Goal: Task Accomplishment & Management: Use online tool/utility

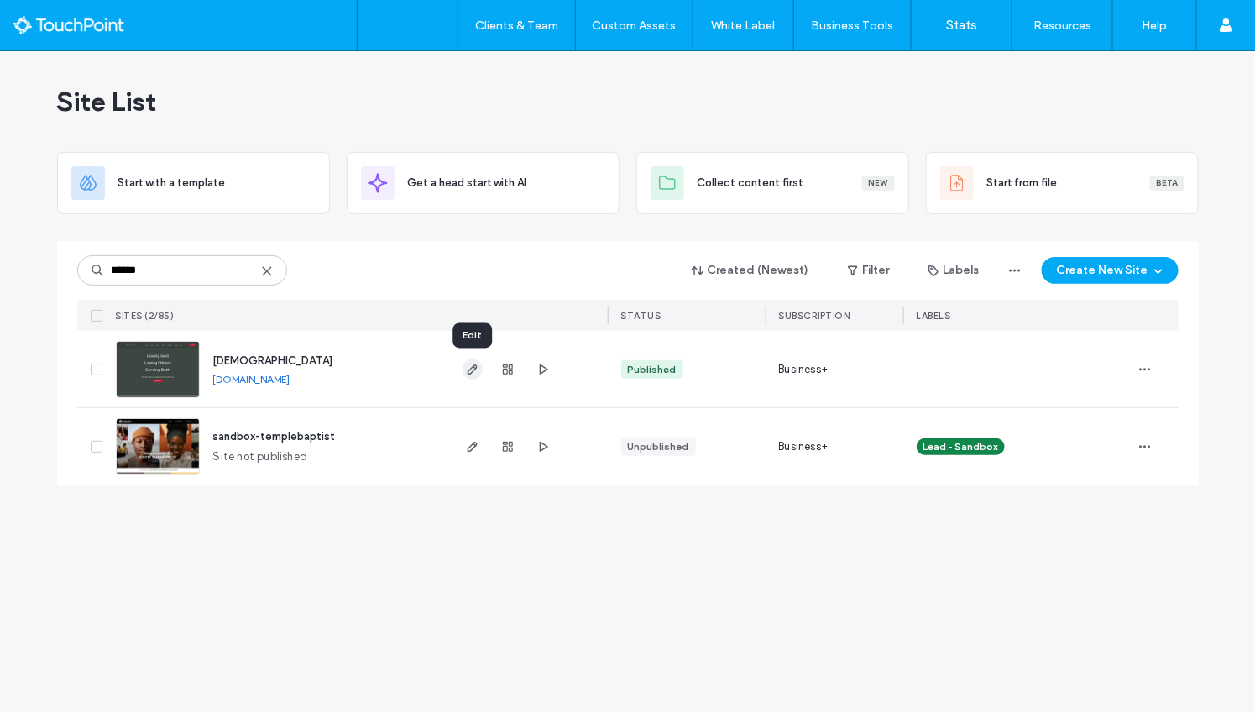
type input "******"
click at [472, 369] on icon "button" at bounding box center [472, 369] width 13 height 13
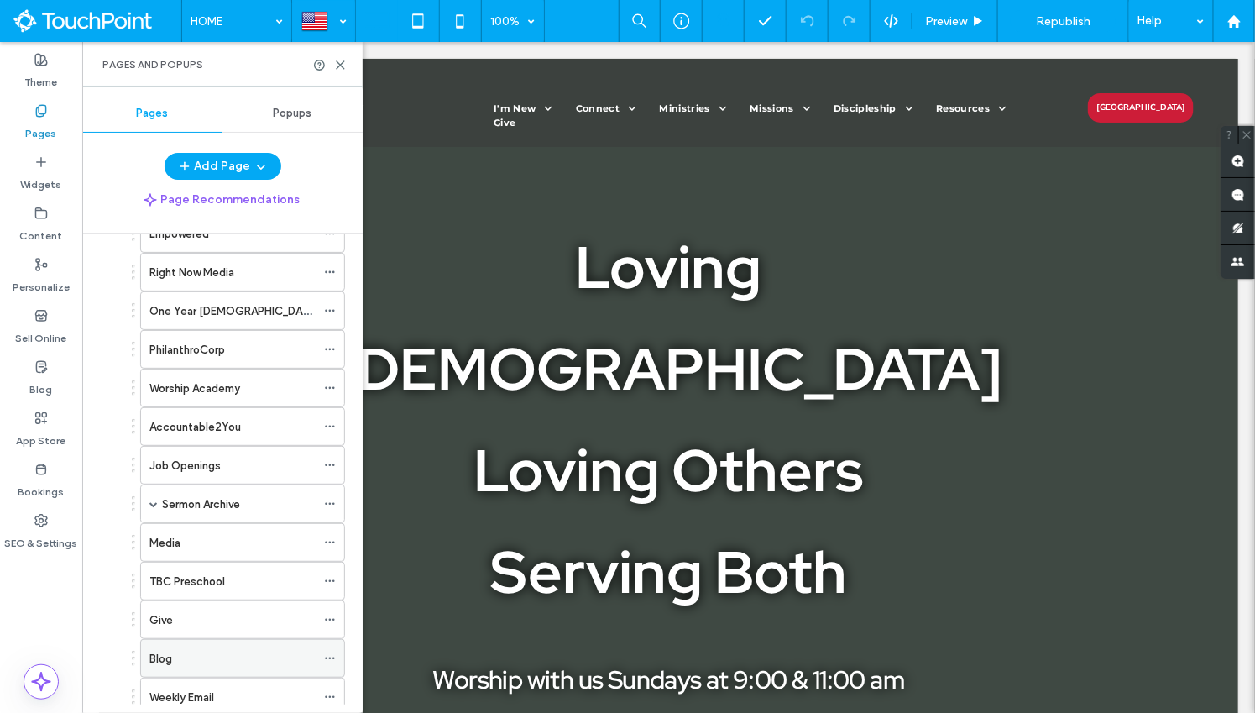
scroll to position [1048, 0]
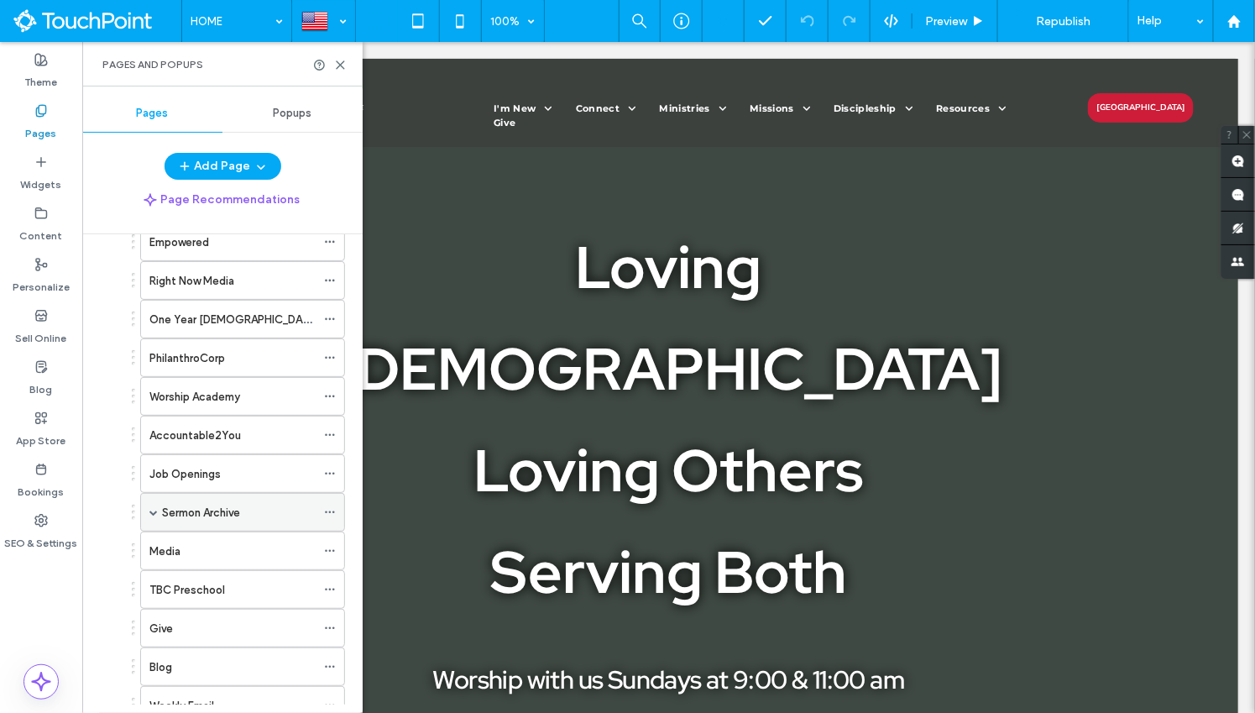
click at [154, 508] on span at bounding box center [153, 512] width 8 height 8
click at [214, 575] on label "Live Streaming" at bounding box center [216, 589] width 74 height 29
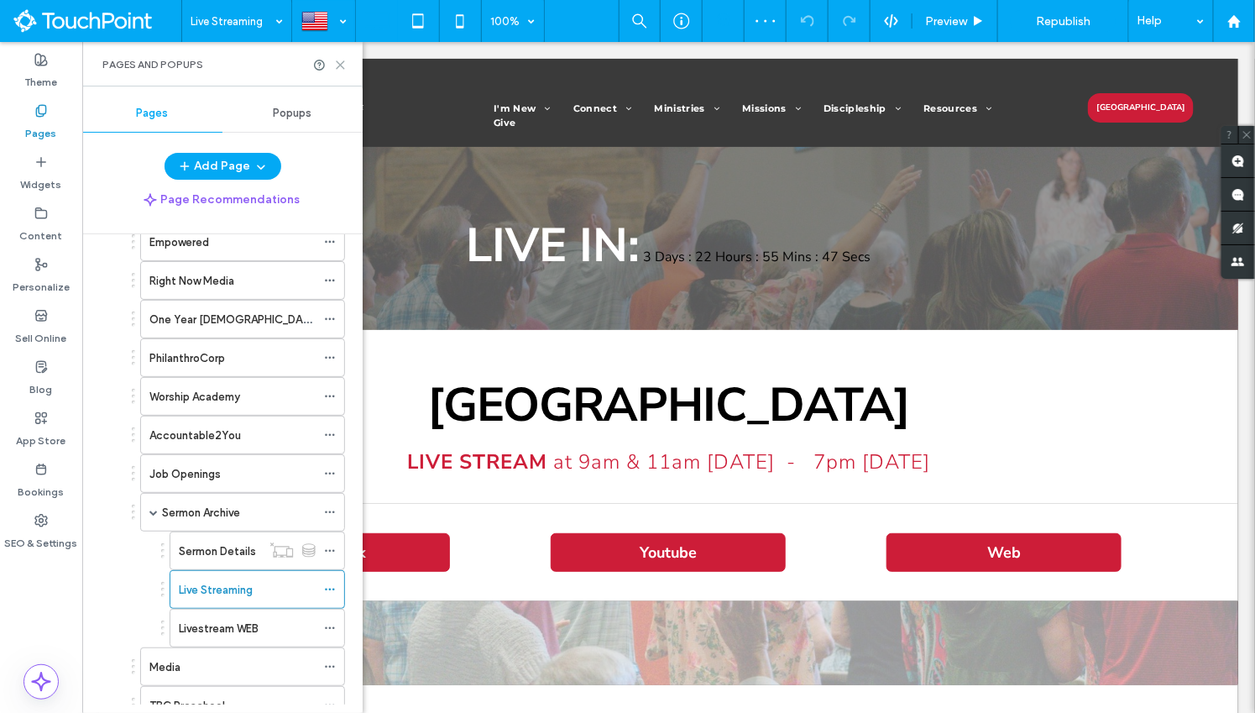
click at [343, 68] on icon at bounding box center [340, 65] width 13 height 13
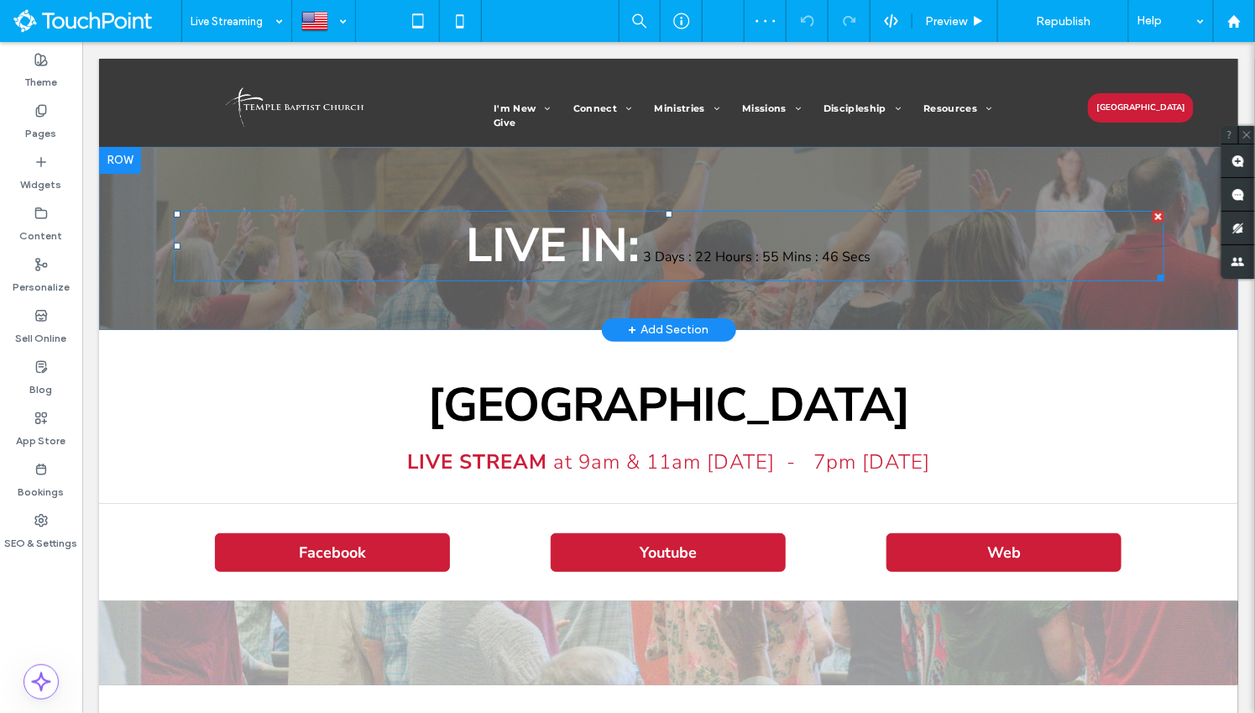
click at [734, 253] on span at bounding box center [668, 245] width 991 height 71
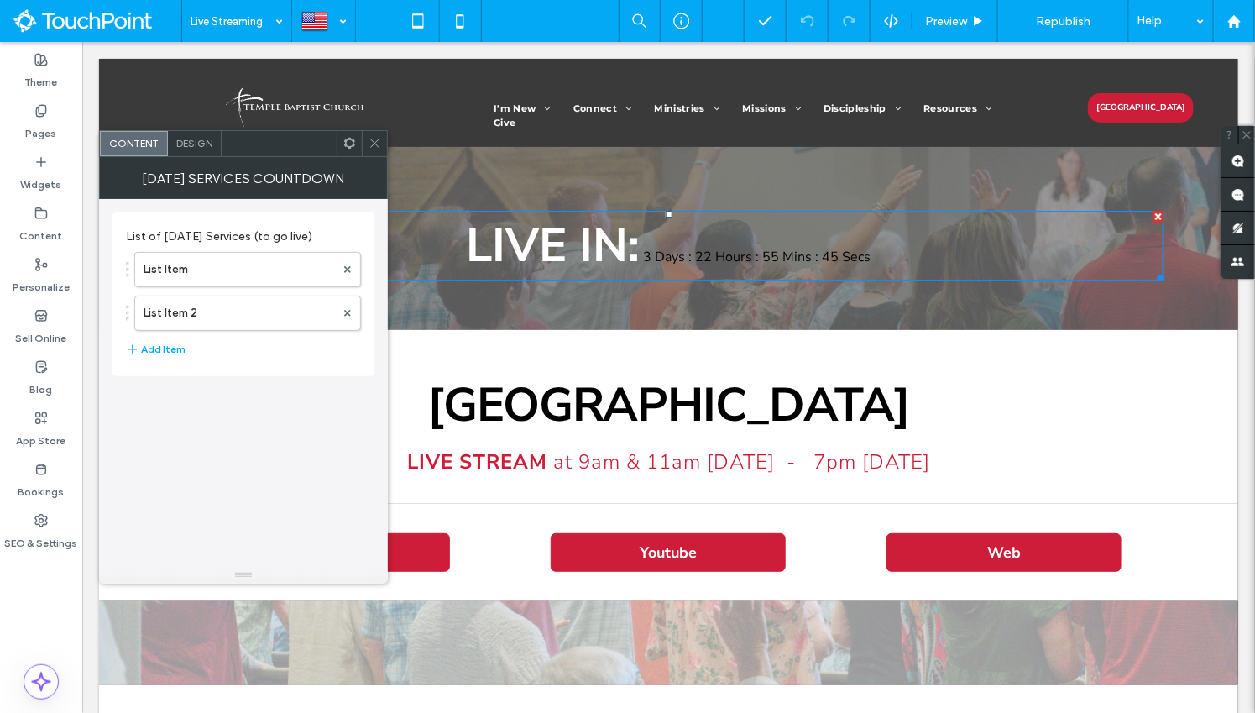
click at [196, 147] on span "Design" at bounding box center [194, 143] width 36 height 13
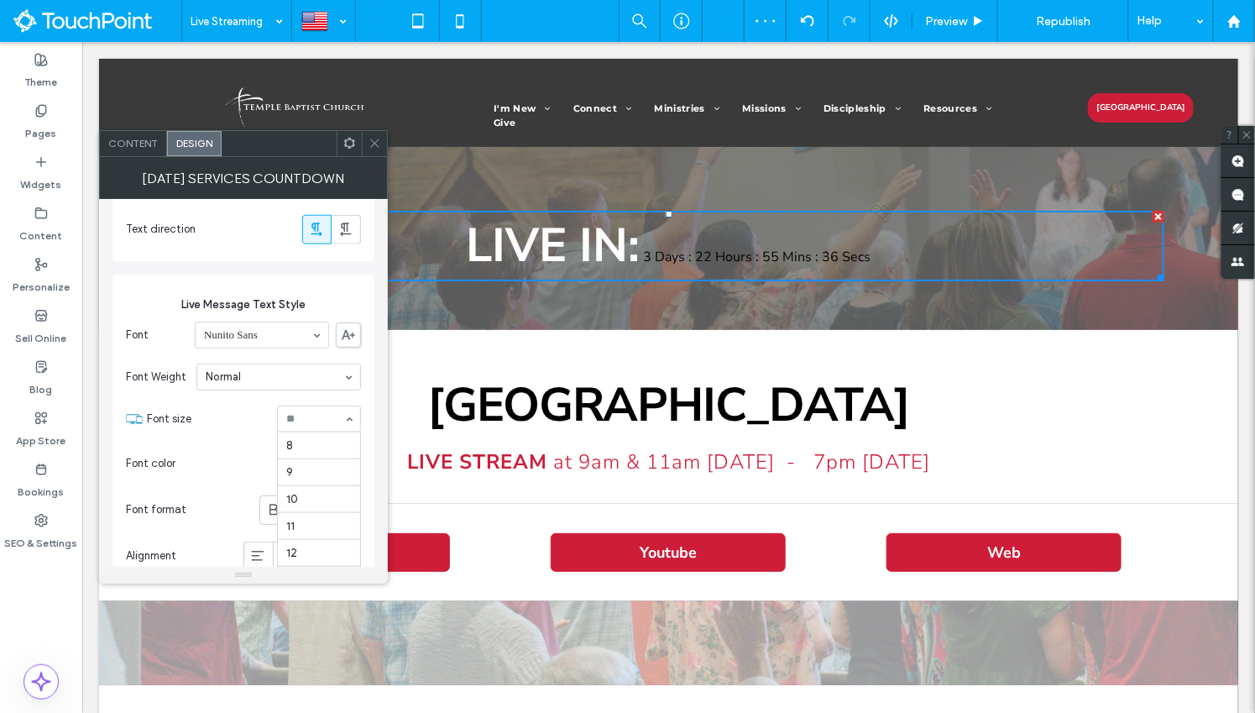
scroll to position [161, 0]
click at [228, 438] on div "Font Nunito Sans Font Weight Normal Font size 30 Font color Font format Alignme…" at bounding box center [243, 469] width 235 height 312
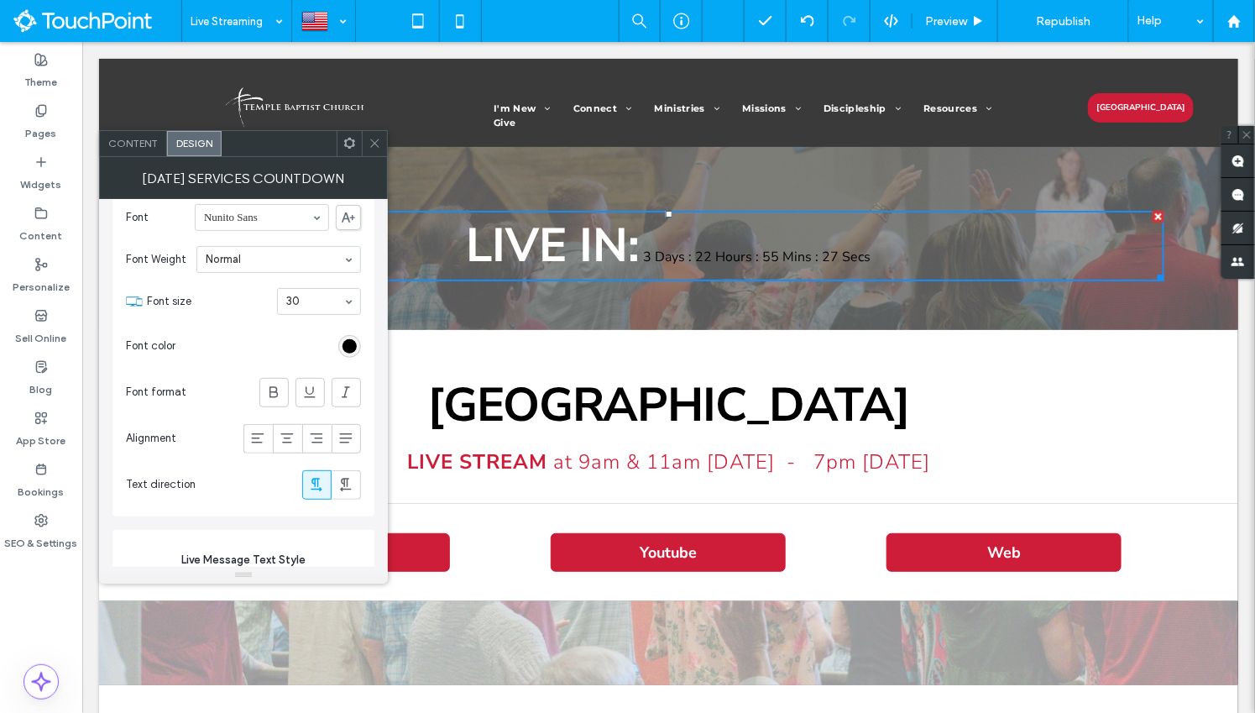
scroll to position [474, 0]
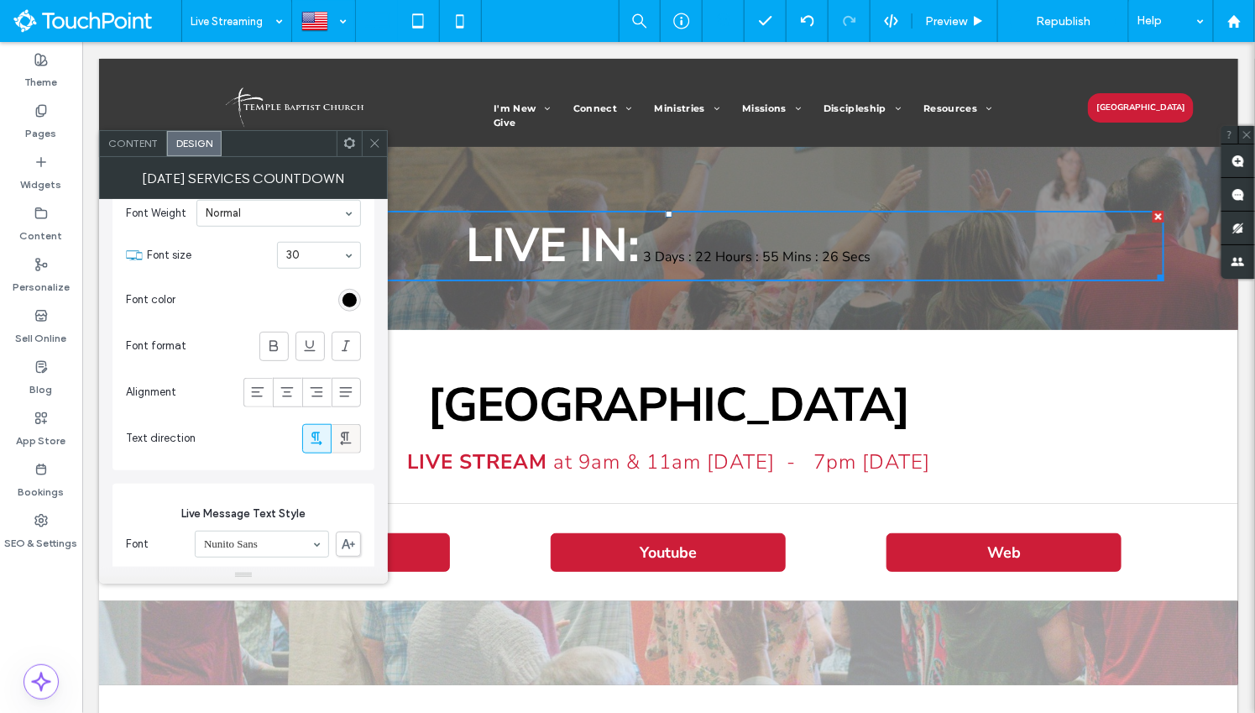
click at [342, 432] on icon at bounding box center [346, 438] width 17 height 17
click at [322, 432] on icon at bounding box center [316, 438] width 17 height 17
click at [694, 257] on span "3 Days : 22 Hours : 55 Mins : 24 Secs" at bounding box center [757, 256] width 228 height 18
click at [683, 257] on span "3 Days : 22 Hours : 55 Mins : 23 Secs" at bounding box center [757, 256] width 228 height 18
click at [660, 257] on span "3 Days : 22 Hours : 55 Mins : 23 Secs" at bounding box center [757, 256] width 228 height 18
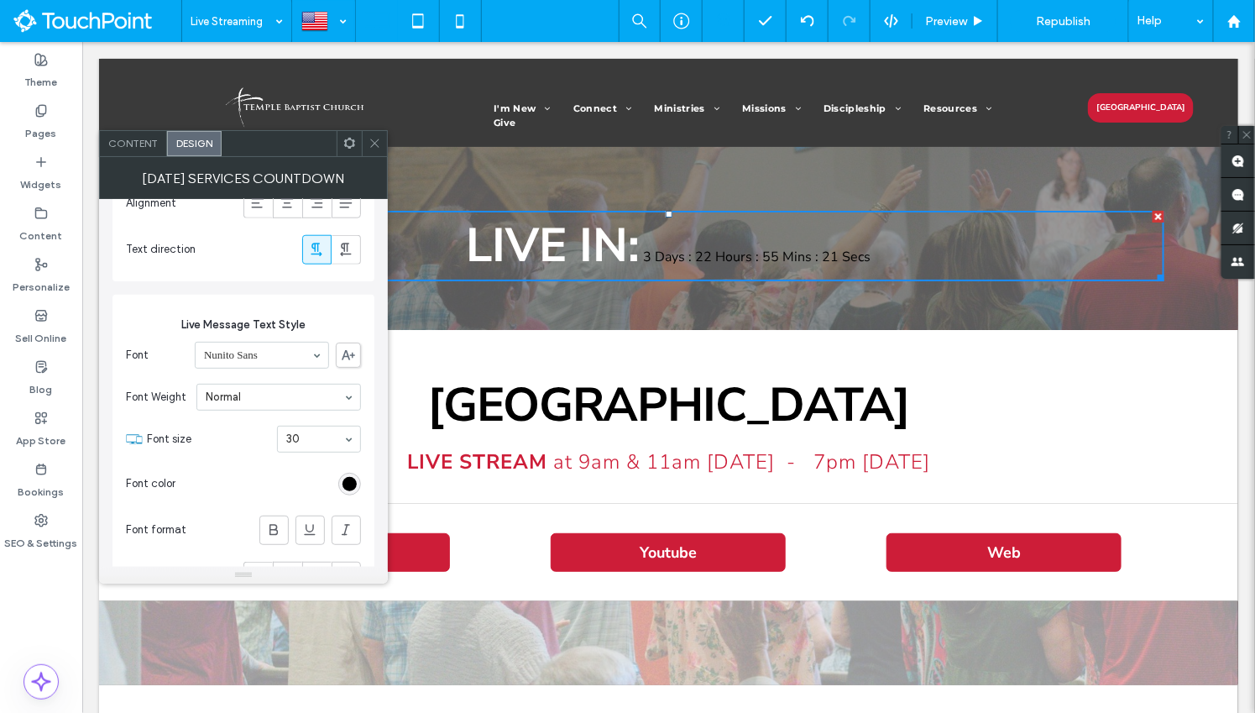
scroll to position [843, 0]
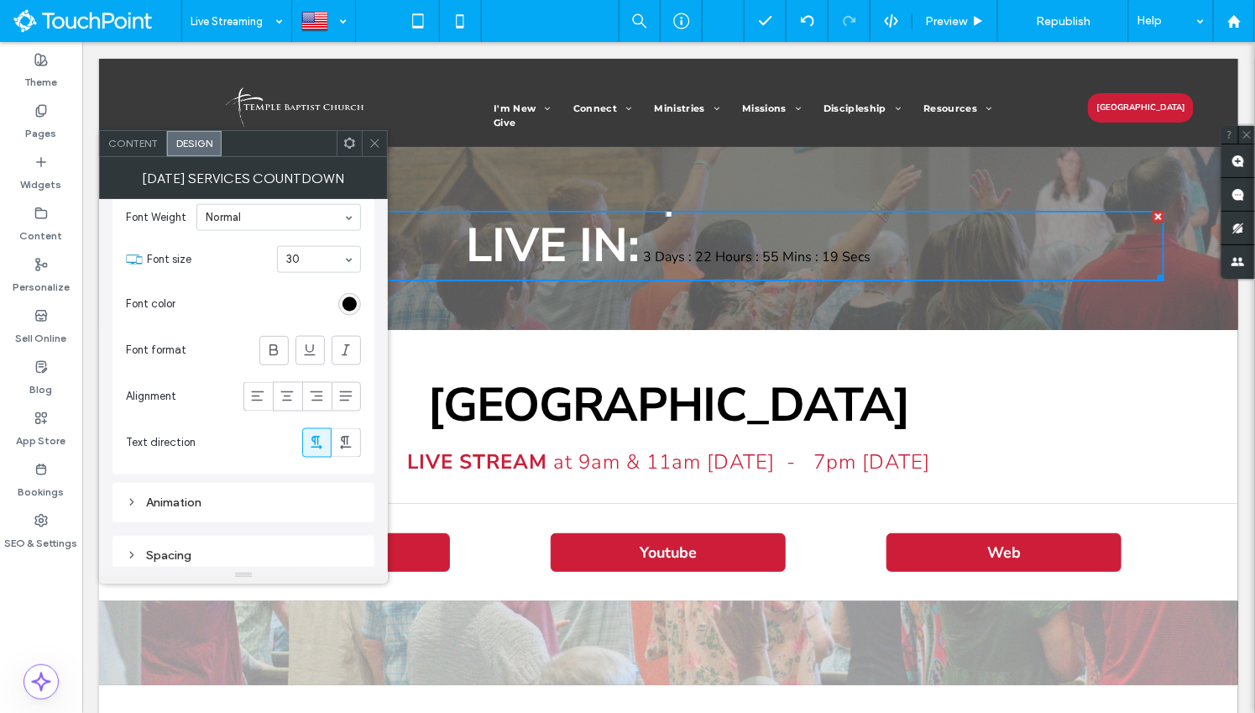
click at [174, 495] on div "Animation" at bounding box center [243, 502] width 235 height 14
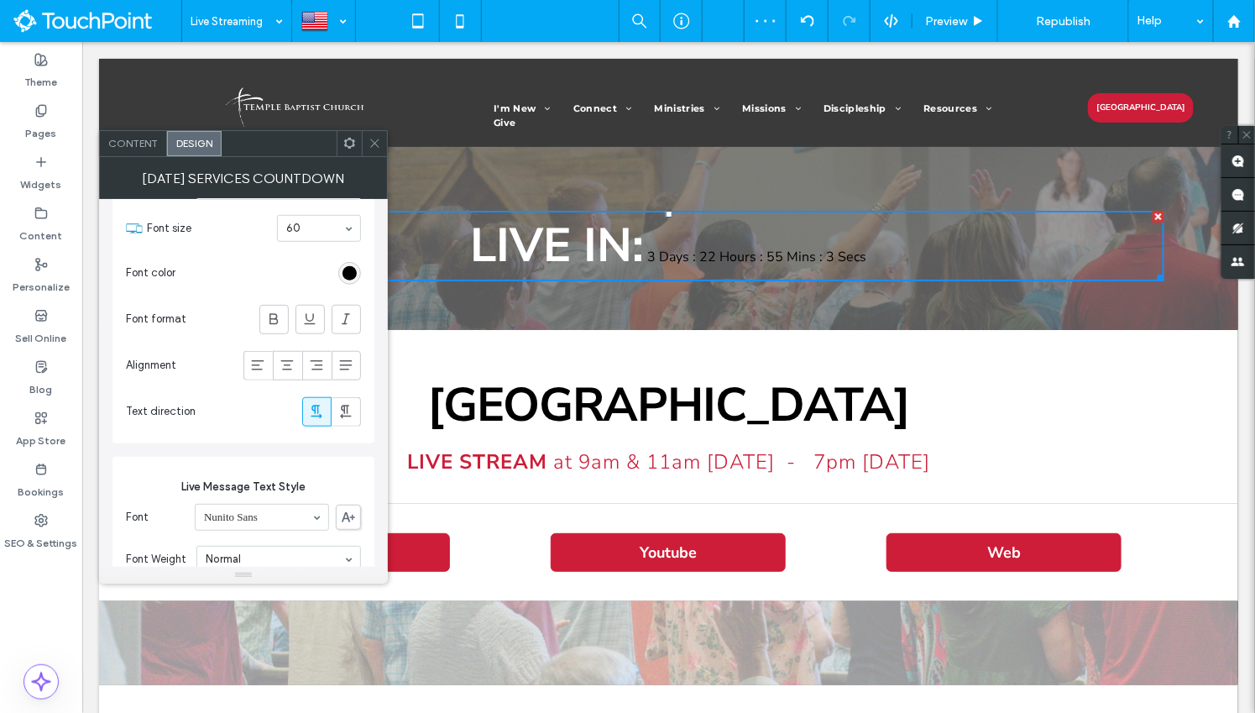
scroll to position [514, 0]
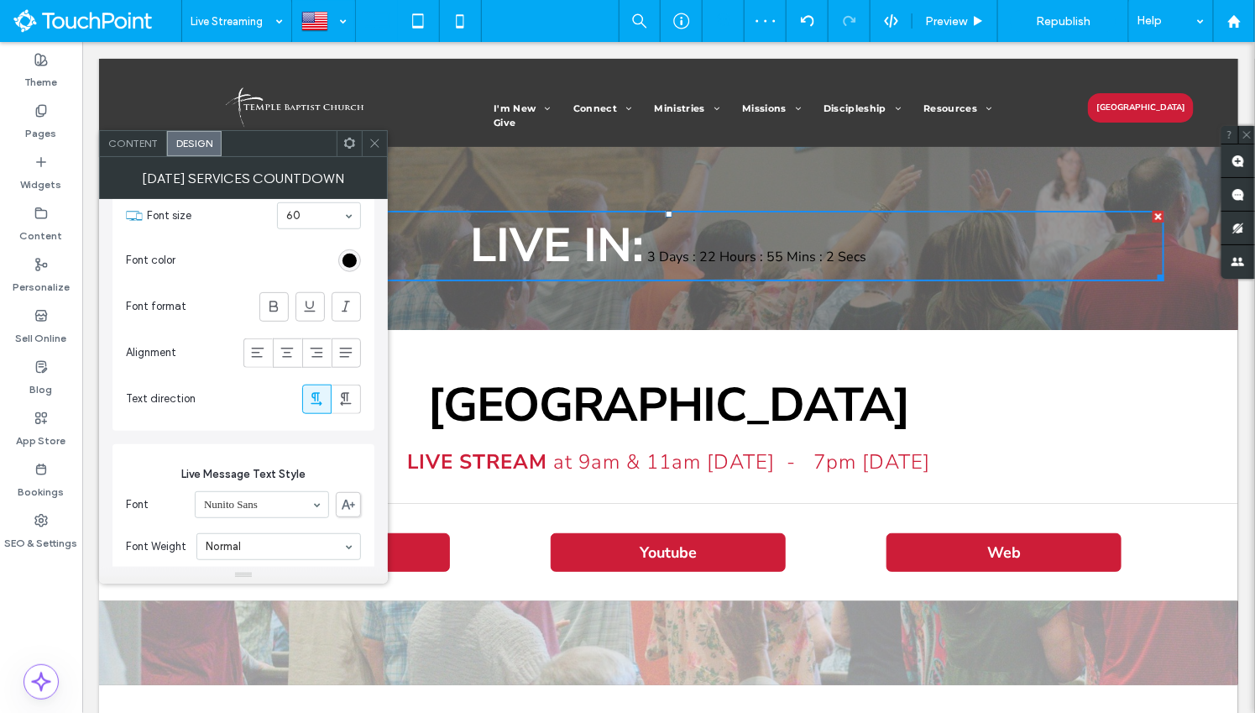
click at [375, 144] on icon at bounding box center [375, 143] width 13 height 13
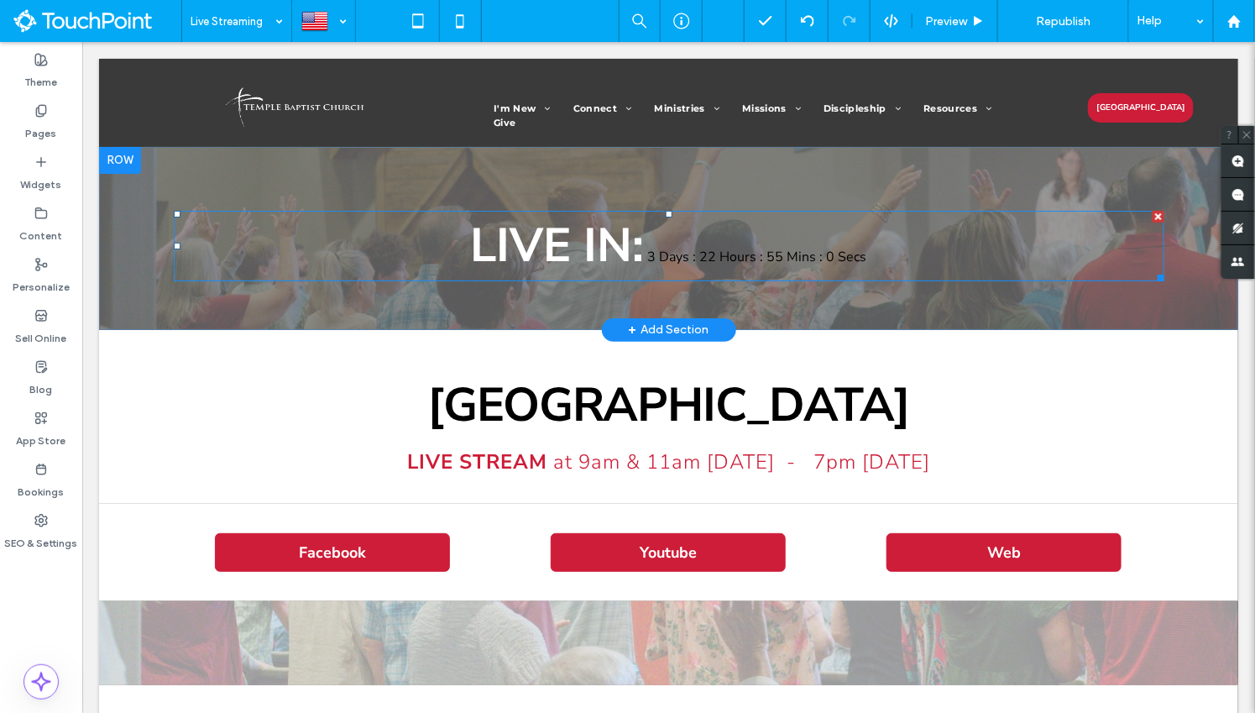
click at [809, 255] on span at bounding box center [668, 245] width 991 height 71
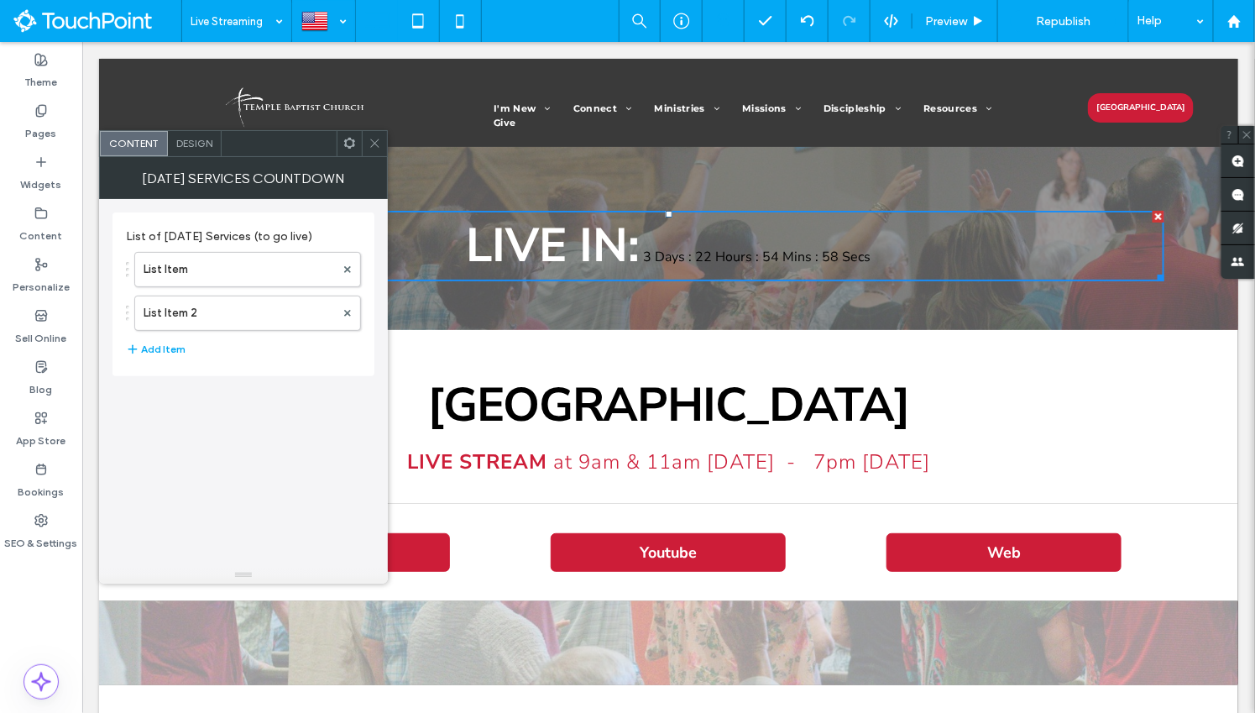
click at [190, 147] on span "Design" at bounding box center [194, 143] width 36 height 13
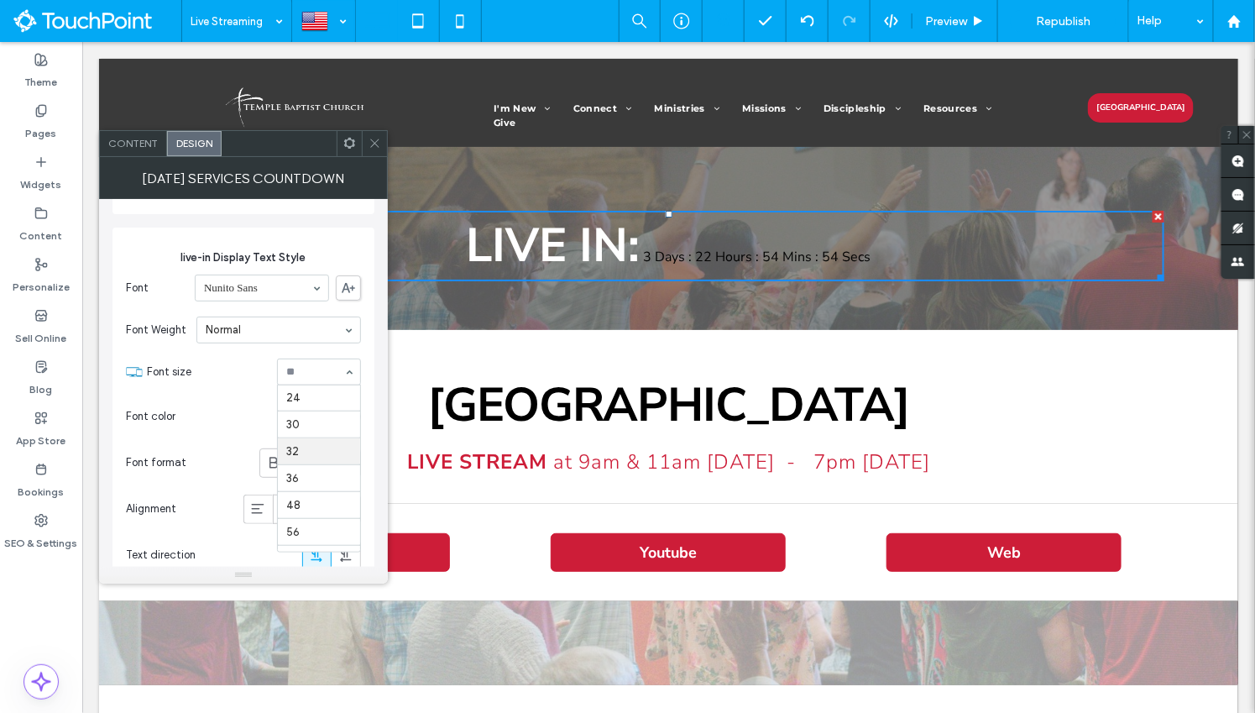
scroll to position [233, 0]
click at [253, 377] on section "Font size 56" at bounding box center [254, 372] width 214 height 44
click at [369, 149] on span at bounding box center [375, 143] width 13 height 25
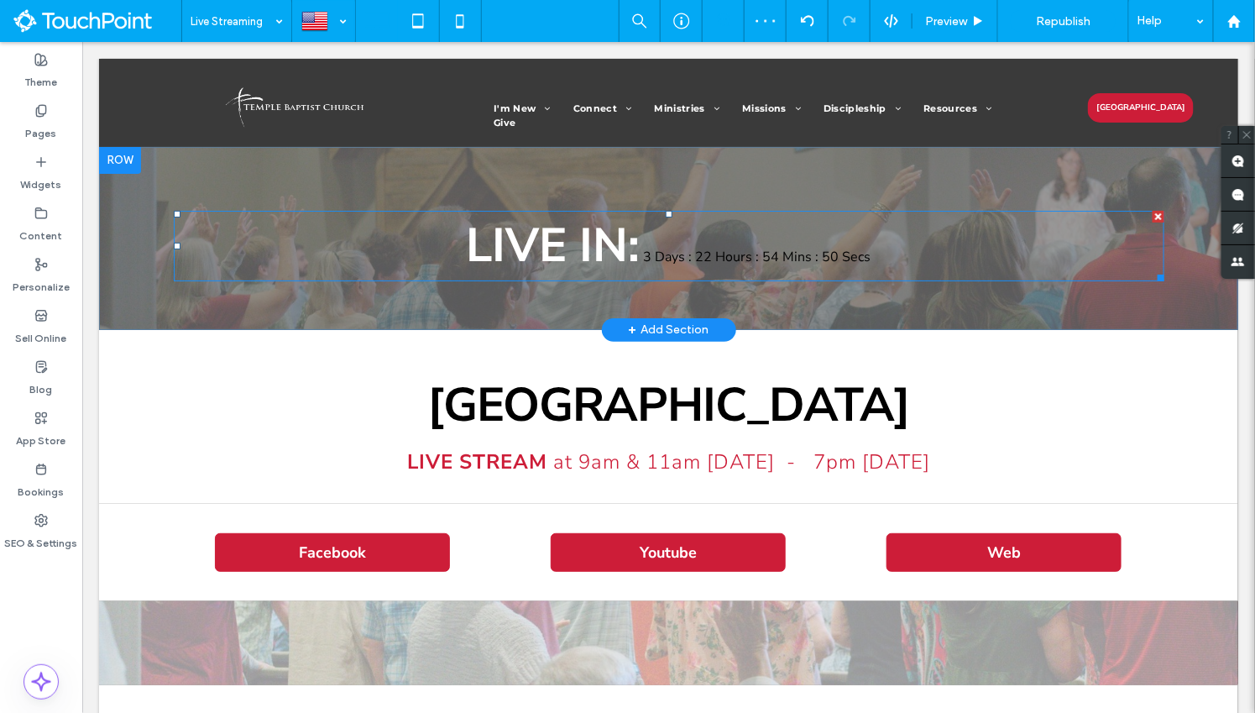
click at [732, 256] on span at bounding box center [668, 245] width 991 height 71
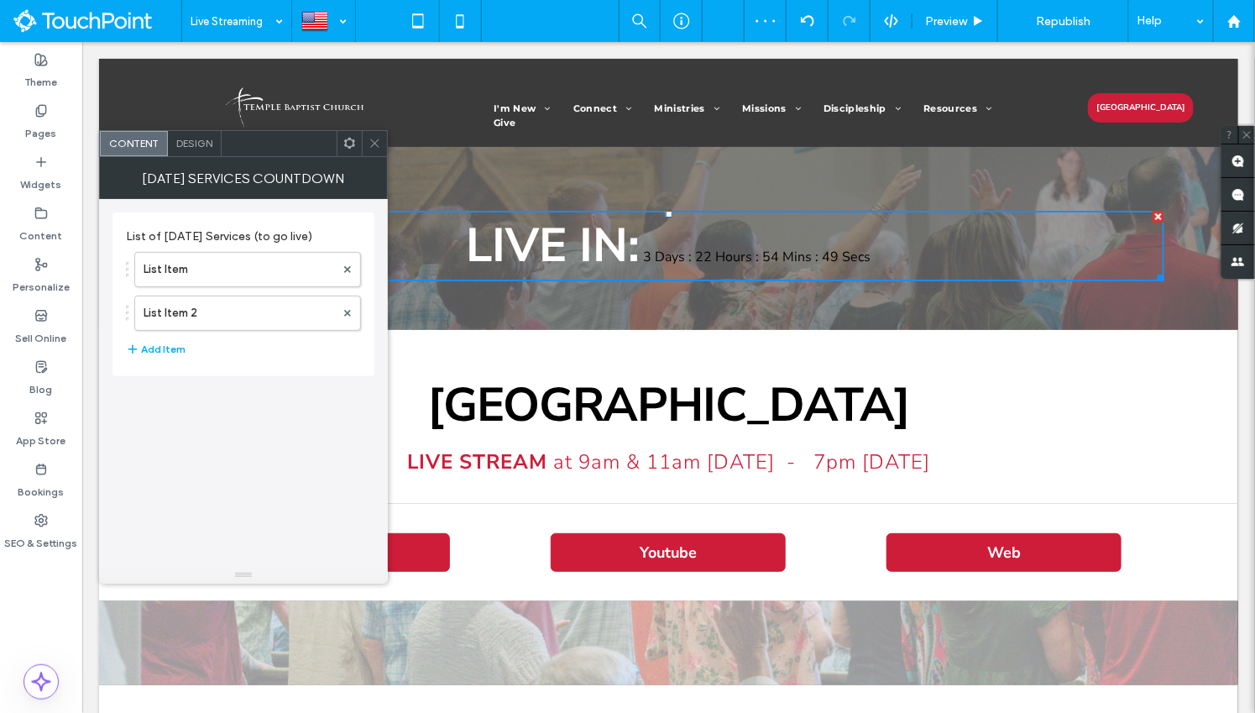
click at [191, 143] on span "Design" at bounding box center [194, 143] width 36 height 13
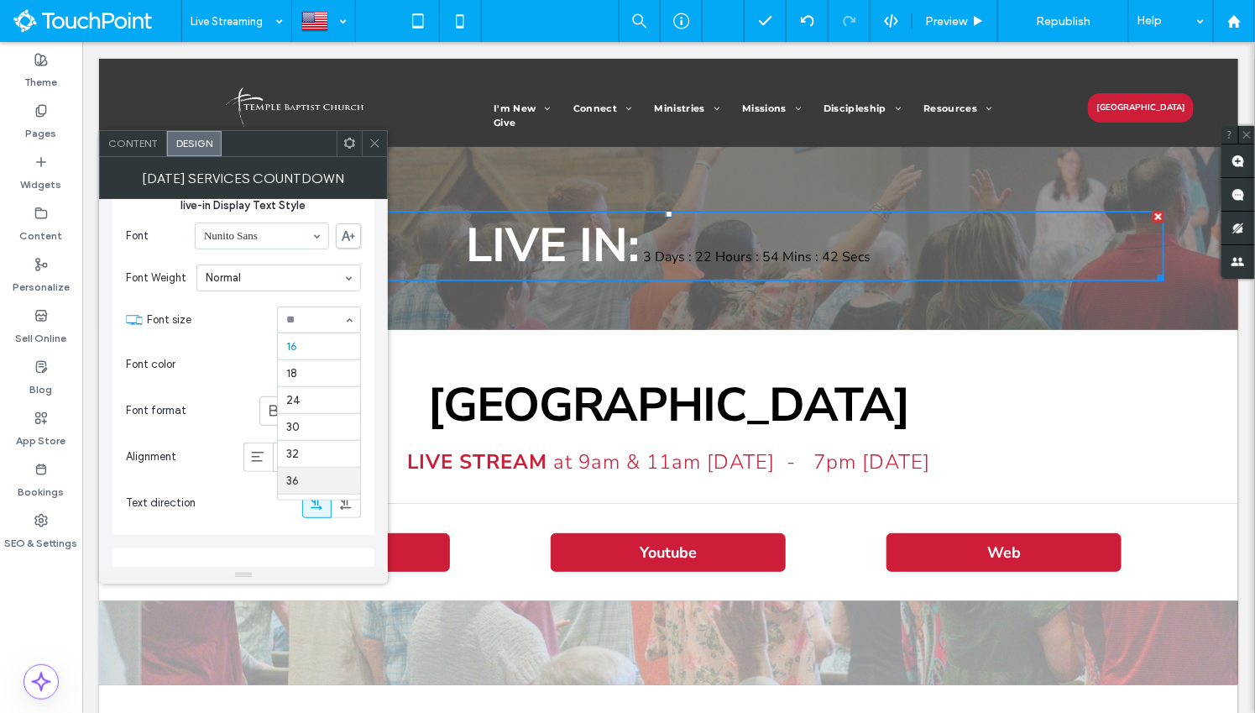
scroll to position [243, 0]
click at [245, 364] on div at bounding box center [271, 364] width 179 height 29
click at [372, 142] on icon at bounding box center [375, 143] width 13 height 13
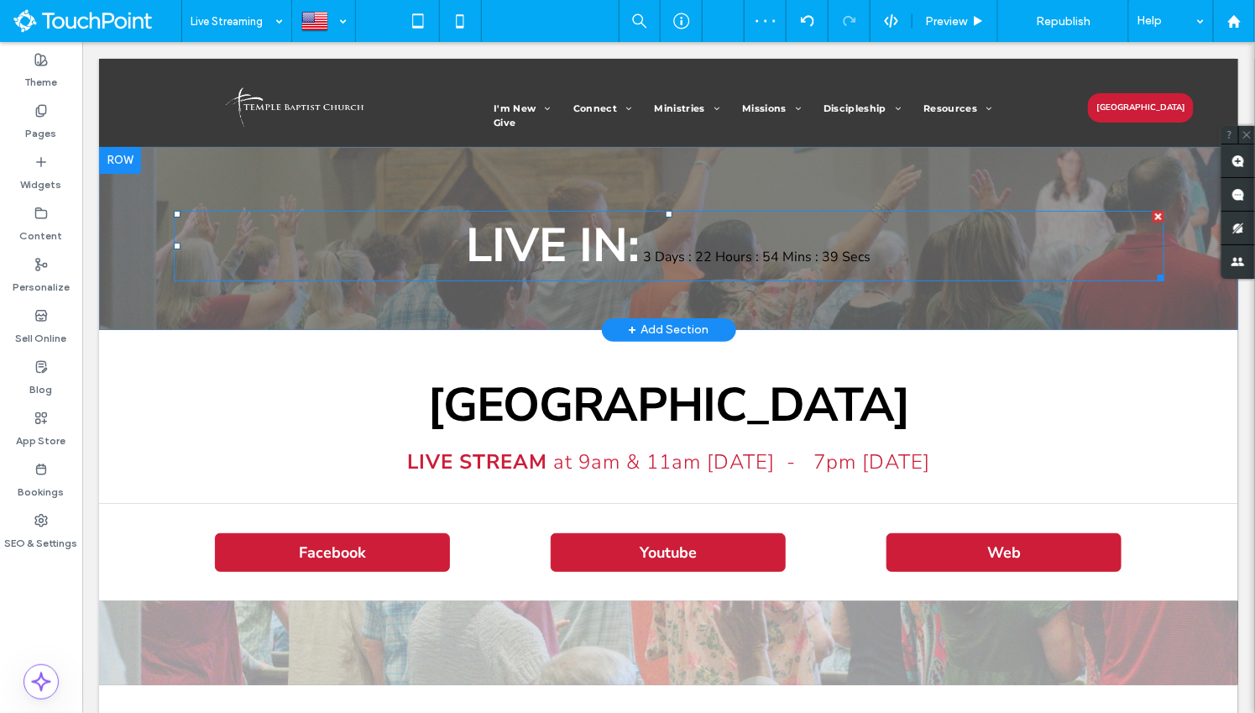
click at [699, 258] on span at bounding box center [668, 245] width 991 height 71
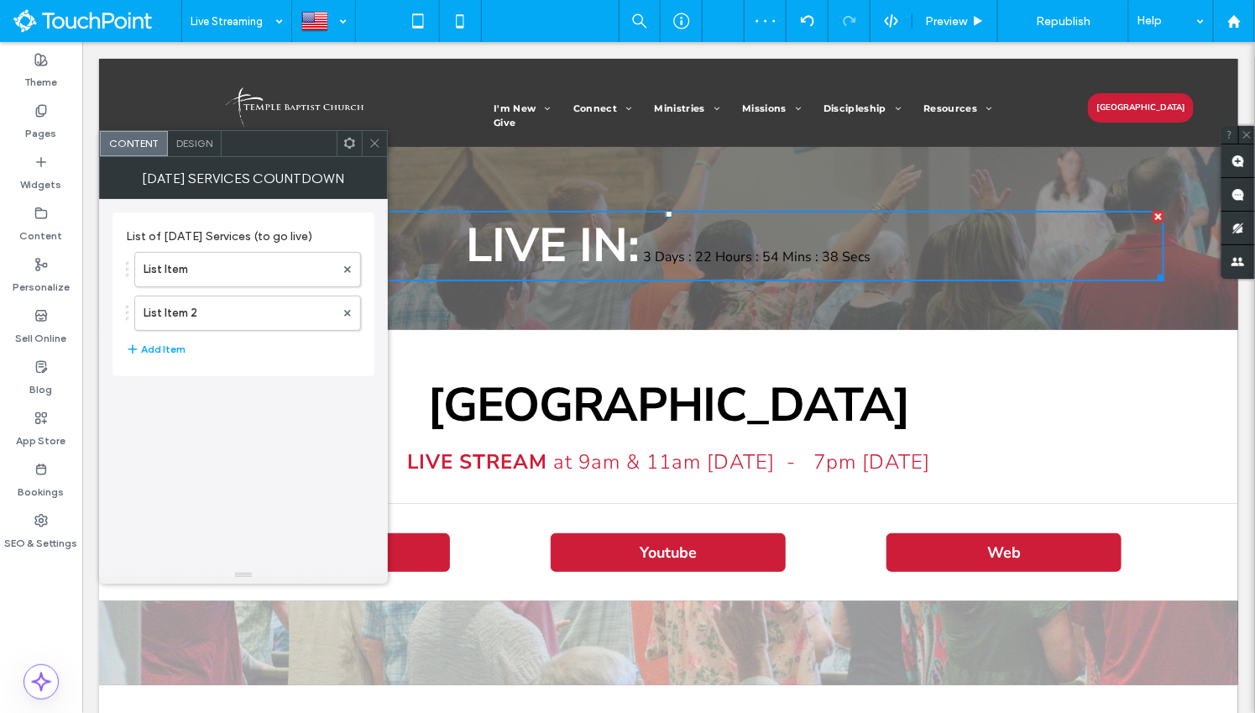
click at [189, 147] on span "Design" at bounding box center [194, 143] width 36 height 13
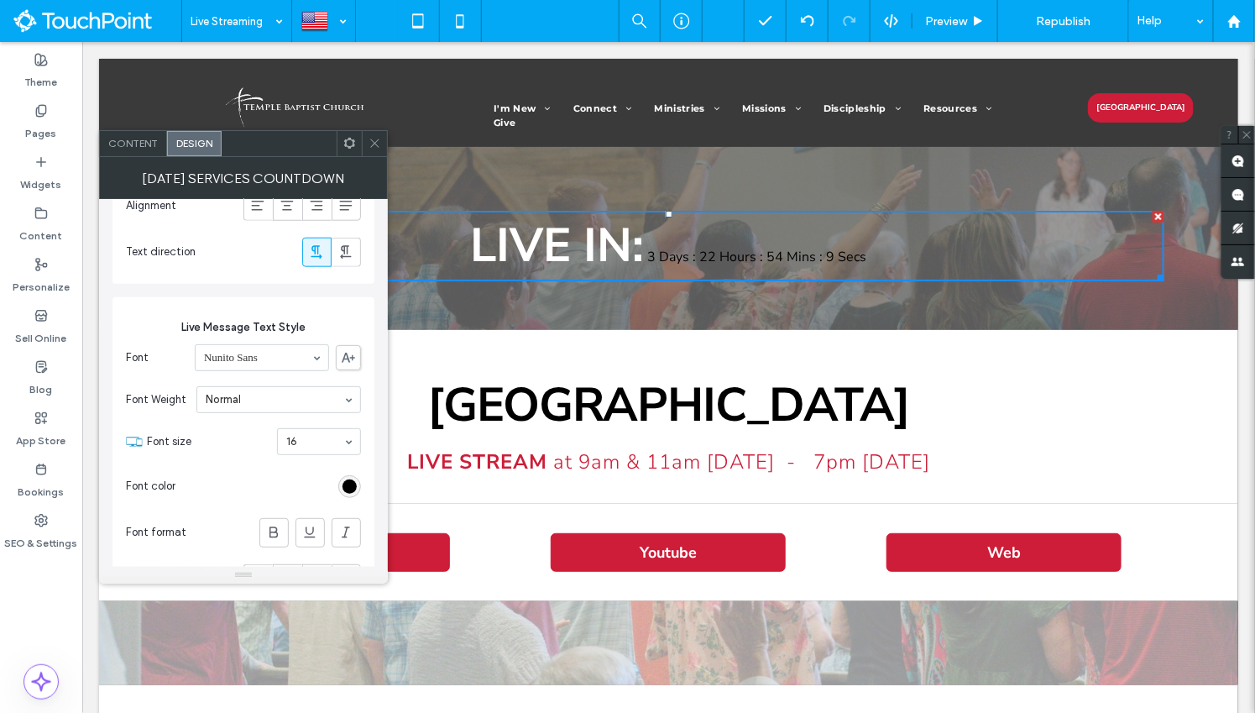
scroll to position [663, 0]
click at [143, 141] on span "Content" at bounding box center [133, 143] width 50 height 13
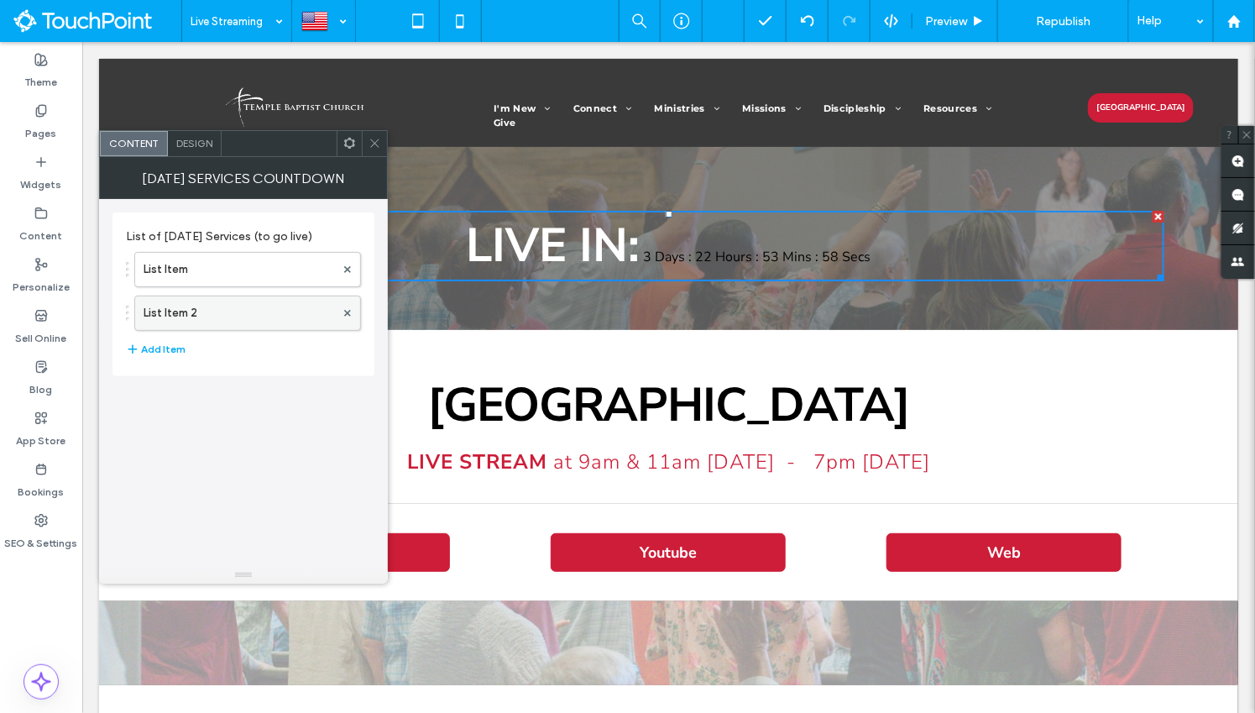
click at [194, 315] on label "List Item 2" at bounding box center [239, 313] width 191 height 34
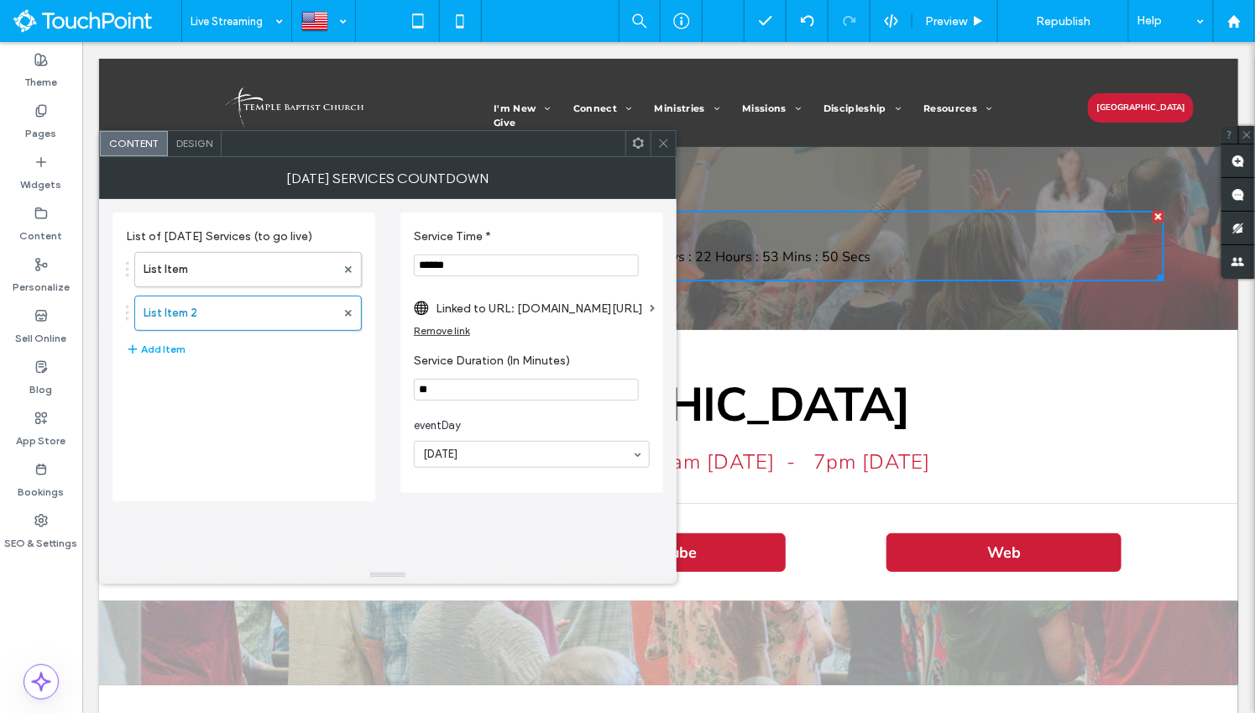
click at [660, 143] on icon at bounding box center [663, 143] width 13 height 13
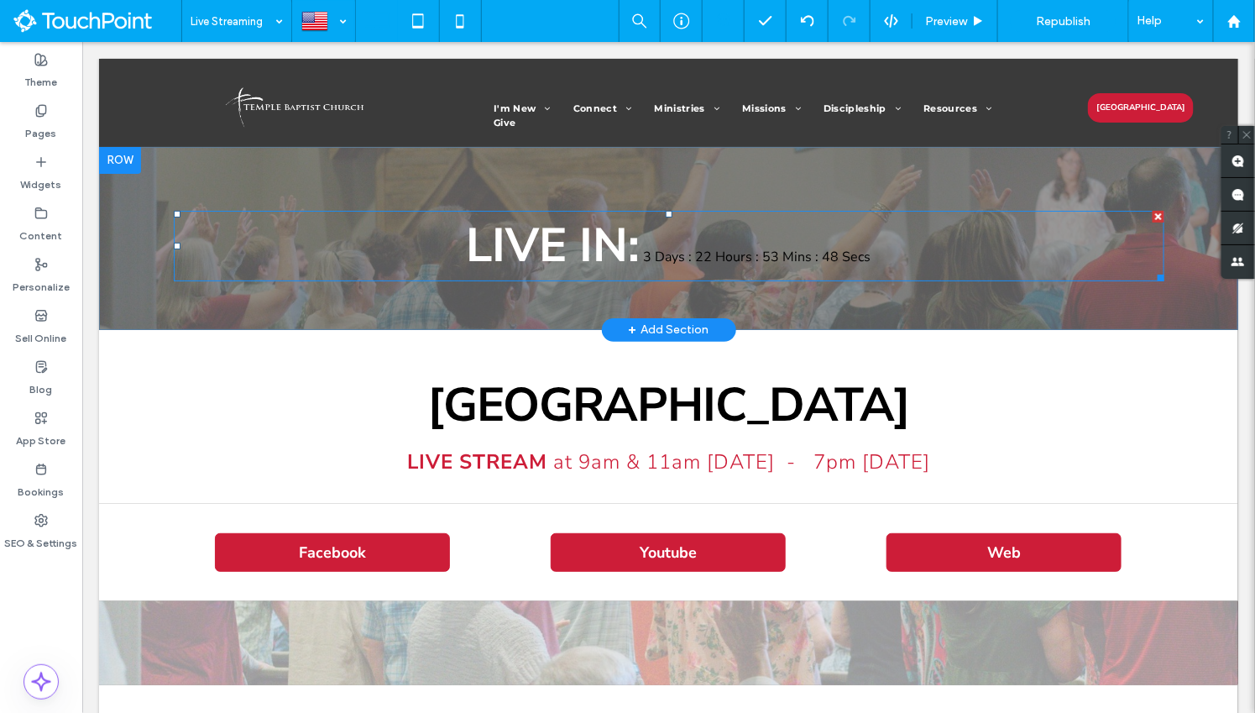
click at [742, 255] on span at bounding box center [668, 245] width 991 height 71
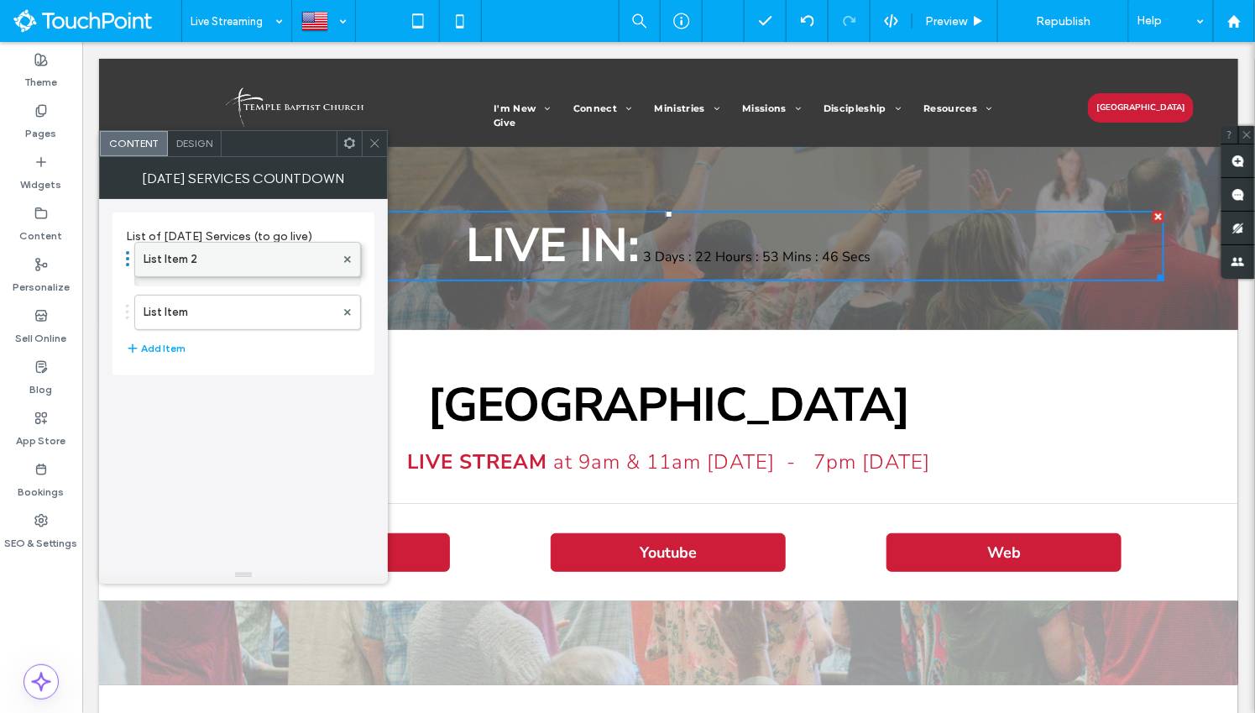
drag, startPoint x: 269, startPoint y: 307, endPoint x: 284, endPoint y: 246, distance: 63.1
drag, startPoint x: 275, startPoint y: 257, endPoint x: 275, endPoint y: 308, distance: 51.2
click at [264, 269] on label "List Item" at bounding box center [239, 270] width 191 height 34
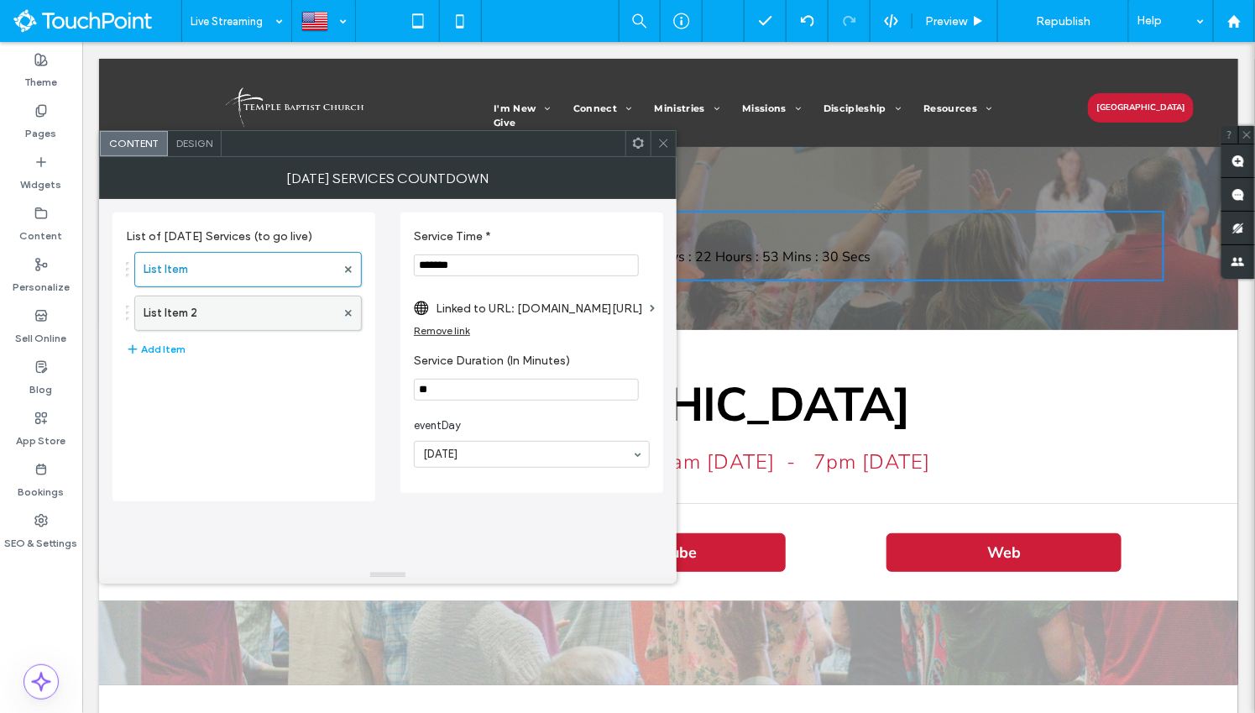
click at [254, 310] on label "List Item 2" at bounding box center [240, 313] width 192 height 34
click at [658, 144] on icon at bounding box center [663, 143] width 13 height 13
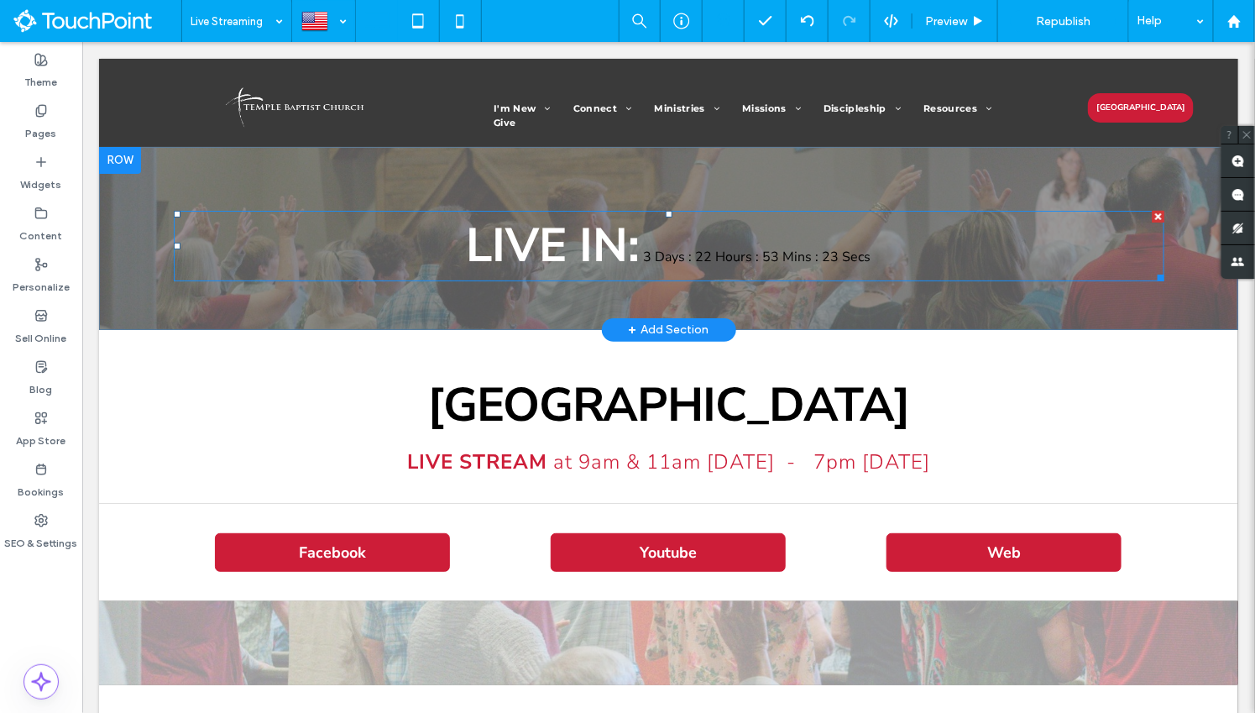
click at [640, 258] on span at bounding box center [668, 245] width 991 height 71
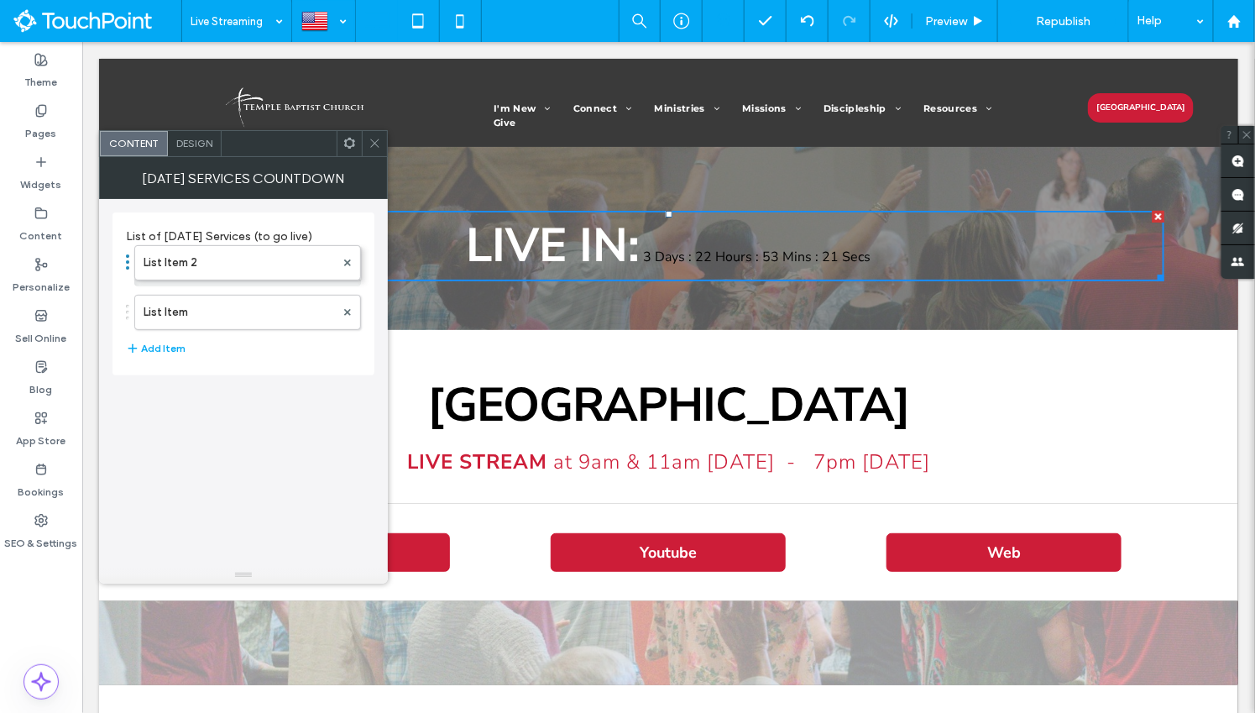
drag, startPoint x: 240, startPoint y: 301, endPoint x: 251, endPoint y: 237, distance: 65.6
drag, startPoint x: 233, startPoint y: 263, endPoint x: 243, endPoint y: 315, distance: 53.2
click at [378, 148] on icon at bounding box center [375, 143] width 13 height 13
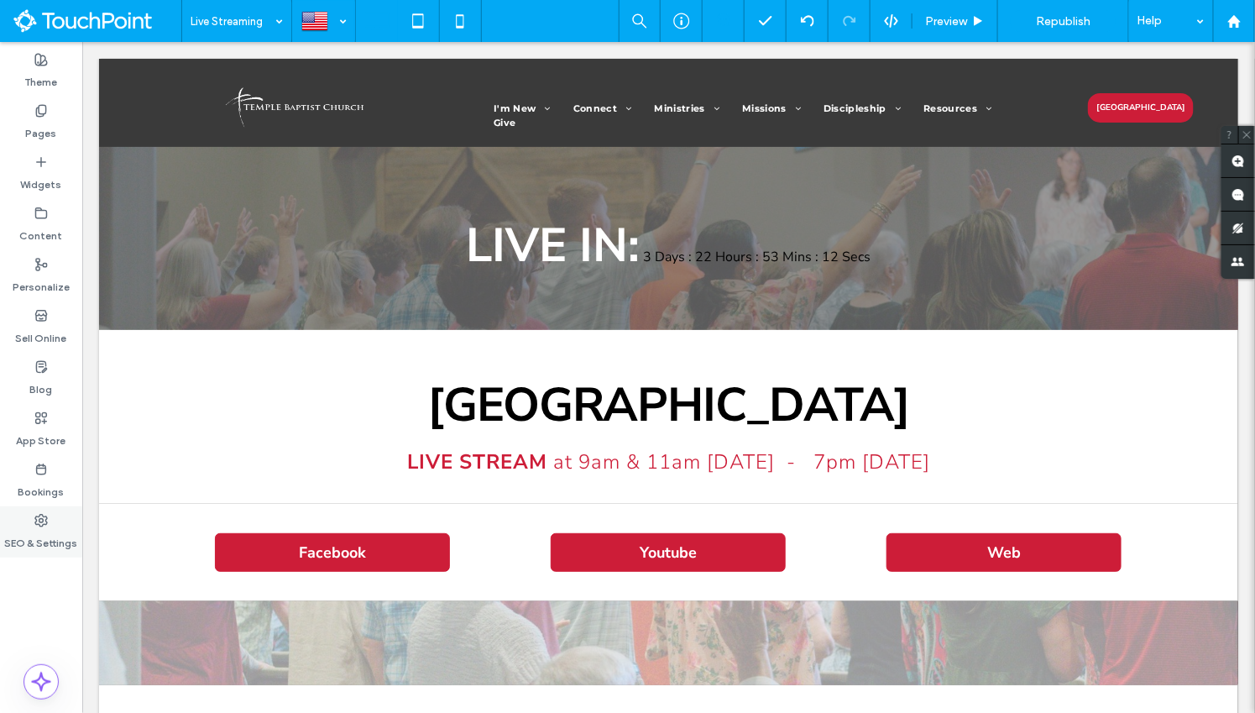
click at [43, 529] on label "SEO & Settings" at bounding box center [41, 539] width 73 height 24
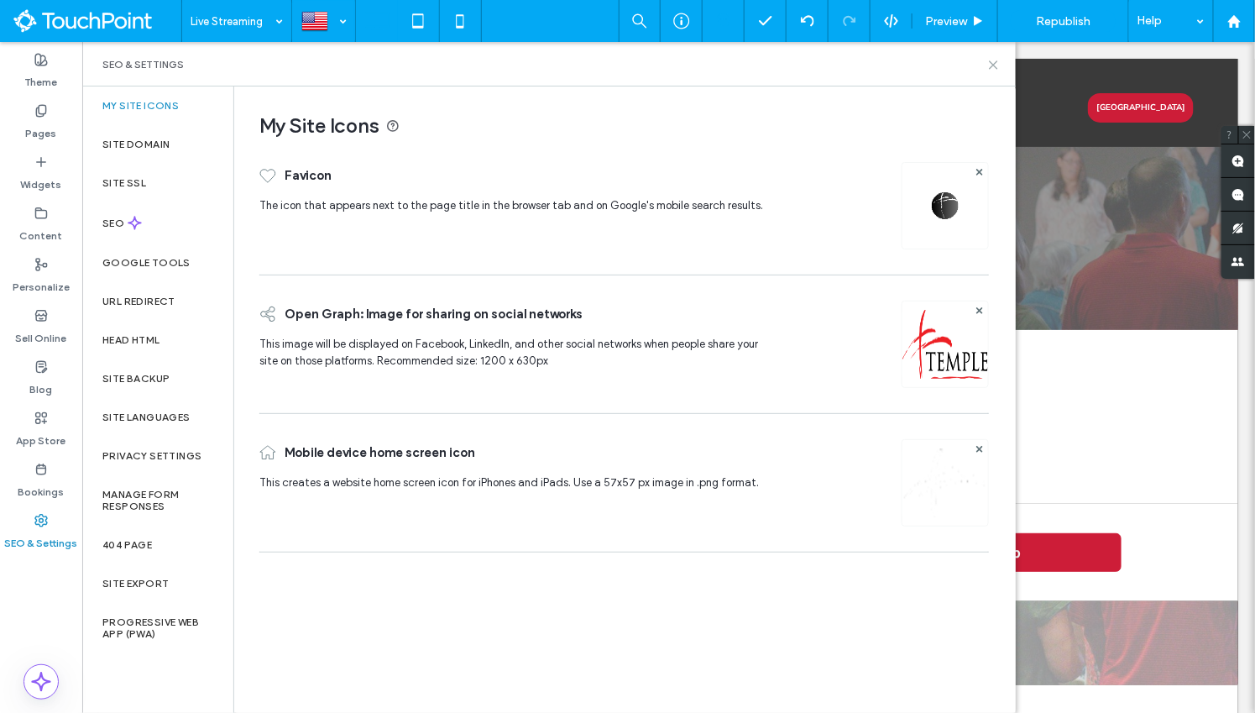
click at [992, 64] on use at bounding box center [994, 65] width 8 height 8
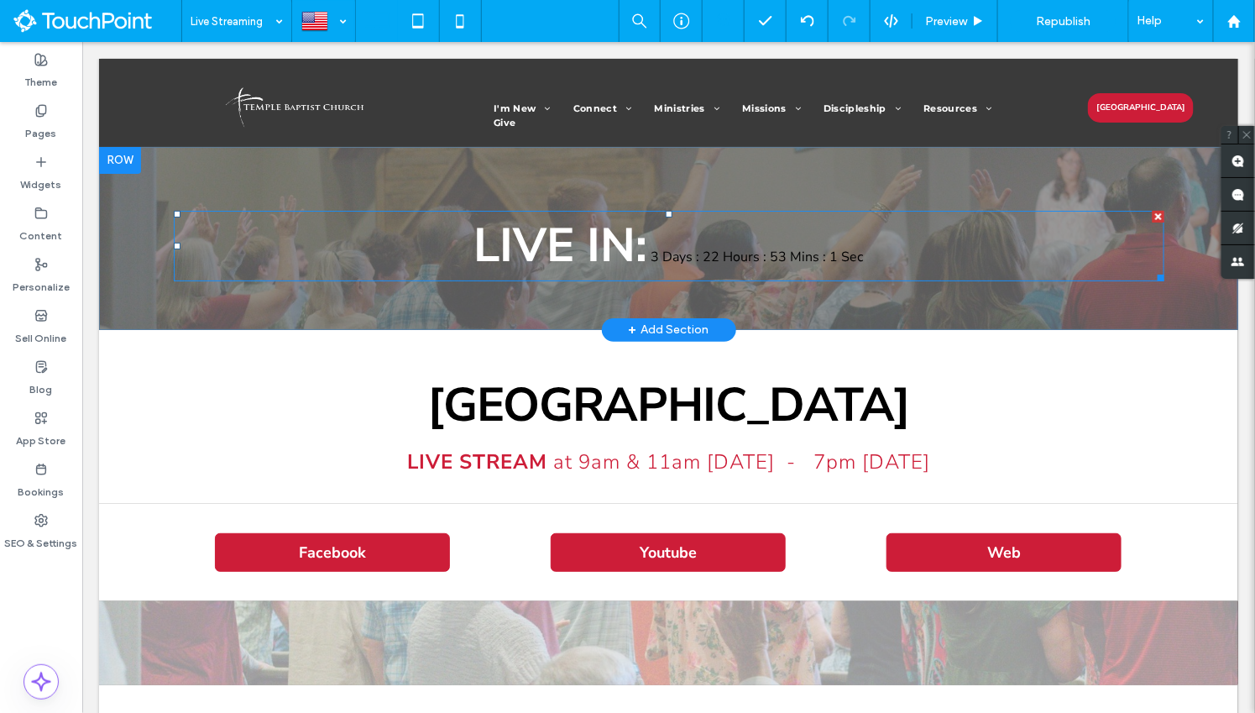
click at [587, 251] on span at bounding box center [668, 245] width 991 height 71
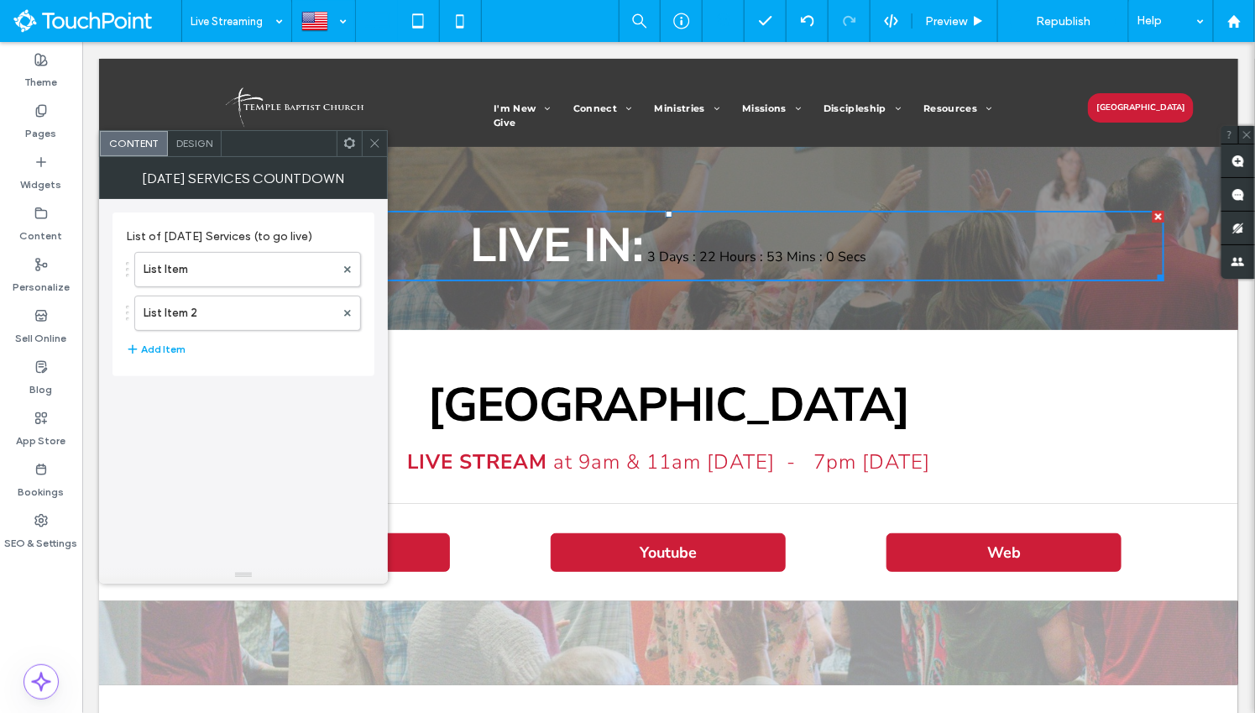
click at [186, 146] on span "Design" at bounding box center [194, 143] width 36 height 13
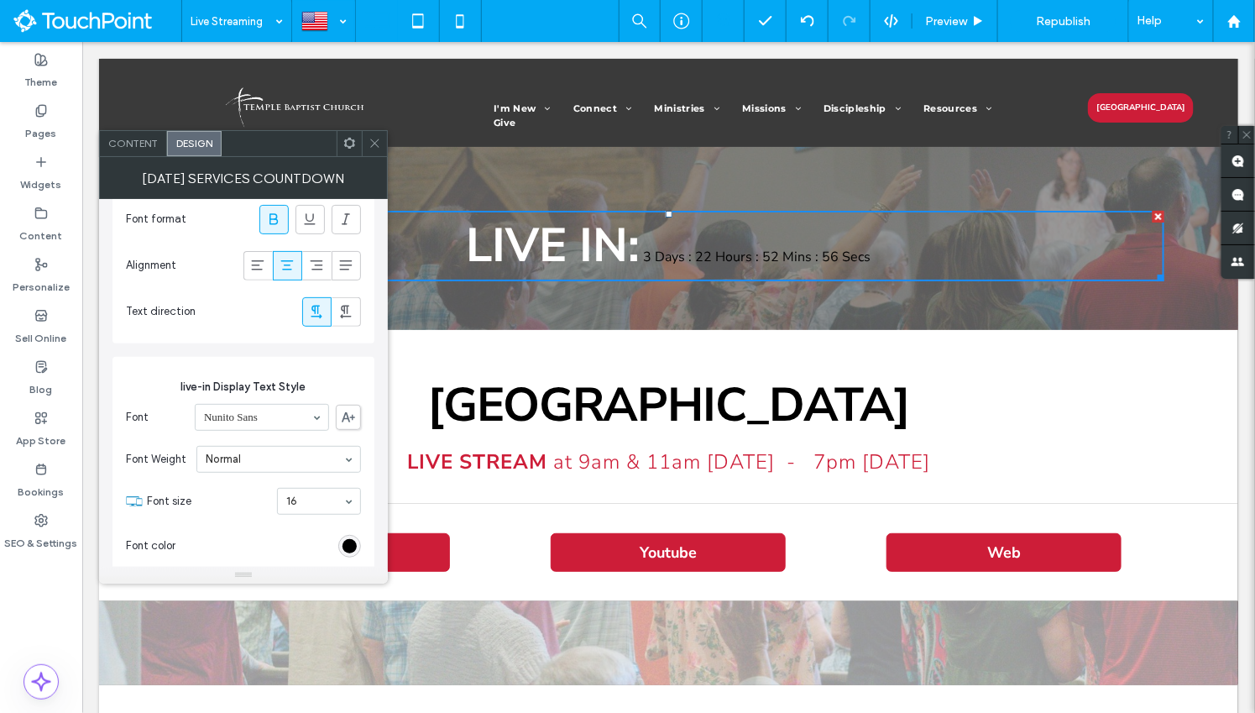
scroll to position [194, 0]
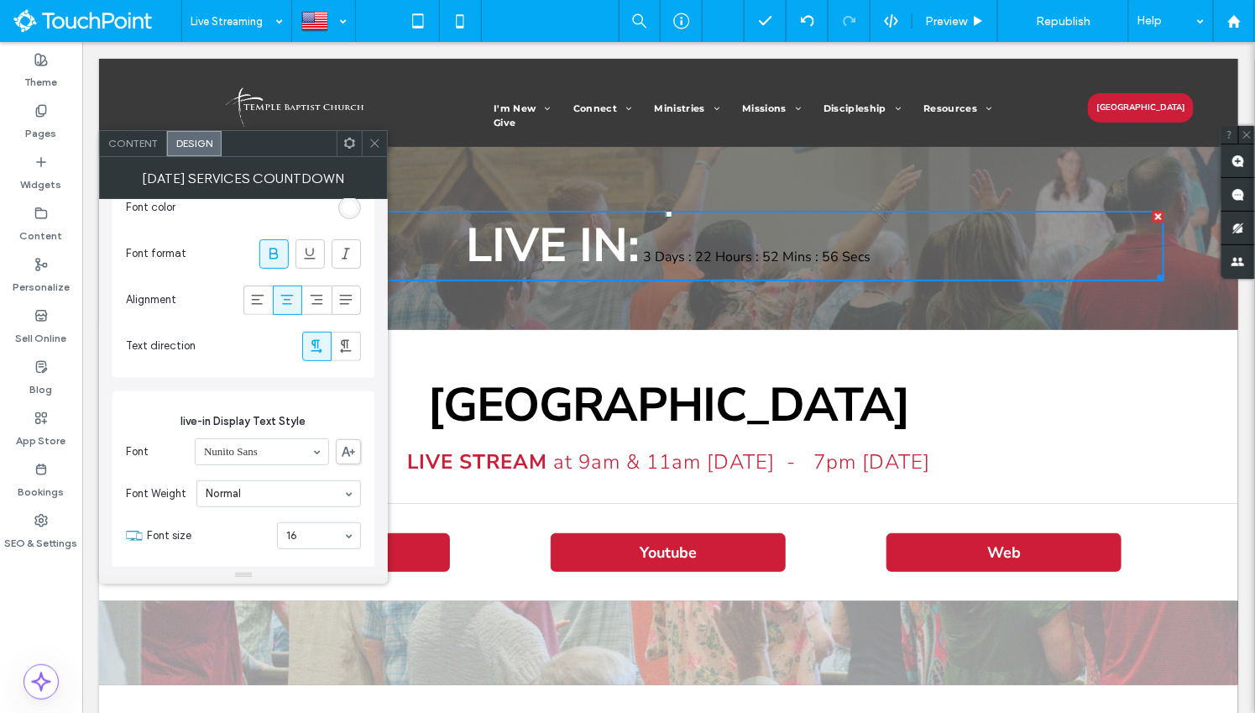
click at [141, 152] on div "Content" at bounding box center [133, 143] width 67 height 25
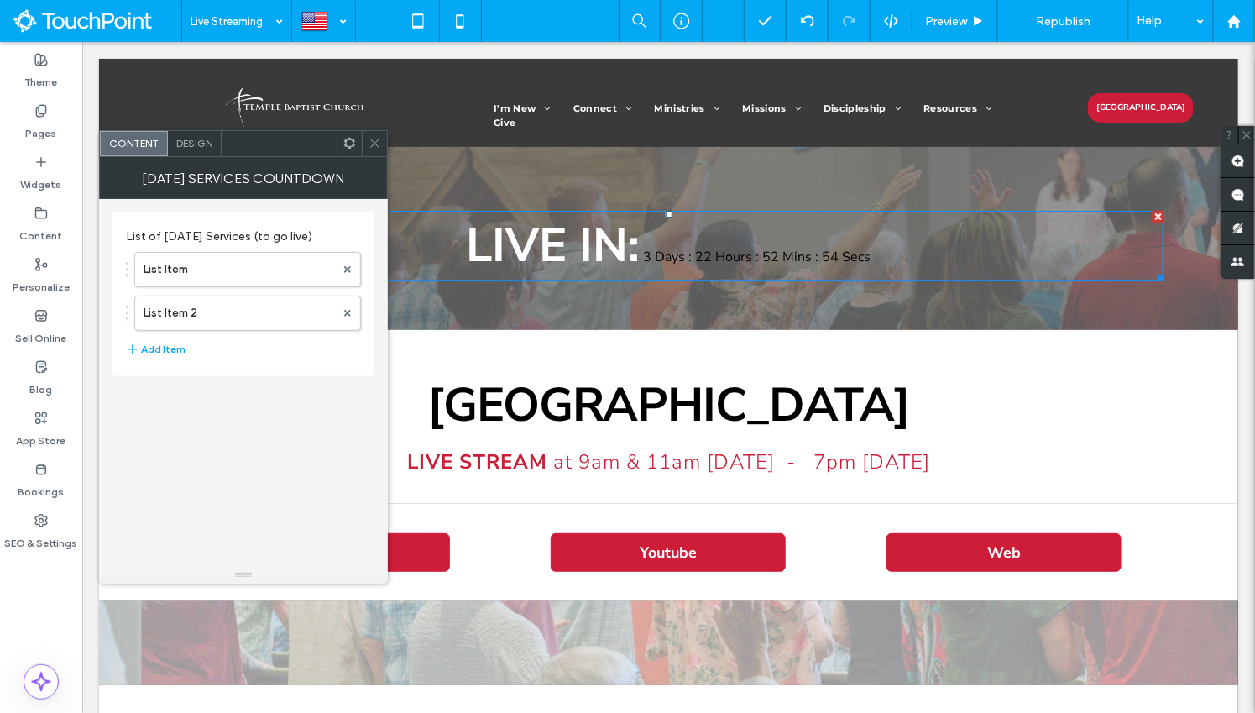
click at [369, 140] on icon at bounding box center [375, 143] width 13 height 13
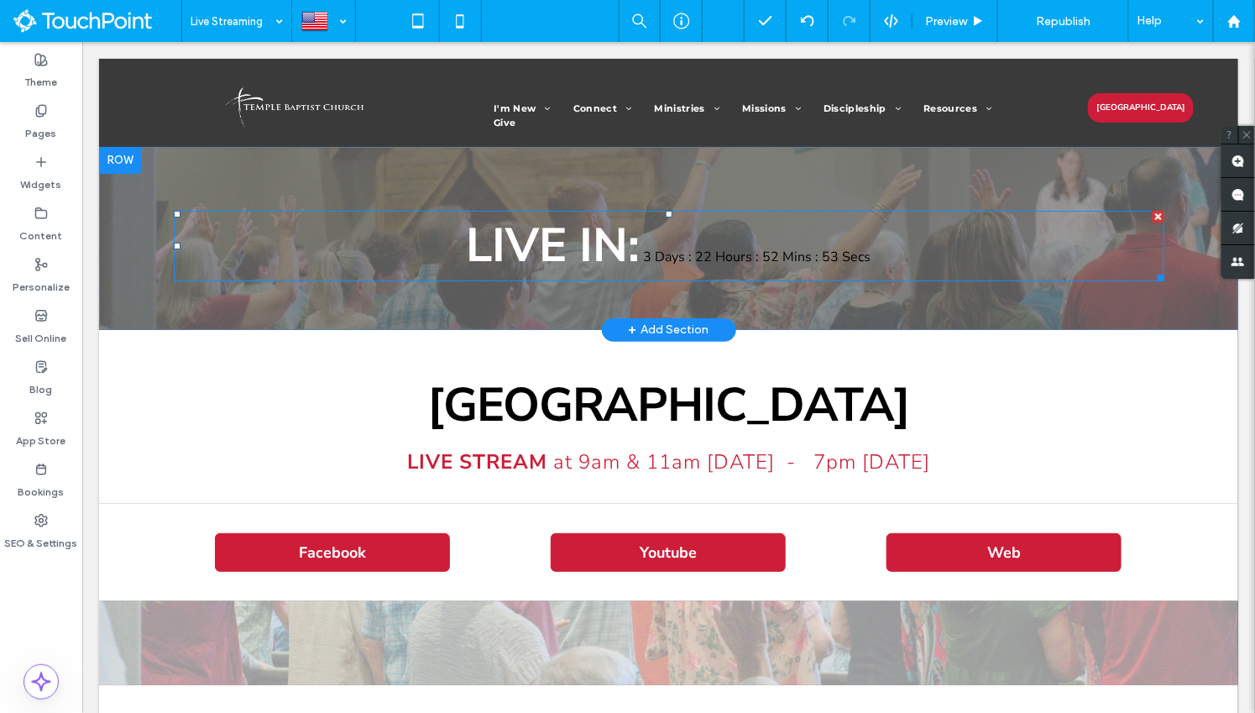
click at [643, 243] on span at bounding box center [668, 245] width 991 height 71
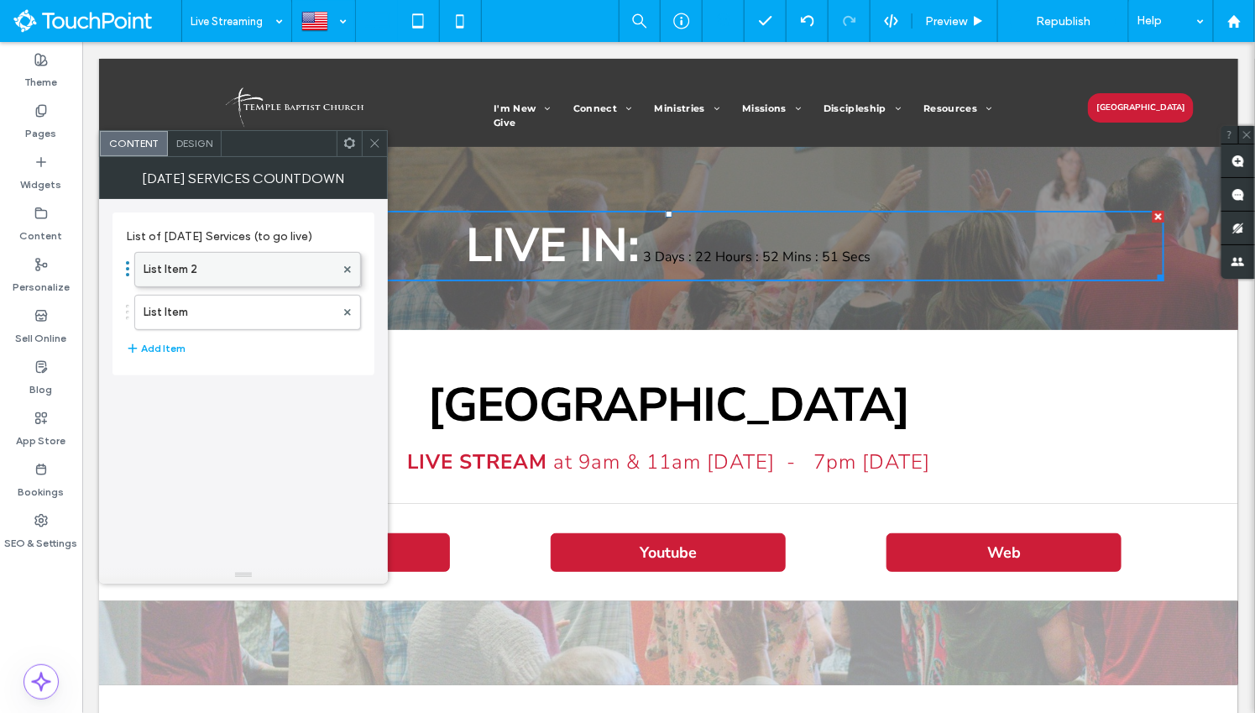
drag, startPoint x: 201, startPoint y: 303, endPoint x: 205, endPoint y: 251, distance: 52.2
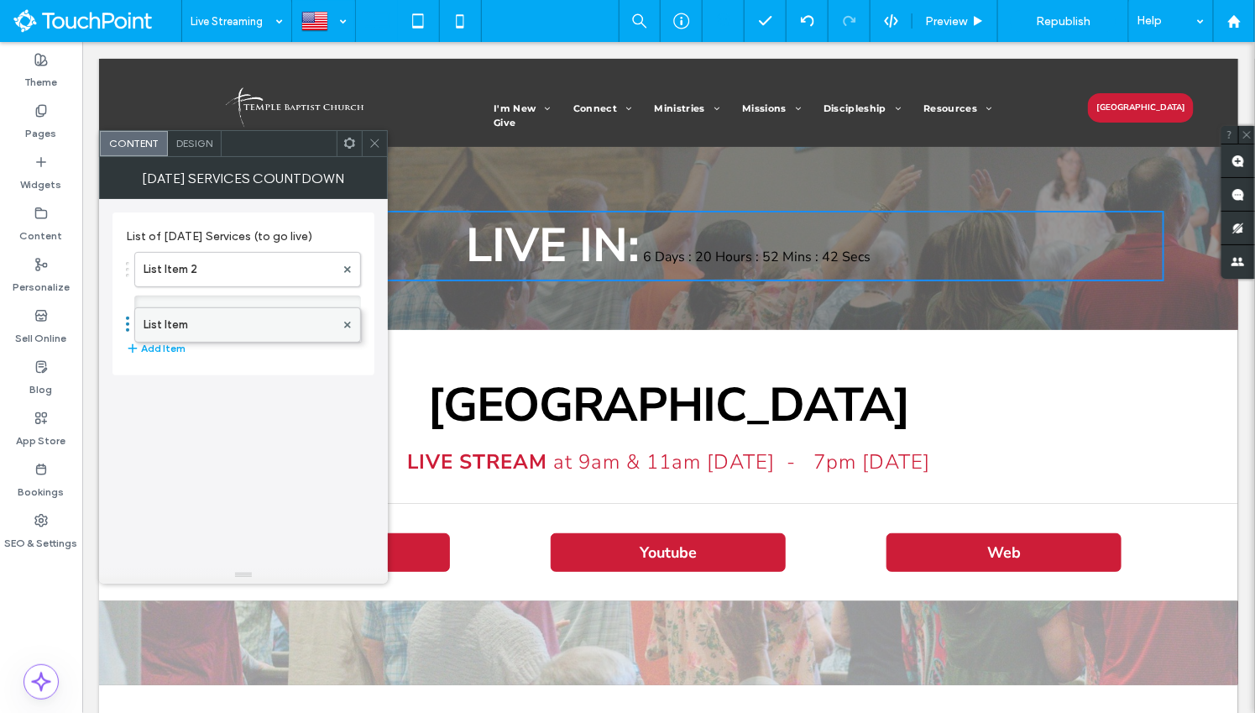
drag, startPoint x: 201, startPoint y: 269, endPoint x: 201, endPoint y: 316, distance: 47.0
click at [373, 145] on icon at bounding box center [375, 143] width 13 height 13
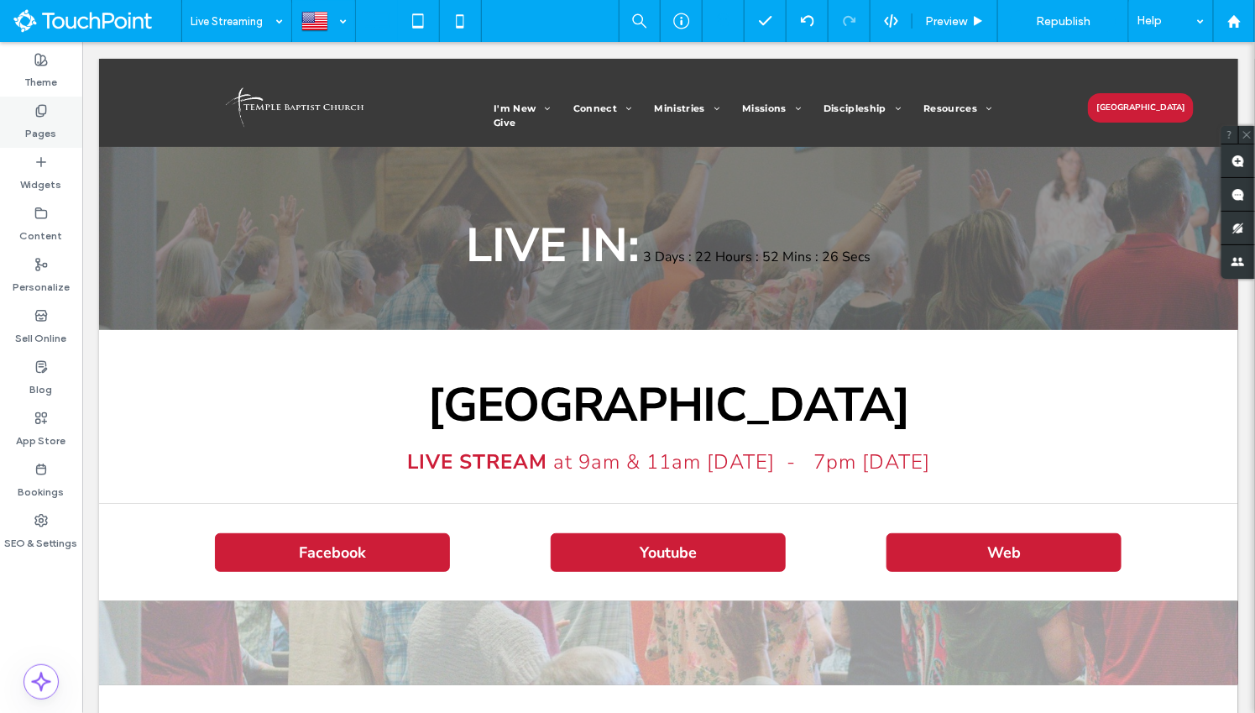
click at [54, 123] on label "Pages" at bounding box center [41, 130] width 31 height 24
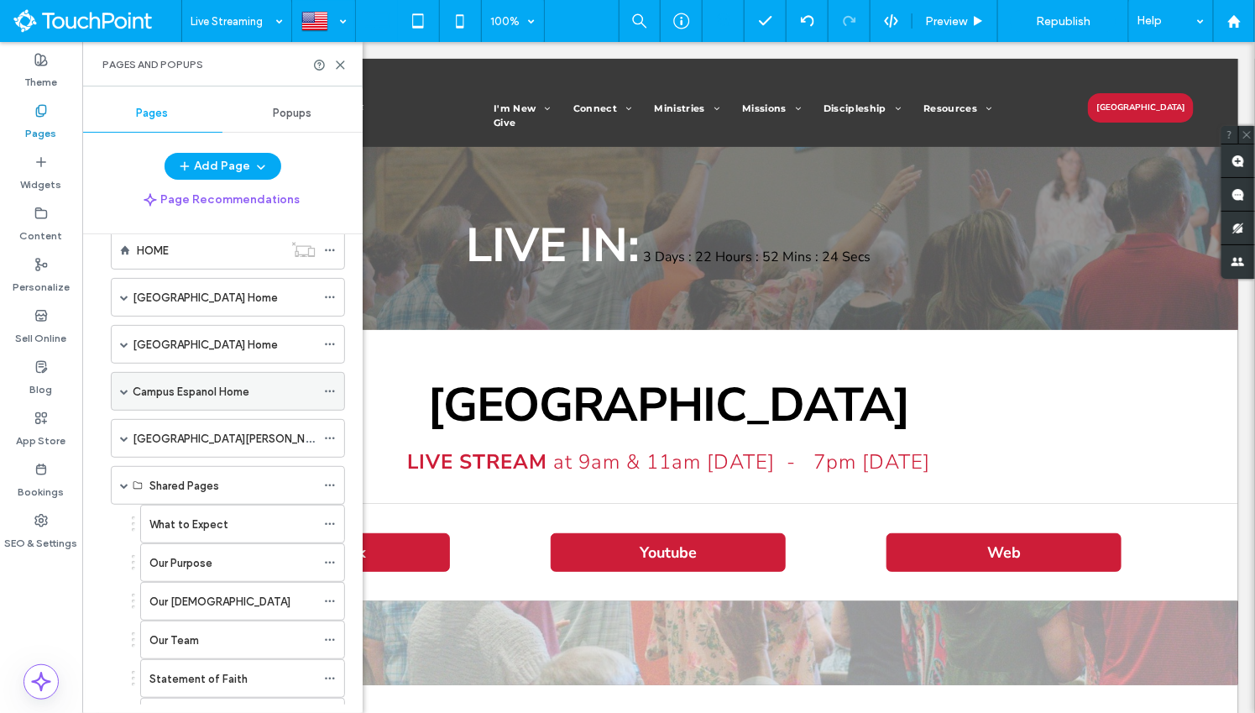
scroll to position [154, 0]
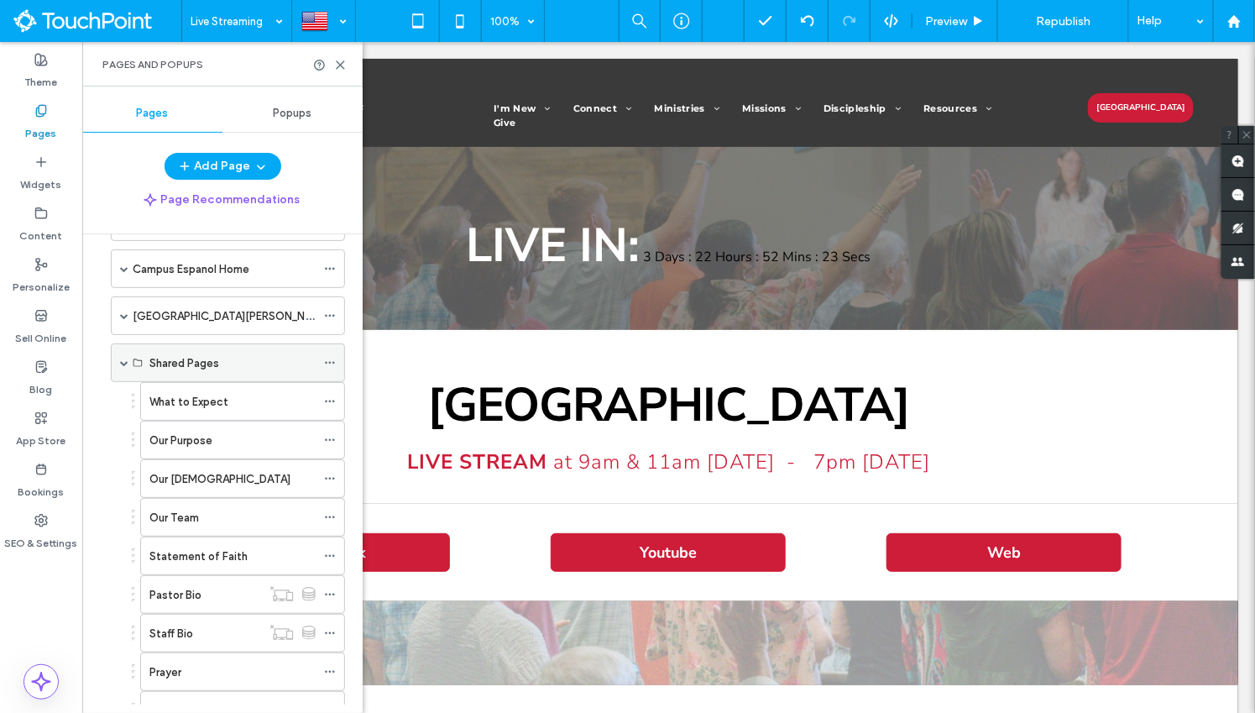
click at [123, 359] on span at bounding box center [124, 363] width 8 height 8
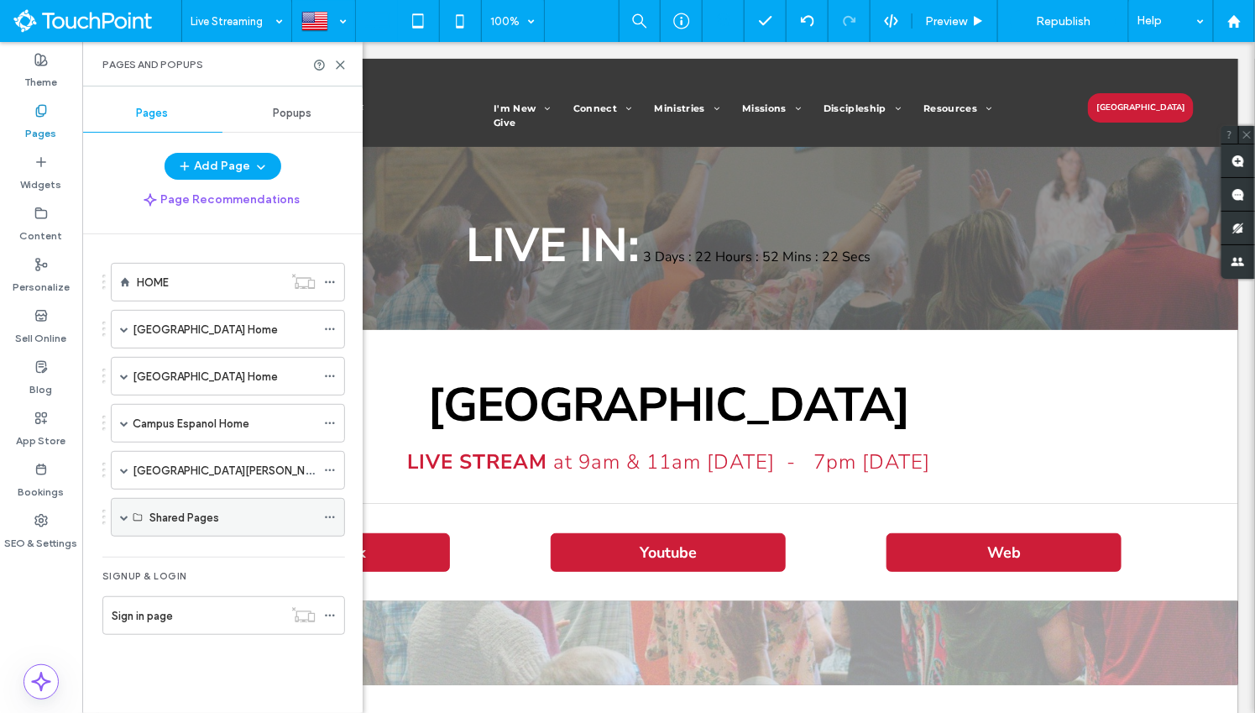
scroll to position [0, 0]
click at [123, 320] on span at bounding box center [124, 329] width 8 height 37
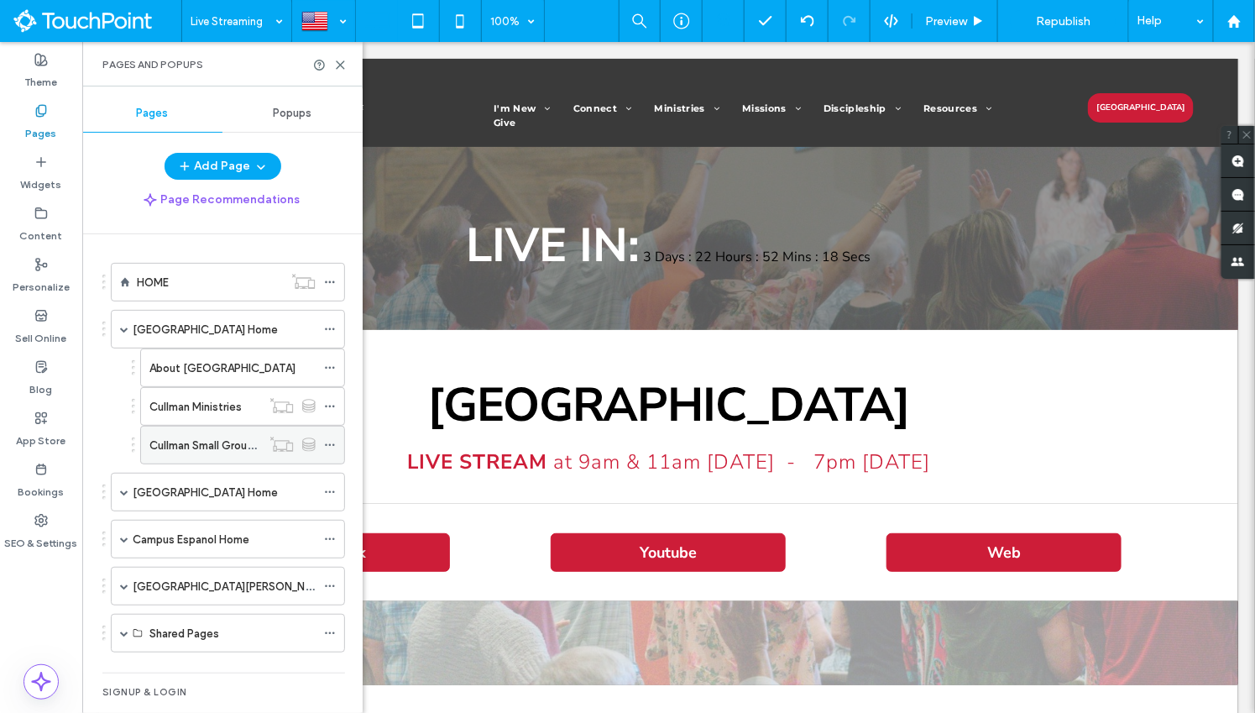
click at [171, 442] on label "Cullman Small Group Details" at bounding box center [220, 445] width 143 height 29
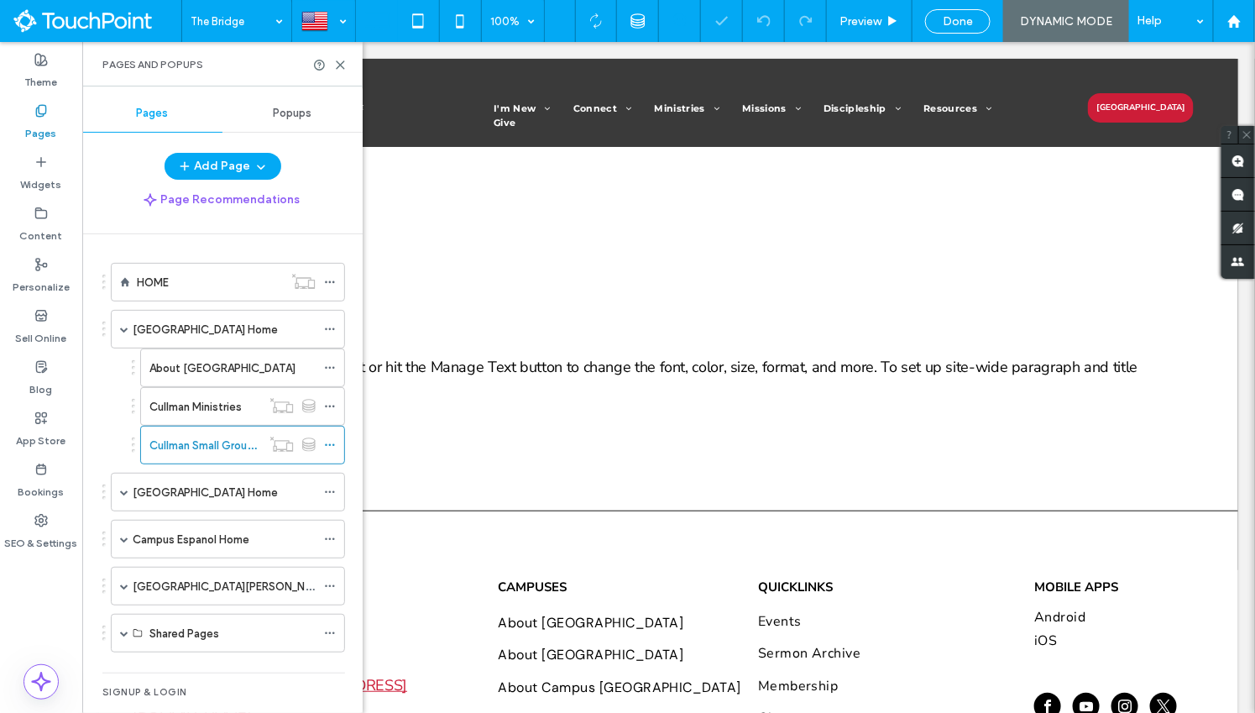
drag, startPoint x: 338, startPoint y: 67, endPoint x: 269, endPoint y: 33, distance: 77.0
click at [338, 67] on icon at bounding box center [340, 65] width 13 height 13
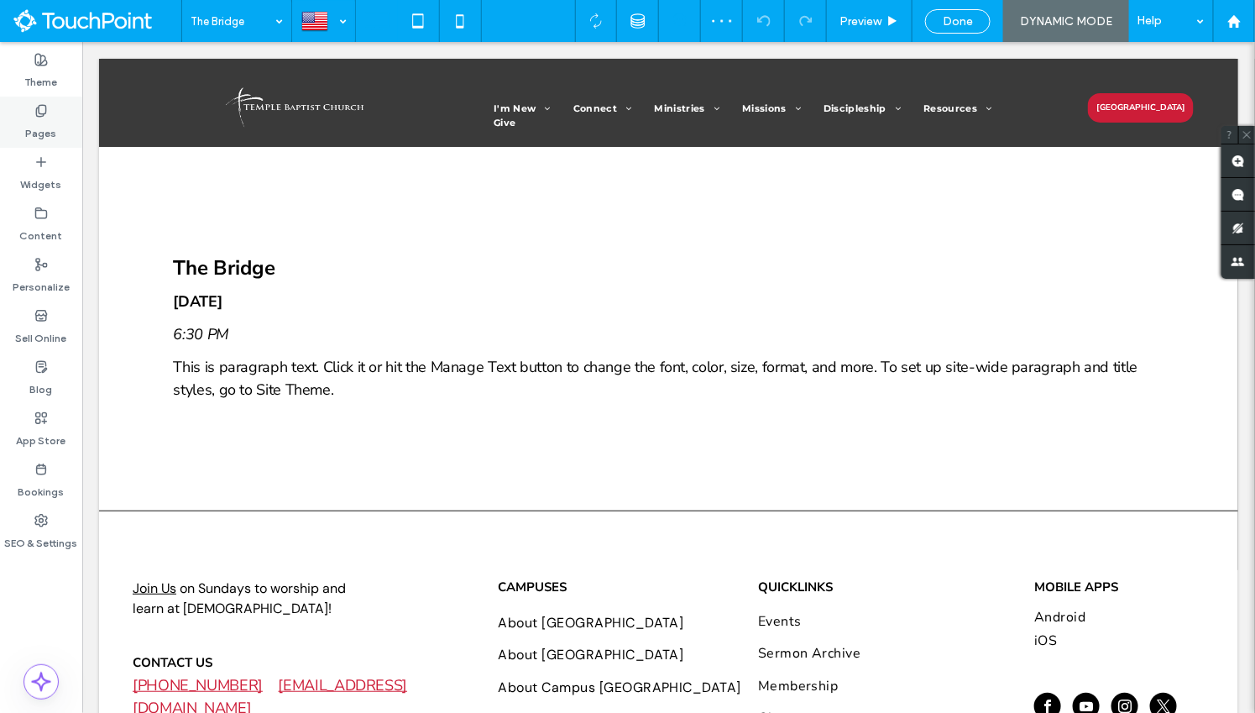
click at [51, 118] on label "Pages" at bounding box center [41, 130] width 31 height 24
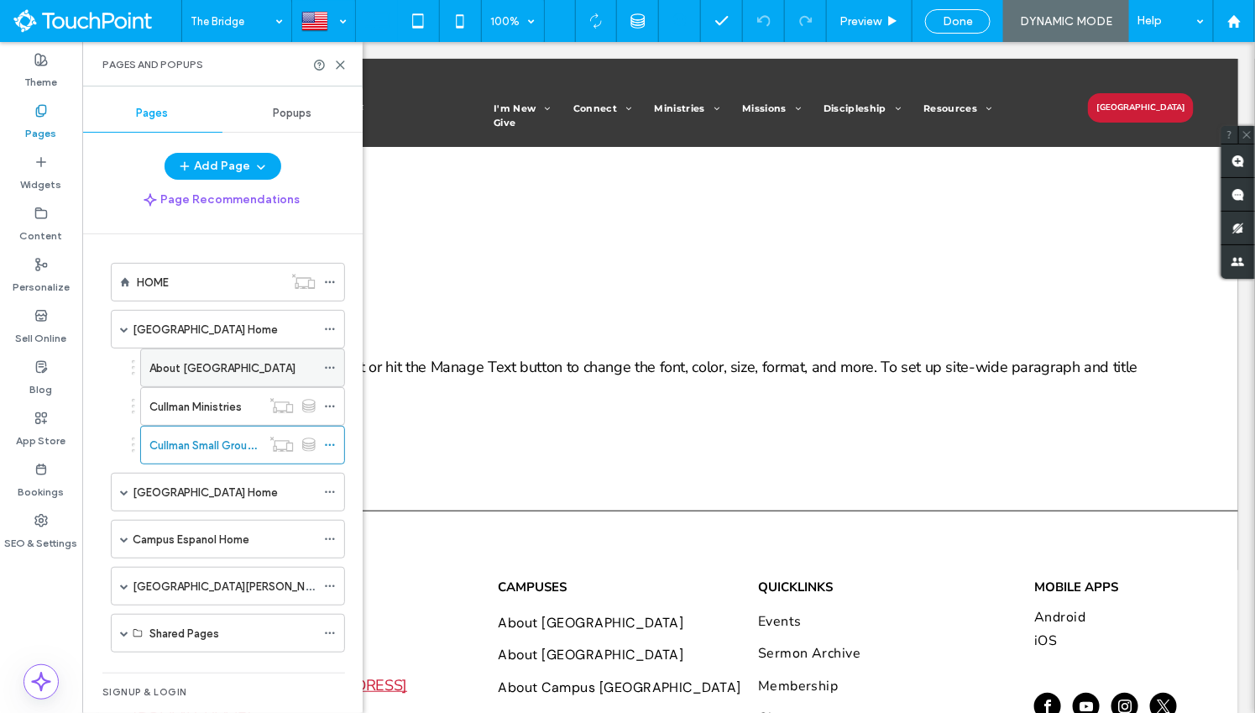
click at [216, 358] on label "About [GEOGRAPHIC_DATA]" at bounding box center [222, 367] width 146 height 29
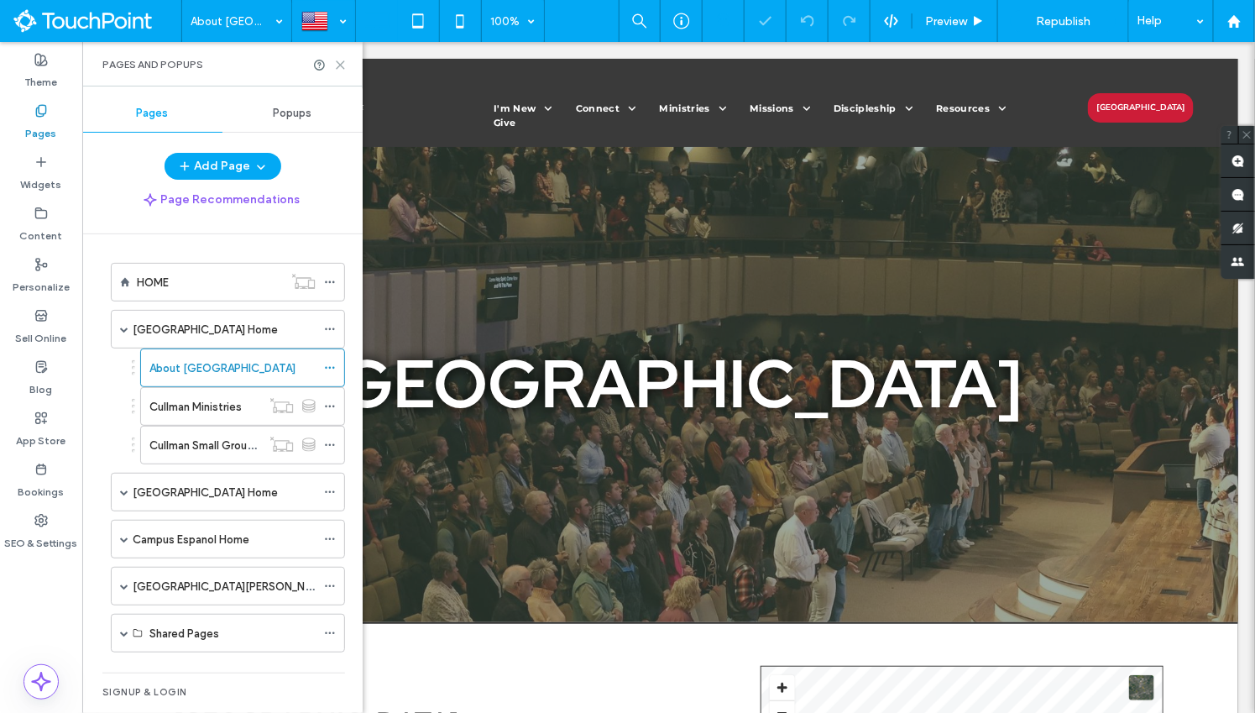
drag, startPoint x: 341, startPoint y: 60, endPoint x: 416, endPoint y: 242, distance: 196.5
click at [341, 60] on icon at bounding box center [340, 65] width 13 height 13
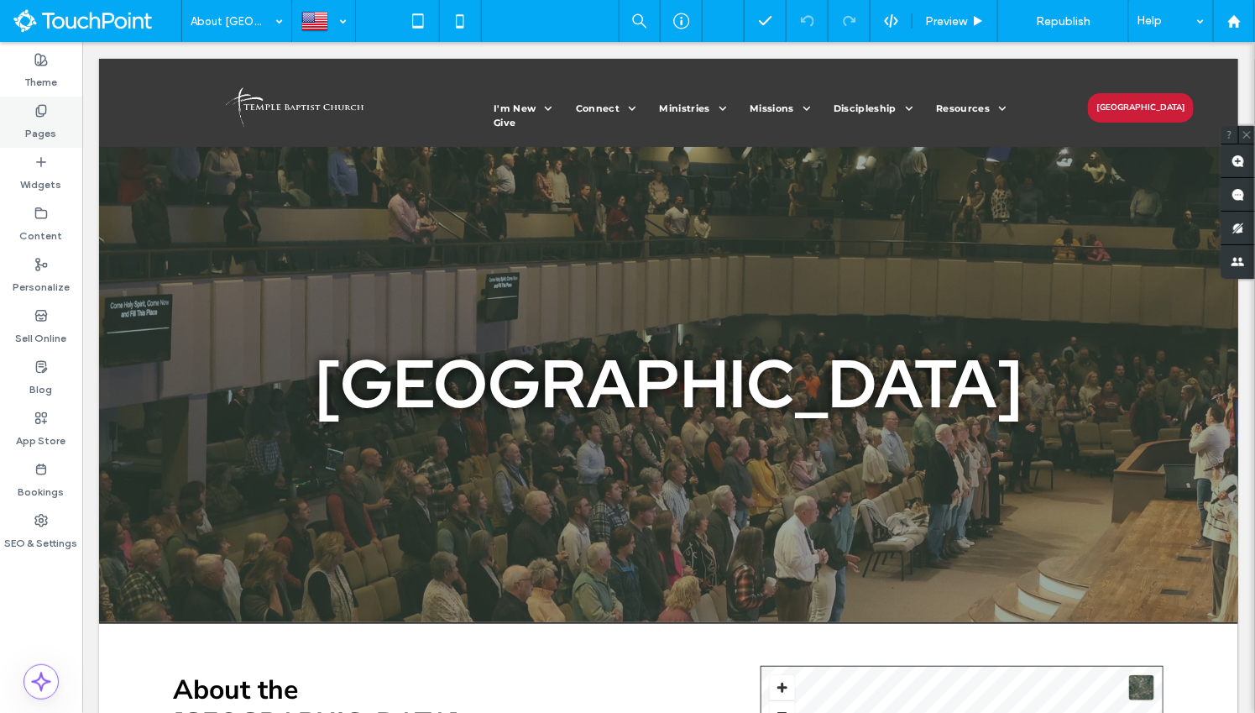
click at [19, 131] on div "Pages" at bounding box center [41, 122] width 82 height 51
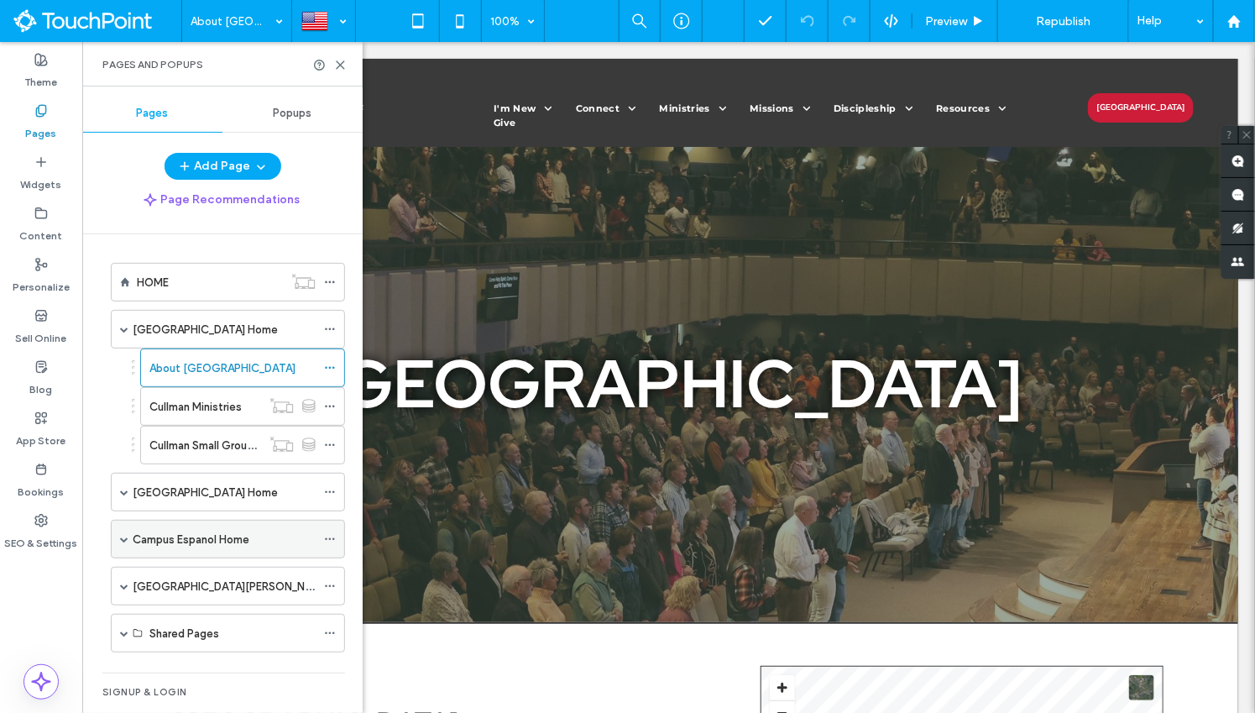
scroll to position [59, 0]
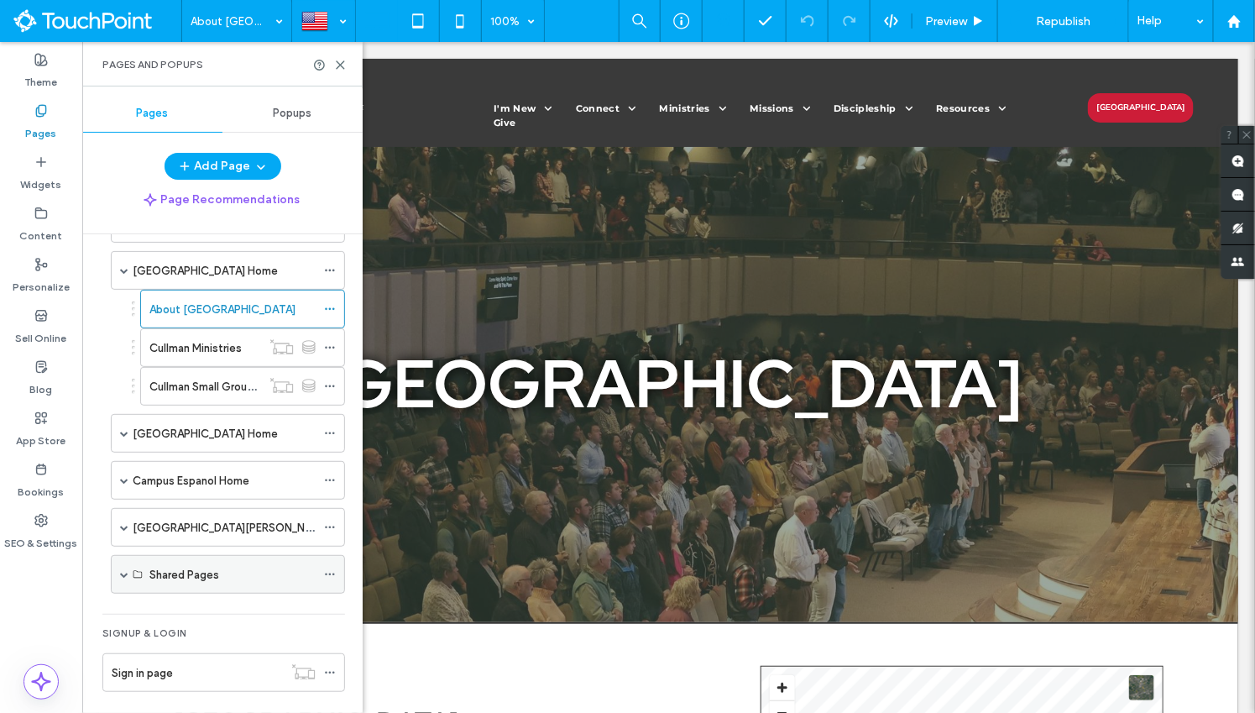
click at [122, 570] on span at bounding box center [124, 574] width 8 height 8
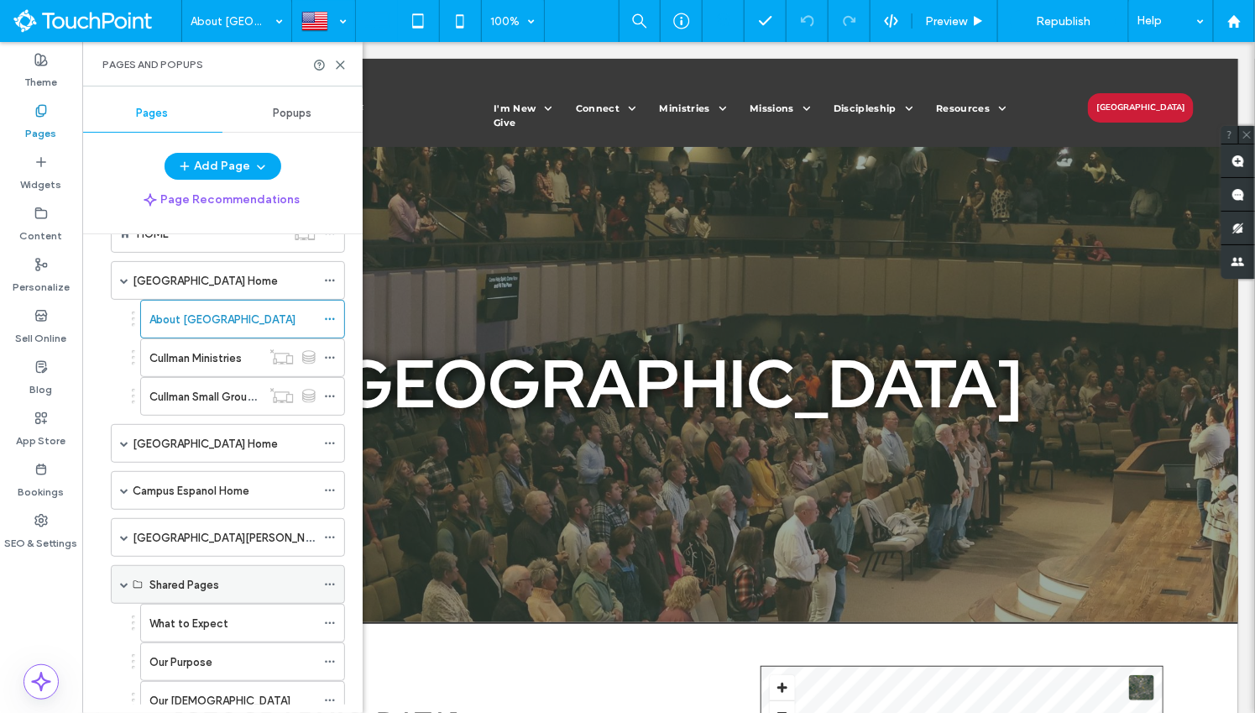
scroll to position [46, 0]
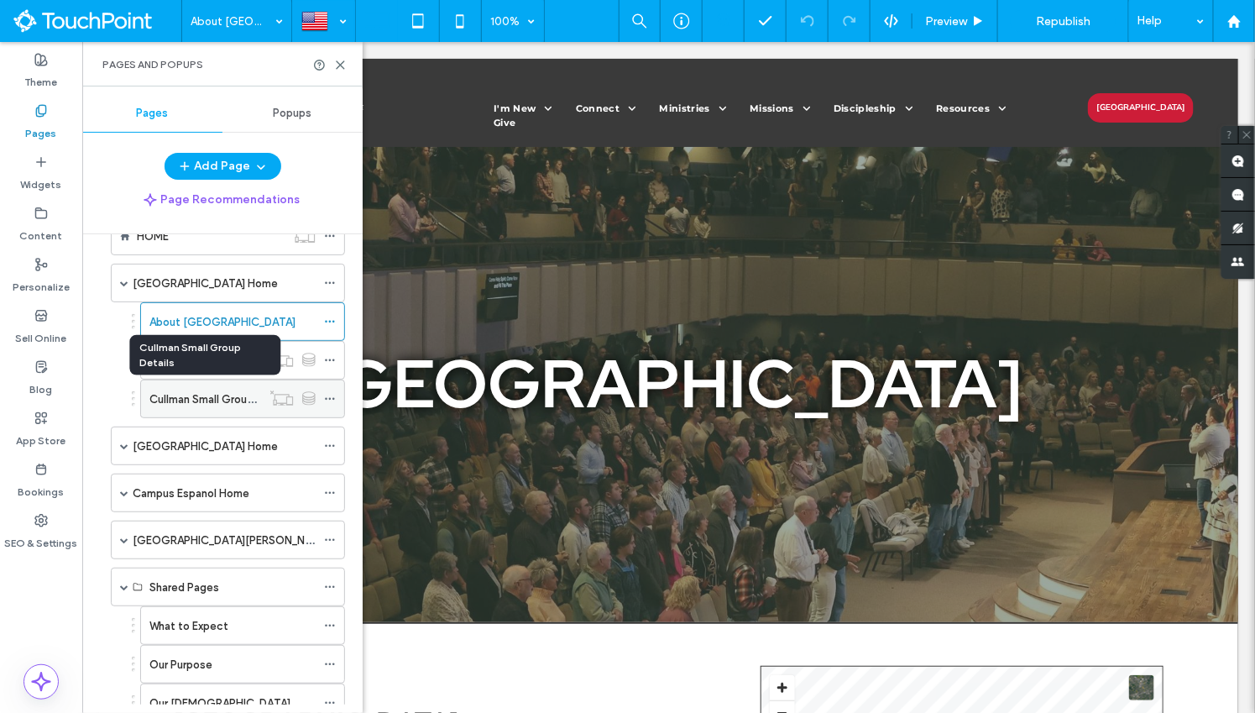
click at [213, 391] on label "Cullman Small Group Details" at bounding box center [220, 399] width 143 height 29
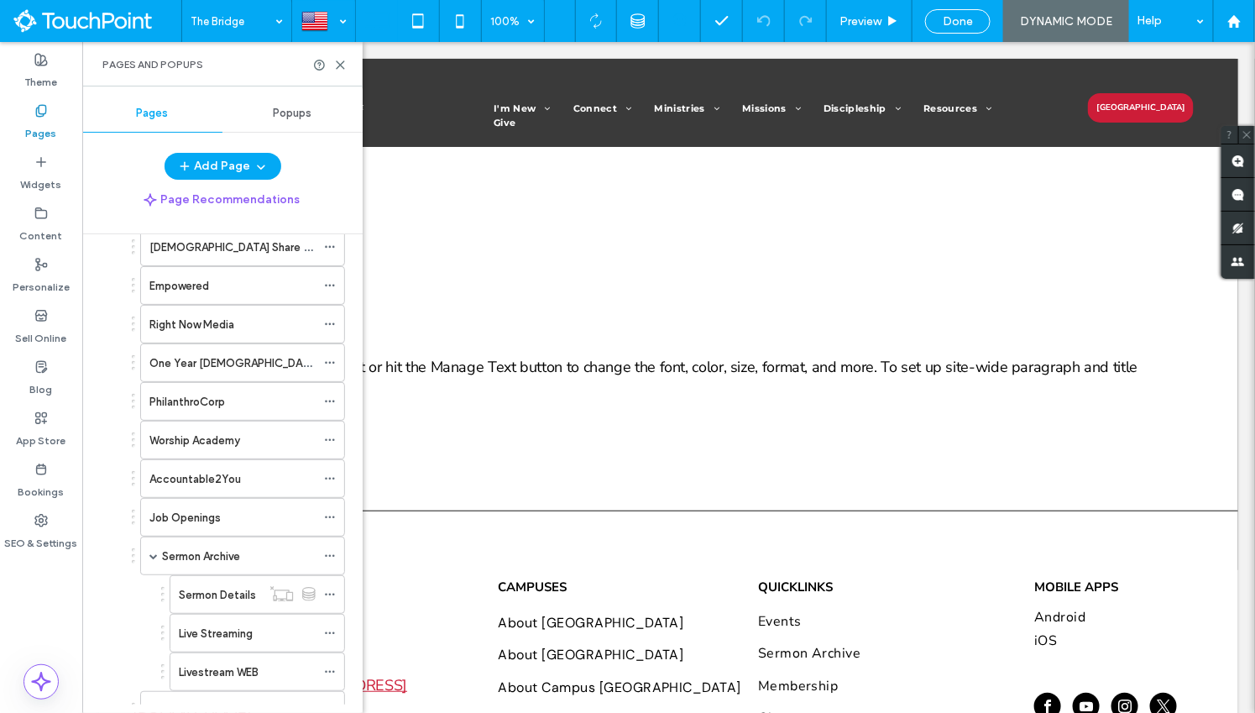
scroll to position [1114, 0]
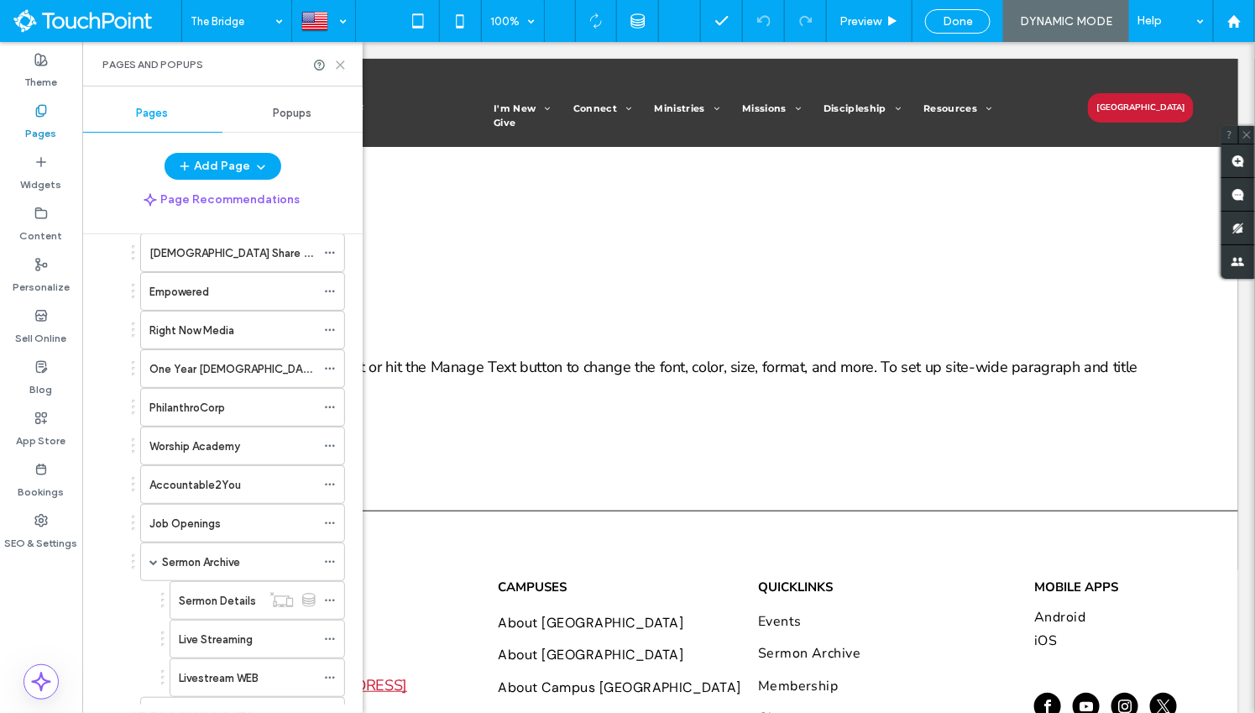
click at [341, 64] on icon at bounding box center [340, 65] width 13 height 13
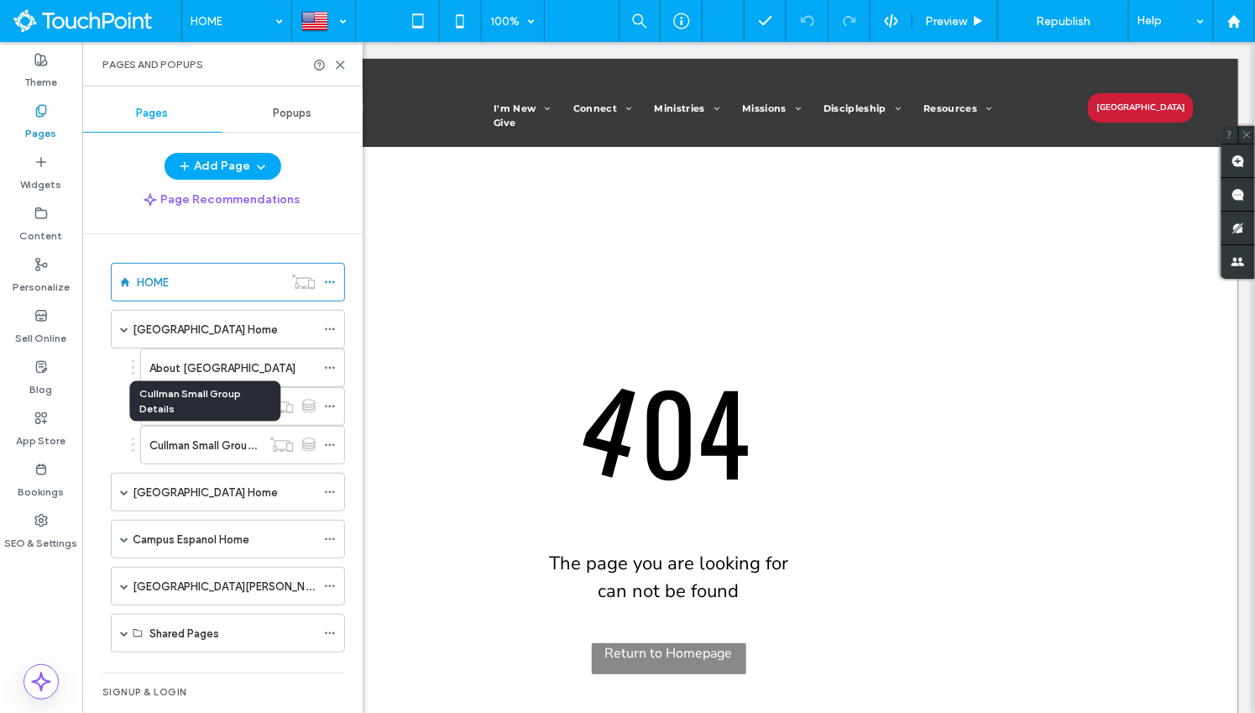
click at [213, 385] on div "Cullman Small Group Details" at bounding box center [204, 401] width 151 height 40
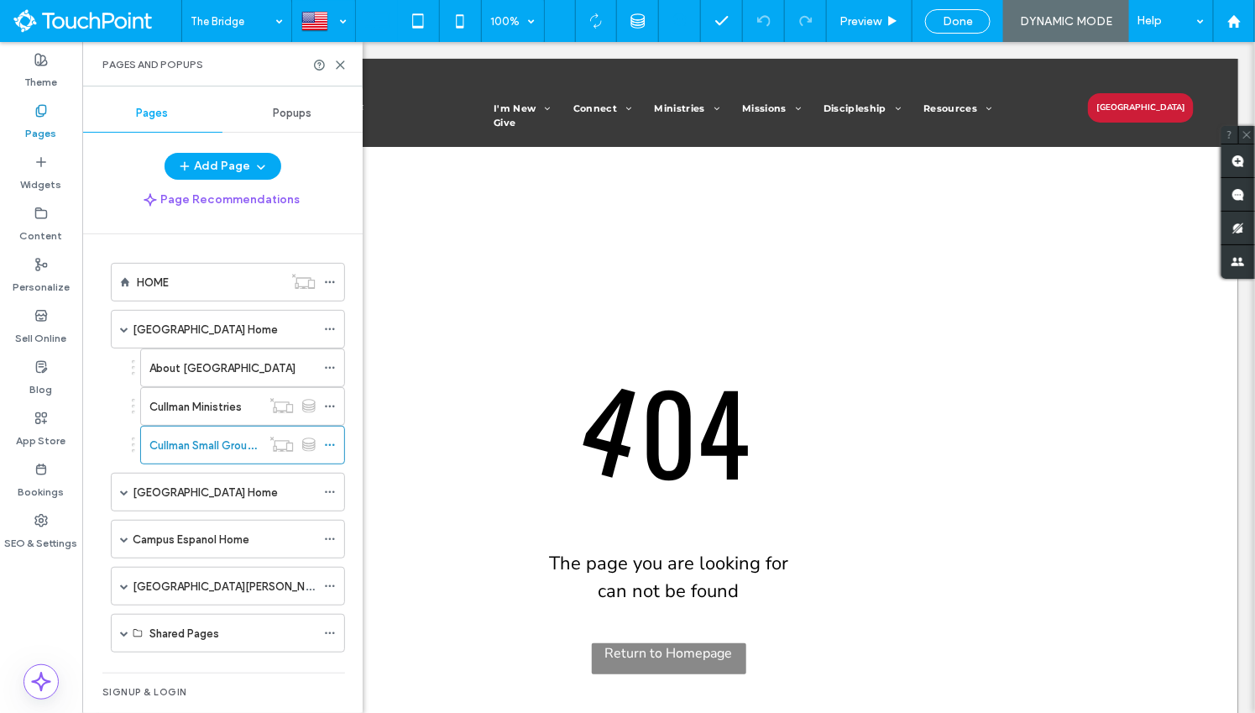
click at [232, 399] on div at bounding box center [627, 356] width 1255 height 713
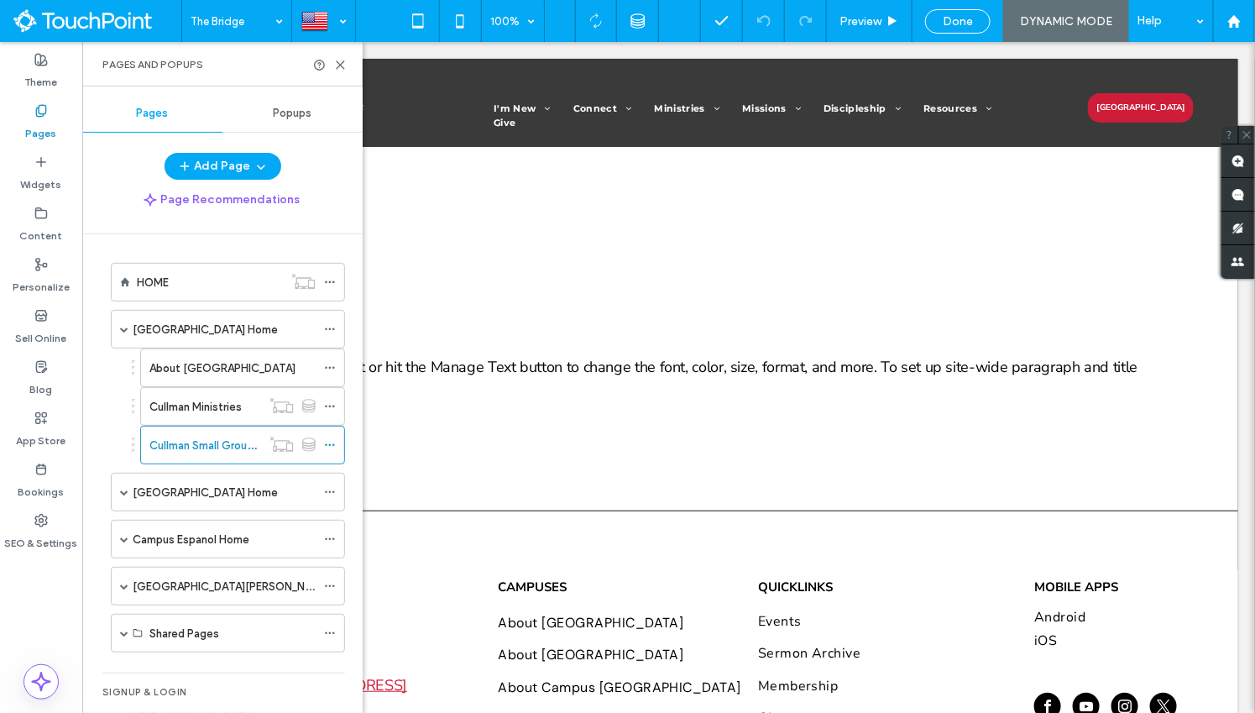
click at [228, 399] on label "Cullman Ministries" at bounding box center [195, 406] width 92 height 29
click at [338, 62] on use at bounding box center [341, 65] width 8 height 8
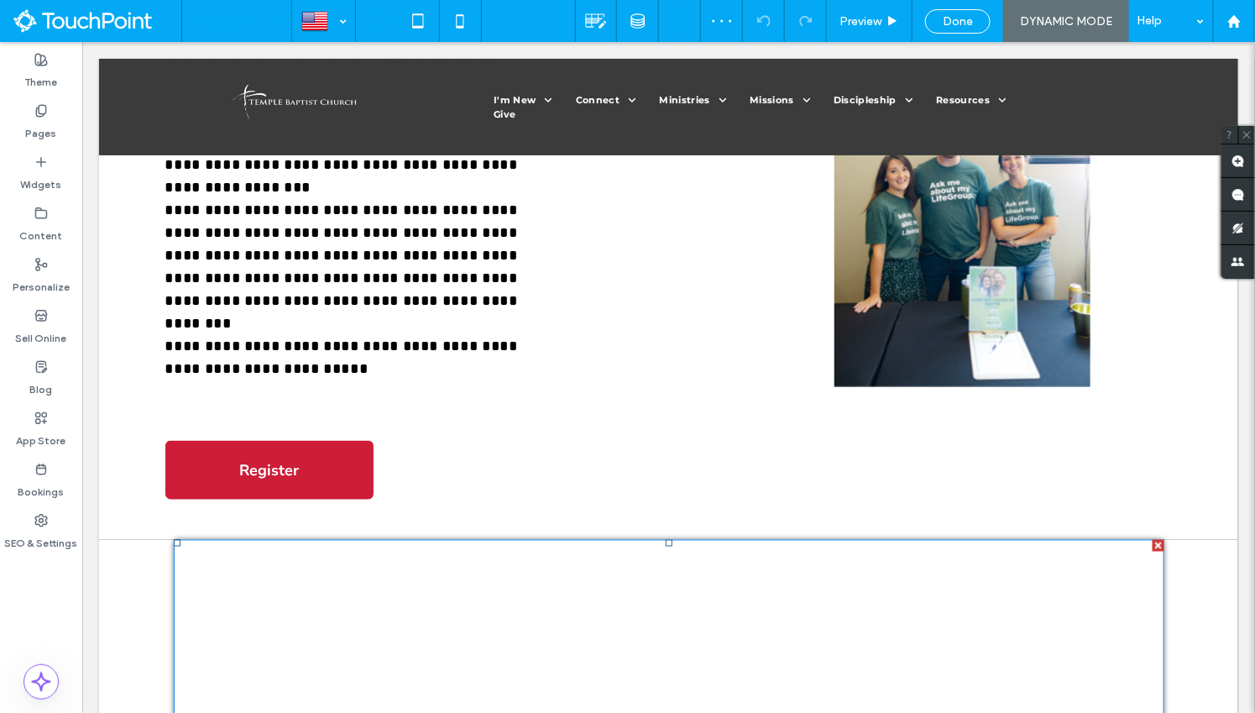
scroll to position [580, 0]
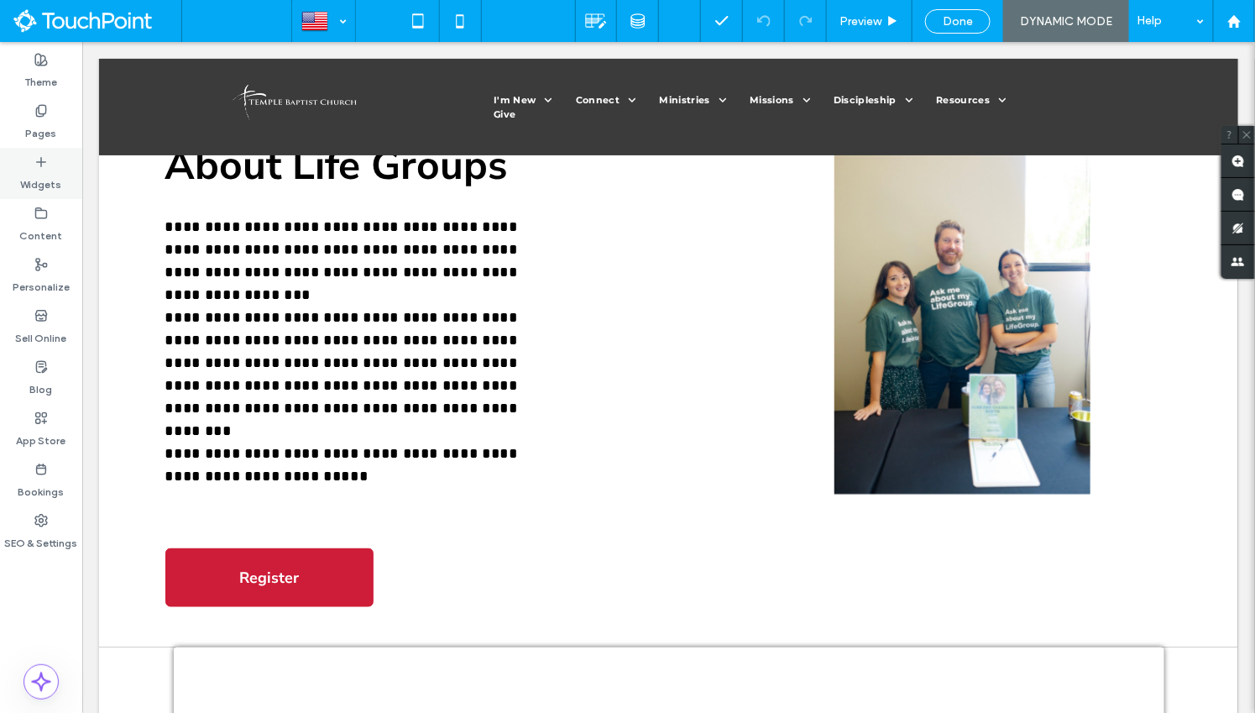
click at [66, 175] on div "Widgets" at bounding box center [41, 173] width 82 height 51
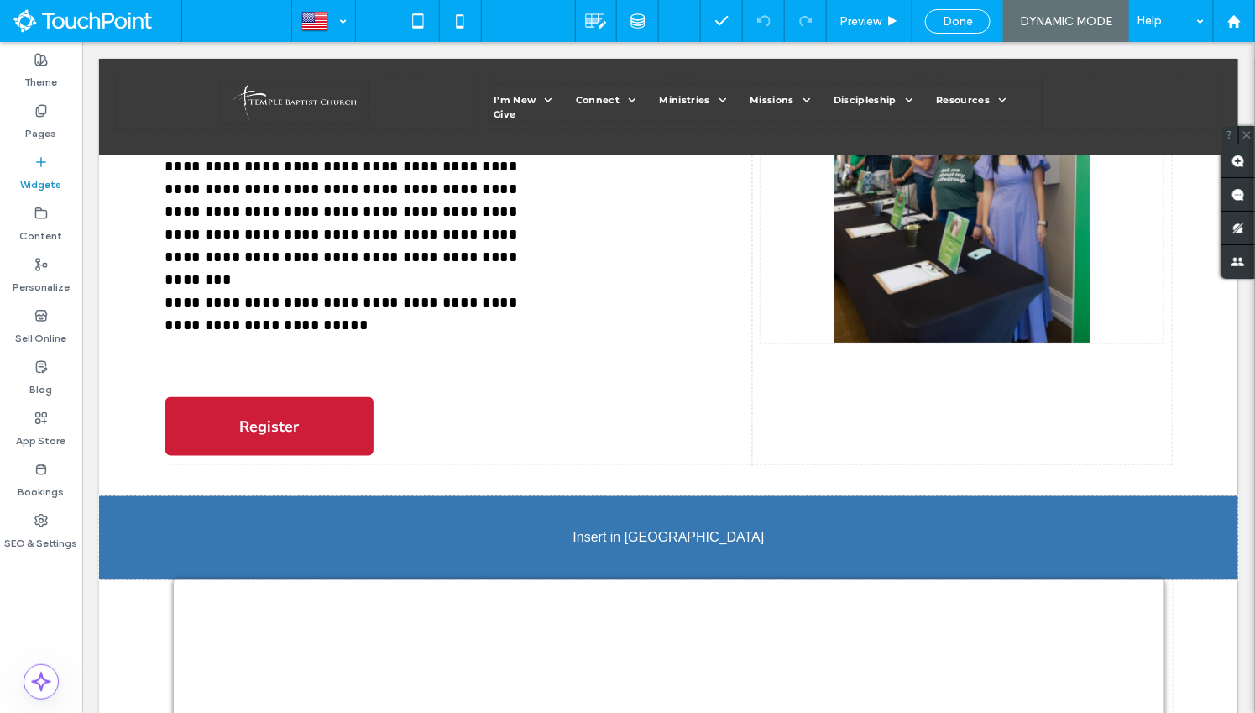
scroll to position [735, 0]
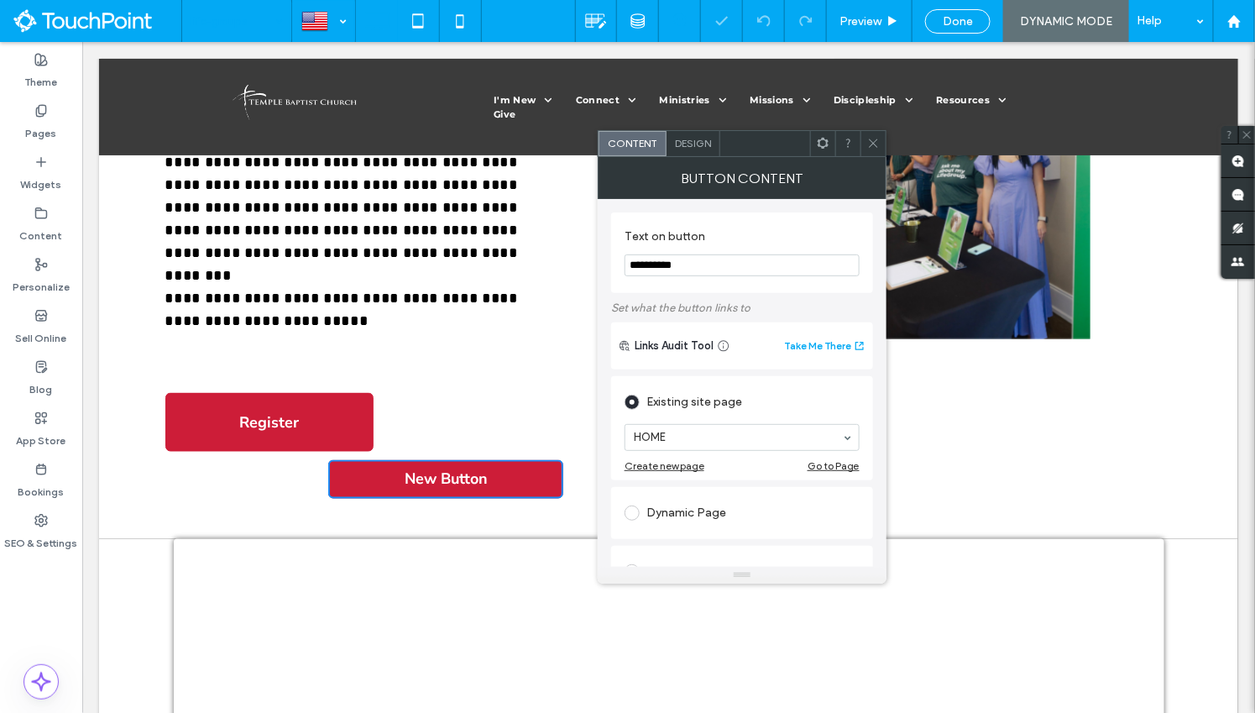
click at [872, 154] on span at bounding box center [873, 143] width 13 height 25
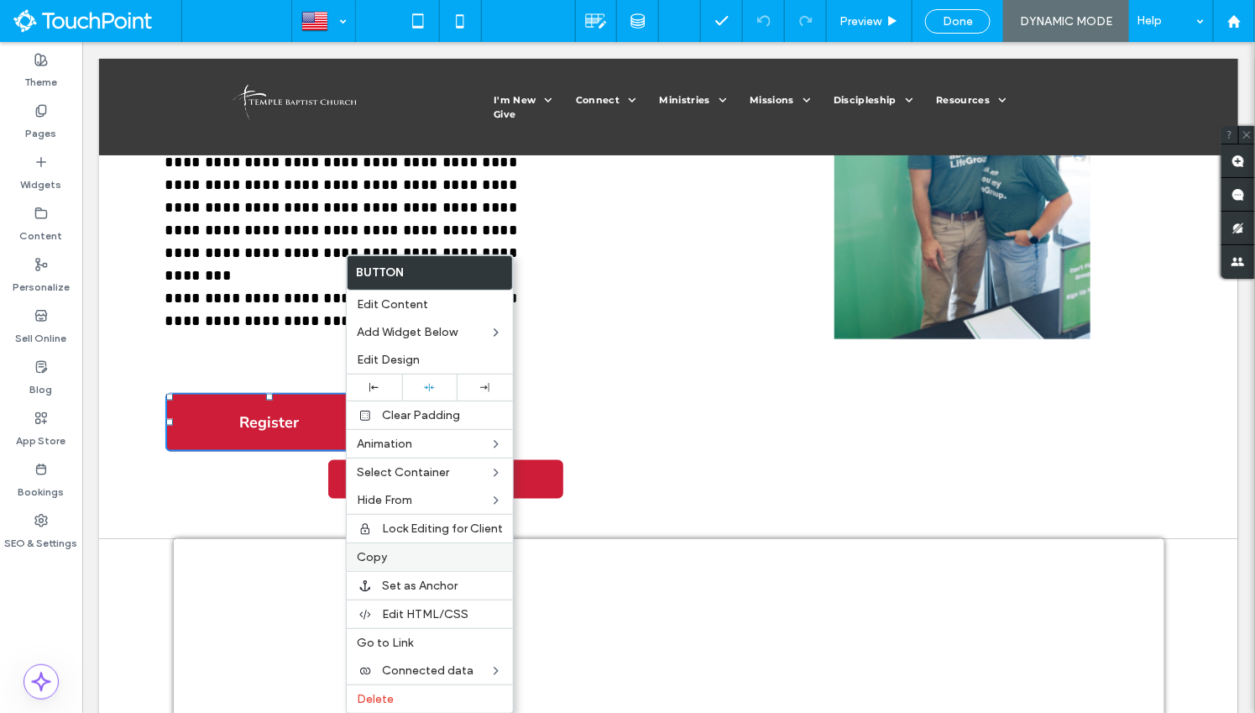
click at [408, 550] on label "Copy" at bounding box center [430, 557] width 146 height 14
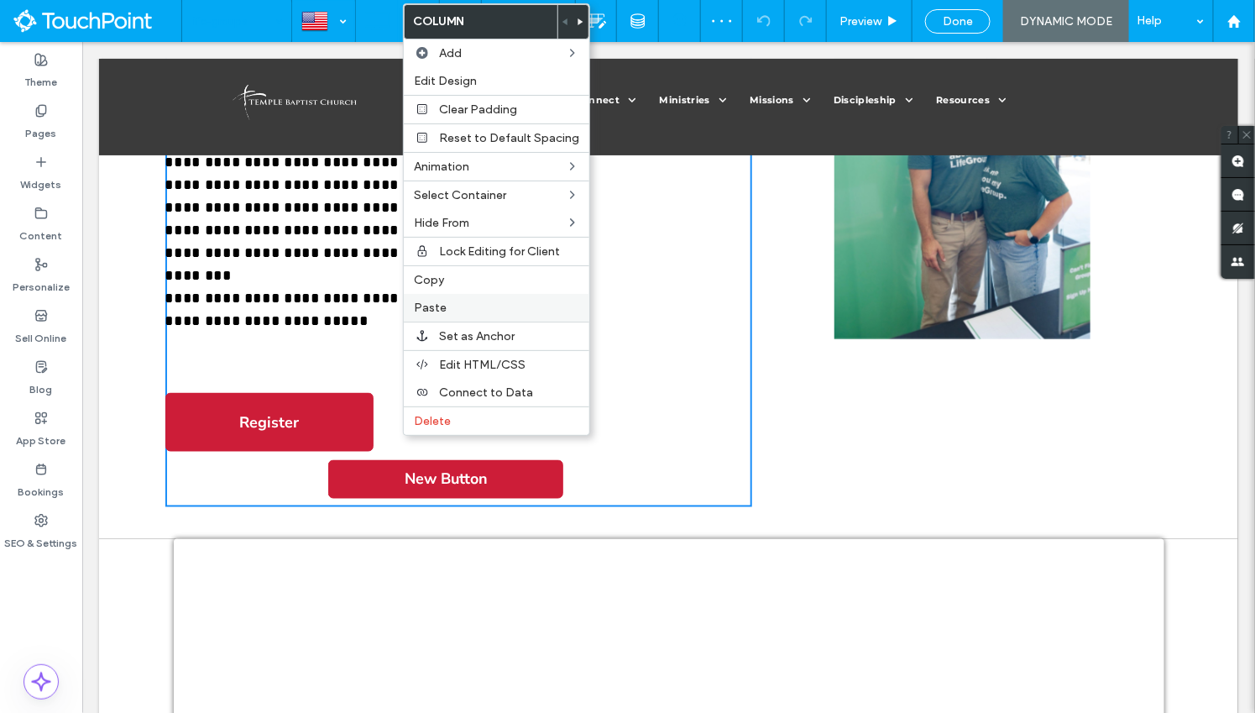
click at [469, 301] on label "Paste" at bounding box center [496, 308] width 165 height 14
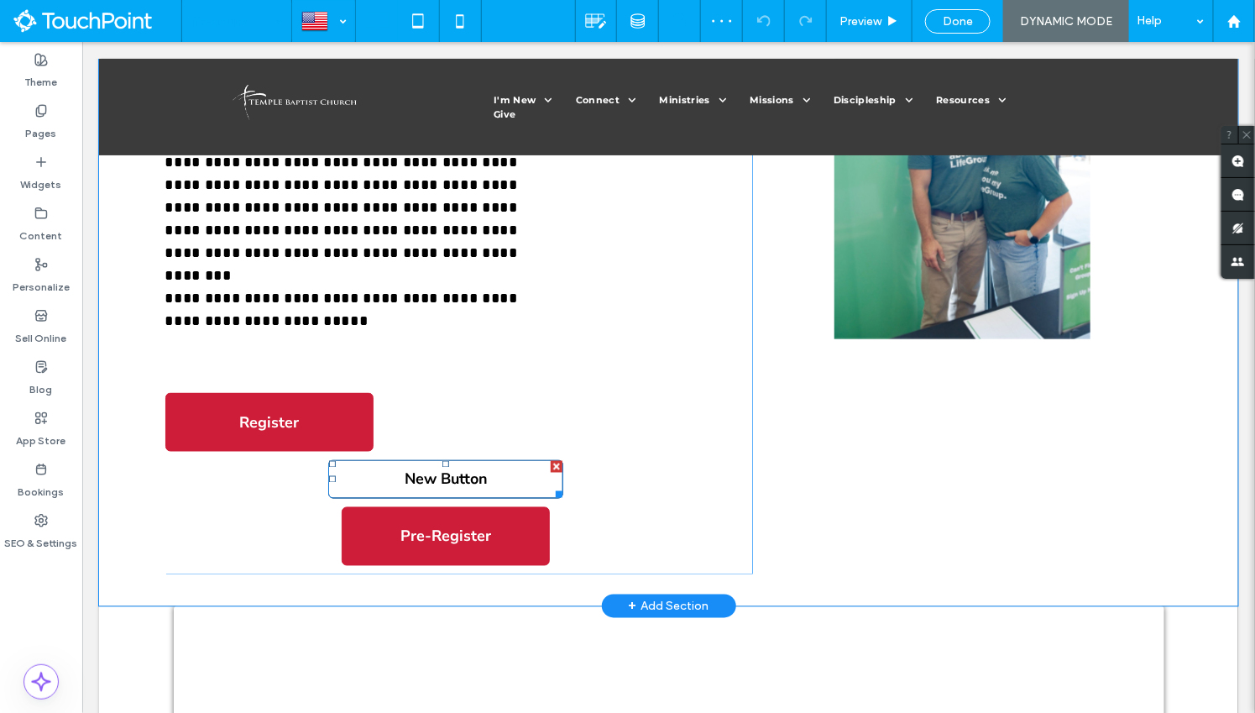
click at [557, 460] on div at bounding box center [556, 466] width 12 height 12
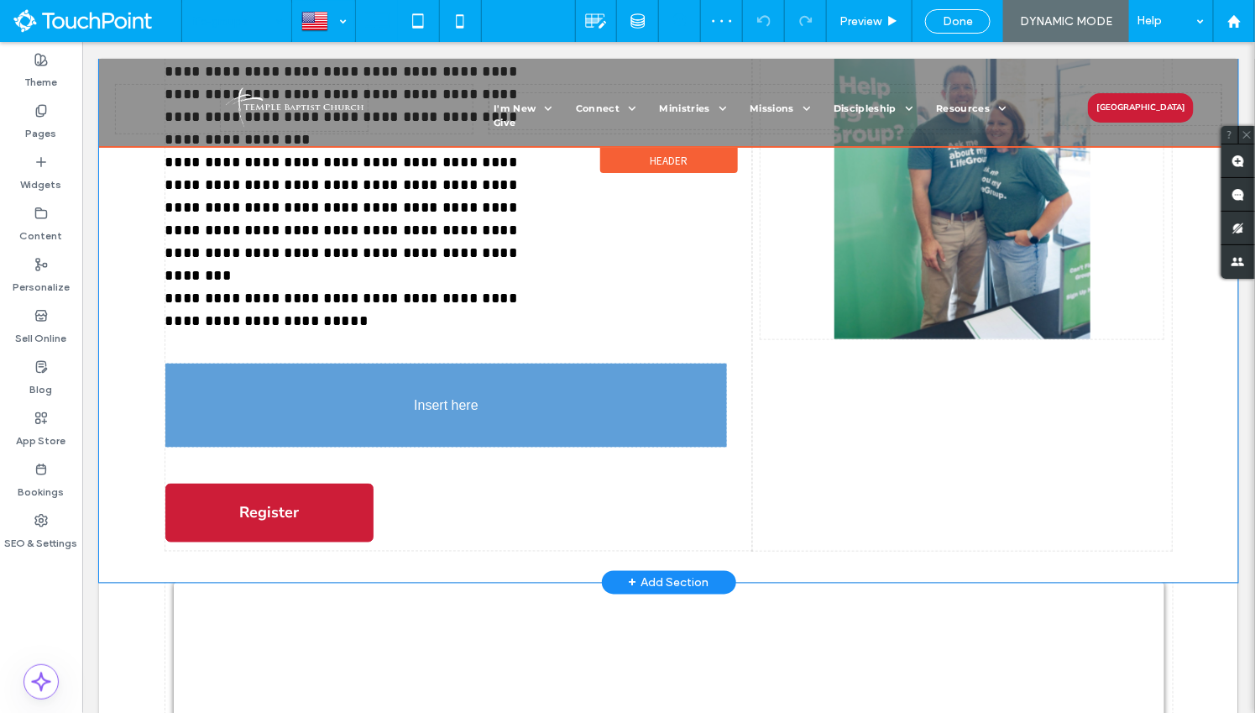
scroll to position [727, 0]
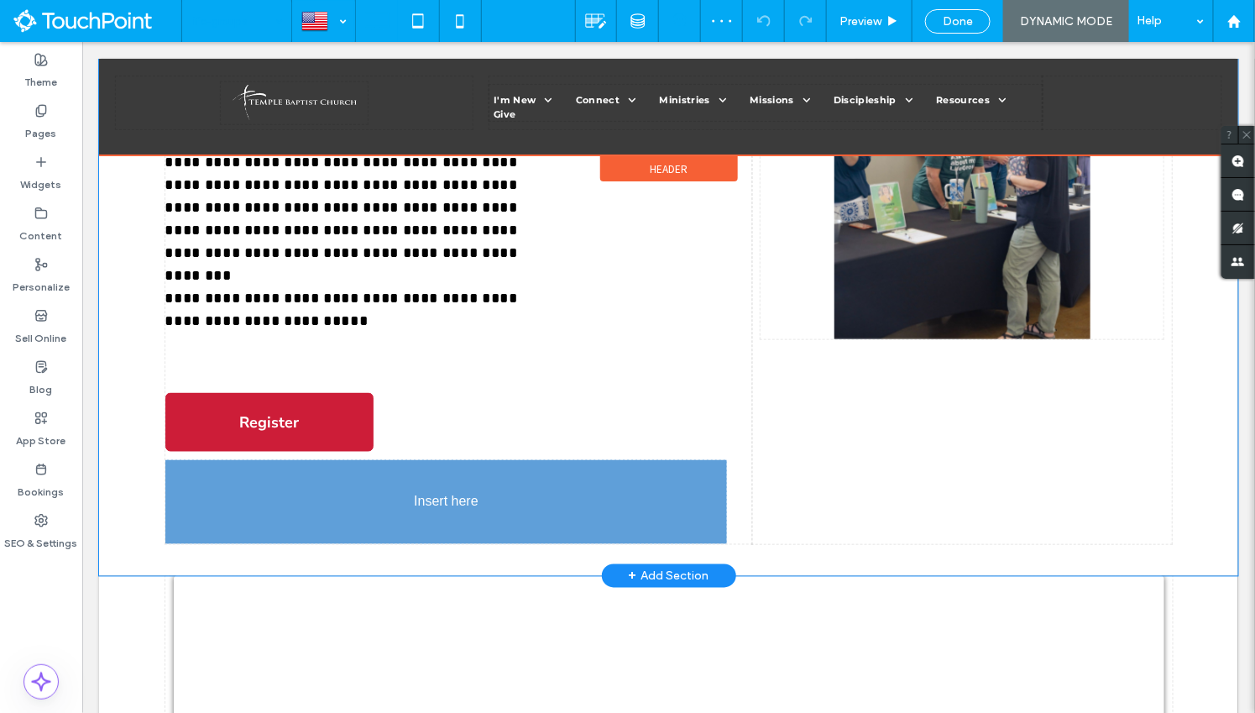
drag, startPoint x: 490, startPoint y: 485, endPoint x: 549, endPoint y: 516, distance: 66.1
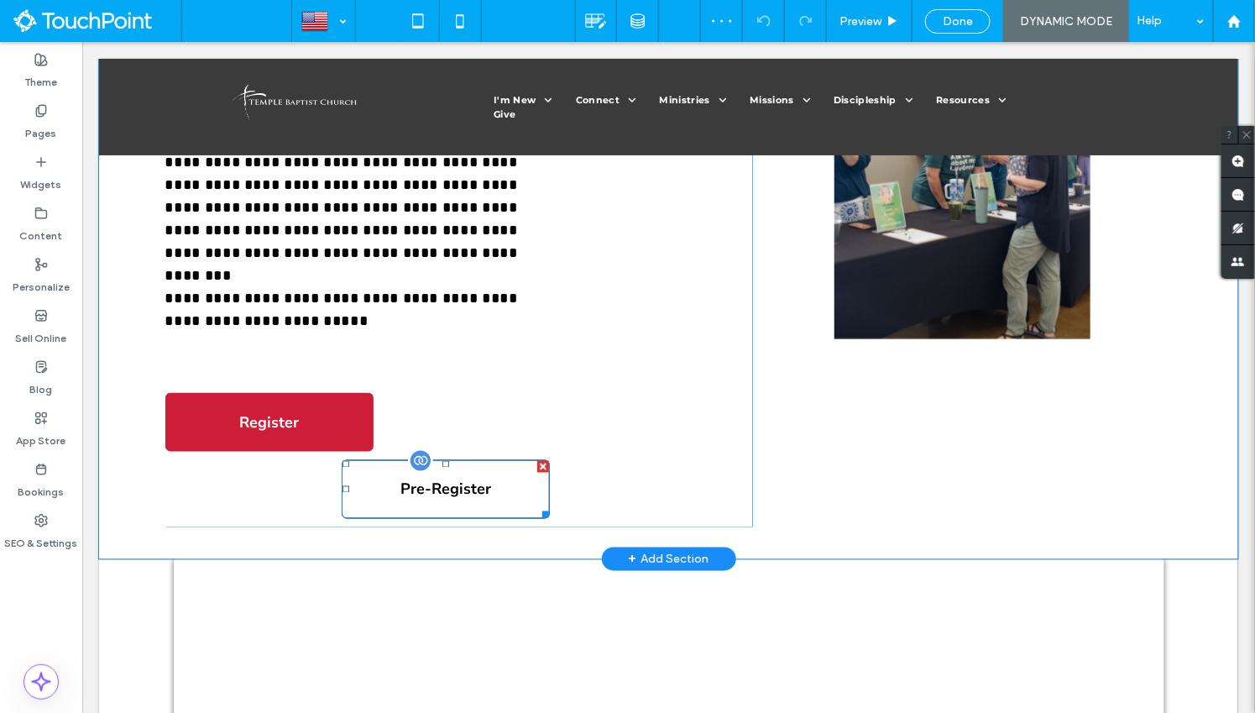
click at [459, 494] on span "Pre-Register" at bounding box center [445, 489] width 91 height 20
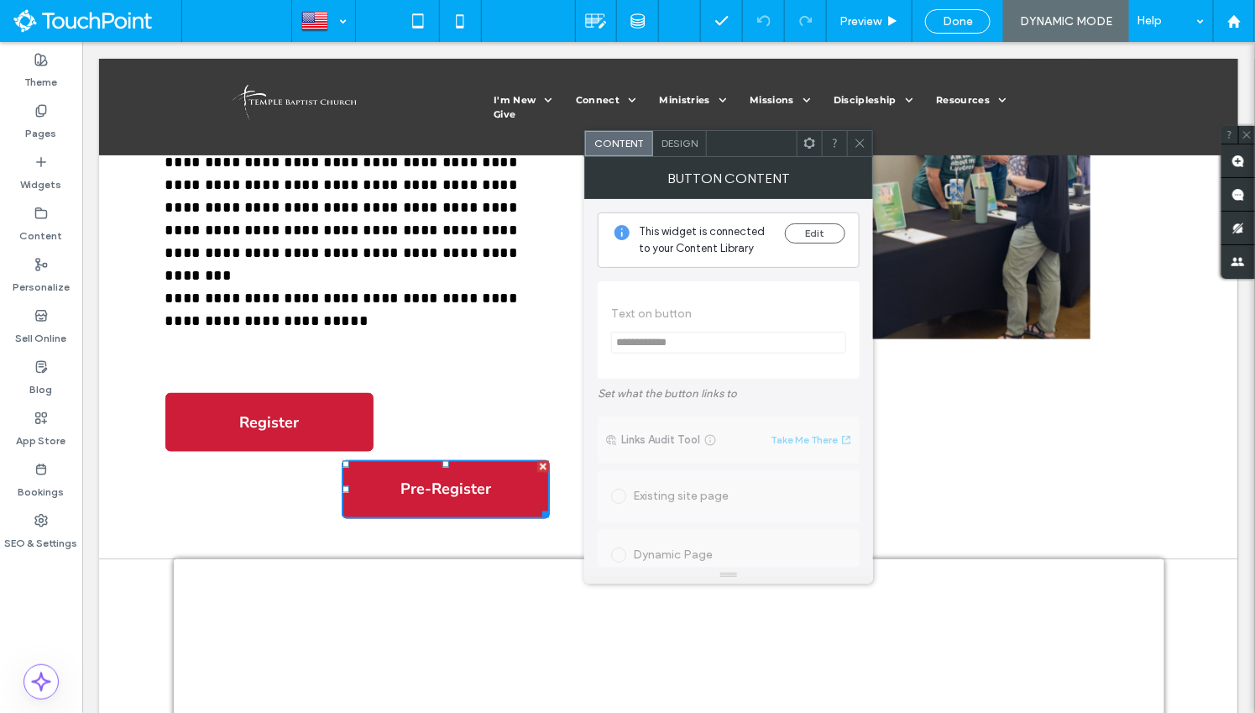
click at [687, 147] on span "Design" at bounding box center [680, 143] width 36 height 13
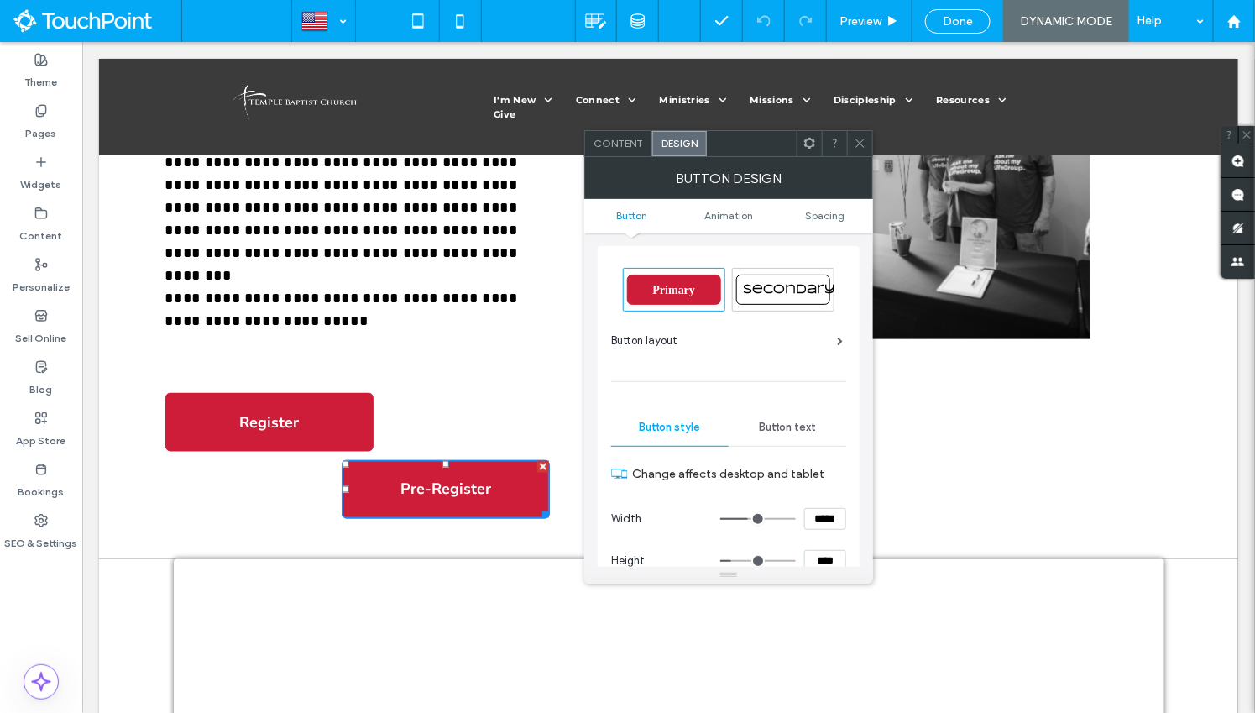
click at [629, 149] on div "Content" at bounding box center [618, 143] width 67 height 25
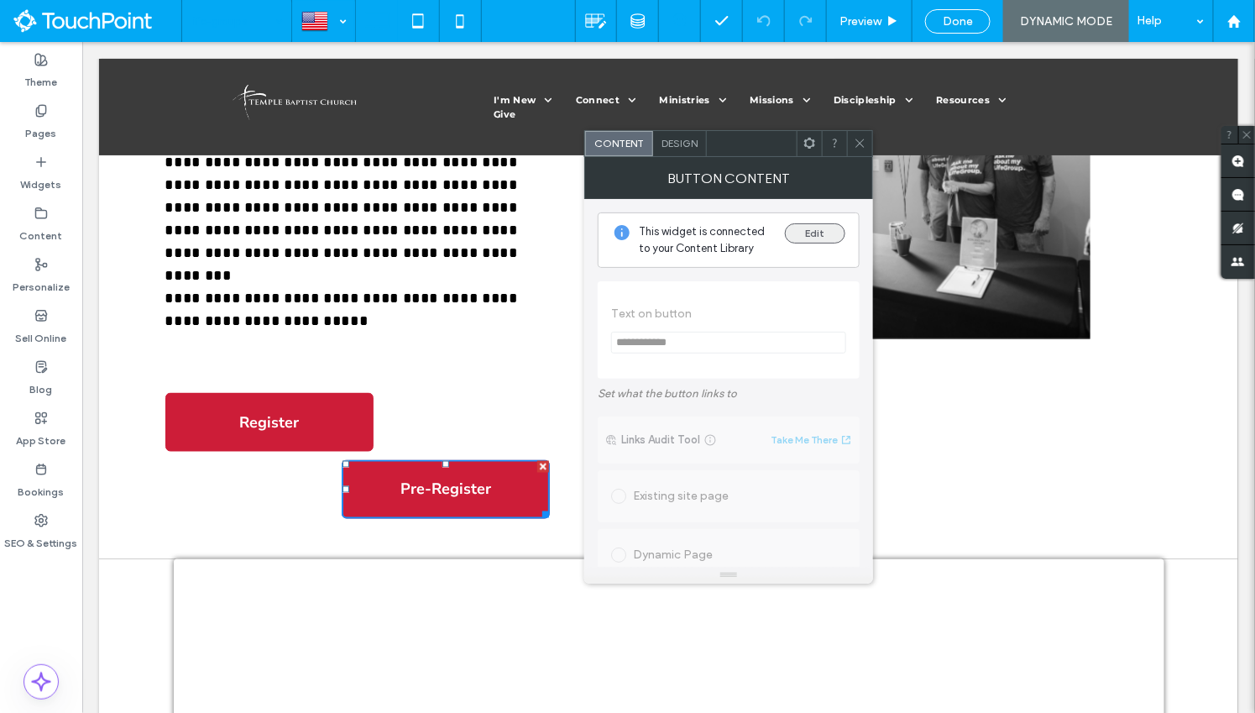
click at [810, 236] on button "Edit" at bounding box center [815, 233] width 60 height 20
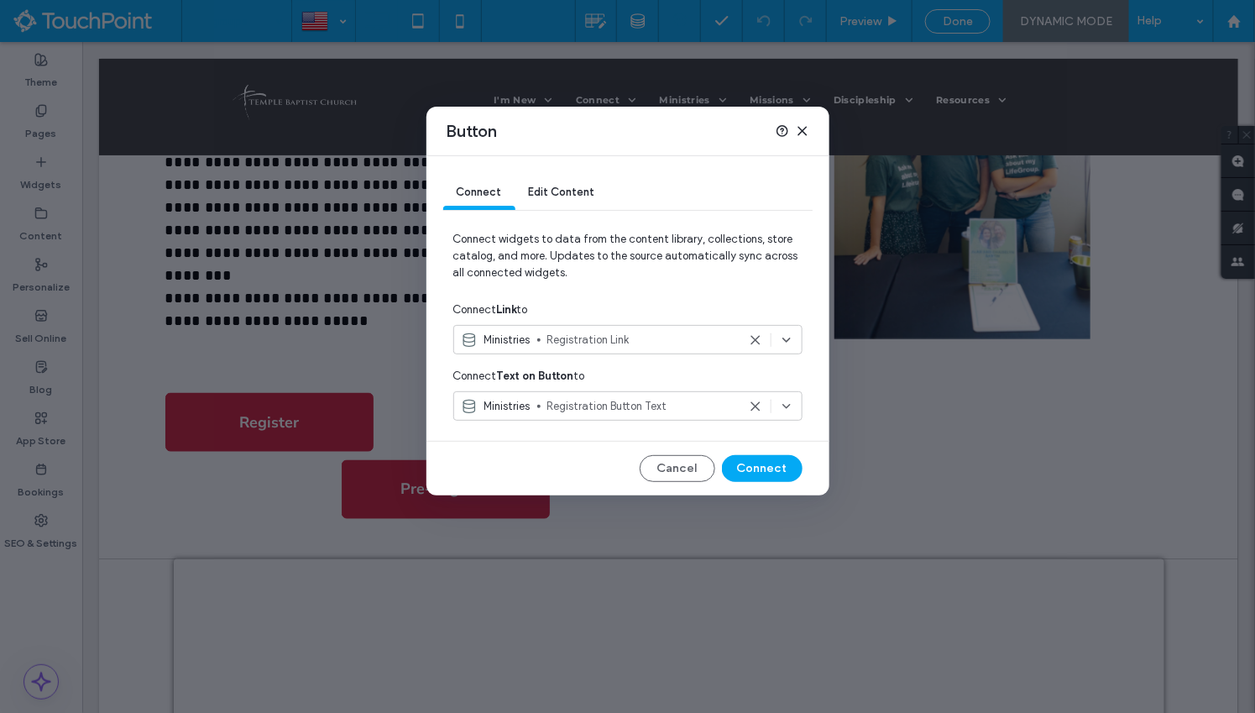
click at [802, 133] on icon at bounding box center [802, 130] width 13 height 13
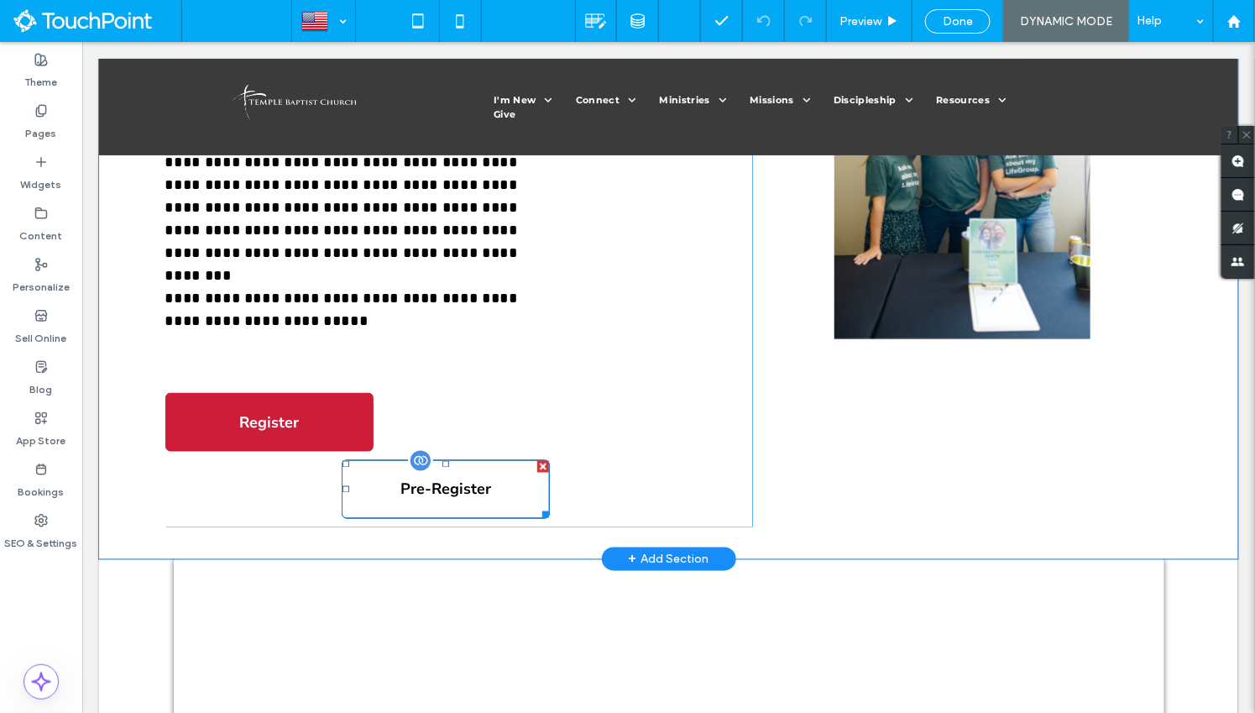
click at [542, 465] on div at bounding box center [542, 466] width 12 height 12
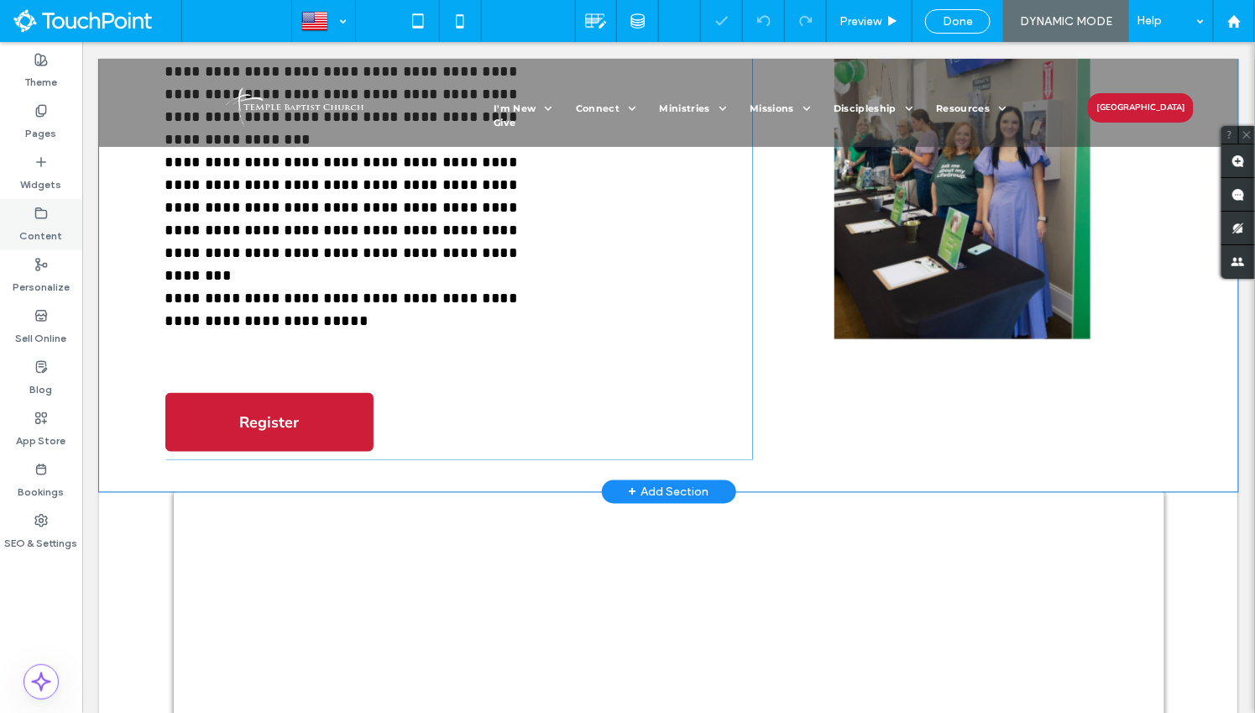
click at [49, 215] on div "Content" at bounding box center [41, 224] width 82 height 51
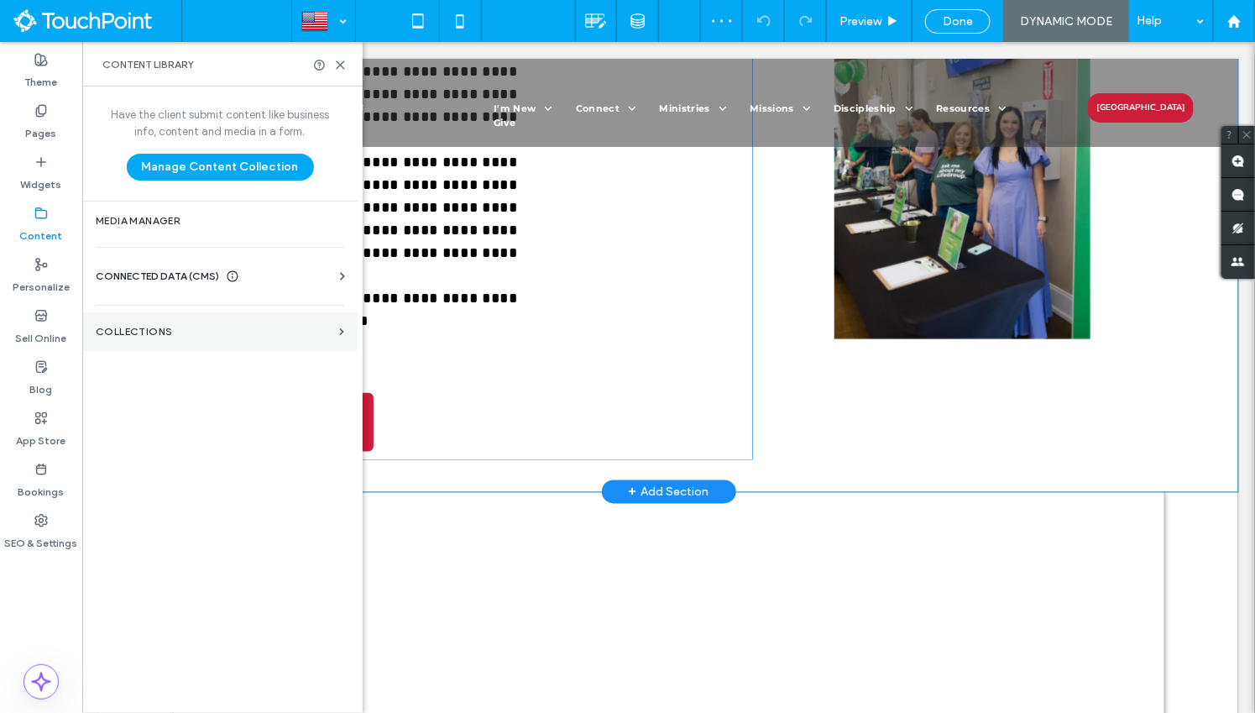
click at [196, 326] on label "Collections" at bounding box center [214, 332] width 237 height 12
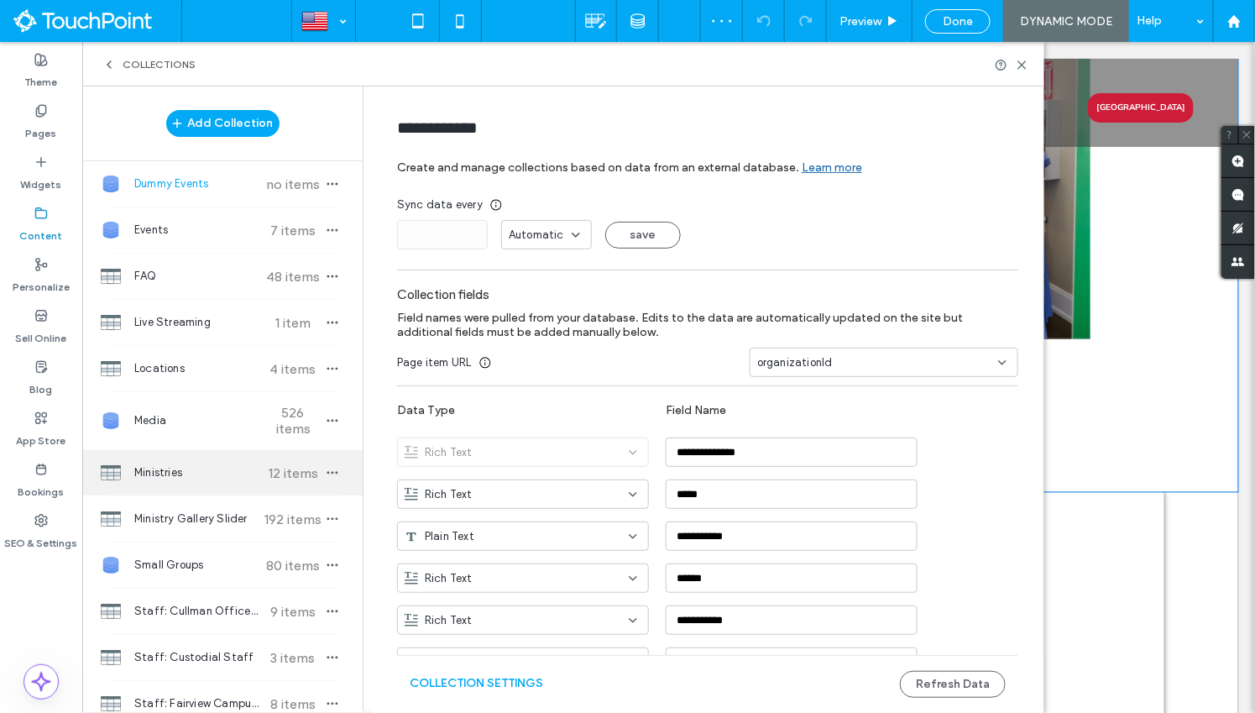
click at [180, 468] on span "Ministries" at bounding box center [196, 472] width 125 height 17
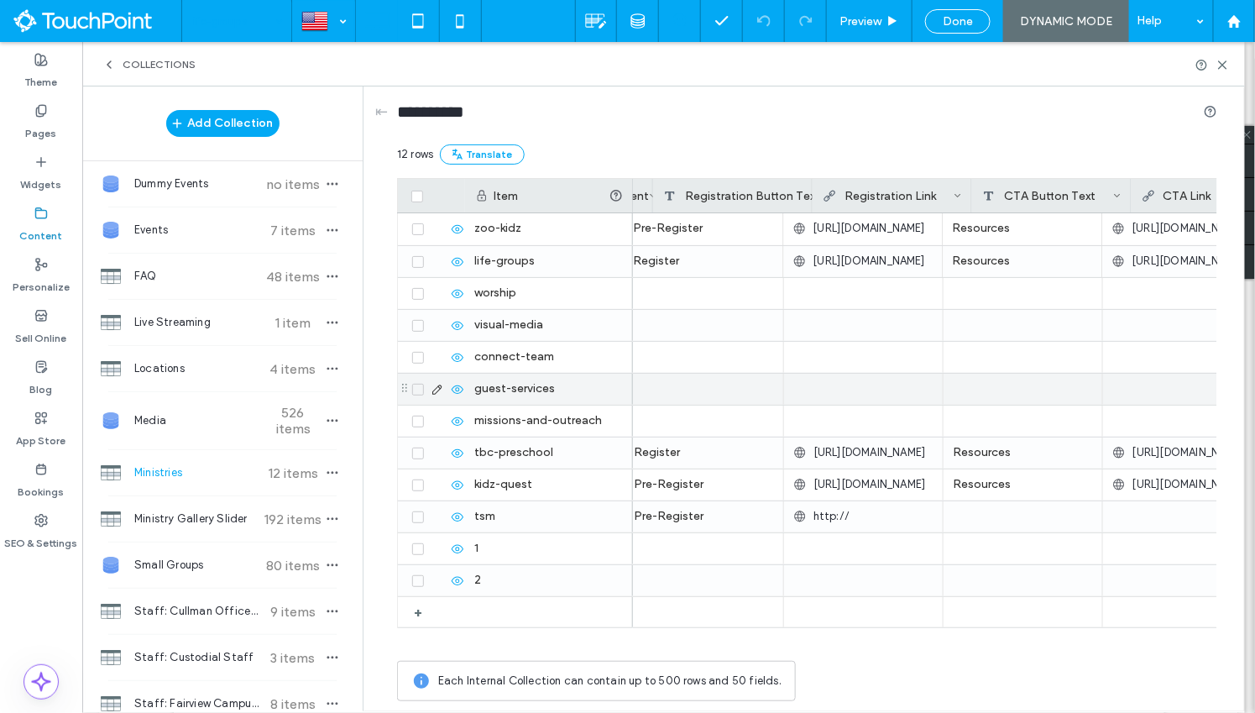
scroll to position [0, 1701]
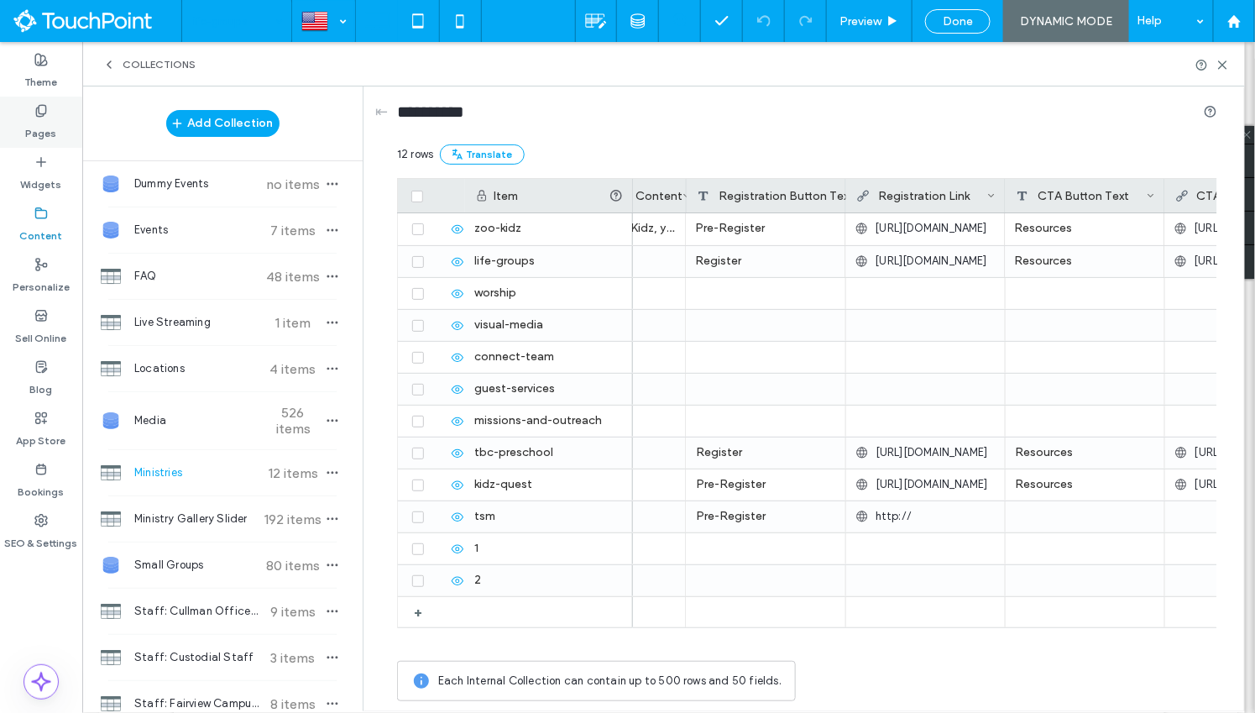
click at [44, 128] on label "Pages" at bounding box center [41, 130] width 31 height 24
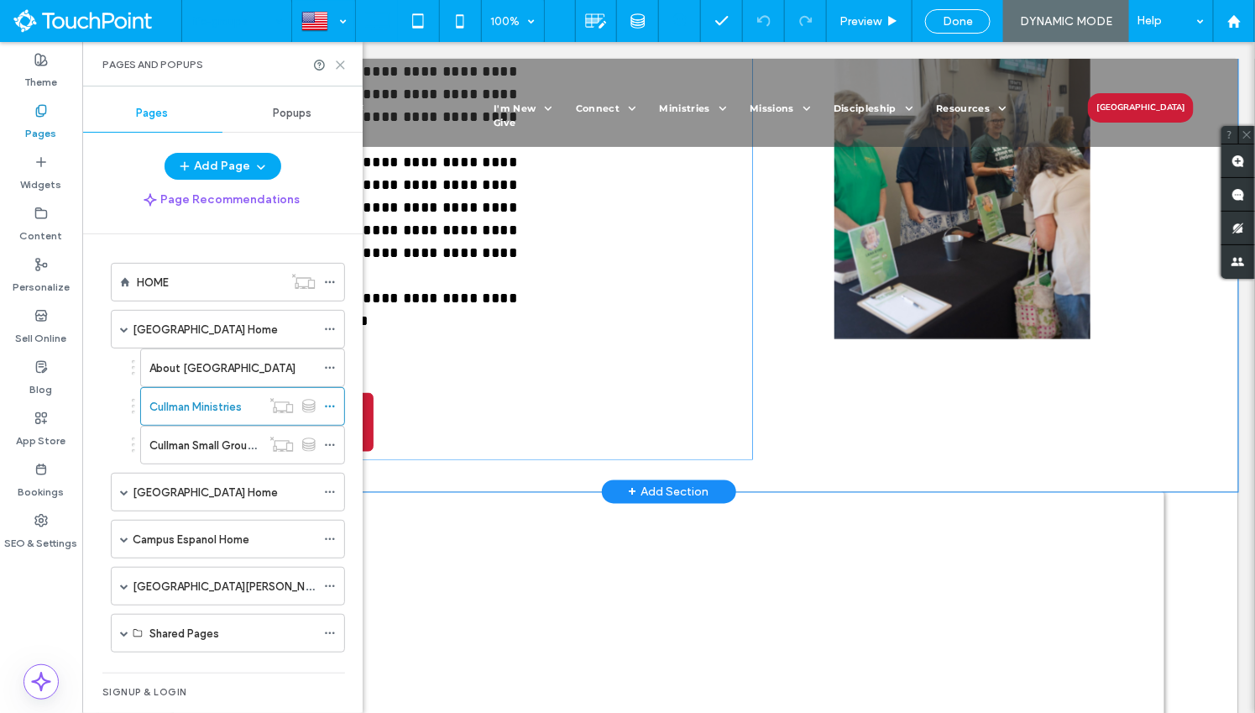
click at [341, 67] on icon at bounding box center [340, 65] width 13 height 13
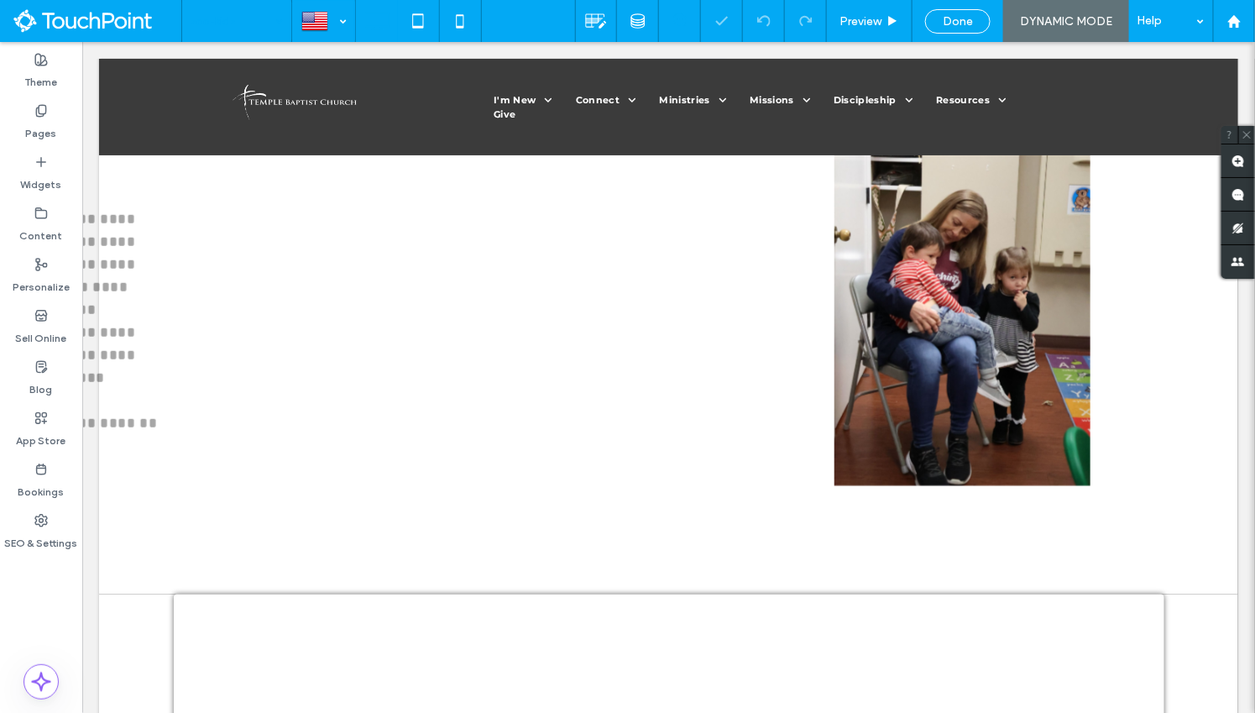
scroll to position [764, 0]
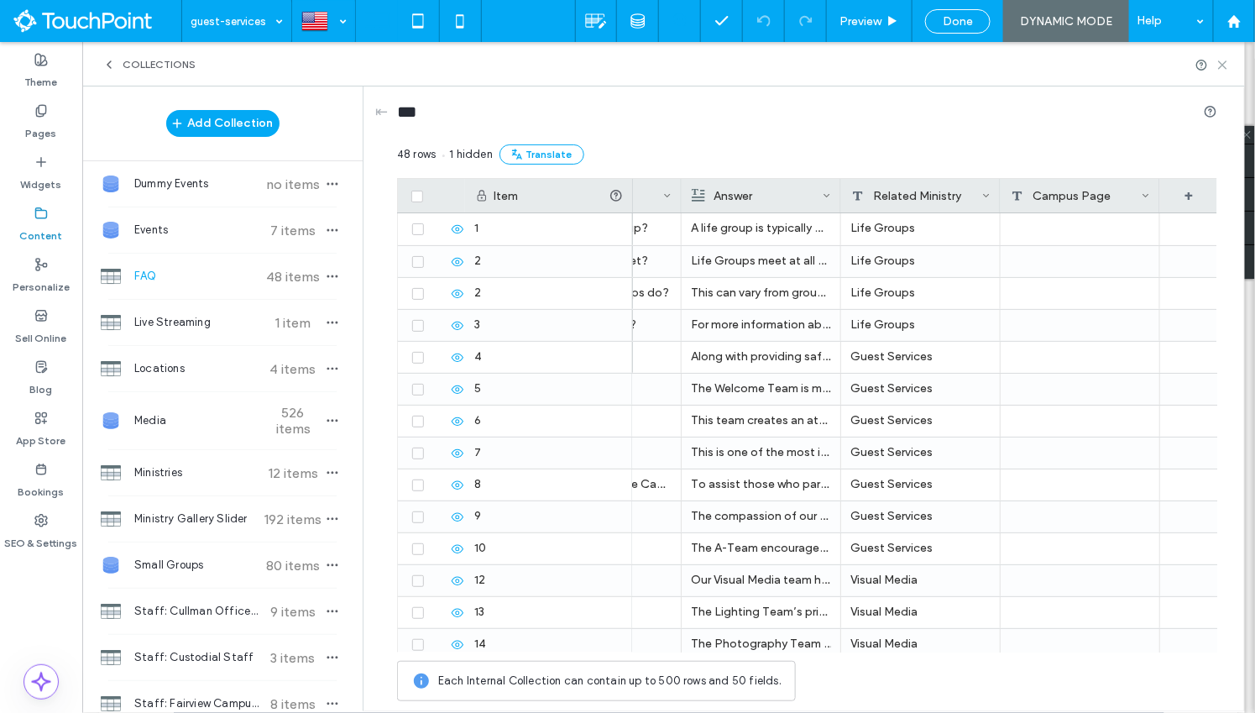
click at [1222, 66] on icon at bounding box center [1223, 65] width 13 height 13
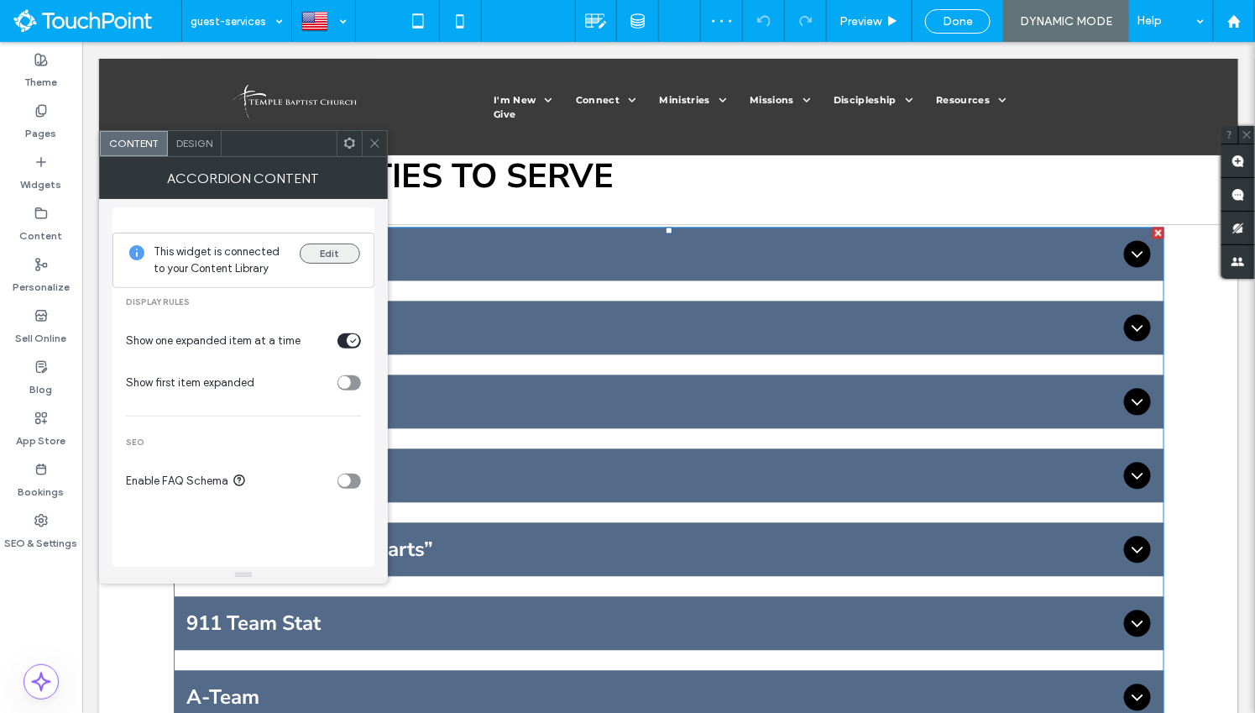
click at [341, 243] on button "Edit" at bounding box center [330, 253] width 60 height 20
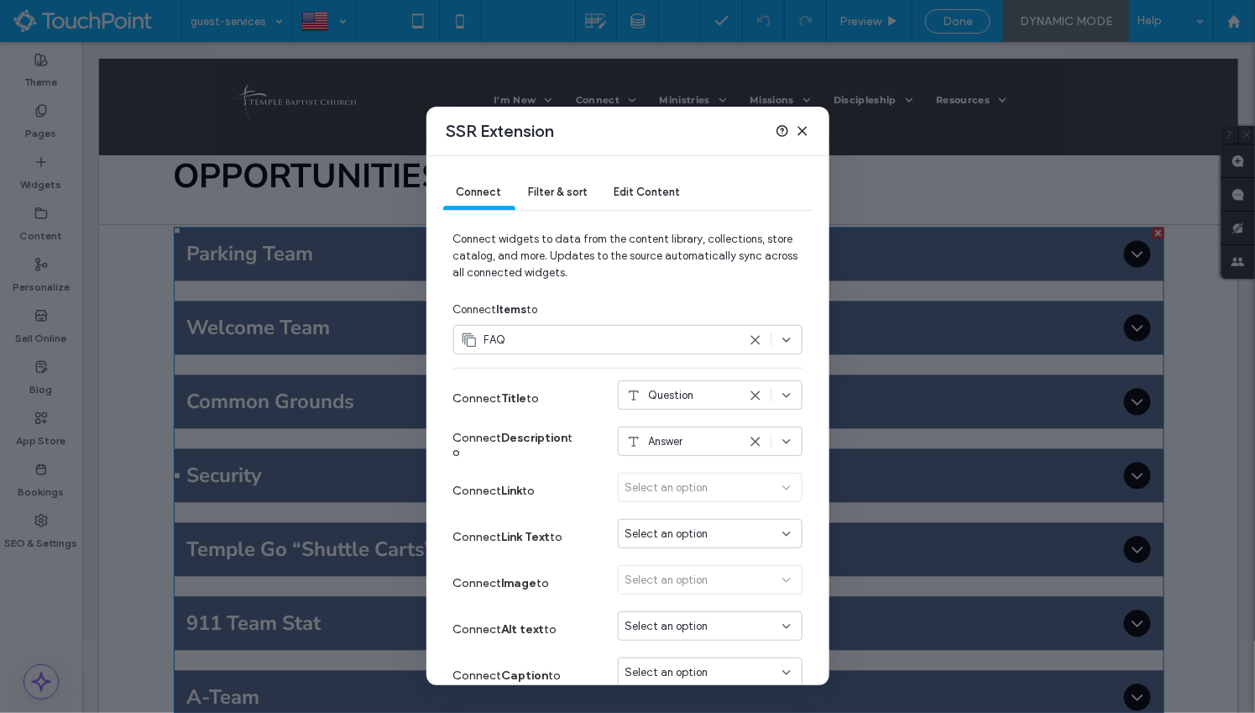
click at [586, 193] on span "Filter & sort" at bounding box center [558, 192] width 59 height 13
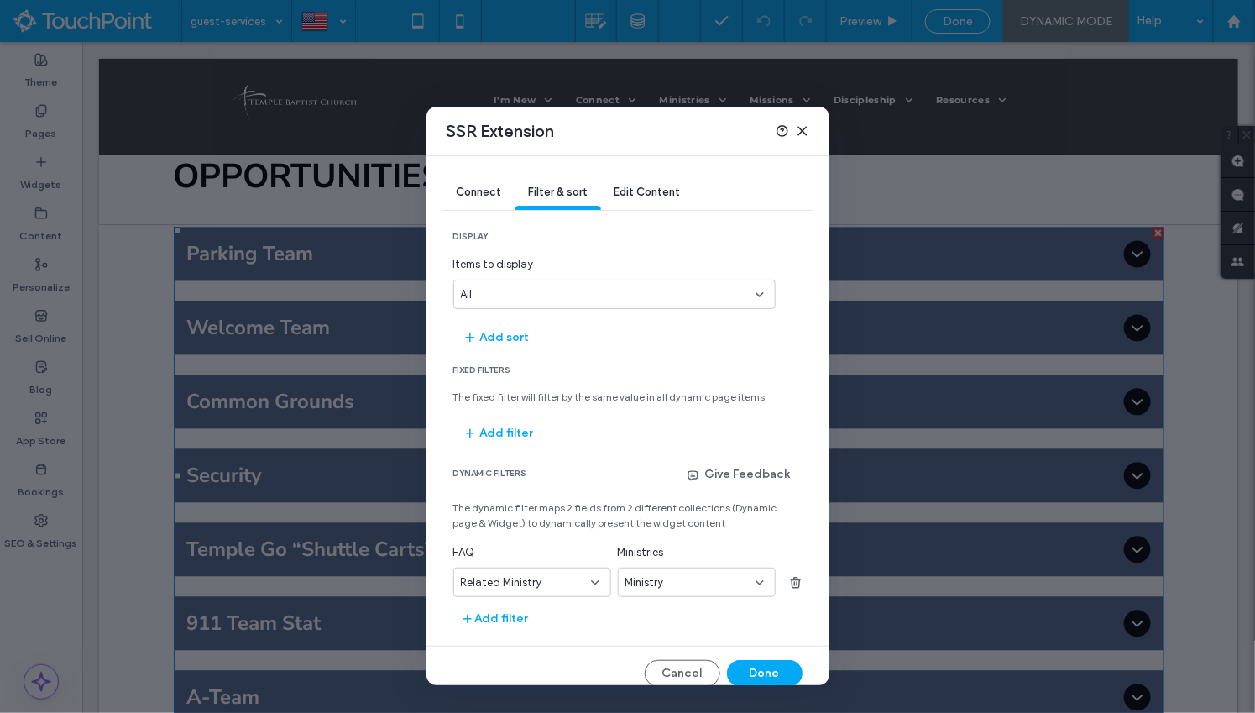
scroll to position [15, 0]
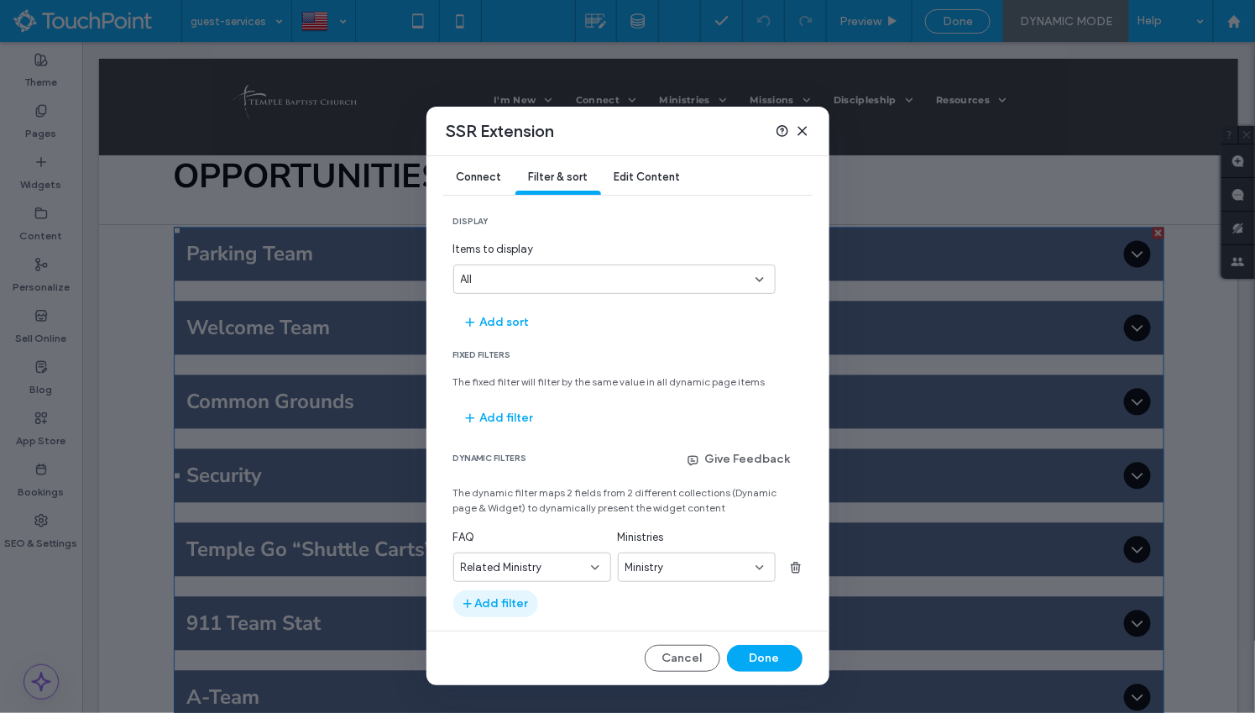
click at [501, 603] on button "Add filter" at bounding box center [495, 603] width 85 height 27
click at [547, 599] on input "fields-dropdown" at bounding box center [526, 603] width 130 height 13
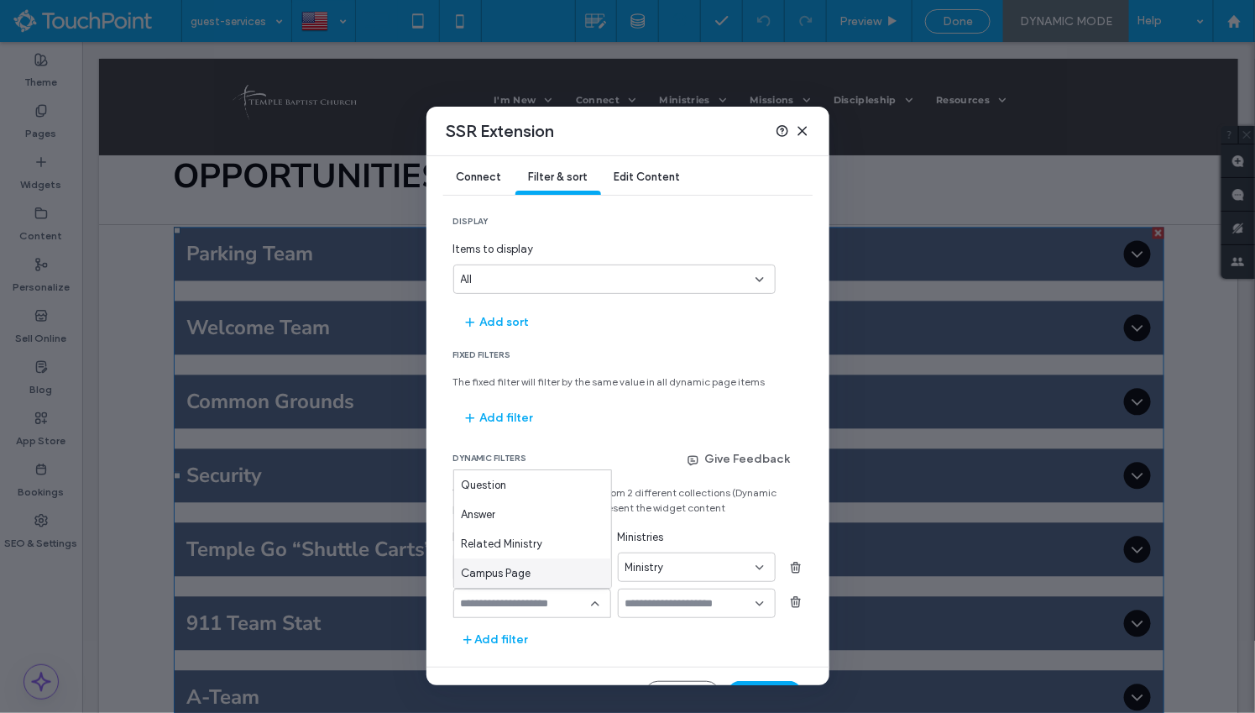
click at [668, 627] on section "dynamic filters Give Feedback The dynamic filter maps 2 fields from 2 different…" at bounding box center [627, 549] width 349 height 208
click at [803, 127] on icon at bounding box center [802, 130] width 13 height 13
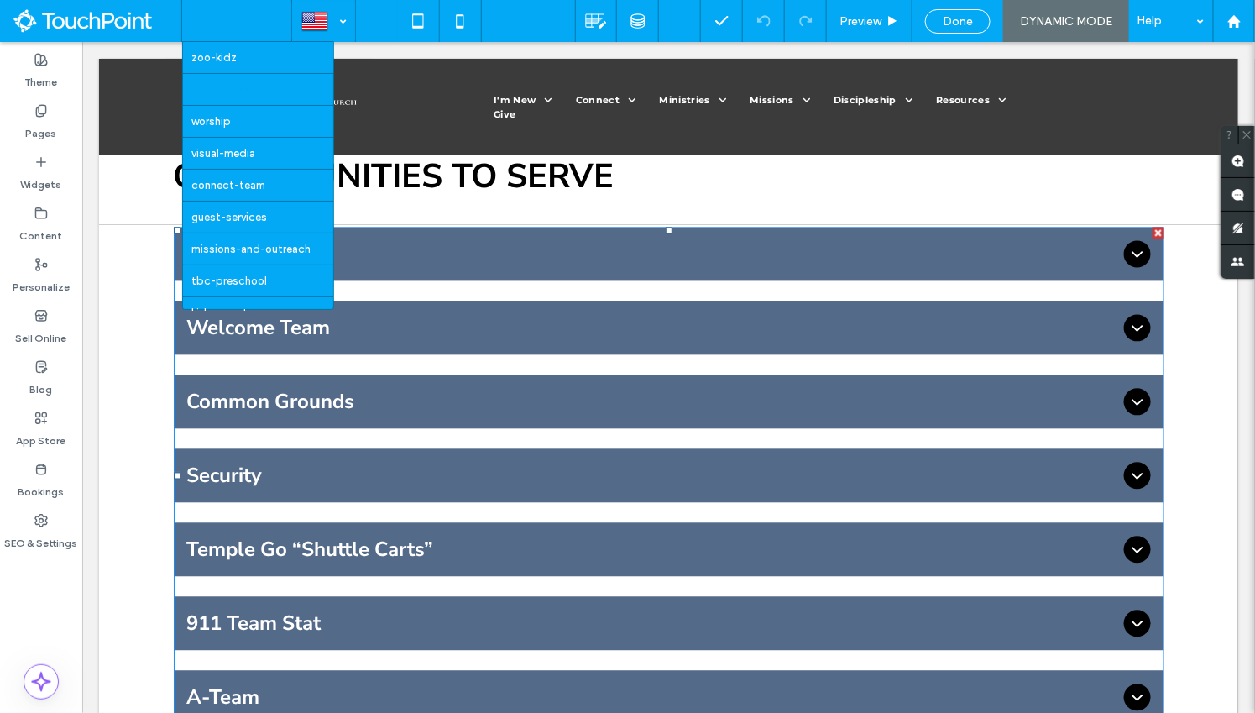
click at [283, 33] on div "zoo-kidz life-groups worship visual-media connect-team guest-services missions-…" at bounding box center [236, 21] width 109 height 42
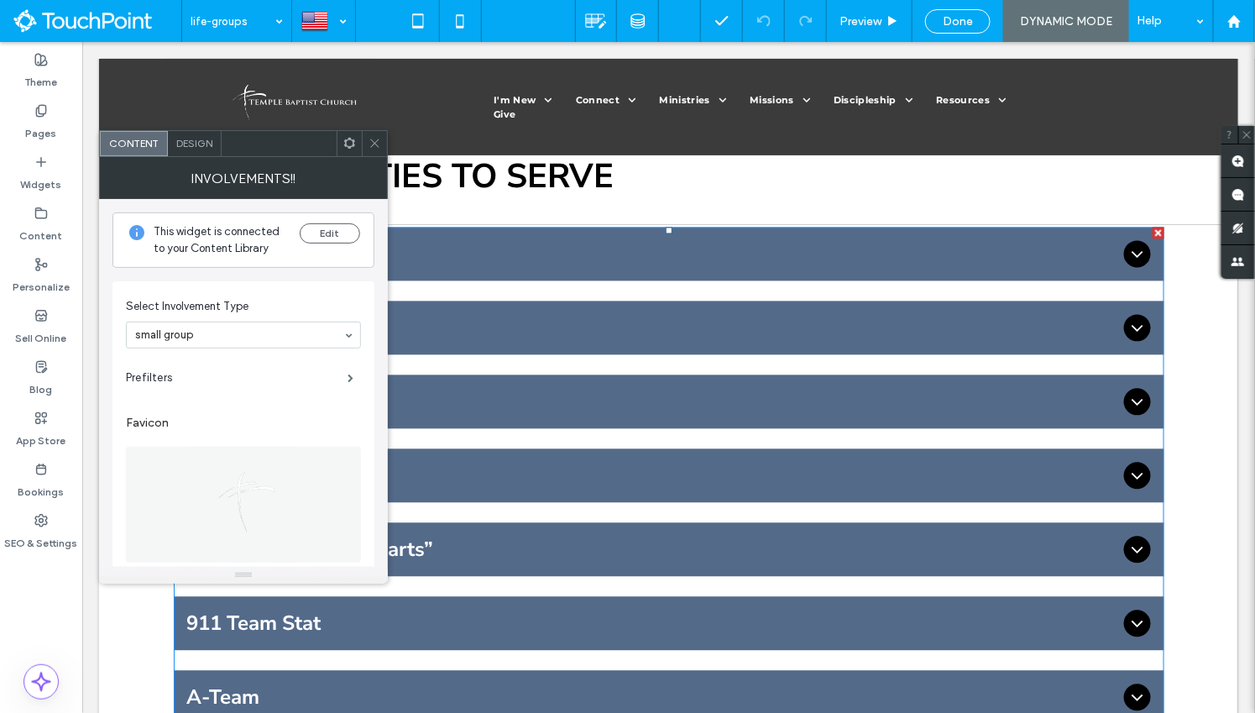
click at [191, 150] on div "Design" at bounding box center [195, 143] width 54 height 25
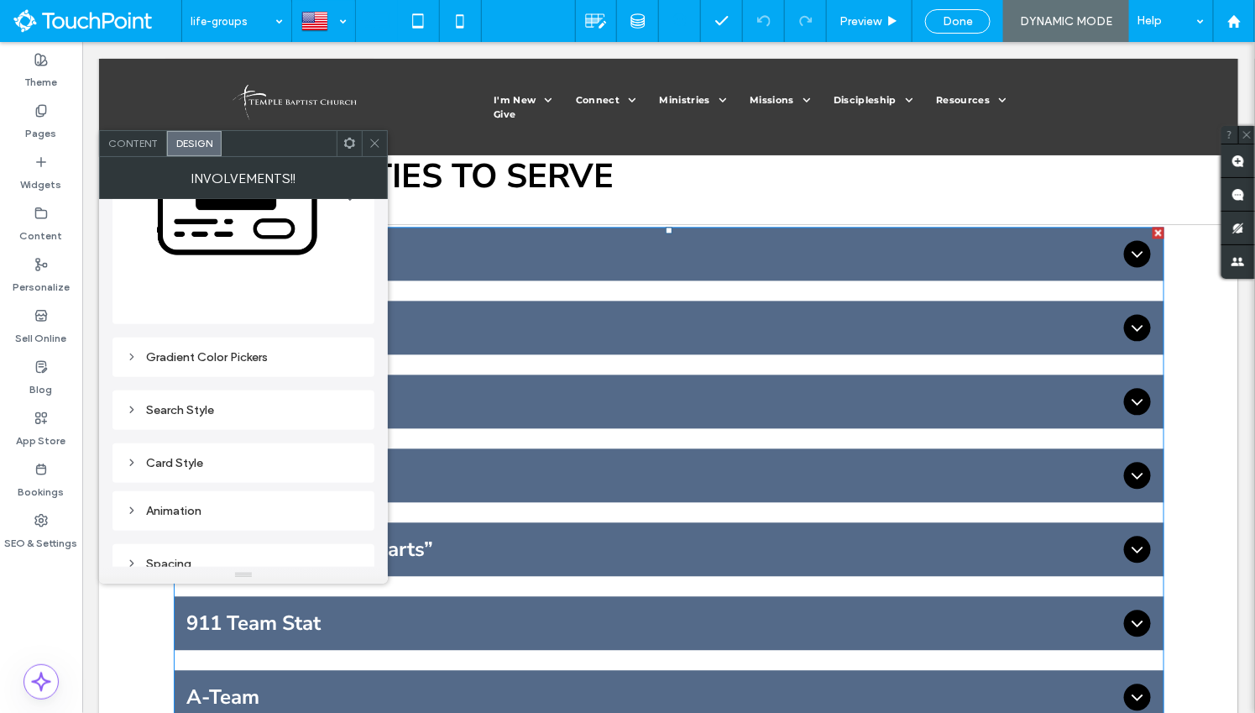
scroll to position [321, 0]
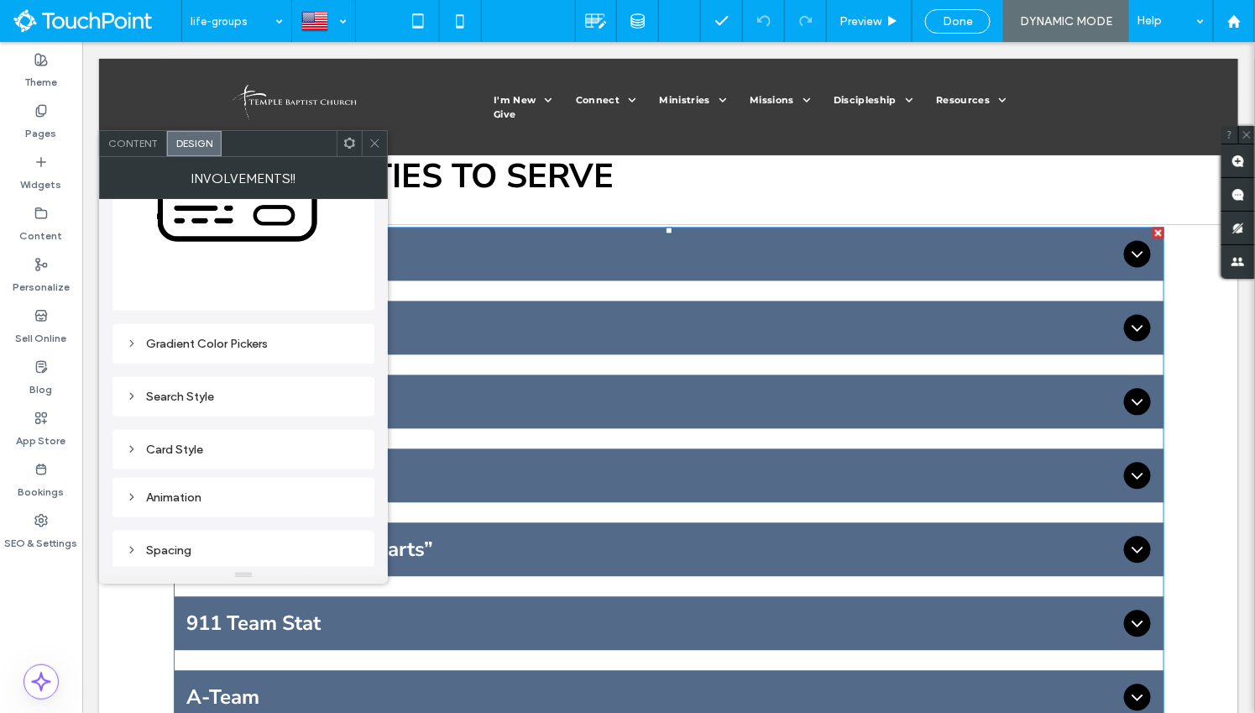
click at [200, 341] on div "Gradient Color Pickers" at bounding box center [243, 344] width 235 height 14
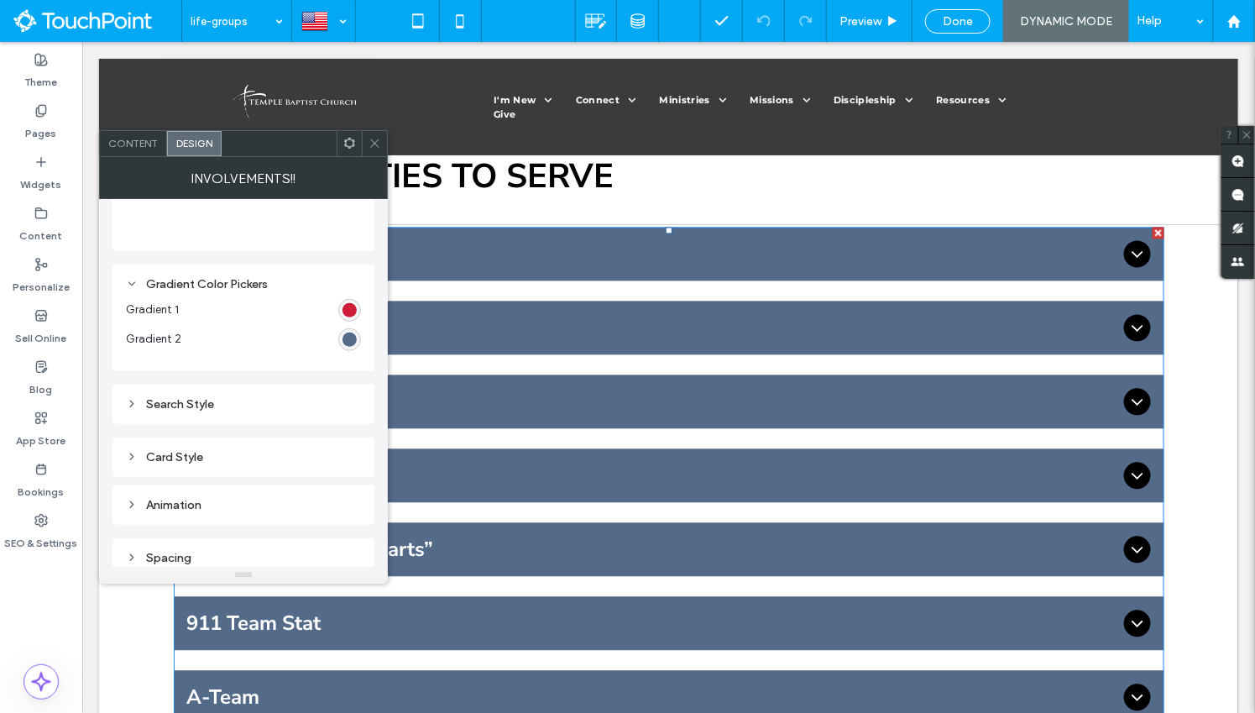
scroll to position [388, 0]
click at [188, 392] on div "Search Style" at bounding box center [243, 397] width 235 height 14
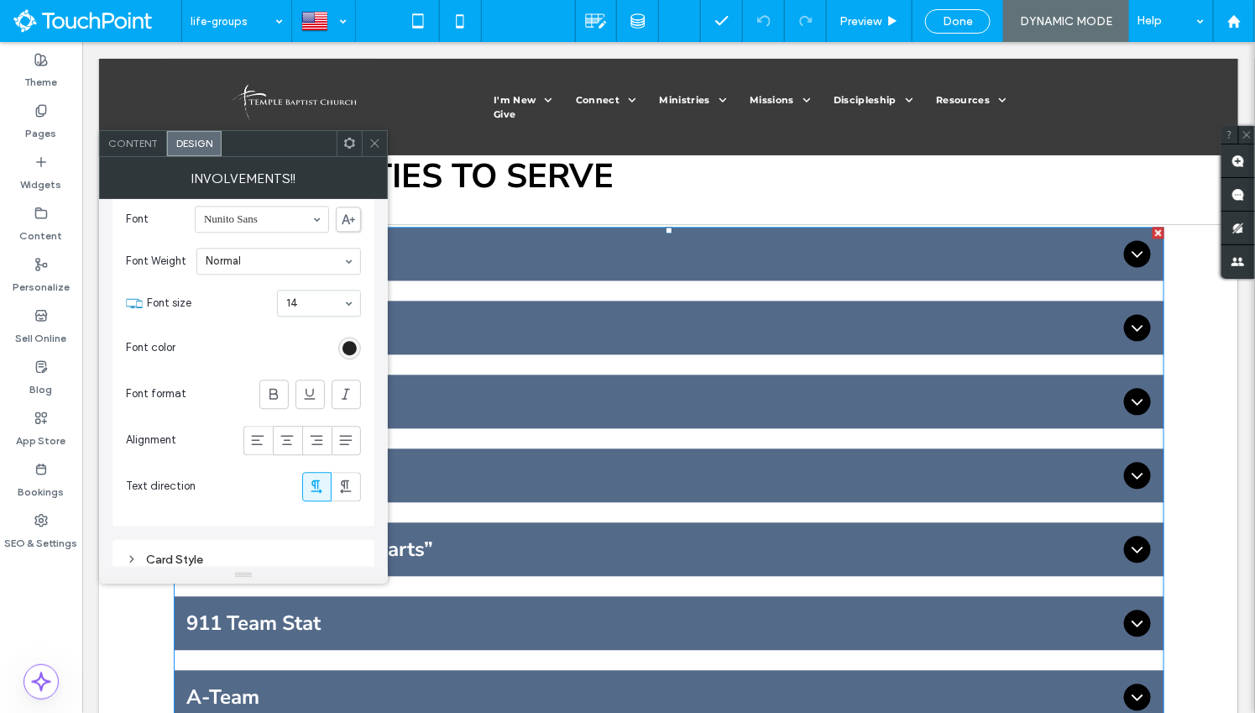
scroll to position [1541, 0]
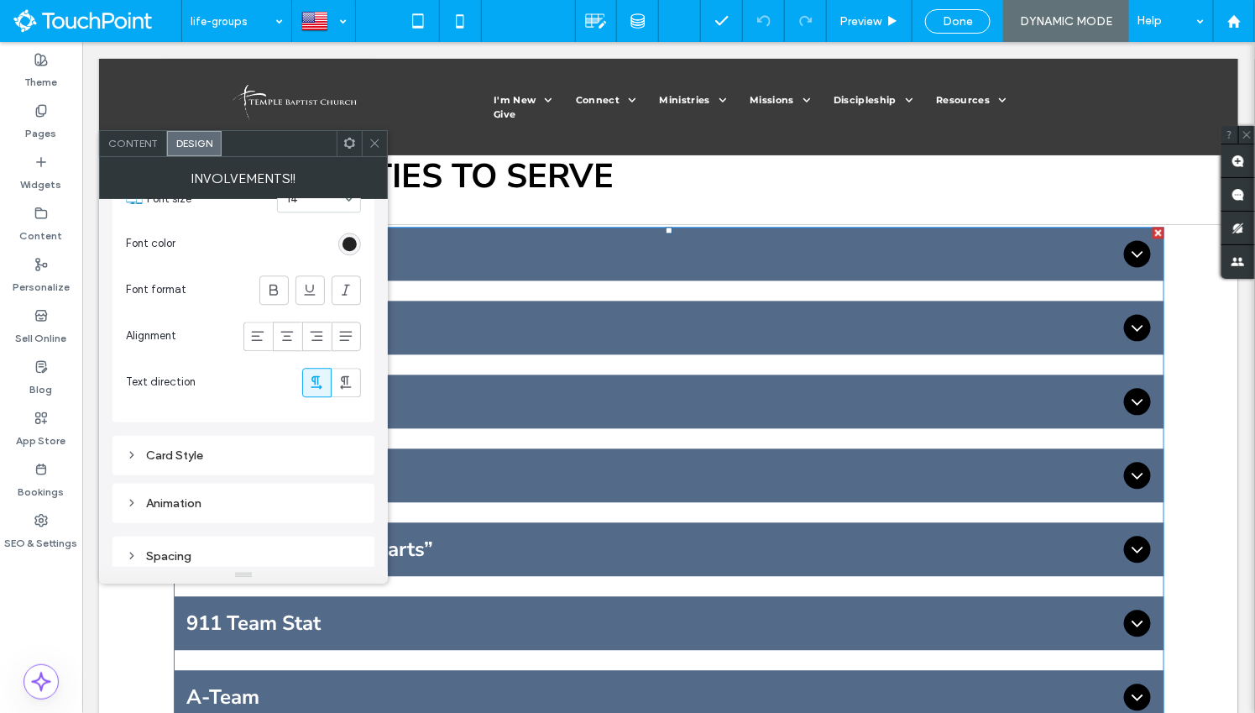
click at [173, 448] on div "Card Style" at bounding box center [243, 455] width 235 height 14
type input "*"
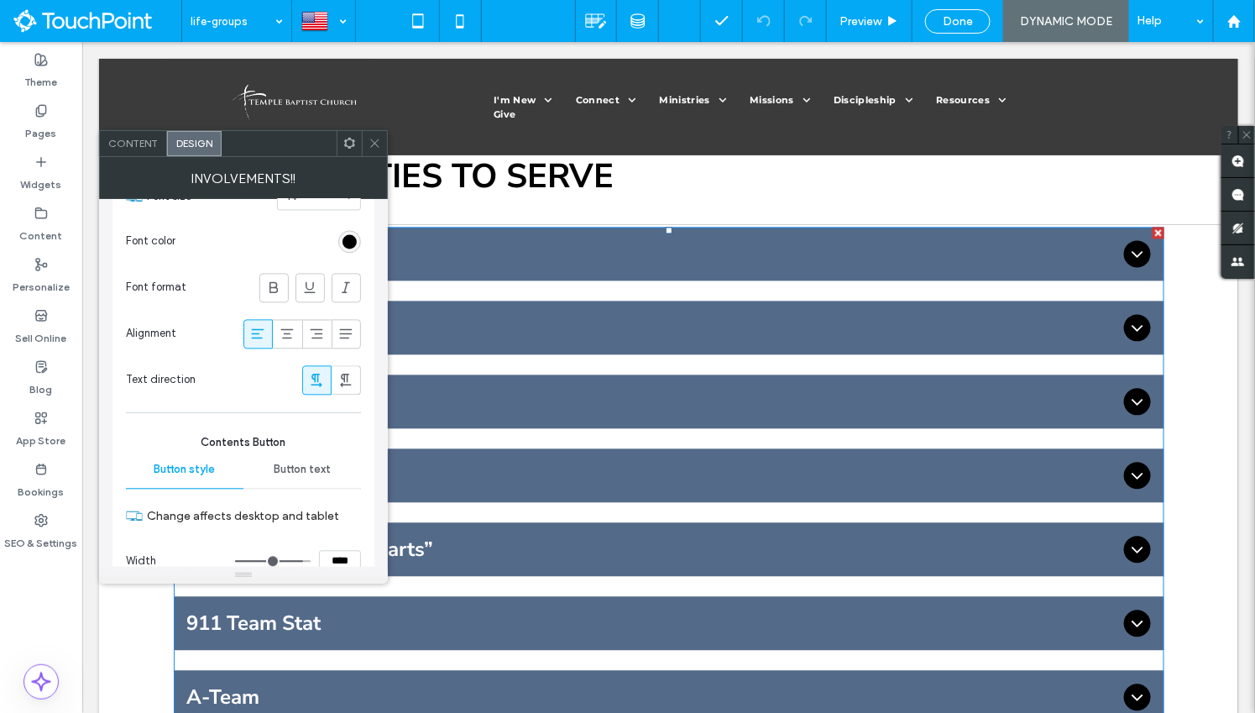
scroll to position [3670, 0]
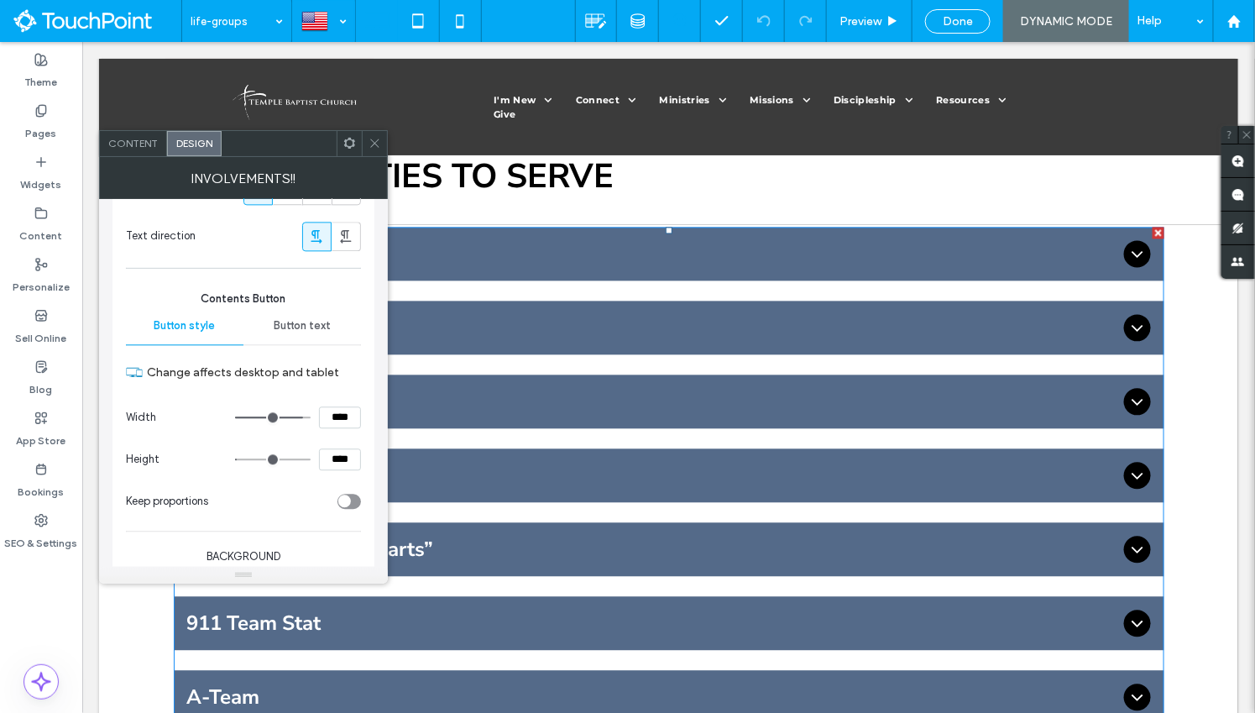
click at [123, 148] on span "Content" at bounding box center [133, 143] width 50 height 13
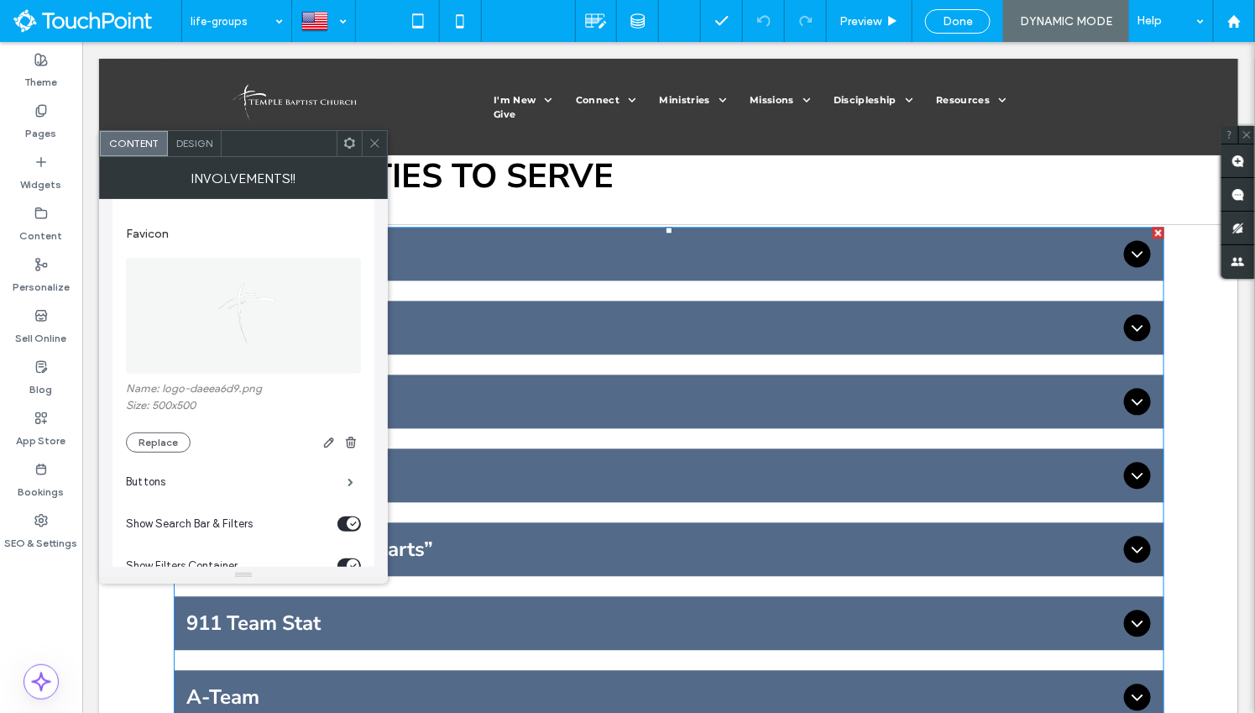
scroll to position [179, 0]
click at [369, 145] on icon at bounding box center [375, 143] width 13 height 13
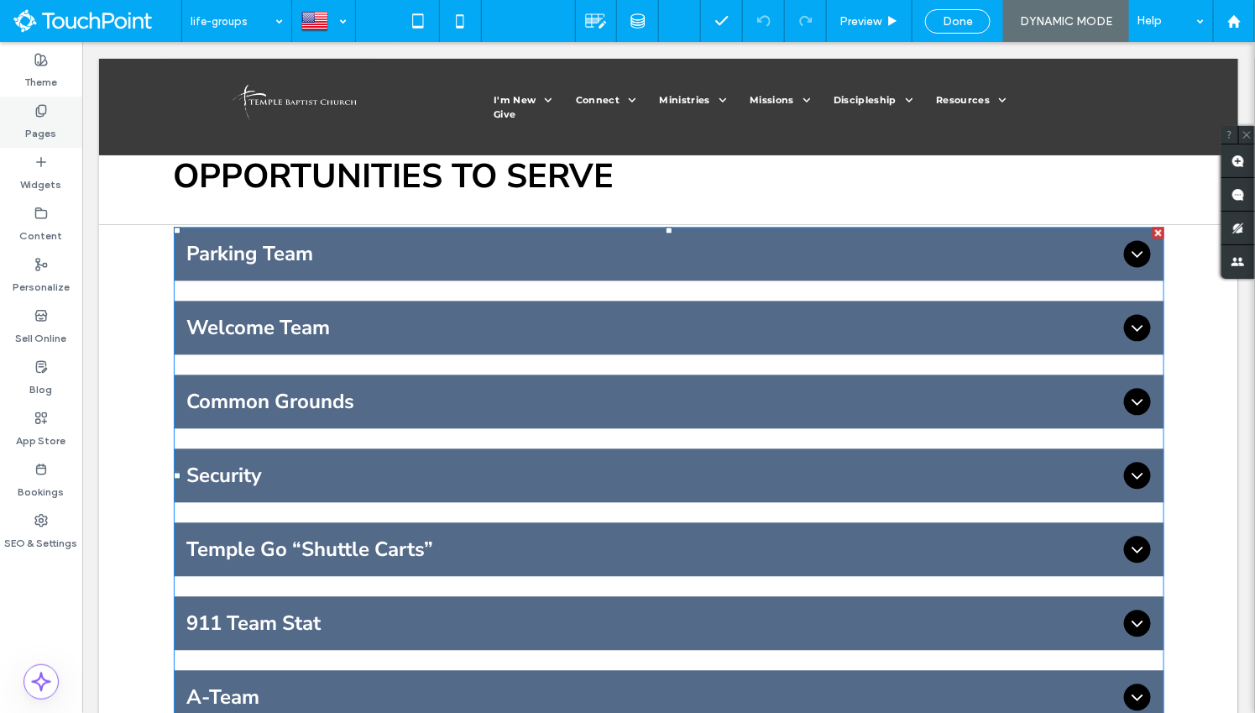
click at [26, 109] on div "Pages" at bounding box center [41, 122] width 82 height 51
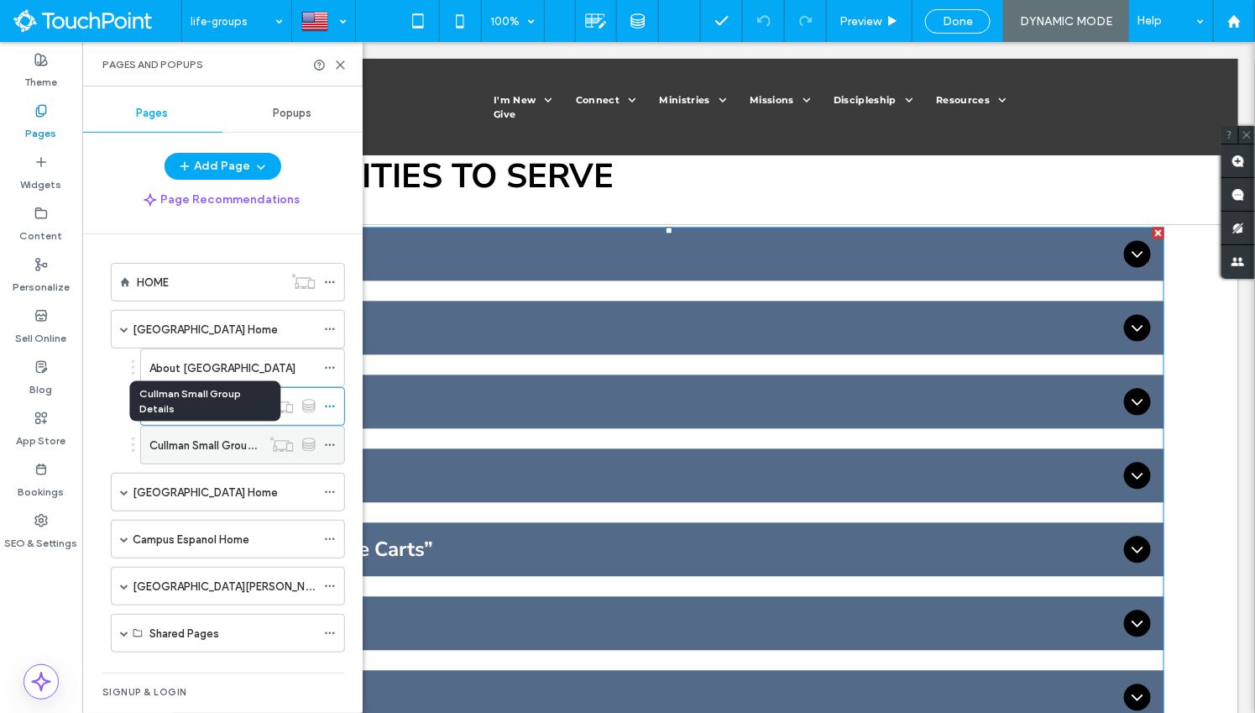
click at [182, 437] on label "Cullman Small Group Details" at bounding box center [220, 445] width 143 height 29
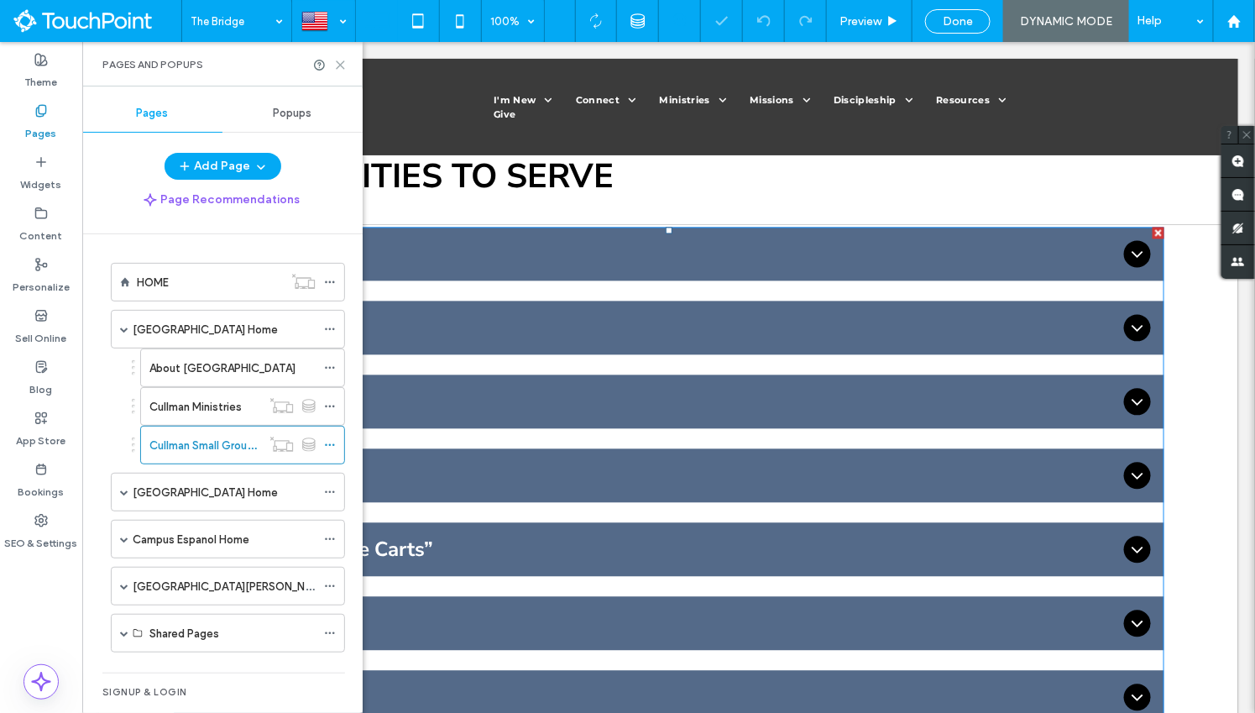
click at [341, 59] on icon at bounding box center [340, 65] width 13 height 13
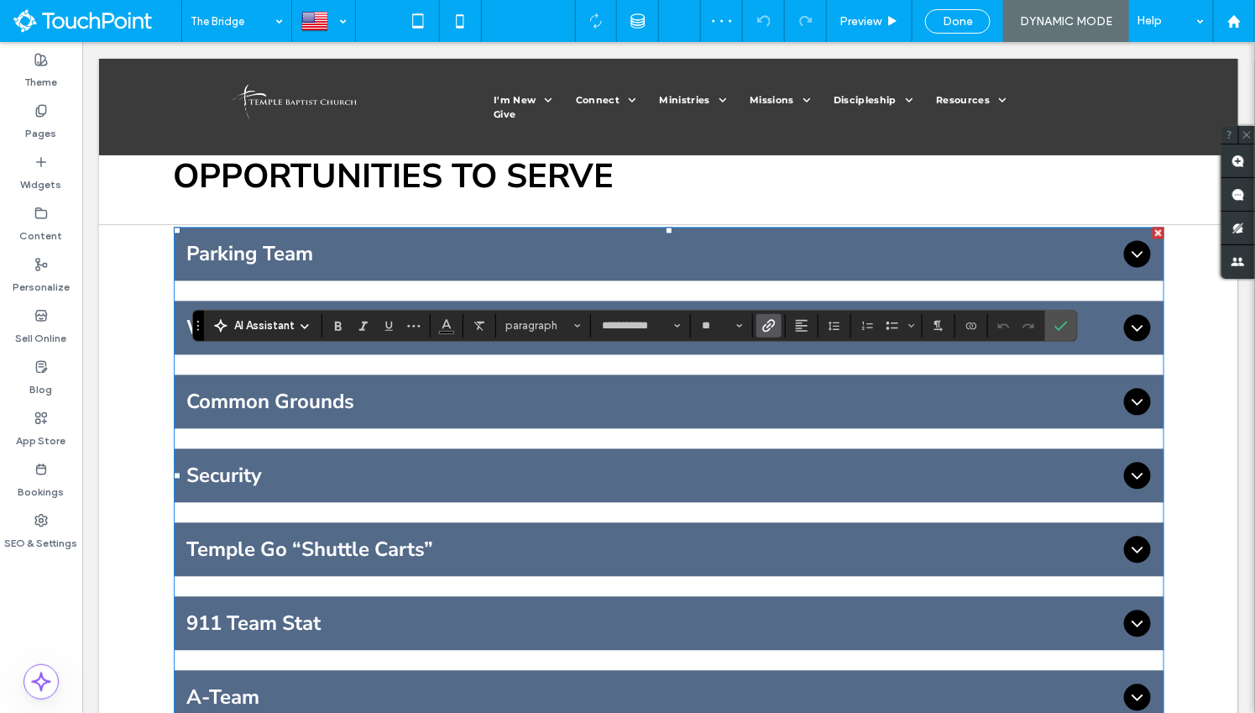
click at [772, 321] on icon "Link" at bounding box center [768, 325] width 13 height 13
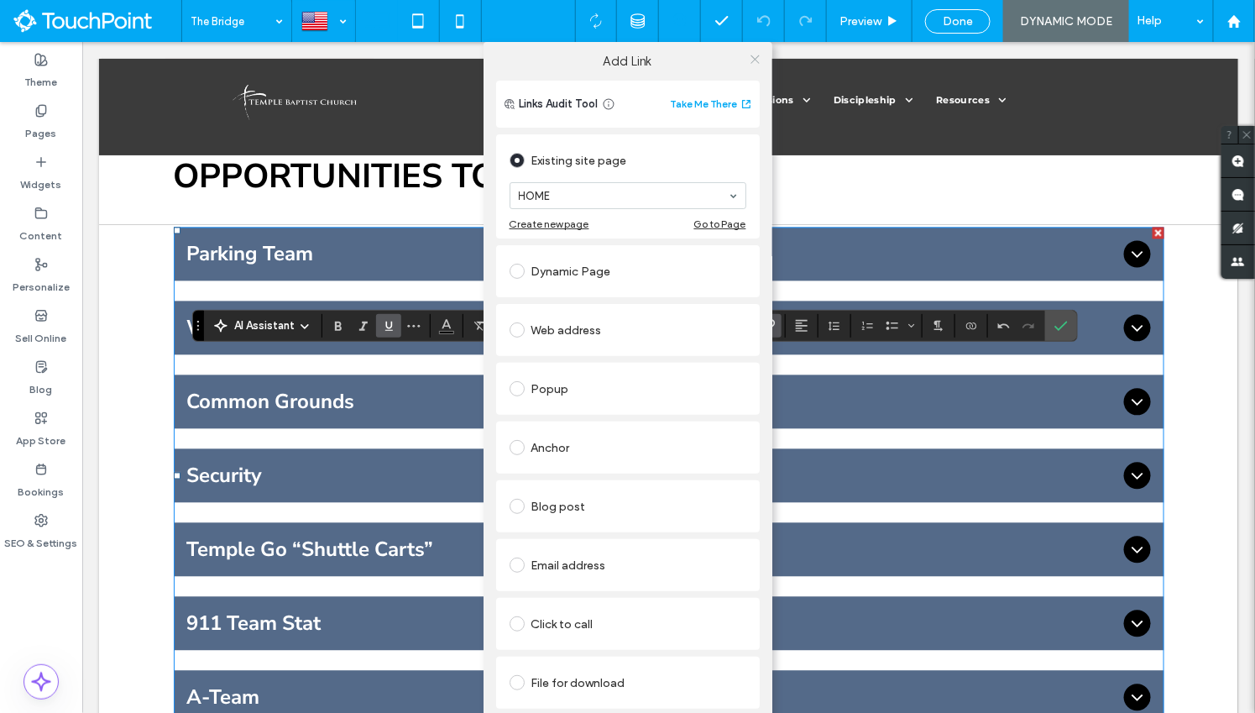
click at [759, 55] on icon at bounding box center [755, 59] width 13 height 13
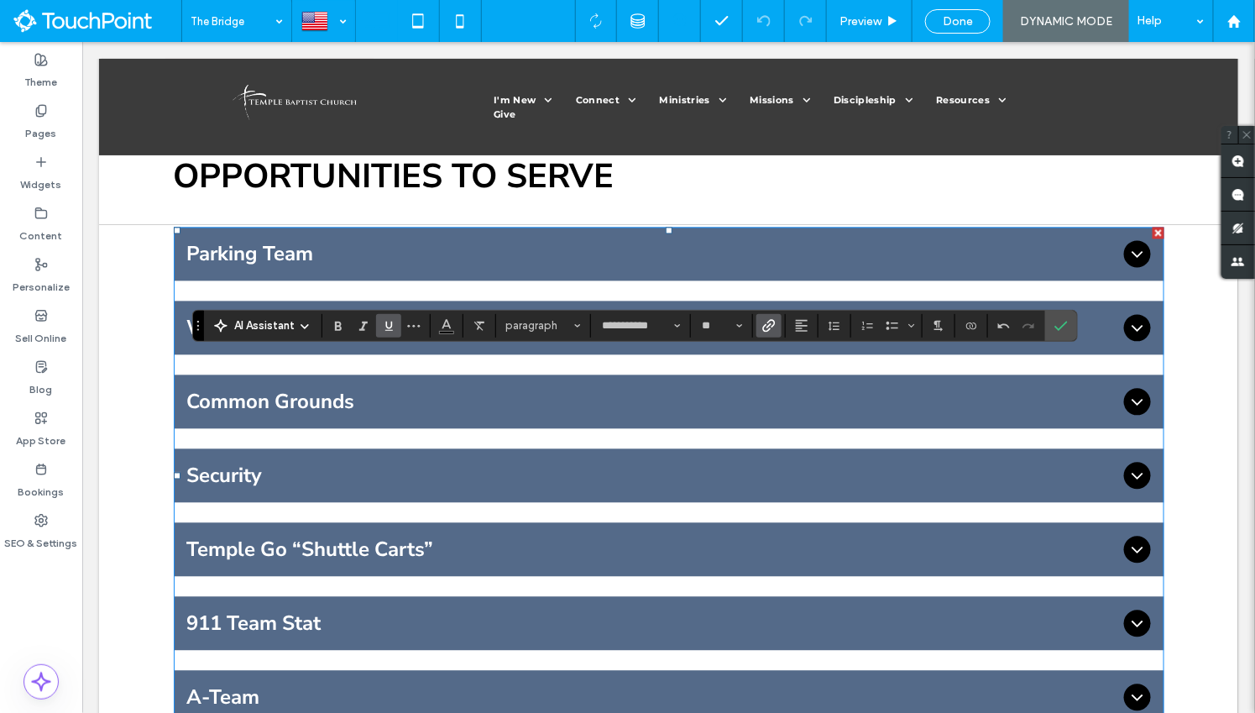
click at [764, 317] on span "Link" at bounding box center [766, 326] width 8 height 24
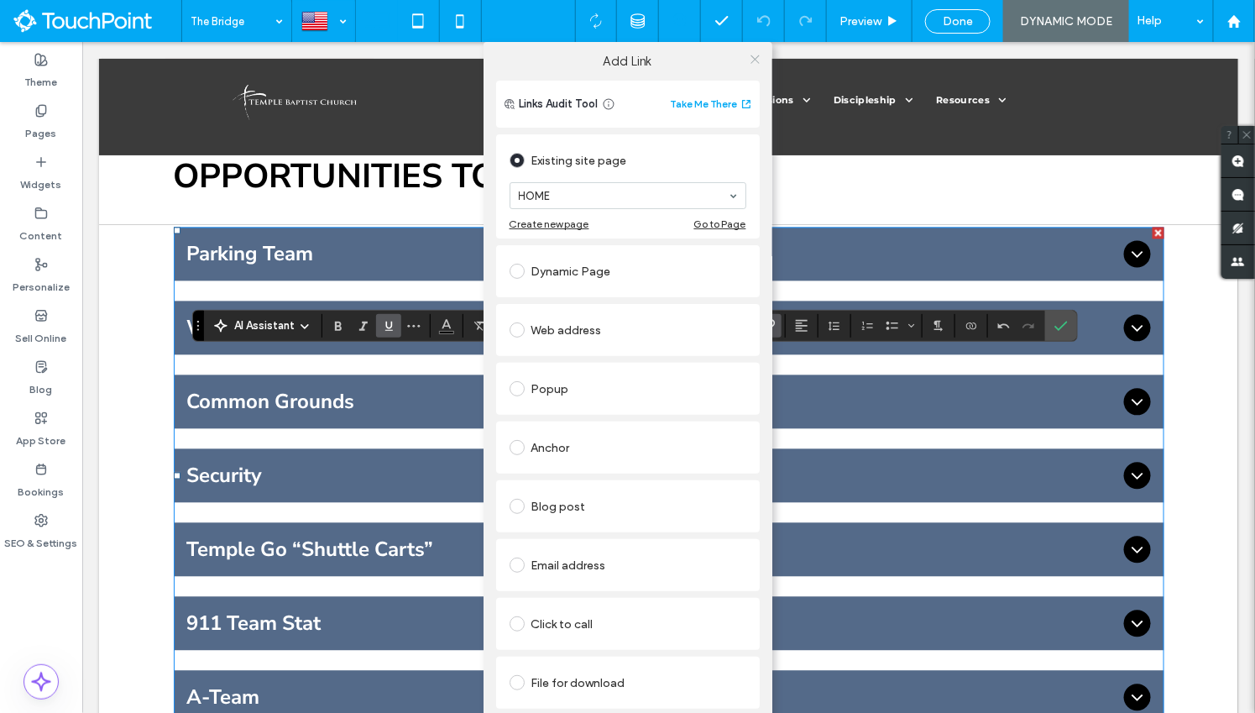
click at [756, 56] on icon at bounding box center [755, 59] width 13 height 13
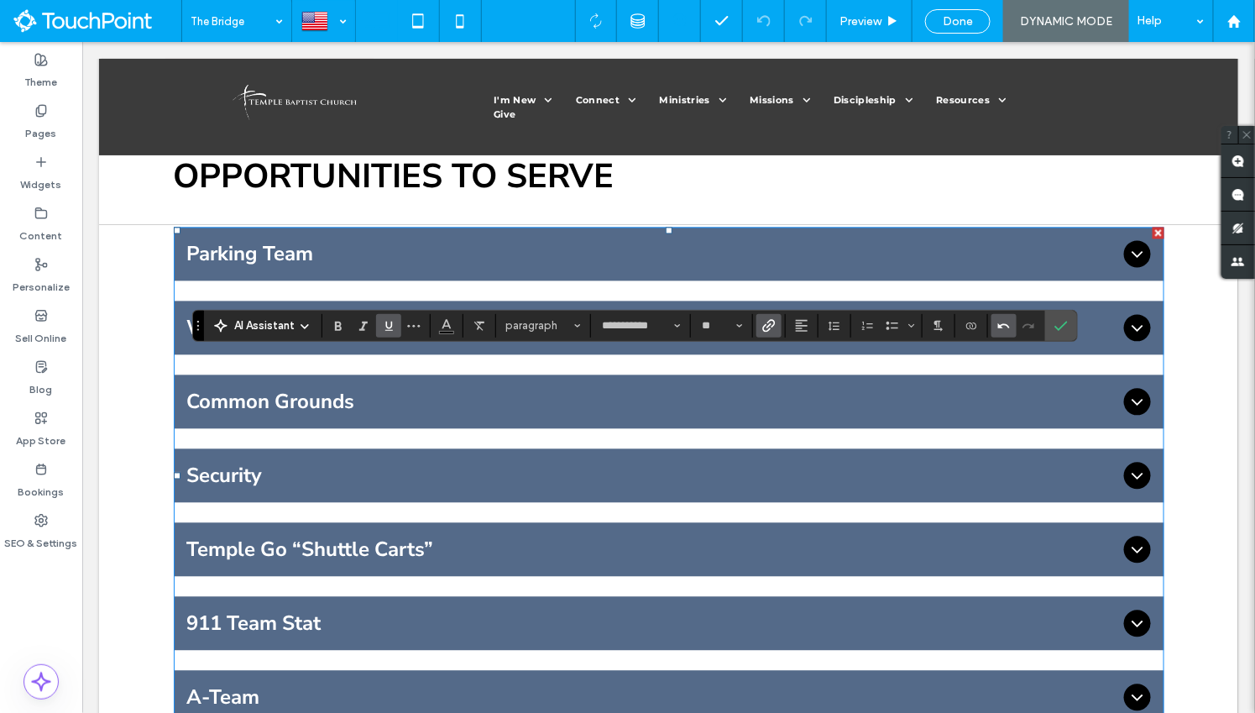
click at [997, 333] on span "Undo" at bounding box center [1001, 326] width 8 height 24
click at [968, 327] on icon "Connect To Data" at bounding box center [971, 325] width 13 height 13
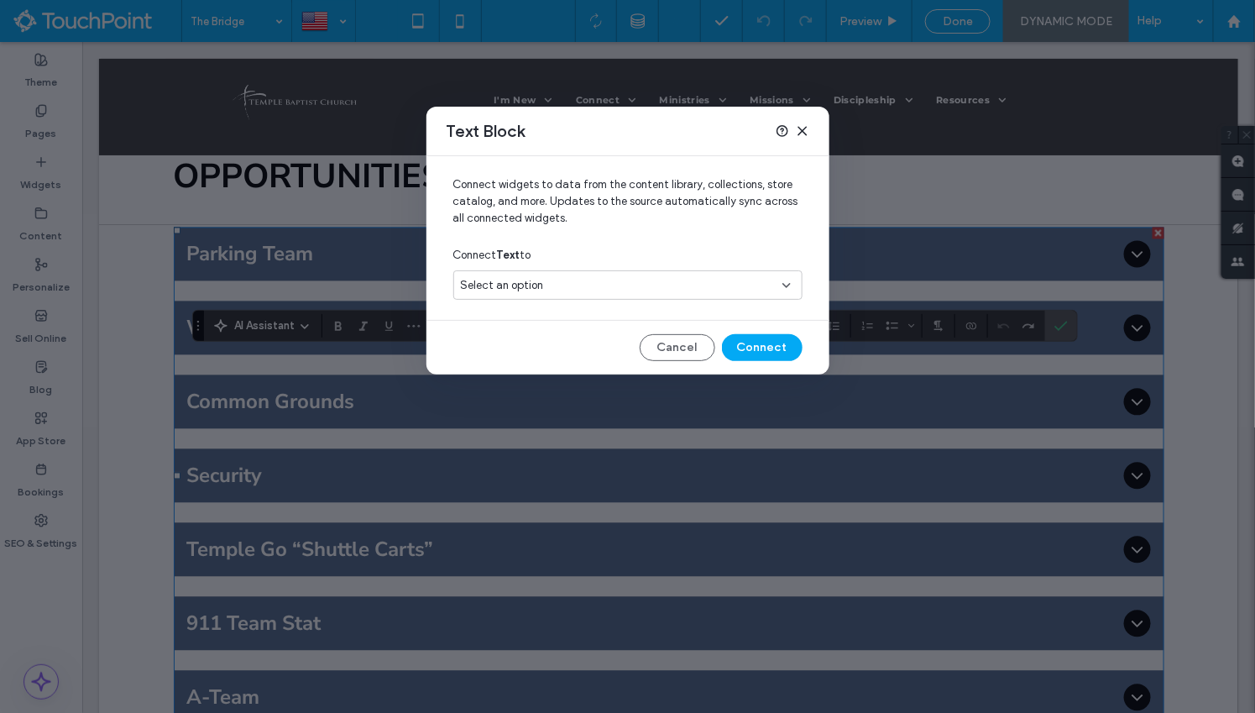
click at [736, 296] on div "Select an option" at bounding box center [627, 284] width 349 height 29
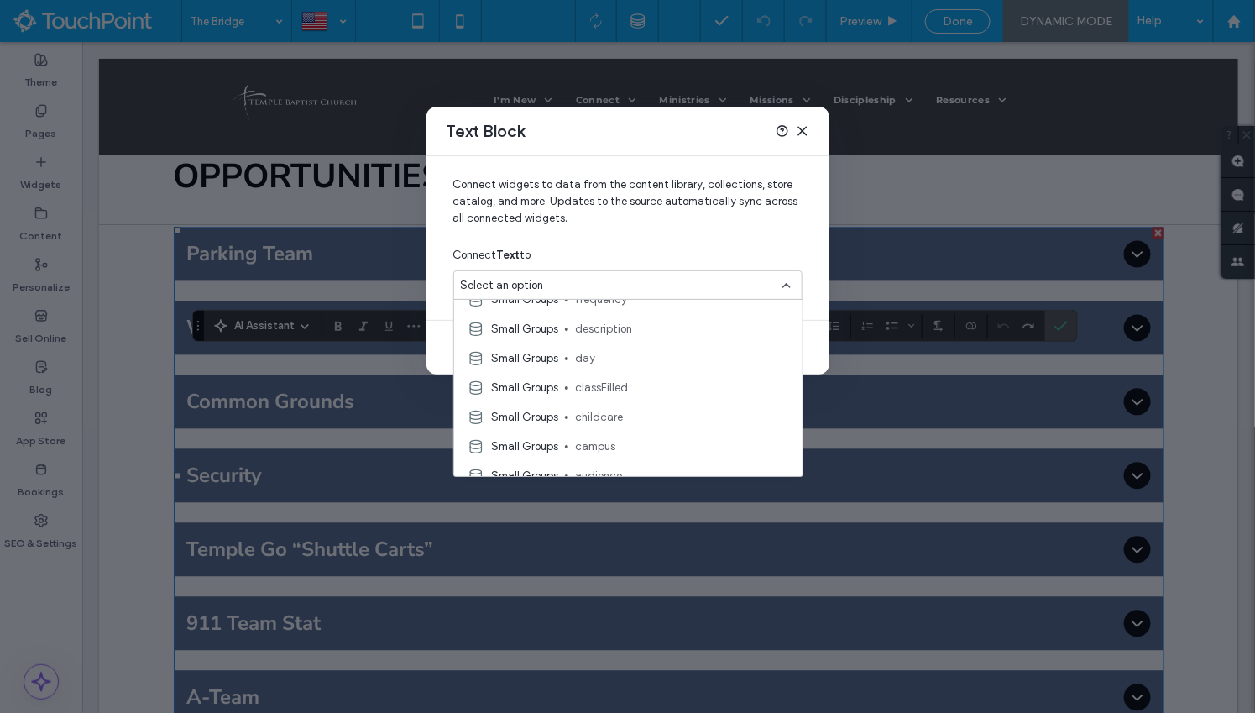
scroll to position [611, 0]
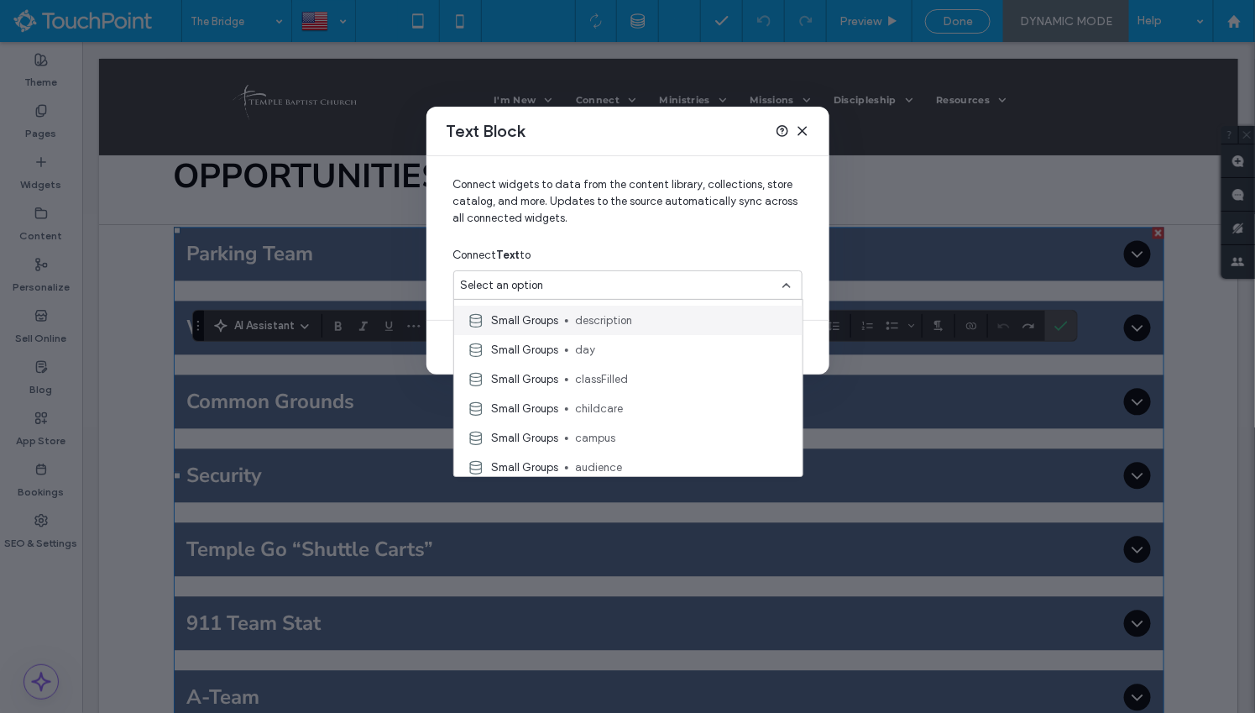
click at [612, 323] on span "description" at bounding box center [682, 320] width 214 height 17
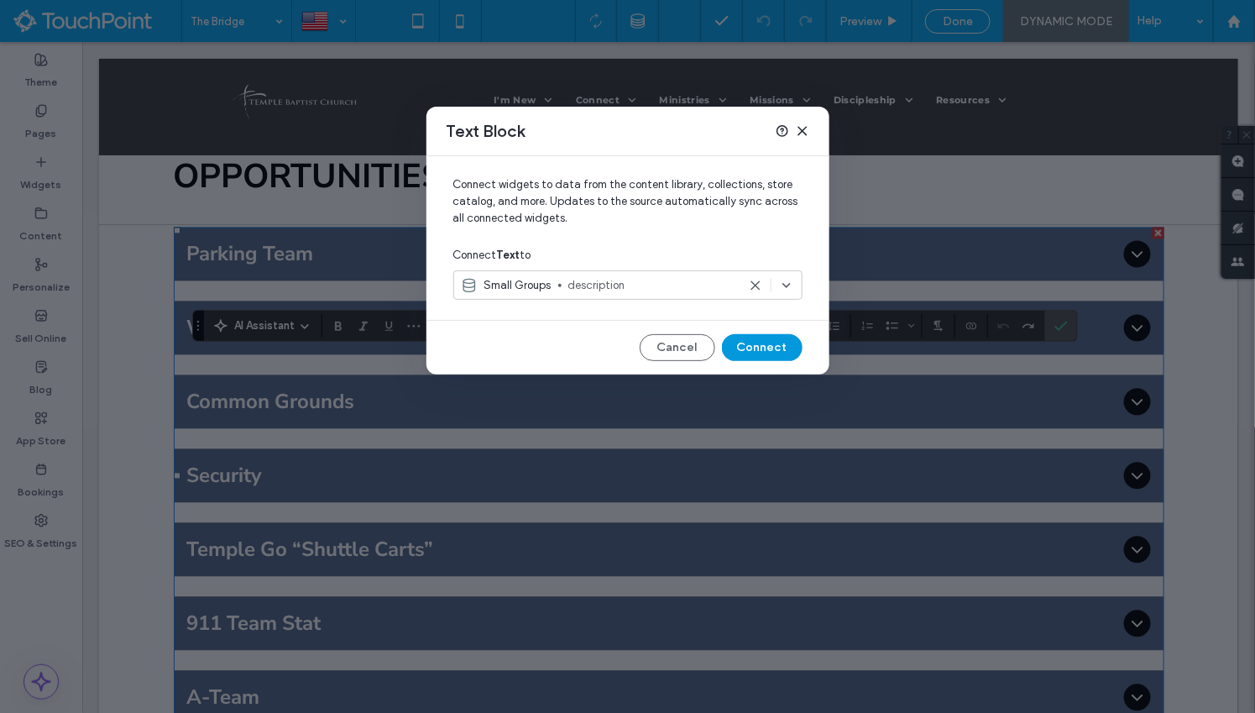
click at [756, 354] on button "Connect" at bounding box center [762, 347] width 81 height 27
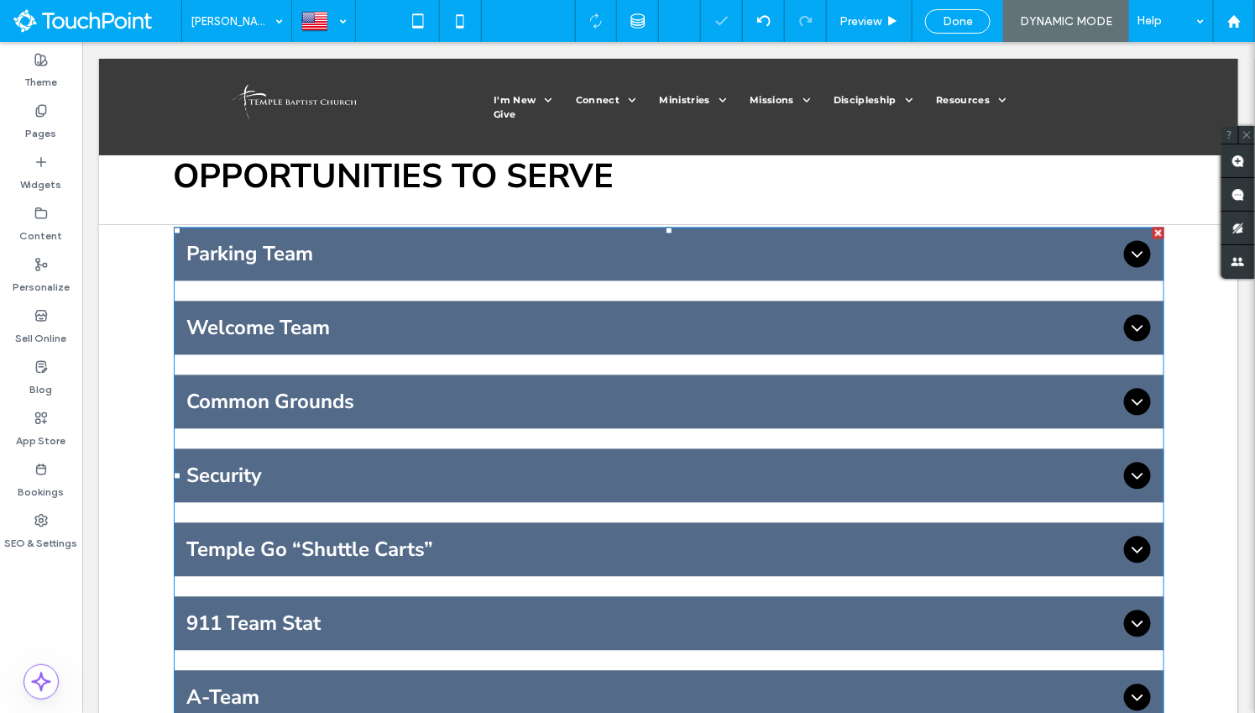
click at [243, 31] on input at bounding box center [233, 21] width 84 height 42
click at [245, 14] on input at bounding box center [233, 21] width 84 height 42
click at [249, 28] on input at bounding box center [233, 21] width 84 height 42
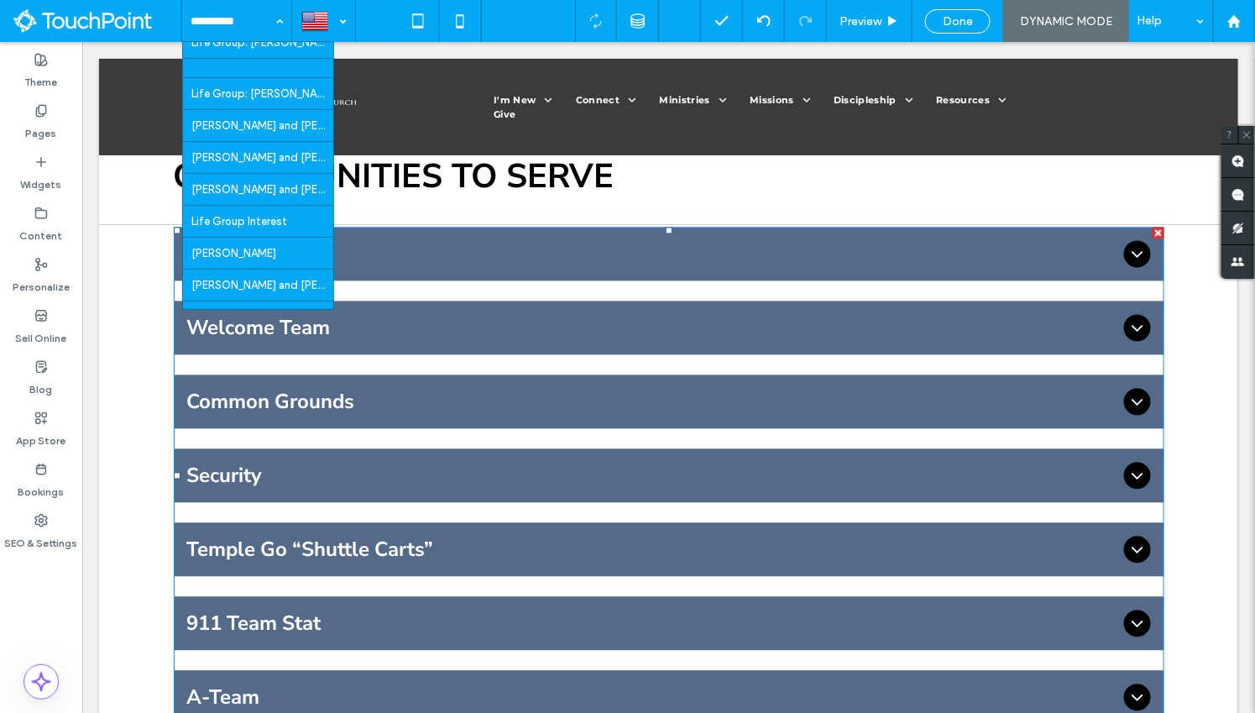
scroll to position [2277, 0]
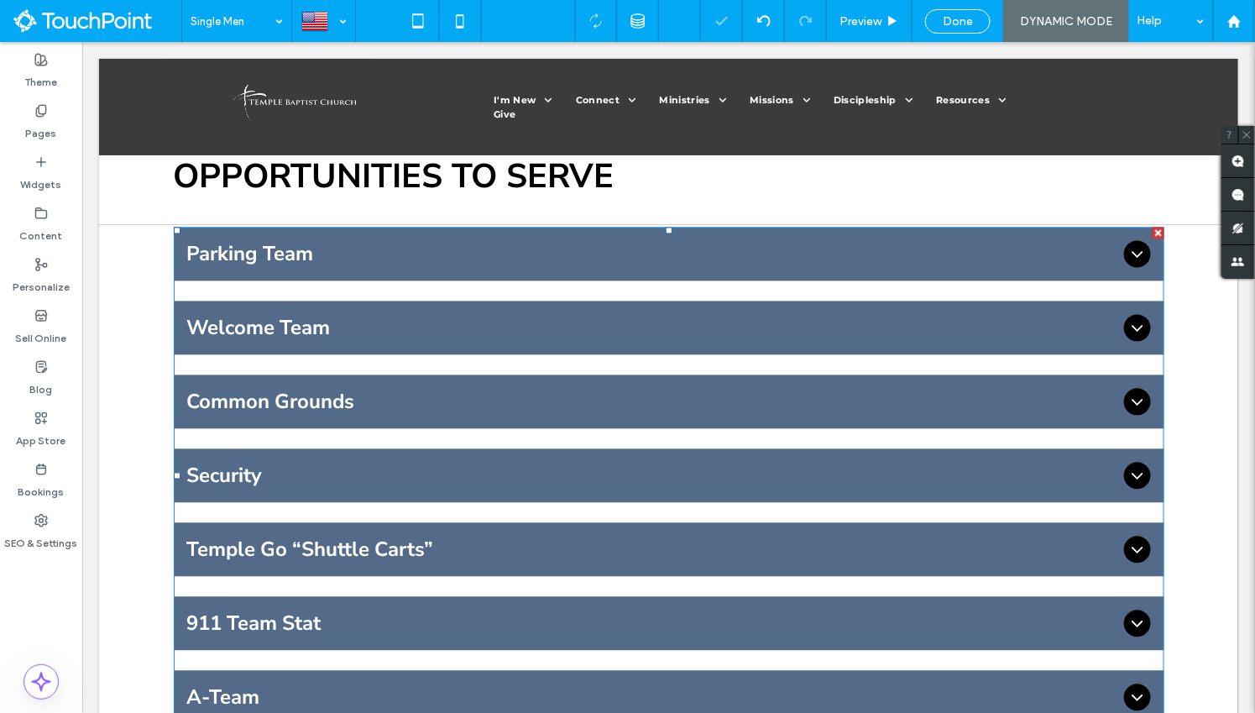
click at [227, 20] on input at bounding box center [233, 21] width 84 height 42
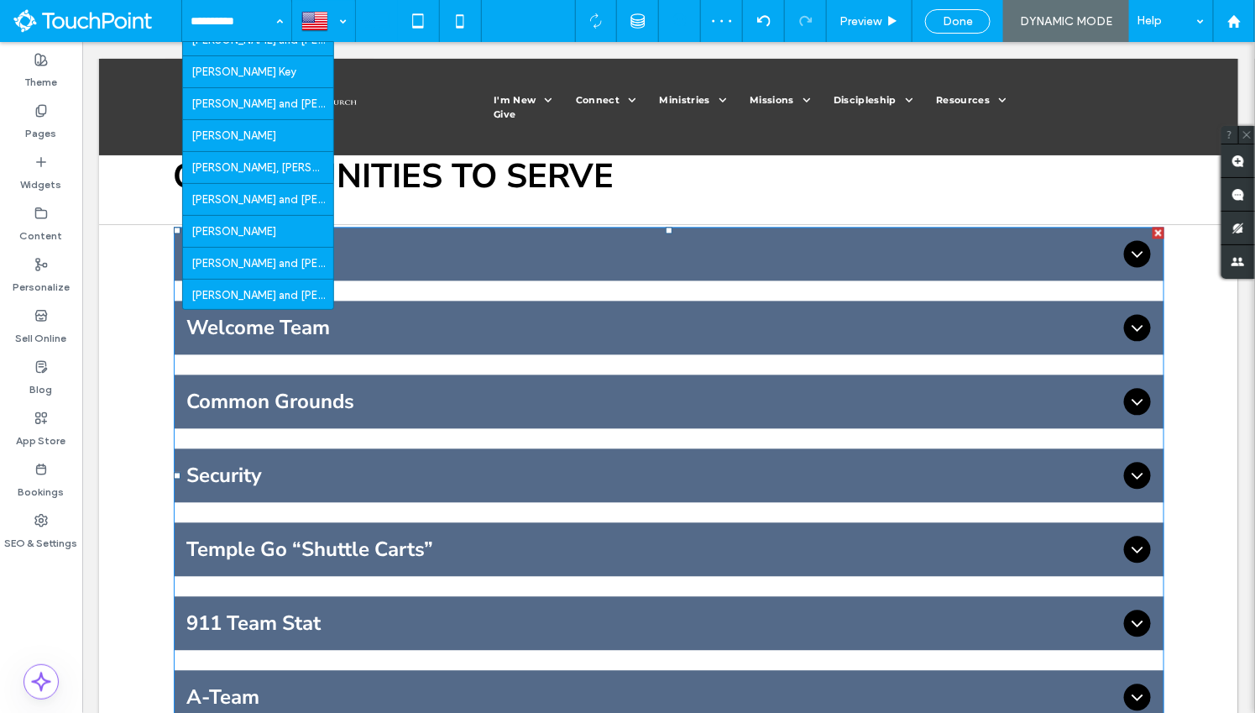
scroll to position [216, 0]
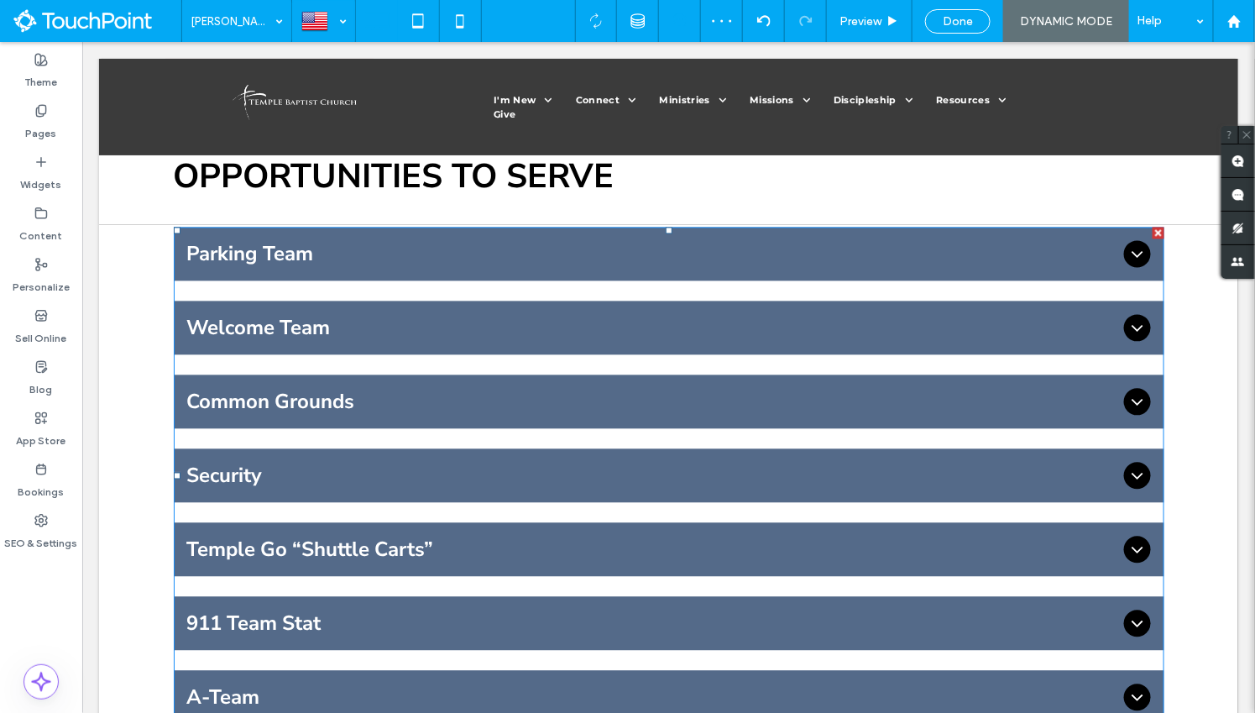
click at [228, 35] on input at bounding box center [233, 21] width 84 height 42
click at [43, 167] on icon at bounding box center [40, 161] width 13 height 13
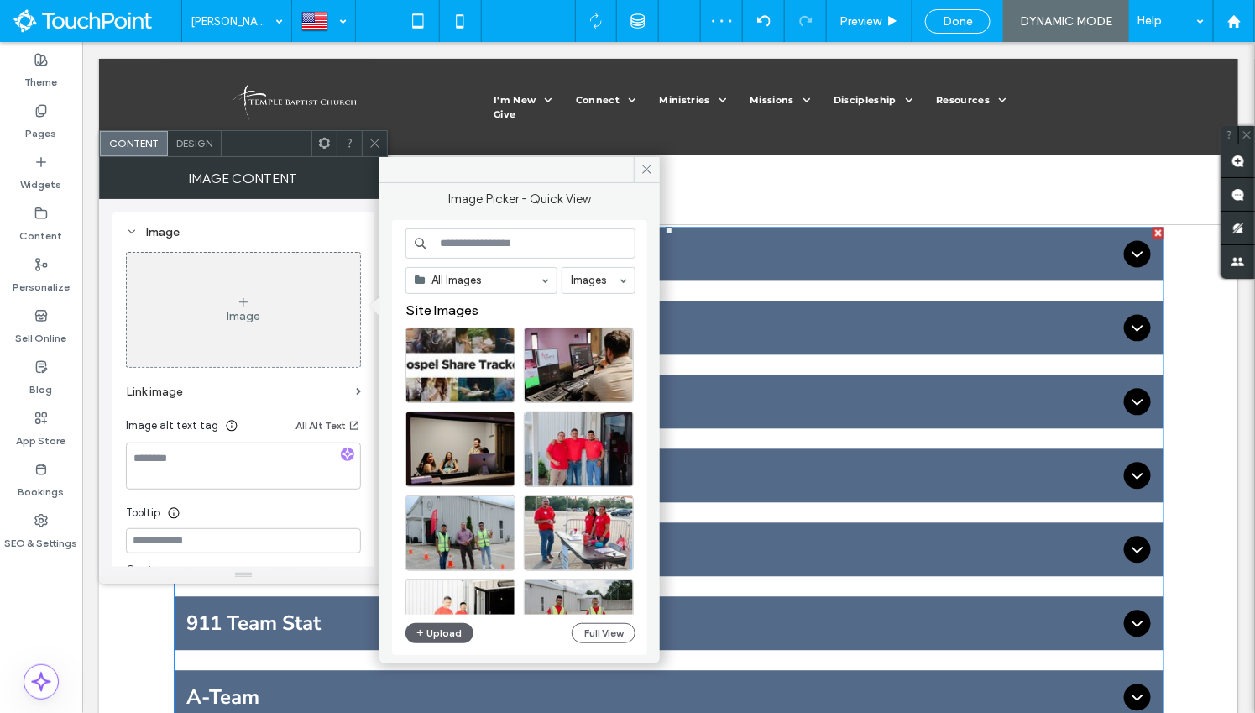
click at [314, 148] on div at bounding box center [323, 143] width 25 height 25
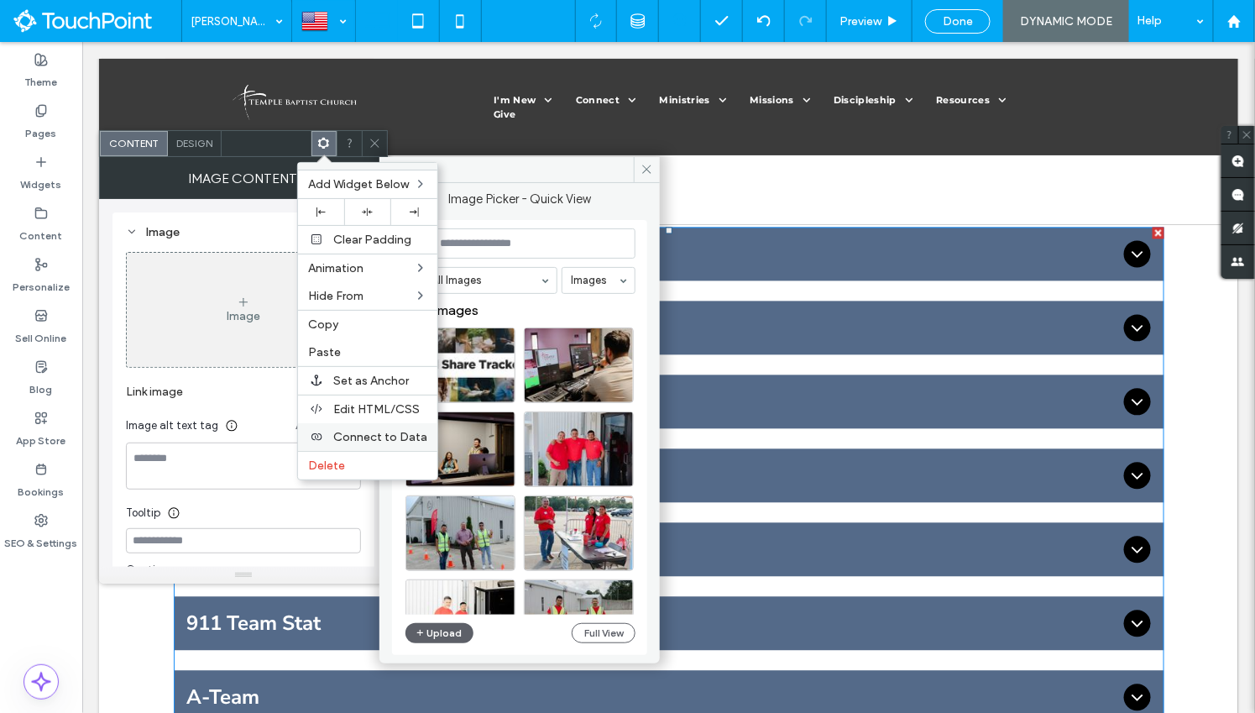
click at [363, 437] on span "Connect to Data" at bounding box center [380, 437] width 94 height 14
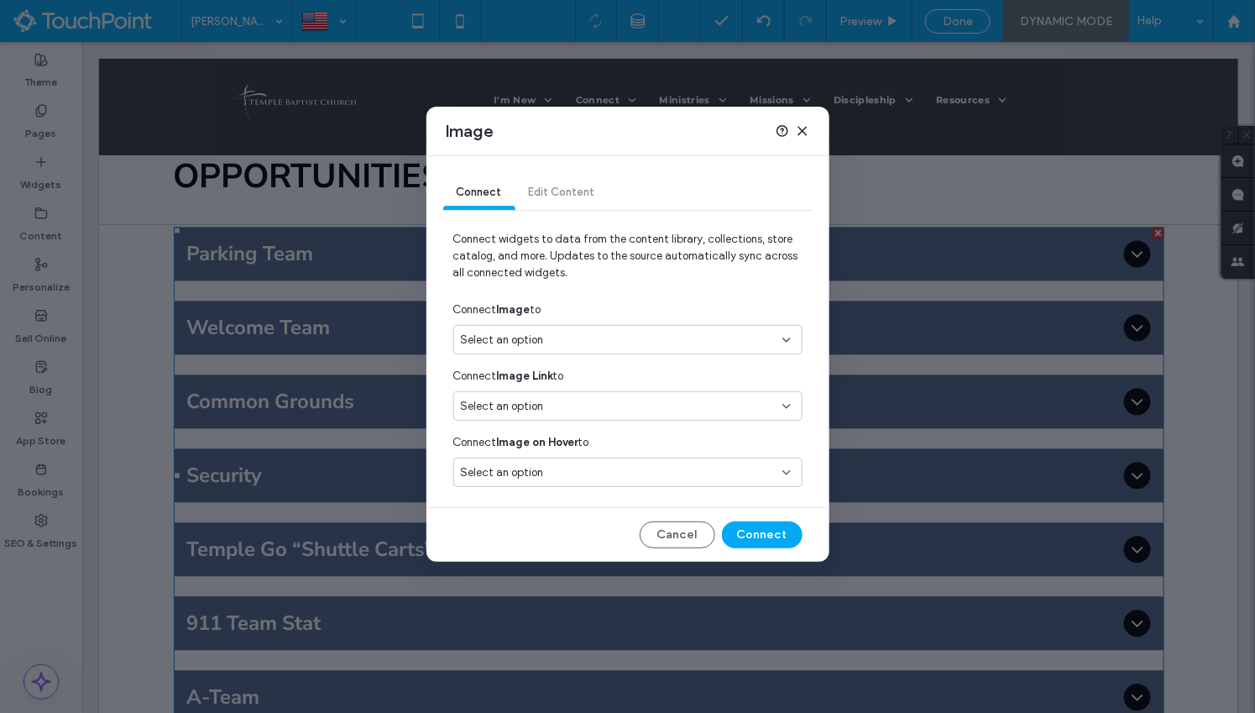
click at [549, 346] on div "Select an option" at bounding box center [618, 340] width 314 height 17
click at [548, 400] on span "Small Groups" at bounding box center [524, 398] width 67 height 17
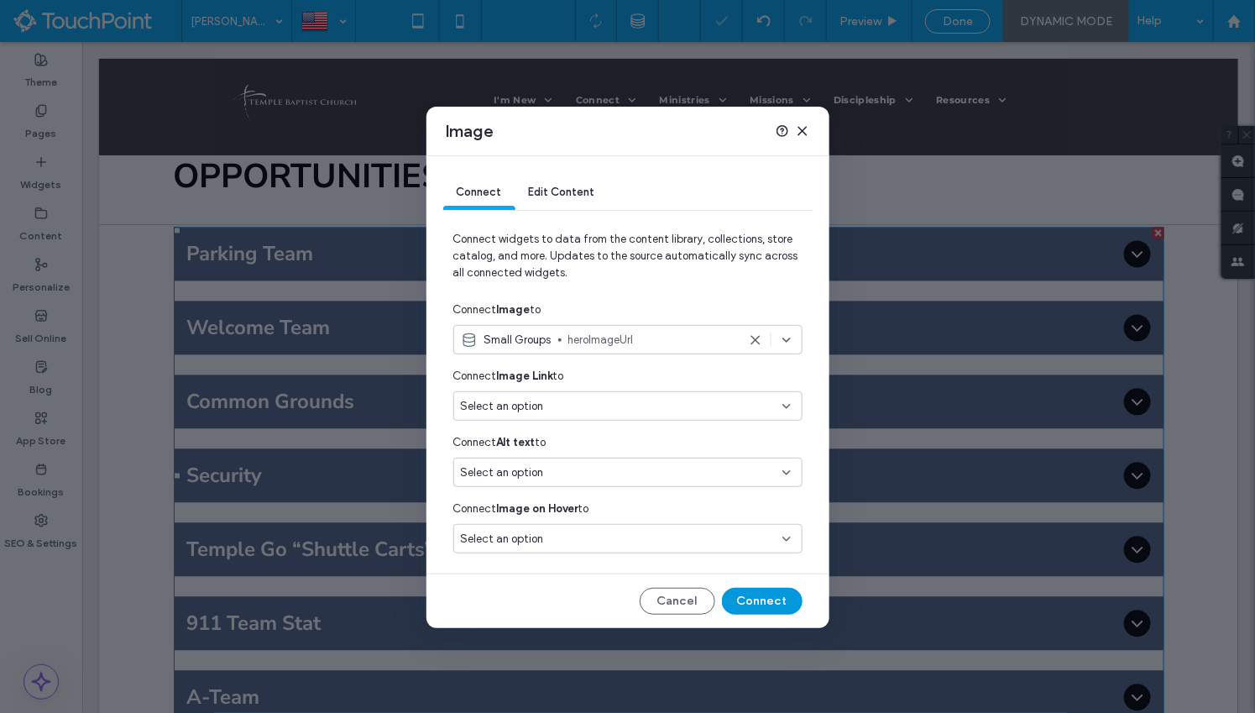
click at [753, 609] on button "Connect" at bounding box center [762, 601] width 81 height 27
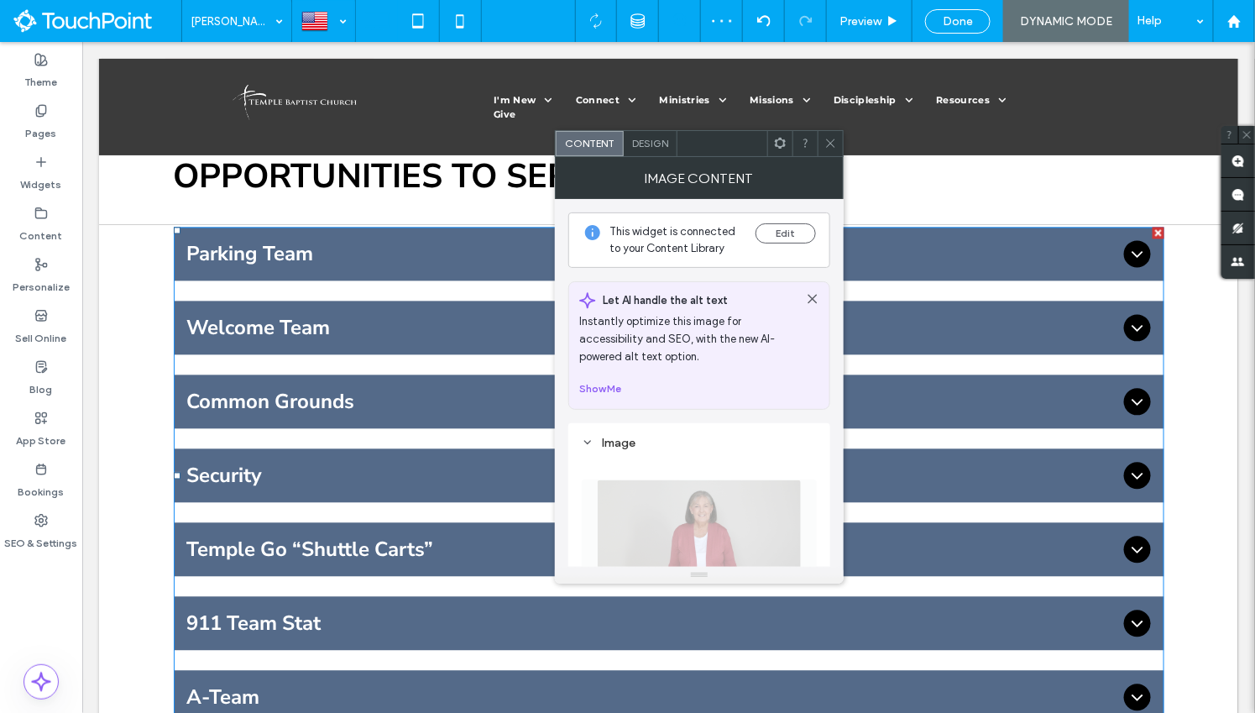
click at [776, 152] on span at bounding box center [780, 143] width 13 height 25
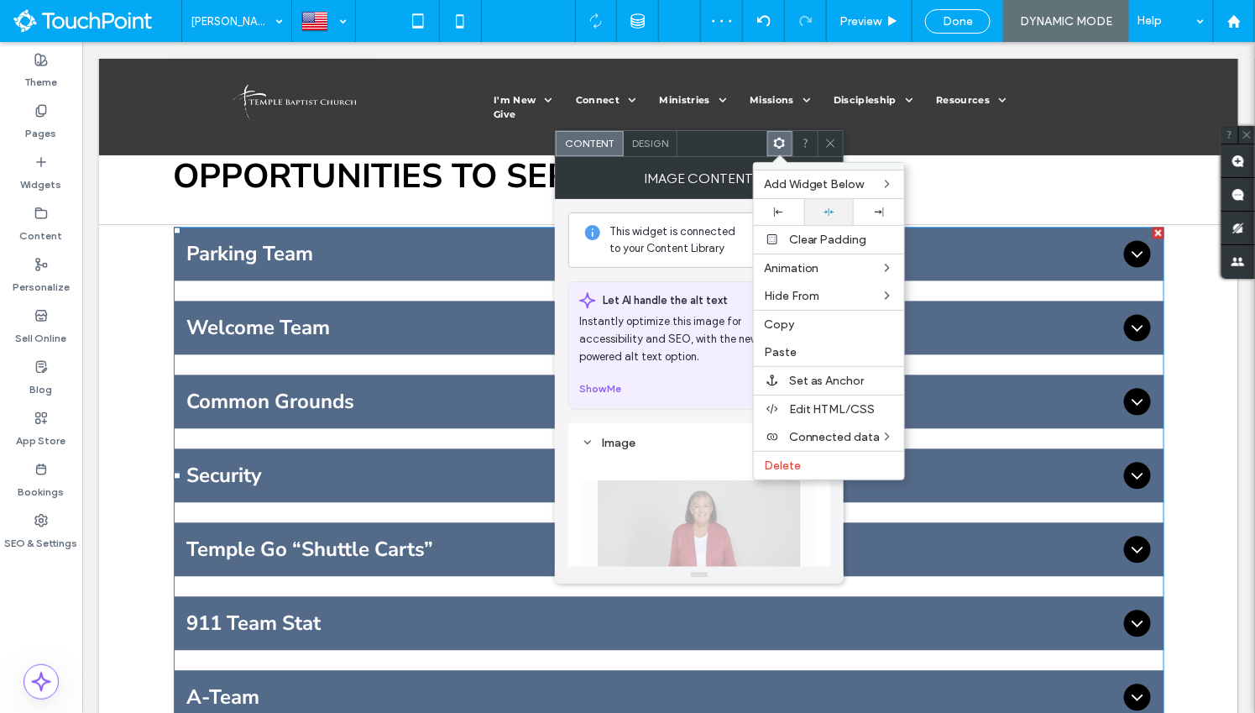
click at [820, 207] on div at bounding box center [830, 212] width 34 height 11
click at [834, 144] on icon at bounding box center [830, 143] width 13 height 13
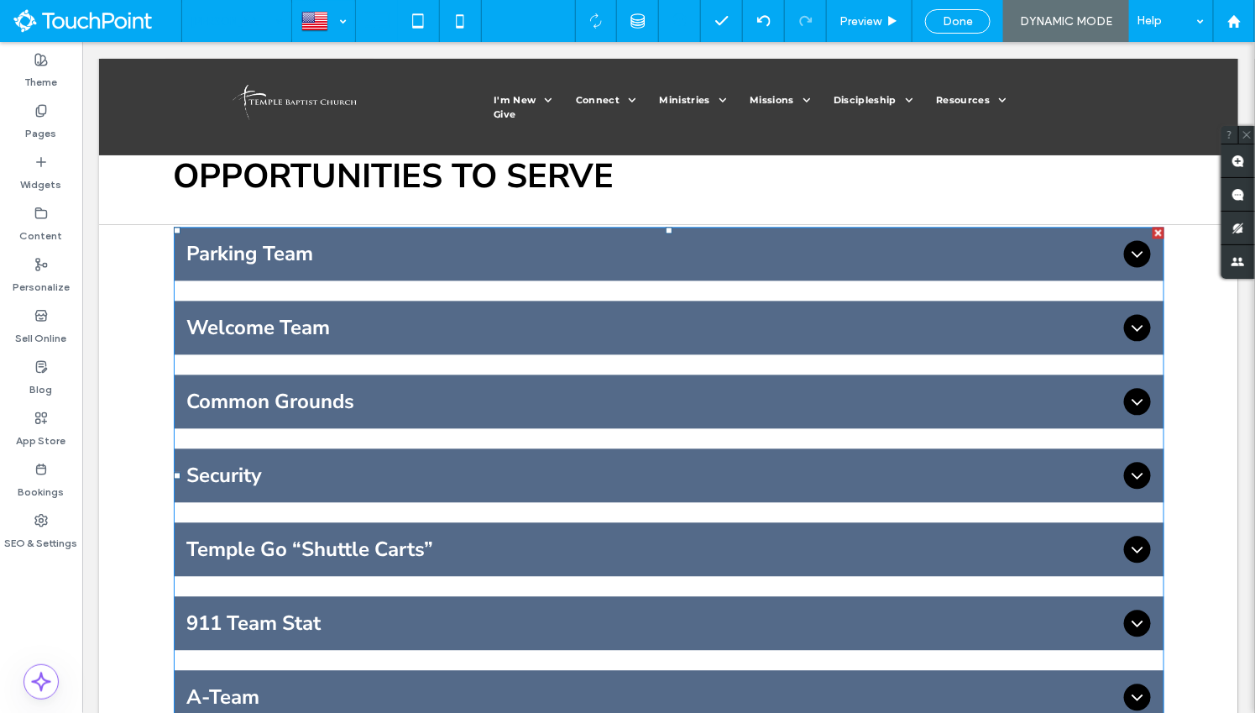
click at [259, 29] on input at bounding box center [233, 21] width 84 height 42
click at [262, 26] on input at bounding box center [233, 21] width 84 height 42
click at [230, 13] on input at bounding box center [233, 21] width 84 height 42
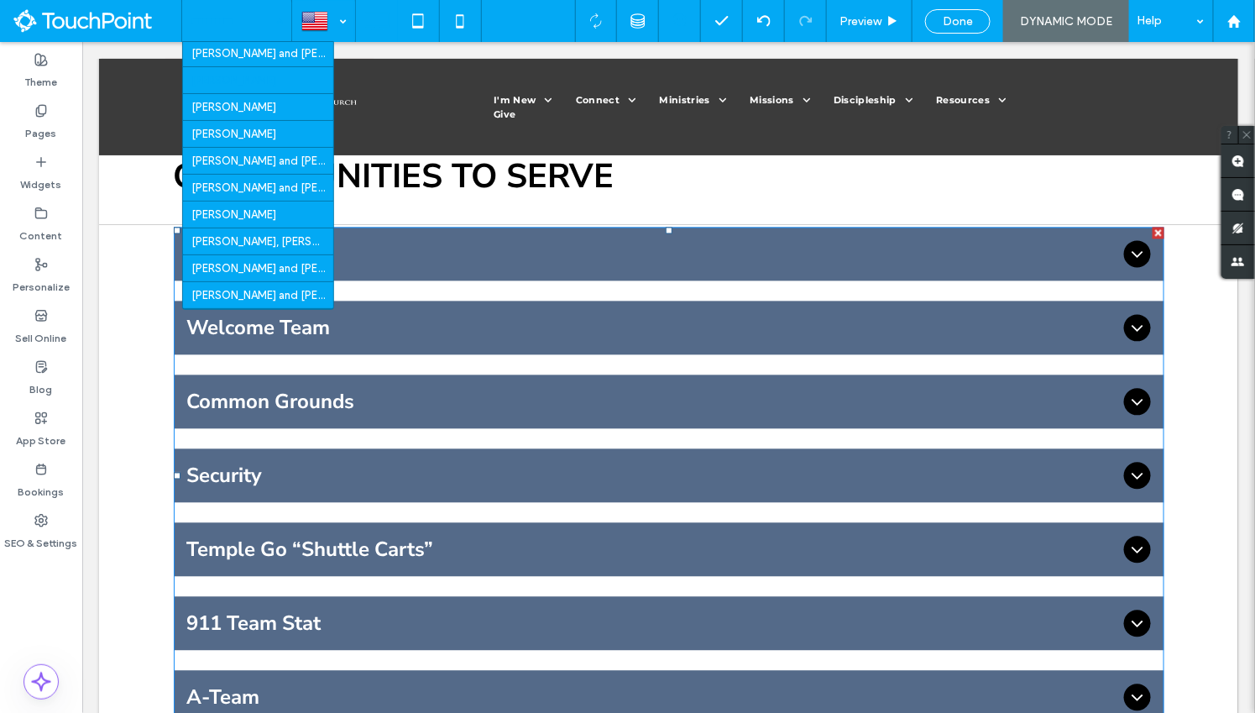
scroll to position [859, 0]
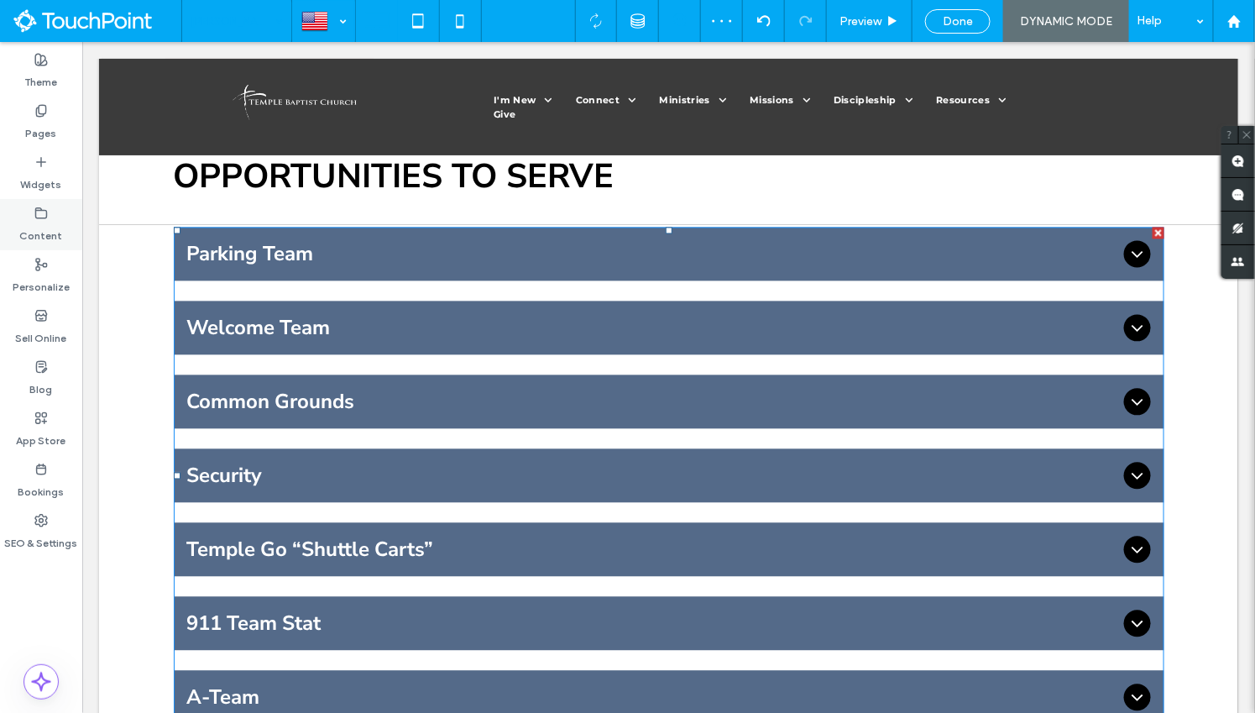
click at [51, 212] on div "Content" at bounding box center [41, 224] width 82 height 51
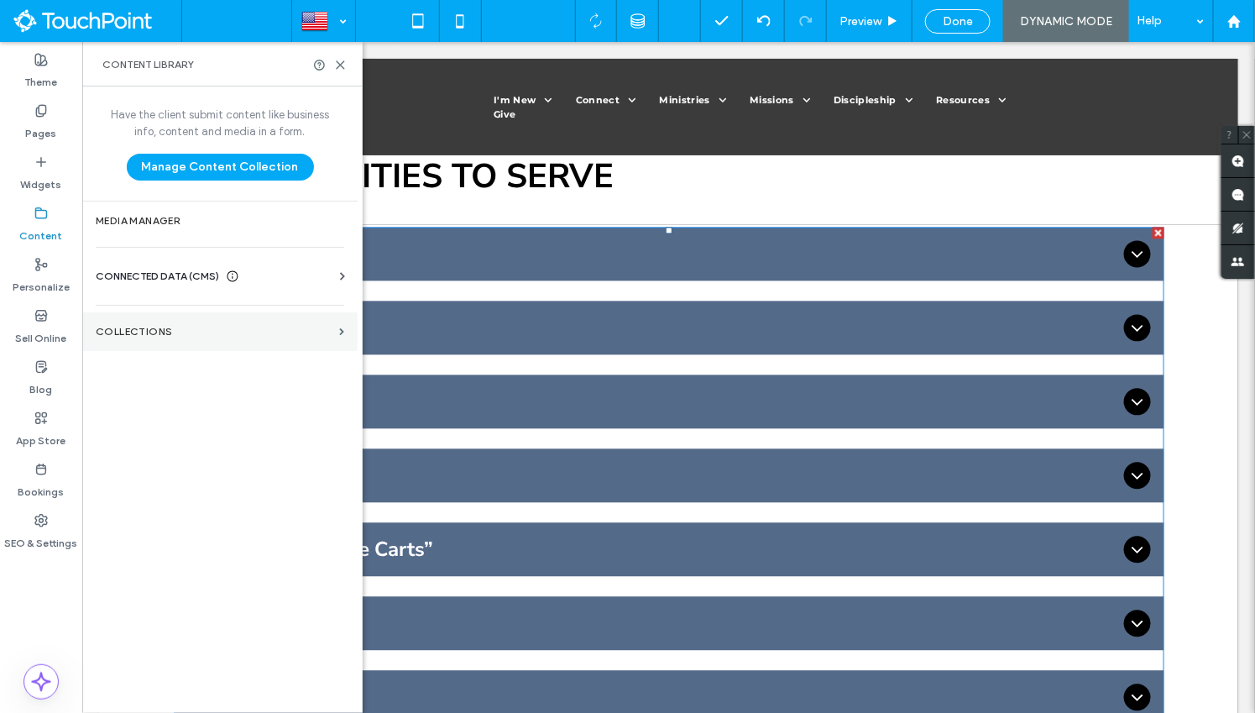
click at [152, 334] on label "Collections" at bounding box center [214, 332] width 237 height 12
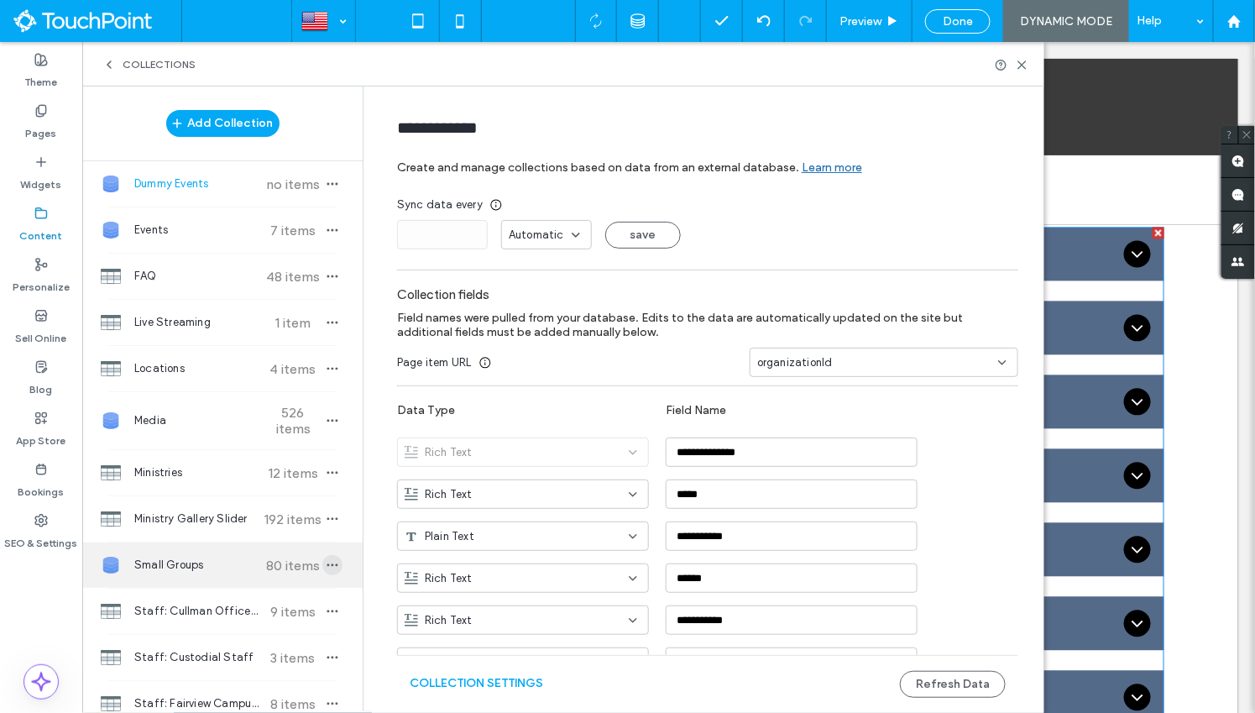
click at [326, 559] on icon "button" at bounding box center [332, 564] width 13 height 13
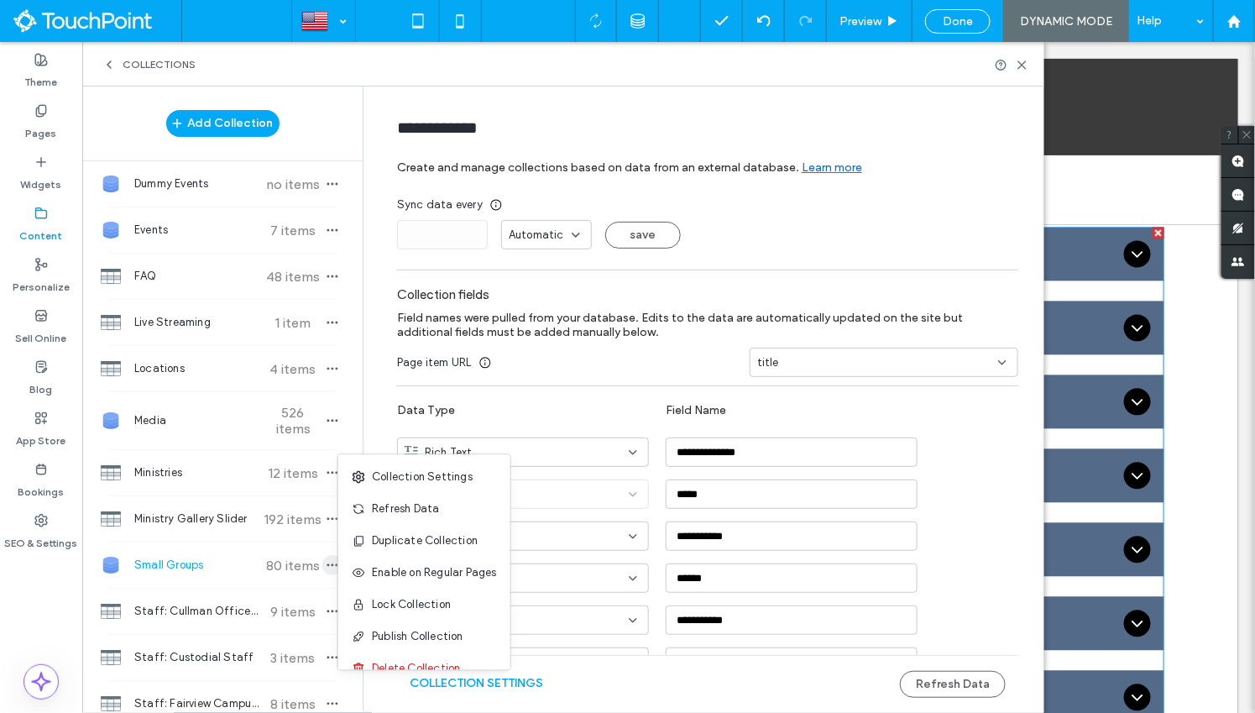
type input "**********"
click at [431, 514] on span "Refresh Data" at bounding box center [405, 509] width 67 height 17
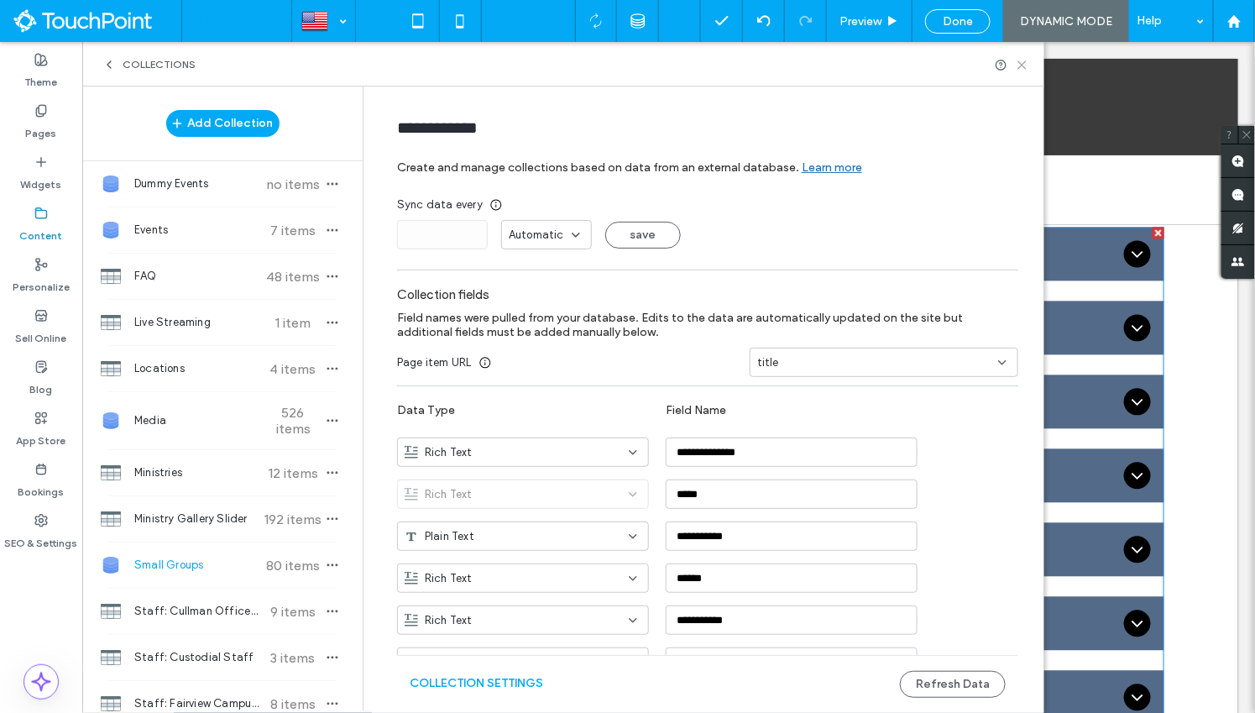
click at [1021, 62] on icon at bounding box center [1022, 65] width 13 height 13
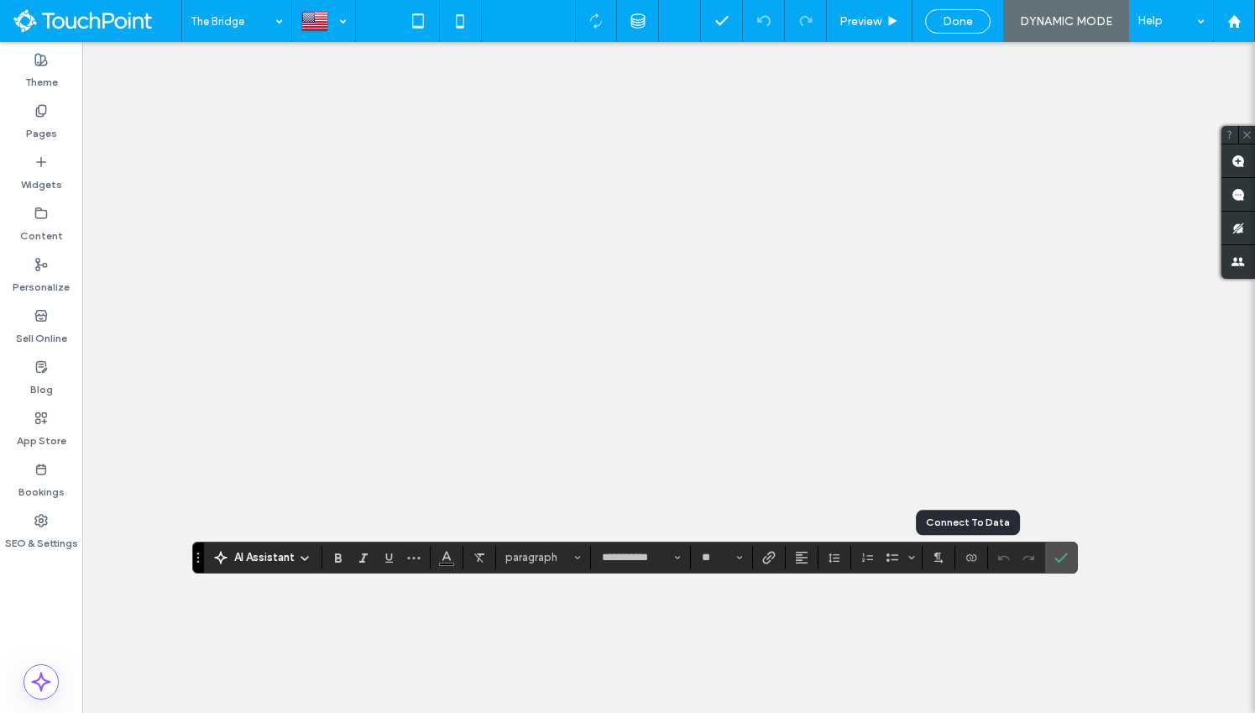
click at [965, 559] on icon "Connect To Data" at bounding box center [971, 557] width 13 height 13
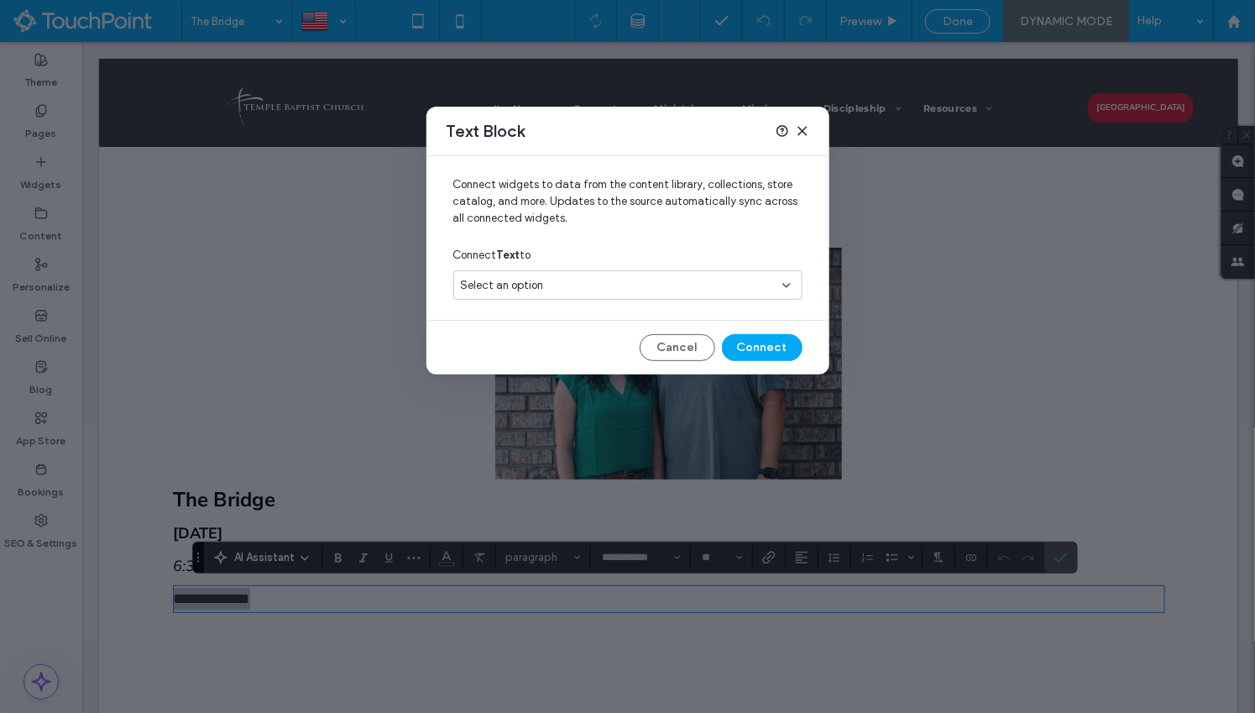
click at [593, 285] on div "Select an option" at bounding box center [618, 285] width 314 height 17
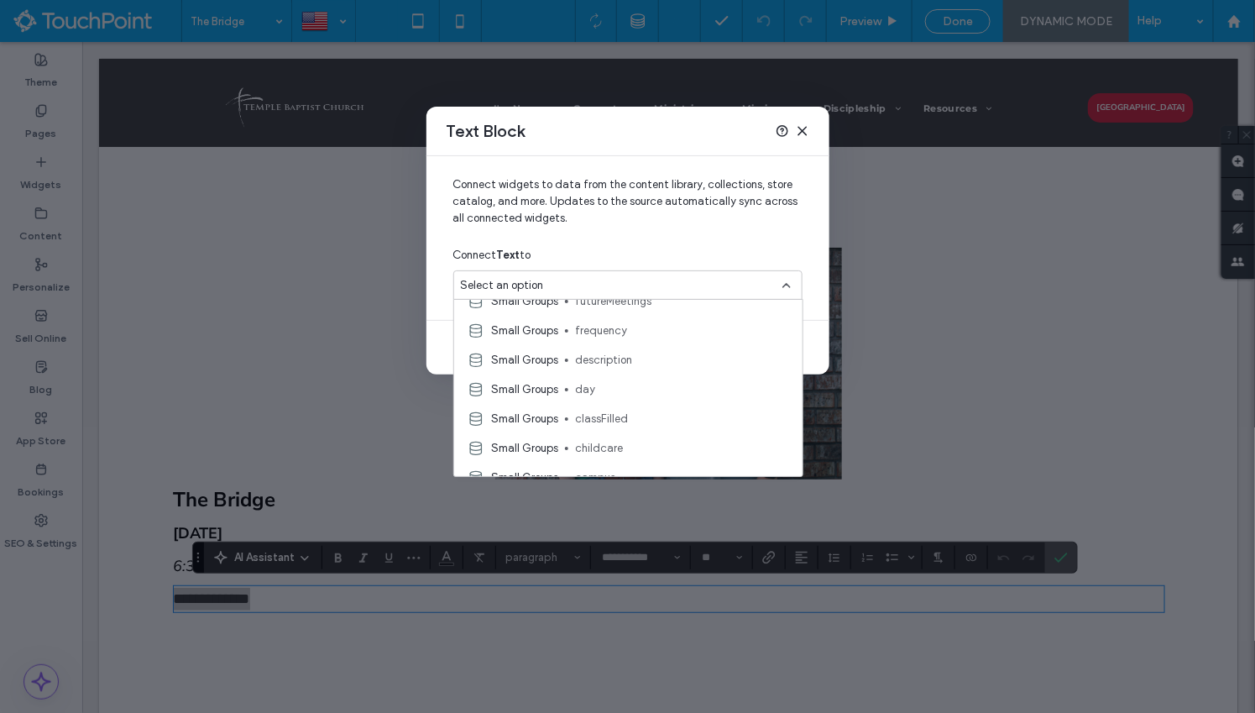
scroll to position [563, 0]
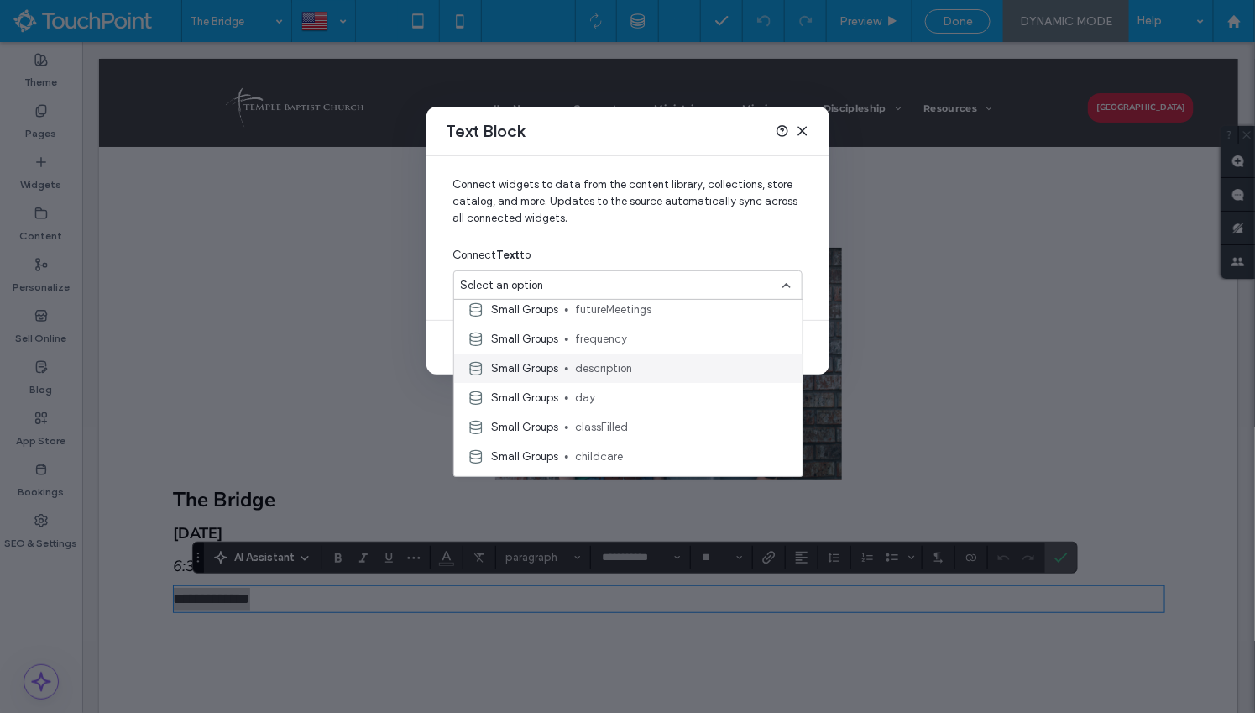
click at [583, 373] on span "description" at bounding box center [682, 368] width 214 height 17
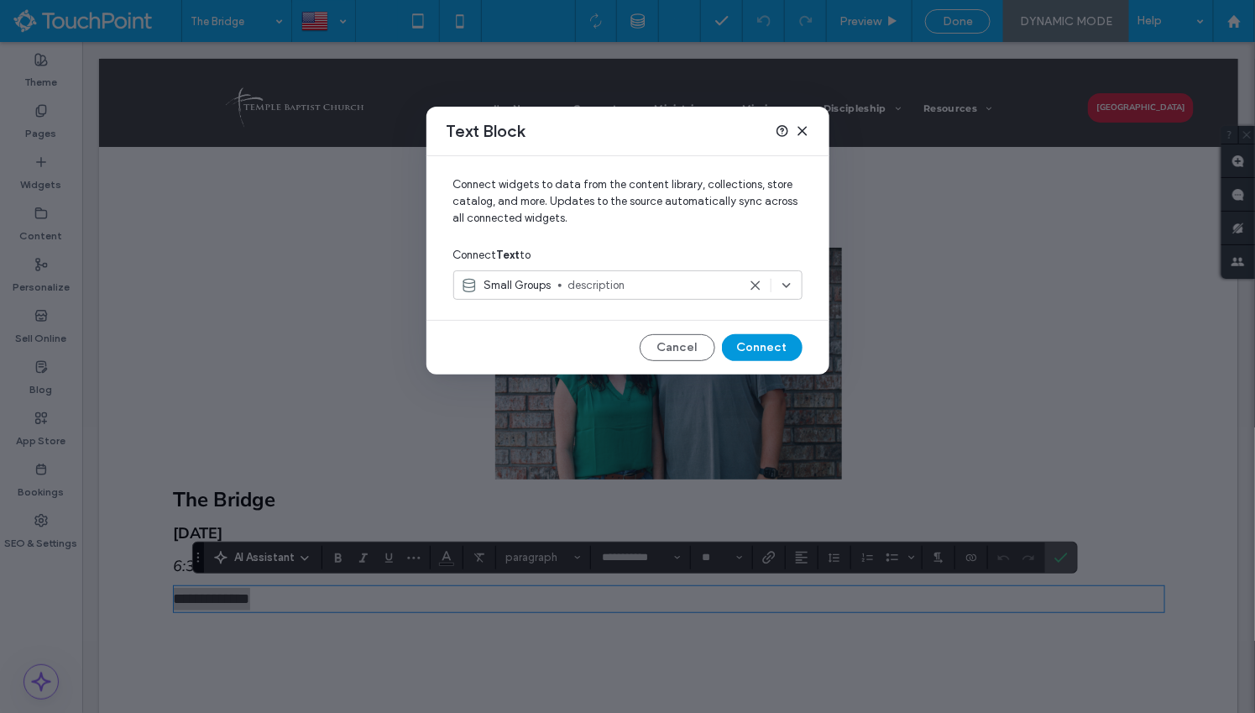
click at [761, 344] on button "Connect" at bounding box center [762, 347] width 81 height 27
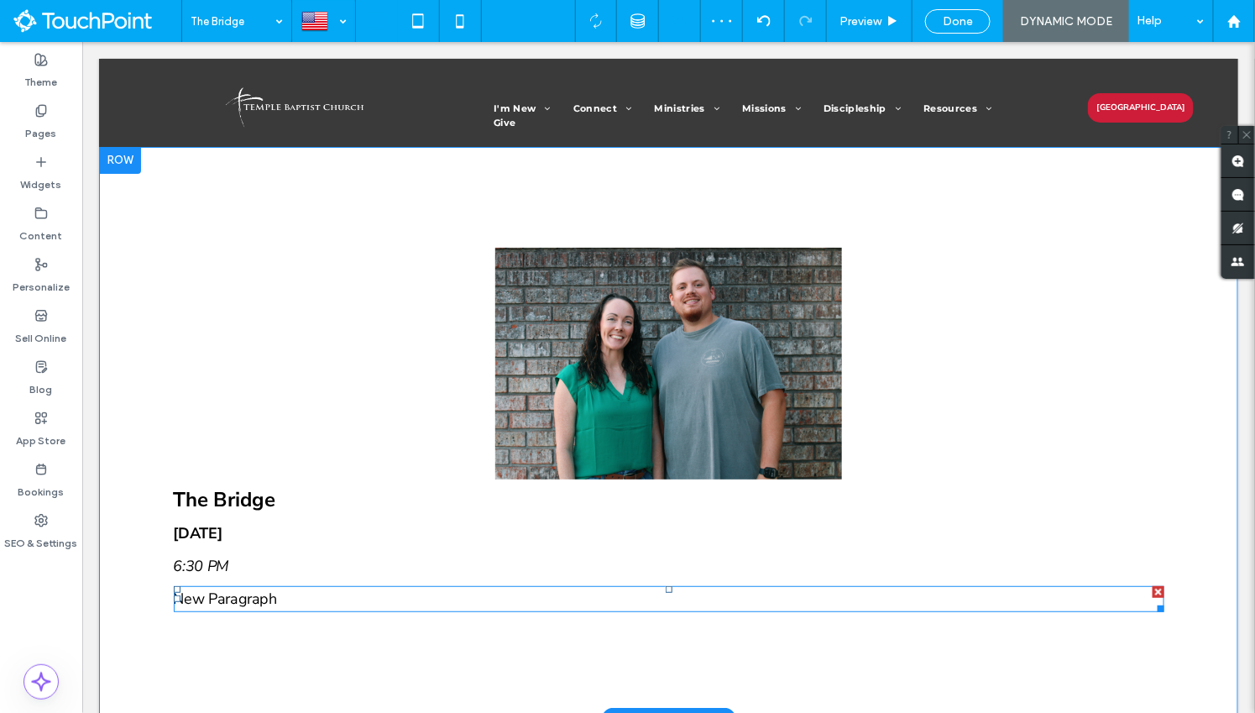
click at [272, 593] on p "New Paragraph" at bounding box center [668, 598] width 991 height 23
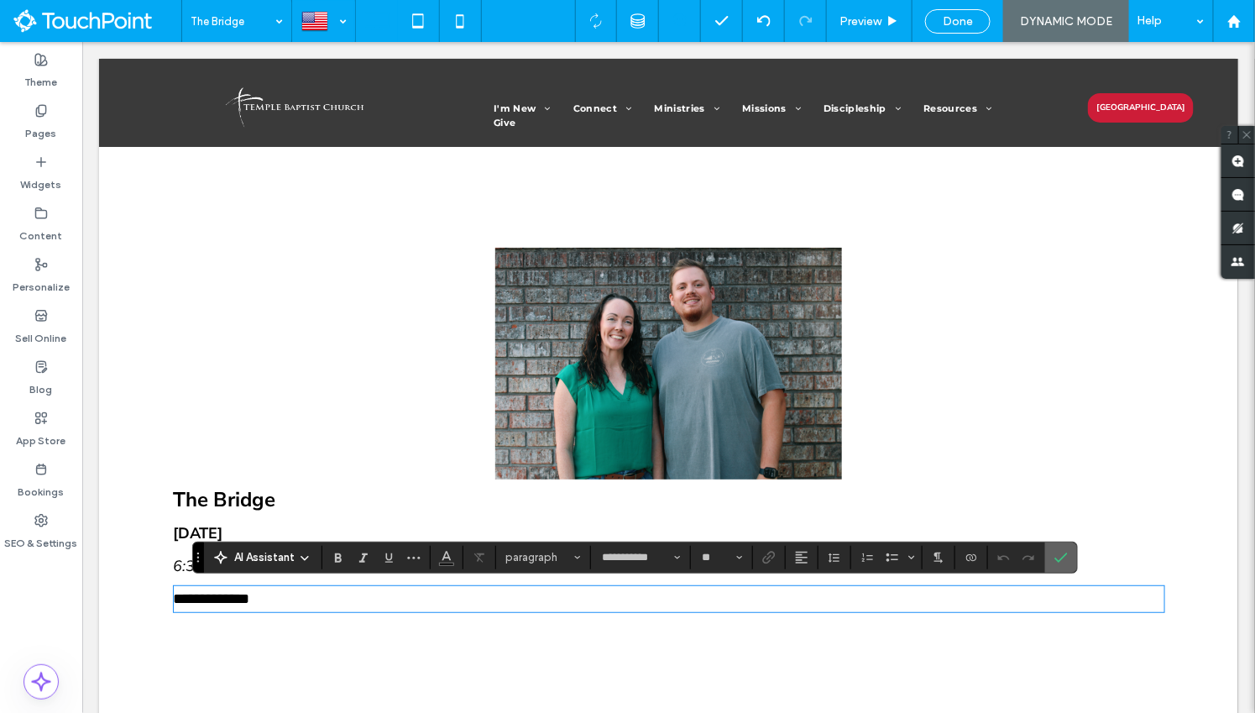
click at [1055, 553] on icon "Confirm" at bounding box center [1061, 557] width 13 height 13
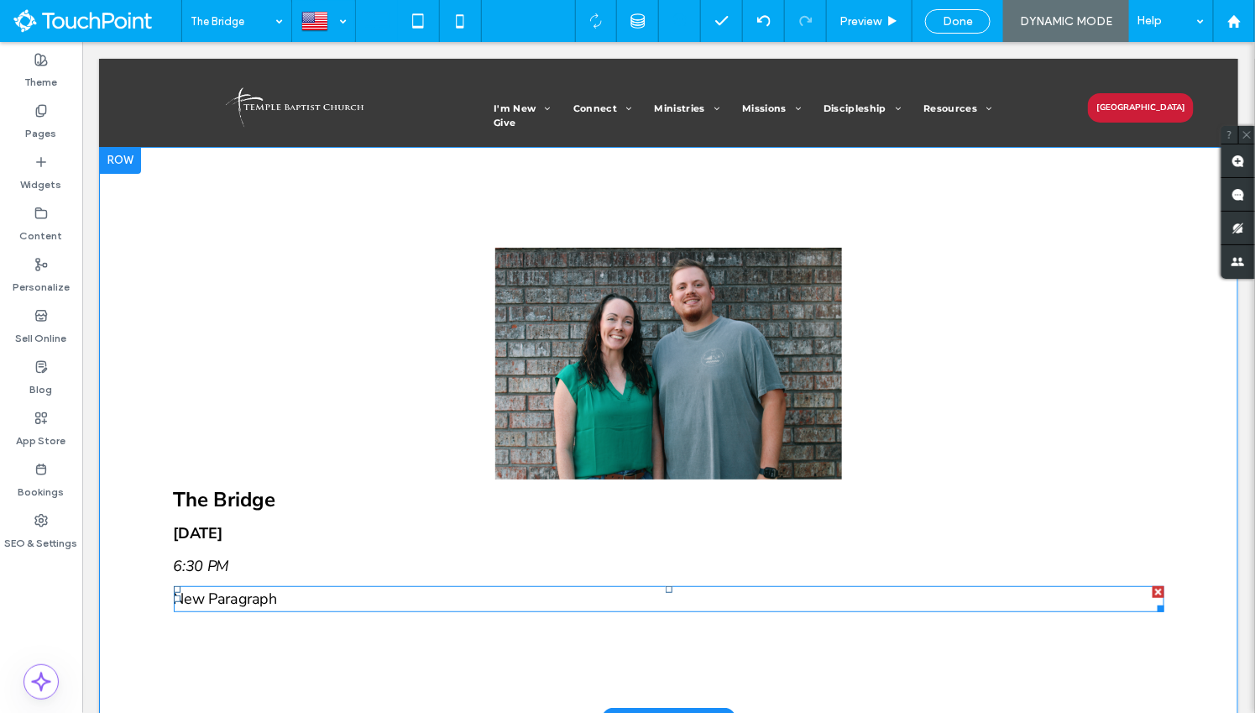
click at [290, 603] on p "New Paragraph" at bounding box center [668, 598] width 991 height 23
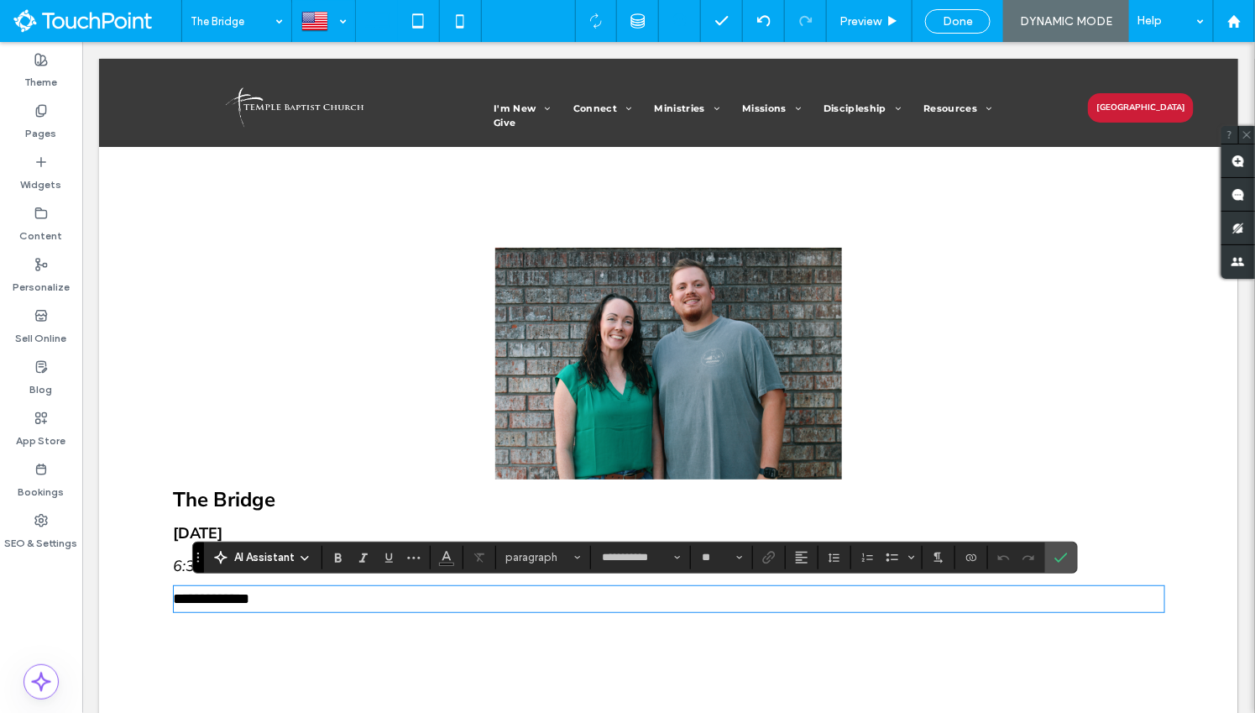
click at [508, 629] on div "**********" at bounding box center [667, 432] width 1139 height 573
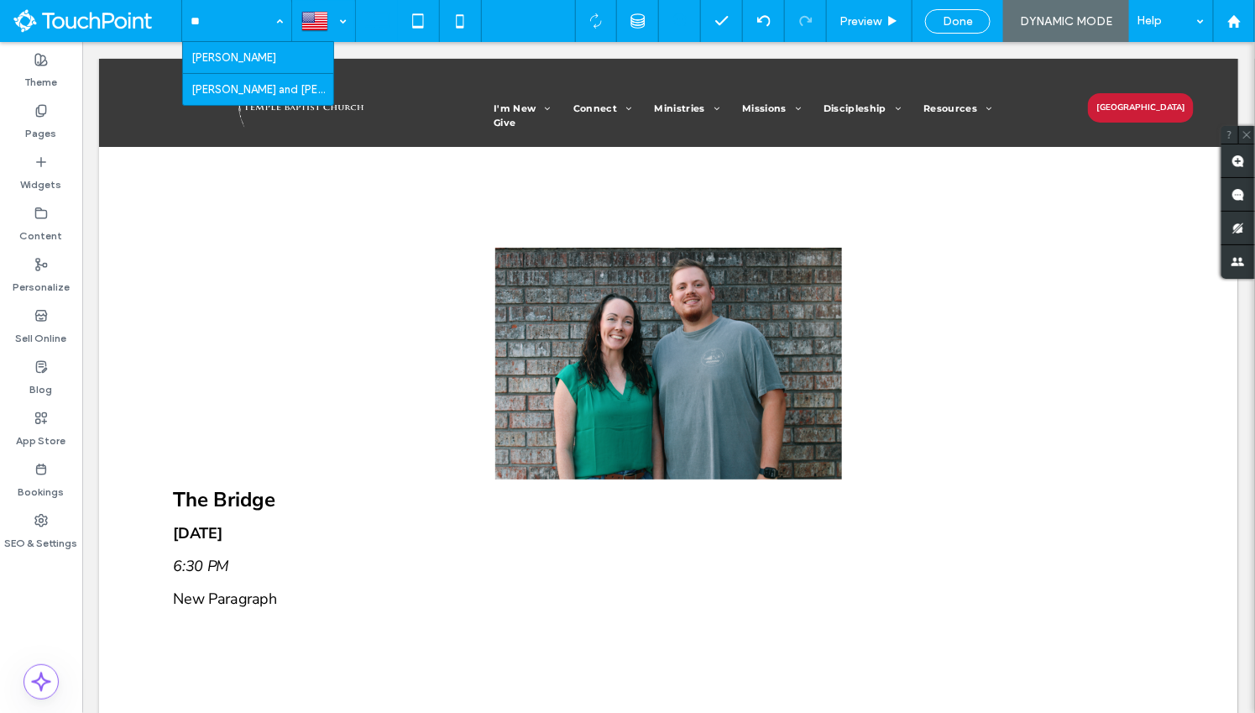
type input "***"
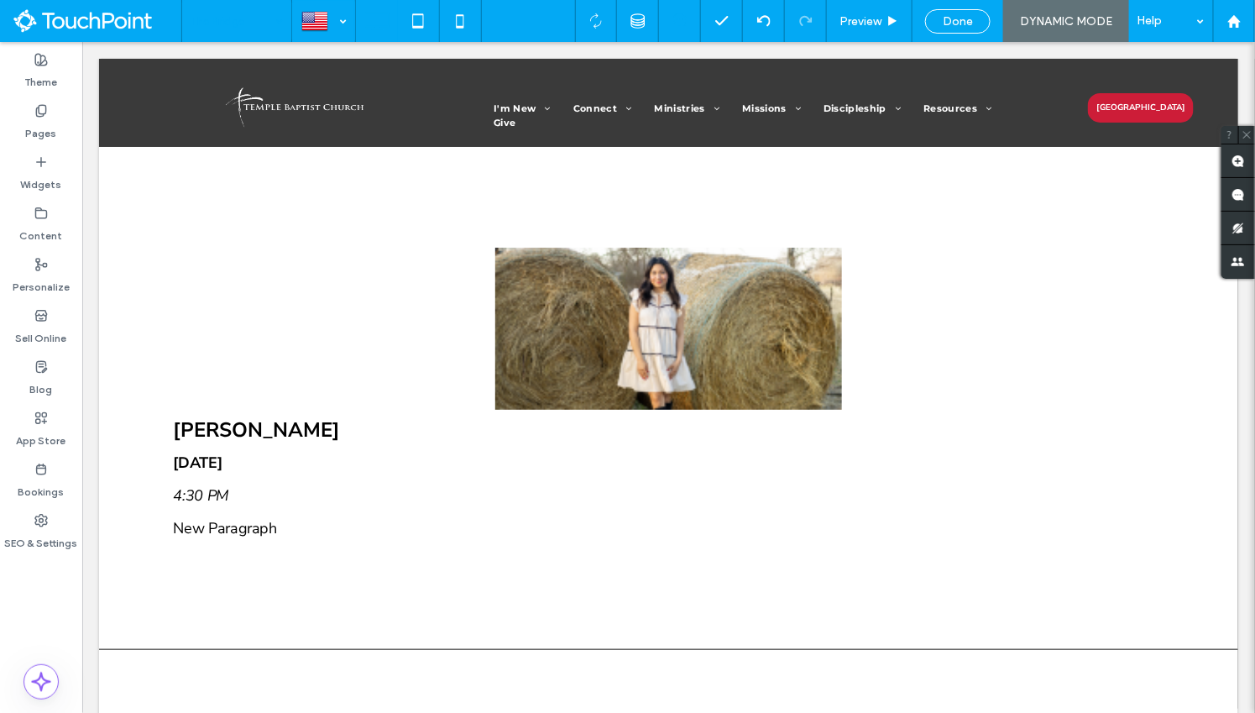
scroll to position [0, 0]
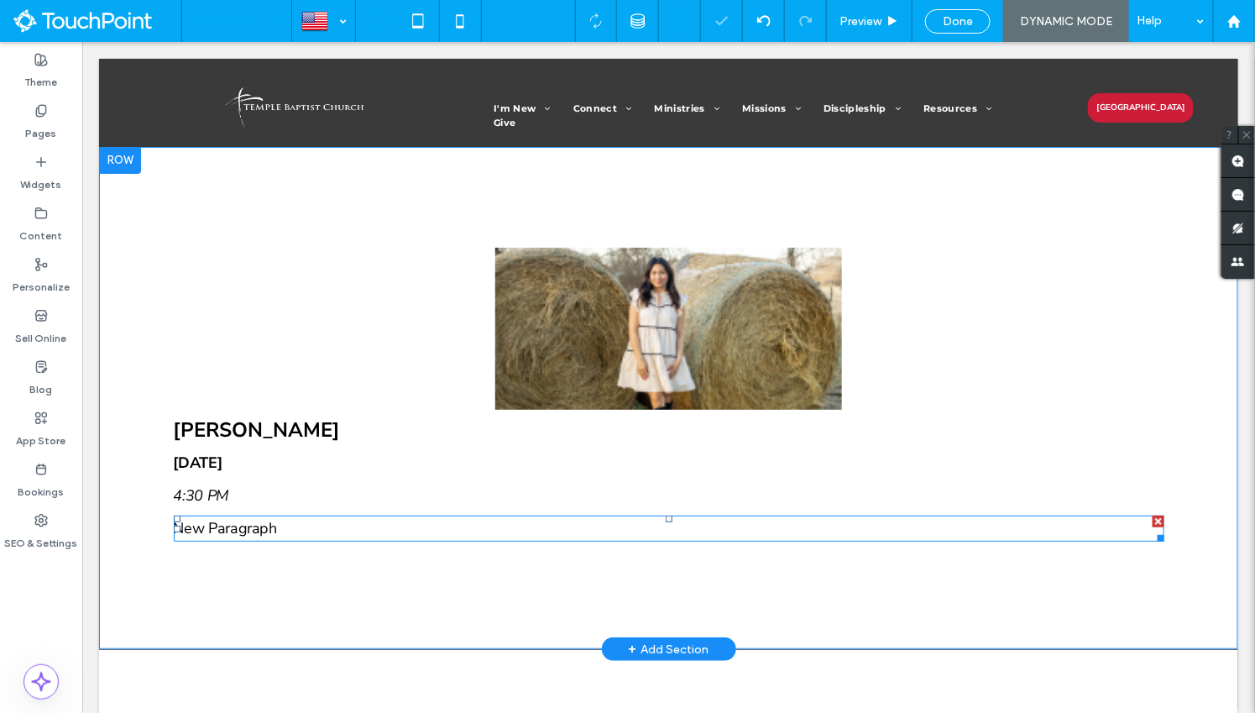
click at [230, 533] on p "New Paragraph" at bounding box center [668, 527] width 991 height 23
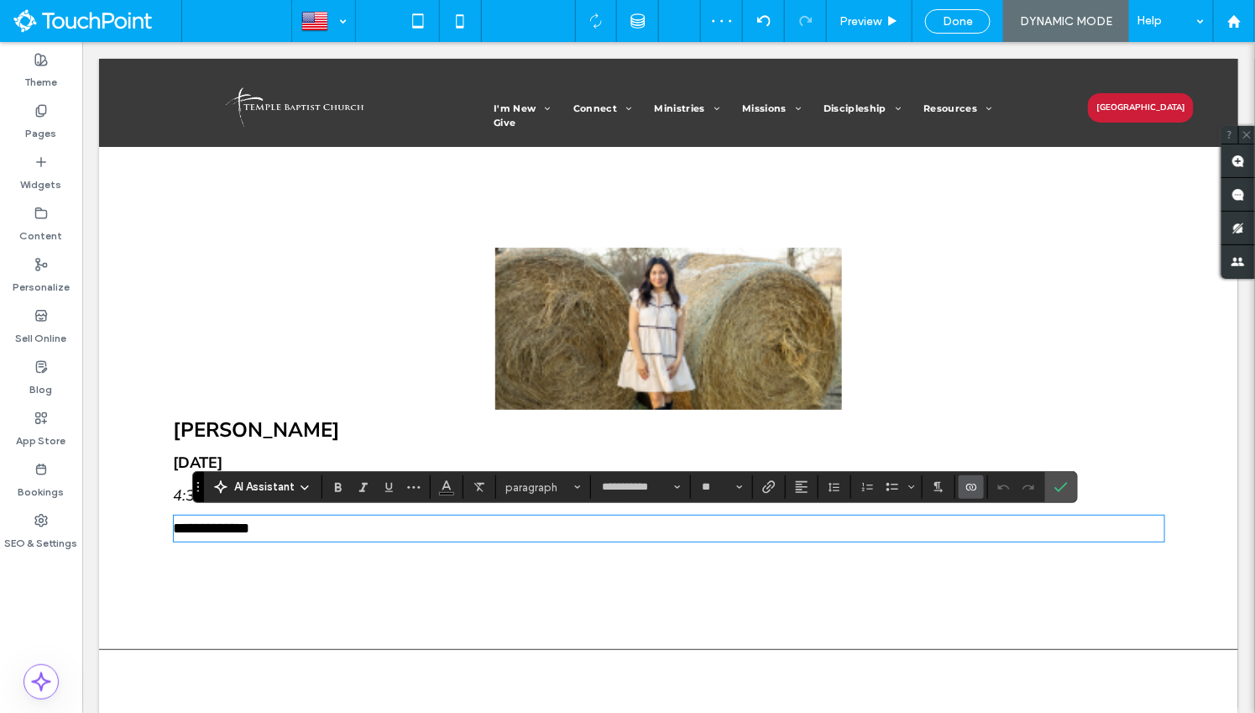
click at [969, 492] on icon "Connect To Data" at bounding box center [971, 486] width 13 height 13
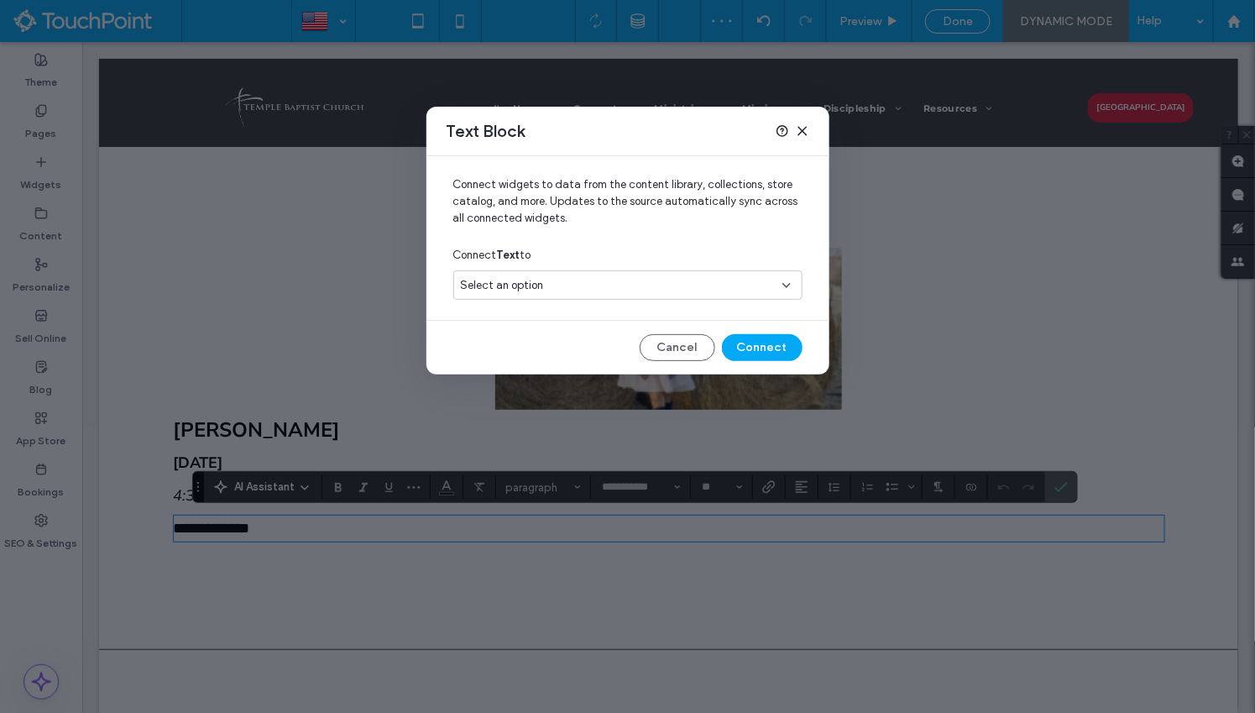
click at [623, 296] on div "Select an option" at bounding box center [627, 284] width 349 height 29
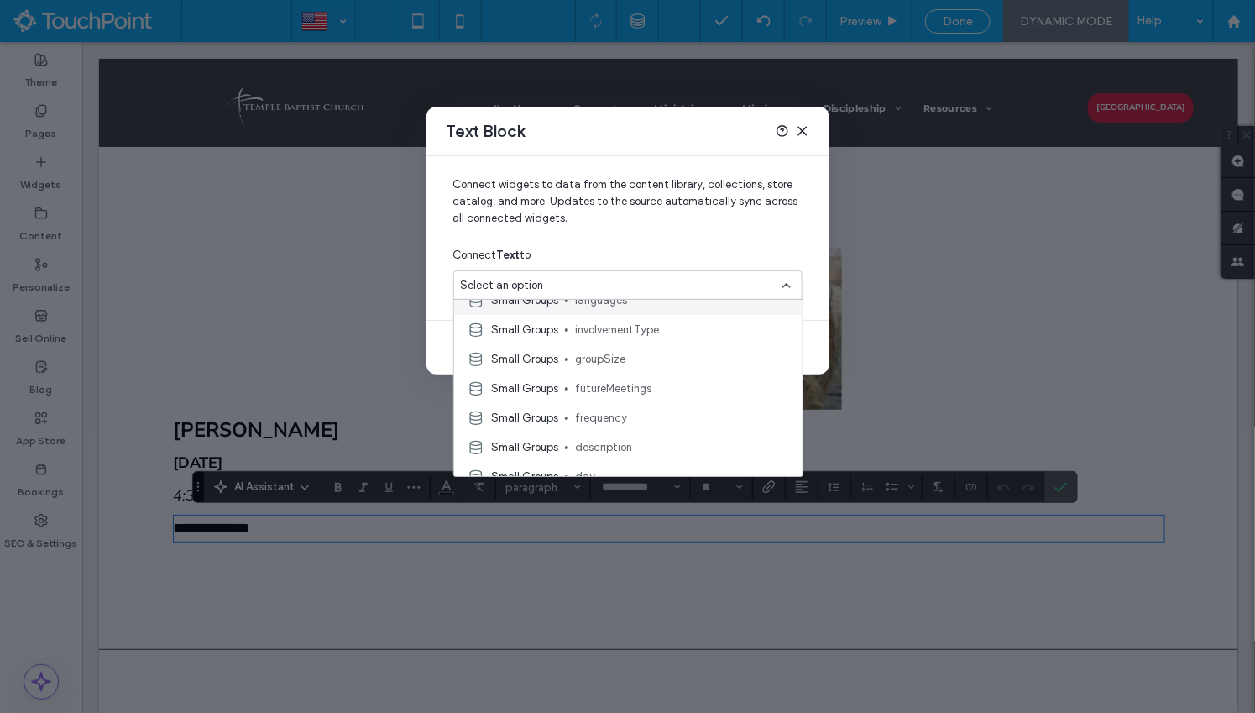
scroll to position [499, 0]
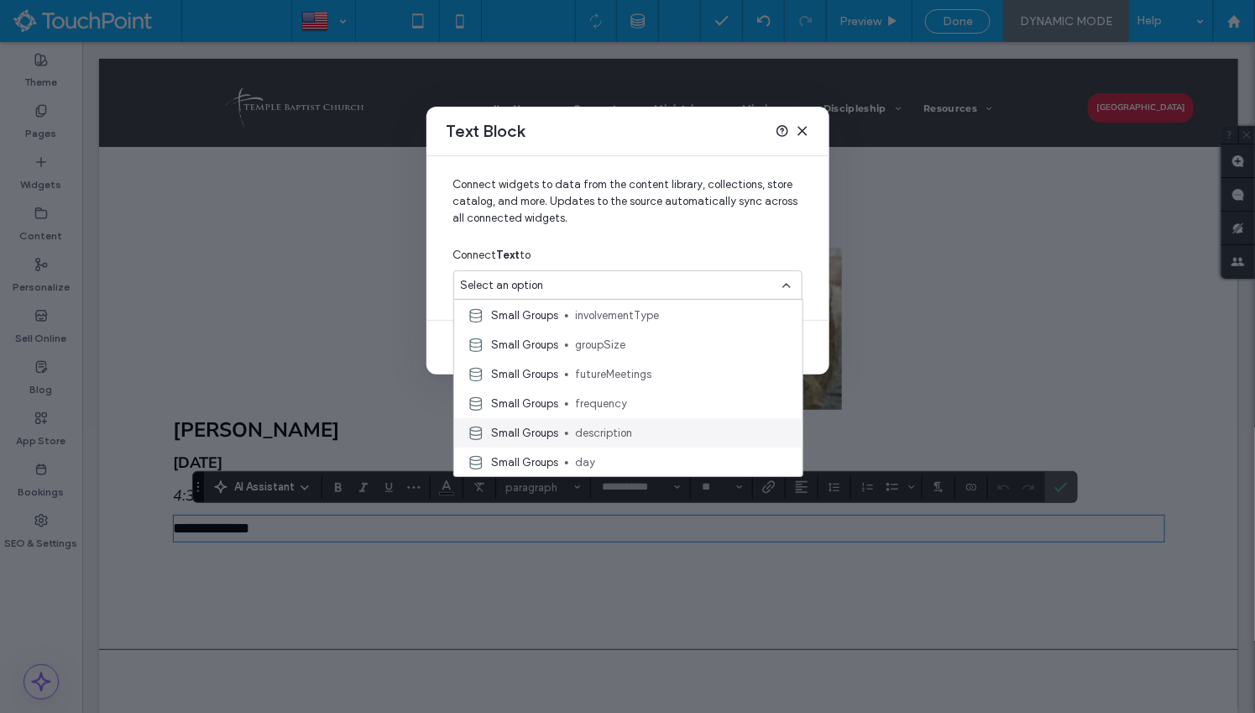
click at [600, 425] on span "description" at bounding box center [682, 433] width 214 height 17
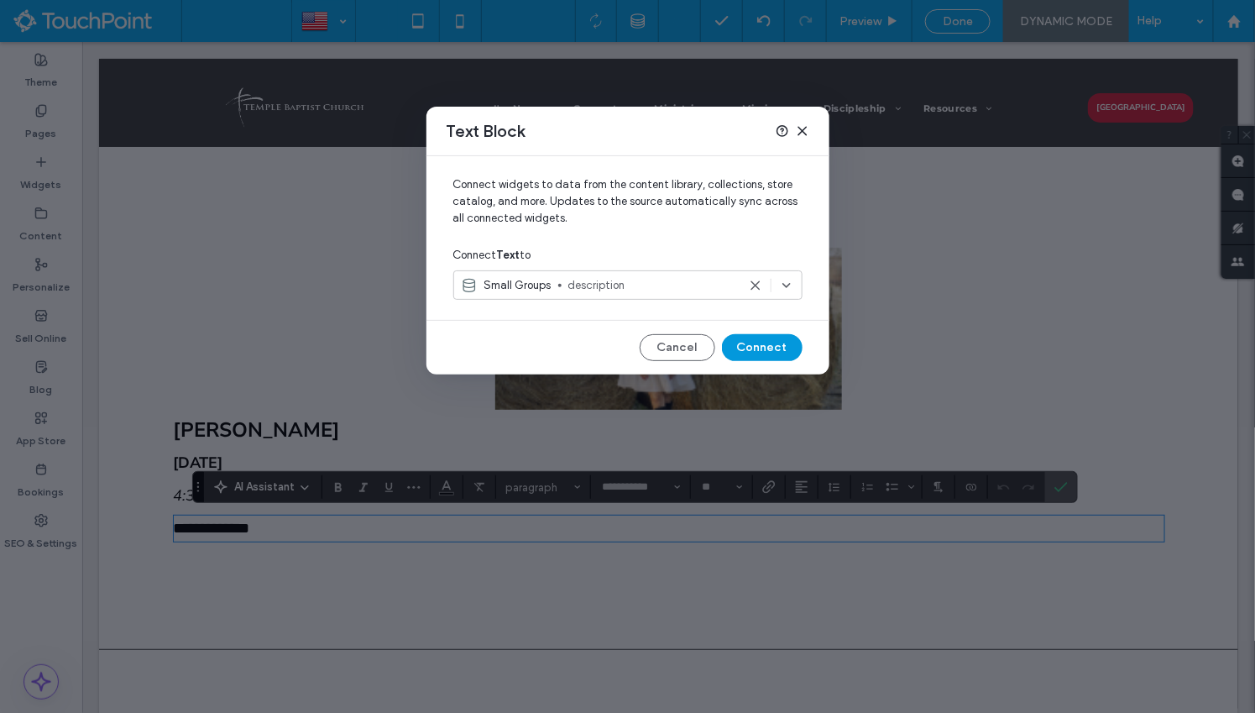
click at [762, 350] on button "Connect" at bounding box center [762, 347] width 81 height 27
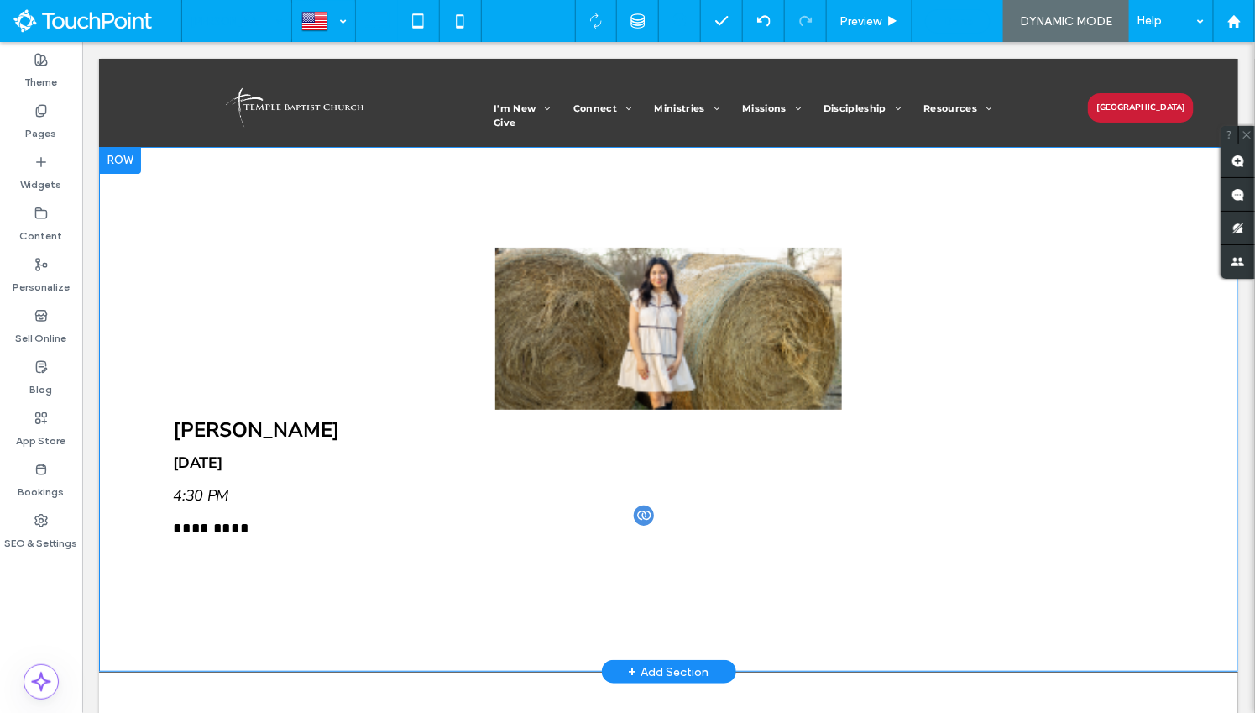
click at [962, 23] on span "Done" at bounding box center [958, 21] width 30 height 14
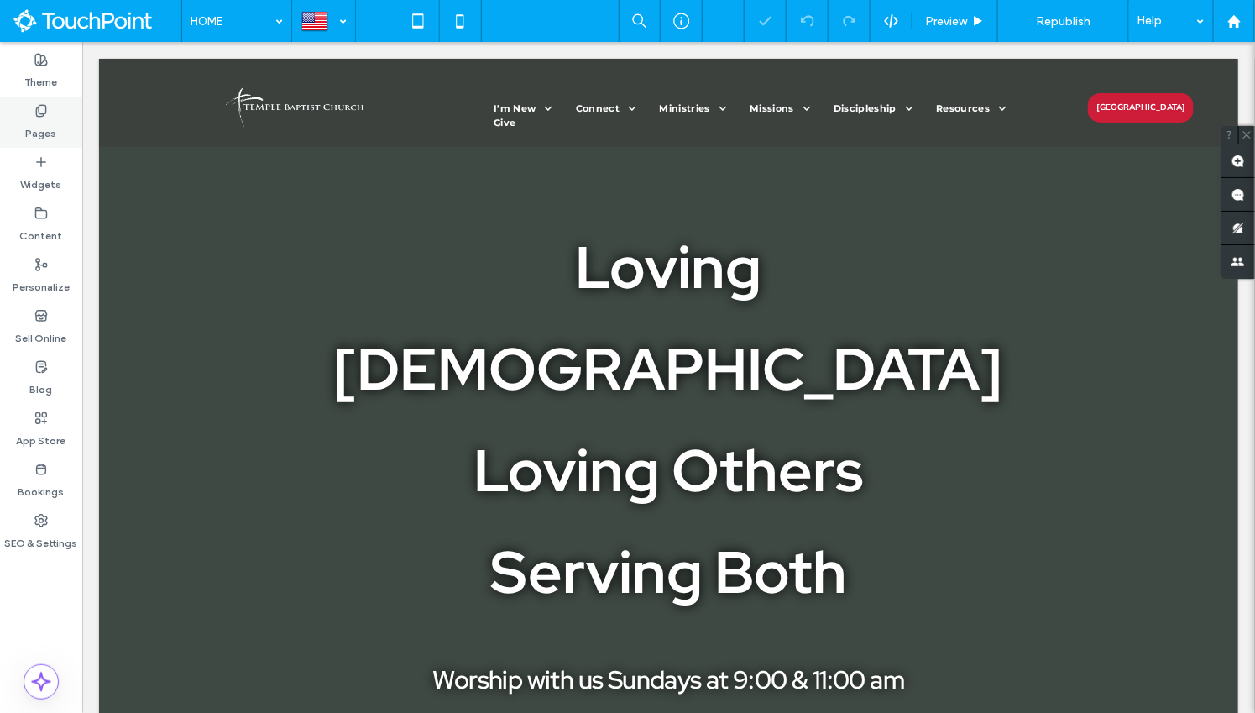
click at [44, 137] on label "Pages" at bounding box center [41, 130] width 31 height 24
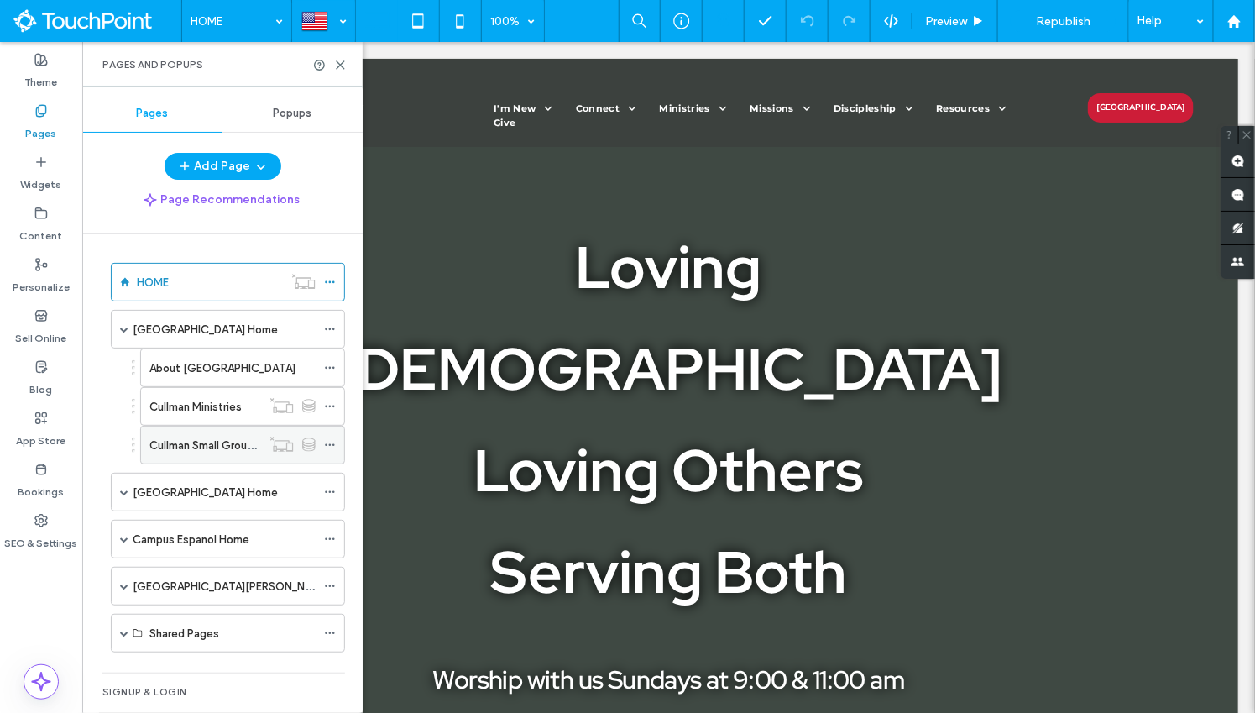
click at [200, 443] on label "Cullman Small Group Details" at bounding box center [220, 445] width 143 height 29
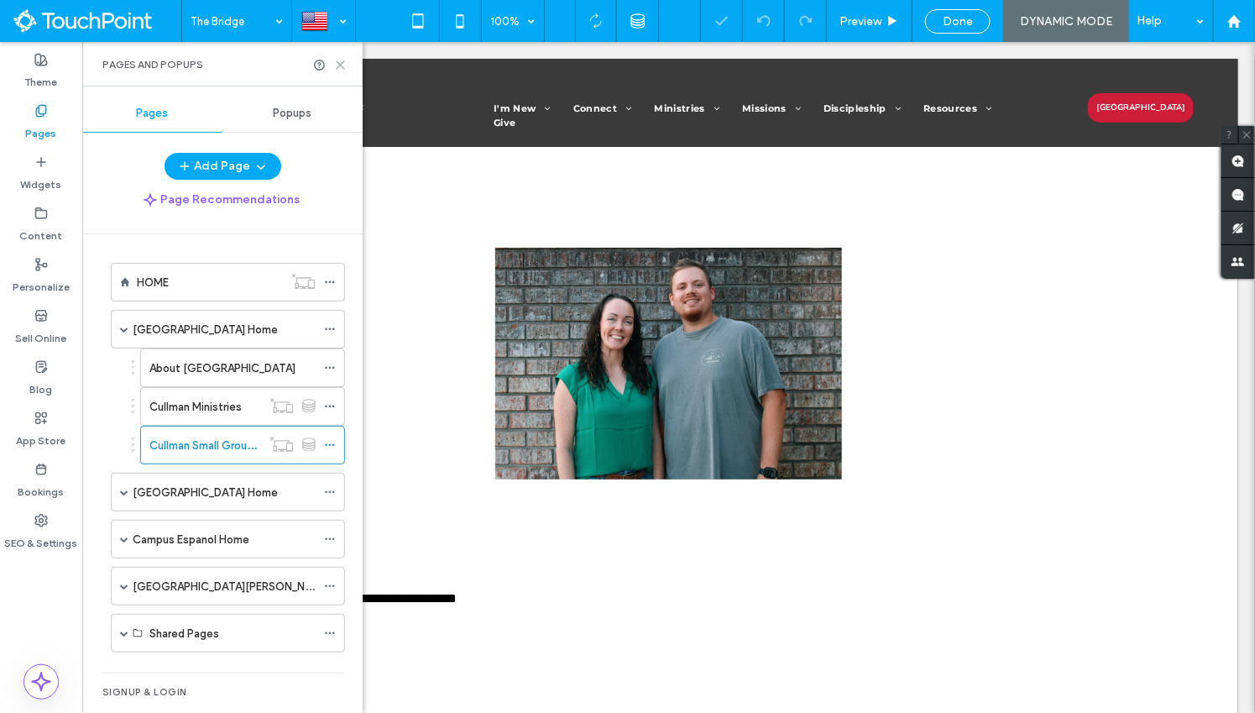
click at [340, 62] on icon at bounding box center [340, 65] width 13 height 13
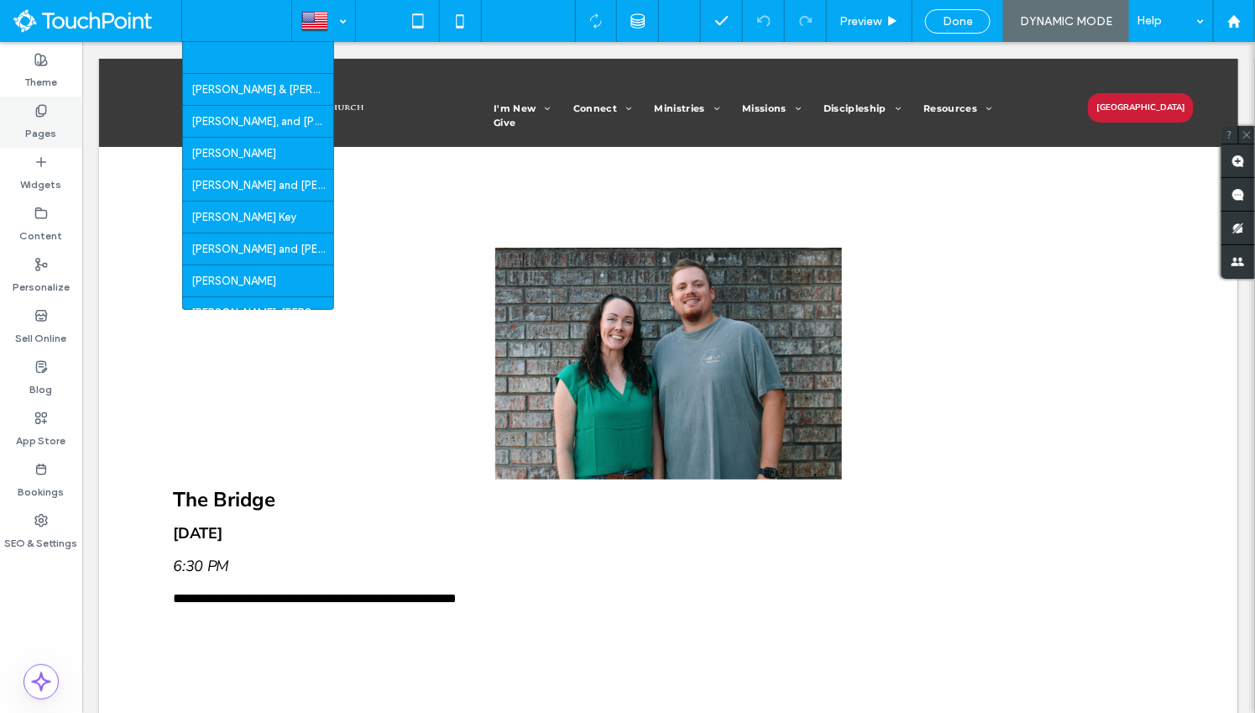
click at [47, 123] on label "Pages" at bounding box center [41, 130] width 31 height 24
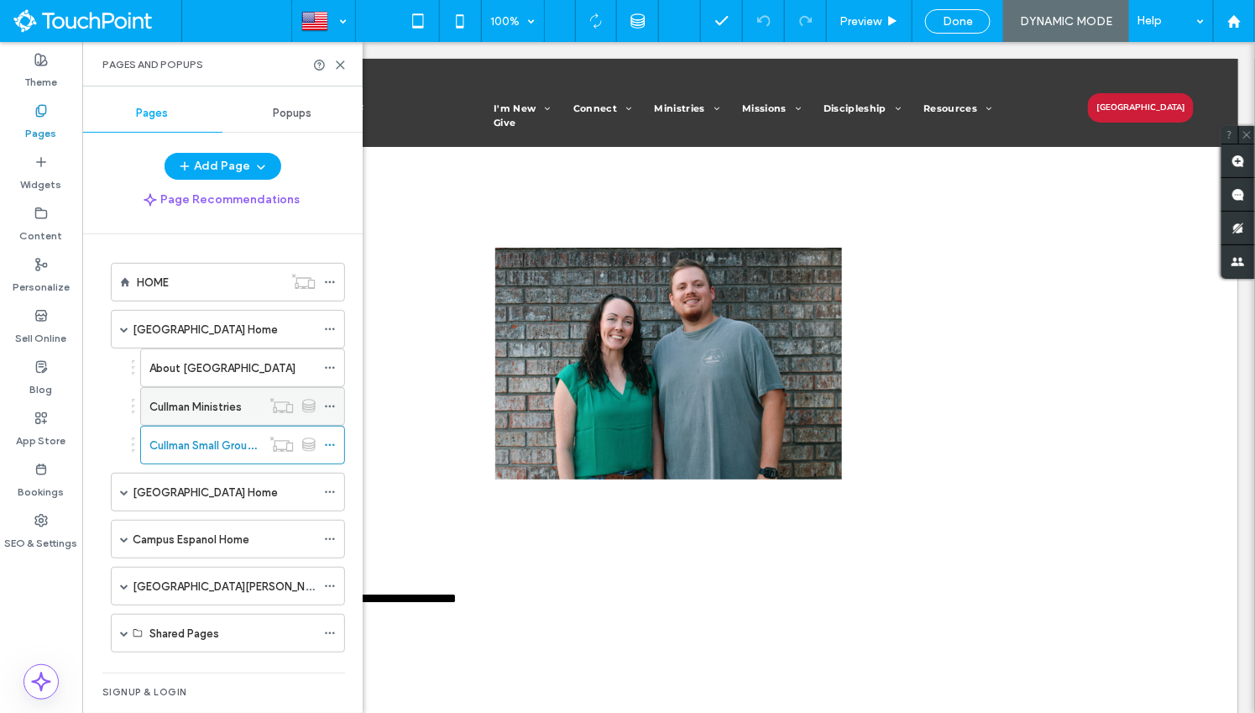
click at [196, 396] on label "Cullman Ministries" at bounding box center [195, 406] width 92 height 29
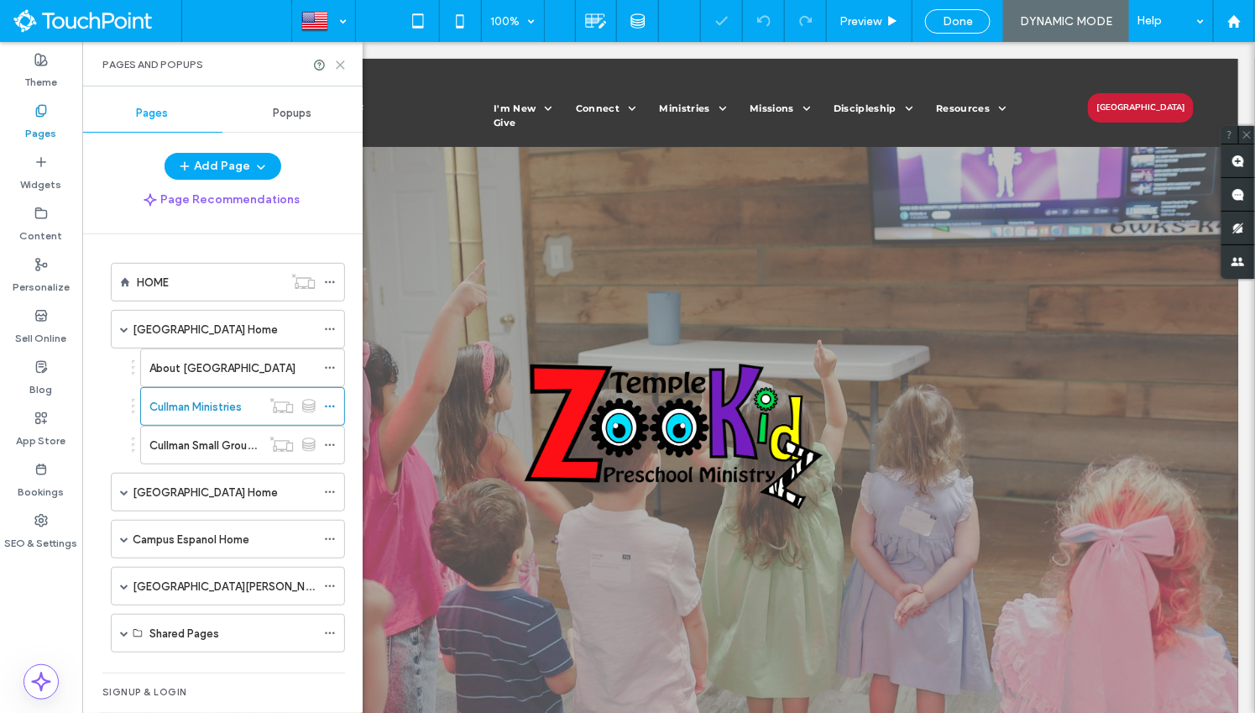
drag, startPoint x: 338, startPoint y: 66, endPoint x: 256, endPoint y: 206, distance: 161.8
click at [338, 66] on use at bounding box center [341, 65] width 8 height 8
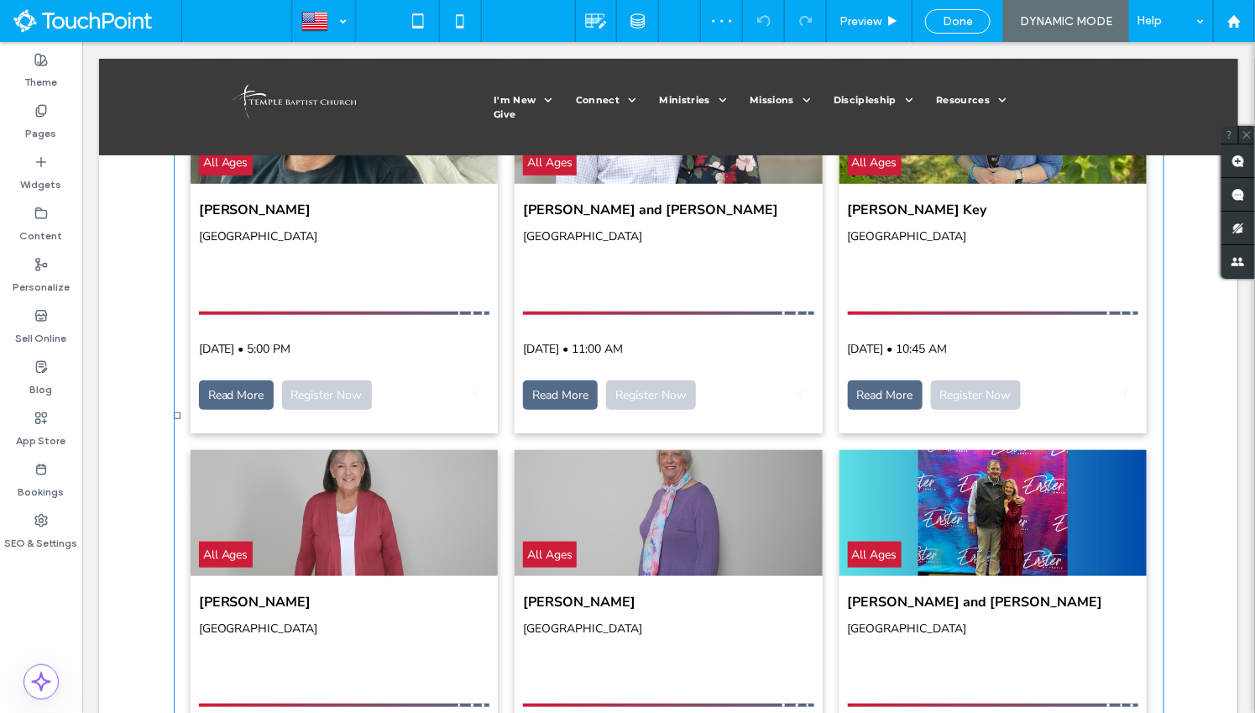
scroll to position [2607, 0]
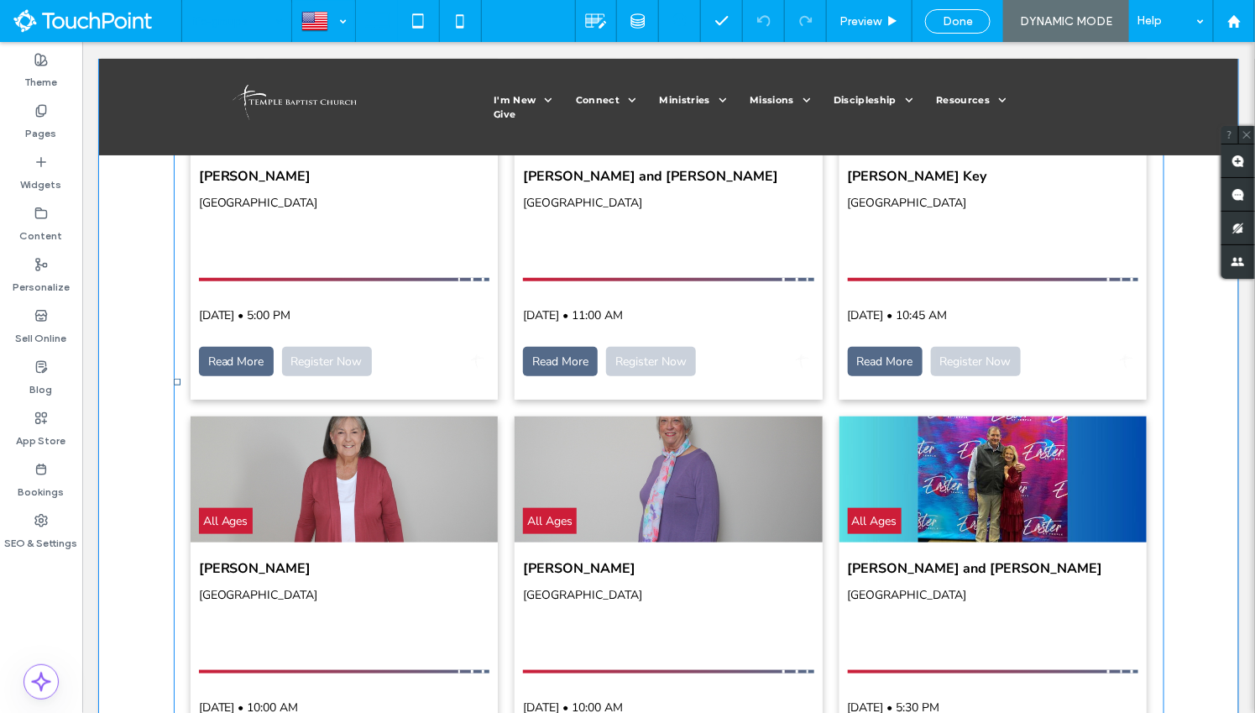
click at [441, 300] on span at bounding box center [668, 381] width 991 height 1067
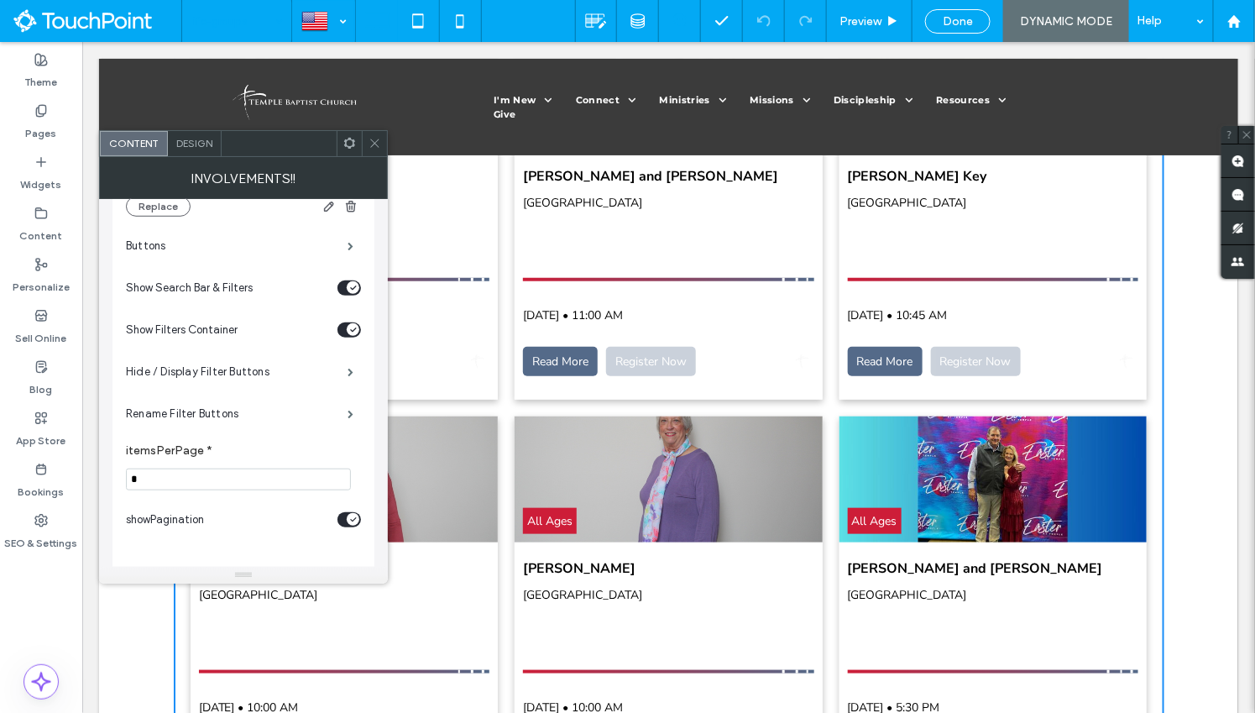
scroll to position [428, 0]
click at [272, 363] on label "Hide / Display Filter Buttons" at bounding box center [237, 369] width 222 height 34
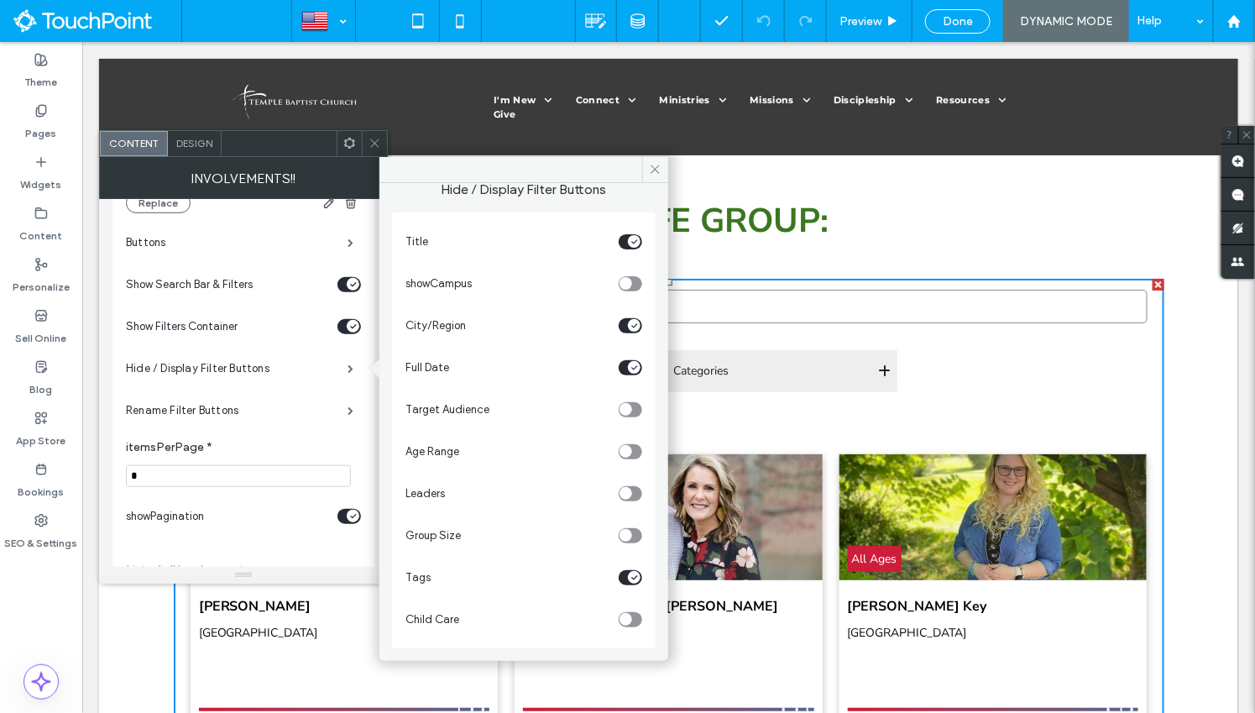
scroll to position [2119, 0]
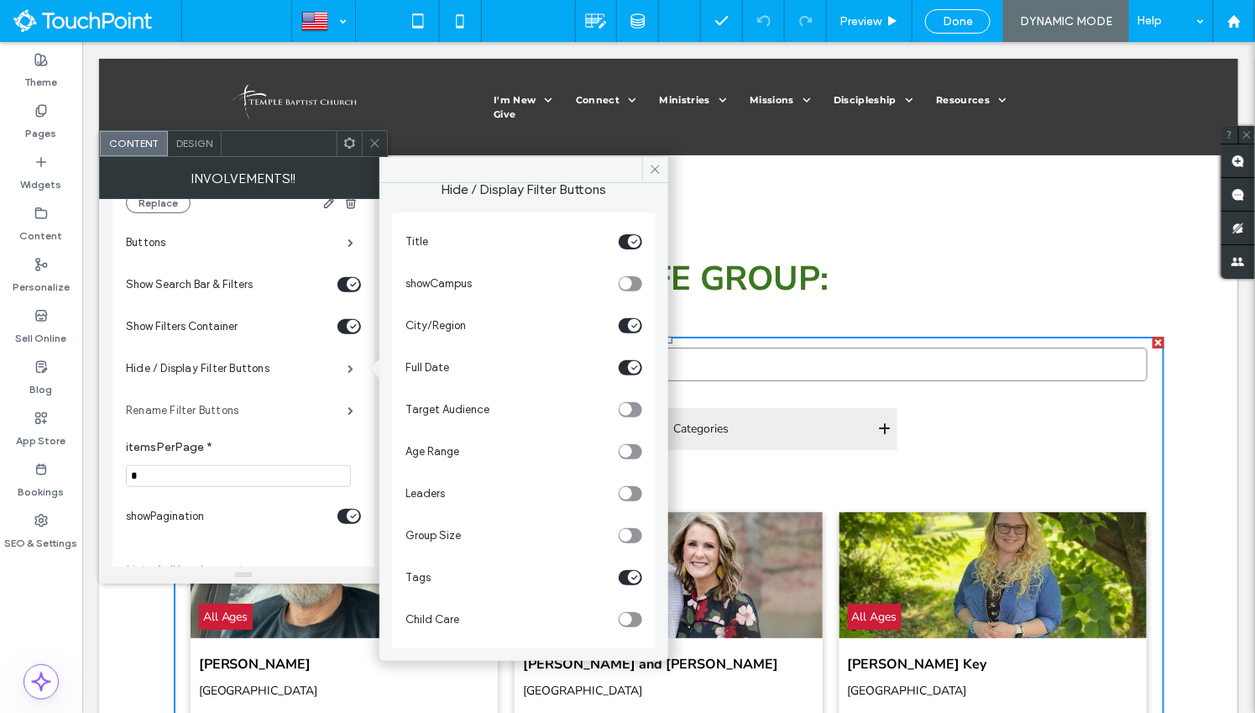
click at [284, 404] on label "Rename Filter Buttons" at bounding box center [237, 411] width 222 height 34
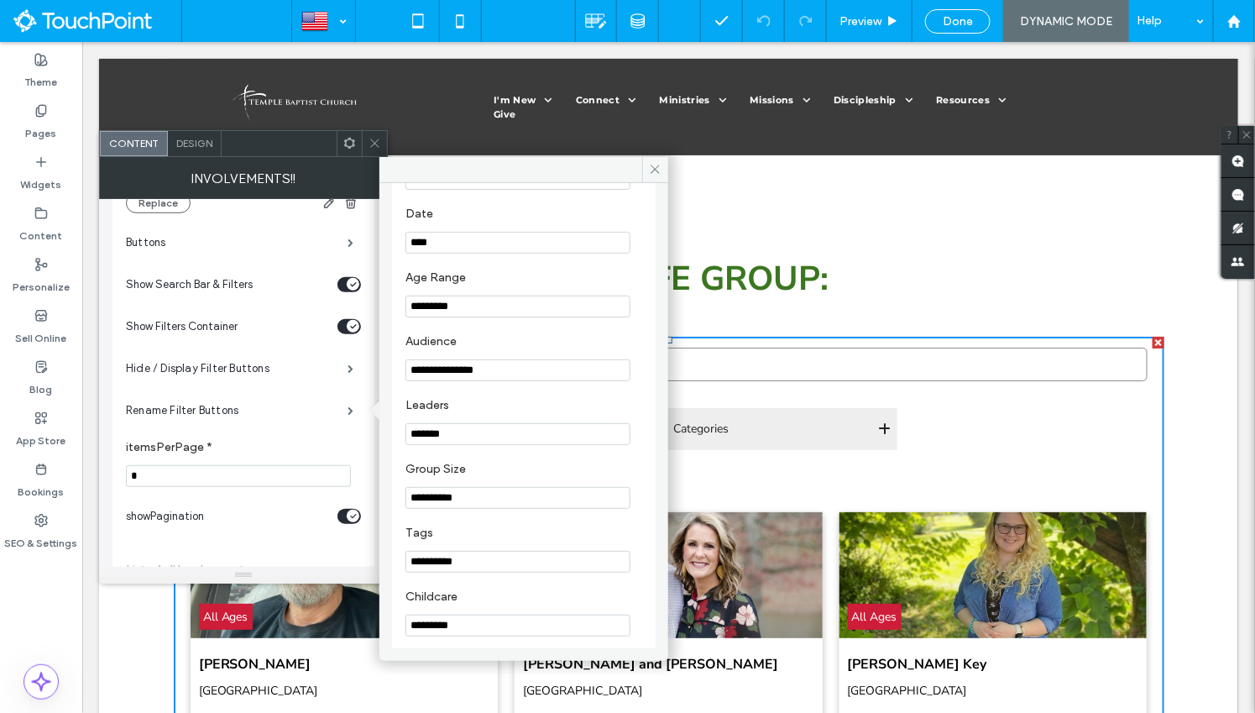
scroll to position [249, 0]
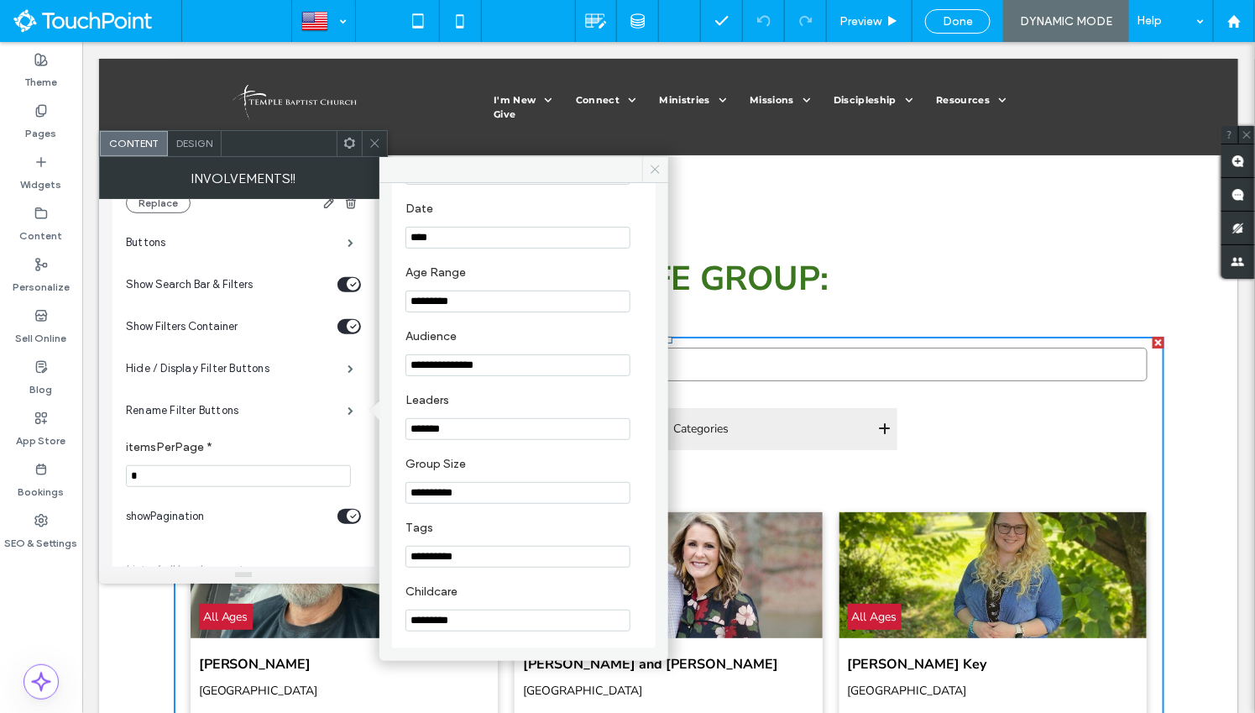
click at [652, 171] on use at bounding box center [656, 169] width 8 height 8
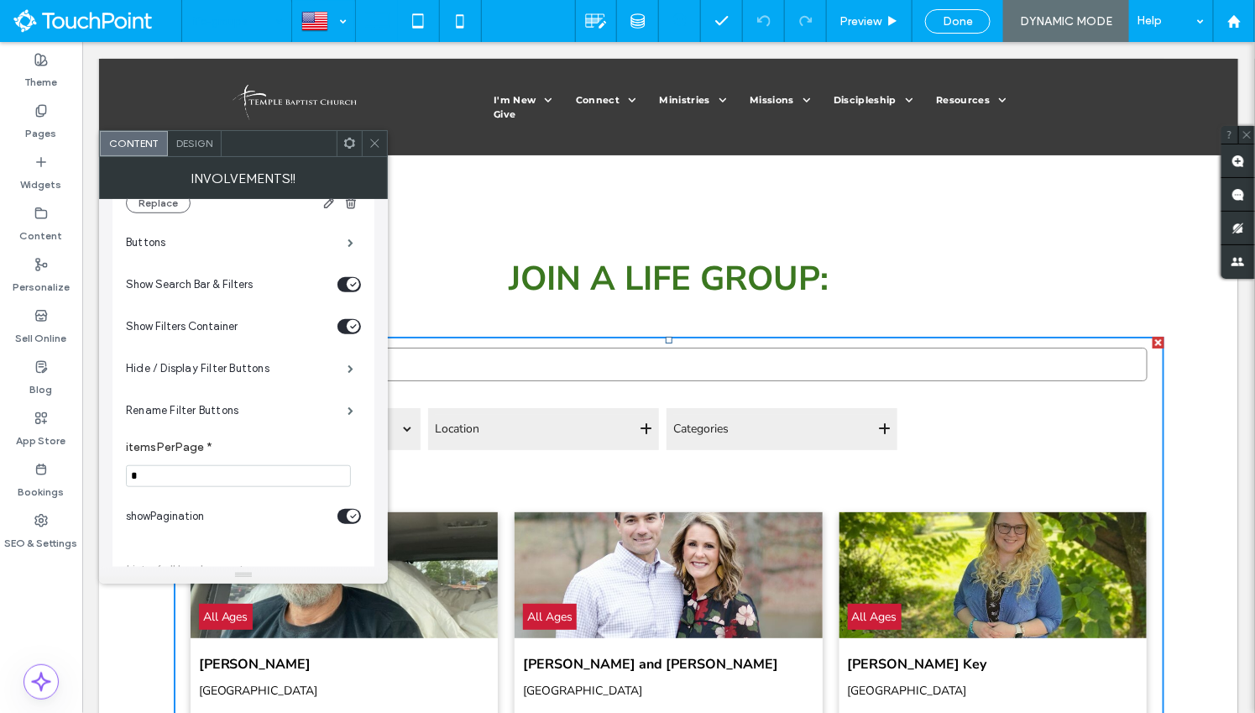
click at [374, 145] on icon at bounding box center [375, 143] width 13 height 13
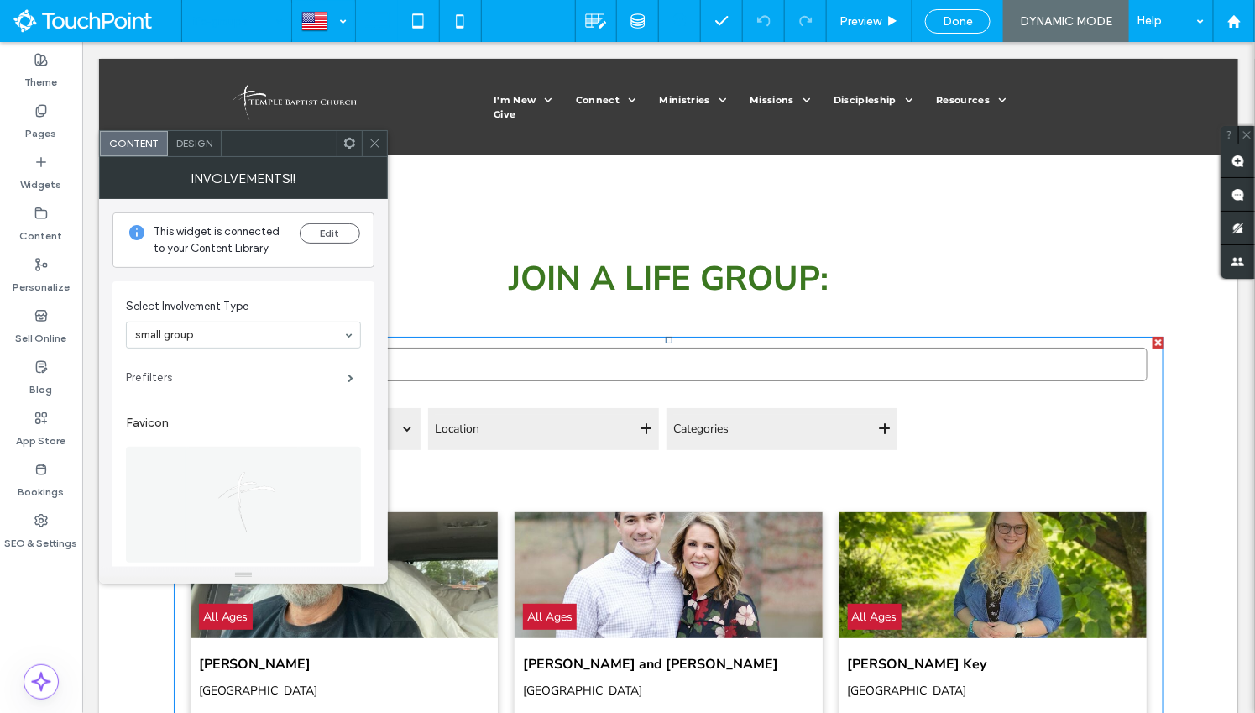
click at [238, 373] on label "Prefilters" at bounding box center [237, 378] width 222 height 34
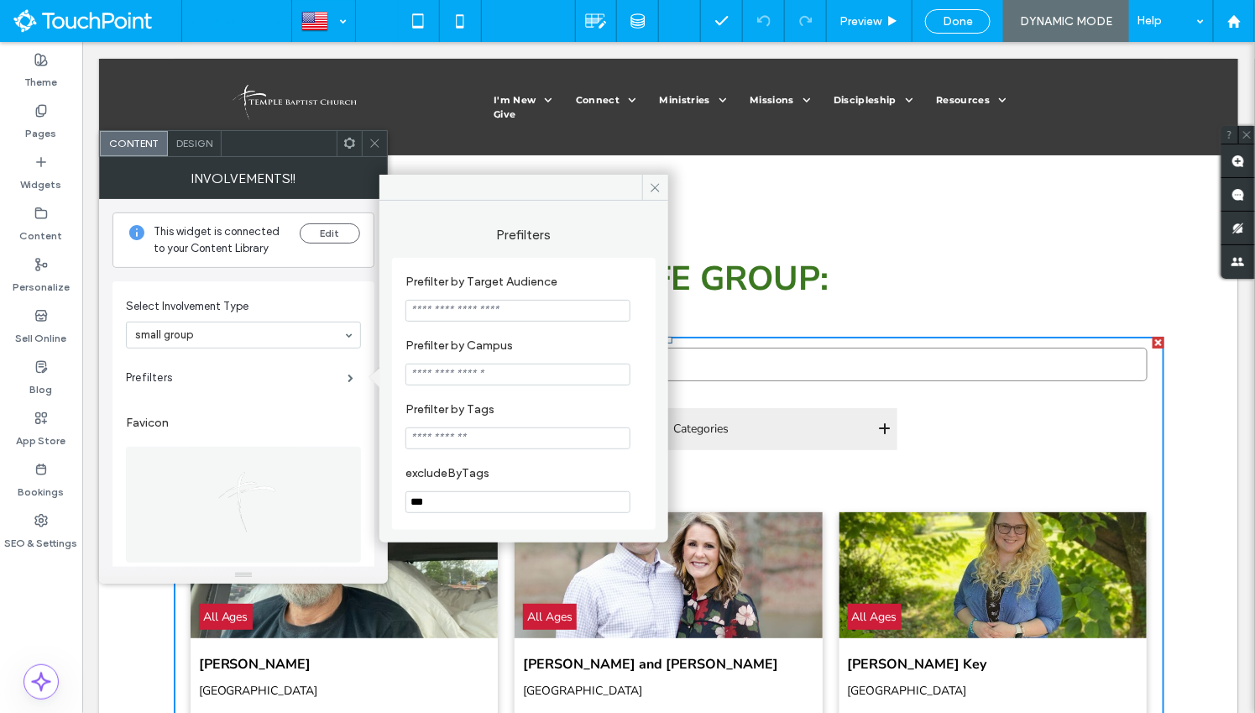
click at [369, 143] on icon at bounding box center [375, 143] width 13 height 13
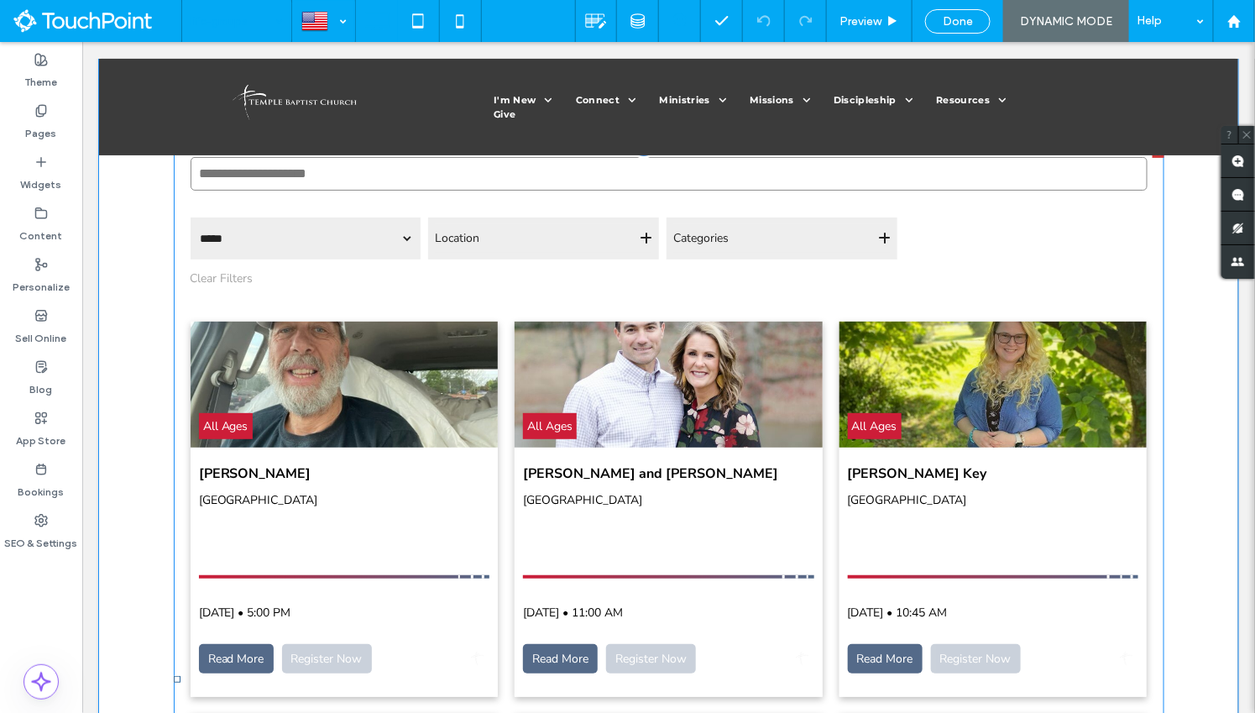
scroll to position [2335, 0]
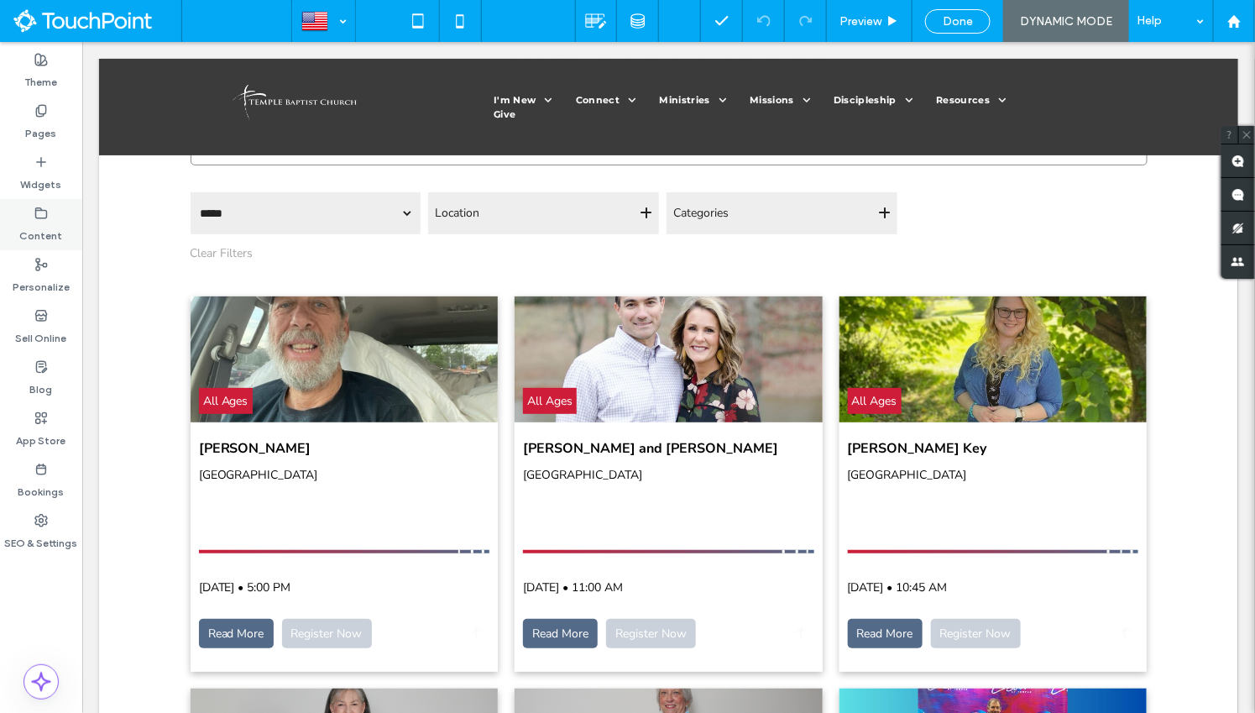
click at [34, 226] on label "Content" at bounding box center [41, 232] width 43 height 24
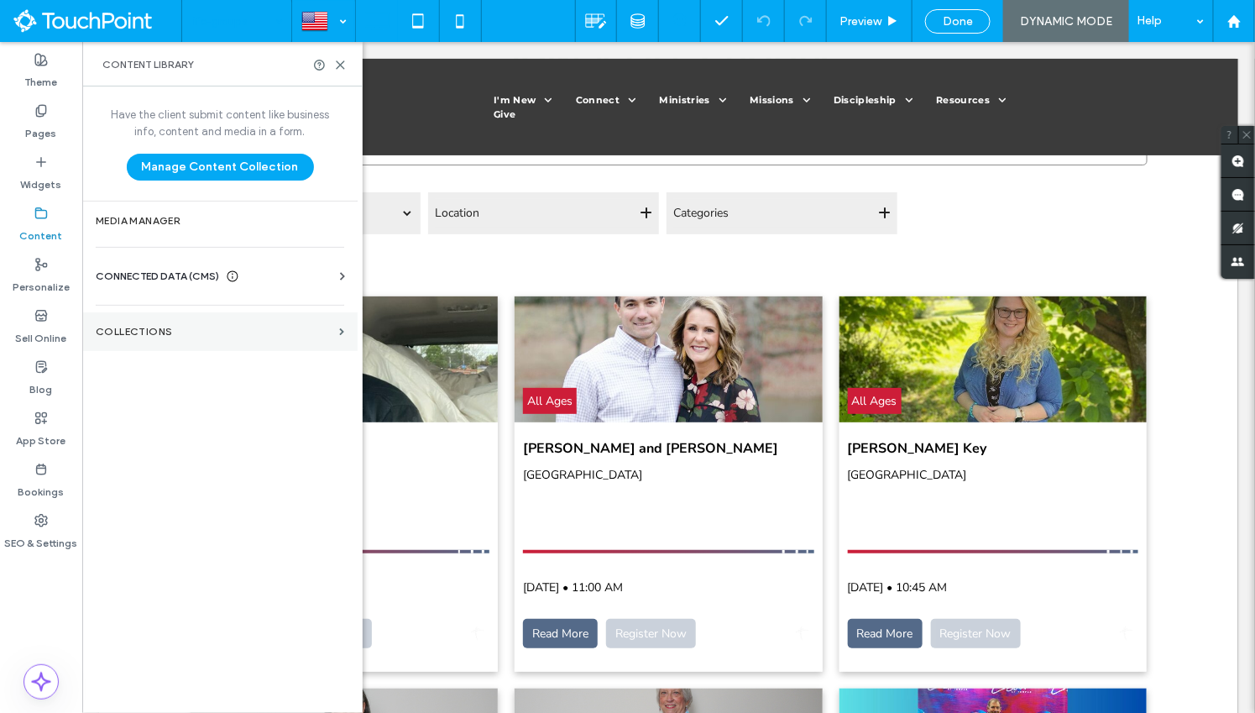
click at [158, 327] on label "Collections" at bounding box center [214, 332] width 237 height 12
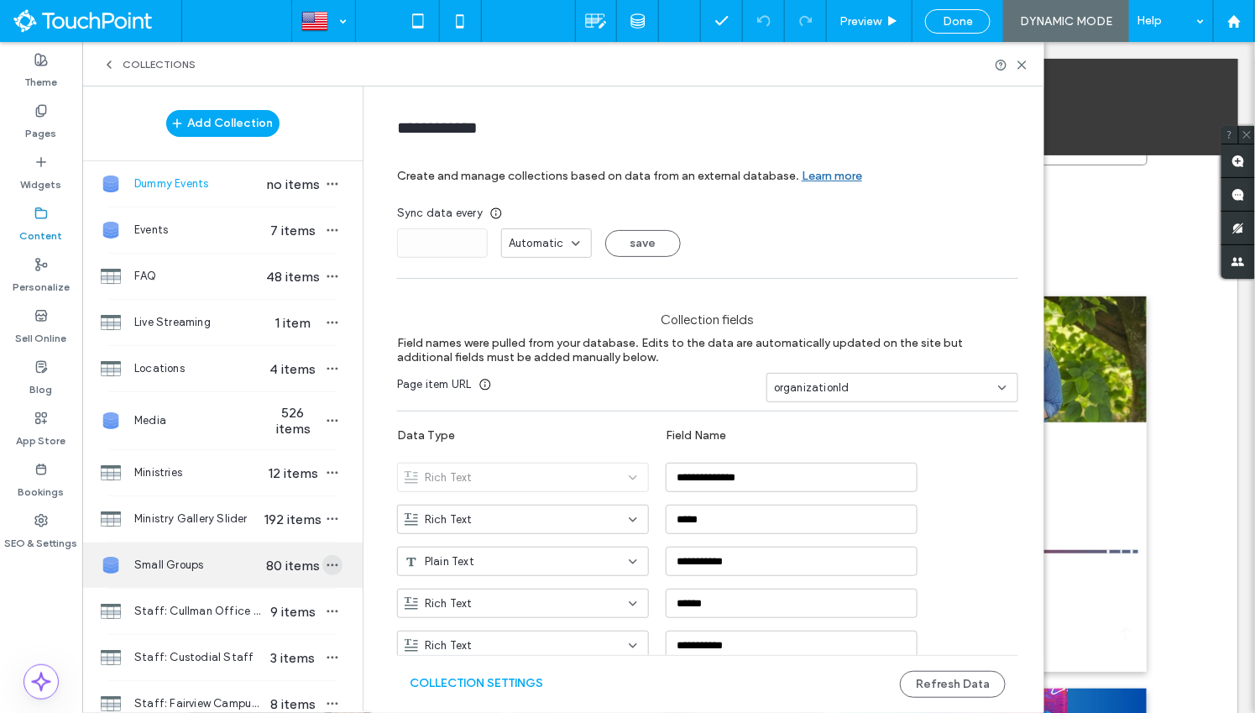
click at [326, 560] on icon "button" at bounding box center [332, 564] width 13 height 13
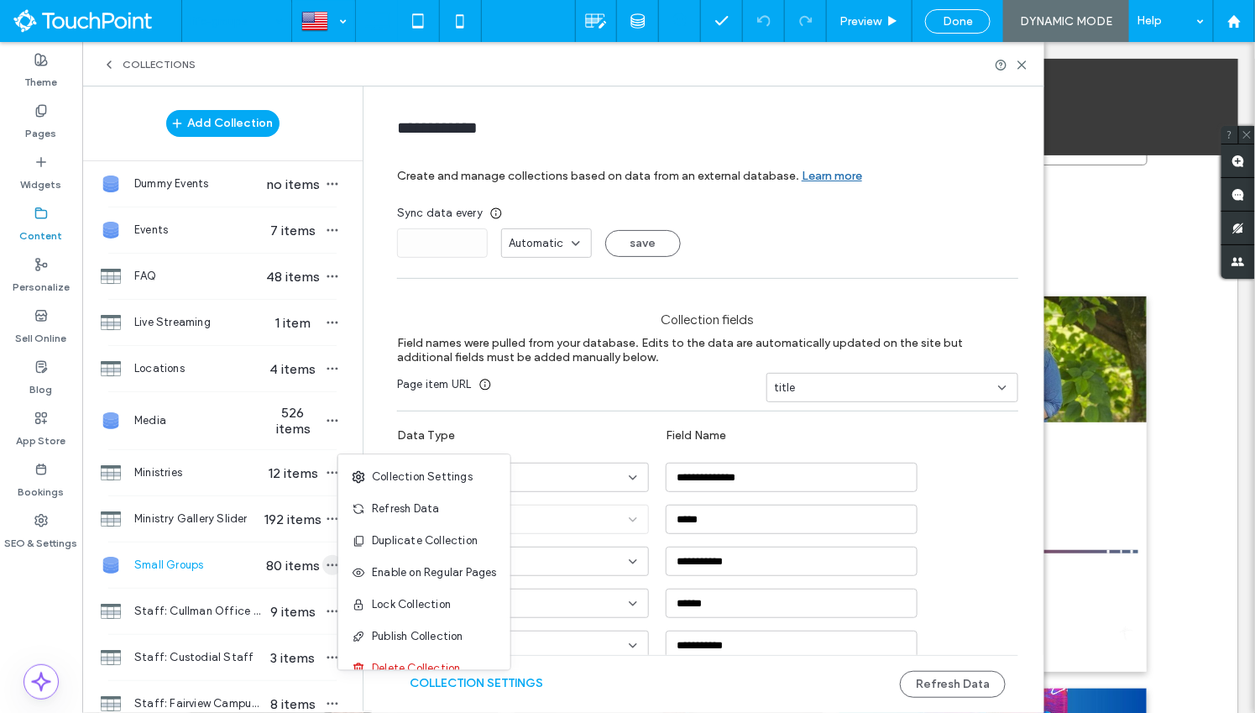
type input "**********"
click at [383, 515] on span "Refresh Data" at bounding box center [405, 509] width 67 height 17
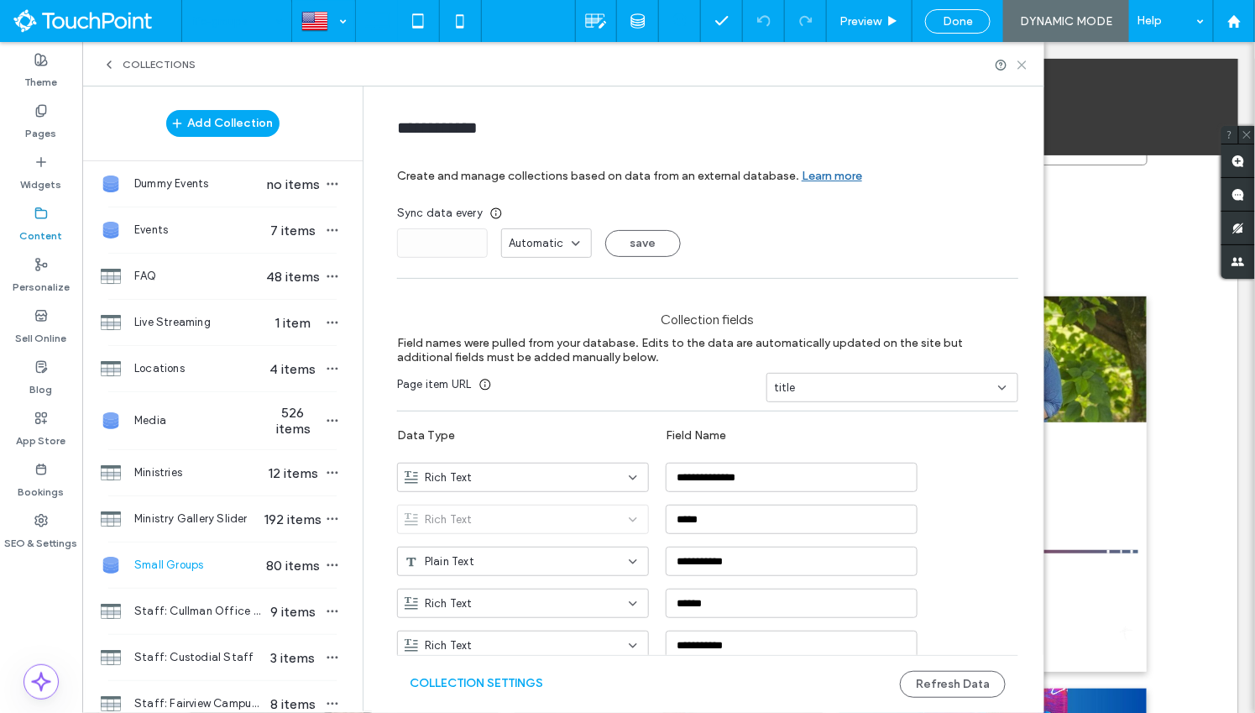
click at [1022, 68] on icon at bounding box center [1022, 65] width 13 height 13
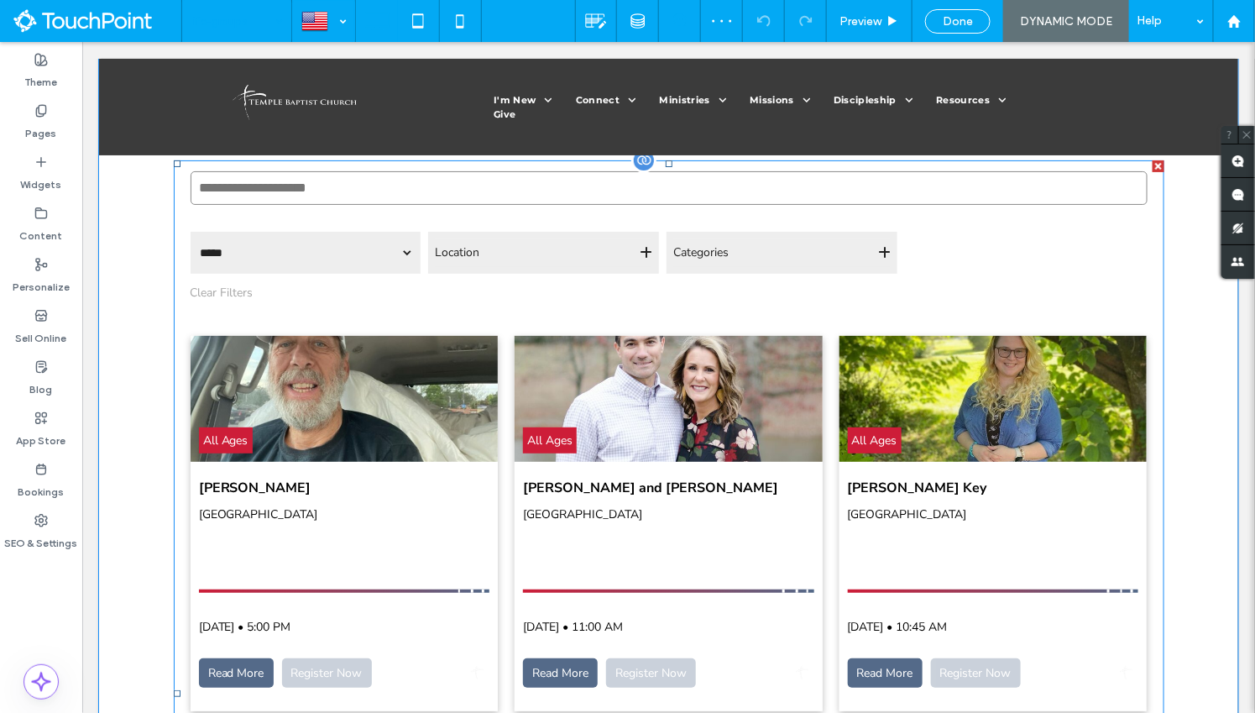
scroll to position [2309, 0]
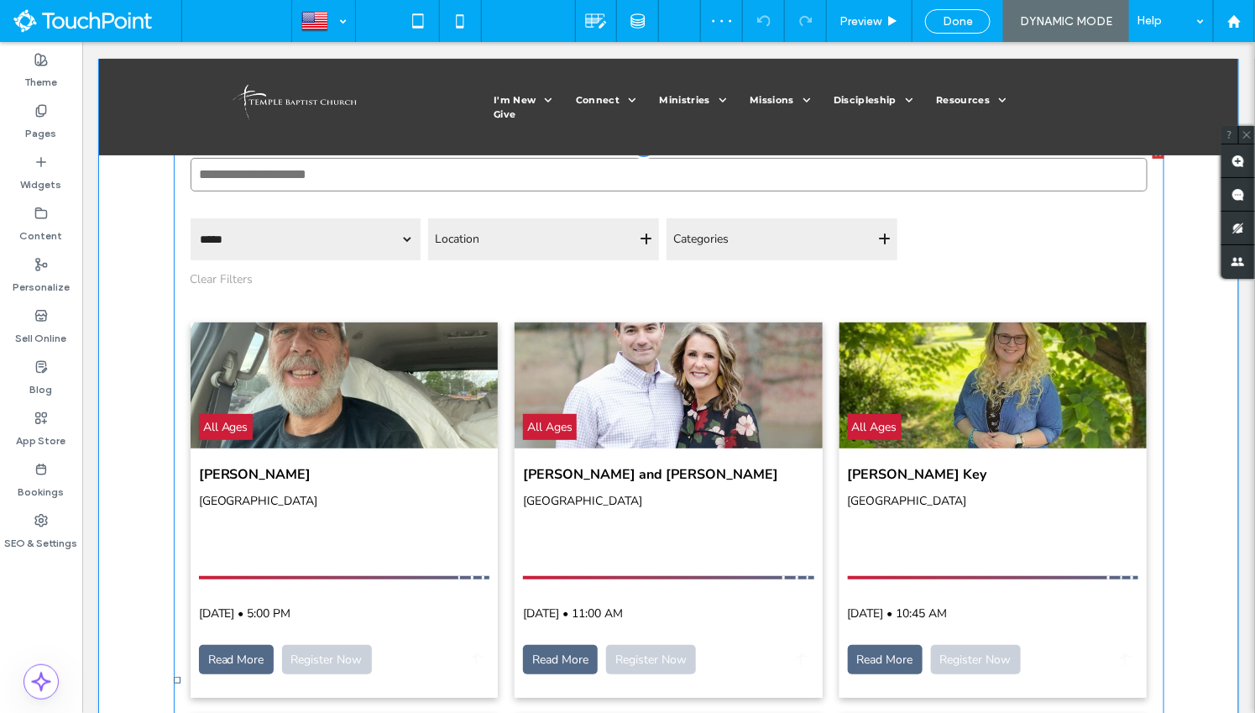
click at [835, 252] on span at bounding box center [668, 679] width 991 height 1067
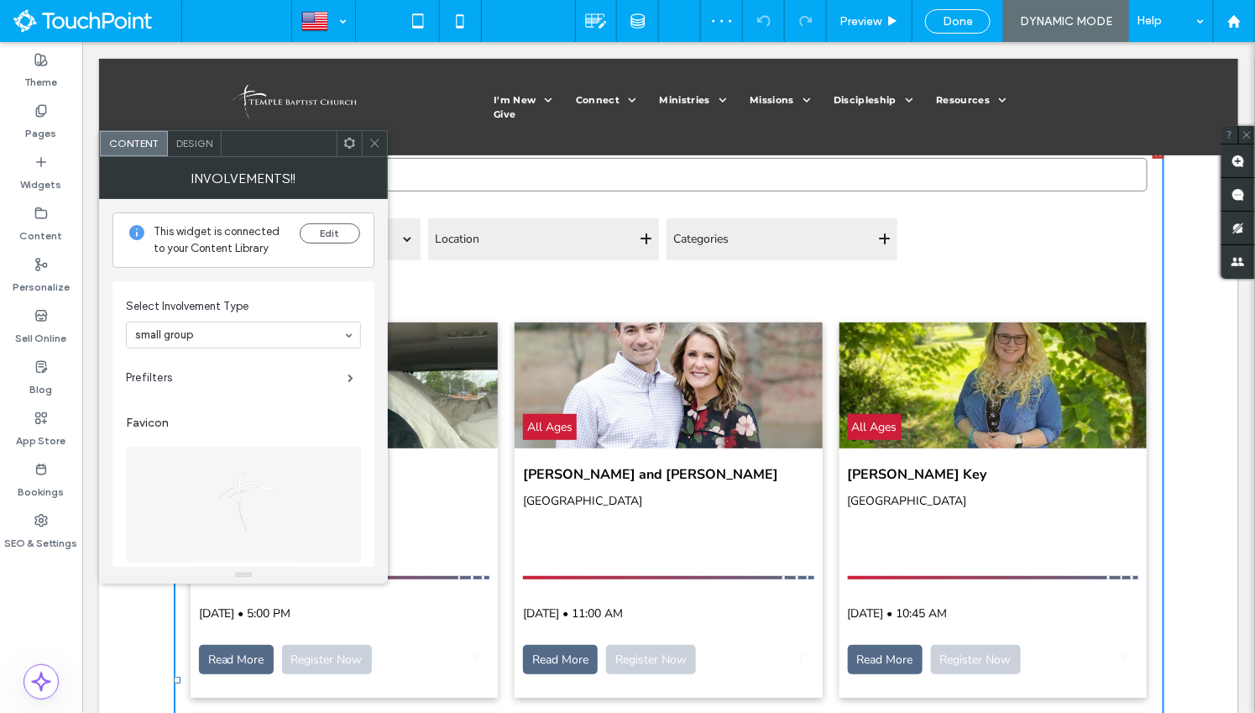
click at [383, 144] on div at bounding box center [374, 143] width 25 height 25
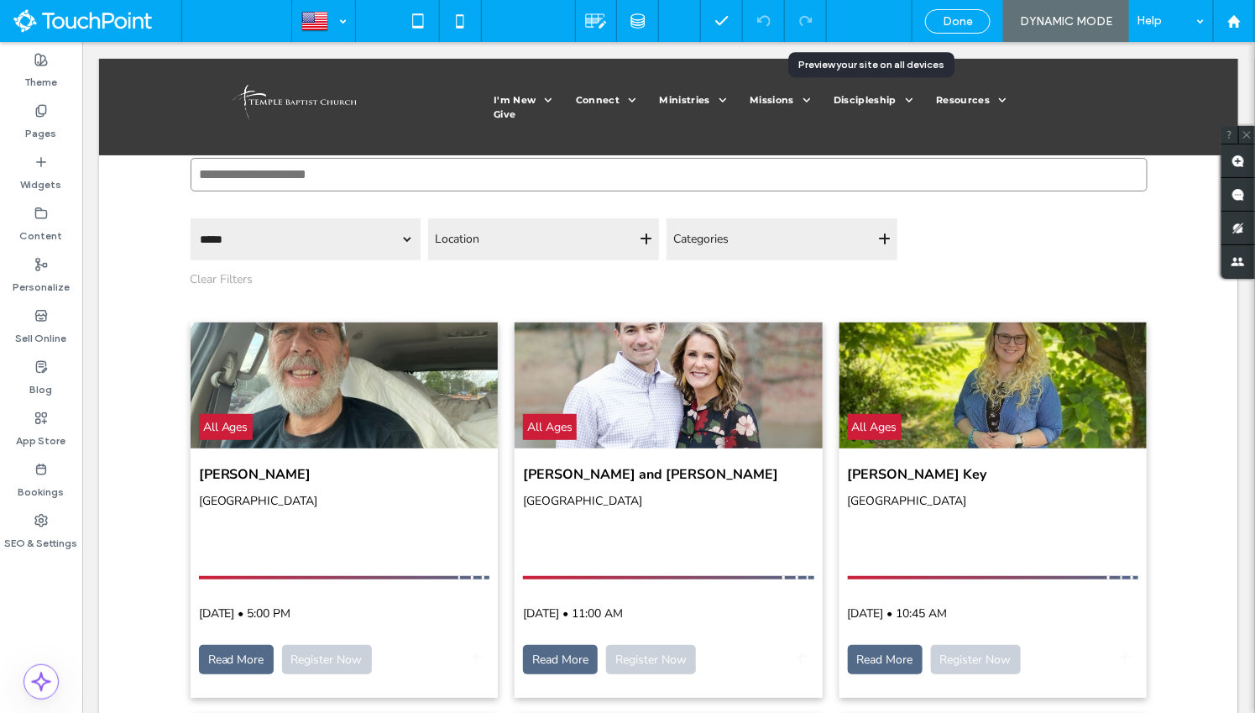
click at [870, 23] on span "Preview" at bounding box center [861, 21] width 42 height 14
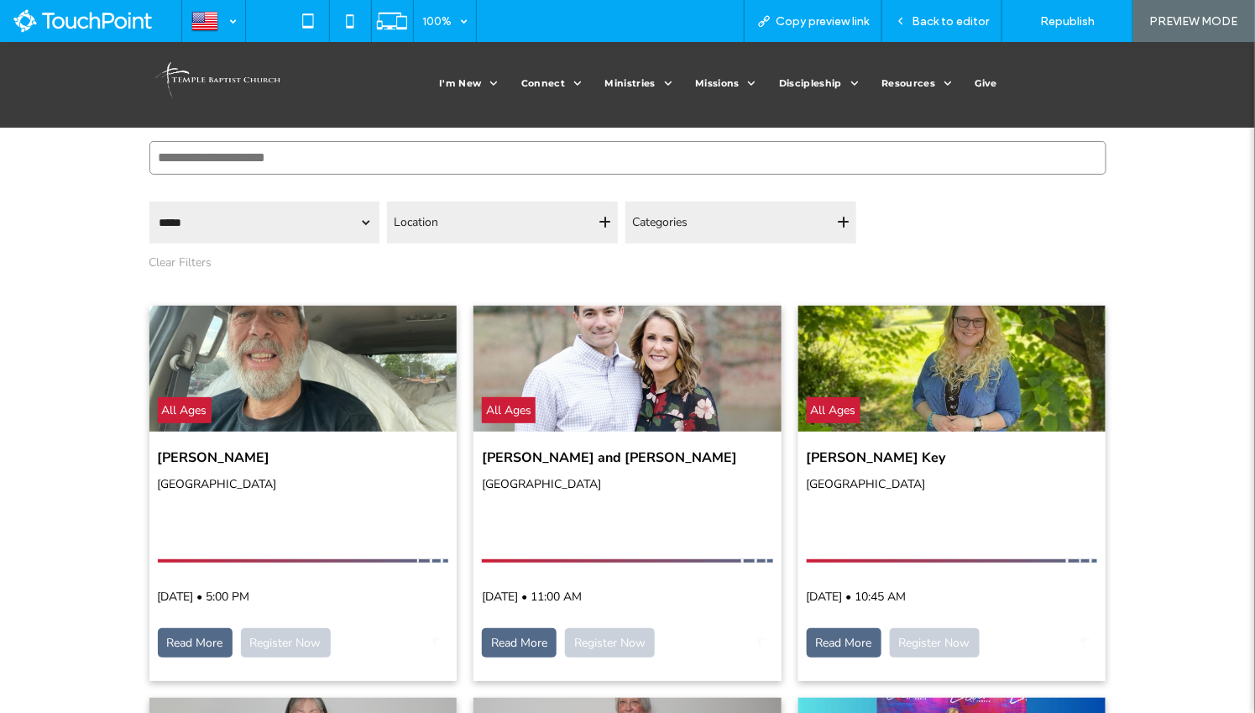
click at [782, 217] on div "Categories" at bounding box center [740, 221] width 217 height 29
click at [756, 233] on div "Categories" at bounding box center [740, 221] width 217 height 29
click at [709, 339] on div "n/a : All Ages" at bounding box center [628, 368] width 308 height 126
click at [924, 24] on span "Back to editor" at bounding box center [950, 21] width 77 height 14
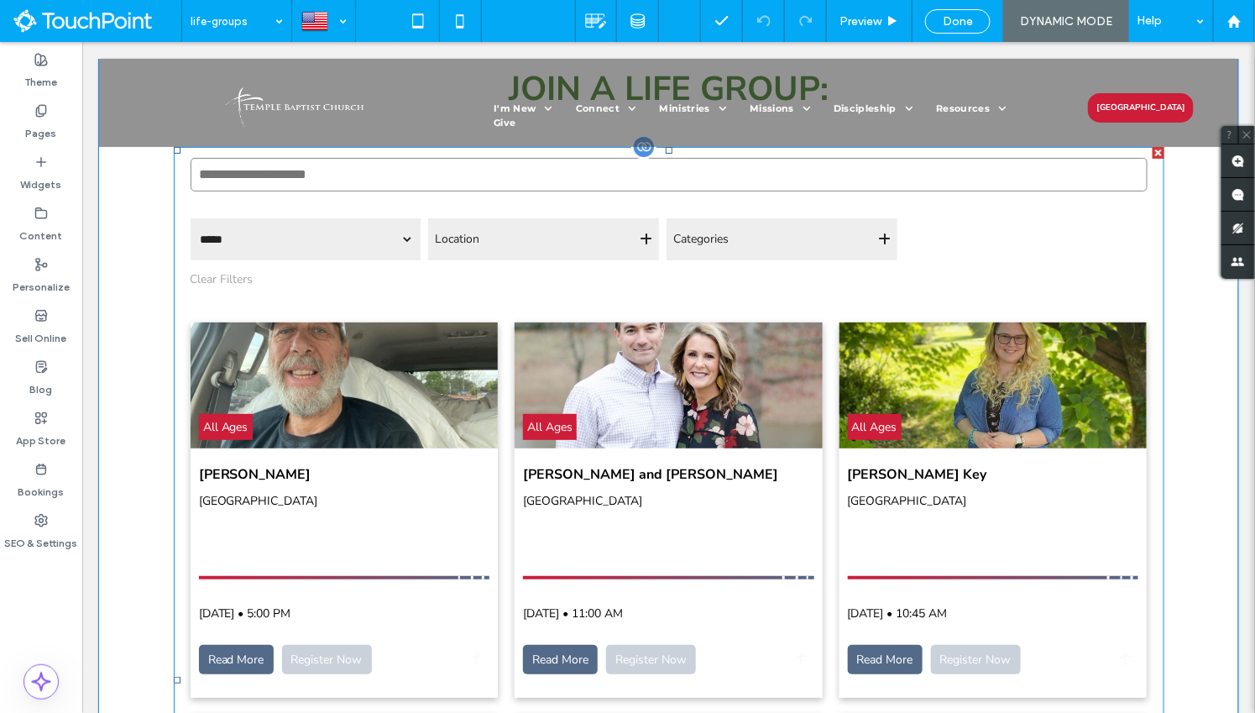
click at [692, 427] on span at bounding box center [668, 679] width 991 height 1067
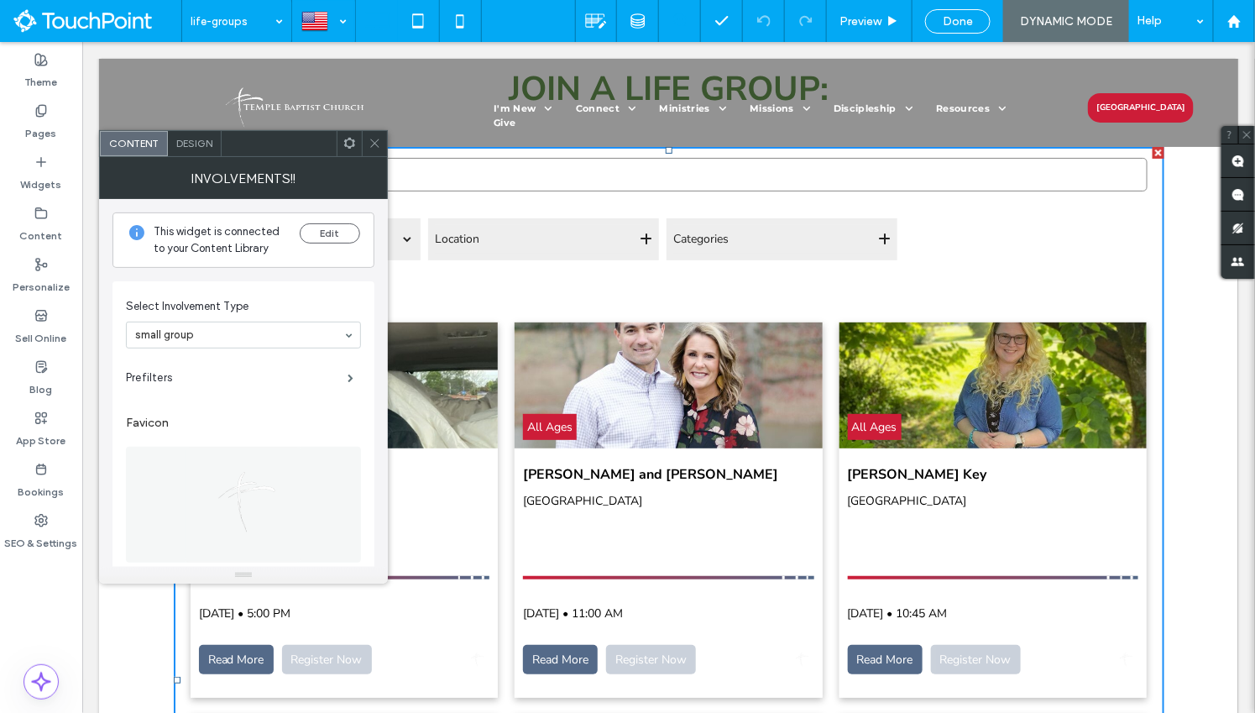
click at [348, 140] on icon at bounding box center [349, 143] width 13 height 13
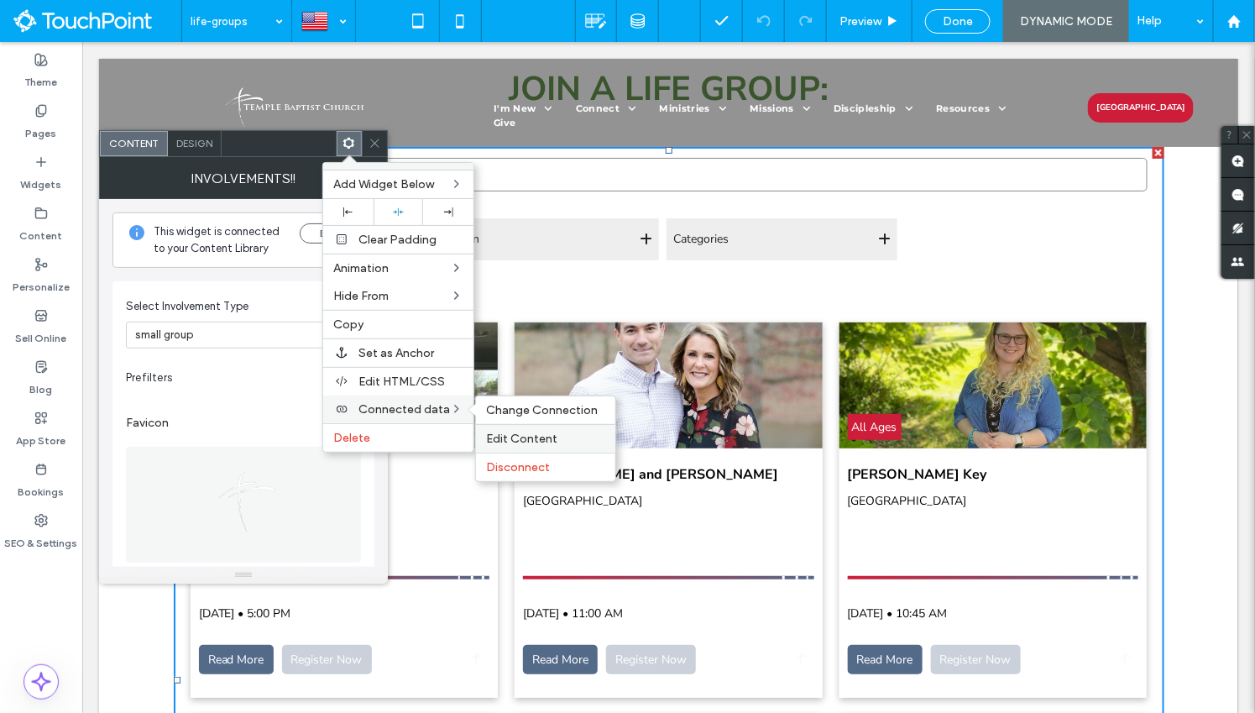
click at [497, 424] on div "Edit Content" at bounding box center [545, 438] width 139 height 29
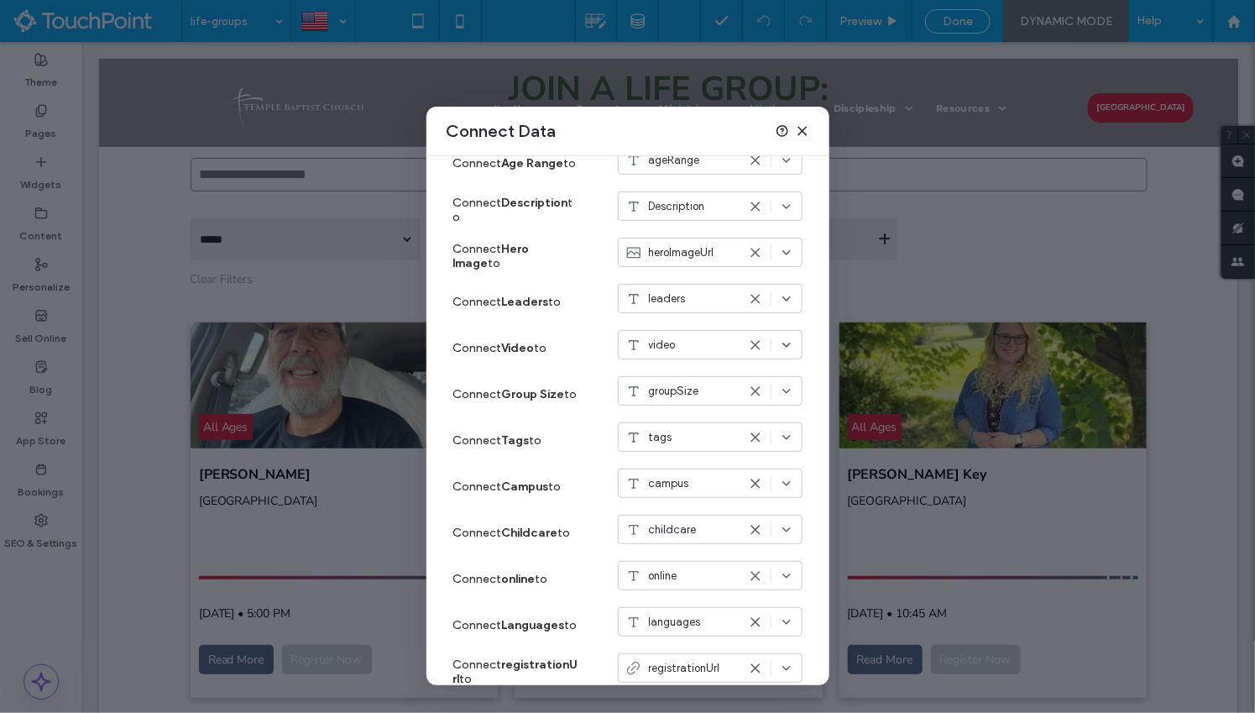
scroll to position [620, 0]
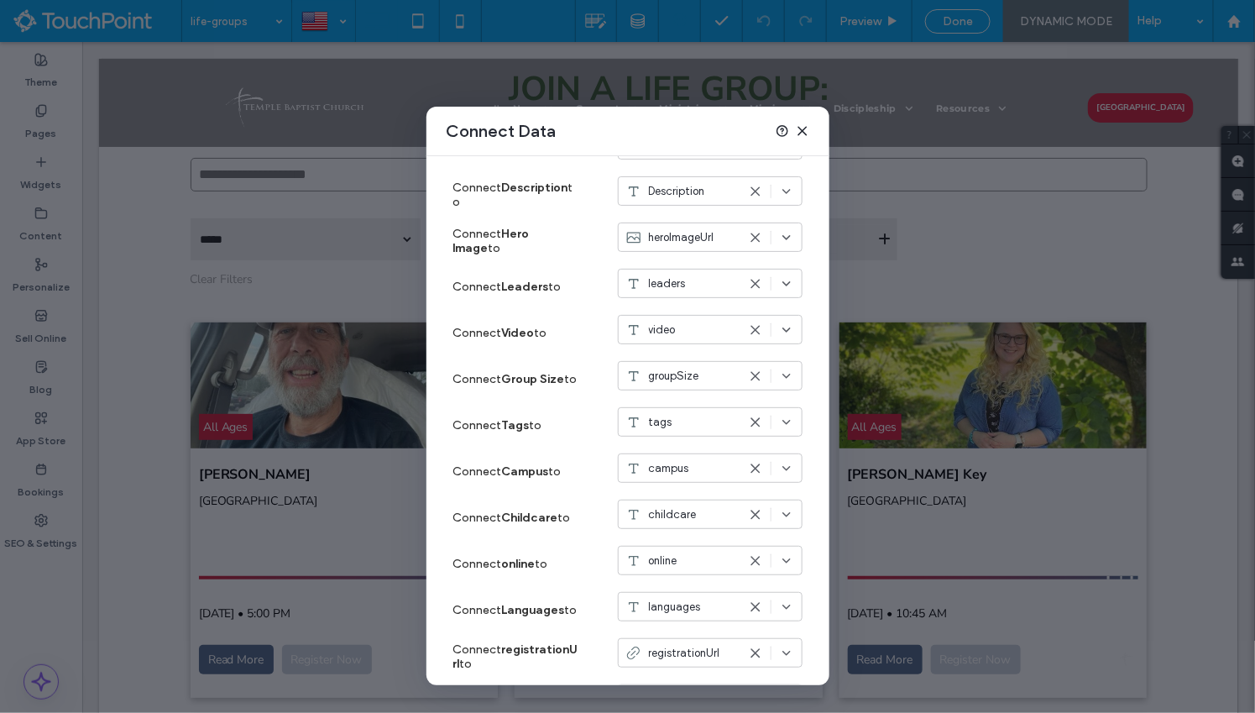
click at [806, 133] on icon at bounding box center [802, 130] width 13 height 13
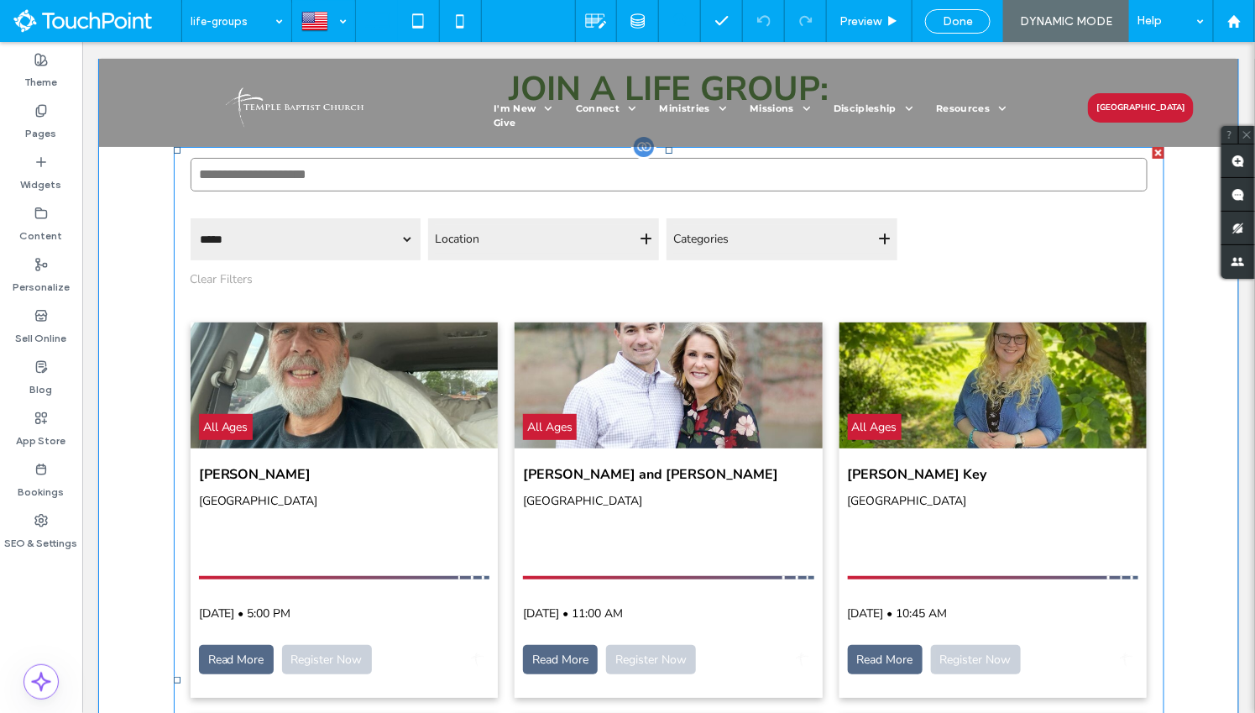
click at [402, 558] on span at bounding box center [668, 679] width 991 height 1067
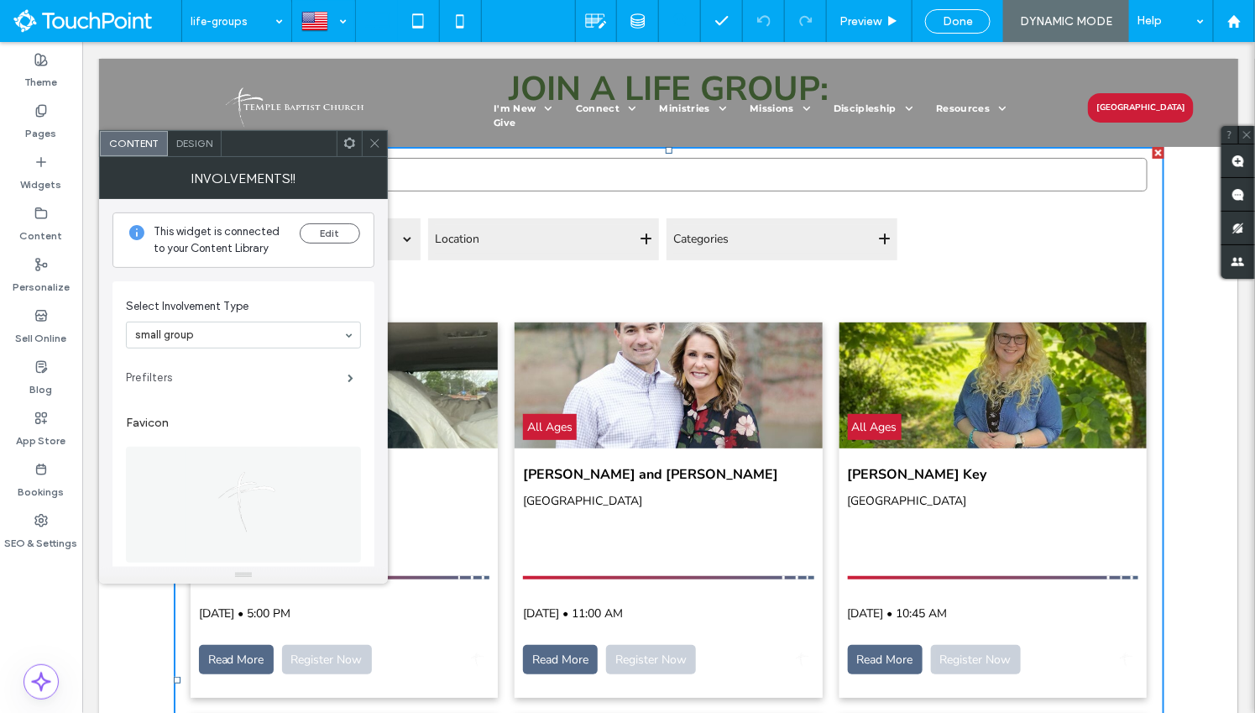
click at [213, 365] on label "Prefilters" at bounding box center [237, 378] width 222 height 34
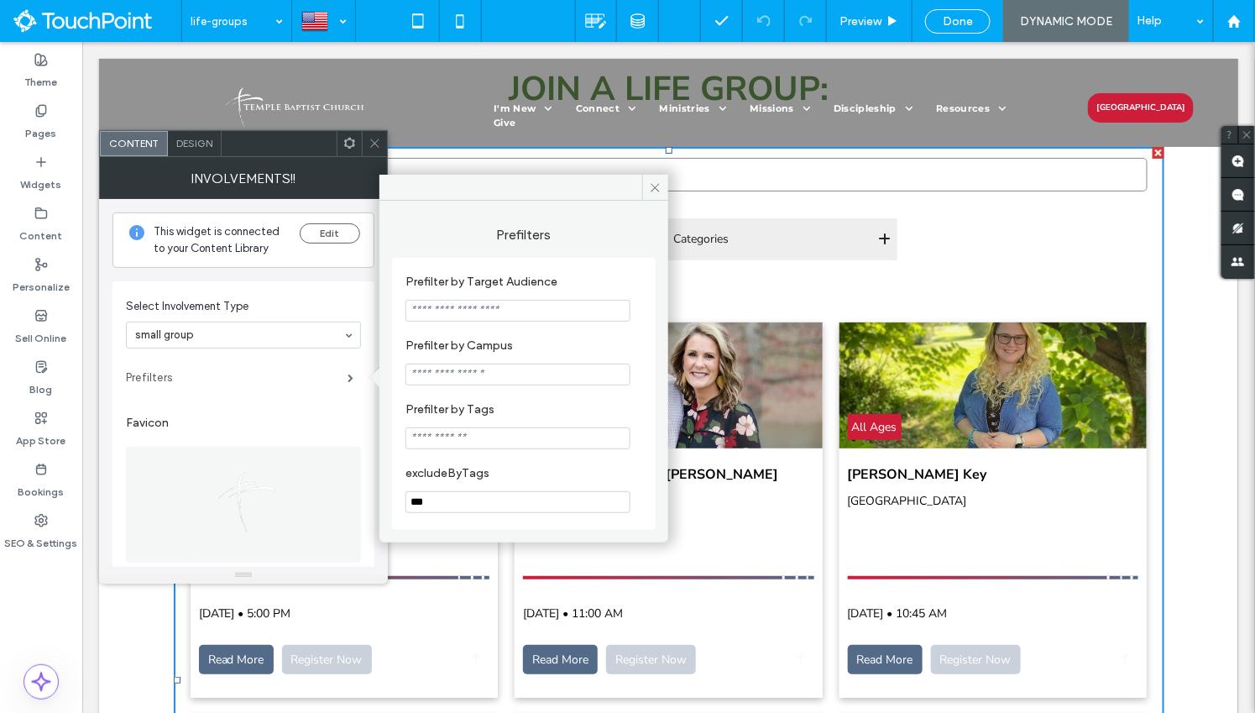
click at [296, 361] on label "Prefilters" at bounding box center [237, 378] width 222 height 34
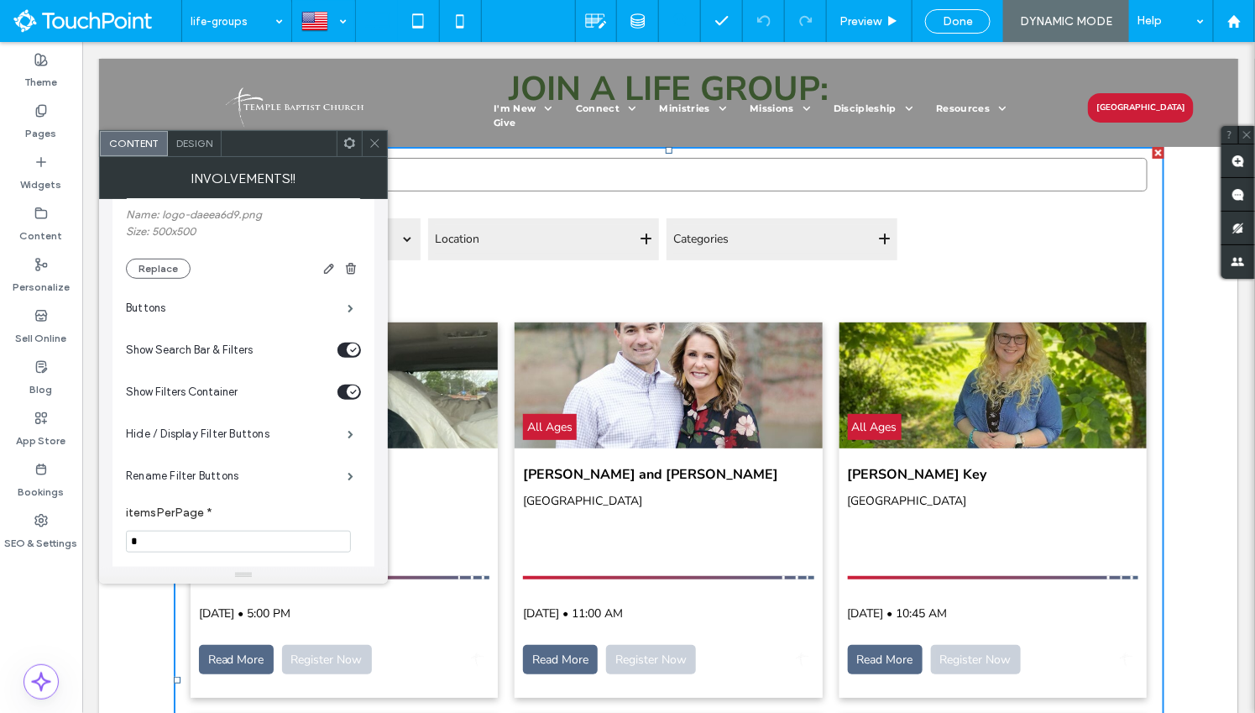
scroll to position [368, 0]
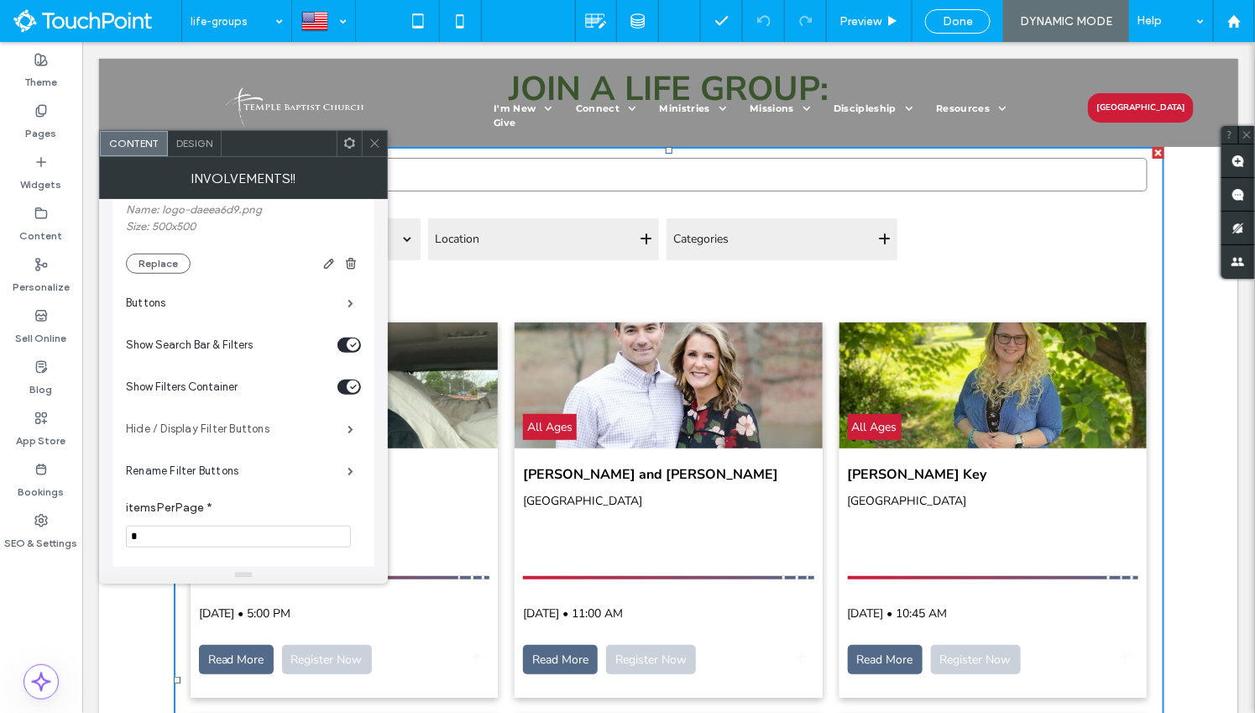
click at [288, 425] on label "Hide / Display Filter Buttons" at bounding box center [237, 429] width 222 height 34
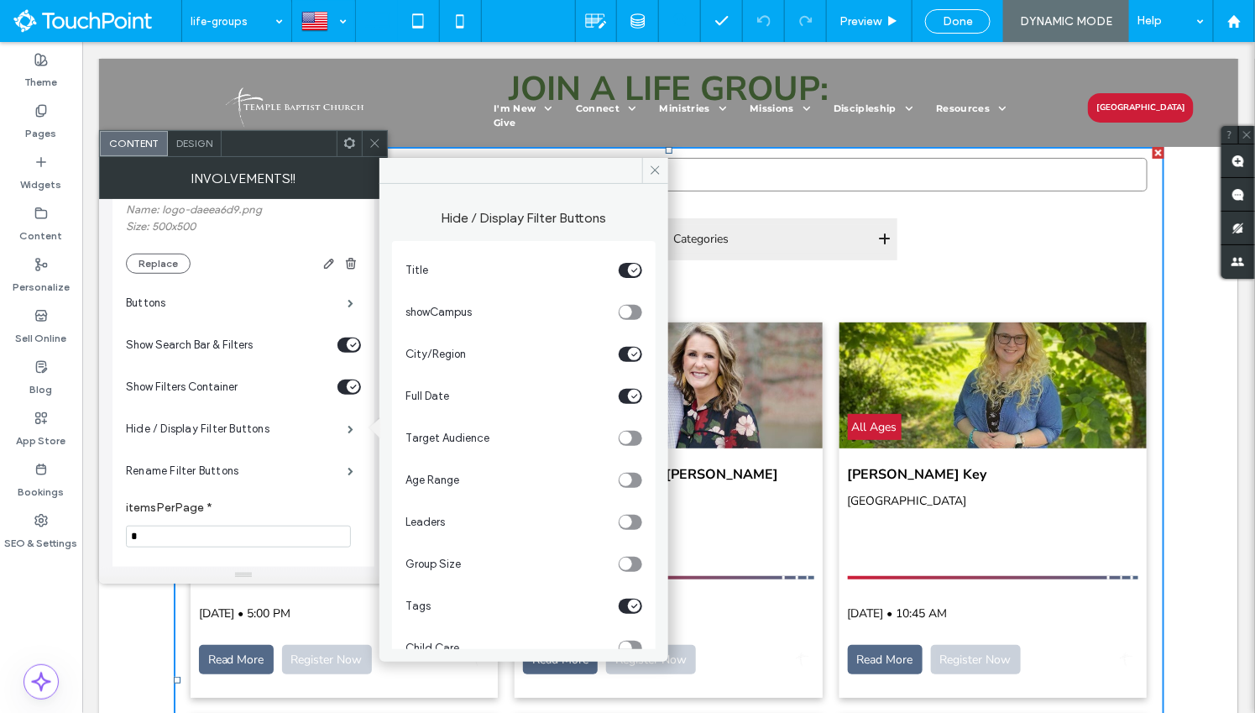
scroll to position [28, 0]
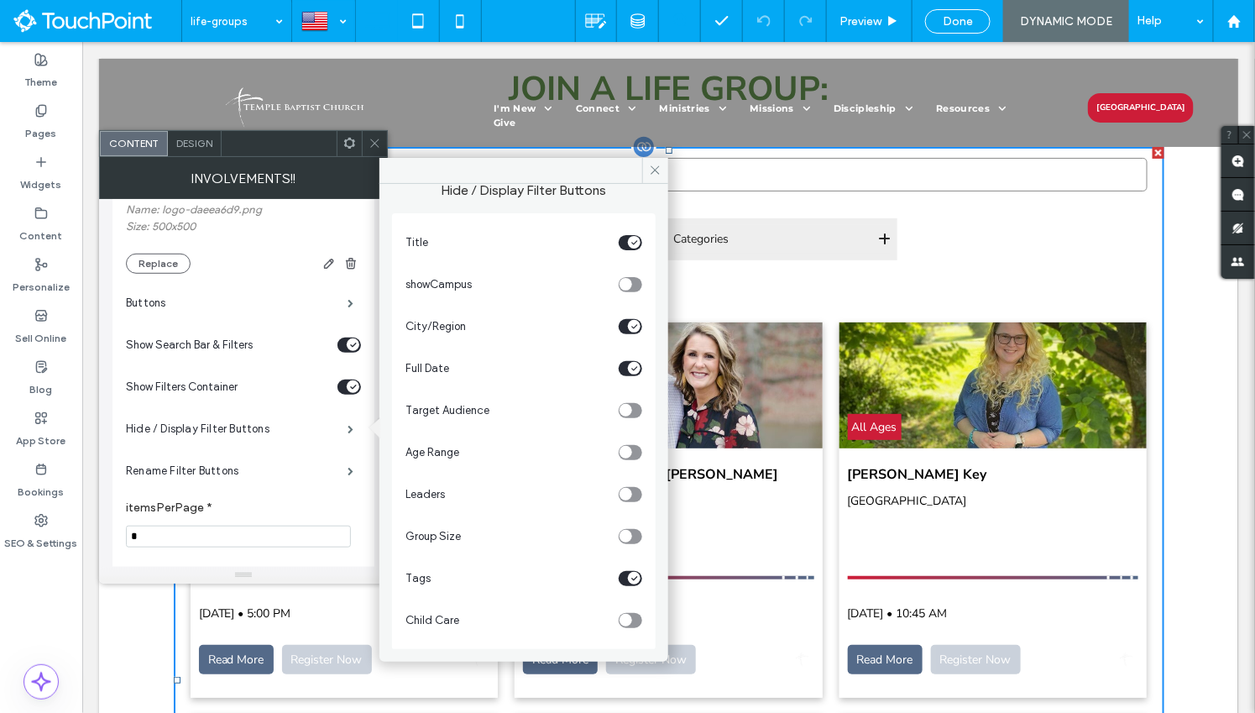
click at [980, 282] on form "**********" at bounding box center [668, 220] width 974 height 133
click at [948, 23] on span "Done" at bounding box center [958, 21] width 30 height 14
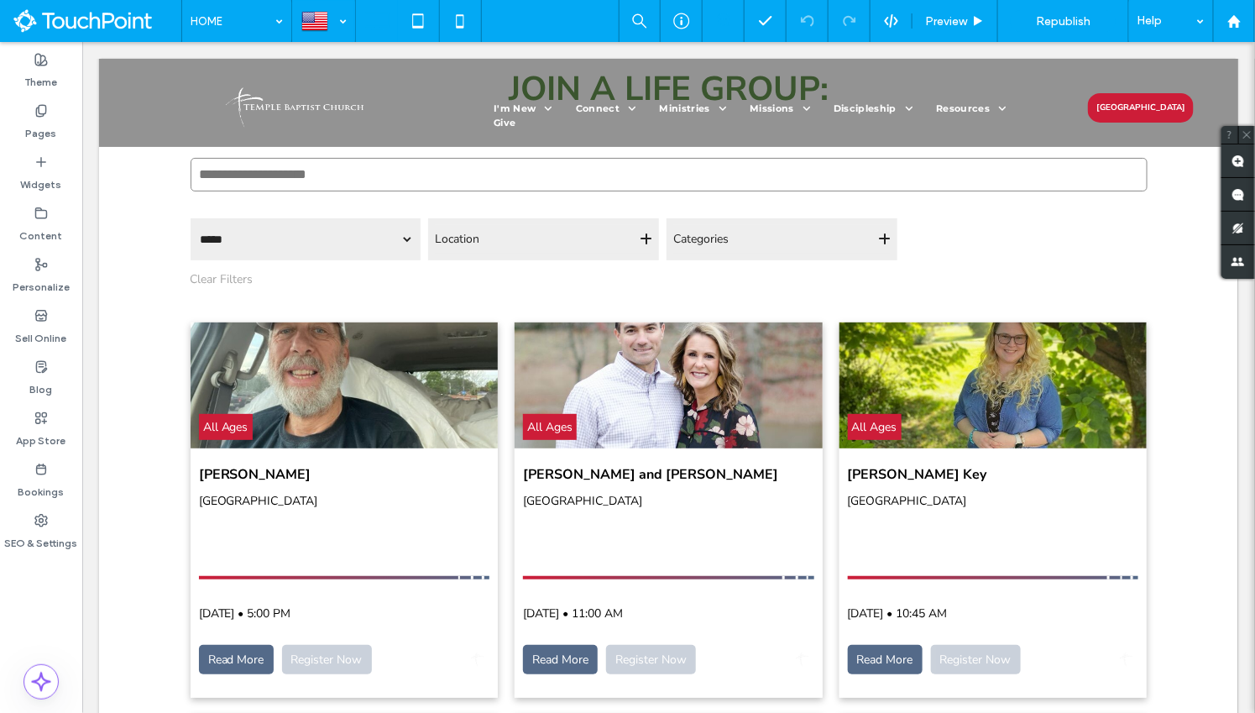
click at [1049, 23] on div at bounding box center [627, 356] width 1255 height 713
click at [1043, 23] on span "Republish" at bounding box center [1063, 21] width 55 height 14
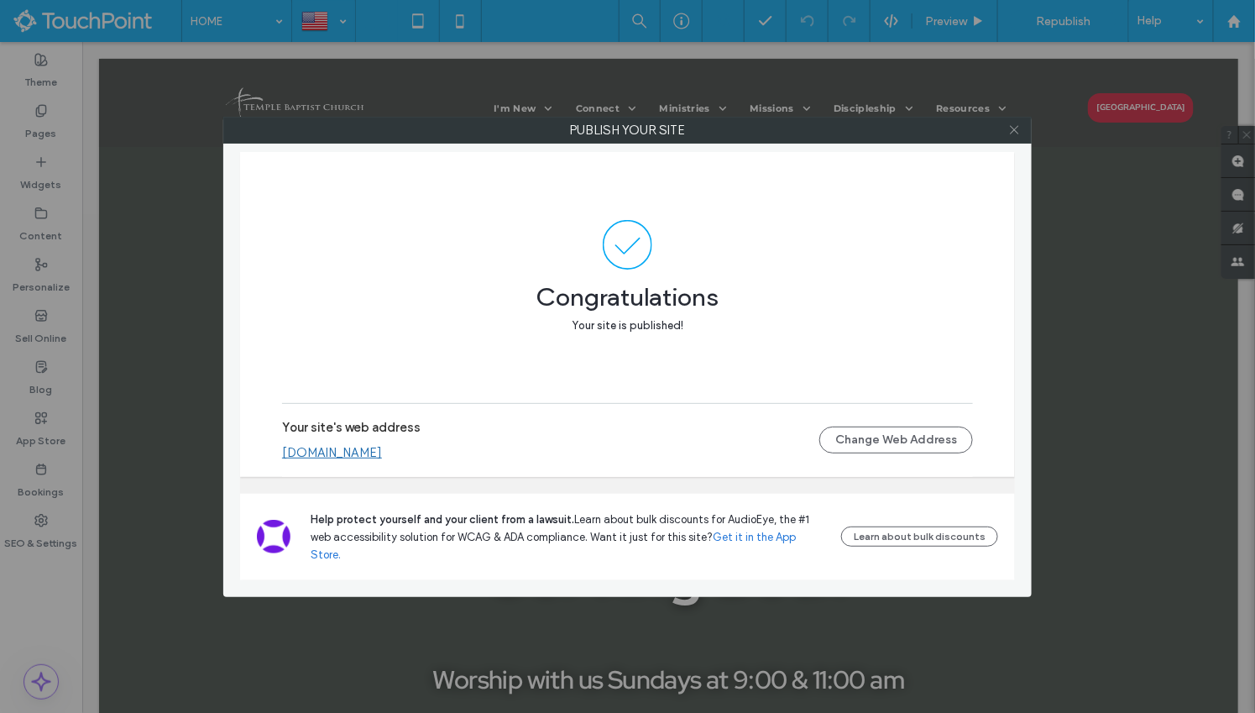
click at [1013, 133] on icon at bounding box center [1014, 129] width 13 height 13
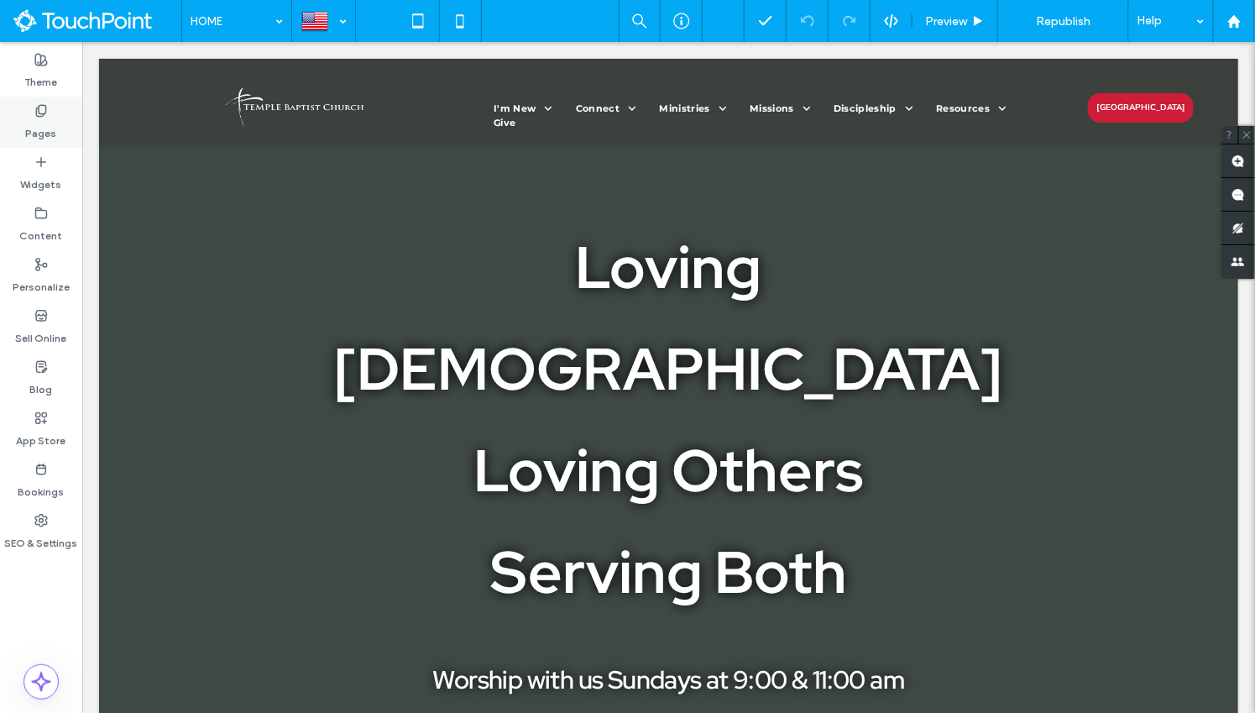
click at [53, 129] on label "Pages" at bounding box center [41, 130] width 31 height 24
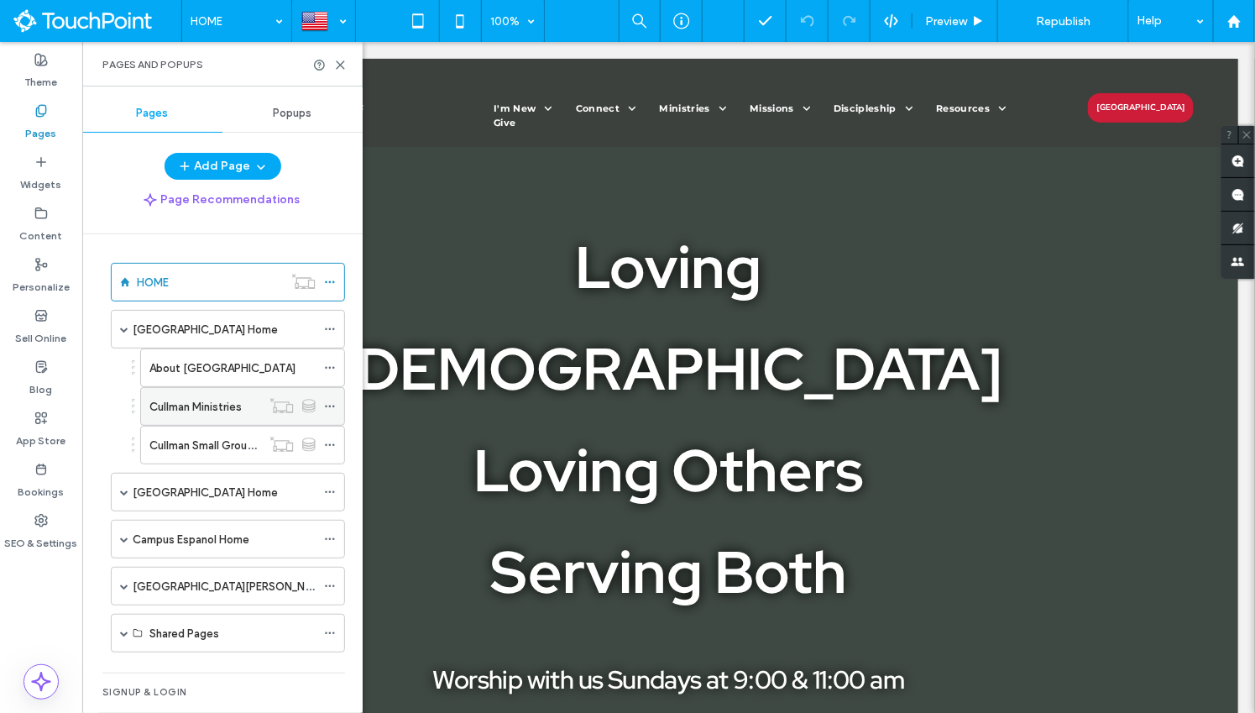
click at [199, 410] on label "Cullman Ministries" at bounding box center [195, 406] width 92 height 29
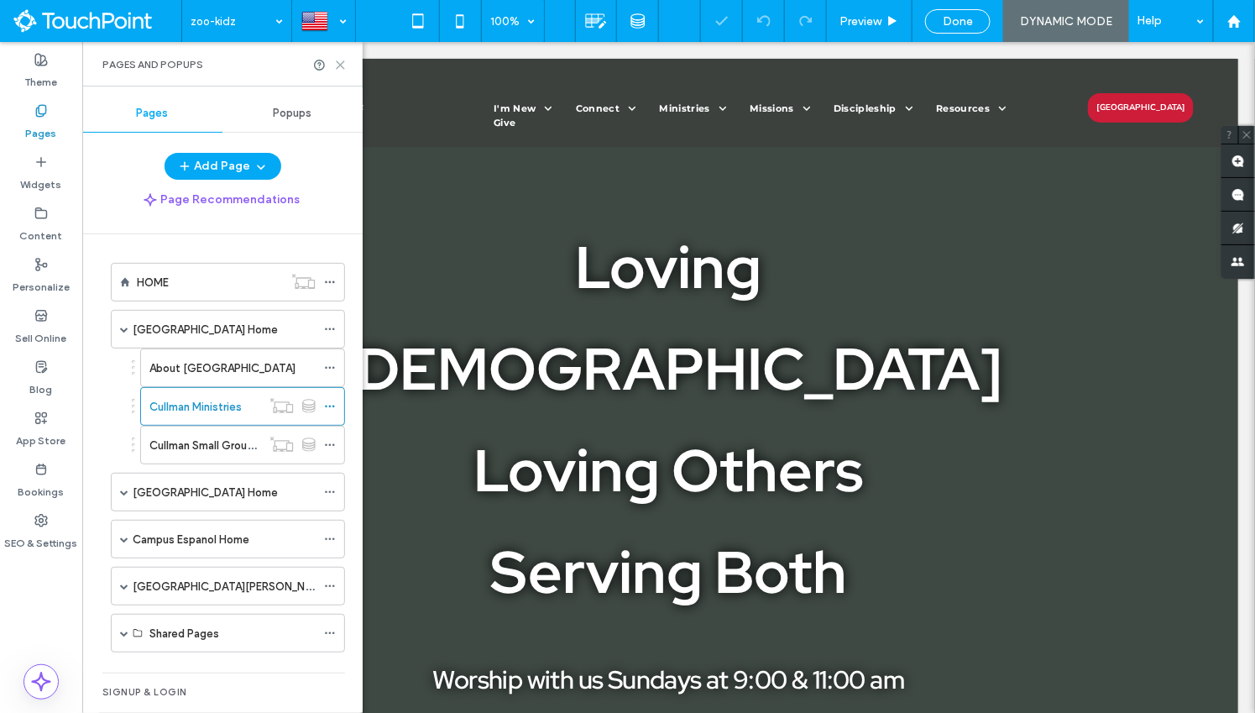
click at [344, 66] on icon at bounding box center [340, 65] width 13 height 13
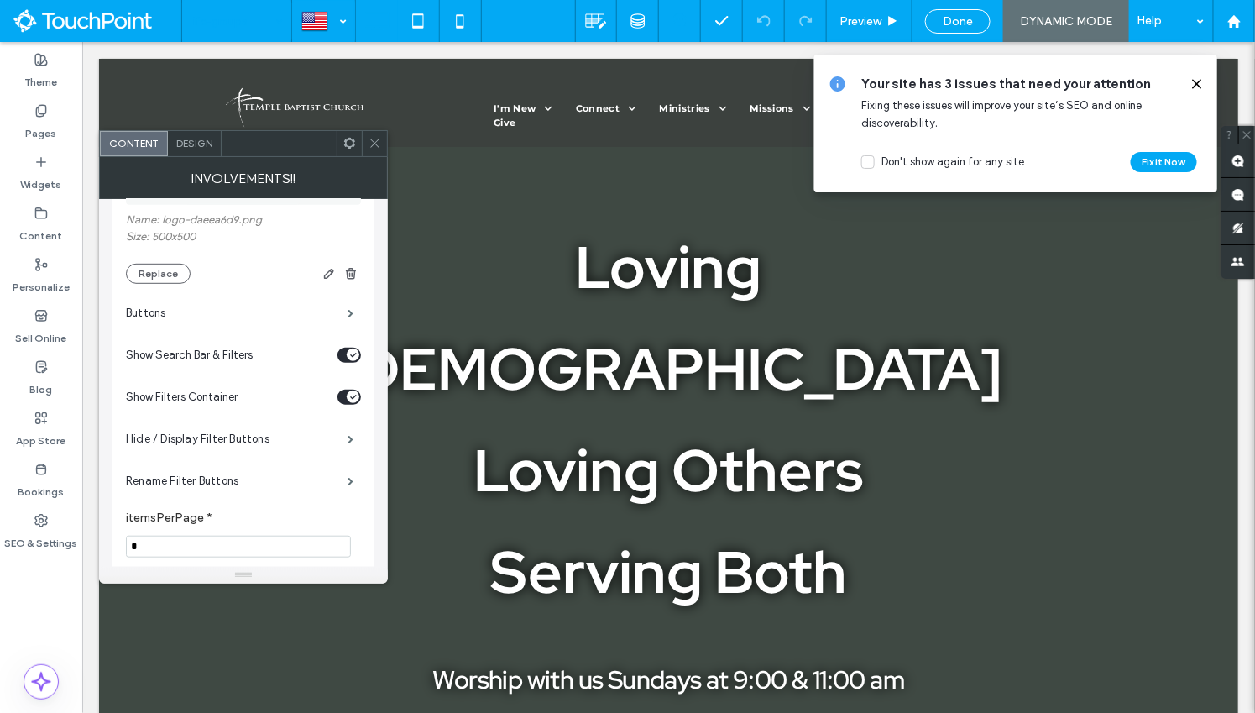
scroll to position [361, 0]
click at [263, 437] on label "Hide / Display Filter Buttons" at bounding box center [237, 436] width 222 height 34
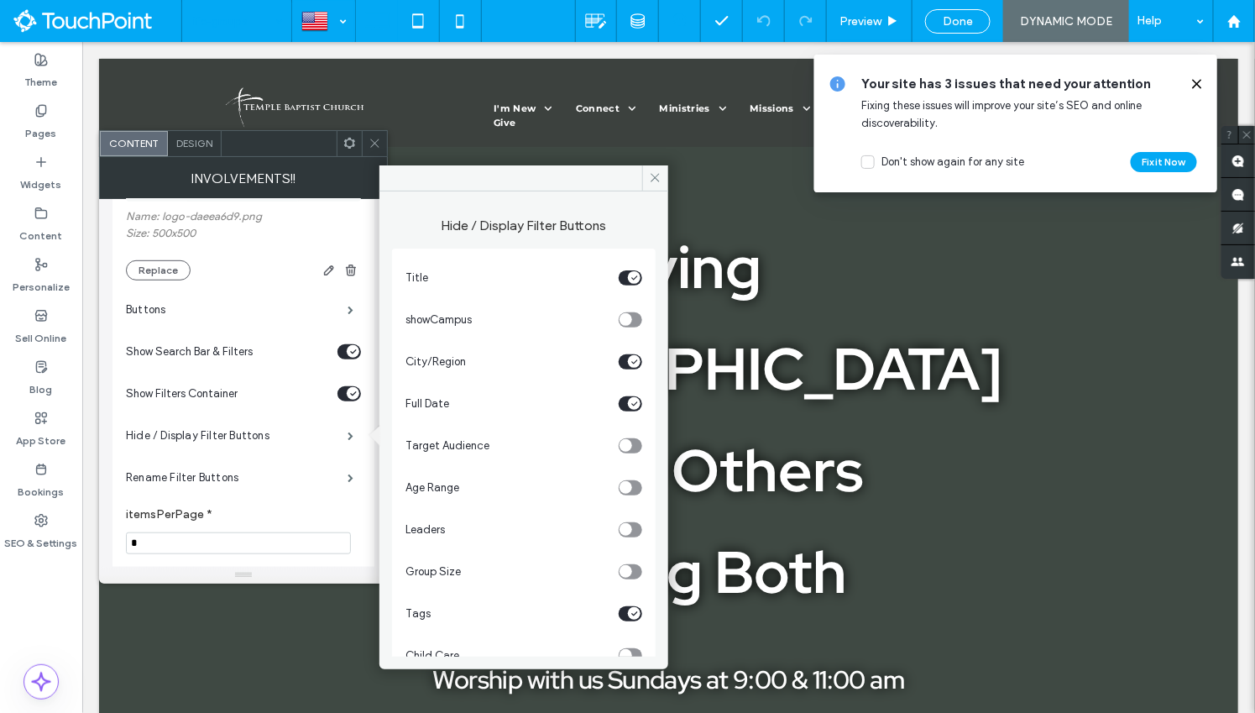
scroll to position [28, 0]
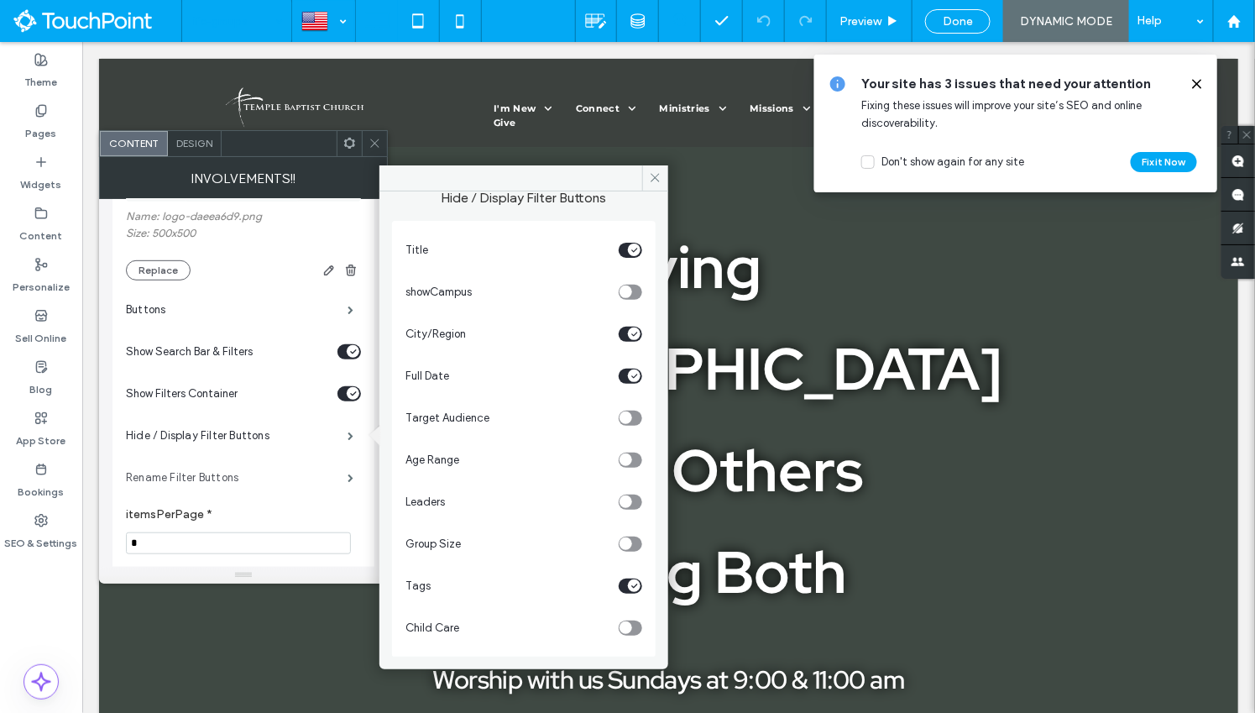
click at [285, 471] on label "Rename Filter Buttons" at bounding box center [237, 478] width 222 height 34
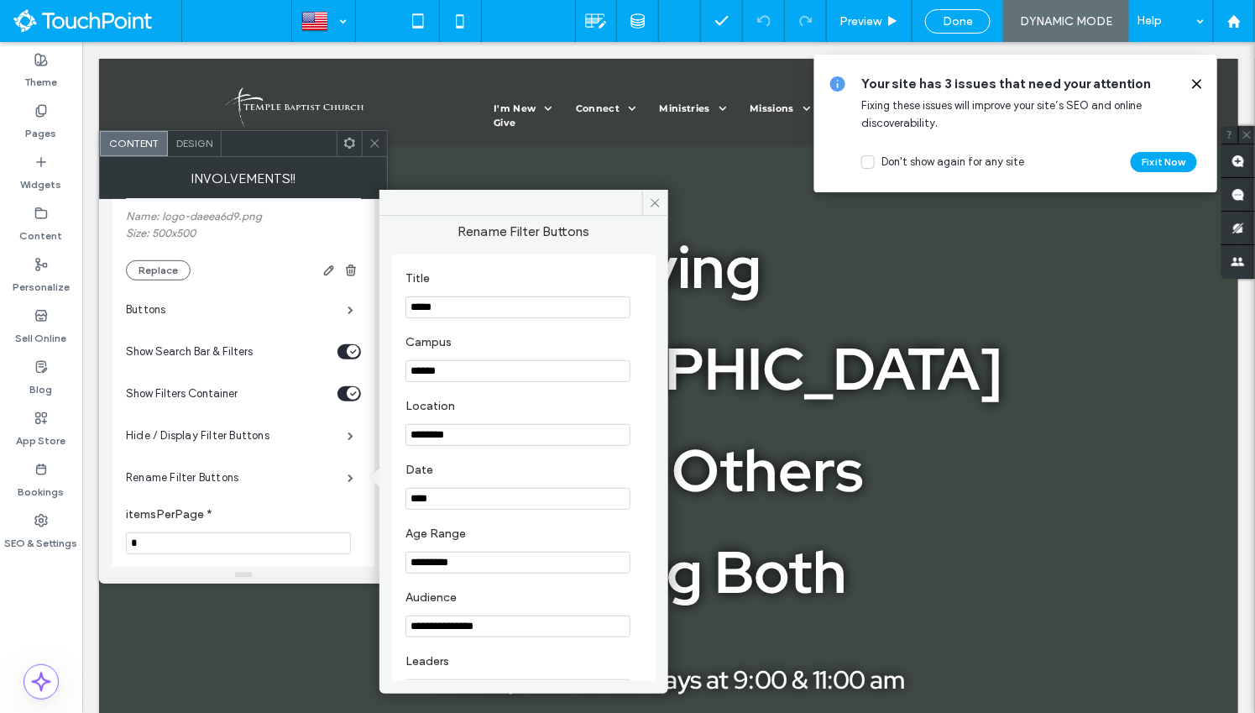
scroll to position [0, 0]
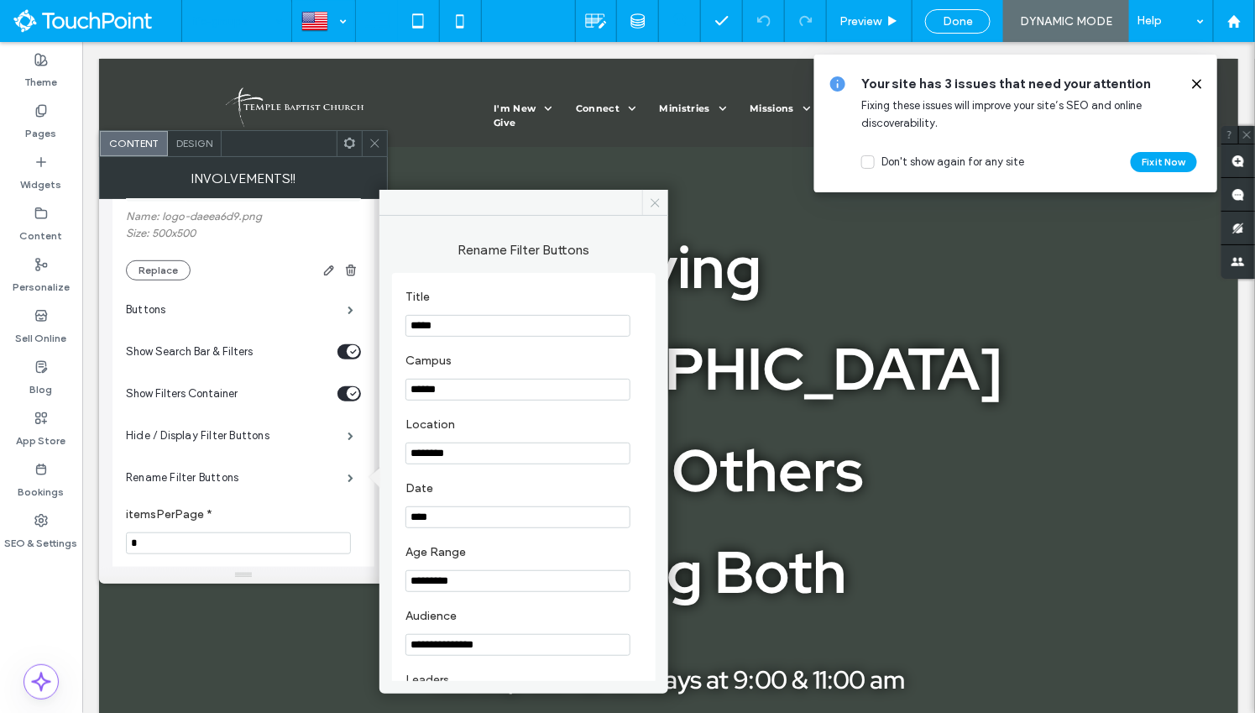
click at [661, 196] on icon at bounding box center [655, 202] width 13 height 13
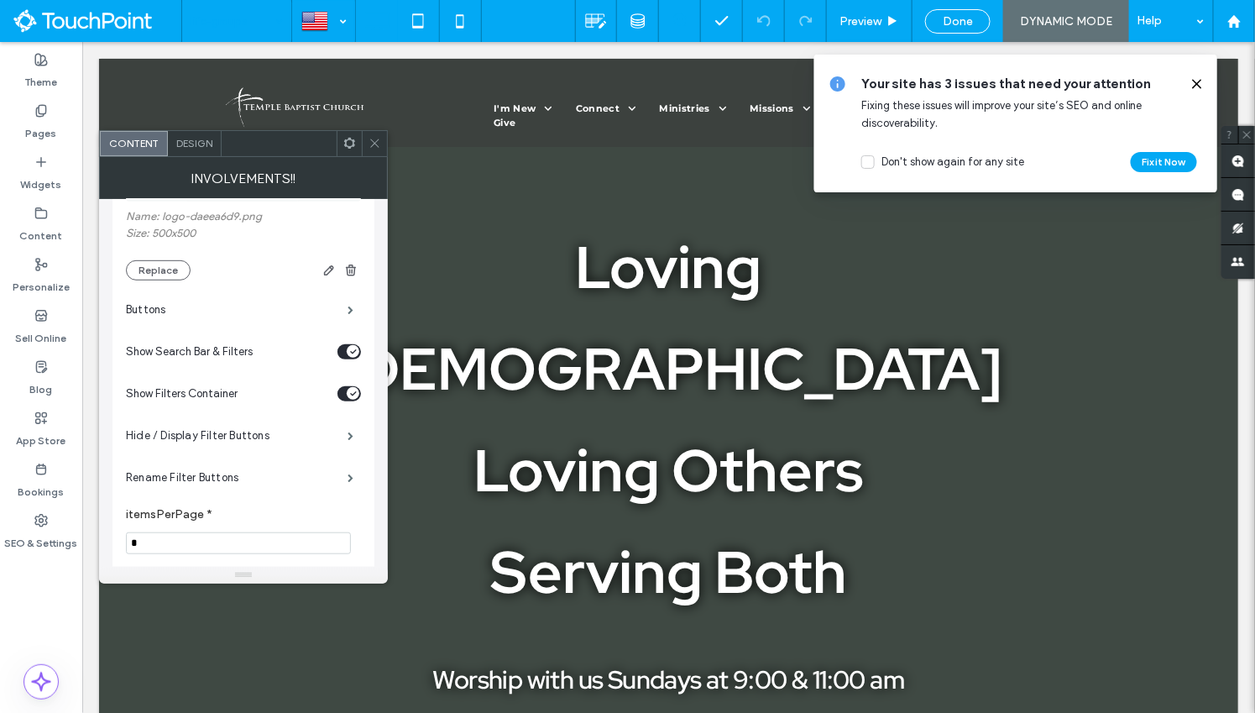
click at [346, 141] on use at bounding box center [349, 143] width 11 height 11
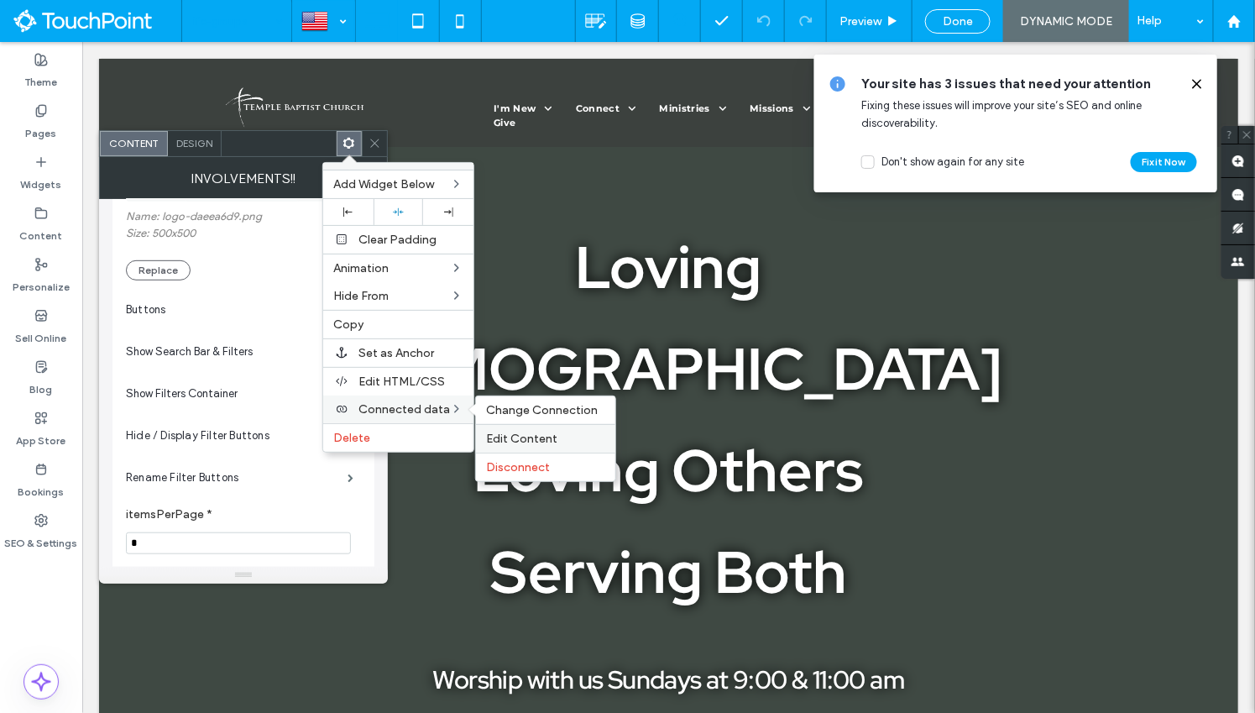
click at [545, 434] on span "Edit Content" at bounding box center [521, 439] width 71 height 14
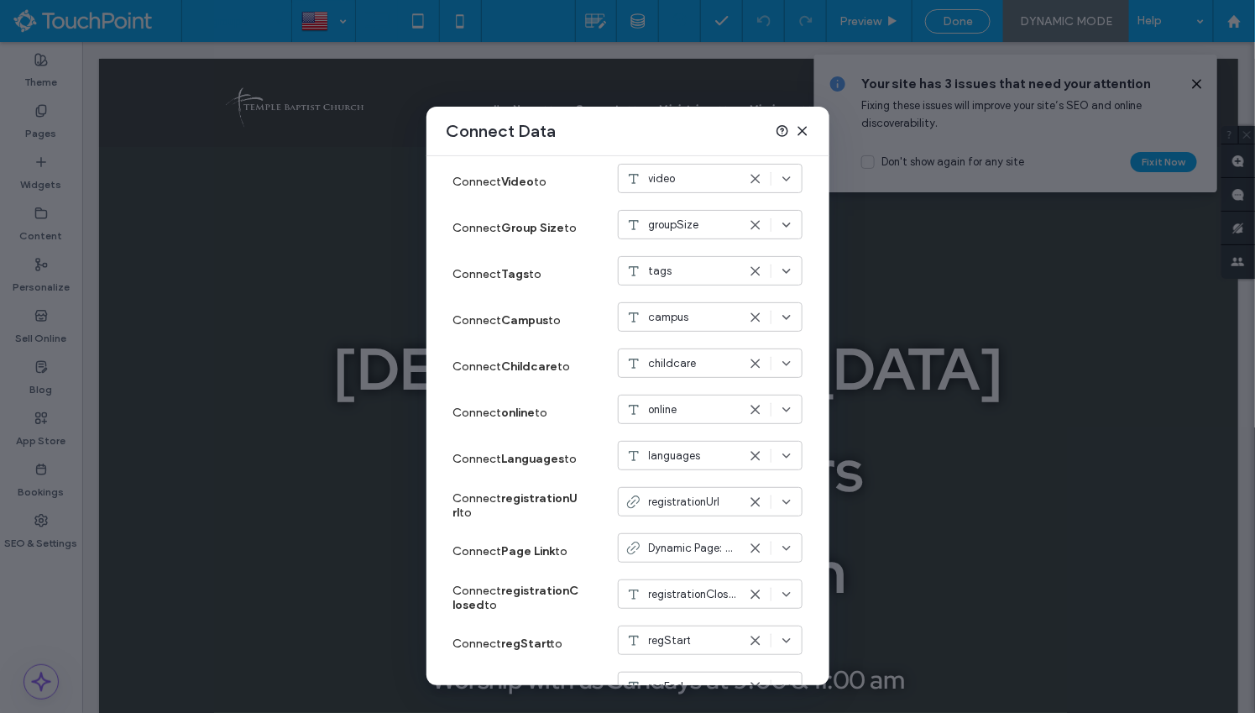
scroll to position [746, 0]
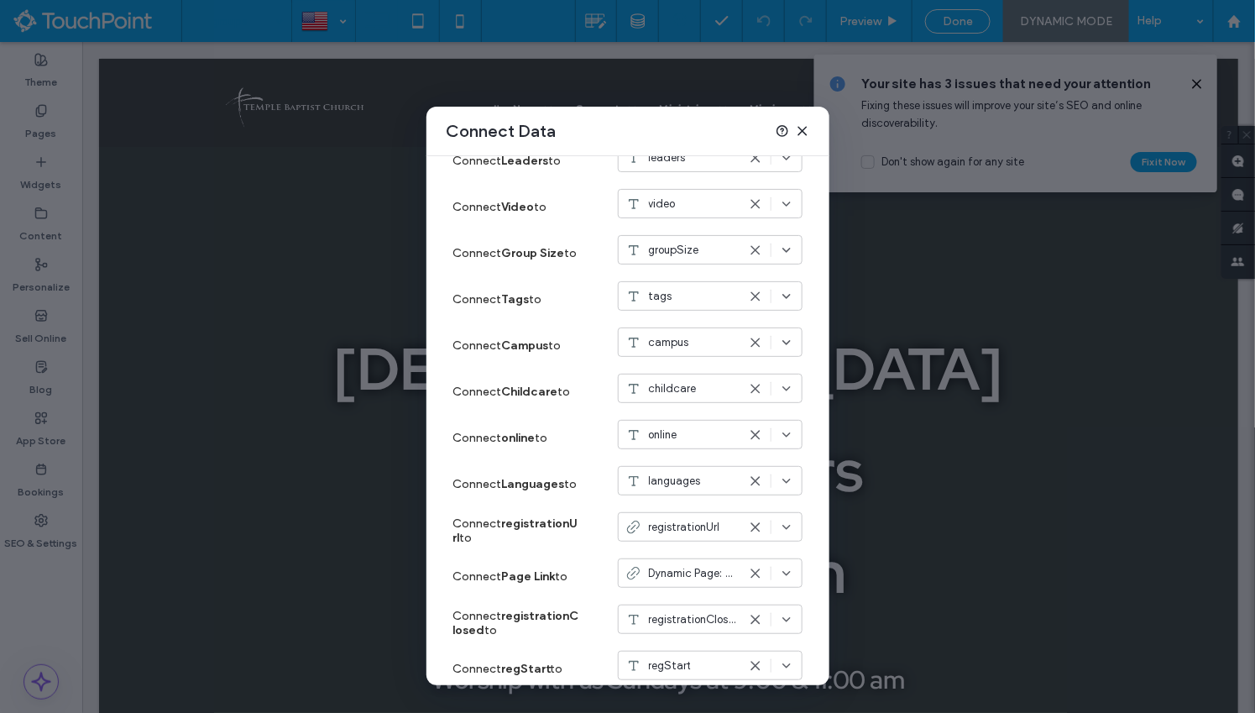
click at [803, 128] on icon at bounding box center [802, 130] width 13 height 13
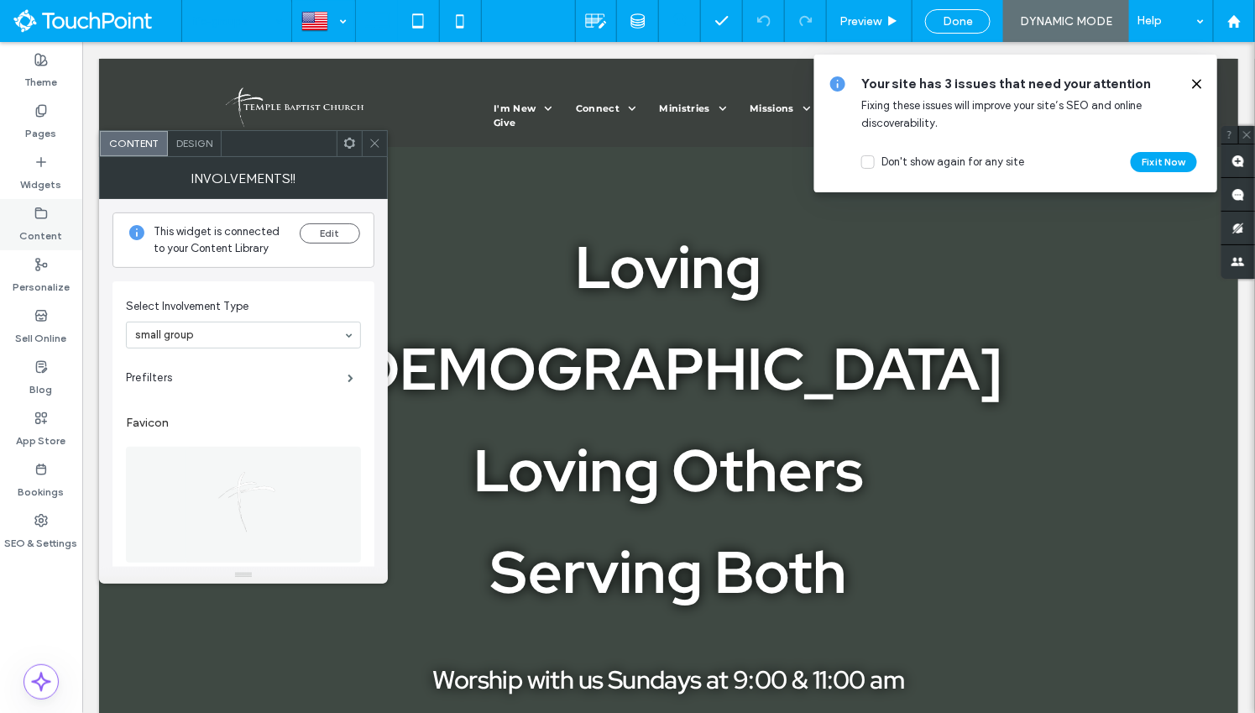
click at [36, 207] on use at bounding box center [41, 212] width 11 height 10
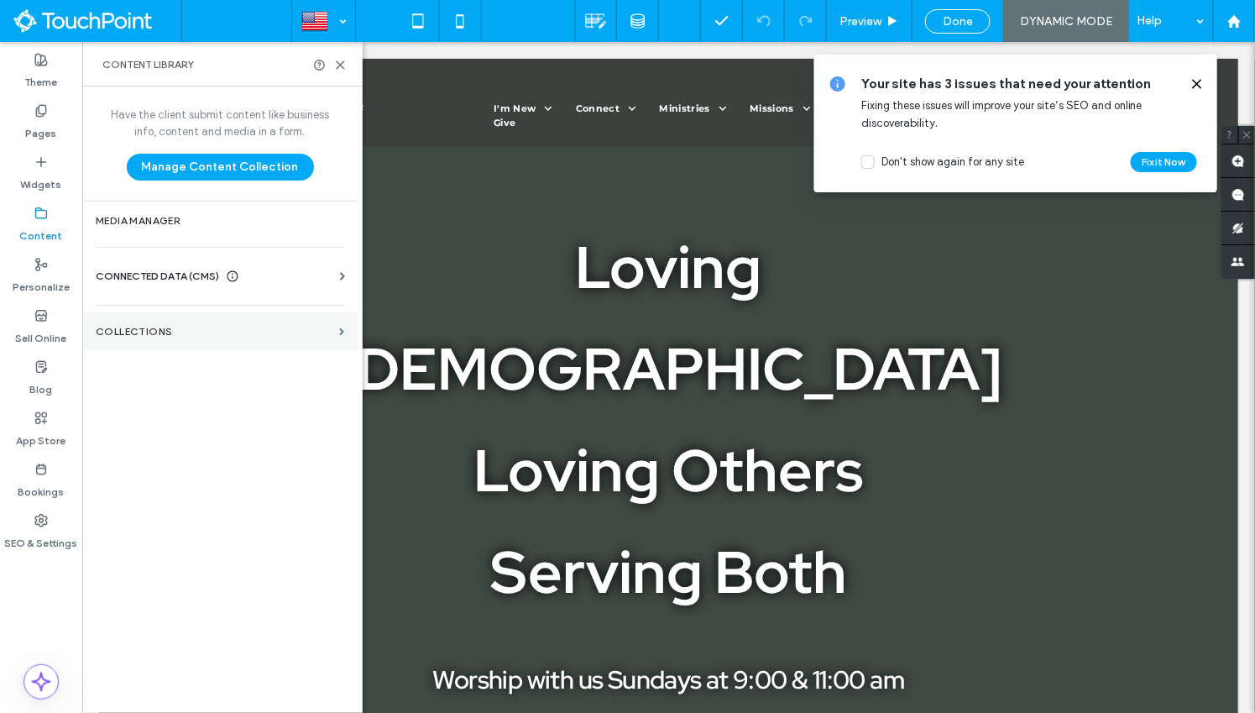
click at [119, 343] on section "Collections" at bounding box center [219, 331] width 275 height 39
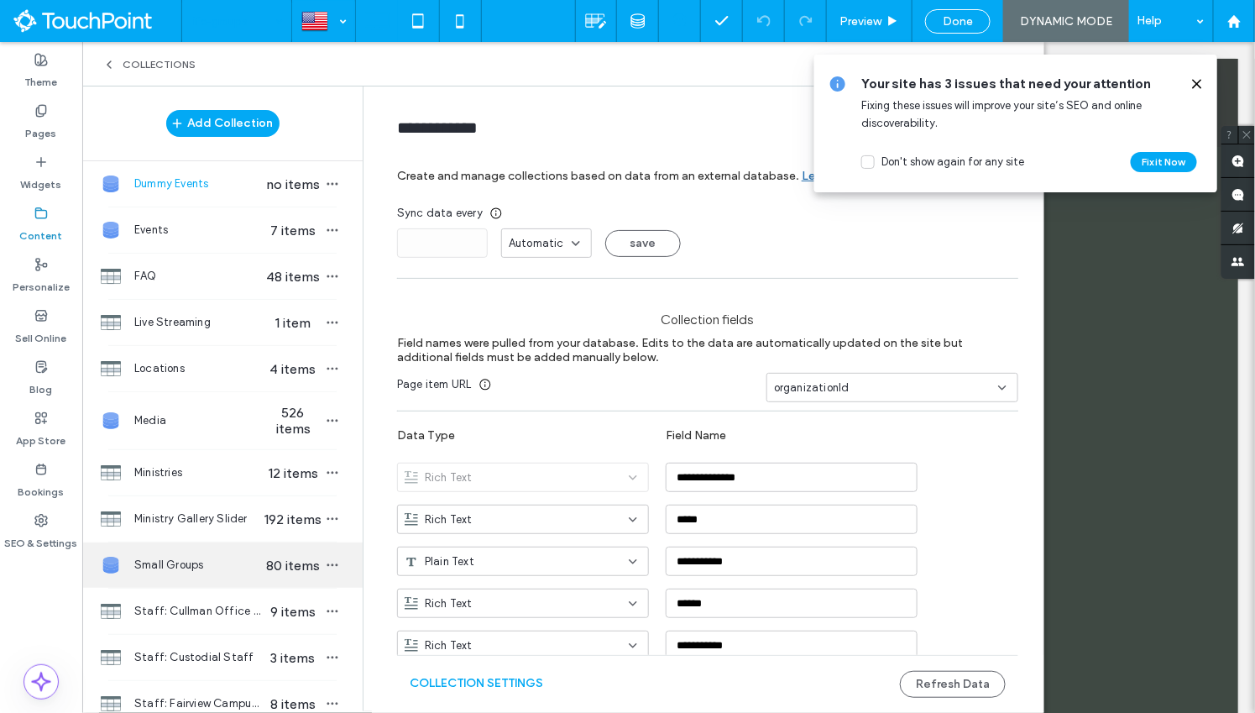
click at [233, 563] on span "Small Groups" at bounding box center [198, 565] width 129 height 17
type input "**********"
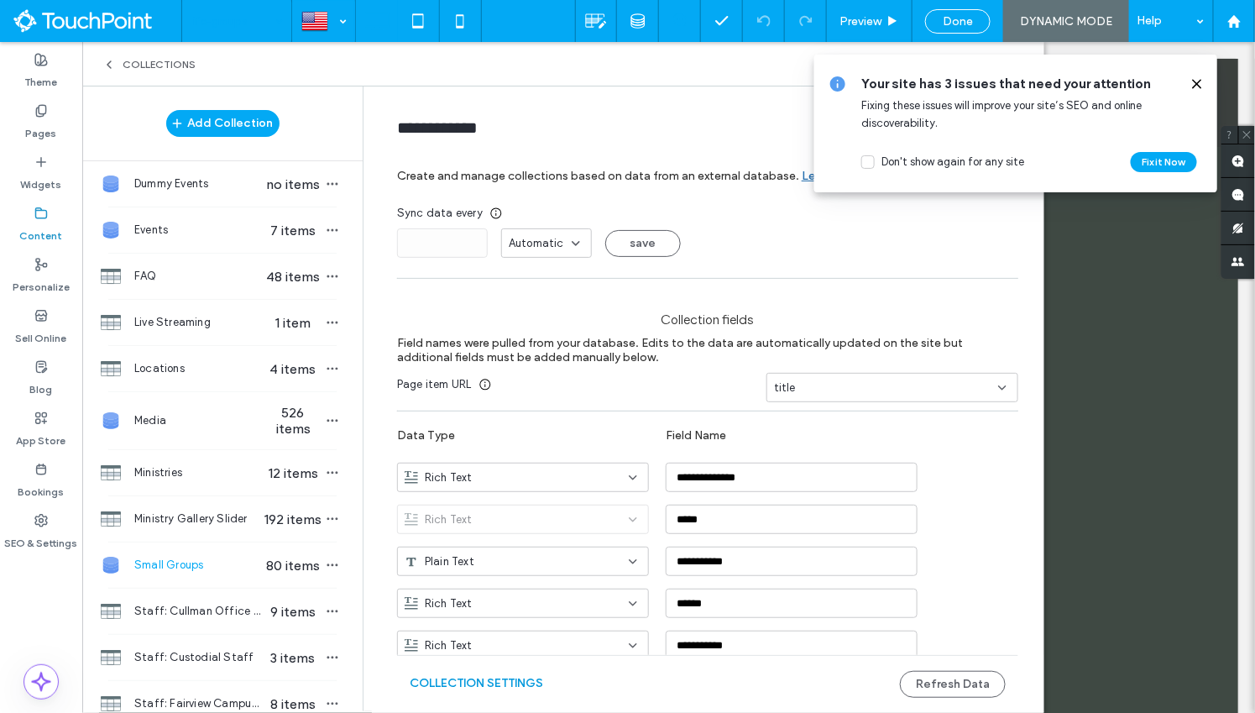
click at [480, 674] on button "Collection Settings" at bounding box center [476, 683] width 133 height 27
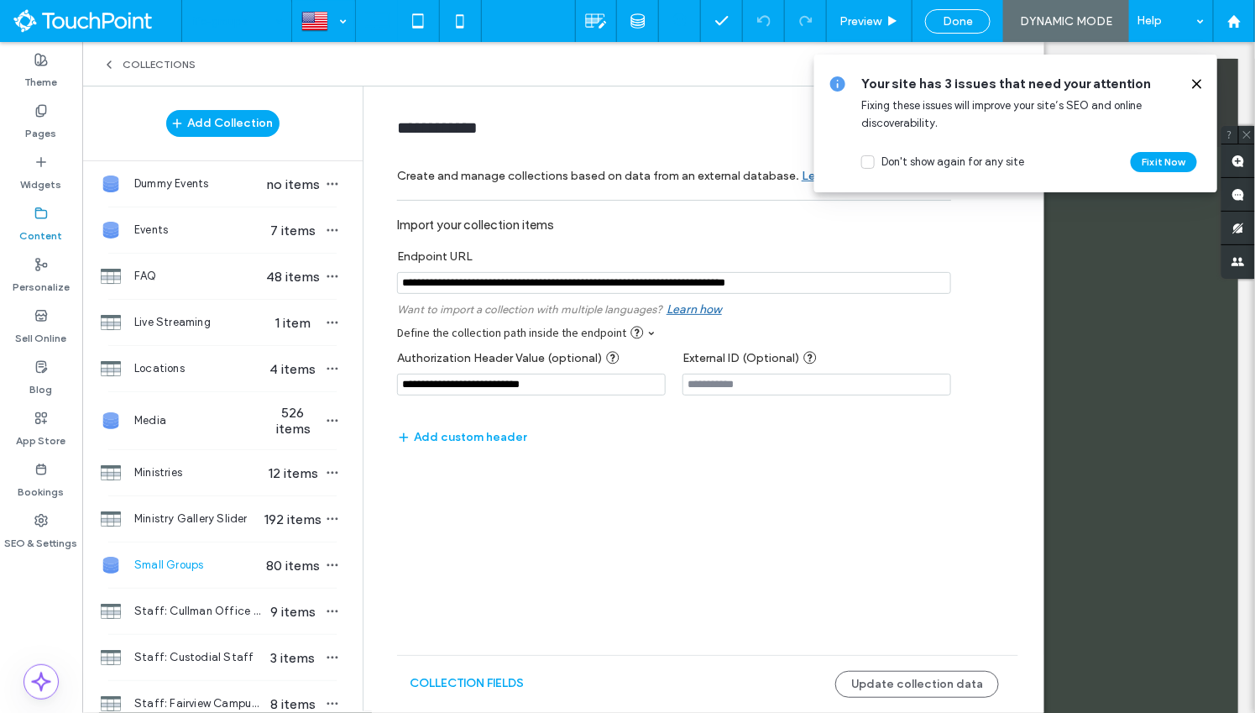
click at [673, 277] on input "notEmpty" at bounding box center [674, 283] width 554 height 22
click at [468, 380] on input "**********" at bounding box center [531, 385] width 269 height 22
click at [13, 584] on div "Theme Pages Widgets Content Personalize Sell Online Blog App Store Bookings SEO…" at bounding box center [41, 377] width 82 height 671
click at [1197, 81] on icon at bounding box center [1197, 83] width 13 height 13
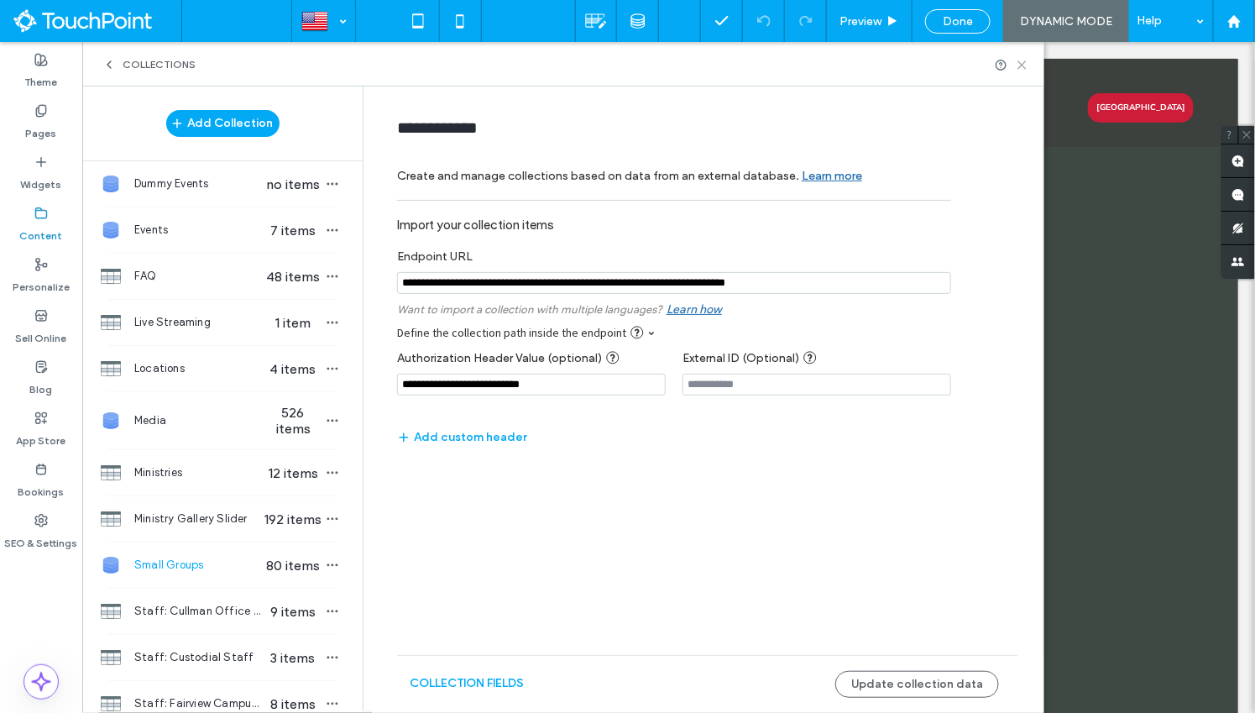
click at [1022, 68] on icon at bounding box center [1022, 65] width 13 height 13
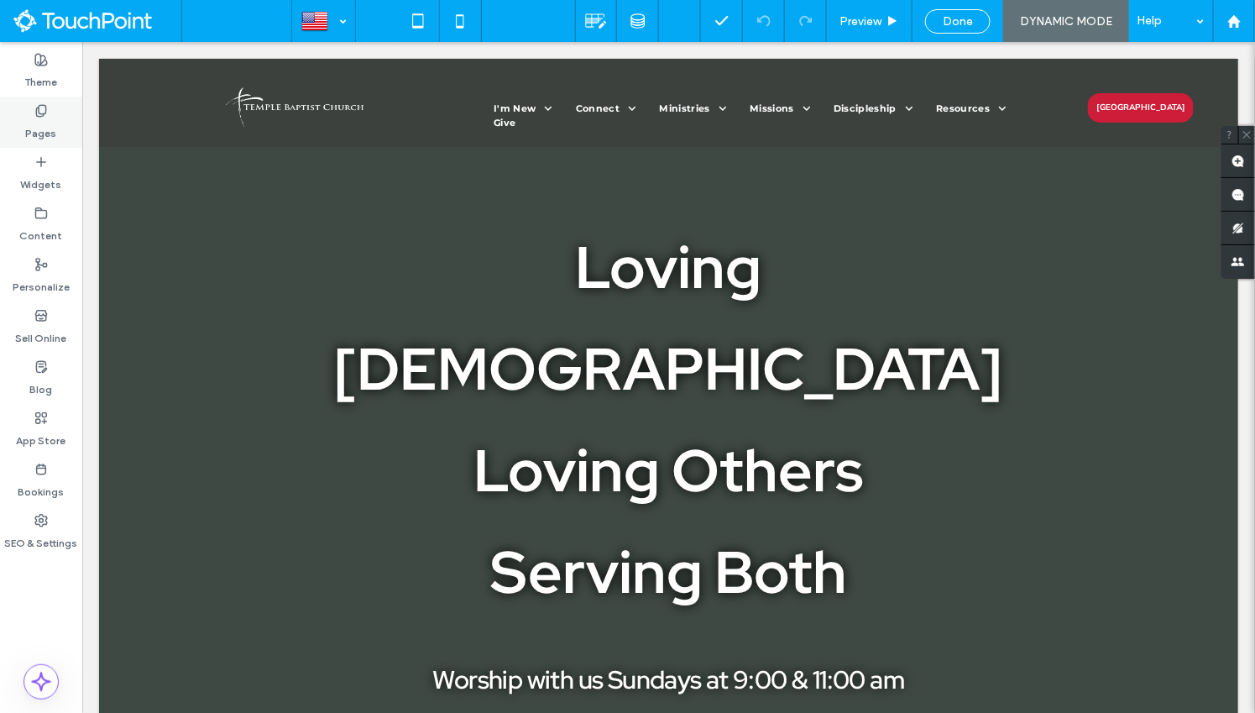
click at [24, 123] on div "Pages" at bounding box center [41, 122] width 82 height 51
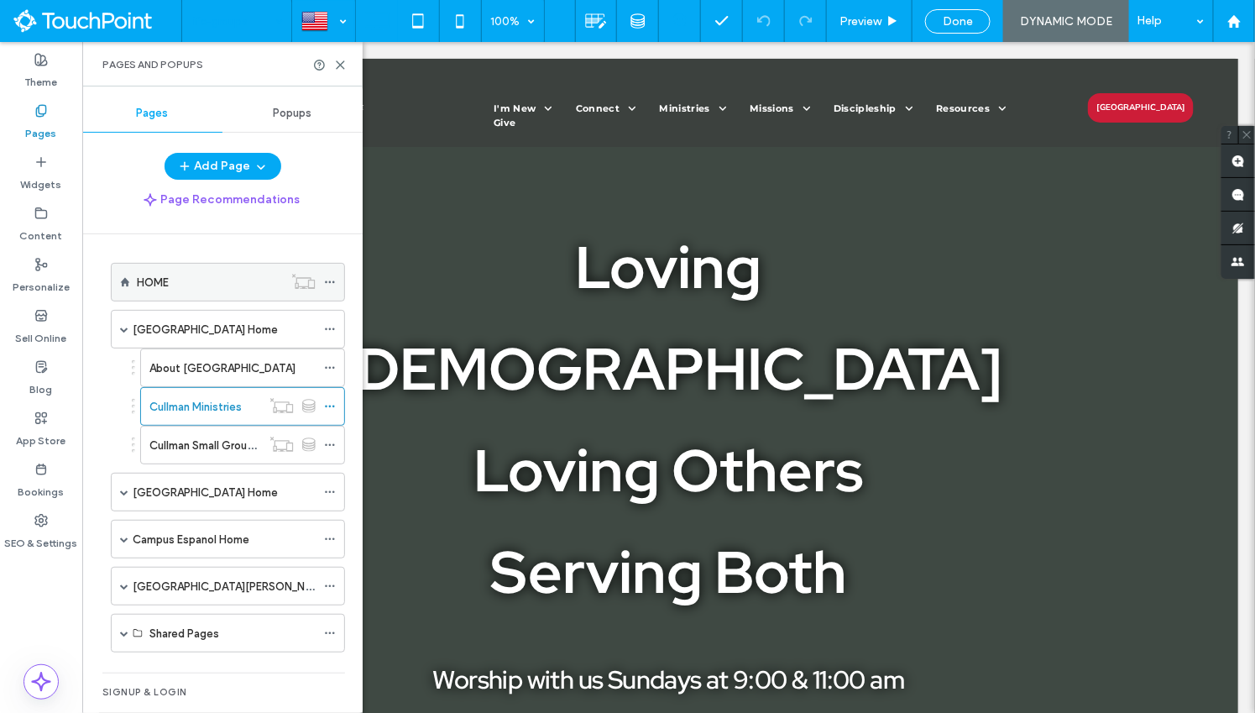
click at [143, 271] on label "HOME" at bounding box center [153, 282] width 32 height 29
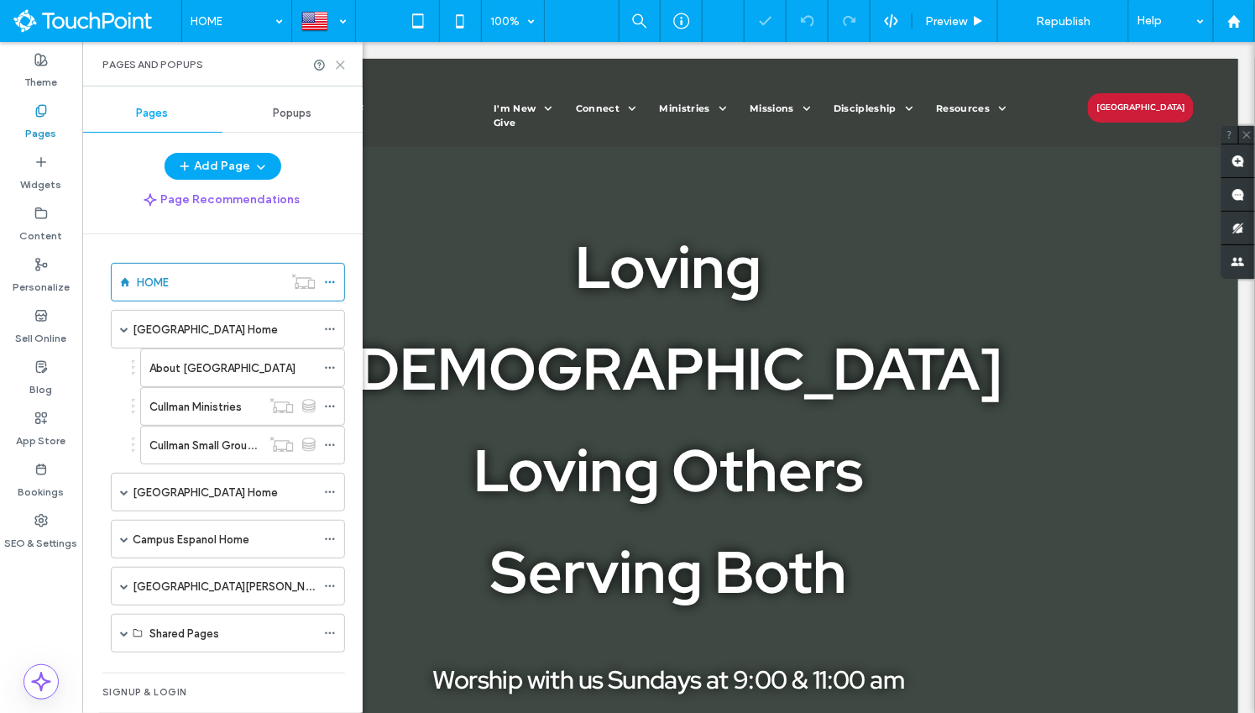
click at [338, 66] on use at bounding box center [341, 65] width 8 height 8
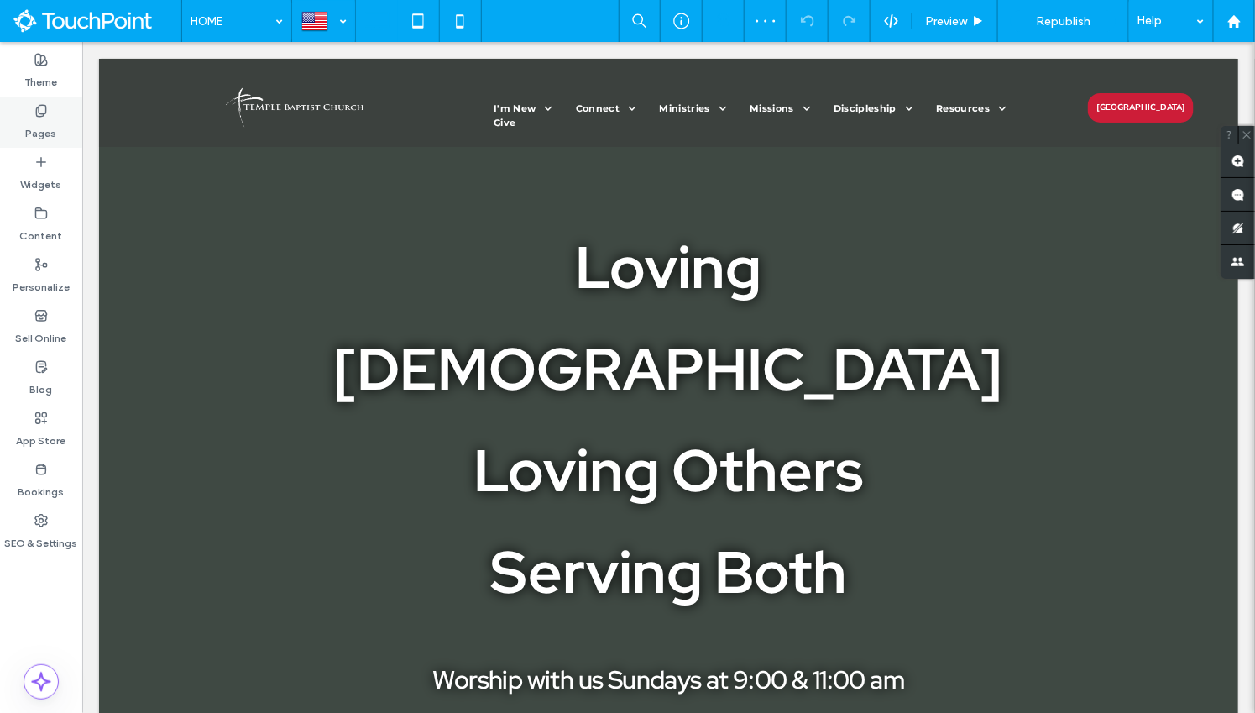
click at [44, 129] on label "Pages" at bounding box center [41, 130] width 31 height 24
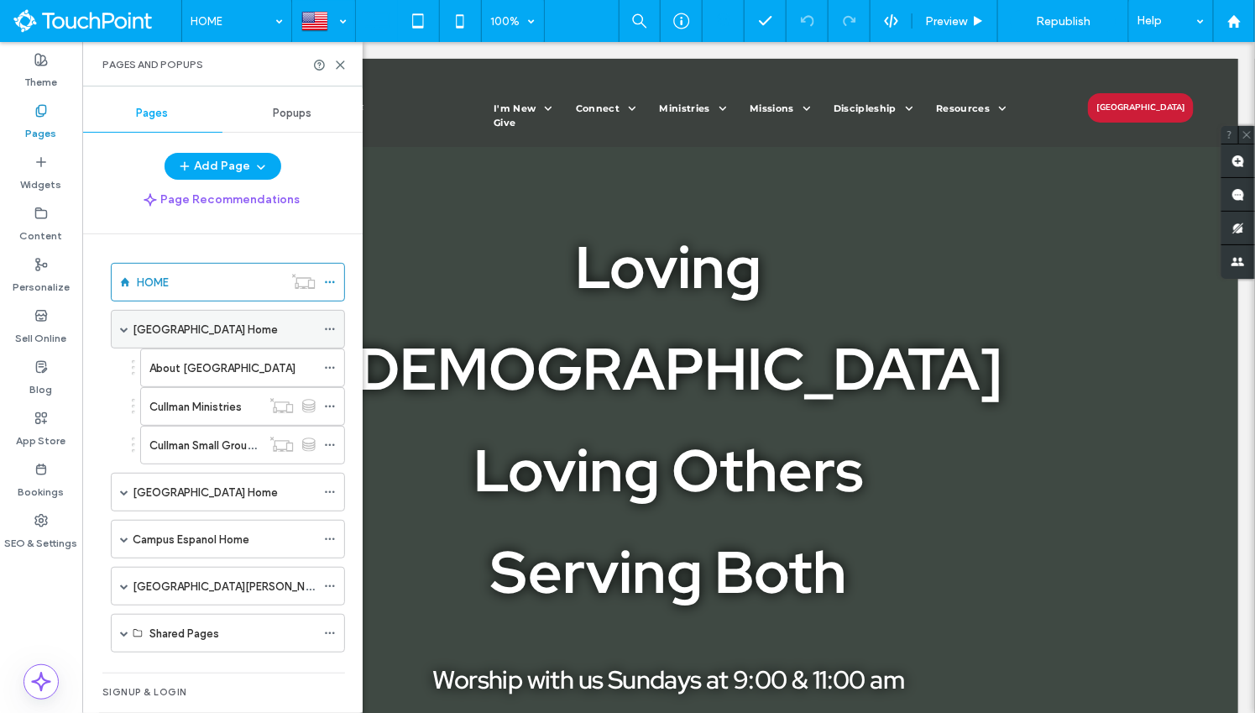
click at [160, 334] on label "[GEOGRAPHIC_DATA] Home" at bounding box center [205, 329] width 145 height 29
click at [342, 66] on use at bounding box center [341, 65] width 8 height 8
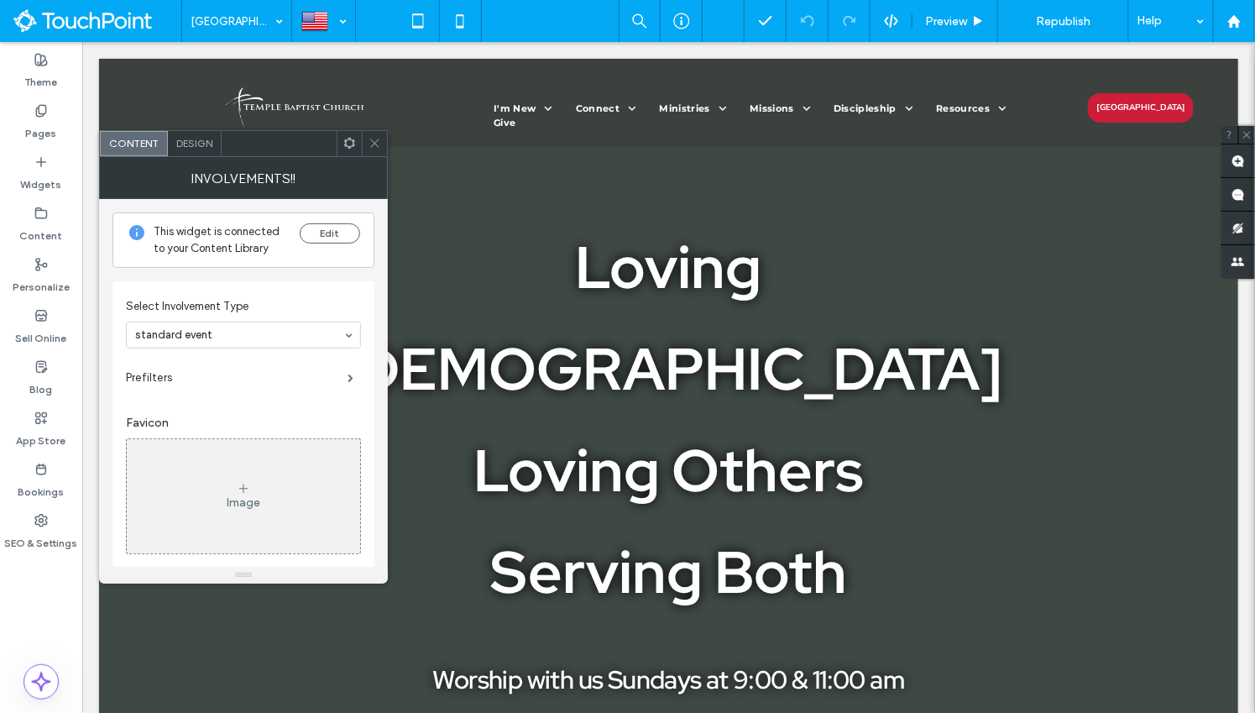
click at [352, 143] on icon at bounding box center [349, 143] width 13 height 13
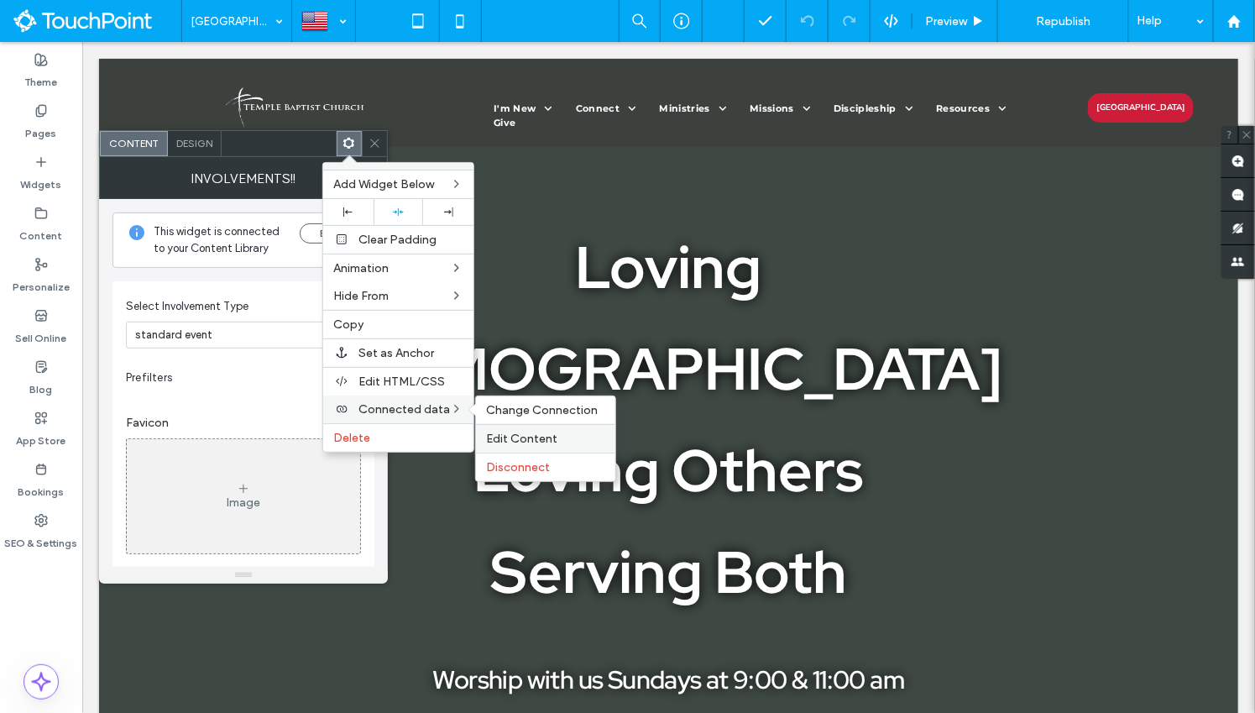
click at [516, 432] on span "Edit Content" at bounding box center [521, 439] width 71 height 14
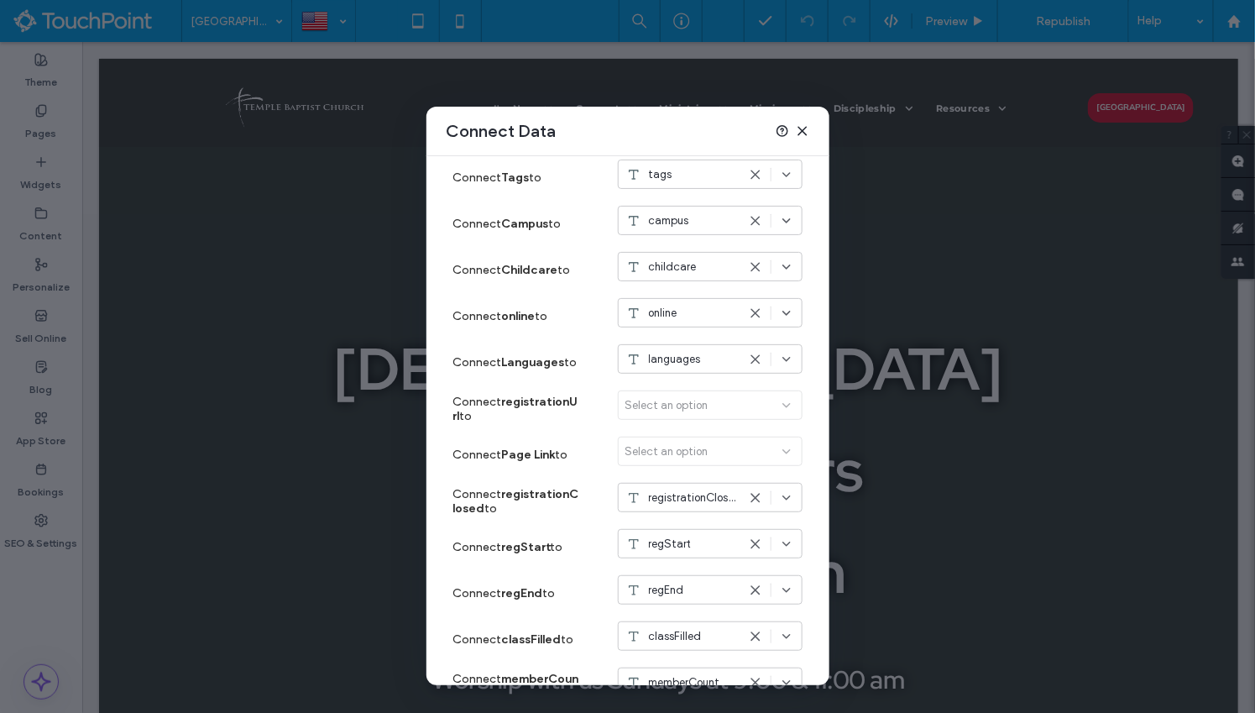
scroll to position [868, 0]
click at [706, 399] on div "Select an option" at bounding box center [710, 408] width 185 height 36
click at [804, 135] on icon at bounding box center [802, 130] width 13 height 13
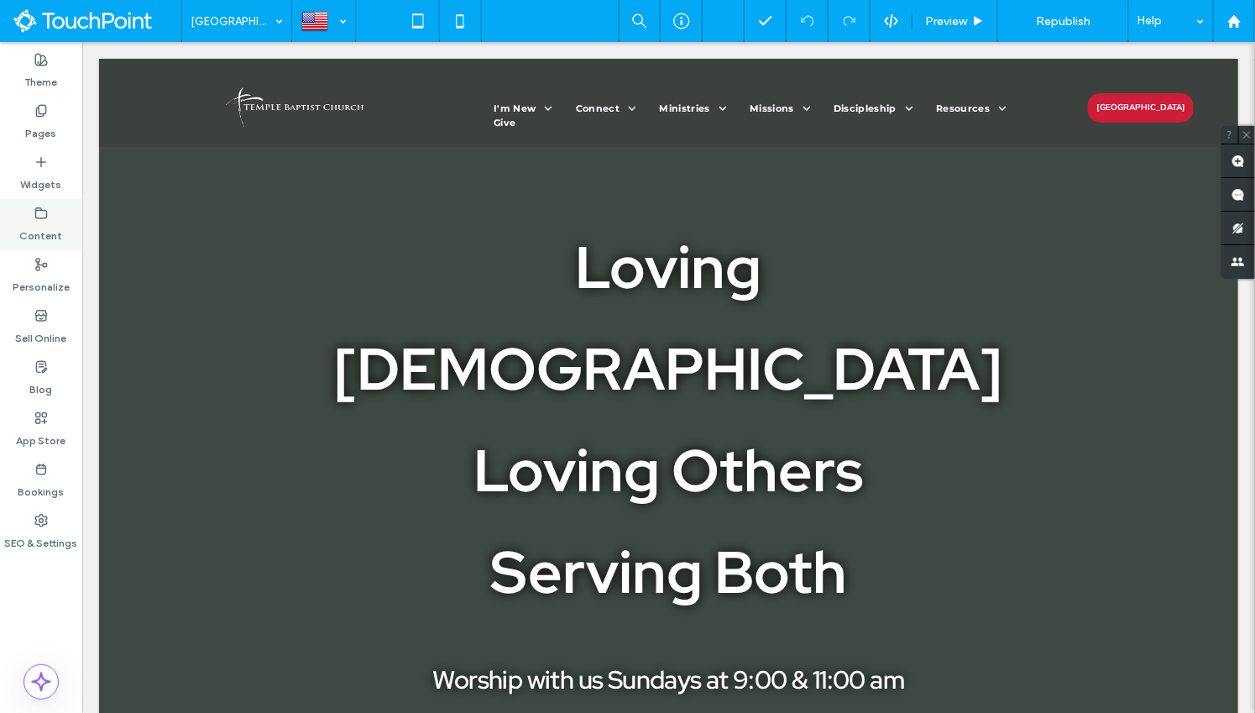
click at [30, 239] on label "Content" at bounding box center [41, 232] width 43 height 24
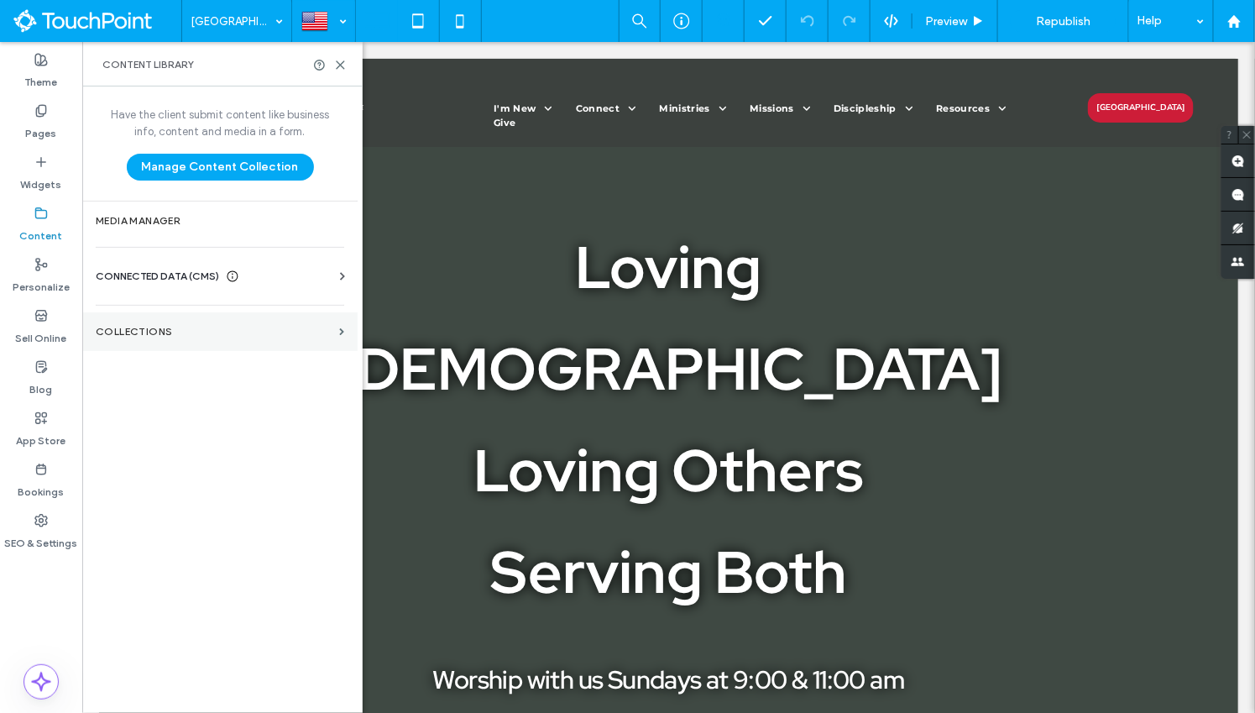
click at [124, 326] on label "Collections" at bounding box center [214, 332] width 237 height 12
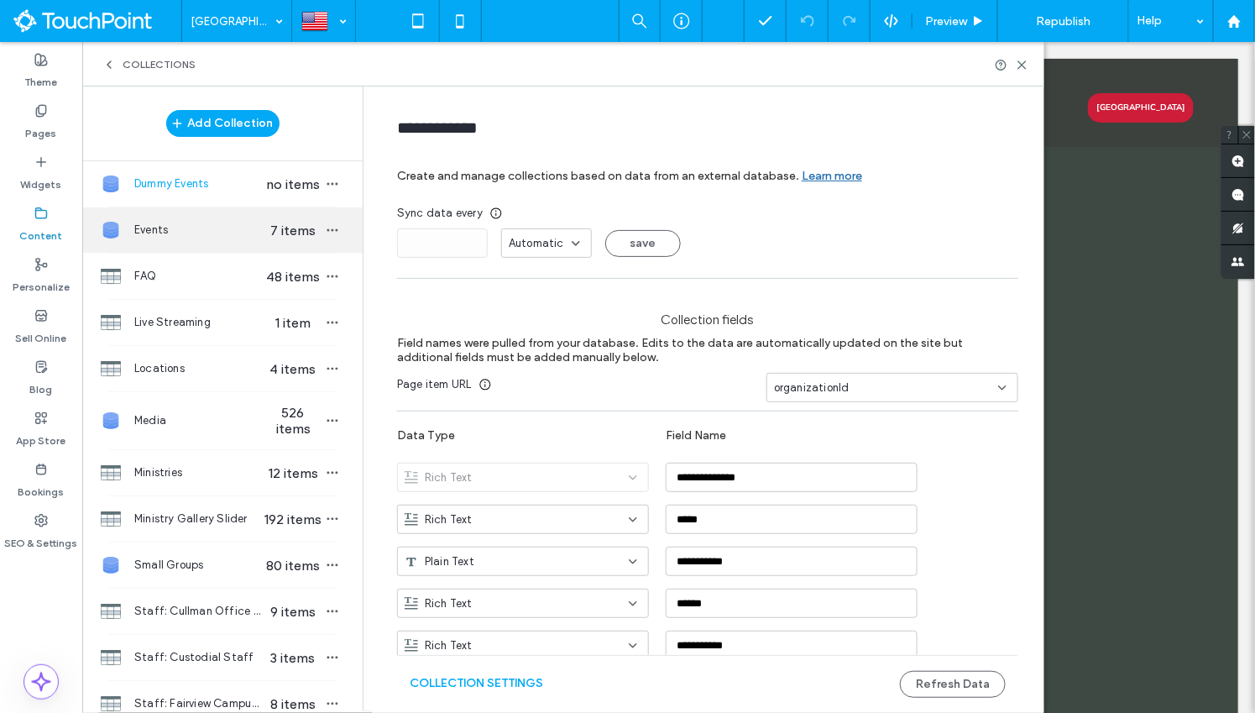
click at [181, 234] on span "Events" at bounding box center [198, 230] width 129 height 17
type input "******"
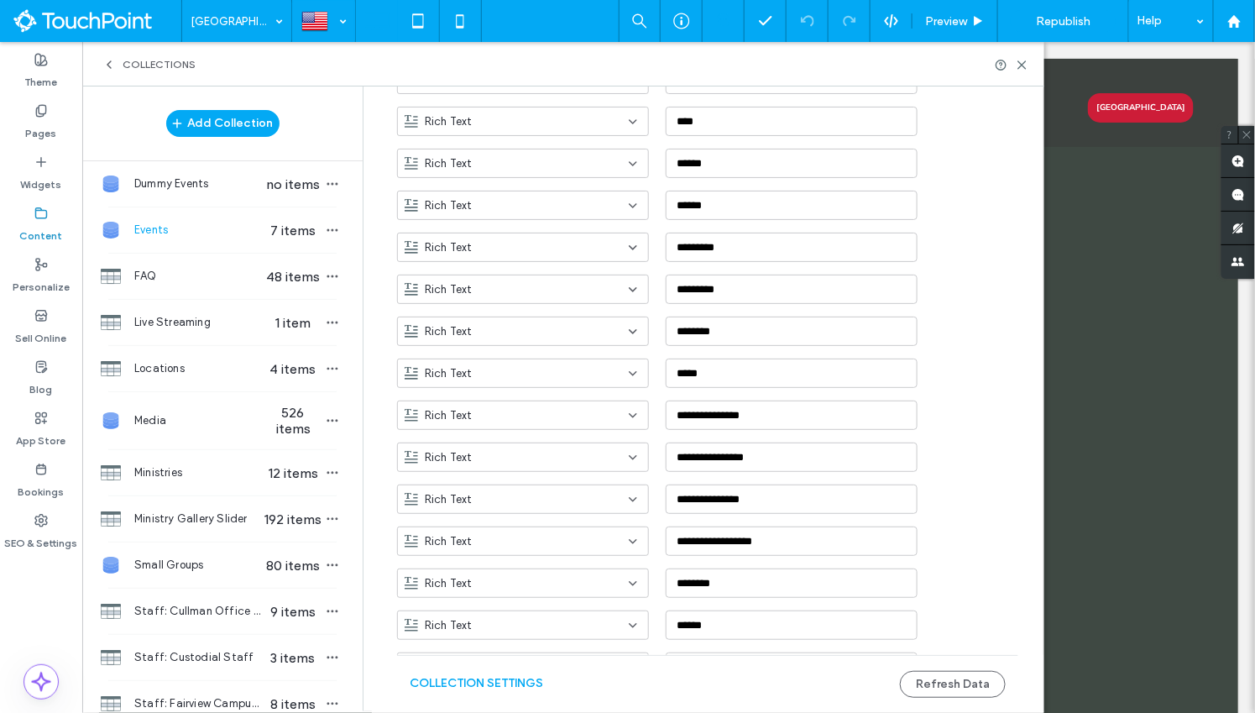
scroll to position [947, 0]
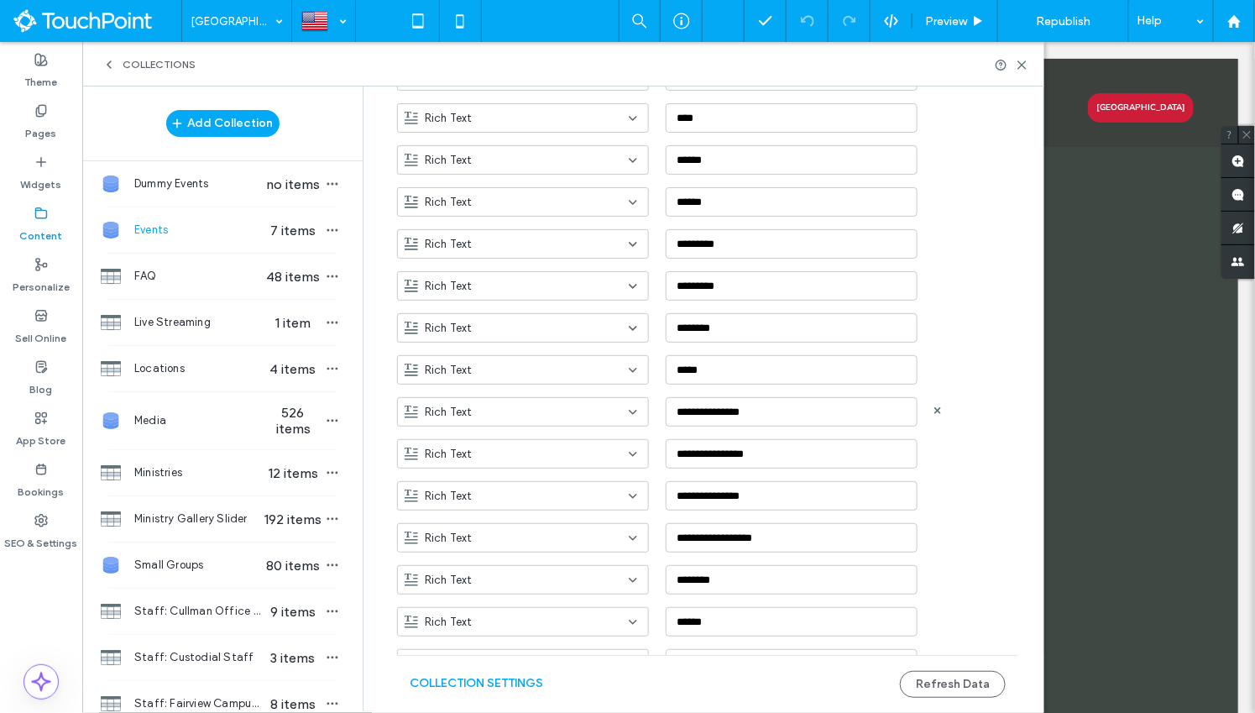
click at [561, 411] on div "Rich Text" at bounding box center [513, 412] width 217 height 17
click at [458, 531] on div "Link" at bounding box center [517, 526] width 251 height 29
click at [557, 446] on div "Rich Text" at bounding box center [513, 454] width 217 height 17
click at [466, 566] on div "Link" at bounding box center [517, 568] width 251 height 29
click at [939, 684] on button "Refresh Data" at bounding box center [953, 684] width 106 height 27
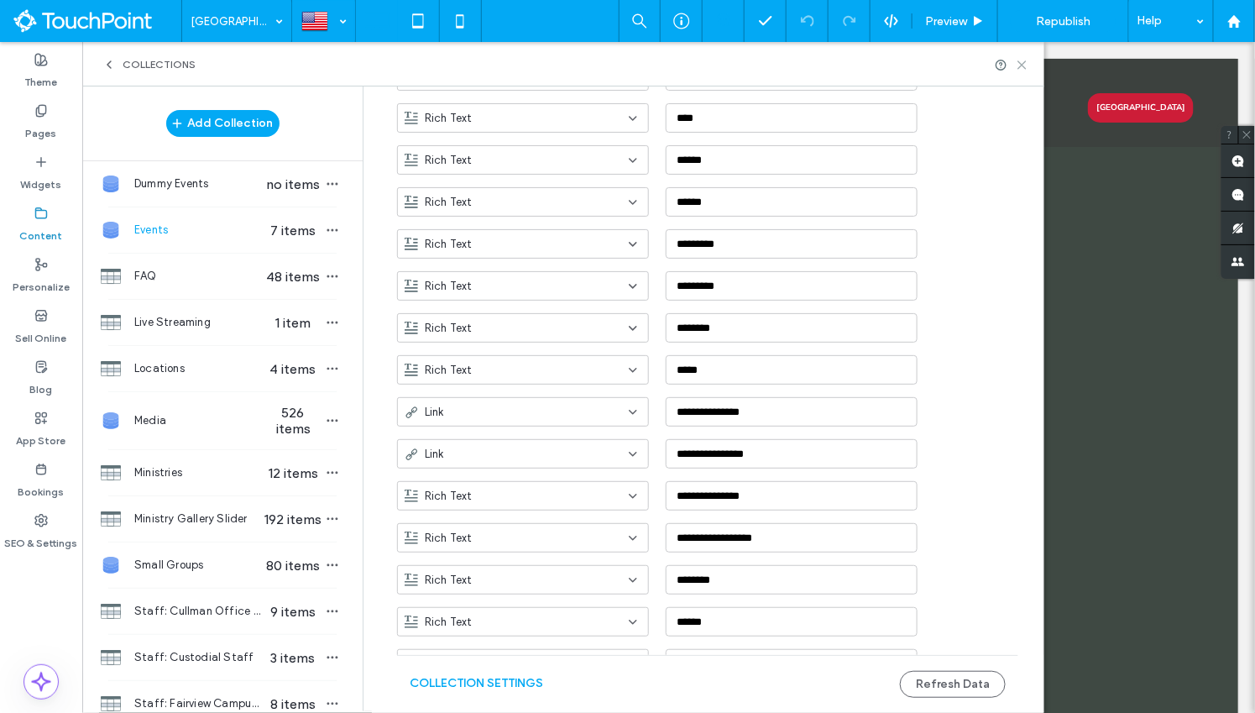
click at [1022, 64] on use at bounding box center [1022, 65] width 8 height 8
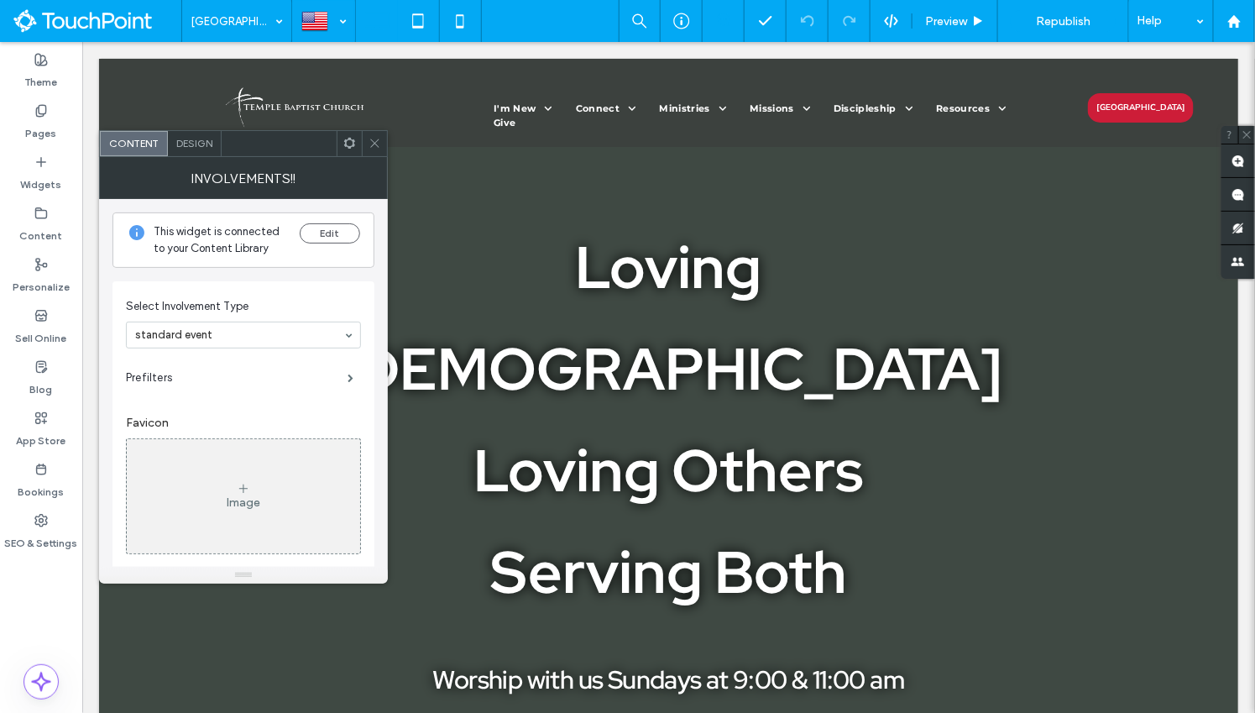
click at [353, 147] on icon at bounding box center [349, 143] width 13 height 13
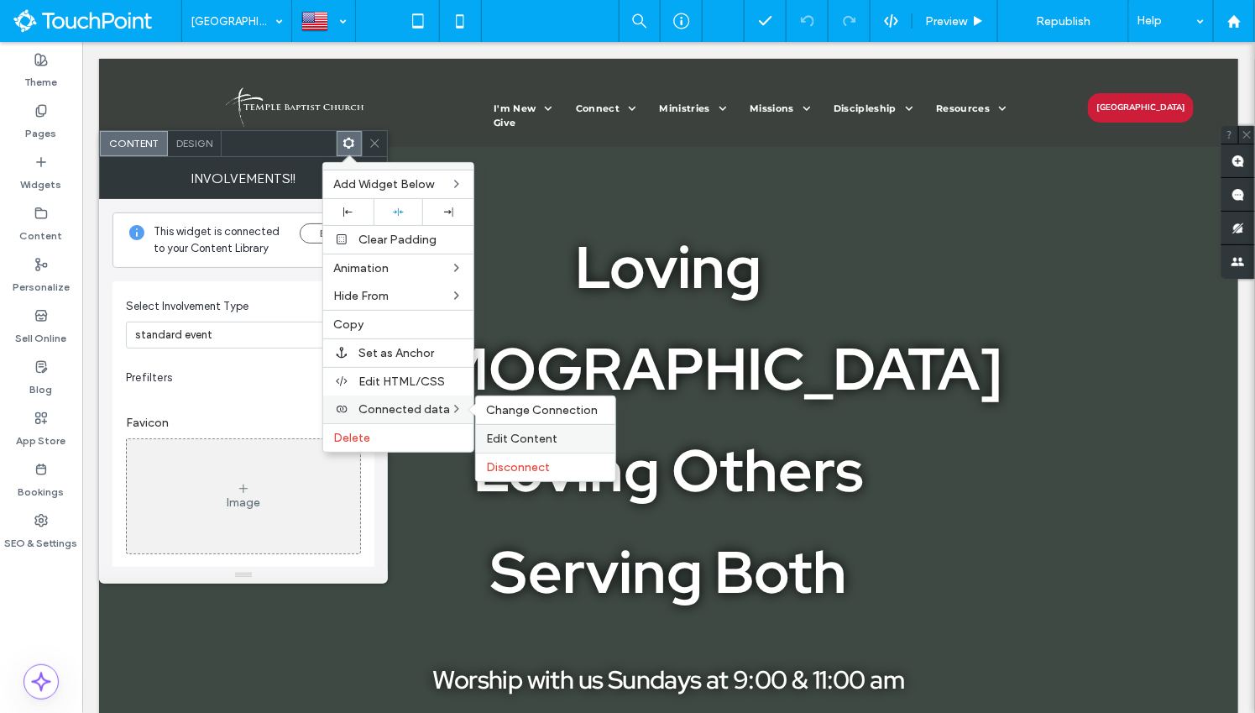
click at [503, 432] on span "Edit Content" at bounding box center [521, 439] width 71 height 14
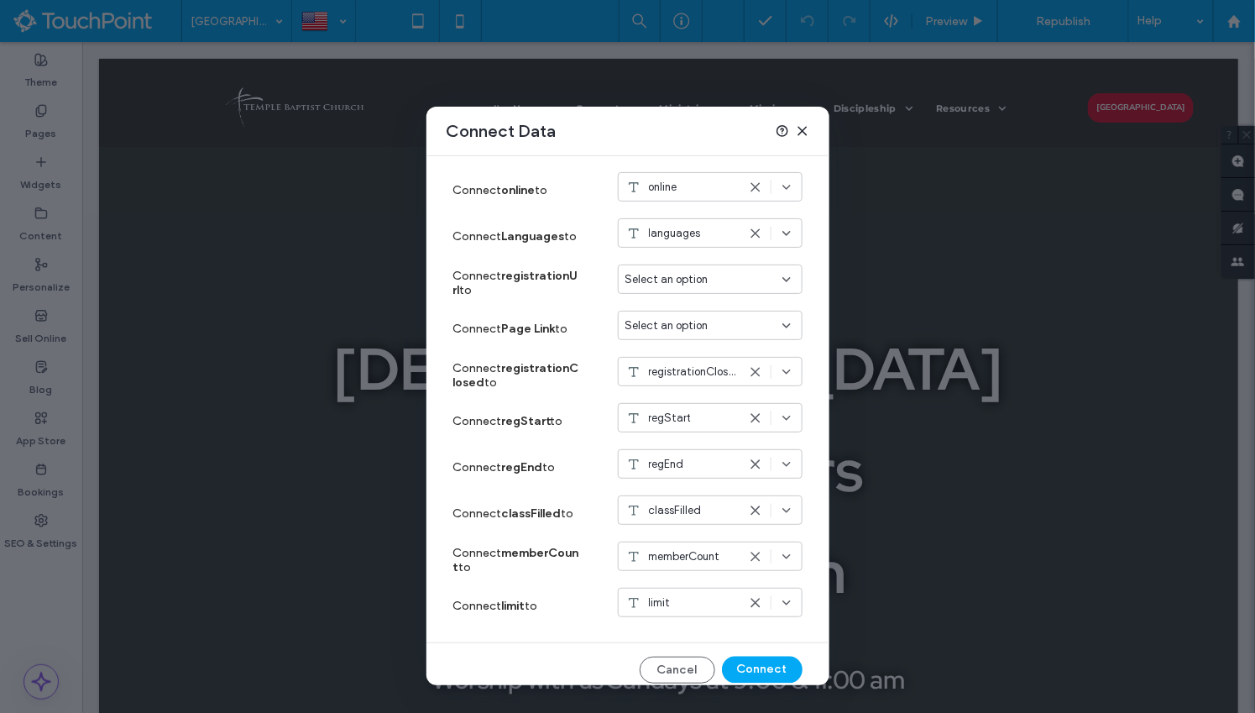
scroll to position [1004, 0]
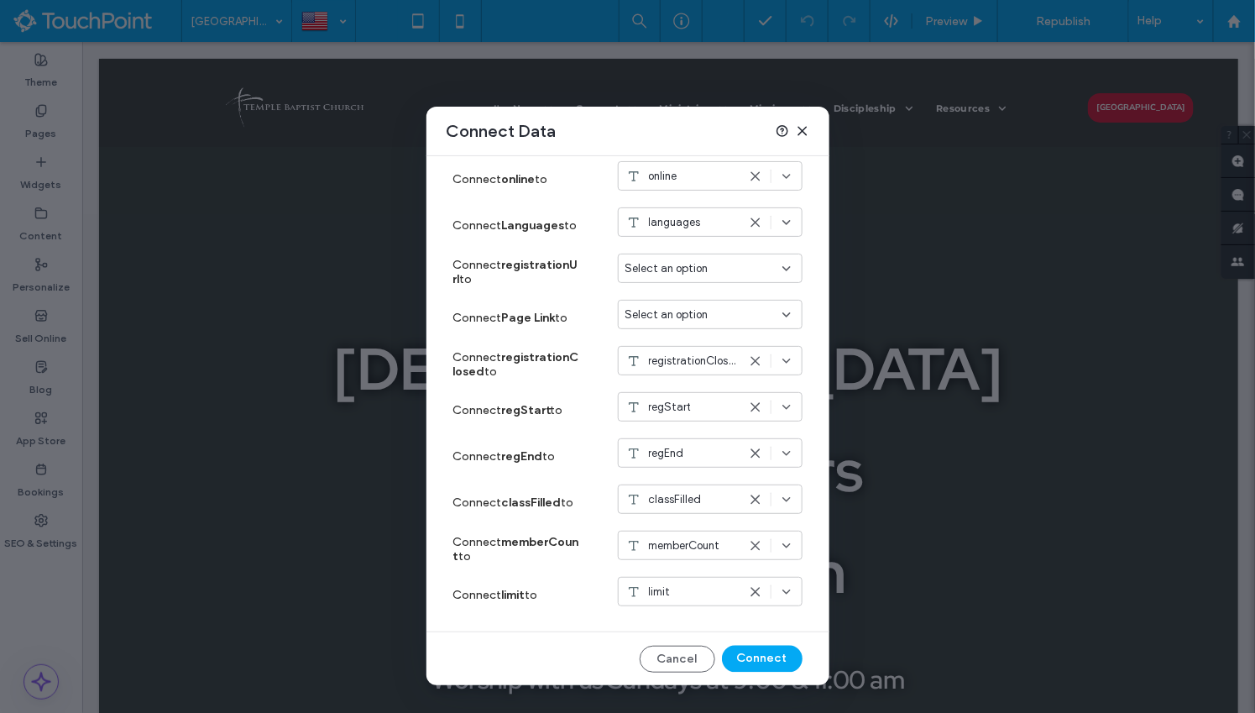
click at [686, 273] on span "Select an option" at bounding box center [666, 268] width 83 height 17
click at [693, 322] on span "registrationLink" at bounding box center [694, 325] width 76 height 17
click at [761, 657] on button "Connect" at bounding box center [762, 659] width 81 height 27
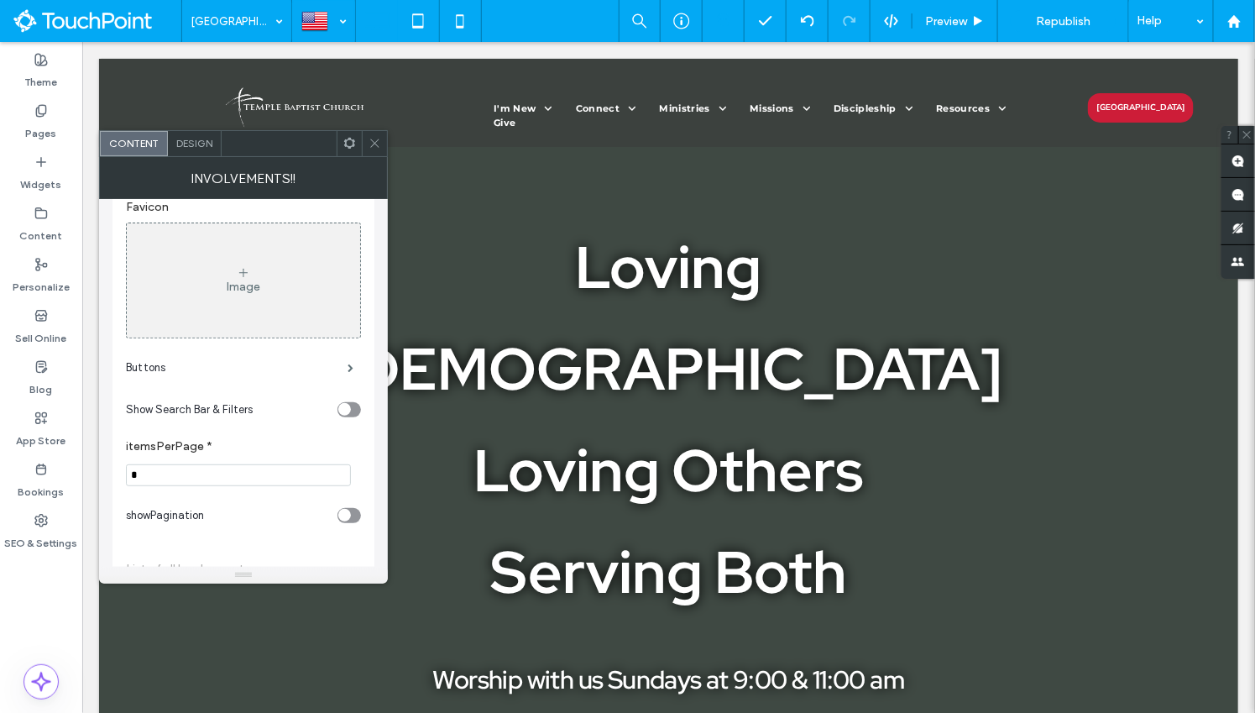
scroll to position [221, 0]
click at [284, 361] on label "Buttons" at bounding box center [237, 363] width 222 height 34
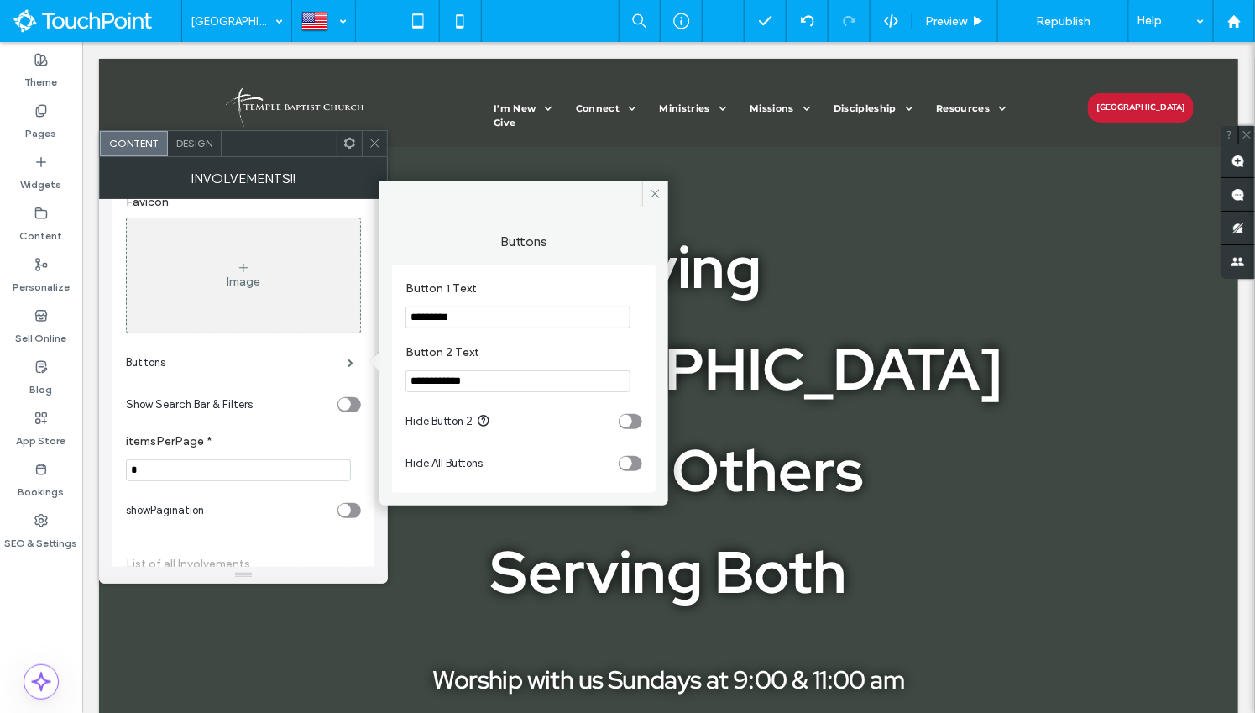
drag, startPoint x: 489, startPoint y: 379, endPoint x: 458, endPoint y: 380, distance: 30.3
click at [458, 380] on input "**********" at bounding box center [518, 381] width 225 height 22
type input "********"
click at [556, 337] on section "Button 2 Text ********" at bounding box center [524, 369] width 237 height 64
click at [653, 192] on icon at bounding box center [655, 193] width 13 height 13
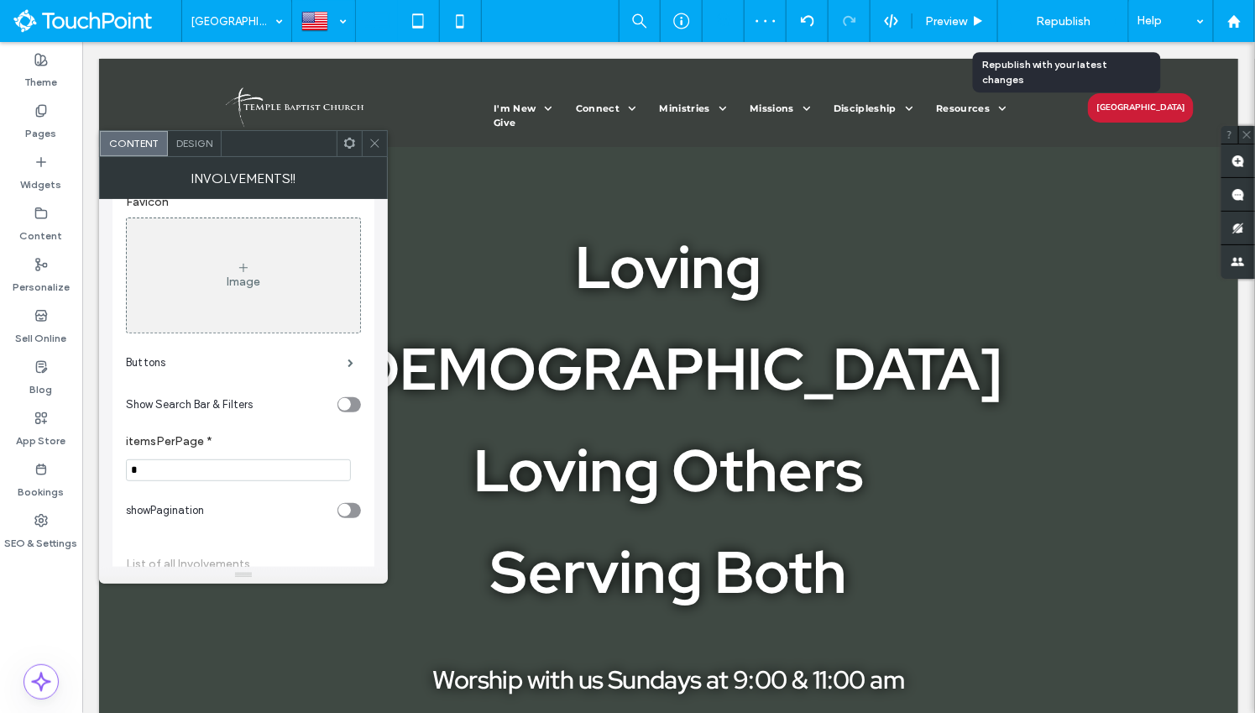
click at [1069, 17] on span "Republish" at bounding box center [1063, 21] width 55 height 14
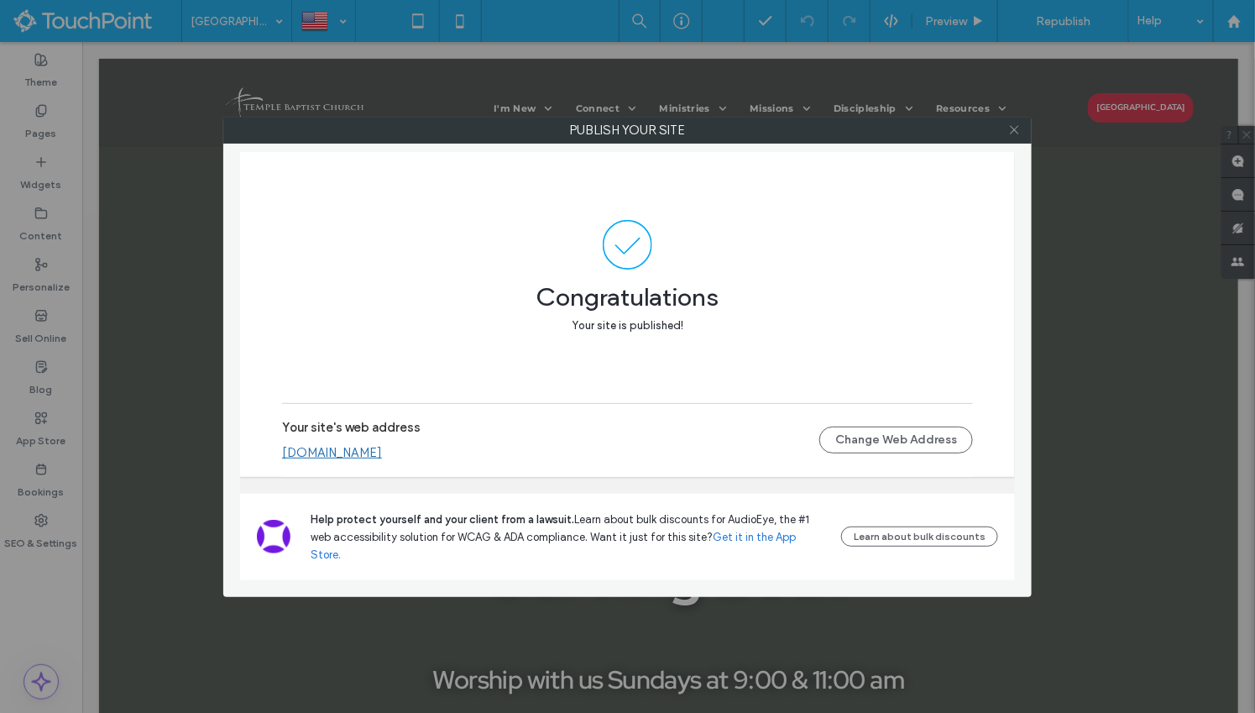
click at [1009, 134] on icon at bounding box center [1014, 129] width 13 height 13
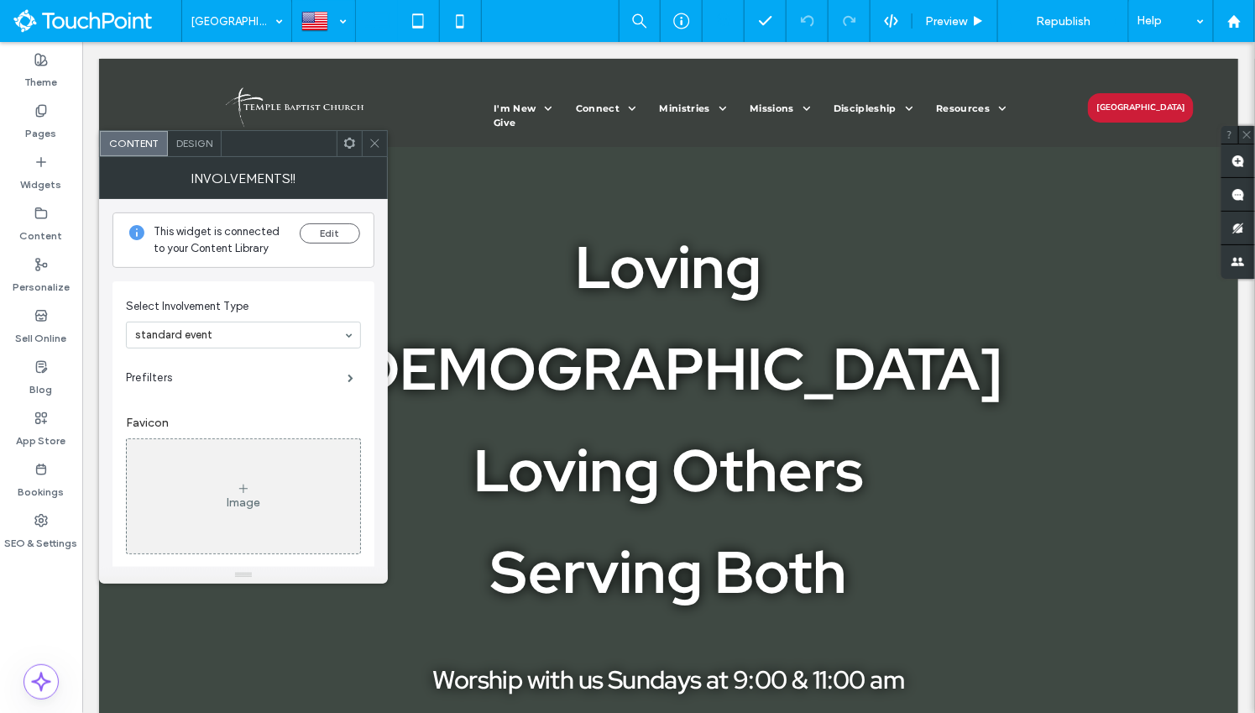
click at [348, 141] on icon at bounding box center [349, 143] width 13 height 13
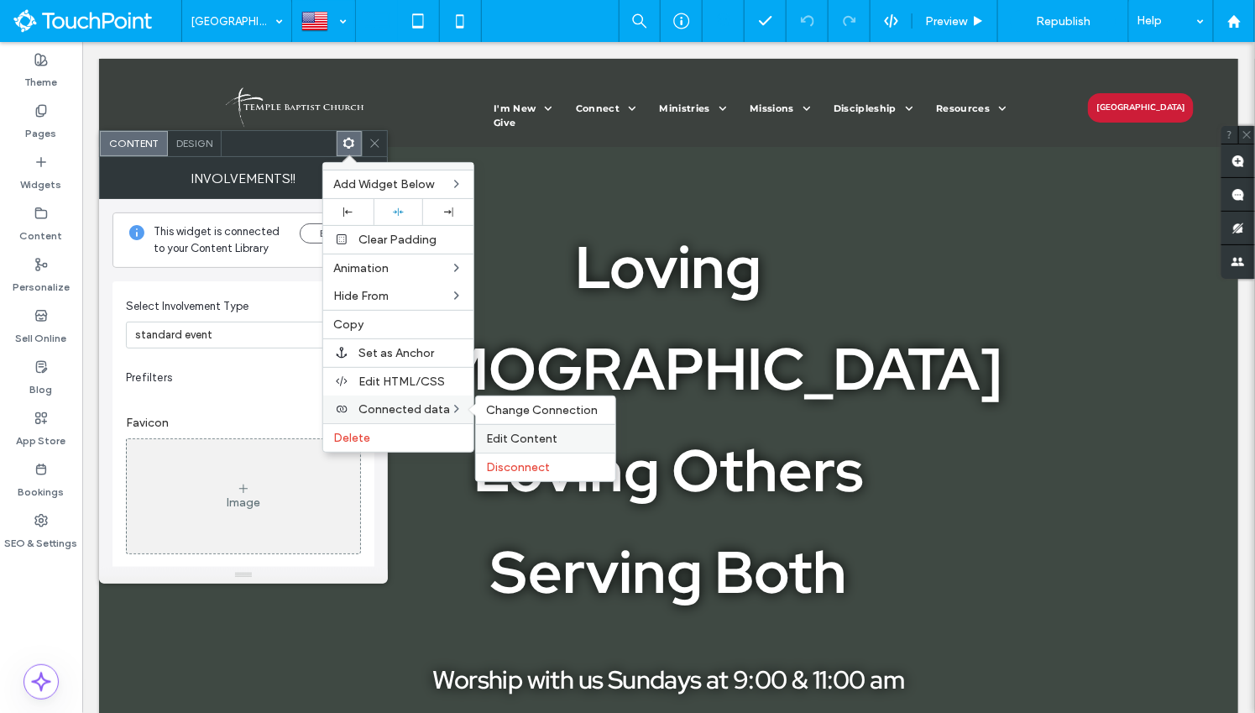
click at [505, 432] on span "Edit Content" at bounding box center [521, 439] width 71 height 14
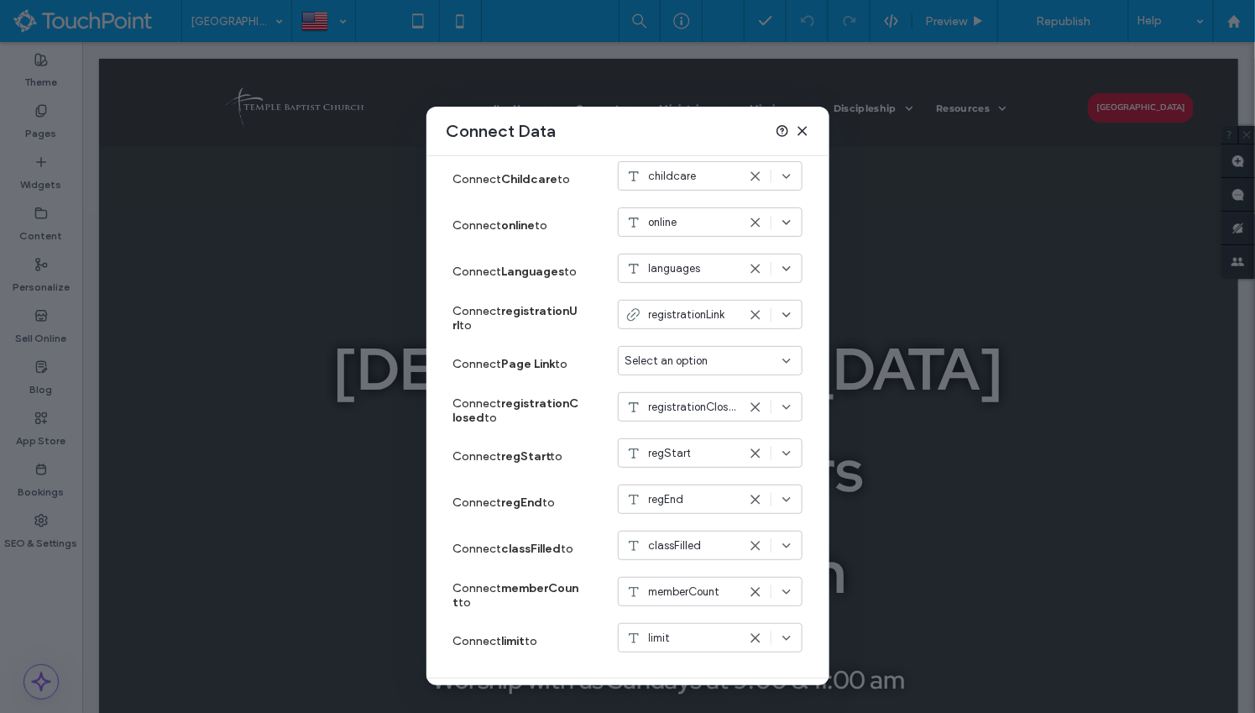
scroll to position [961, 0]
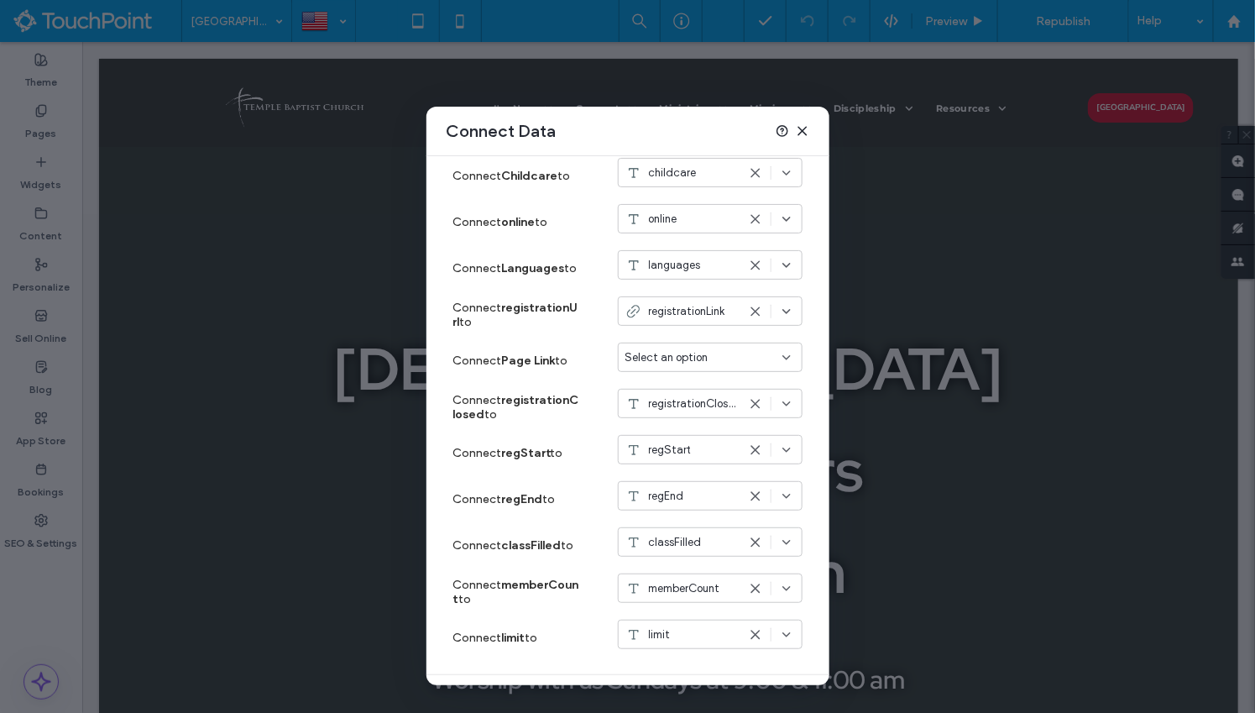
click at [704, 298] on div "registrationLink" at bounding box center [710, 310] width 185 height 29
click at [700, 332] on span "registrationUrl" at bounding box center [691, 339] width 71 height 17
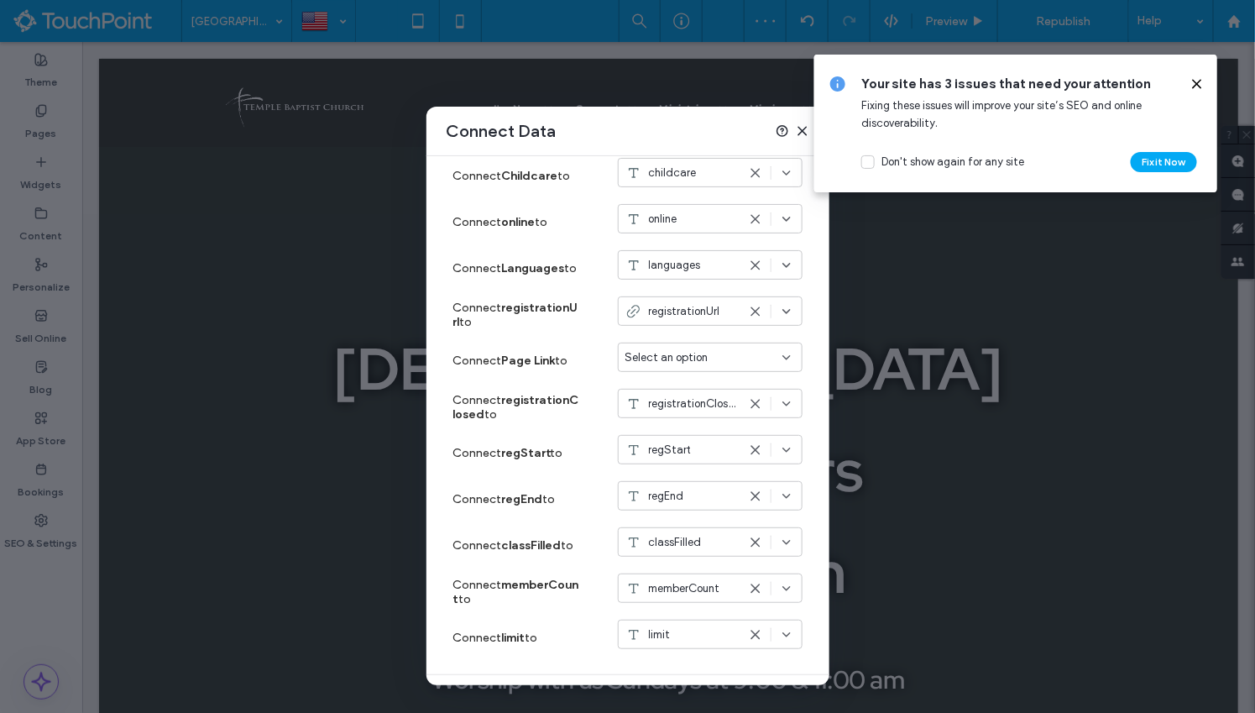
click at [1196, 85] on use at bounding box center [1197, 84] width 8 height 8
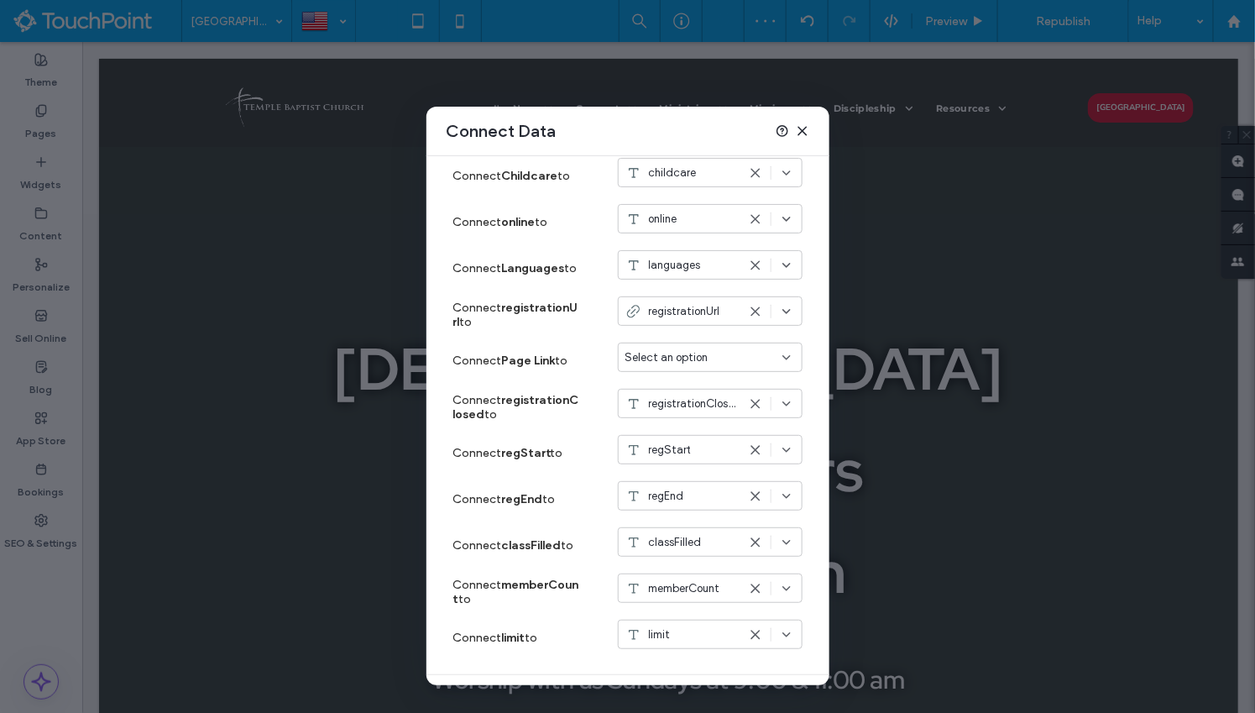
click at [806, 125] on icon at bounding box center [802, 130] width 13 height 13
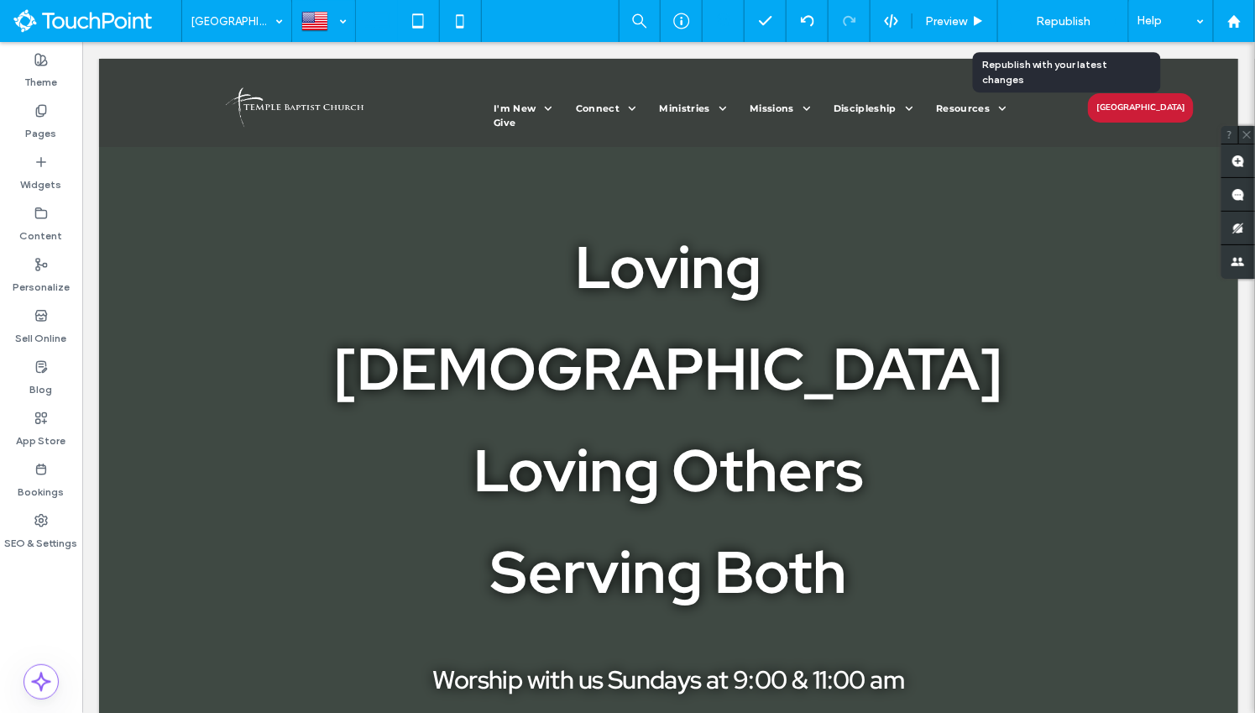
click at [1068, 17] on span "Republish" at bounding box center [1063, 21] width 55 height 14
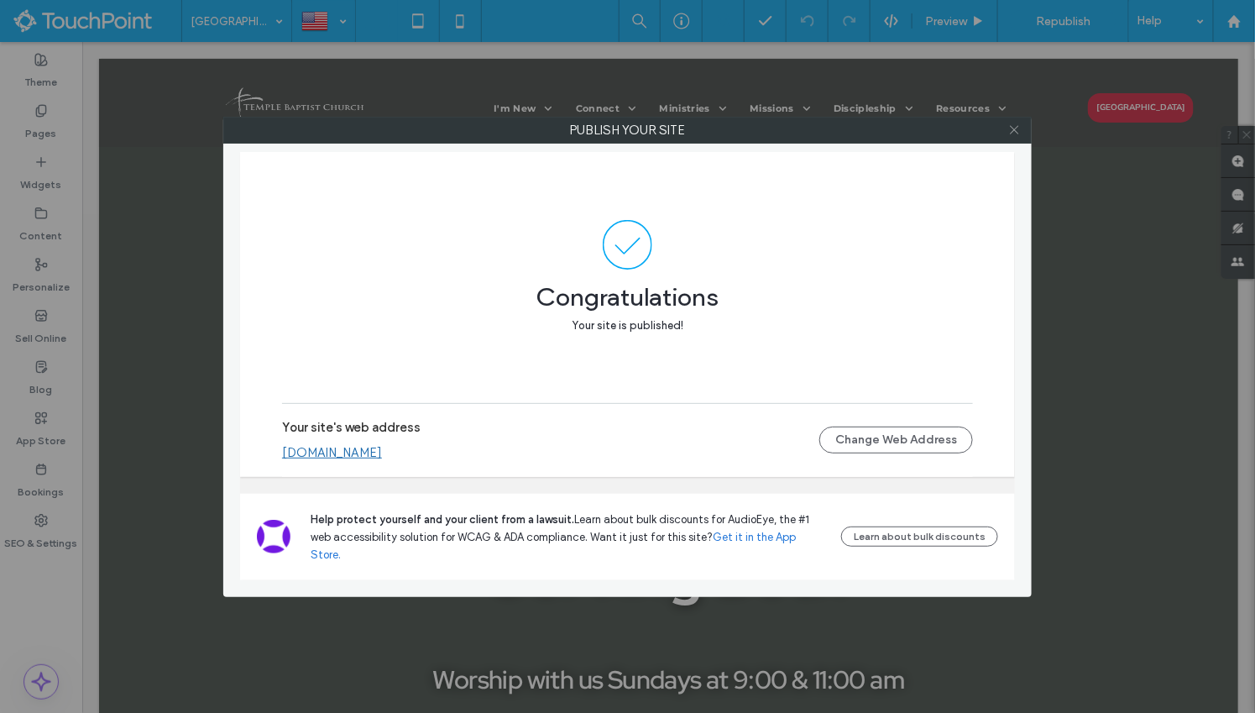
click at [1015, 130] on use at bounding box center [1014, 130] width 8 height 8
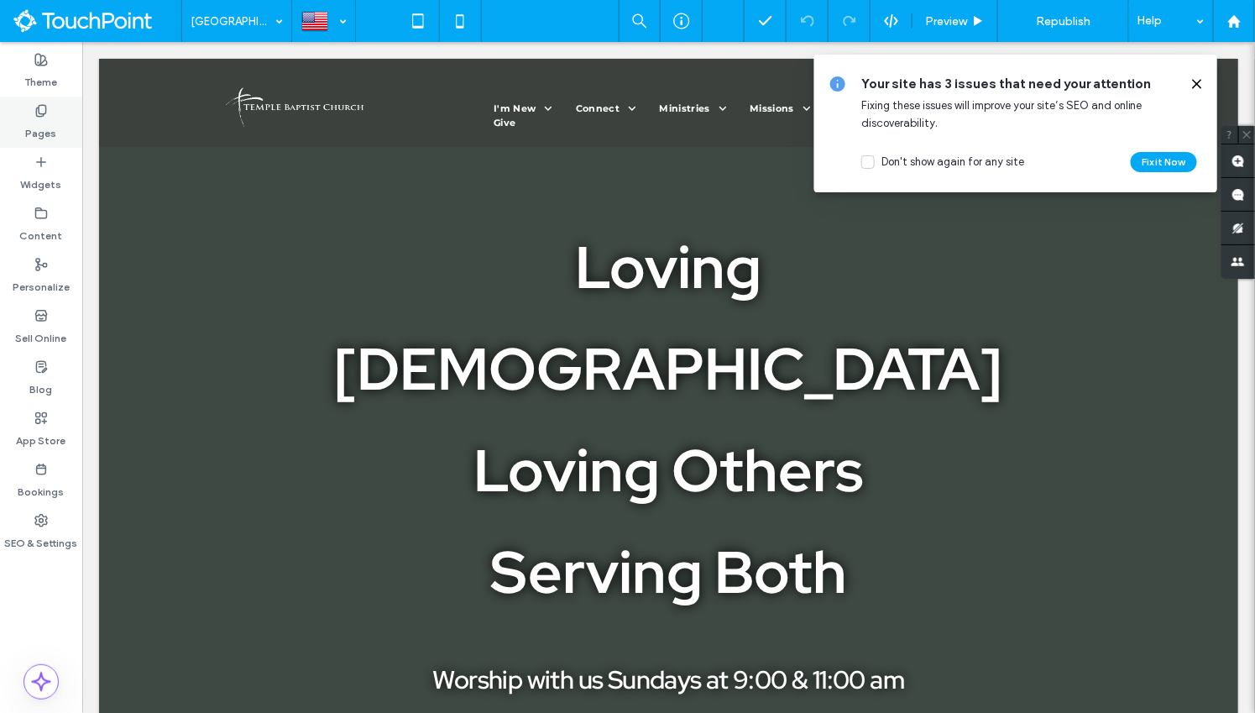
click at [59, 132] on div "Pages" at bounding box center [41, 122] width 82 height 51
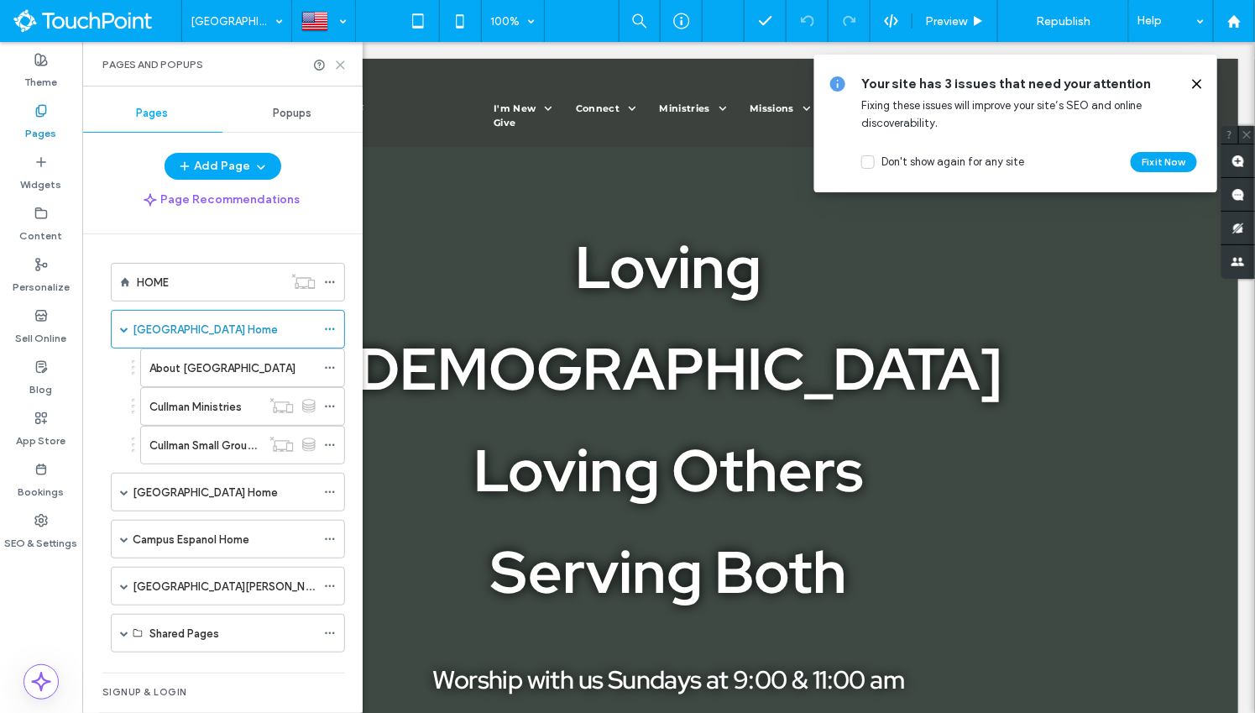
click at [340, 66] on icon at bounding box center [340, 65] width 13 height 13
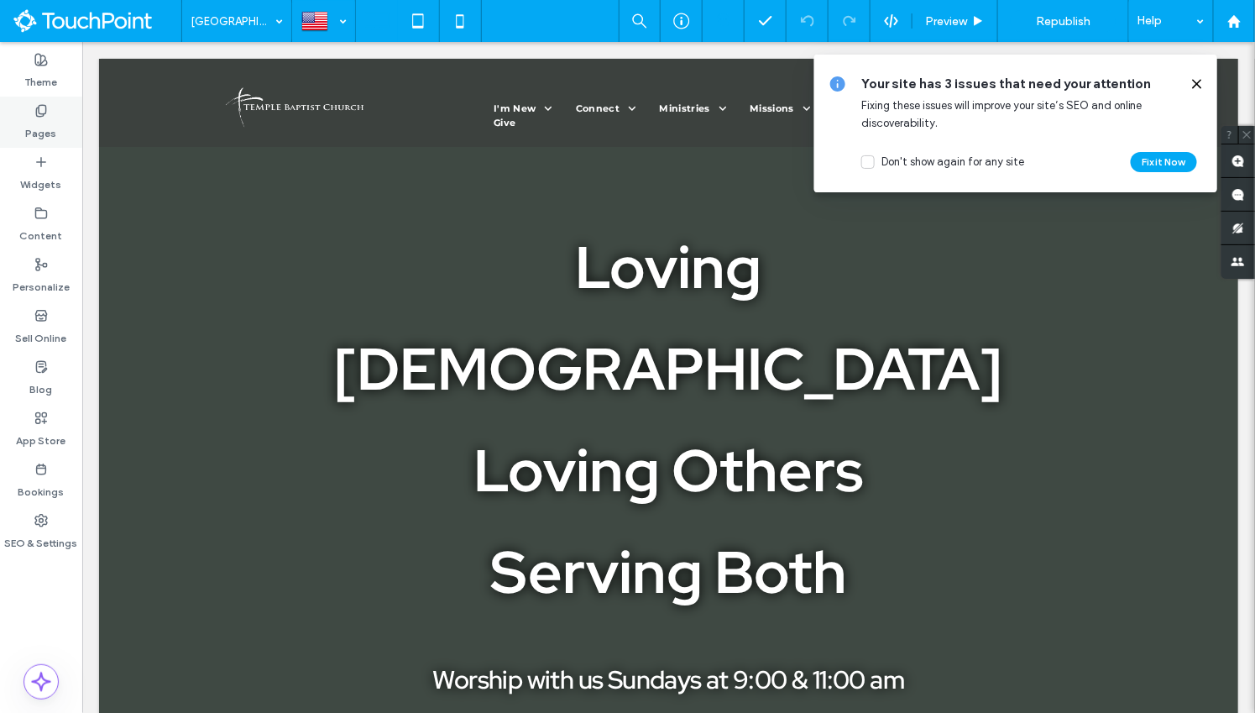
click at [56, 127] on div "Pages" at bounding box center [41, 122] width 82 height 51
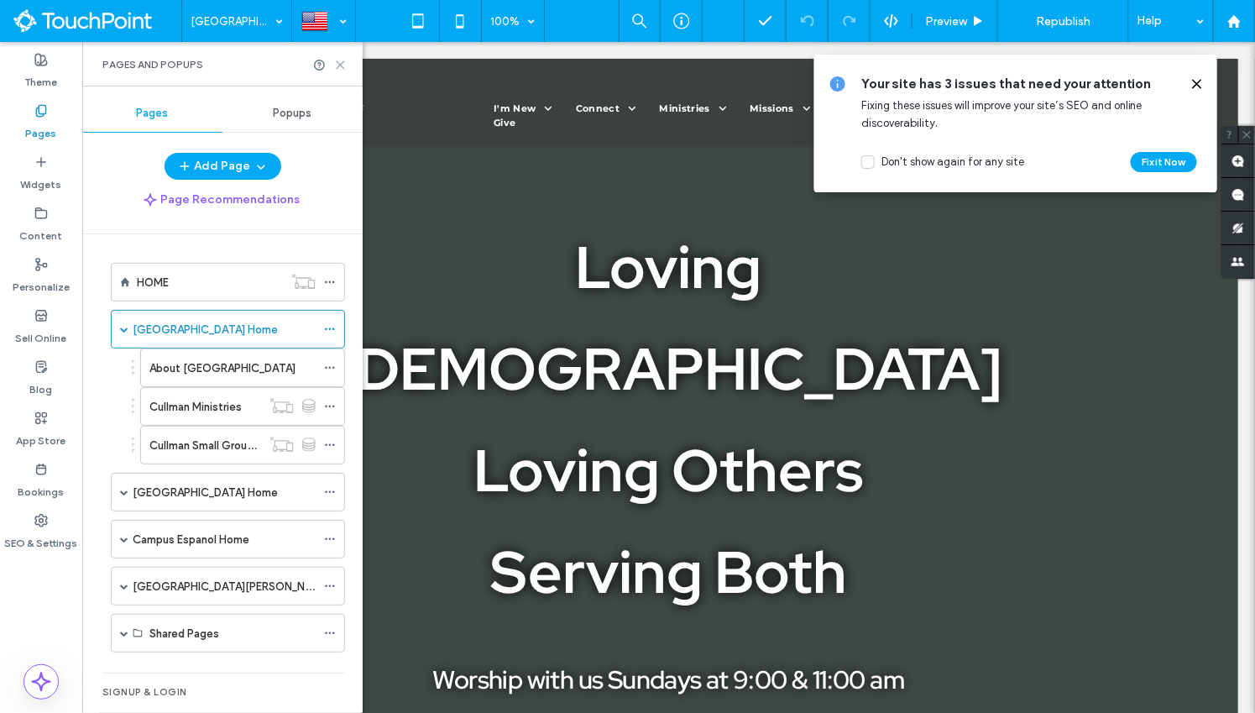
click at [340, 65] on icon at bounding box center [340, 65] width 13 height 13
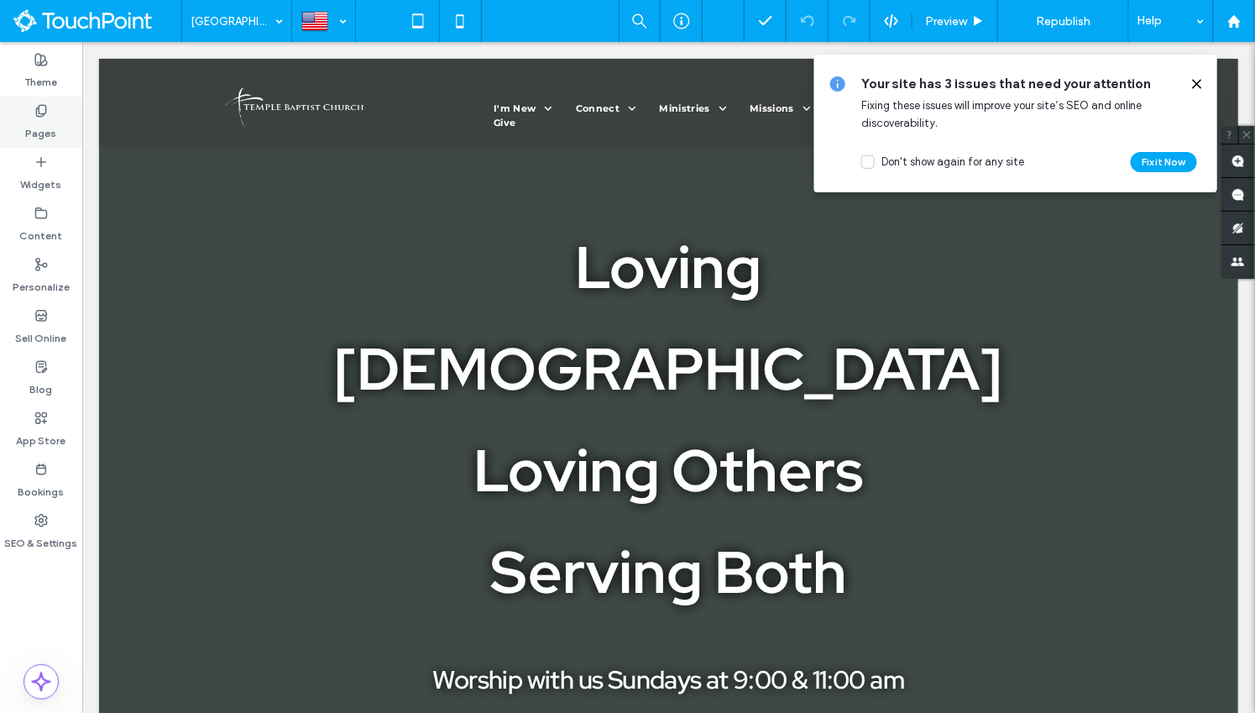
click at [60, 132] on div "Pages" at bounding box center [41, 122] width 82 height 51
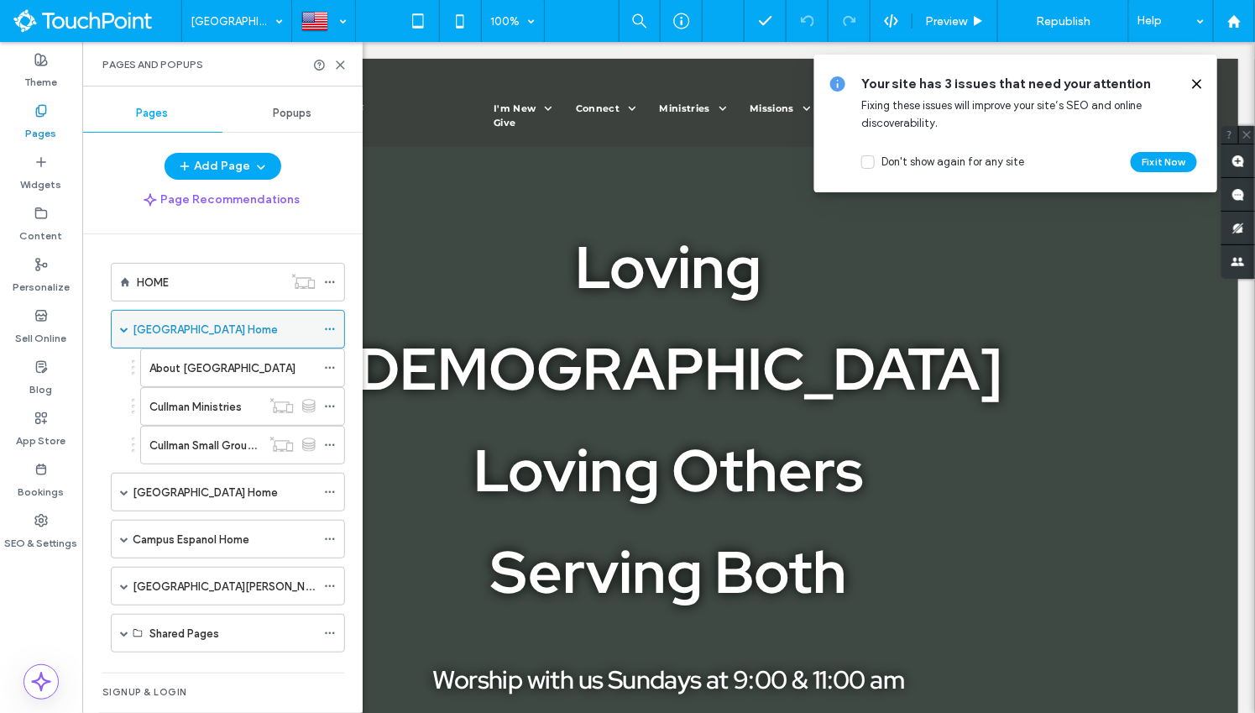
click at [202, 332] on label "[GEOGRAPHIC_DATA] Home" at bounding box center [205, 329] width 145 height 29
click at [229, 398] on label "Cullman Ministries" at bounding box center [195, 406] width 92 height 29
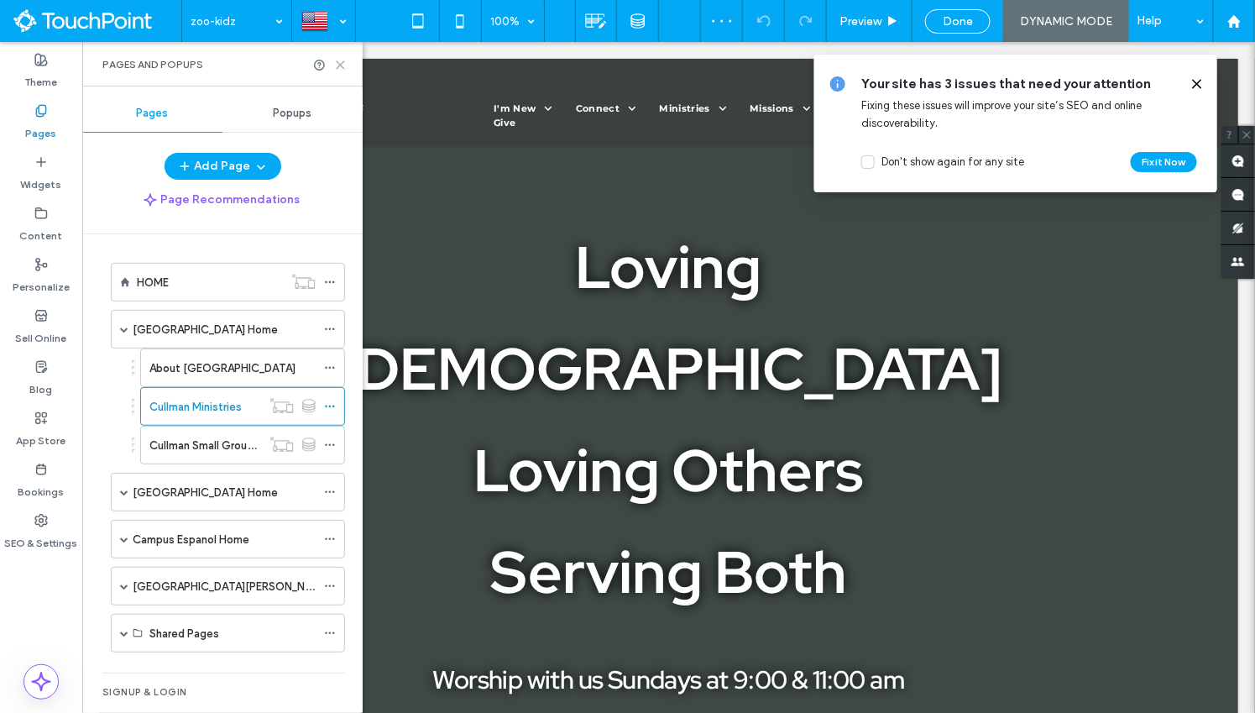
click at [338, 69] on icon at bounding box center [340, 65] width 13 height 13
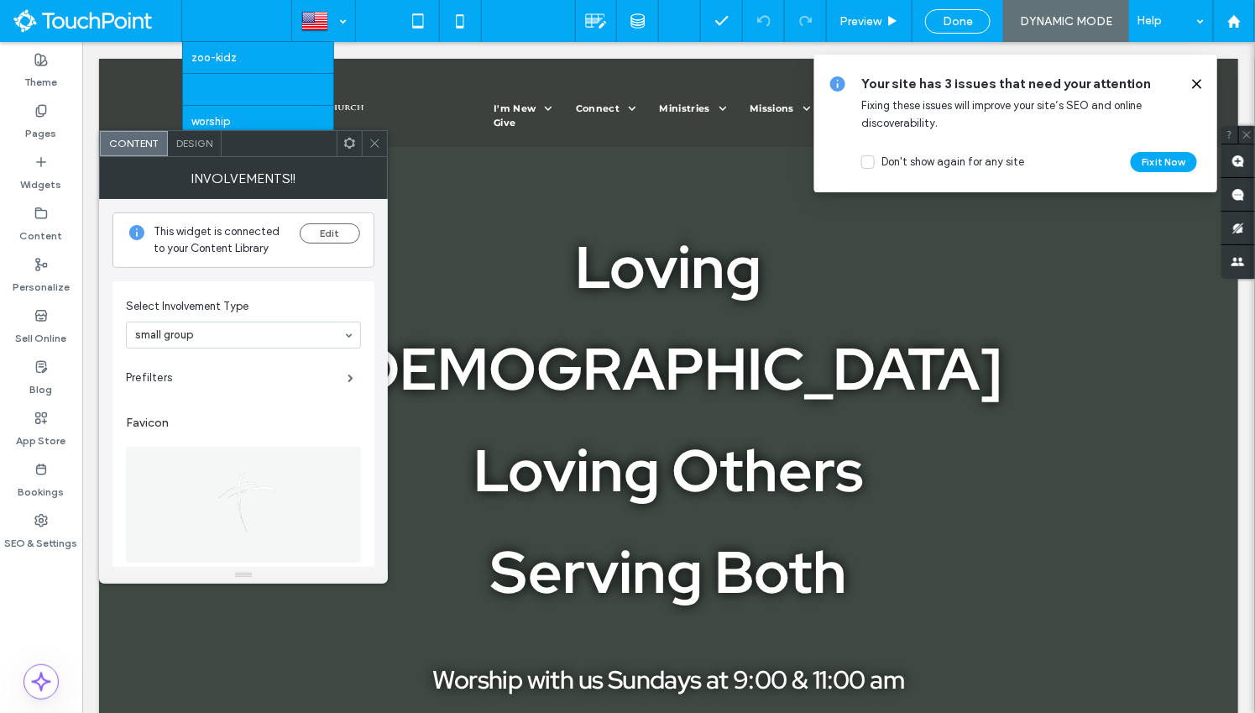
click at [357, 144] on div at bounding box center [349, 143] width 25 height 25
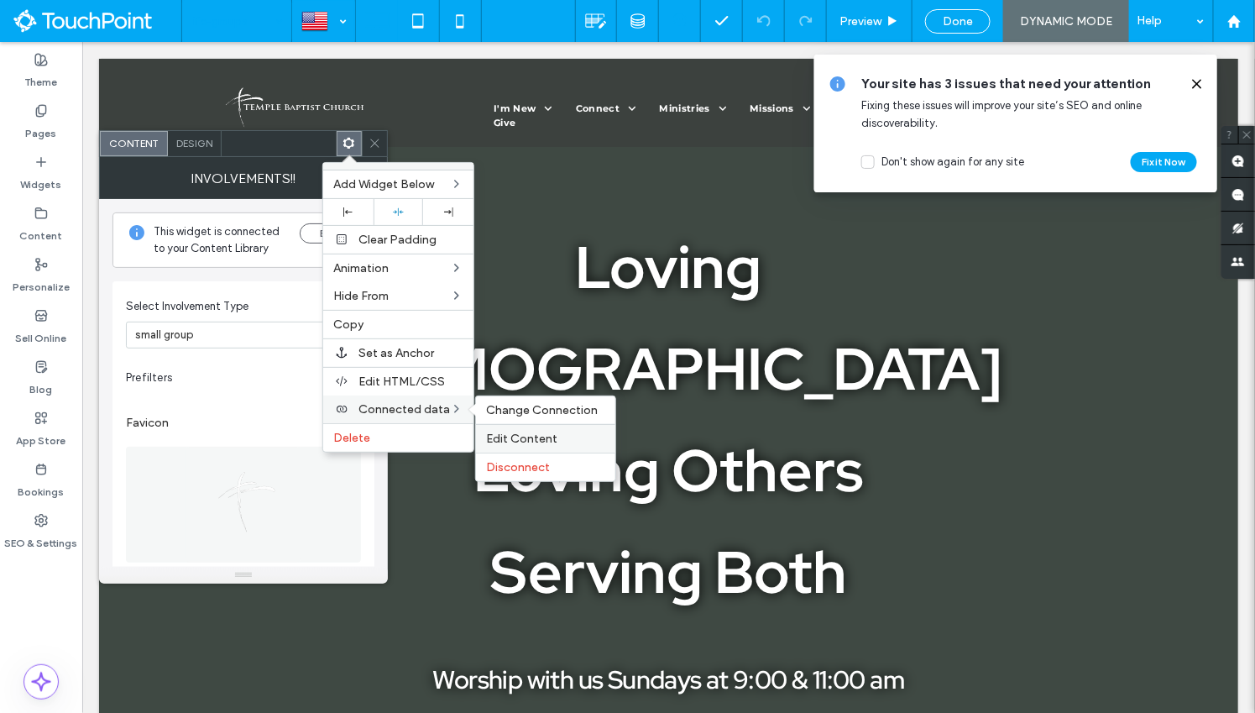
click at [511, 432] on span "Edit Content" at bounding box center [521, 439] width 71 height 14
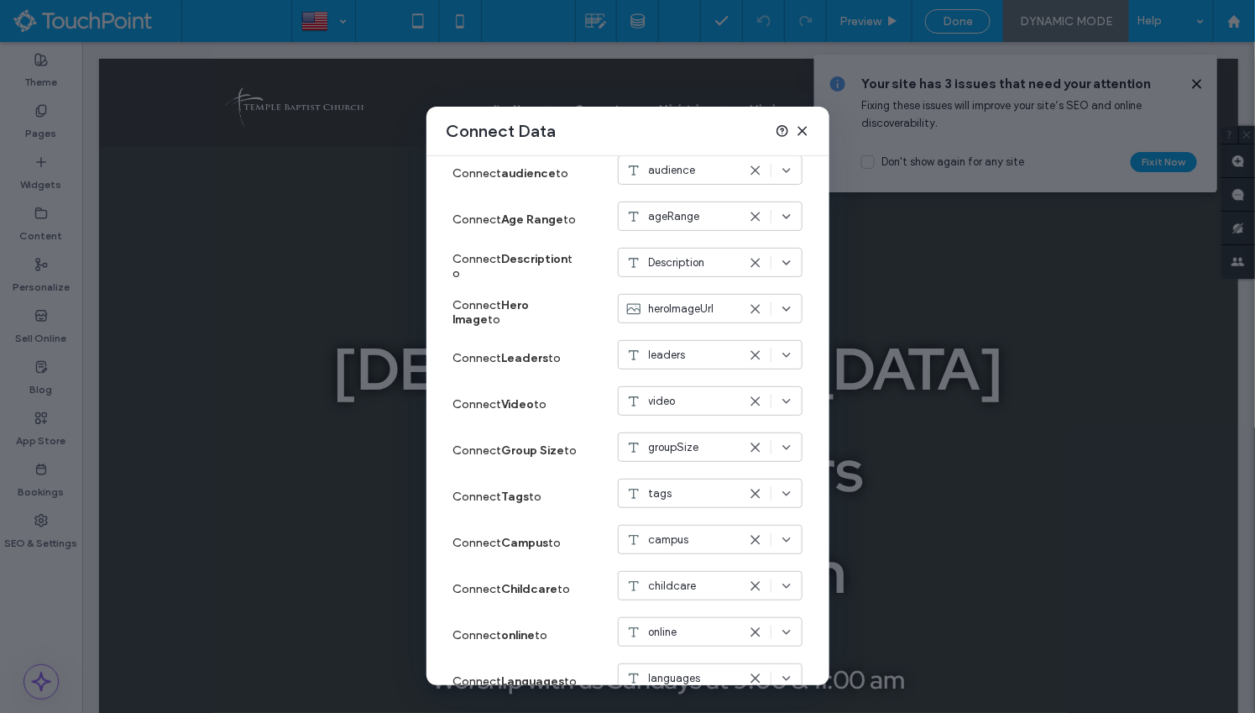
scroll to position [559, 0]
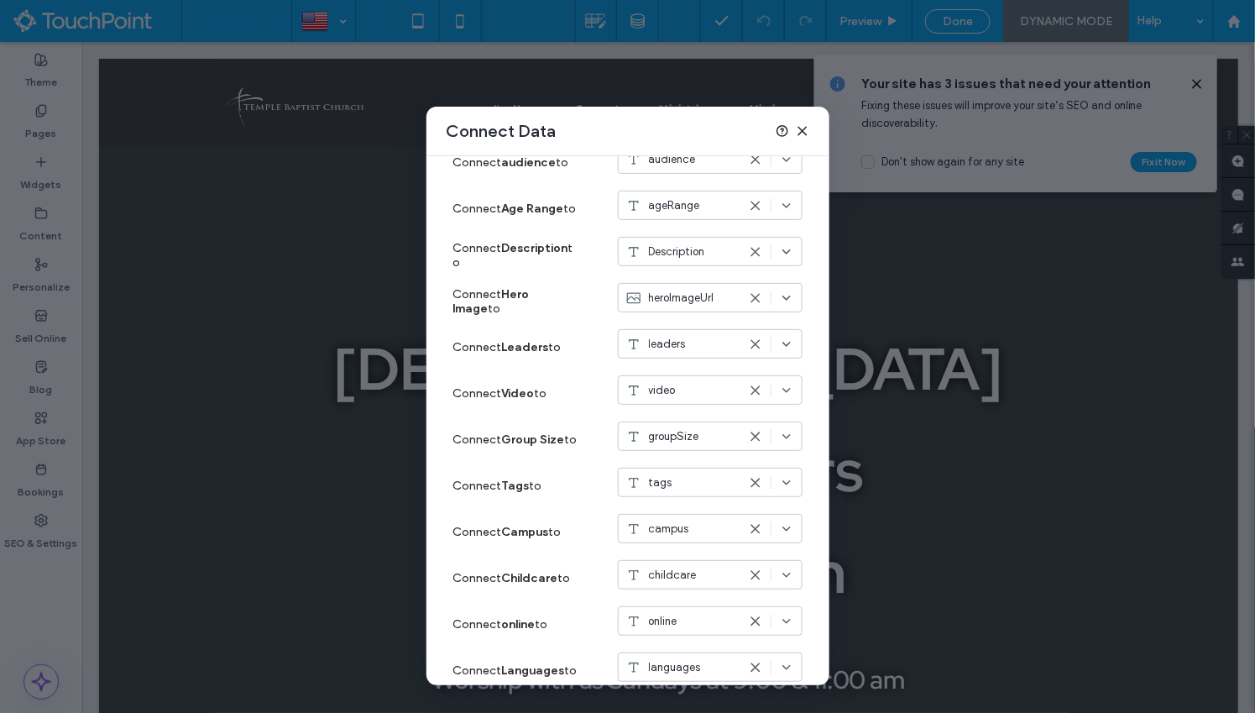
click at [801, 131] on icon at bounding box center [802, 130] width 13 height 13
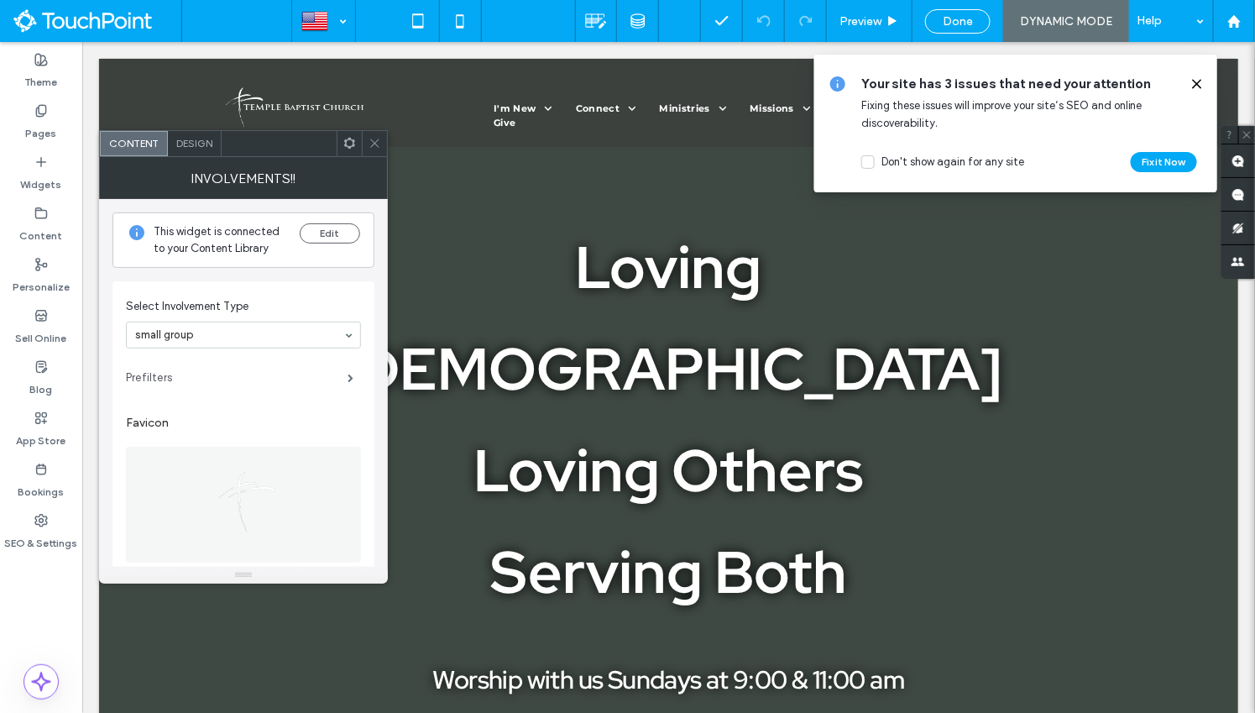
click at [217, 372] on label "Prefilters" at bounding box center [237, 378] width 222 height 34
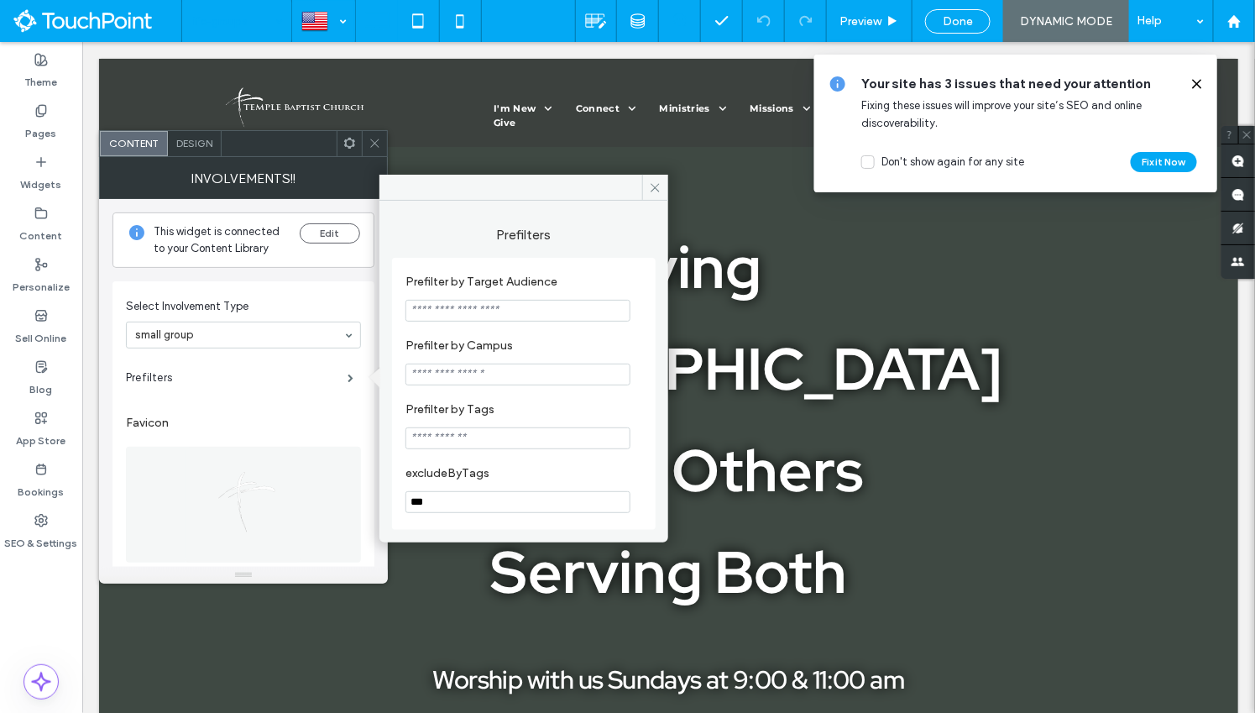
click at [476, 374] on input "Prefilter by Campus" at bounding box center [518, 375] width 225 height 22
type input "**********"
click at [569, 336] on section "**********" at bounding box center [524, 362] width 237 height 64
click at [952, 23] on span "Done" at bounding box center [958, 21] width 30 height 14
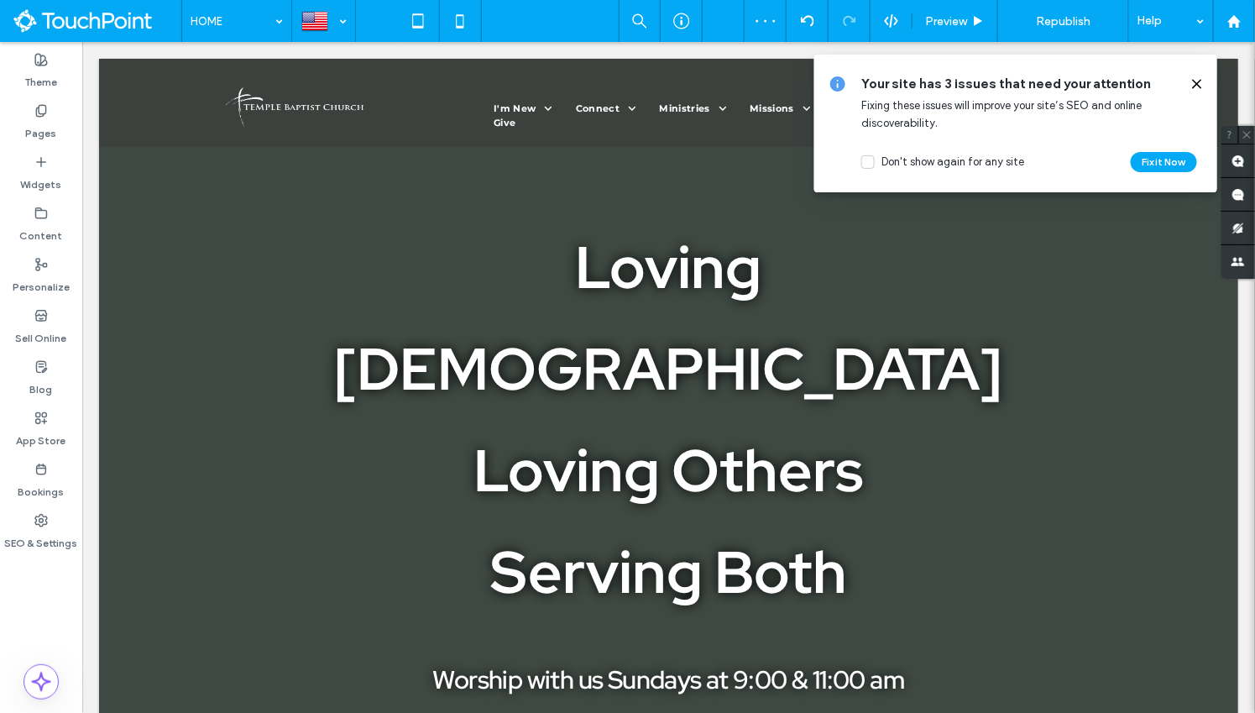
click at [1052, 30] on div at bounding box center [627, 356] width 1255 height 713
click at [1052, 22] on span "Republish" at bounding box center [1063, 21] width 55 height 14
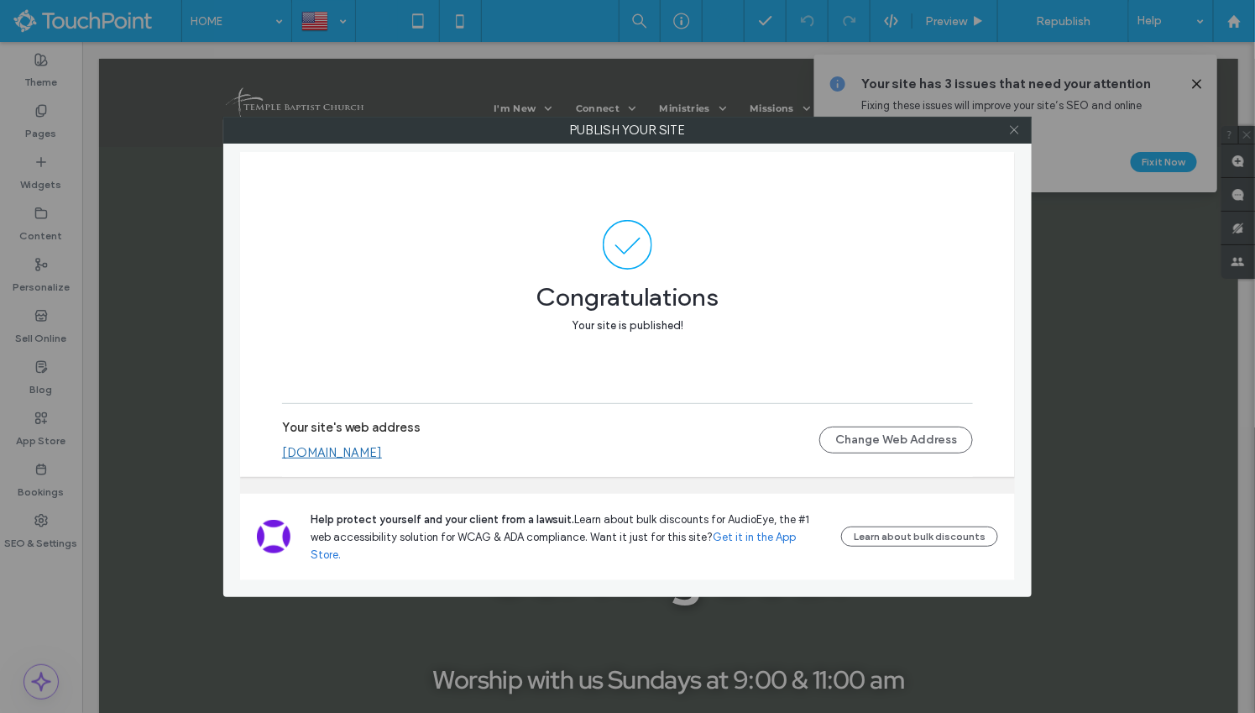
click at [1013, 133] on icon at bounding box center [1014, 129] width 13 height 13
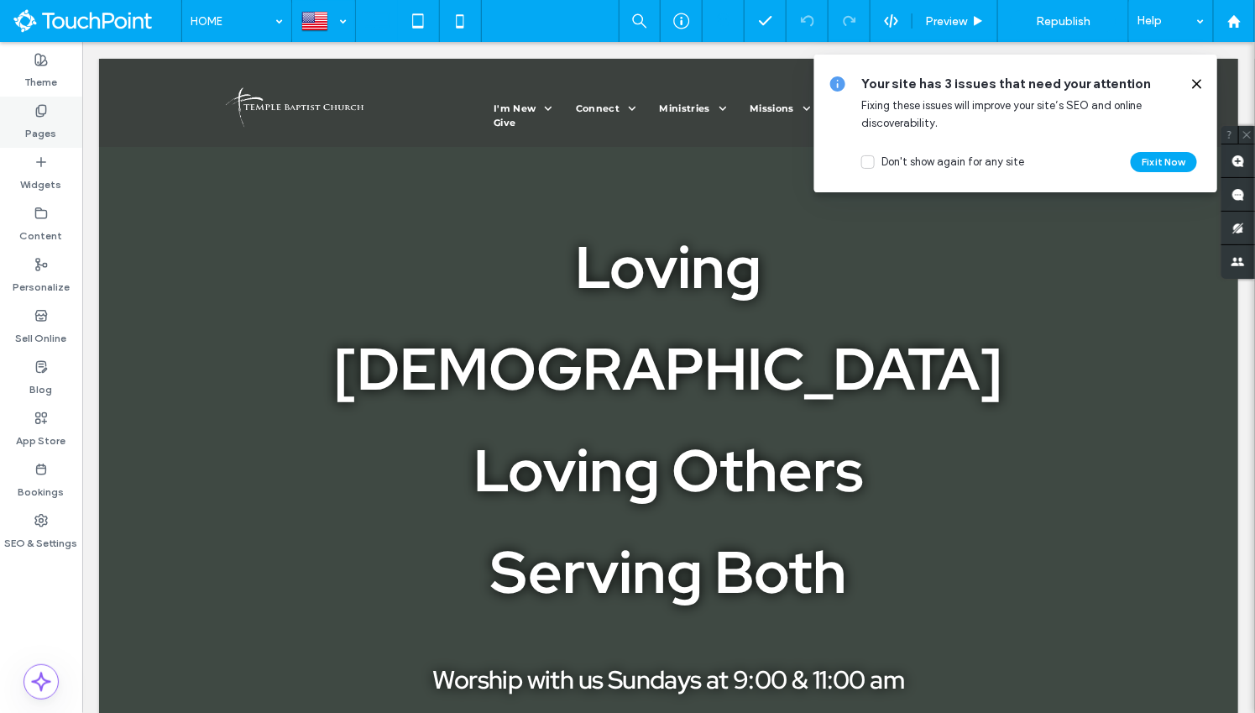
click at [39, 144] on div "Pages" at bounding box center [41, 122] width 82 height 51
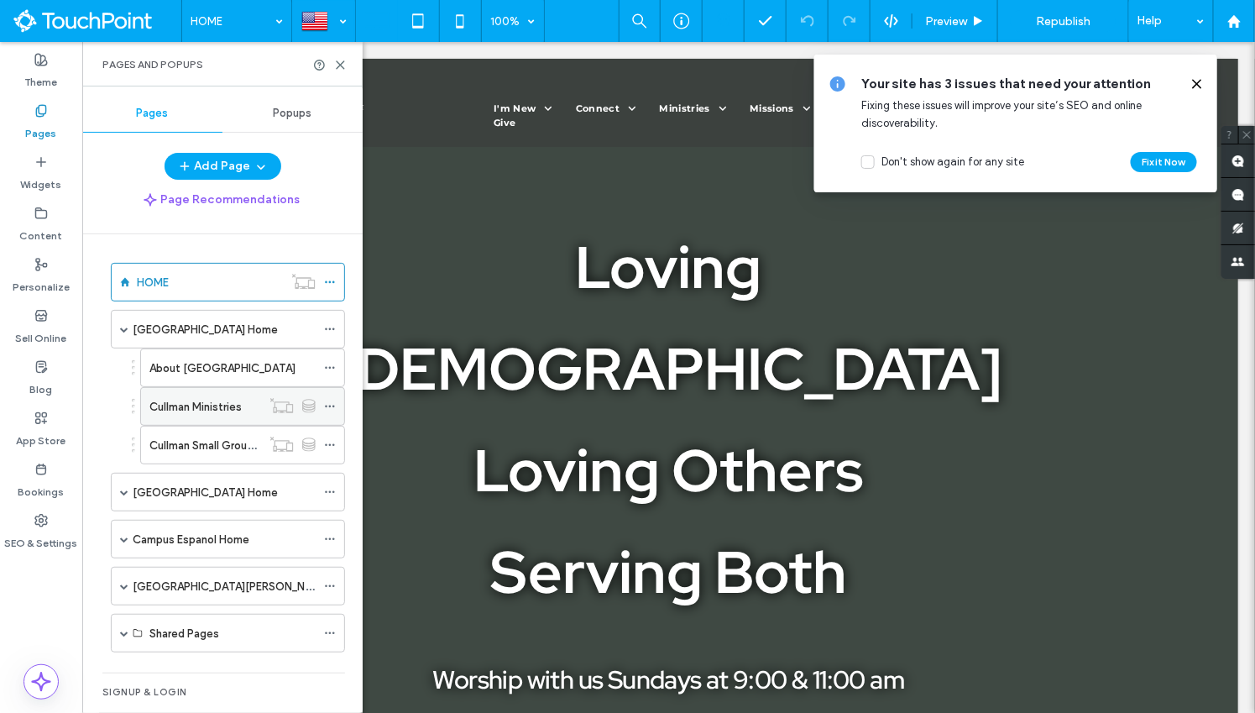
click at [231, 396] on label "Cullman Ministries" at bounding box center [195, 406] width 92 height 29
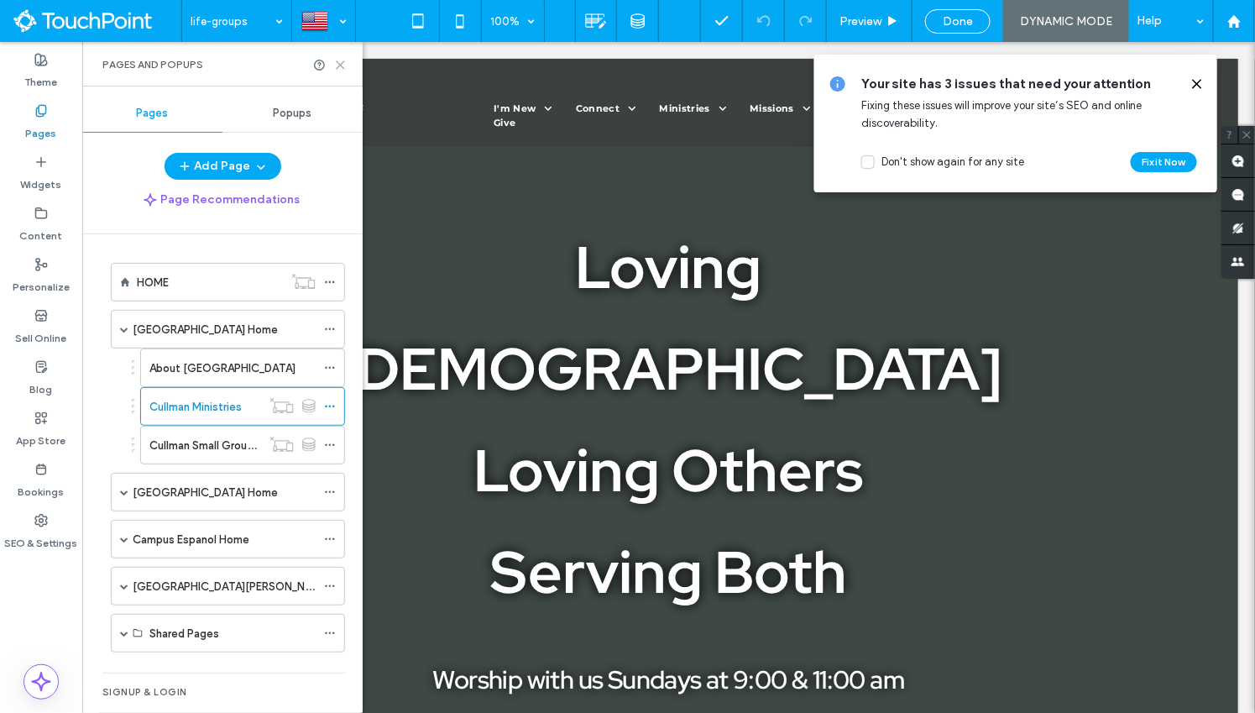
click at [340, 66] on icon at bounding box center [340, 65] width 13 height 13
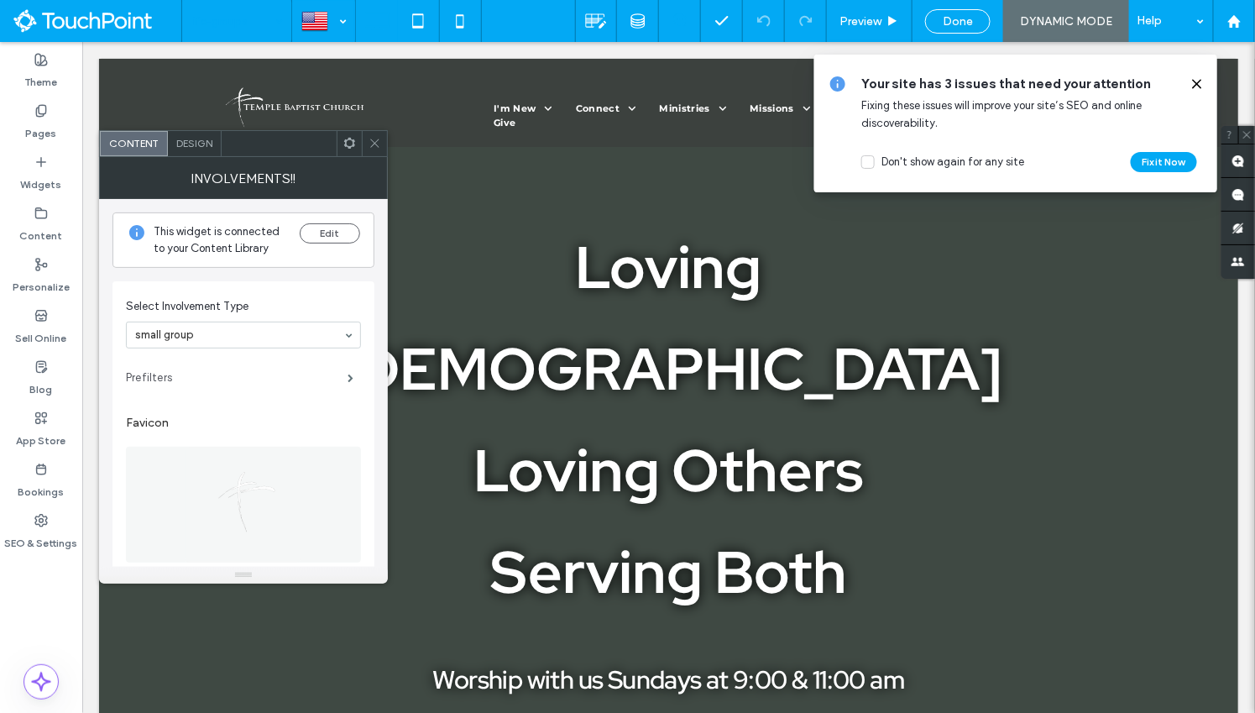
click at [224, 369] on label "Prefilters" at bounding box center [237, 378] width 222 height 34
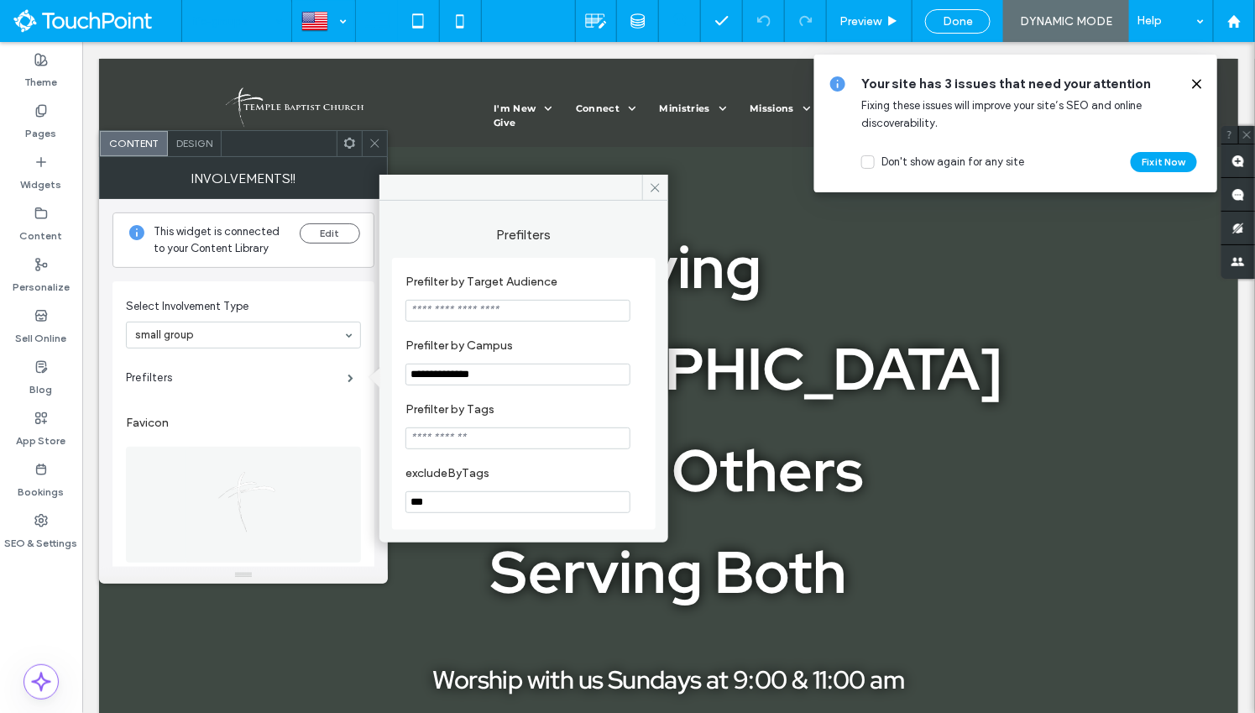
click at [475, 379] on input "**********" at bounding box center [518, 375] width 225 height 22
drag, startPoint x: 505, startPoint y: 375, endPoint x: 327, endPoint y: 375, distance: 178.0
click at [327, 375] on div "**********" at bounding box center [243, 370] width 289 height 427
click at [601, 350] on label "Prefilter by Campus" at bounding box center [521, 347] width 230 height 18
drag, startPoint x: 516, startPoint y: 376, endPoint x: 427, endPoint y: 376, distance: 89.0
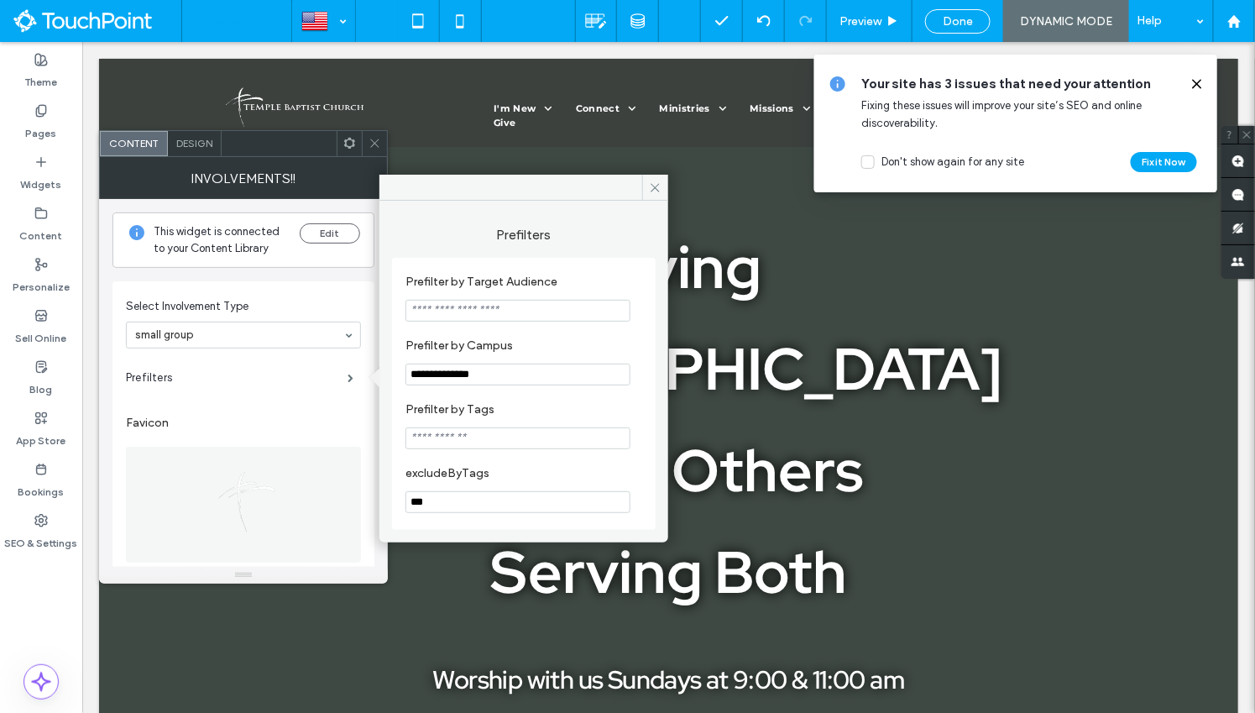
click at [427, 376] on input "**********" at bounding box center [518, 375] width 225 height 22
type input "*"
type input "**********"
click at [556, 331] on section "**********" at bounding box center [524, 362] width 237 height 64
click at [961, 24] on span "Done" at bounding box center [958, 21] width 30 height 14
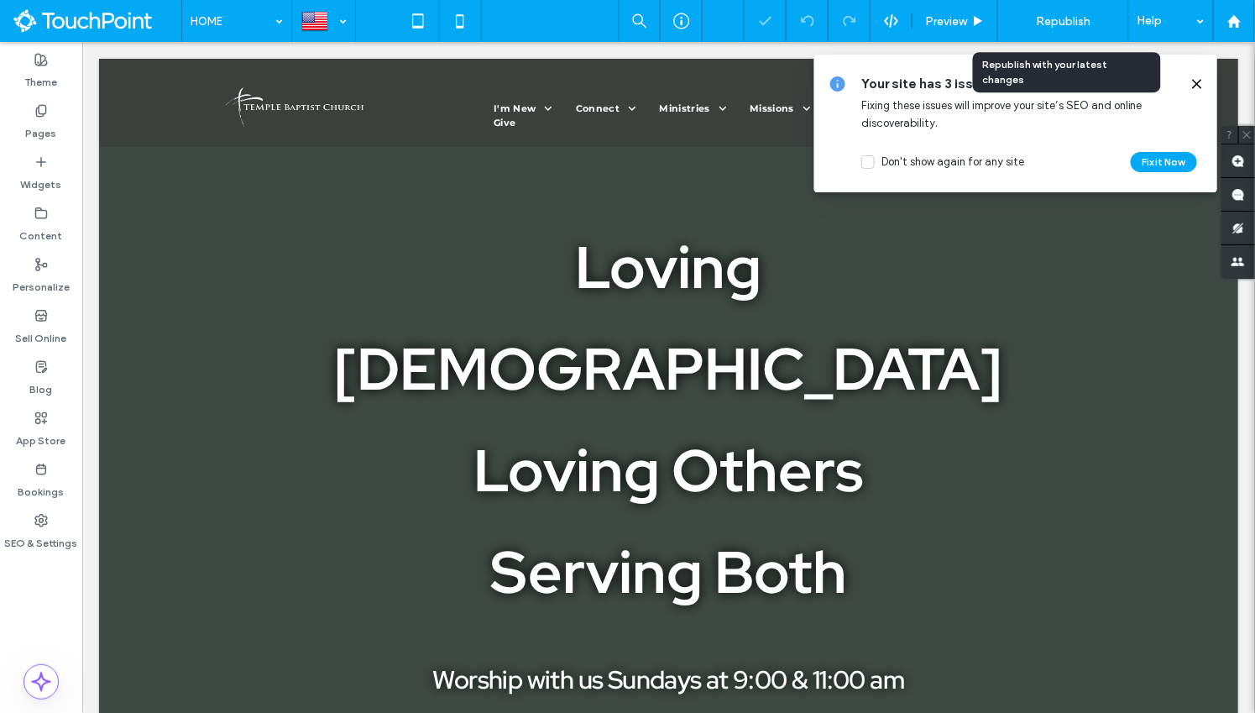
click at [1063, 17] on span "Republish" at bounding box center [1063, 21] width 55 height 14
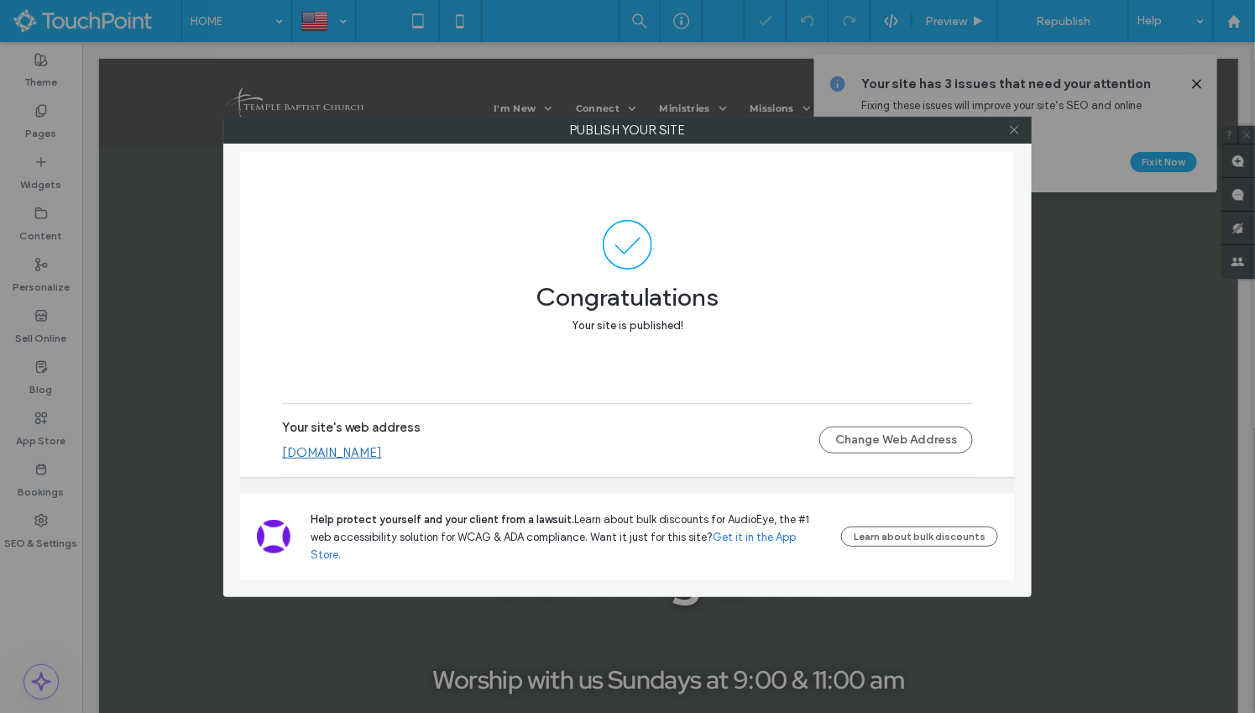
click at [1018, 133] on icon at bounding box center [1014, 129] width 13 height 13
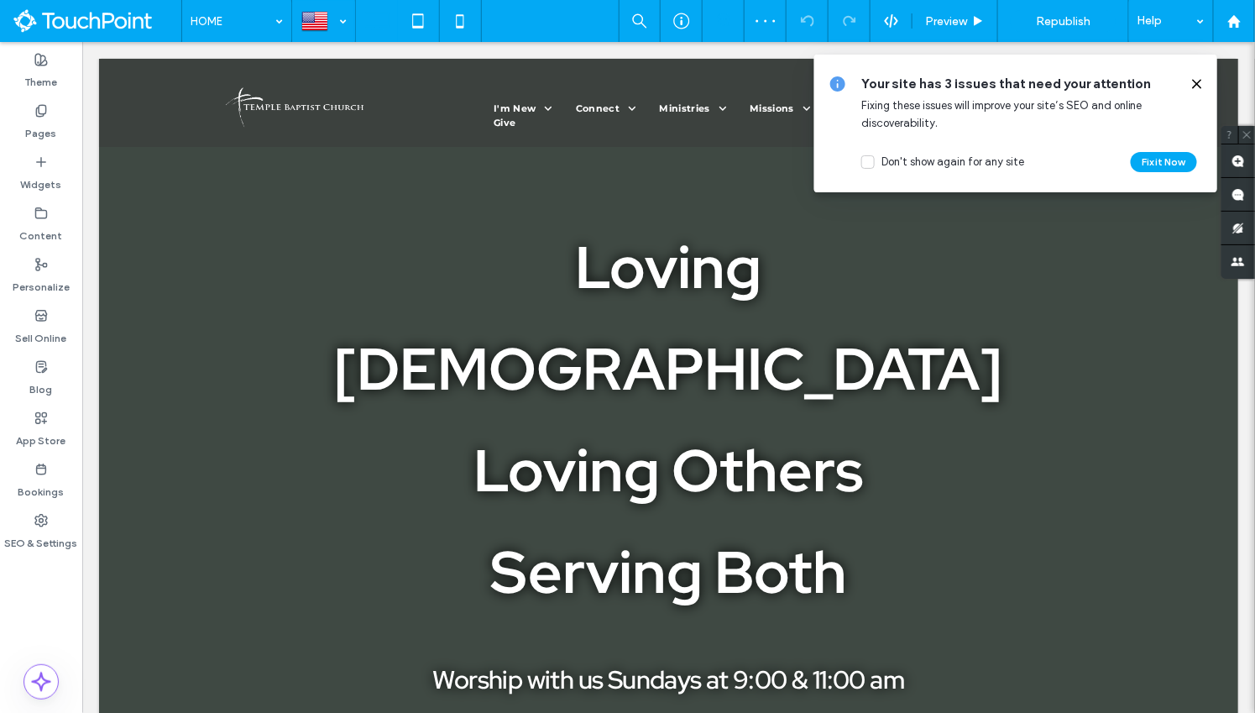
click at [1201, 83] on icon at bounding box center [1197, 83] width 13 height 13
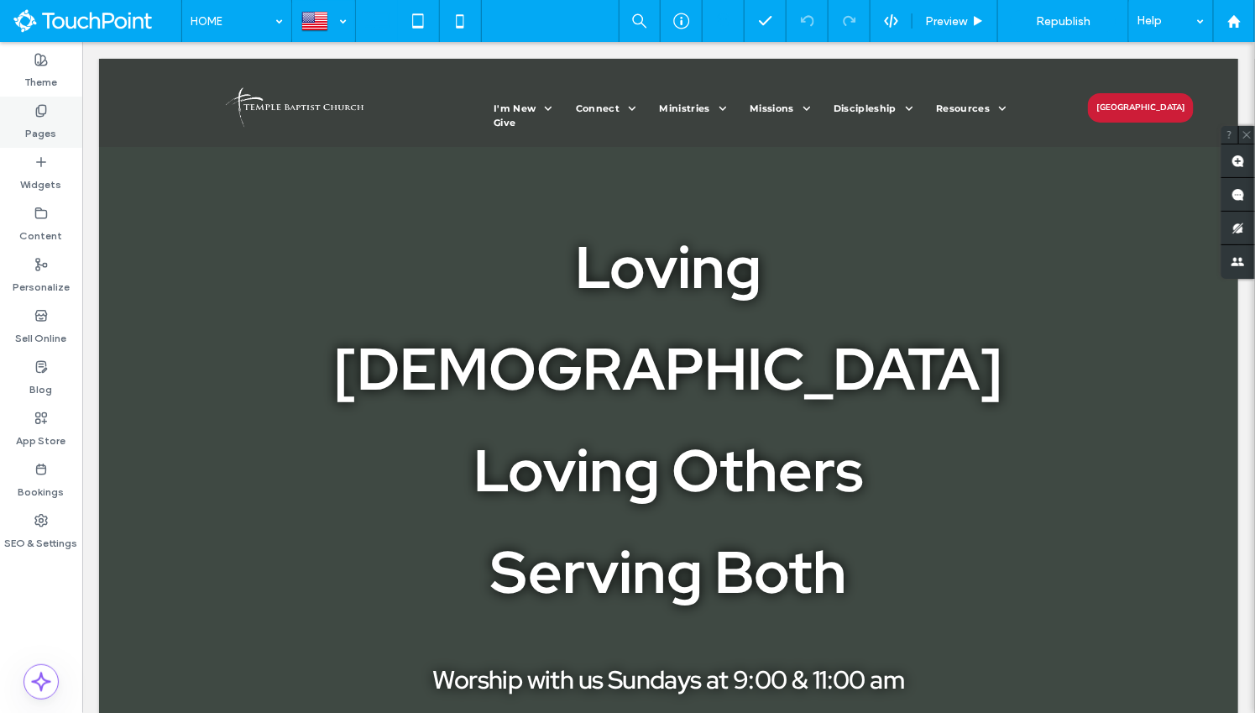
click at [47, 126] on label "Pages" at bounding box center [41, 130] width 31 height 24
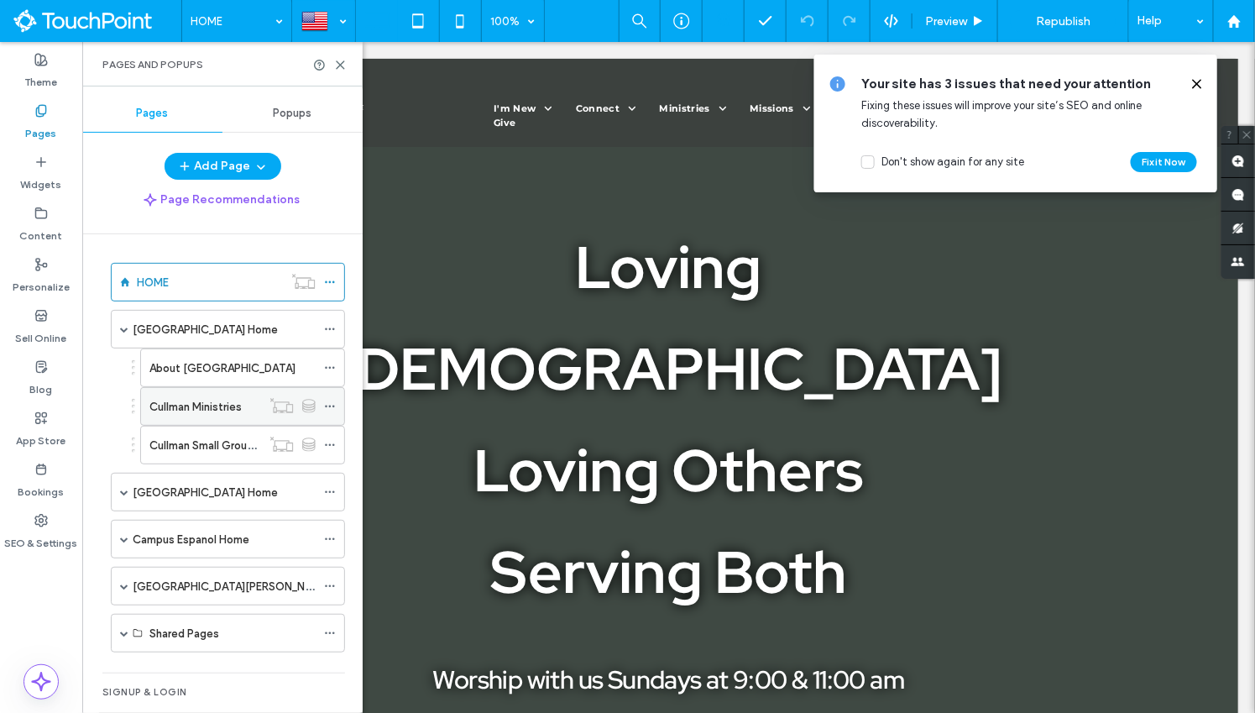
click at [204, 411] on div "Cullman Ministries" at bounding box center [205, 406] width 112 height 37
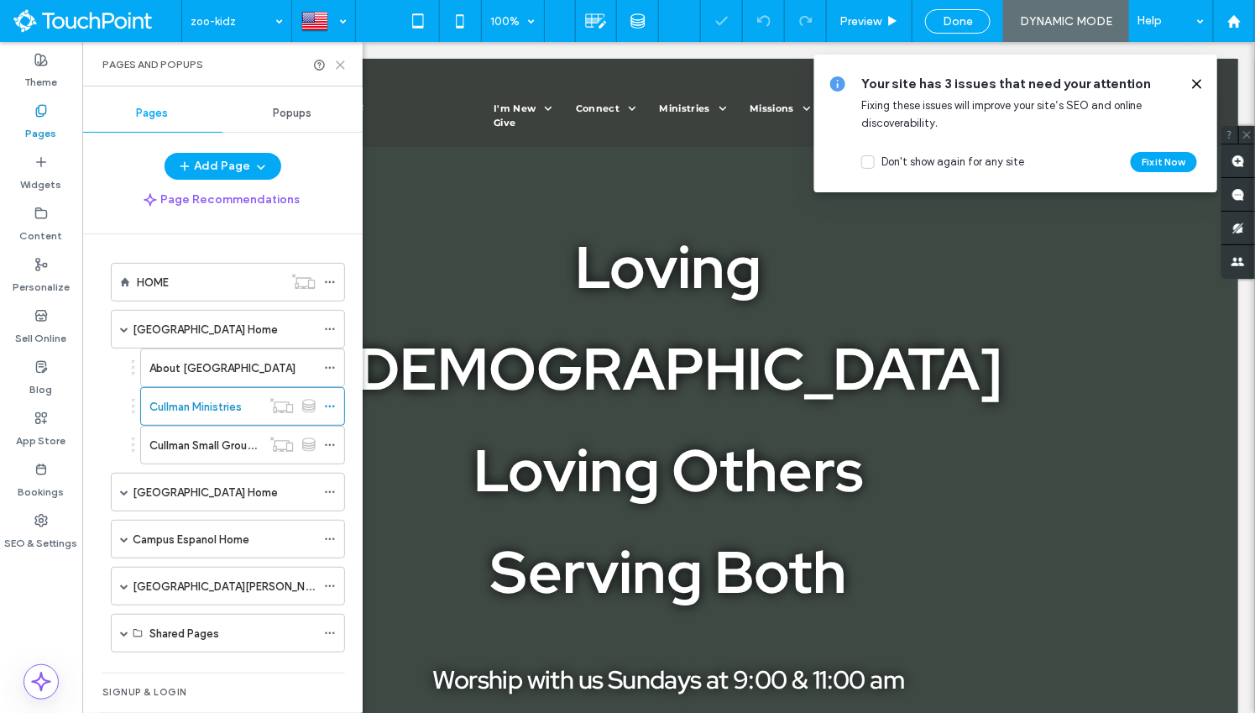
click at [340, 67] on icon at bounding box center [340, 65] width 13 height 13
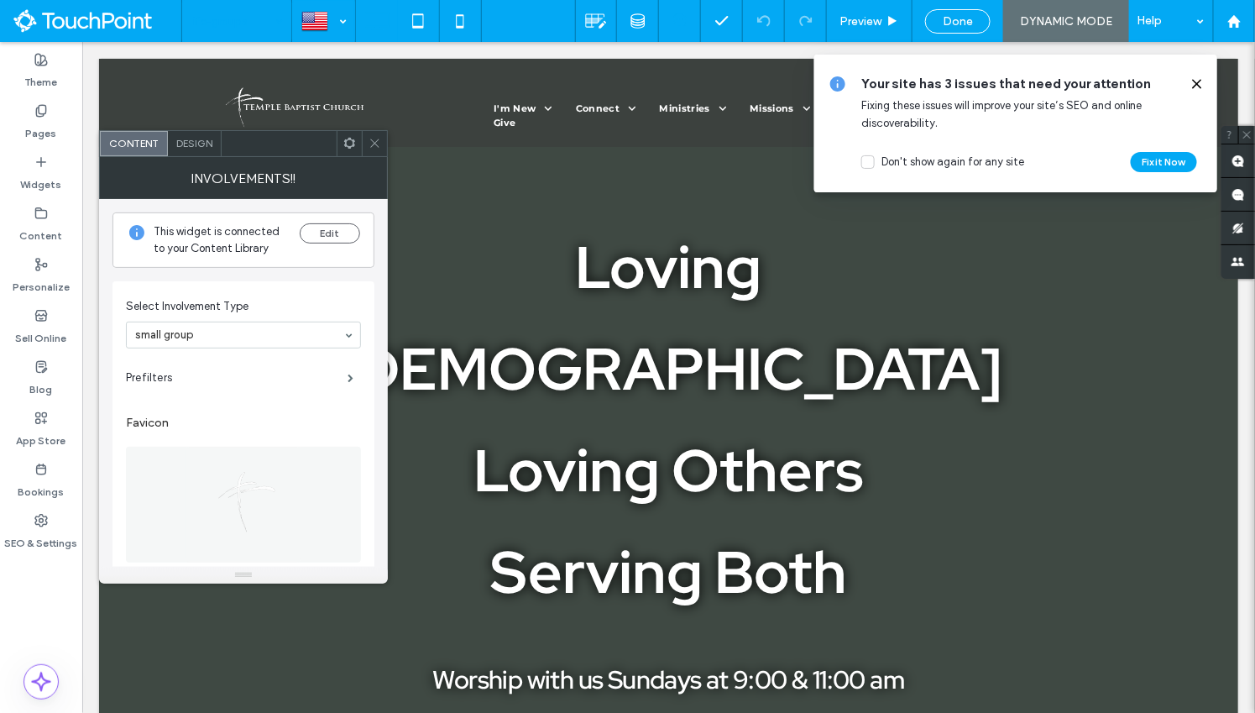
click at [353, 148] on icon at bounding box center [349, 143] width 13 height 13
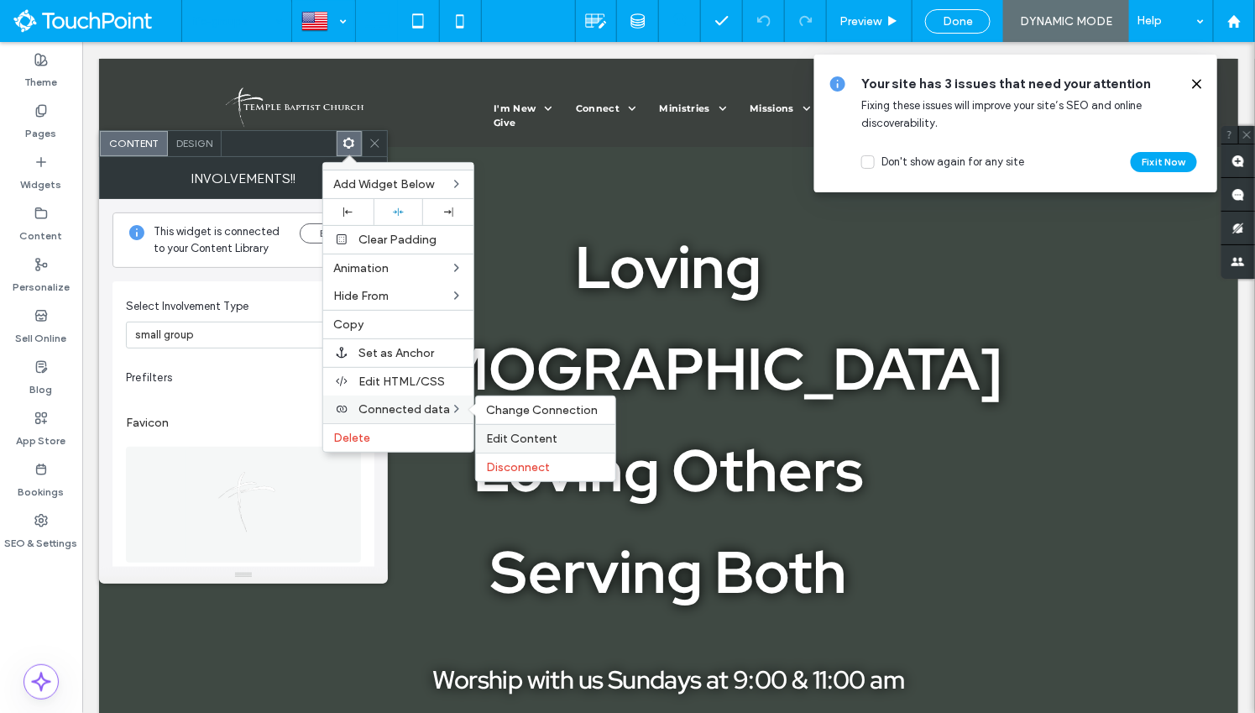
click at [510, 432] on span "Edit Content" at bounding box center [521, 439] width 71 height 14
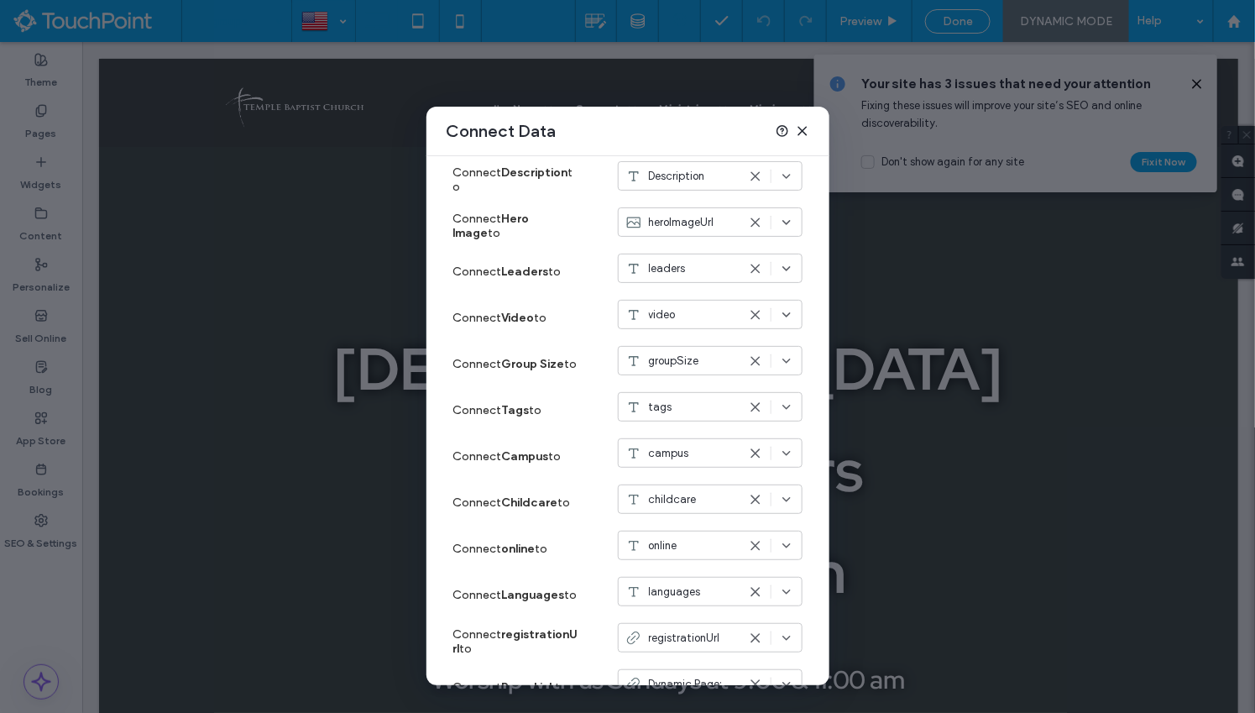
scroll to position [876, 0]
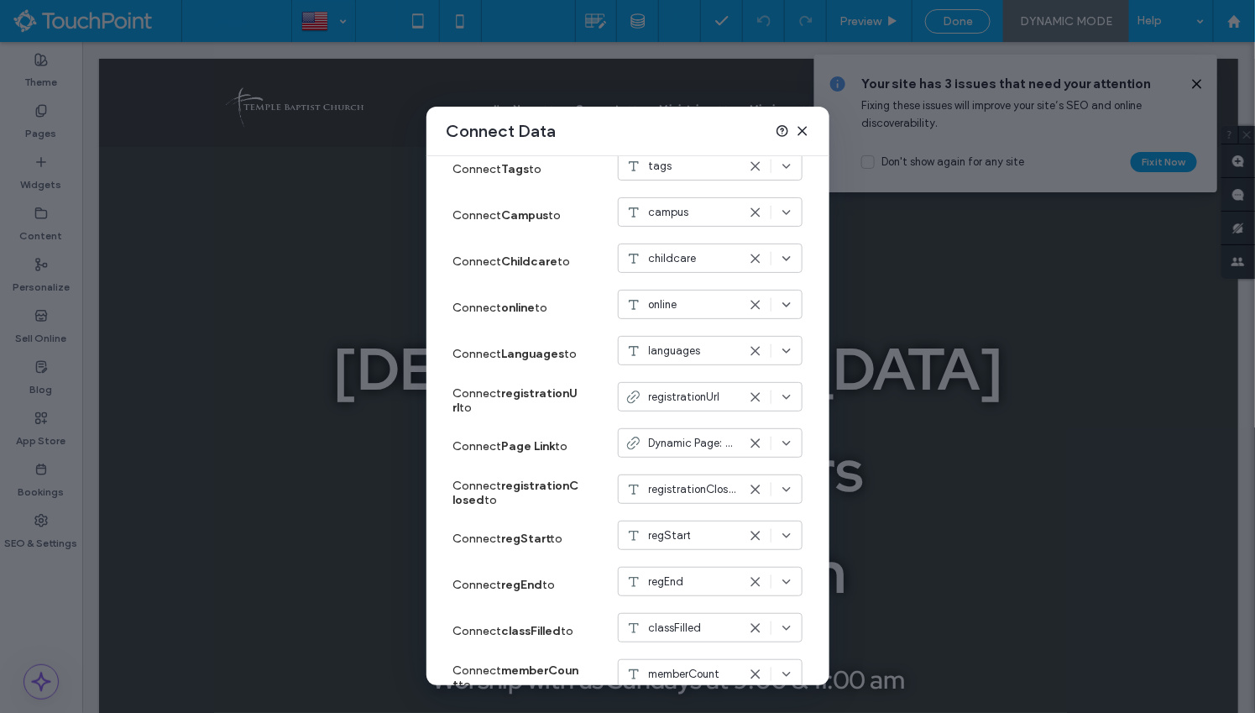
click at [807, 133] on icon at bounding box center [802, 130] width 13 height 13
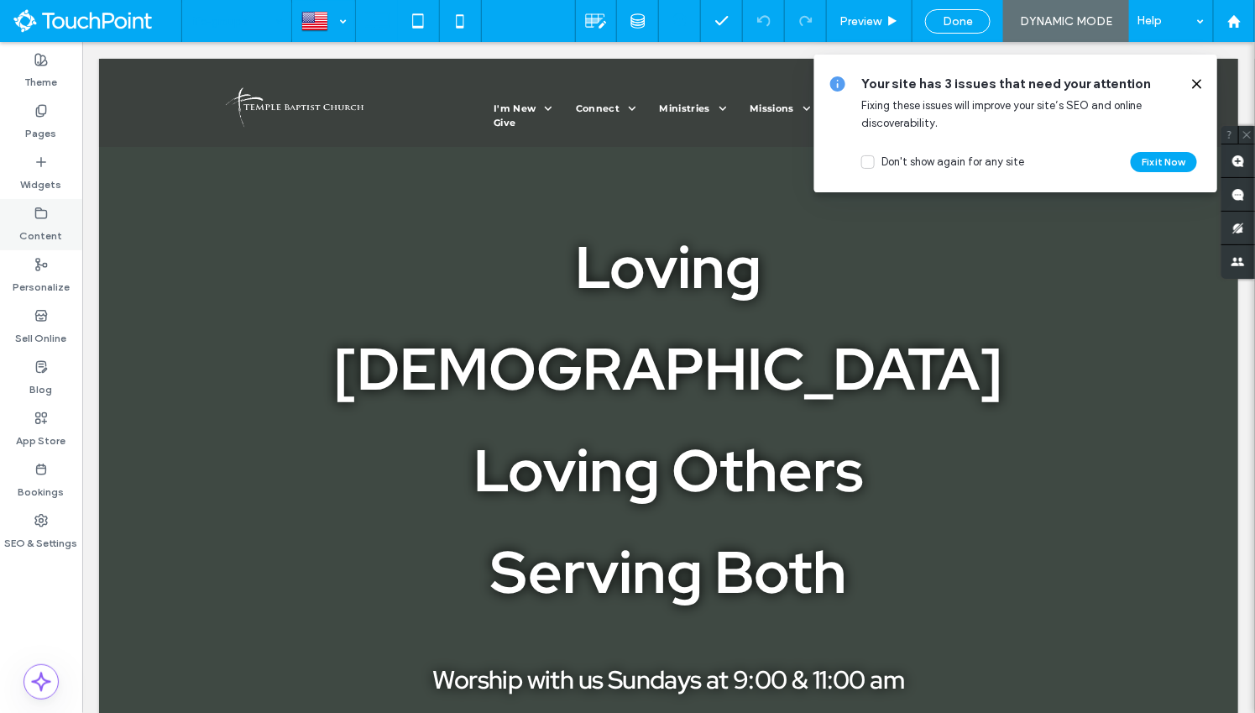
click at [50, 233] on label "Content" at bounding box center [41, 232] width 43 height 24
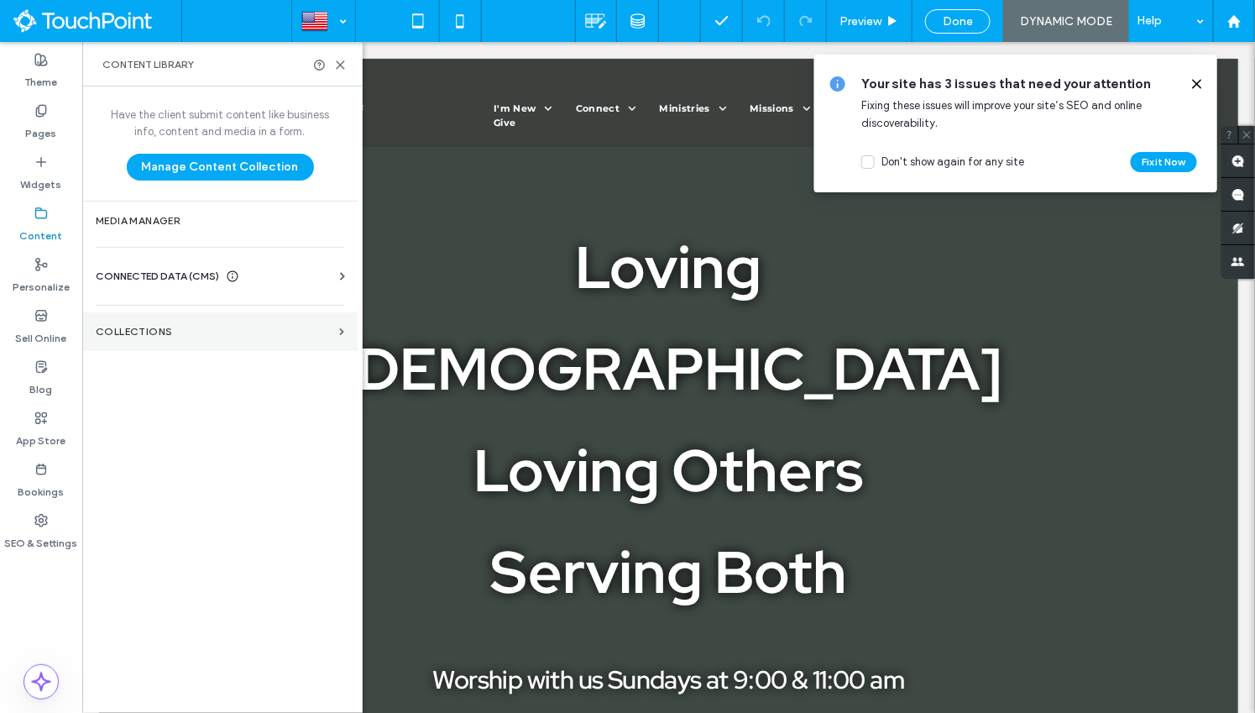
click at [142, 332] on label "Collections" at bounding box center [214, 332] width 237 height 12
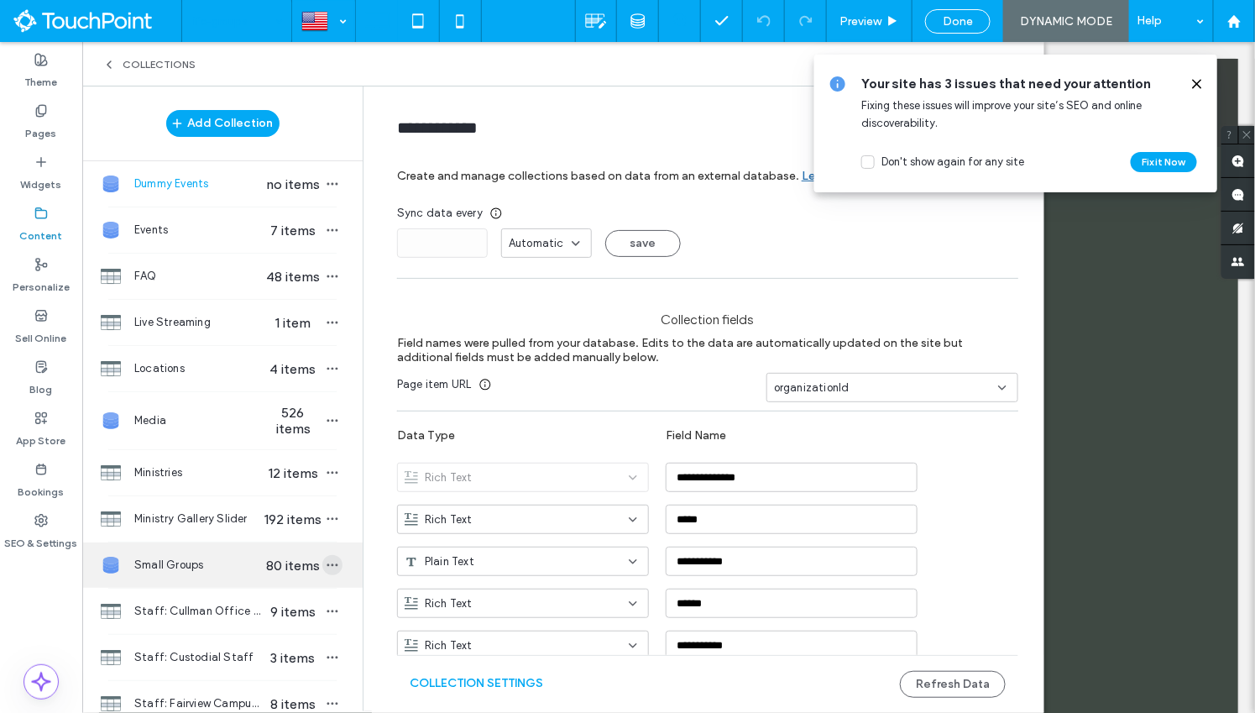
click at [326, 563] on icon "button" at bounding box center [332, 564] width 13 height 13
type input "**********"
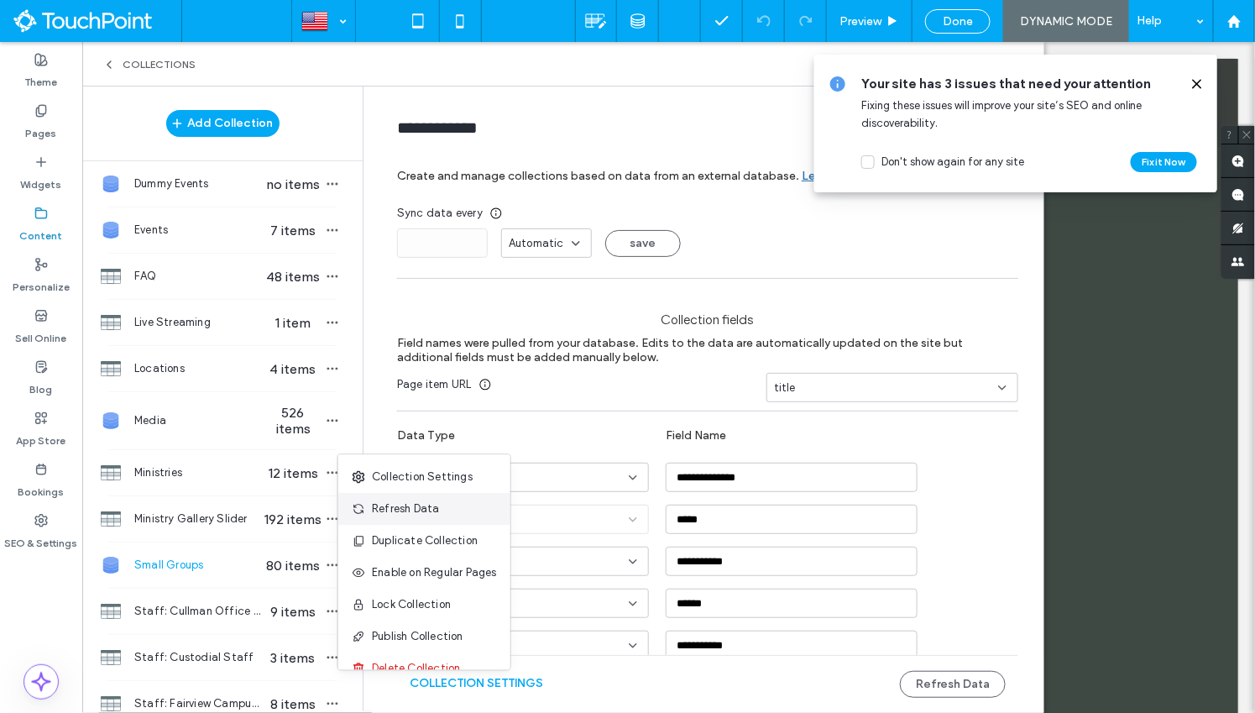
click at [406, 507] on span "Refresh Data" at bounding box center [405, 509] width 67 height 17
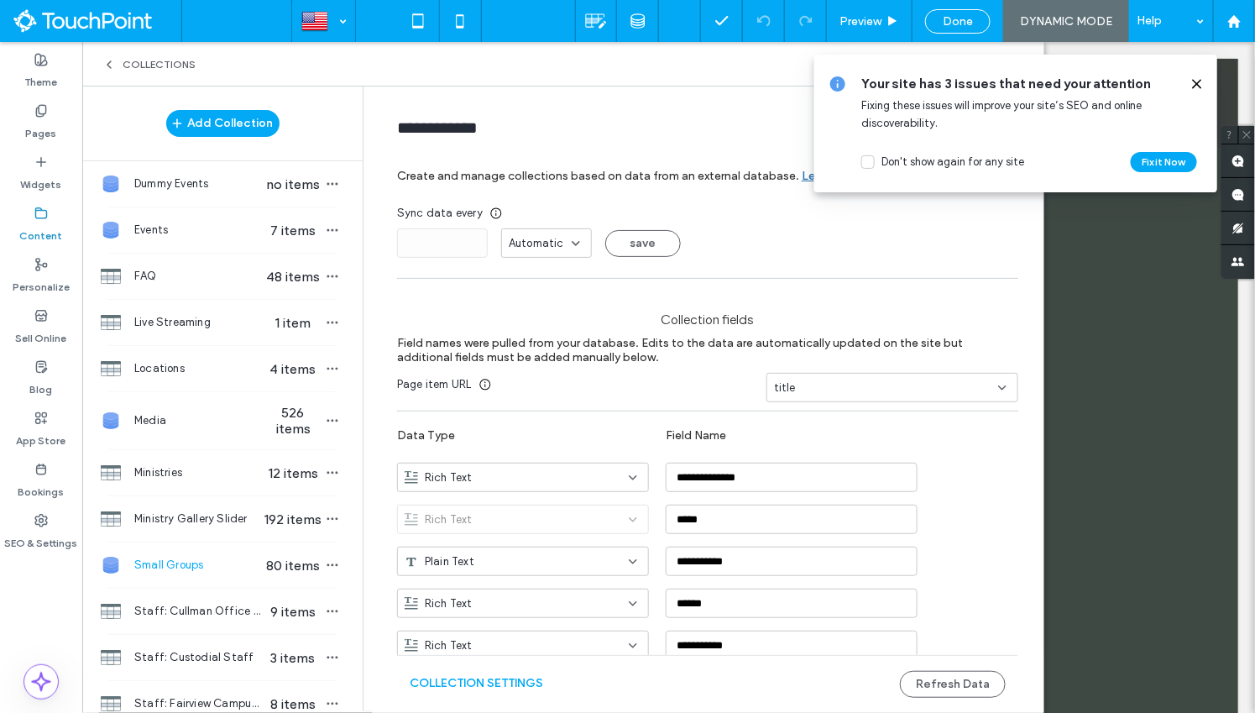
click at [1199, 82] on use at bounding box center [1197, 84] width 8 height 8
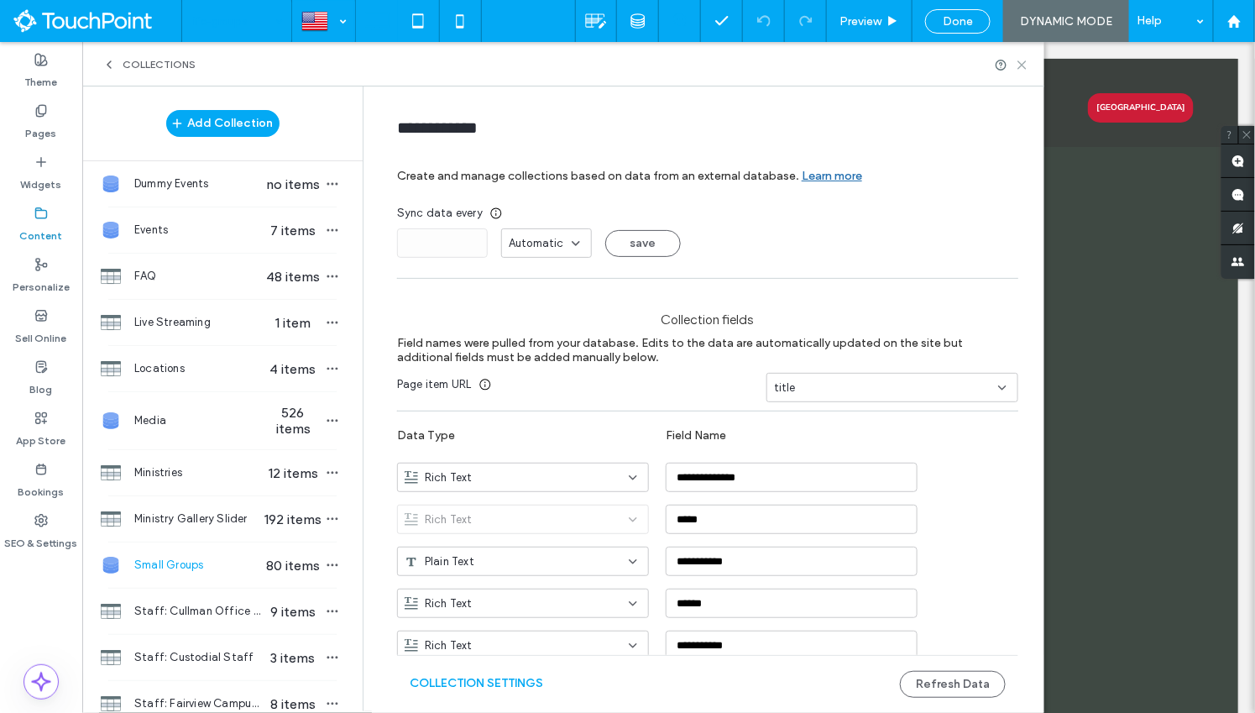
click at [1023, 65] on icon at bounding box center [1022, 65] width 13 height 13
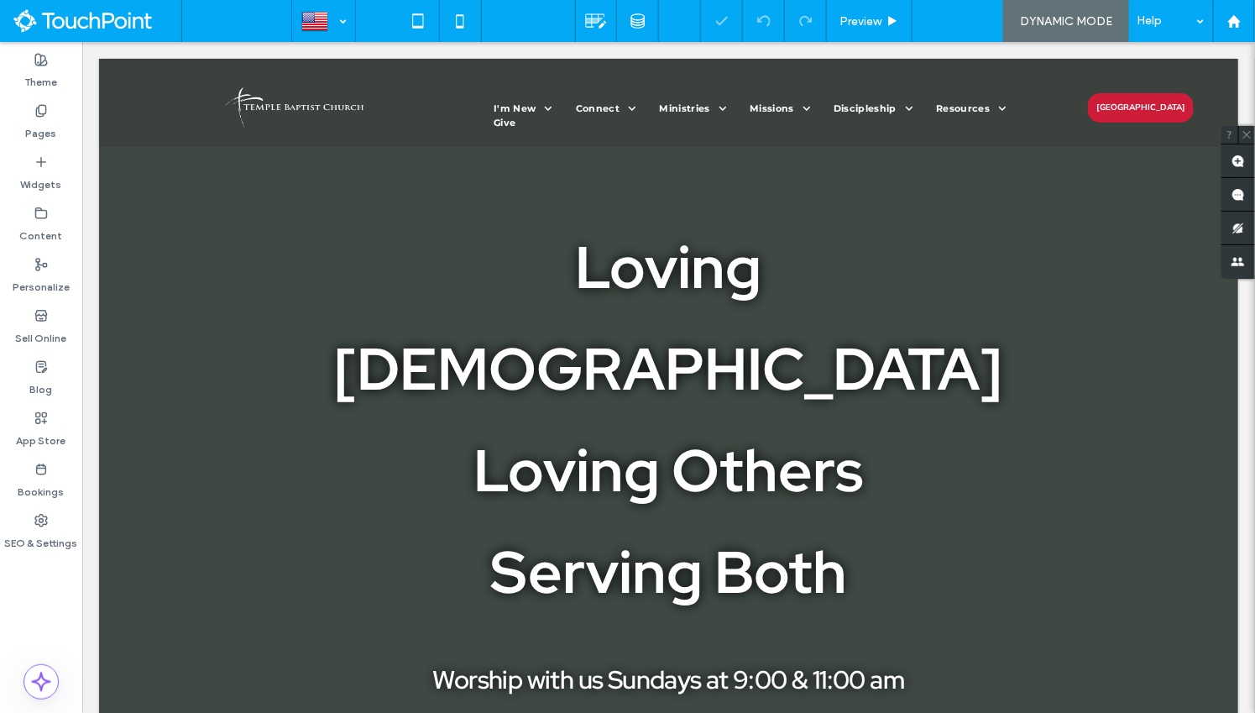
click at [960, 19] on span "Done" at bounding box center [958, 21] width 30 height 14
click at [894, 29] on div "Preview Republish Help" at bounding box center [937, 21] width 636 height 42
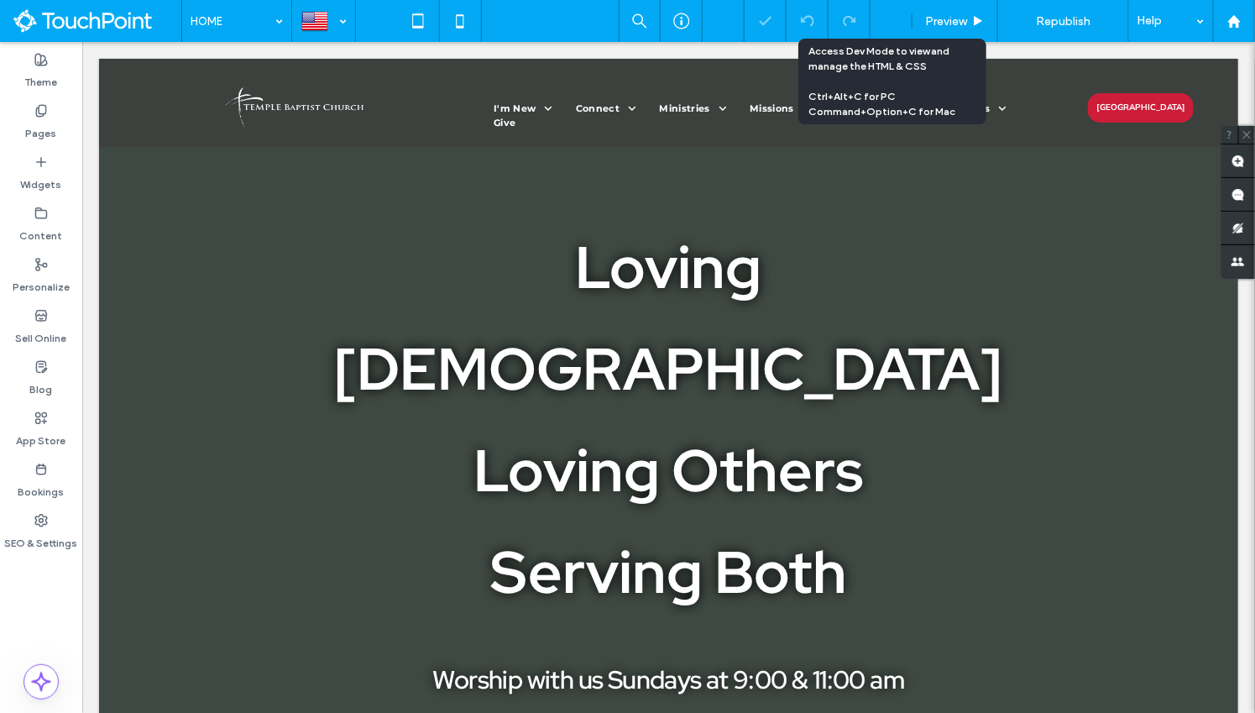
click at [894, 26] on icon at bounding box center [891, 20] width 15 height 15
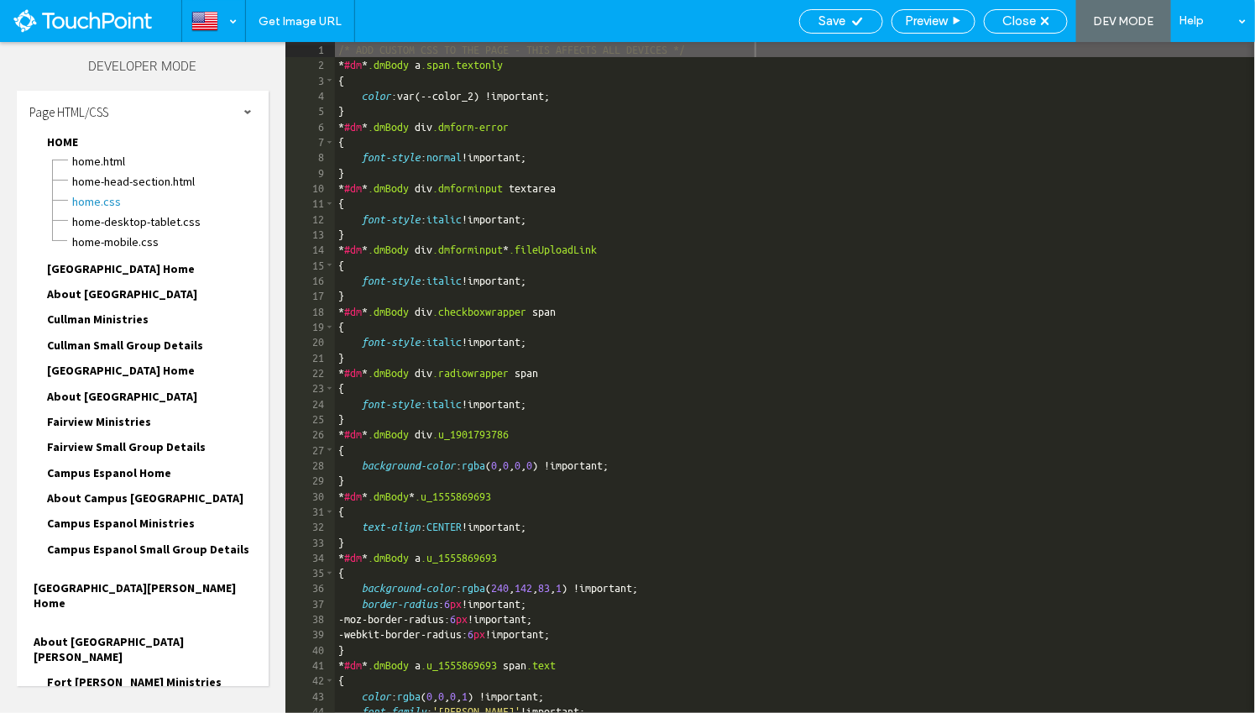
scroll to position [1006, 0]
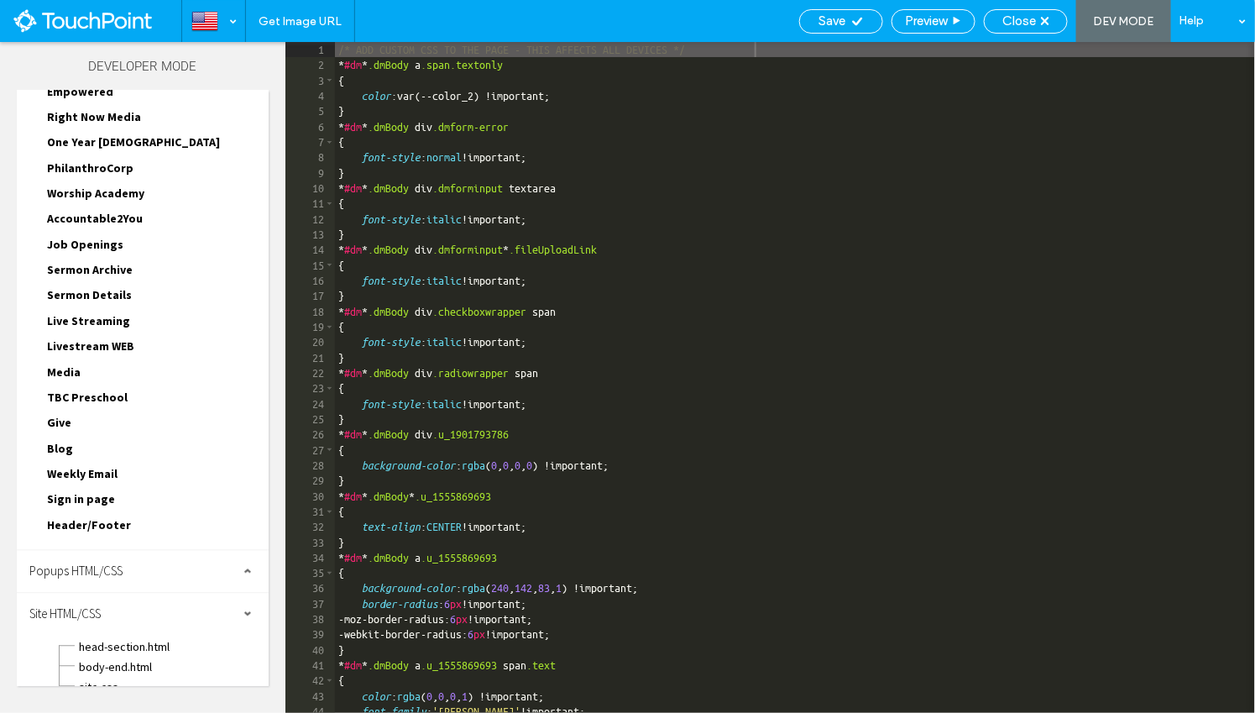
scroll to position [1136, 0]
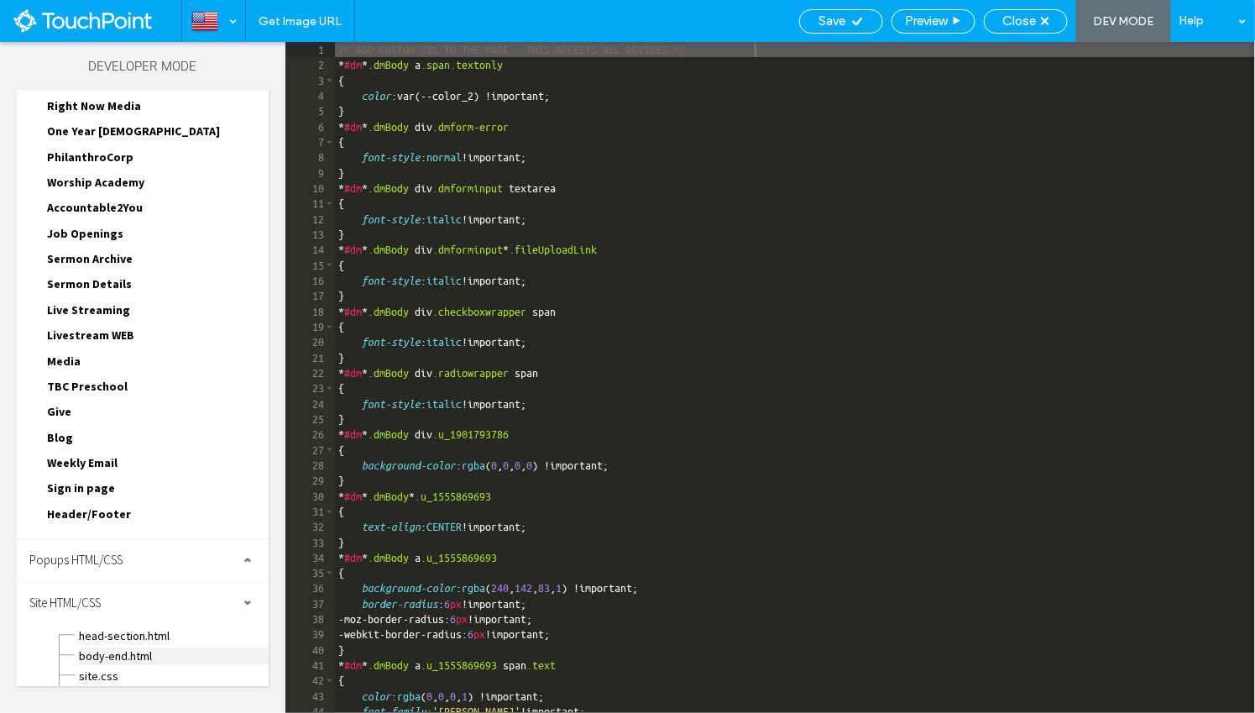
click at [126, 648] on span "body-end.html" at bounding box center [173, 656] width 191 height 17
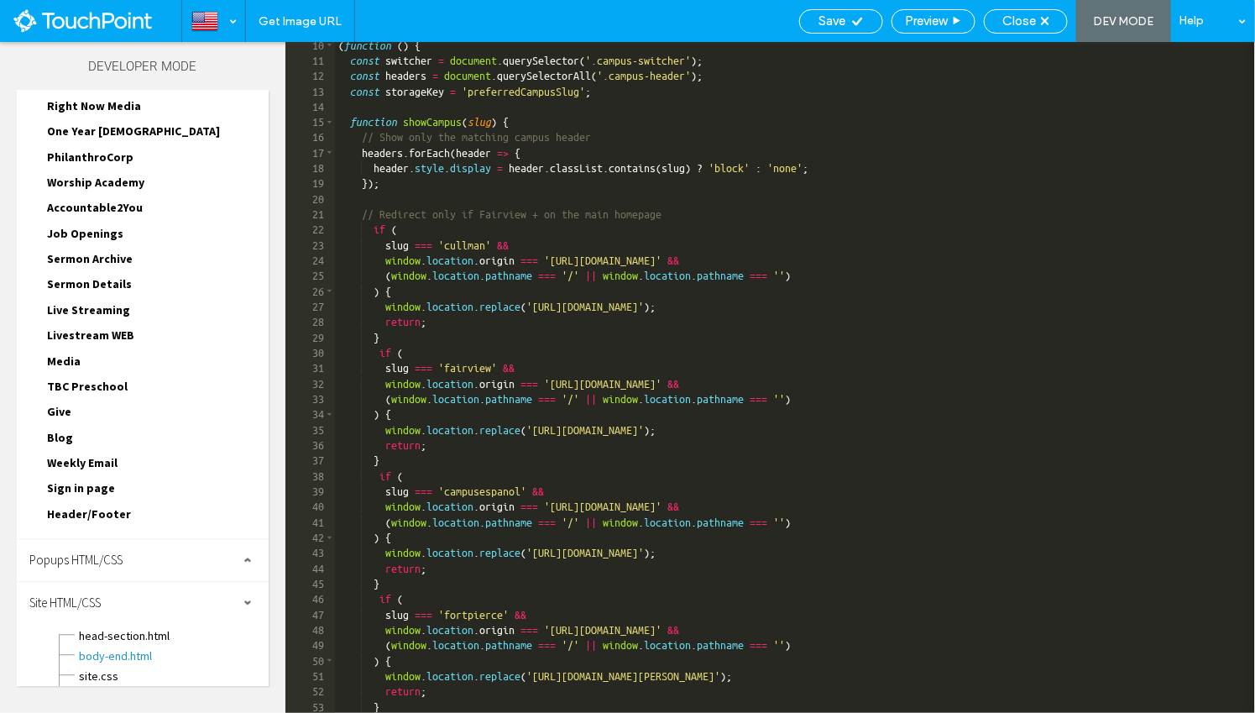
scroll to position [0, 0]
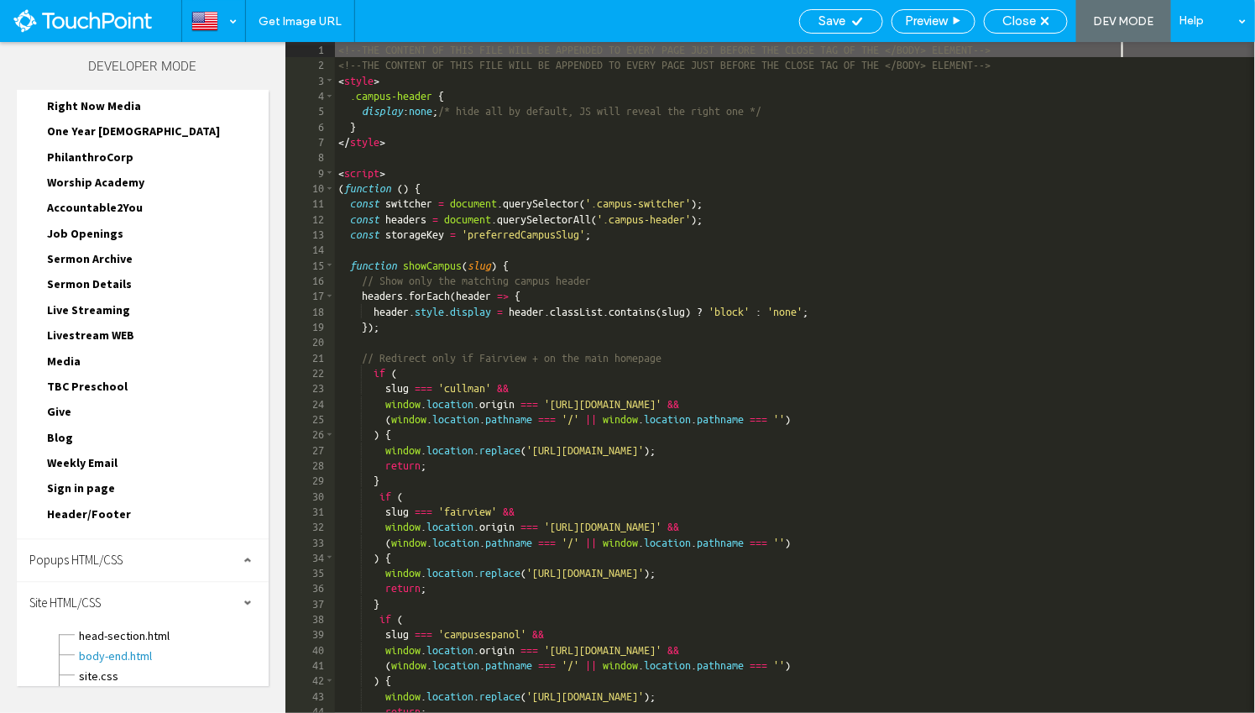
click at [862, 313] on div "<!--THE CONTENT OF THIS FILE WILL BE APPENDED TO EVERY PAGE JUST BEFORE THE CLO…" at bounding box center [795, 393] width 921 height 702
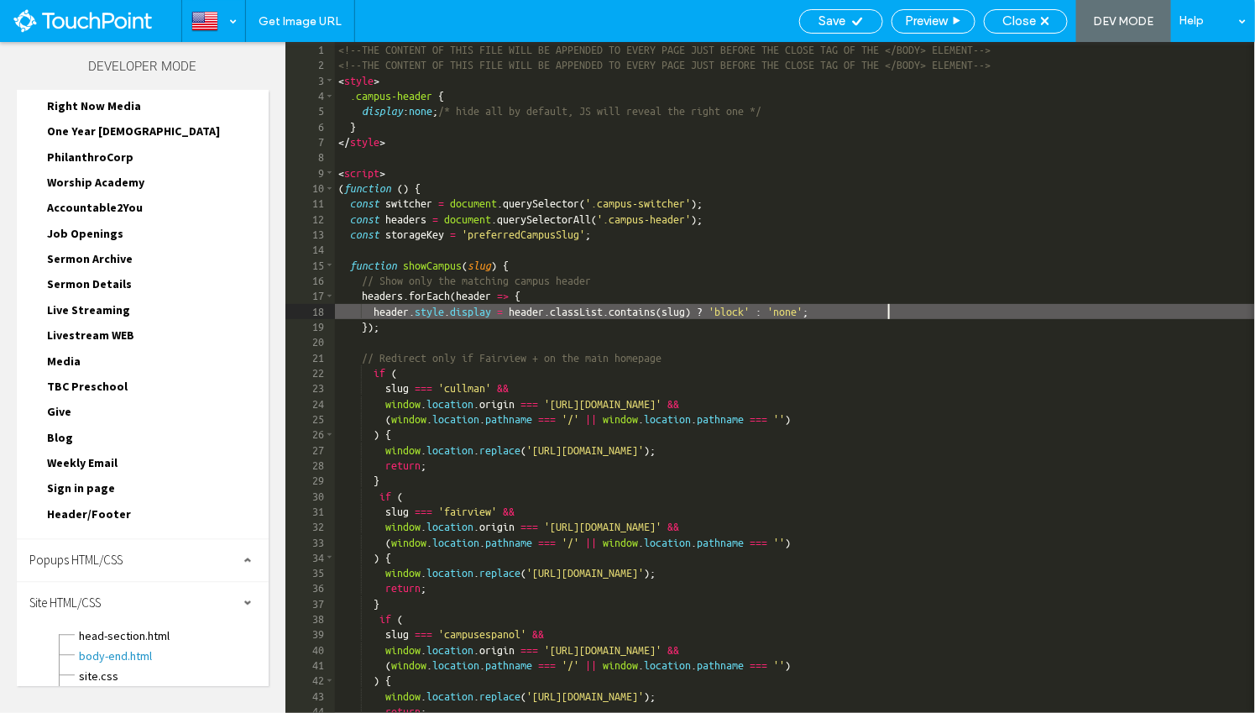
click at [888, 312] on div "<!--THE CONTENT OF THIS FILE WILL BE APPENDED TO EVERY PAGE JUST BEFORE THE CLO…" at bounding box center [795, 393] width 921 height 702
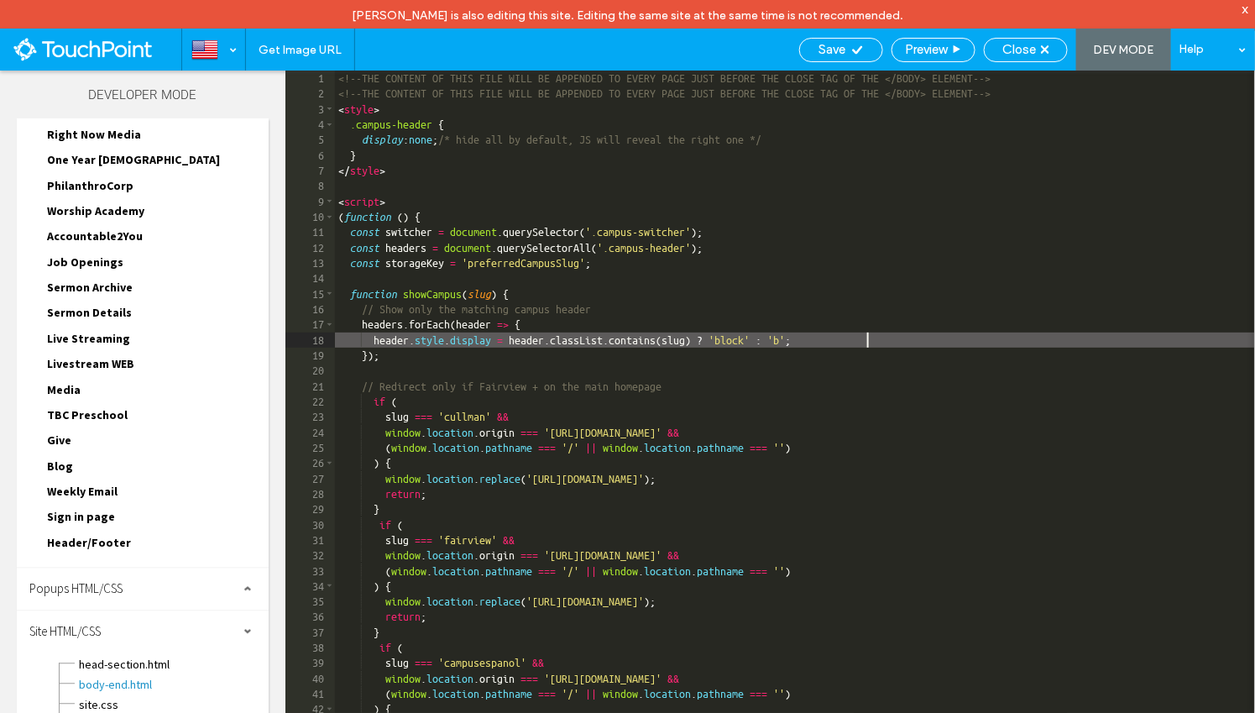
scroll to position [1, 0]
type textarea "**"
click at [847, 46] on div "Save" at bounding box center [841, 49] width 82 height 15
click at [1028, 48] on span "Close" at bounding box center [1019, 49] width 34 height 15
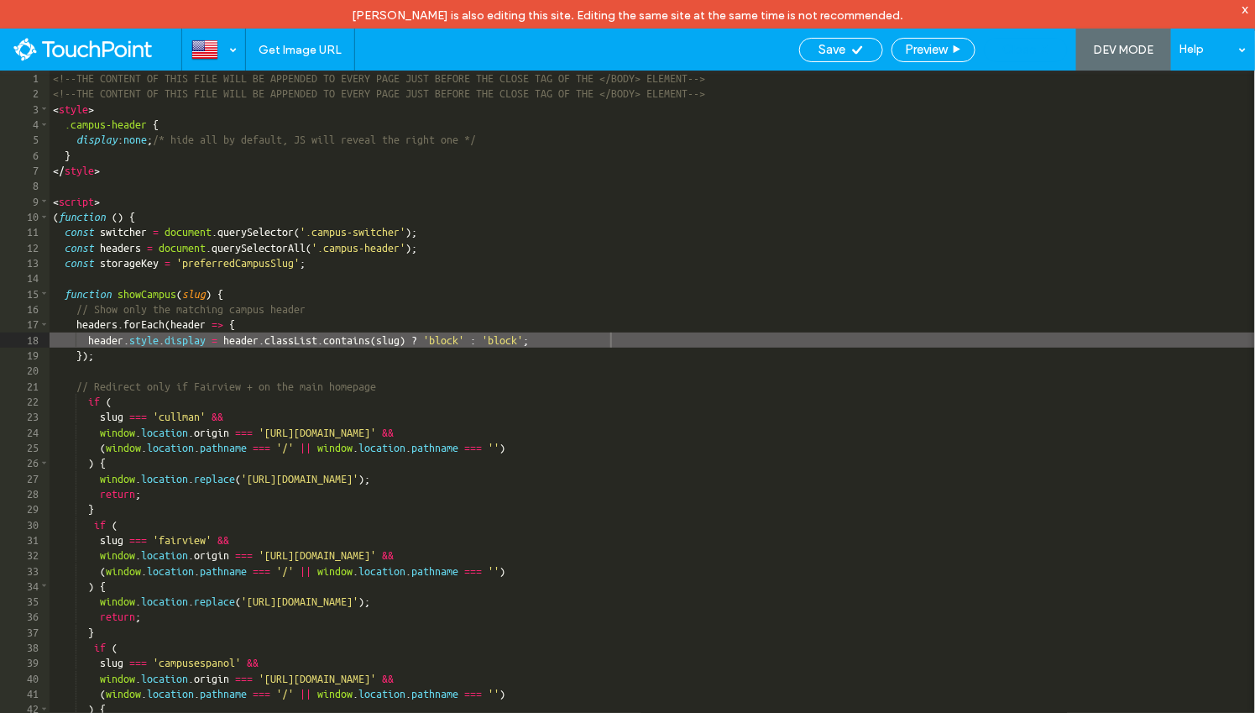
scroll to position [1123, 0]
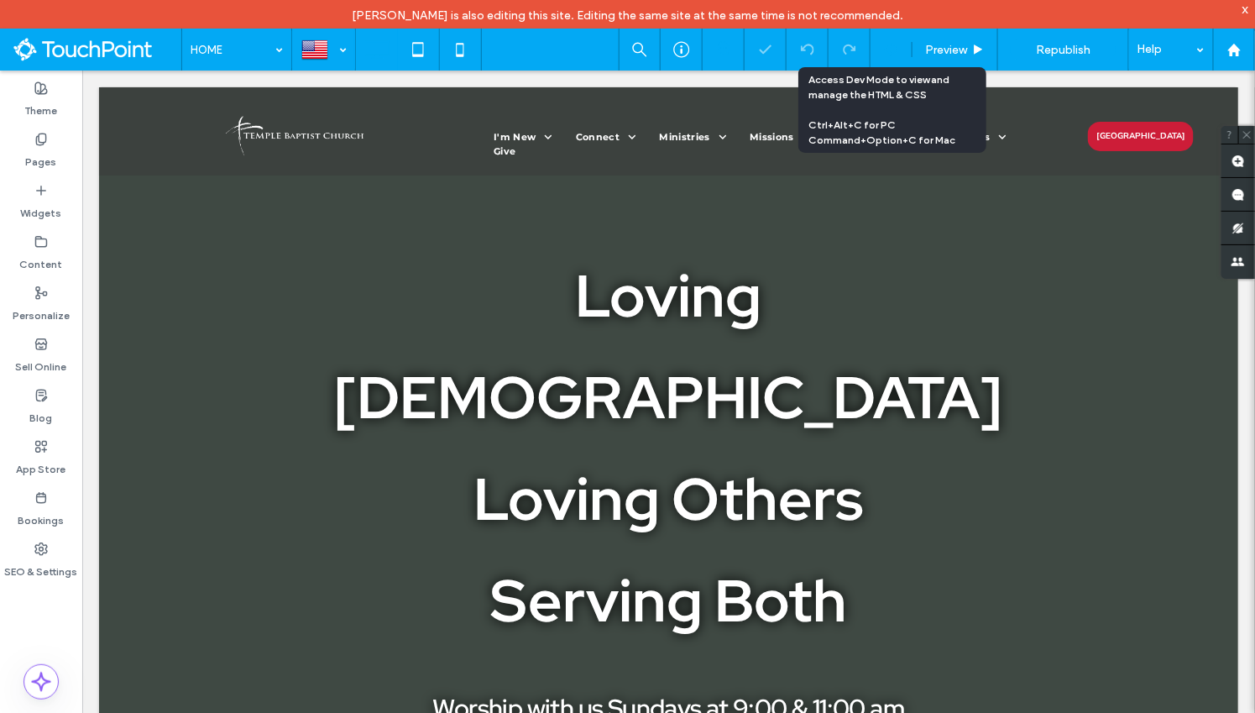
click at [897, 51] on use at bounding box center [890, 49] width 13 height 13
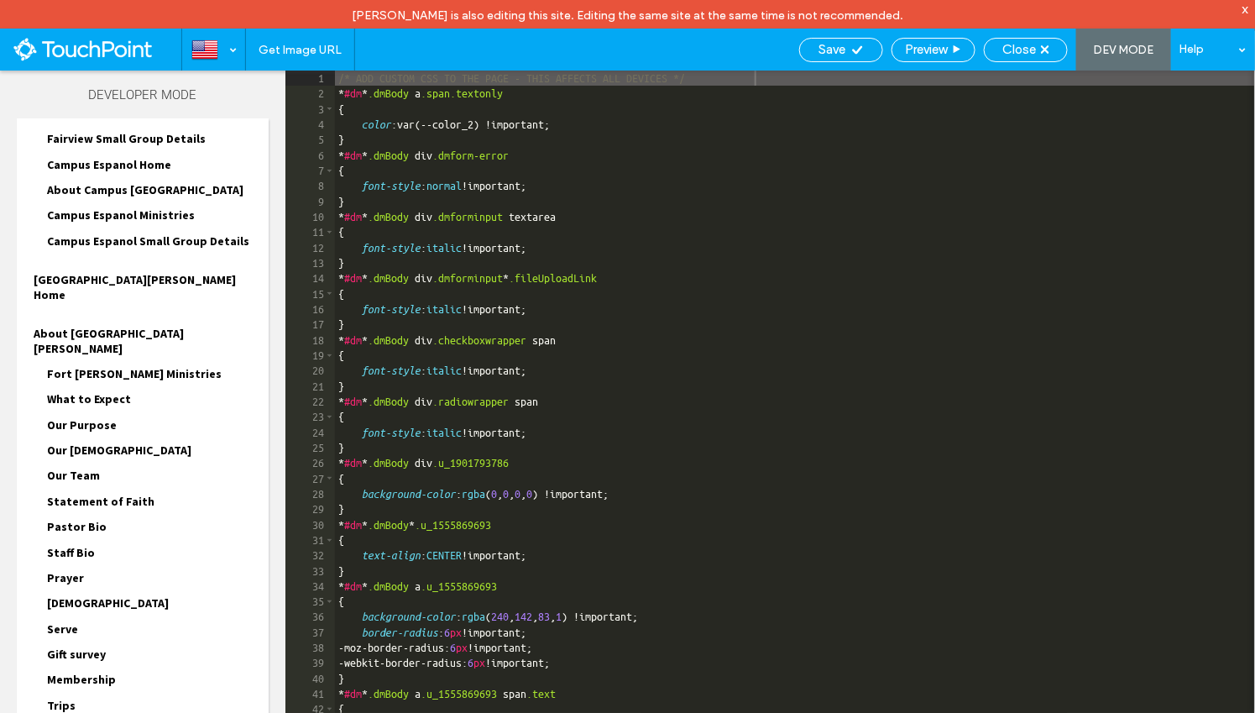
scroll to position [1006, 0]
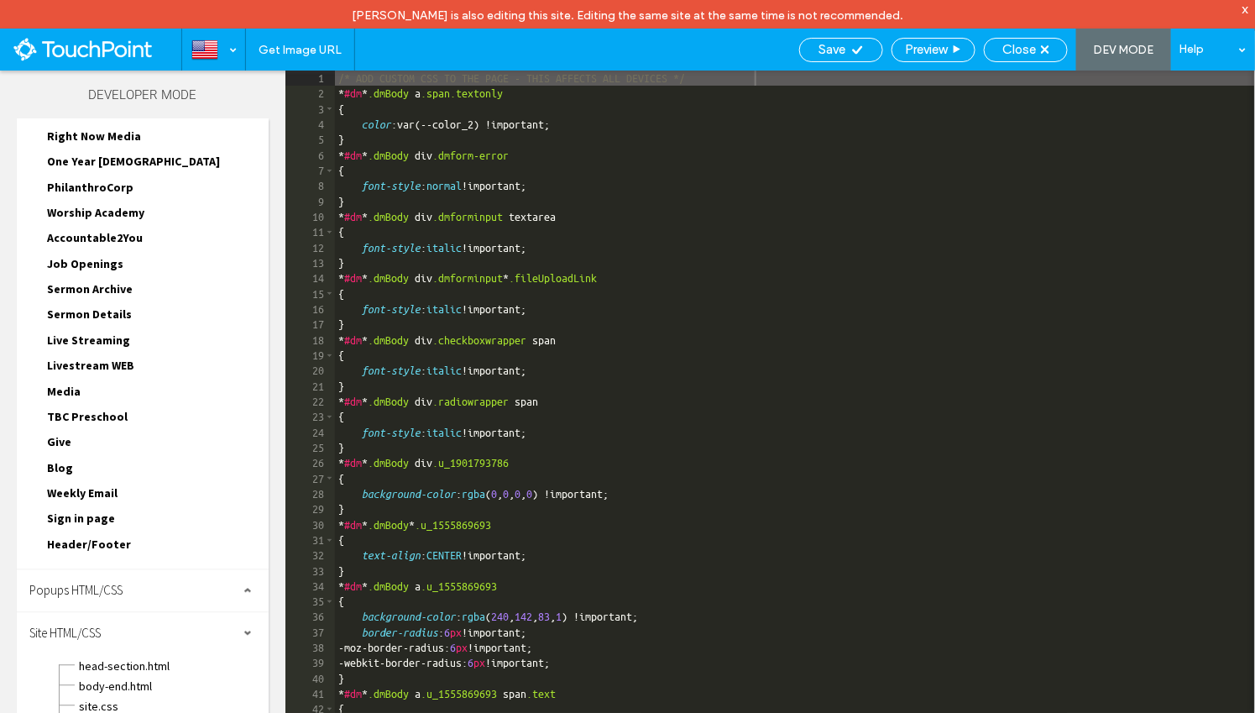
scroll to position [1136, 0]
click at [133, 677] on span "body-end.html" at bounding box center [173, 685] width 191 height 17
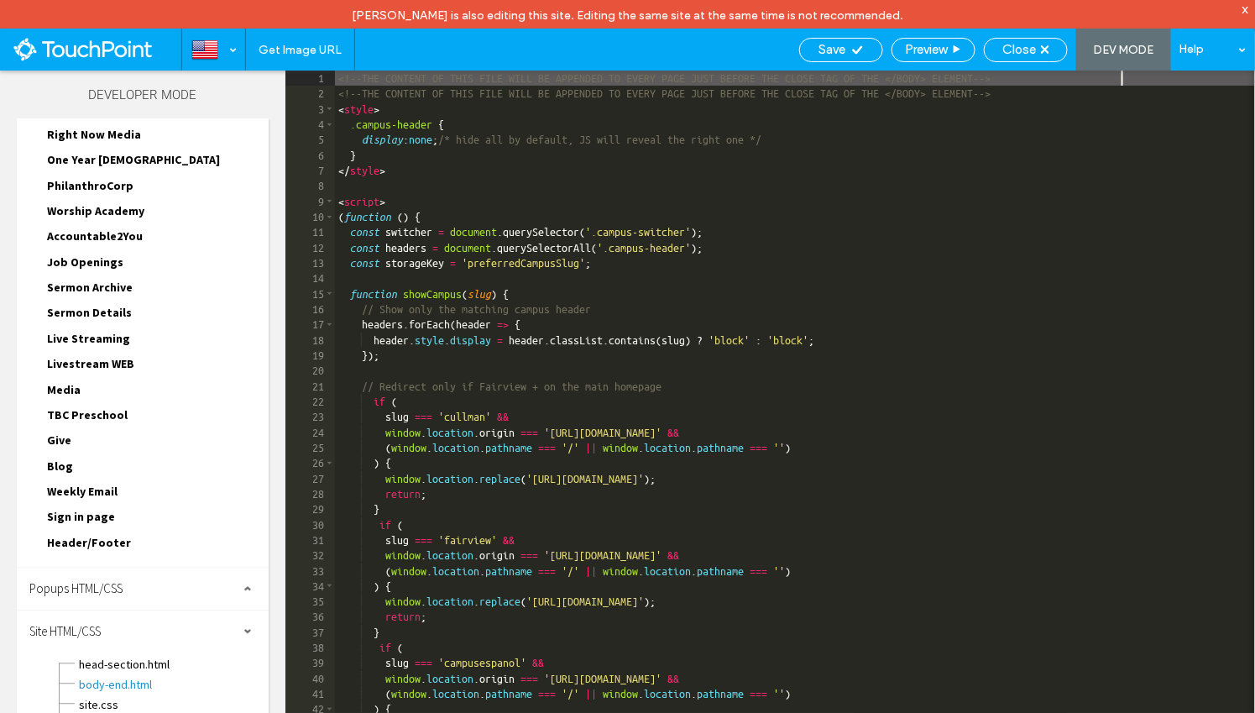
scroll to position [0, 0]
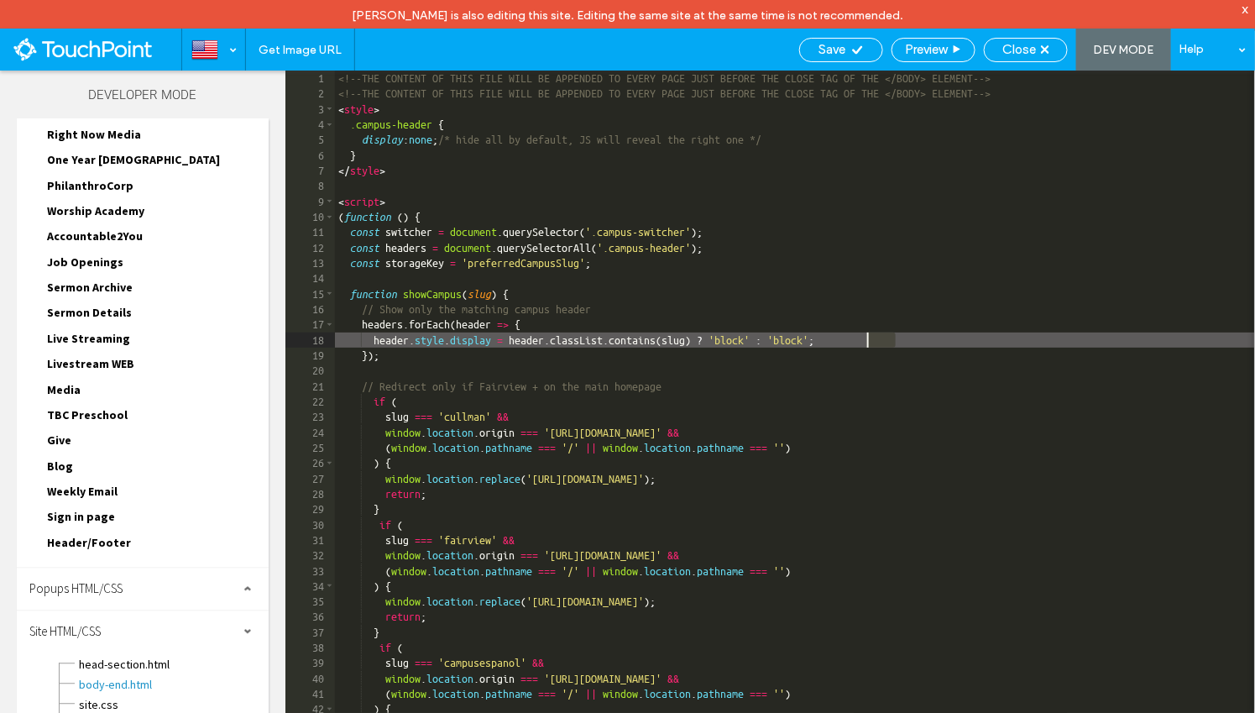
drag, startPoint x: 896, startPoint y: 343, endPoint x: 866, endPoint y: 343, distance: 29.4
click at [866, 343] on div "<!--THE CONTENT OF THIS FILE WILL BE APPENDED TO EVERY PAGE JUST BEFORE THE CLO…" at bounding box center [795, 422] width 921 height 702
type textarea "**"
click at [851, 54] on icon at bounding box center [857, 50] width 13 height 13
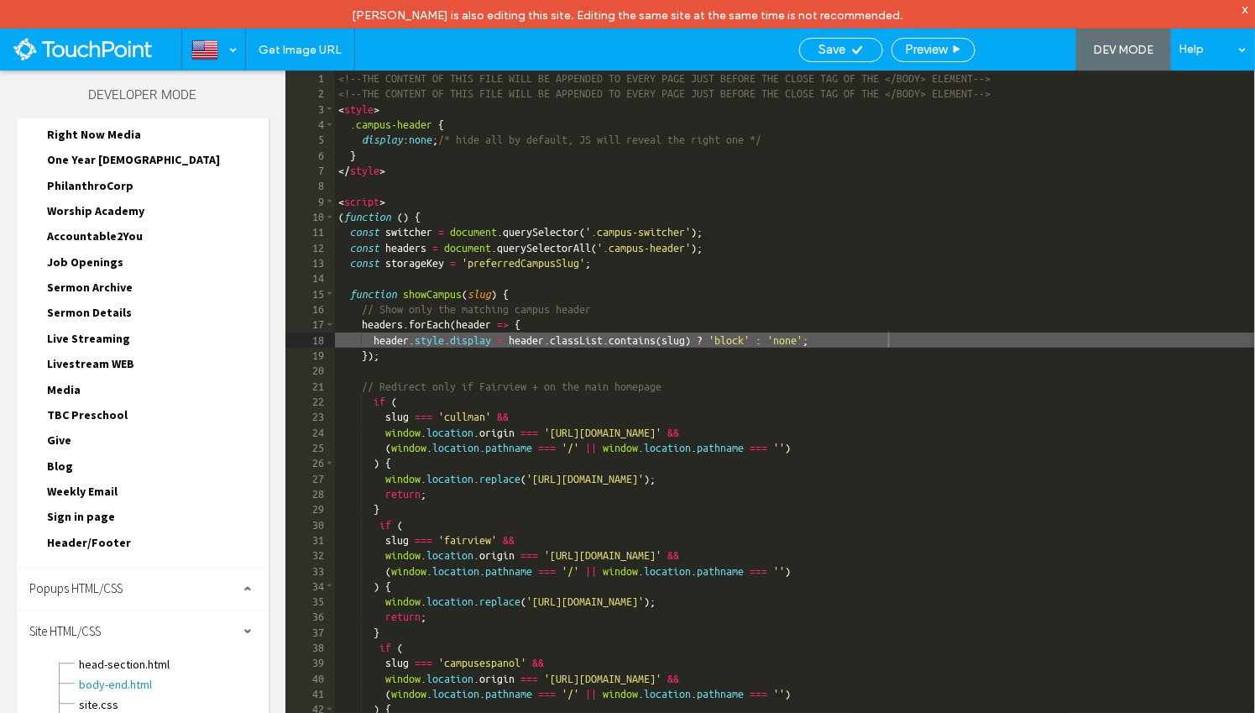
click at [1035, 57] on div "Close" at bounding box center [1026, 50] width 84 height 24
click at [1023, 45] on span "Close" at bounding box center [1019, 49] width 34 height 15
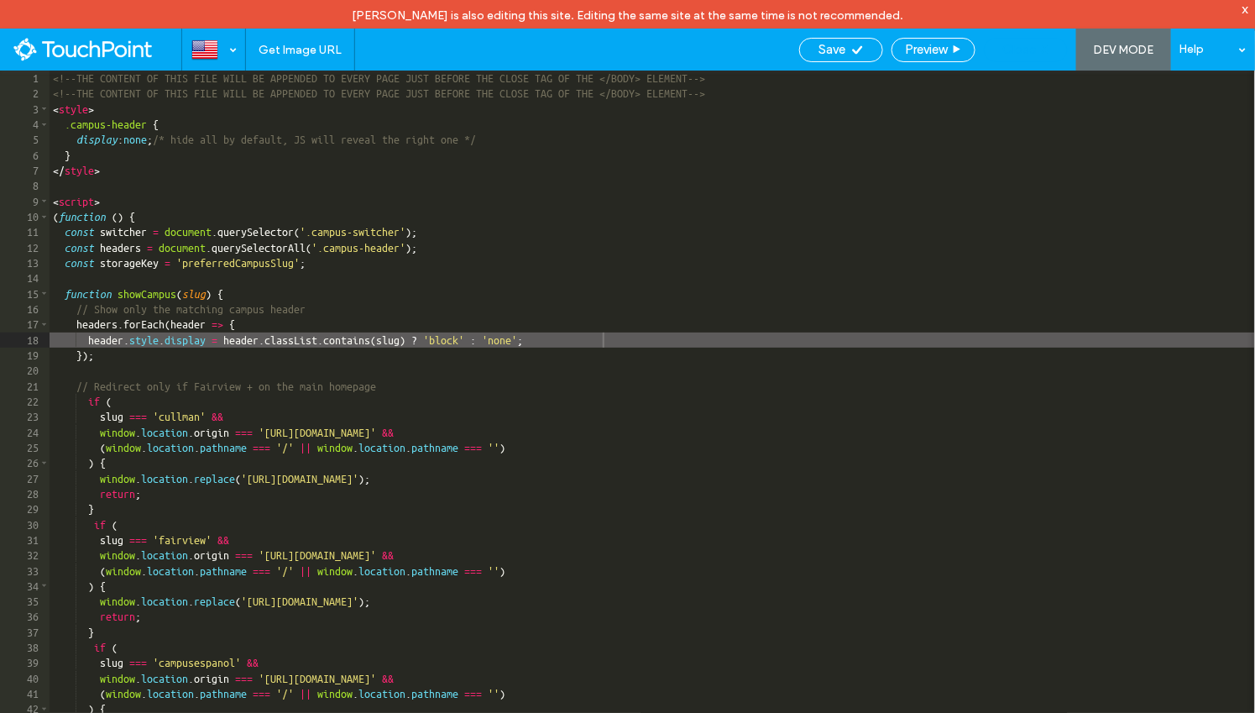
scroll to position [1123, 0]
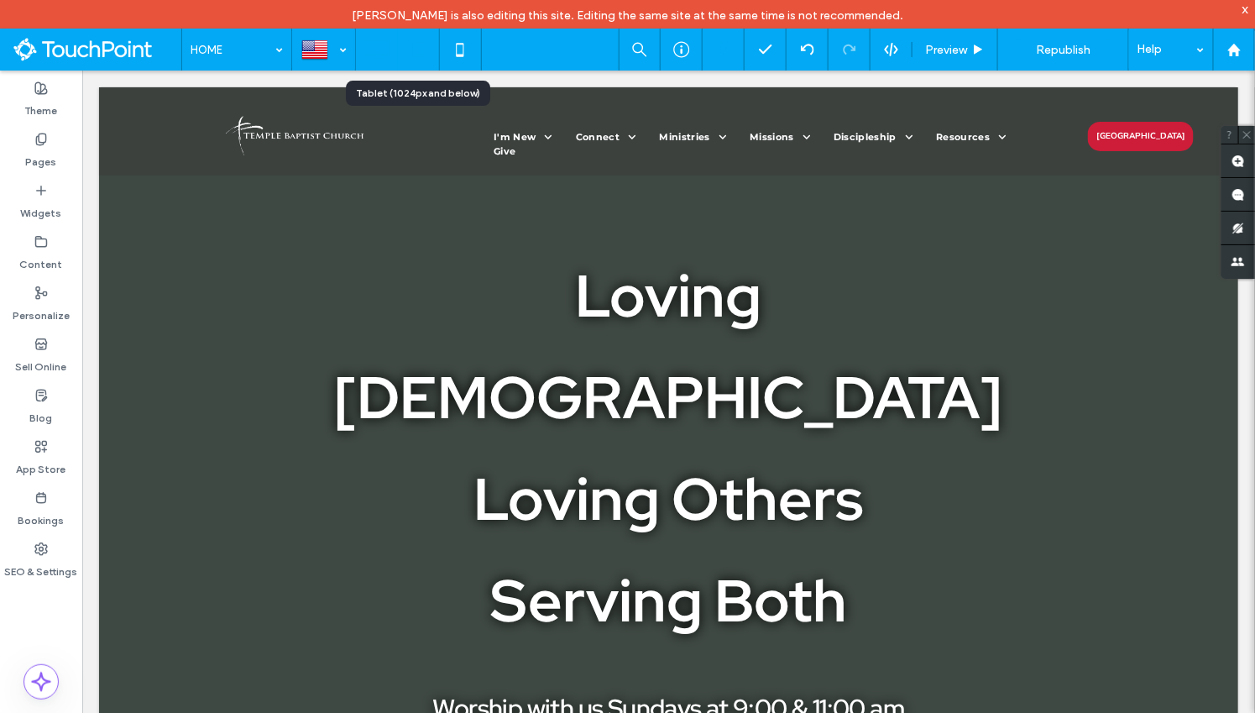
click at [429, 54] on icon at bounding box center [418, 50] width 34 height 34
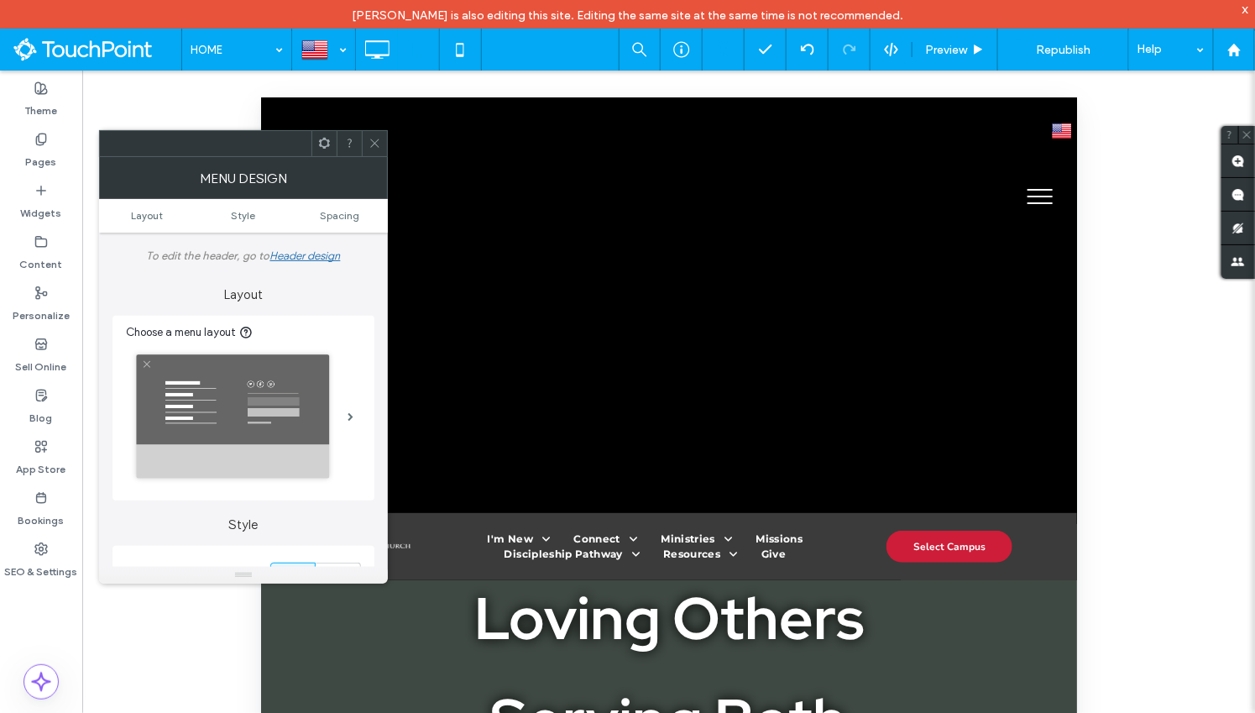
click at [374, 145] on icon at bounding box center [375, 143] width 13 height 13
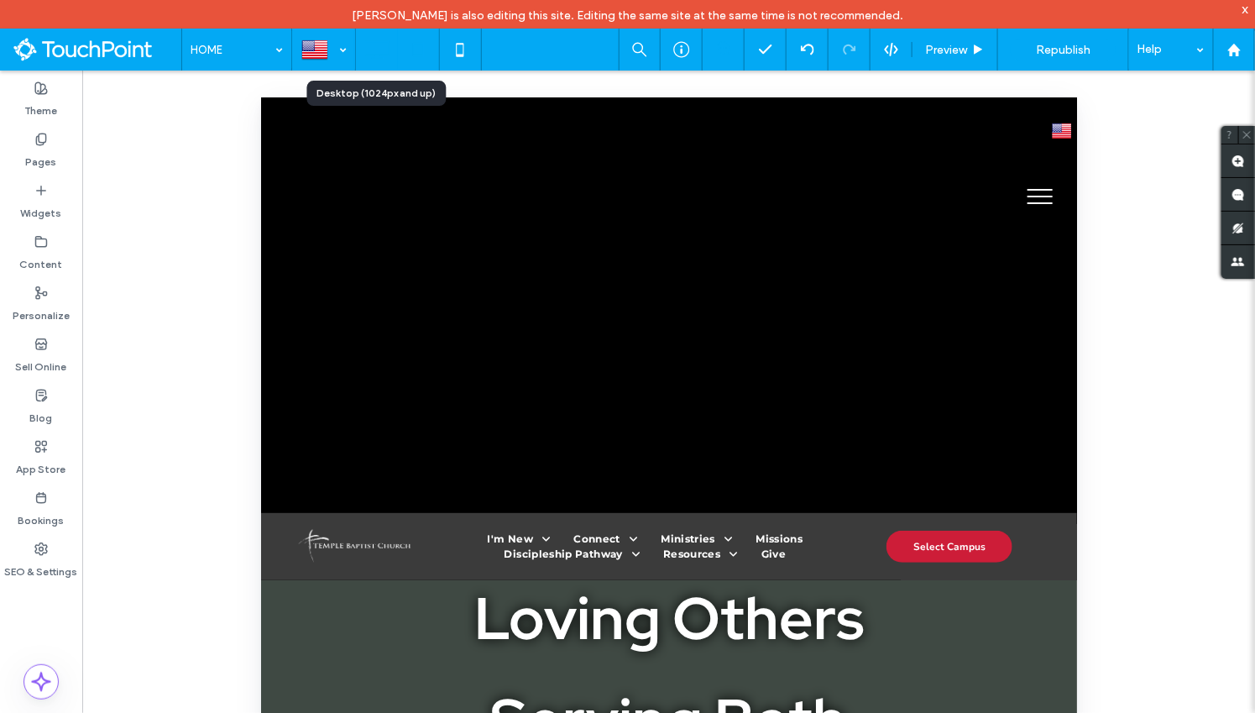
click at [369, 51] on icon at bounding box center [377, 50] width 34 height 34
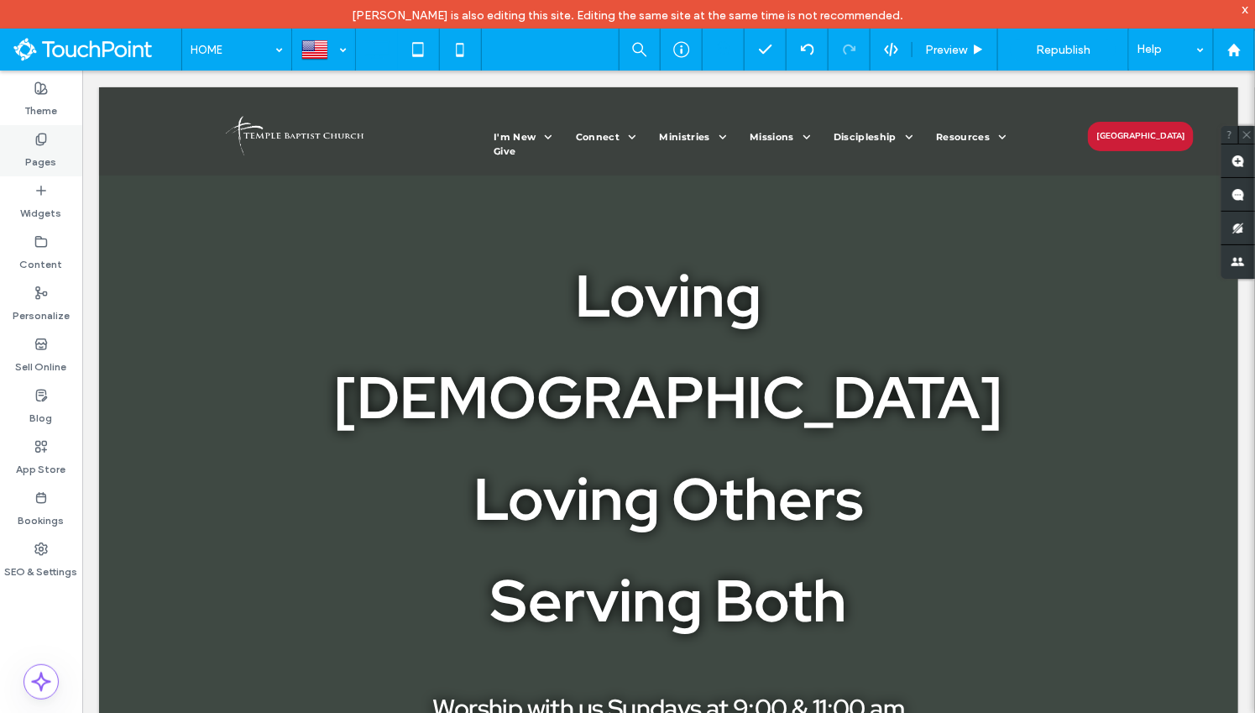
click at [36, 144] on use at bounding box center [40, 138] width 9 height 11
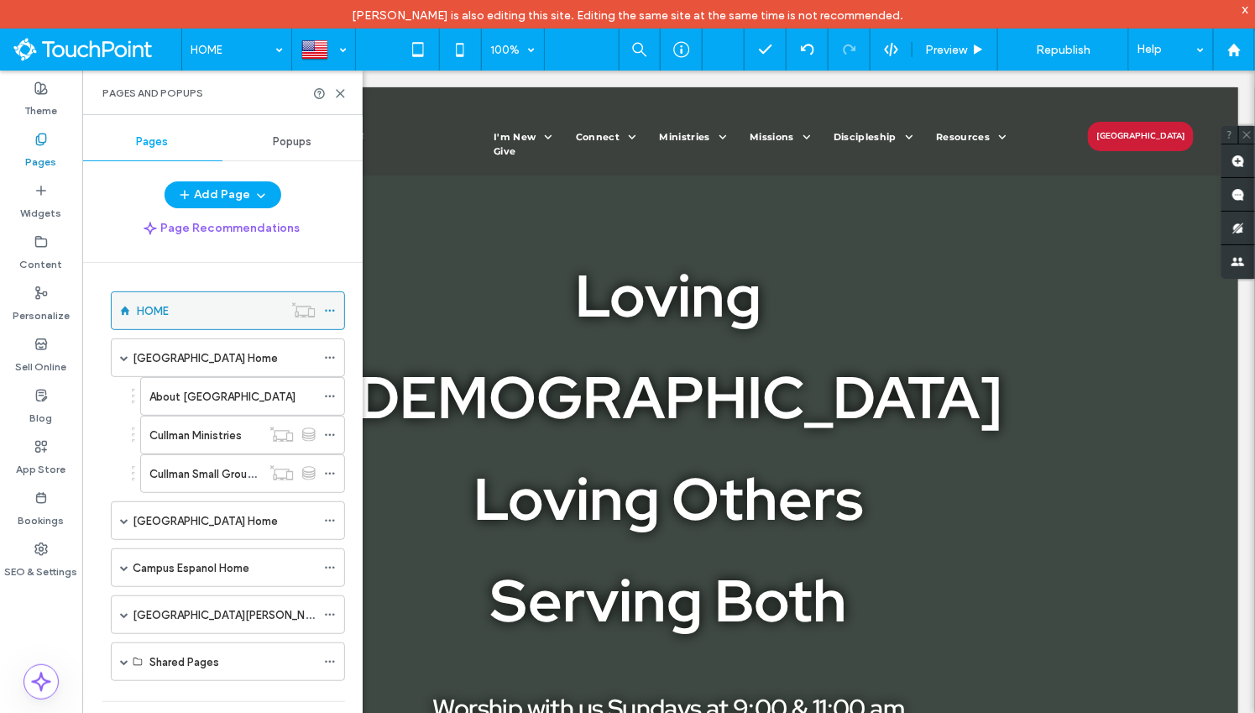
click at [177, 292] on div "HOME" at bounding box center [210, 310] width 146 height 37
click at [343, 94] on icon at bounding box center [340, 93] width 13 height 13
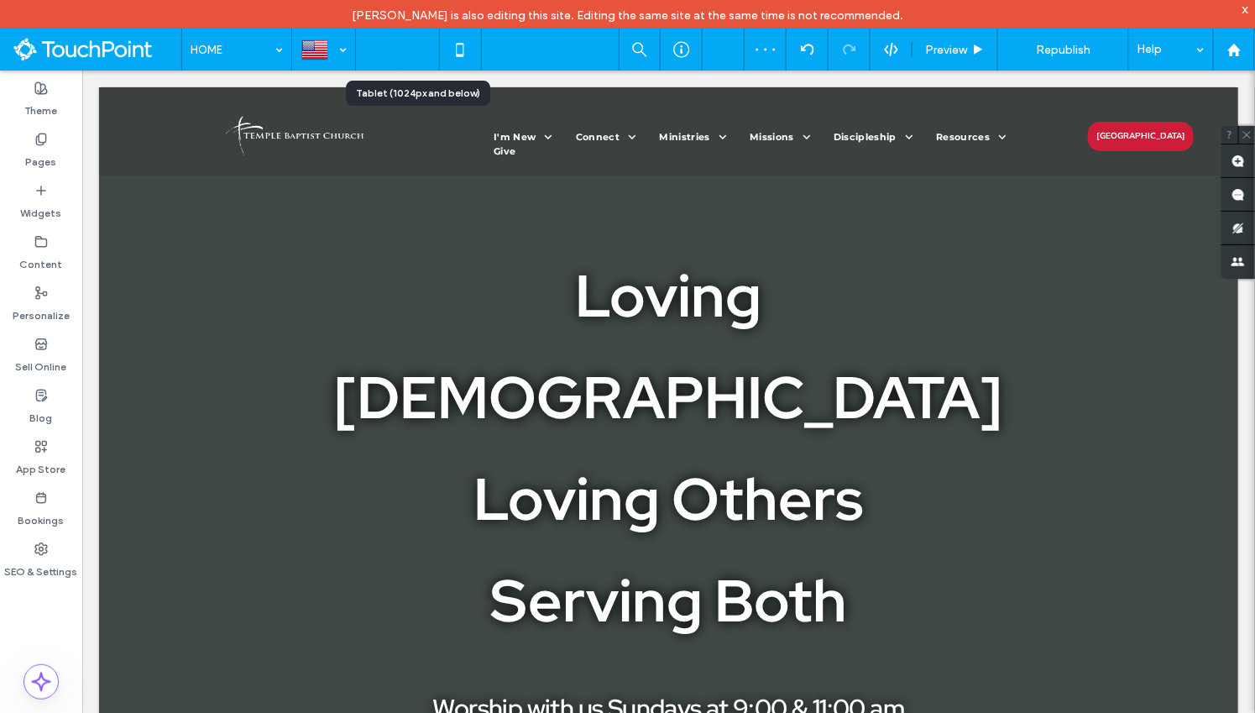
click at [420, 50] on icon at bounding box center [418, 50] width 34 height 34
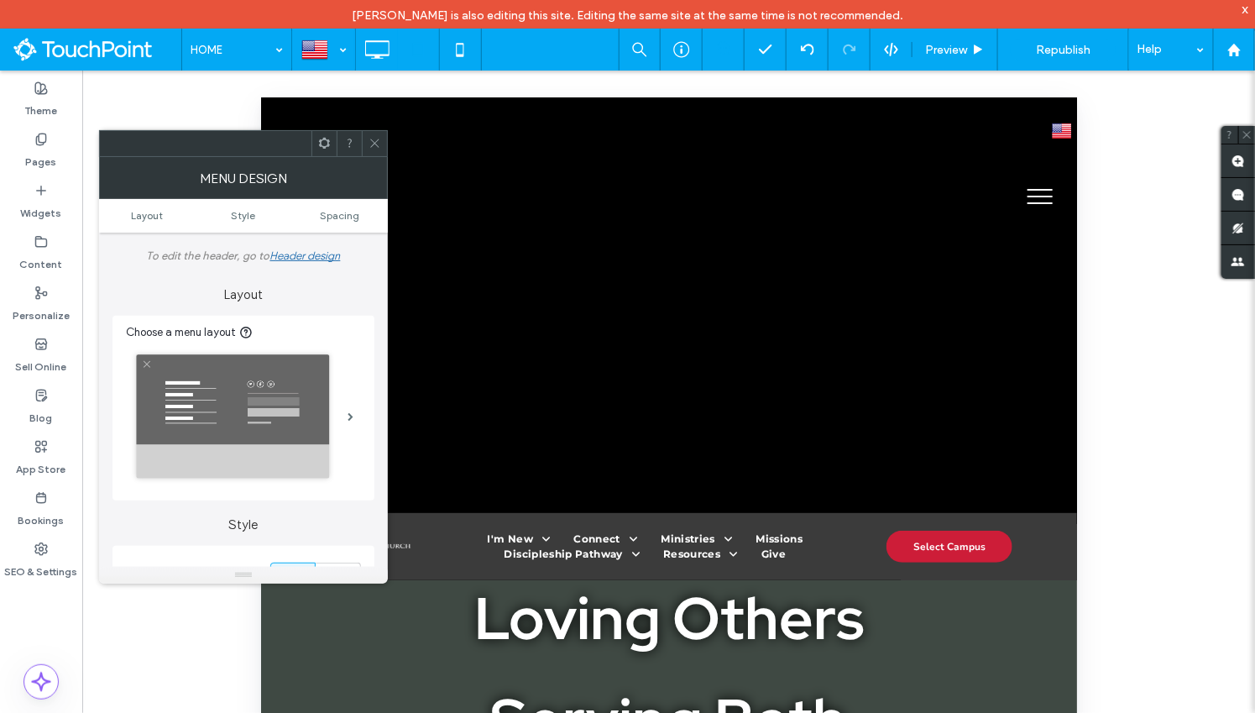
click at [372, 149] on icon at bounding box center [375, 143] width 13 height 13
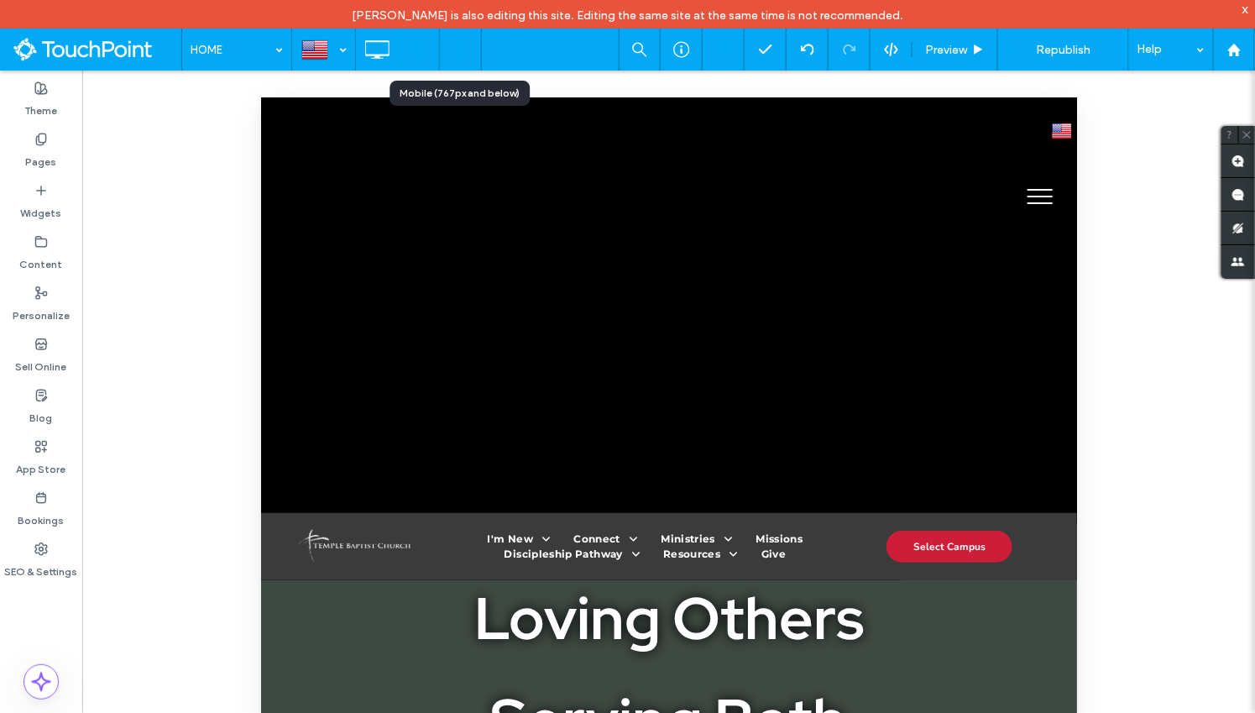
click at [457, 45] on use at bounding box center [461, 49] width 8 height 13
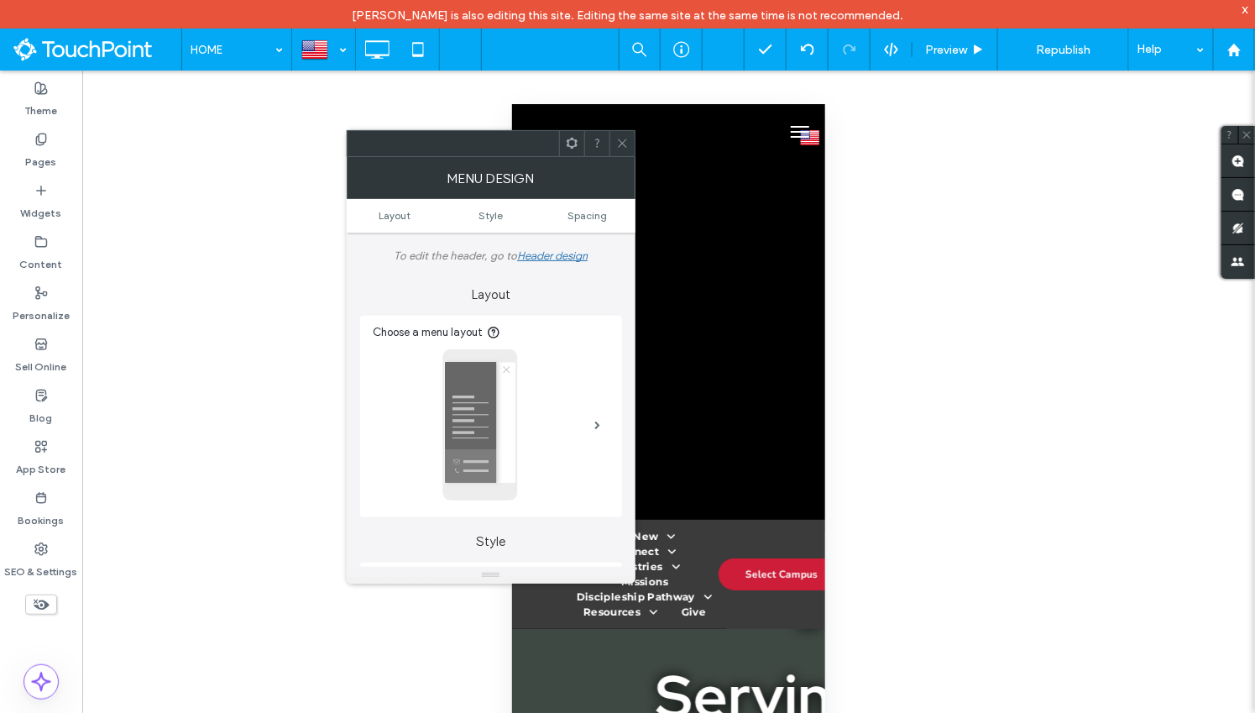
click at [616, 139] on icon at bounding box center [622, 143] width 13 height 13
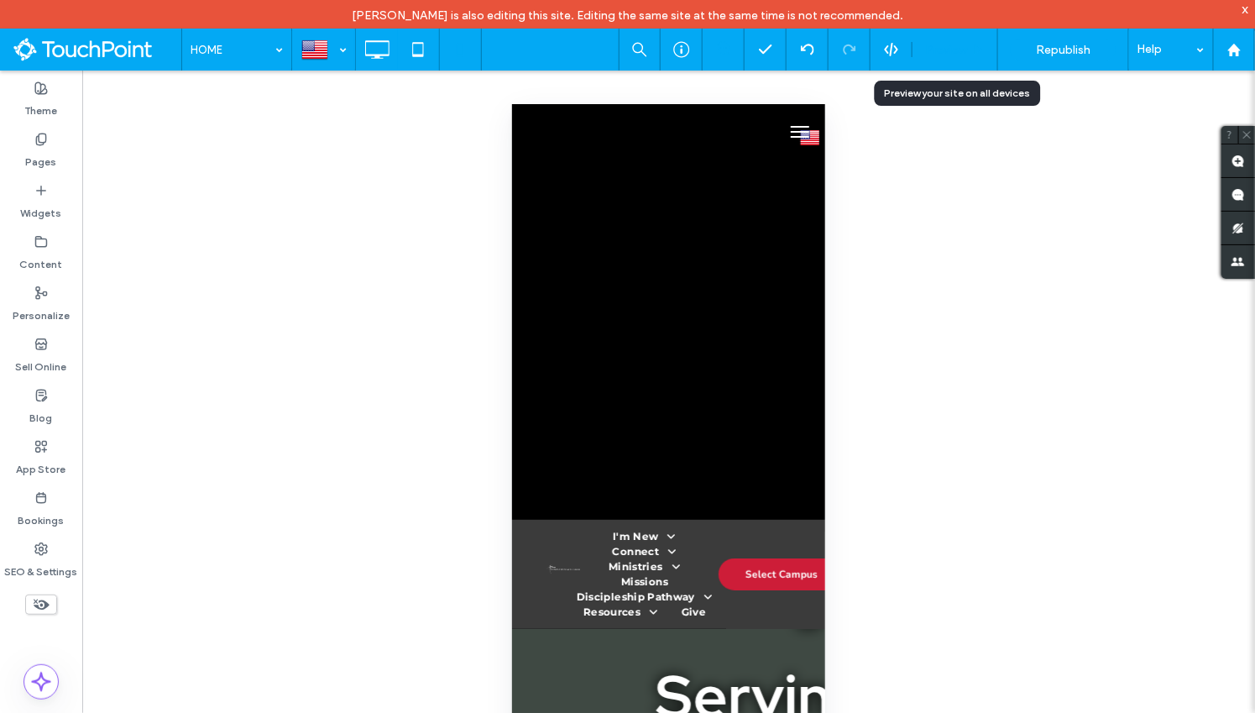
click at [981, 55] on icon at bounding box center [978, 50] width 13 height 13
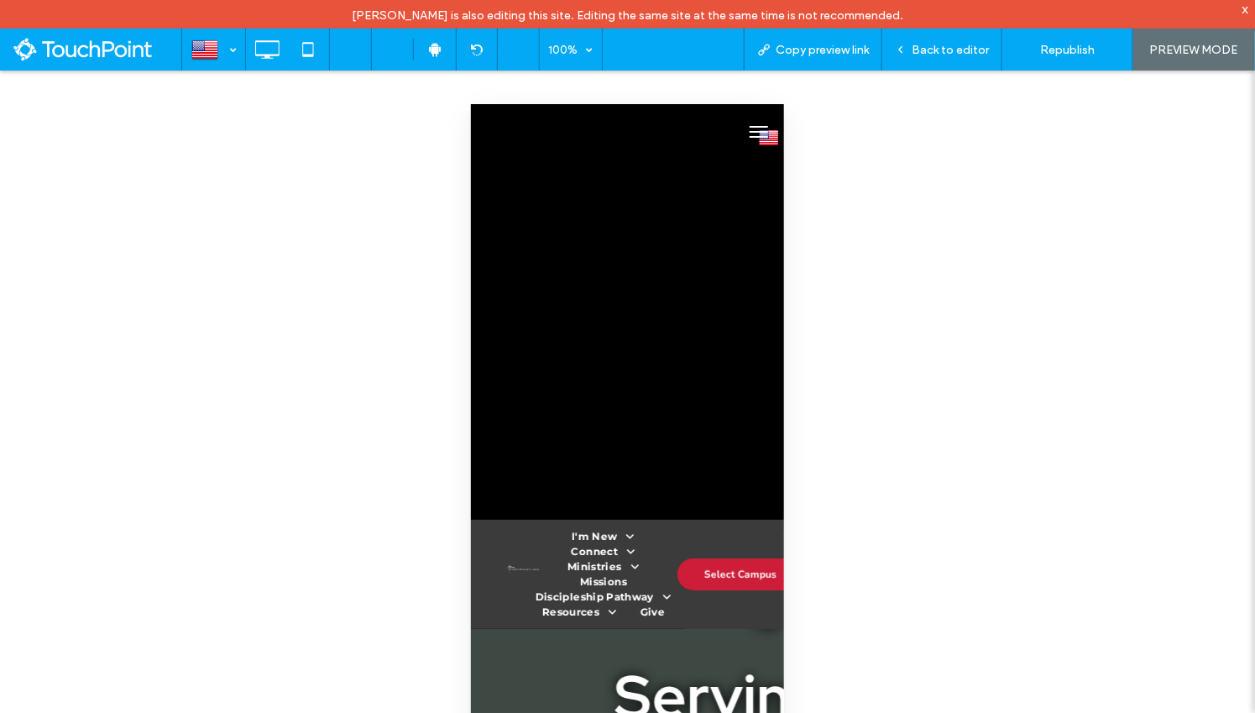
click at [521, 58] on icon at bounding box center [518, 50] width 32 height 32
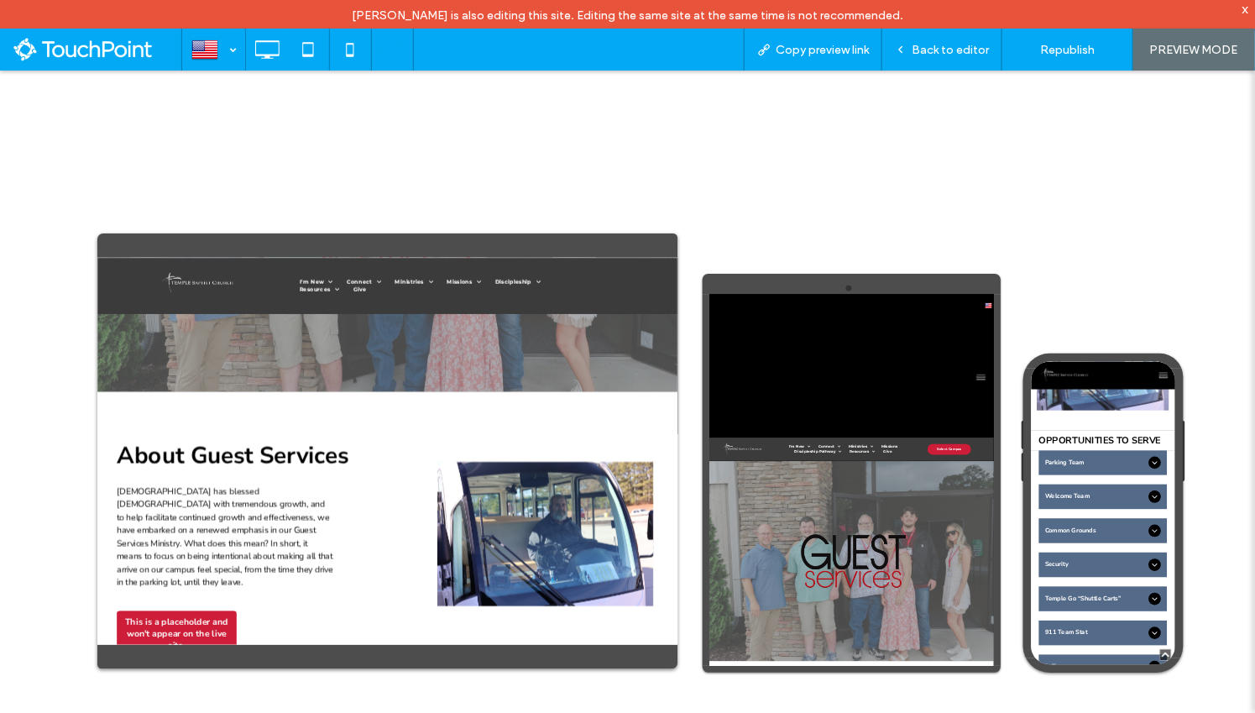
scroll to position [788, 0]
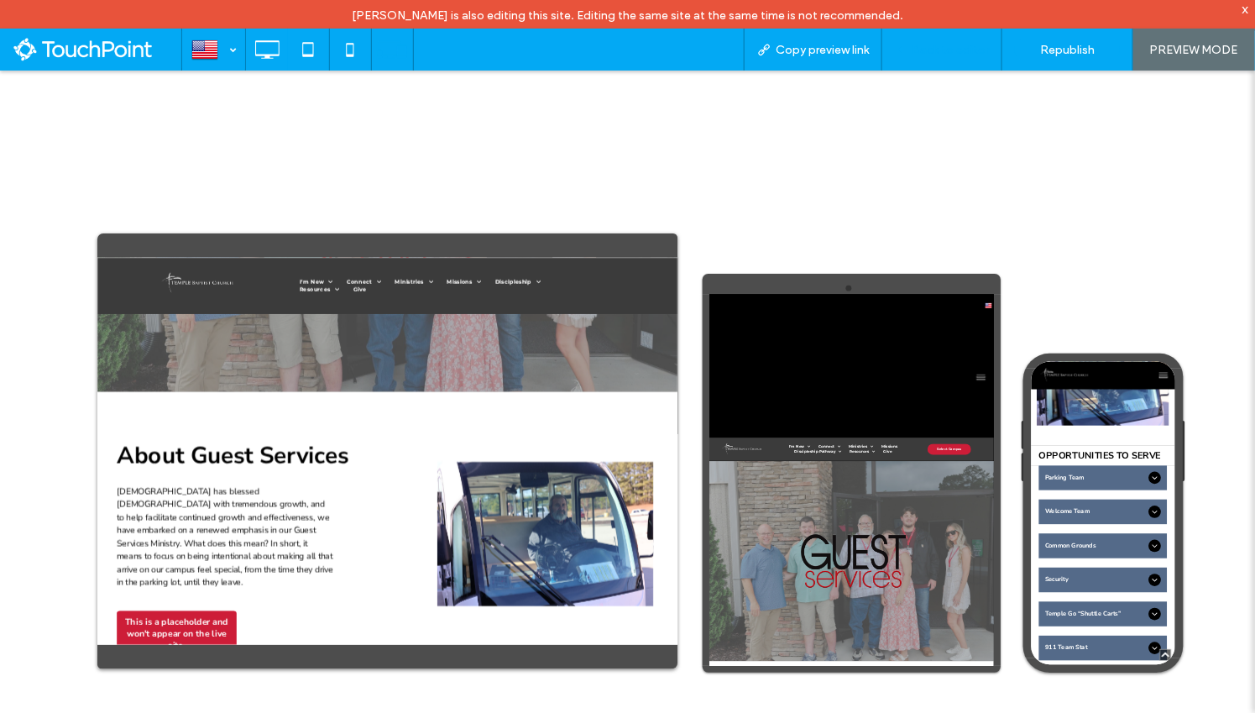
click at [939, 65] on div "Back to editor" at bounding box center [942, 50] width 120 height 42
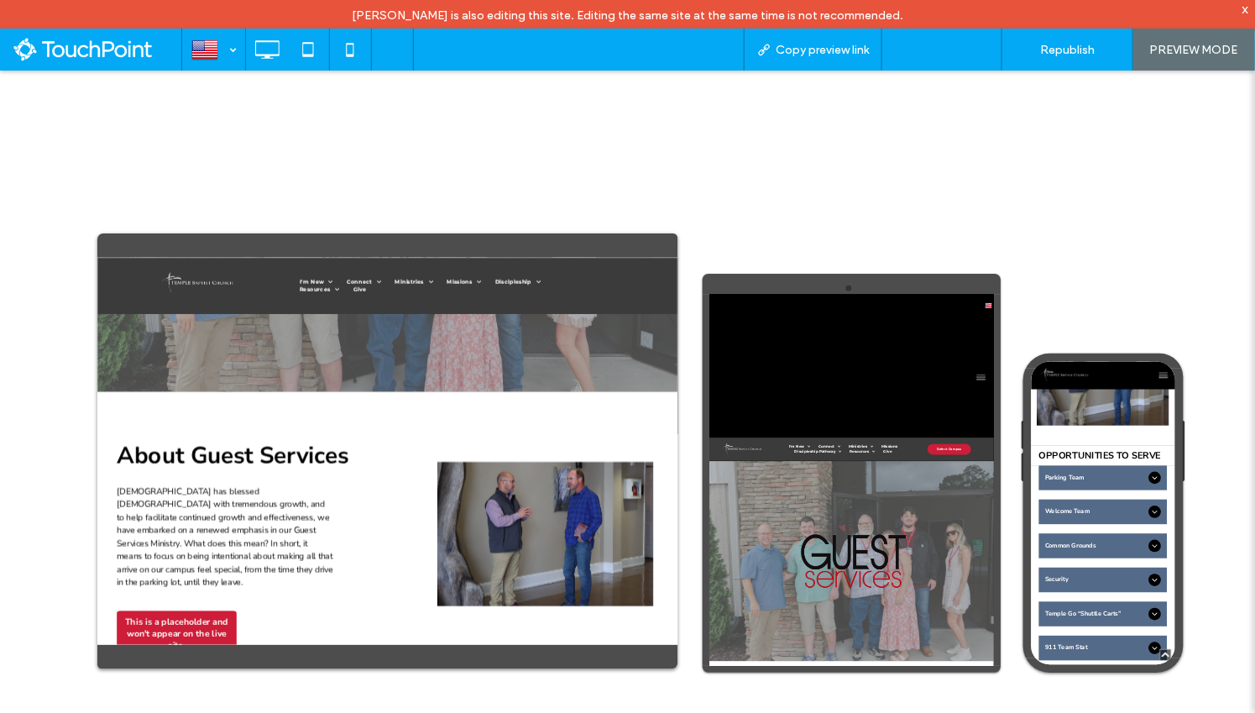
click at [948, 50] on span "Back to editor" at bounding box center [950, 50] width 77 height 14
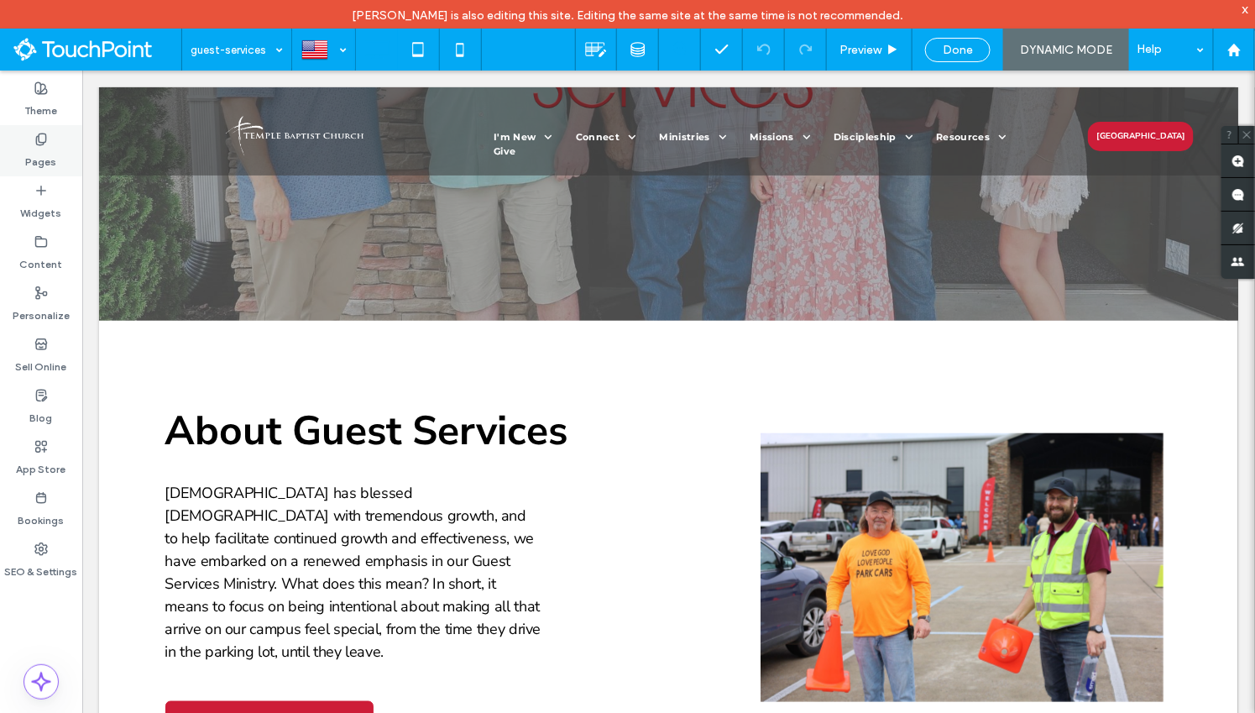
click at [65, 153] on div "Pages" at bounding box center [41, 150] width 82 height 51
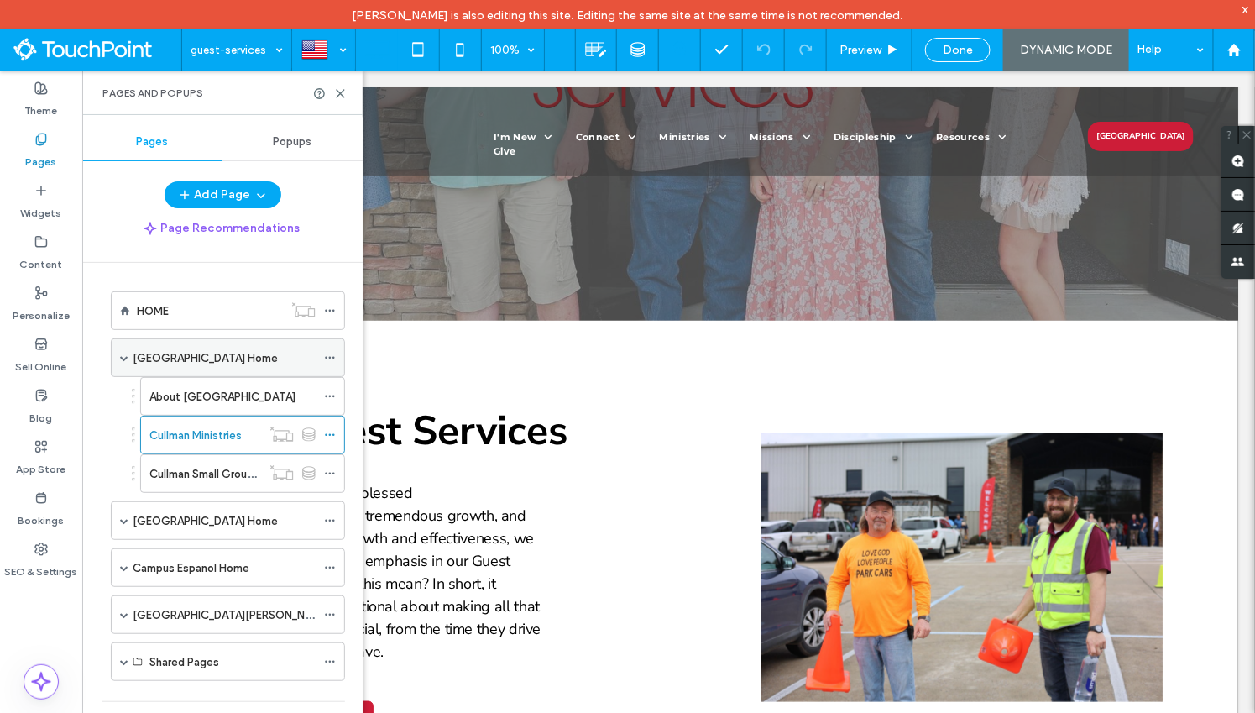
click at [212, 353] on label "[GEOGRAPHIC_DATA] Home" at bounding box center [205, 357] width 145 height 29
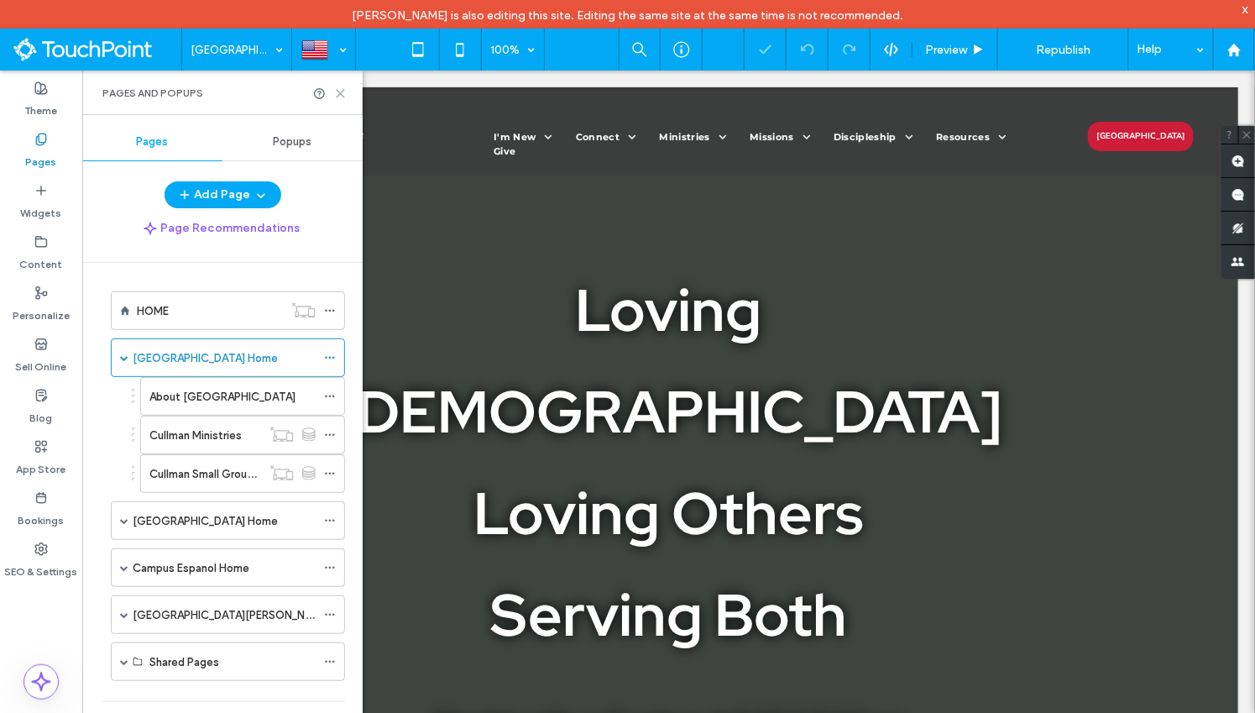
click at [339, 94] on use at bounding box center [341, 94] width 8 height 8
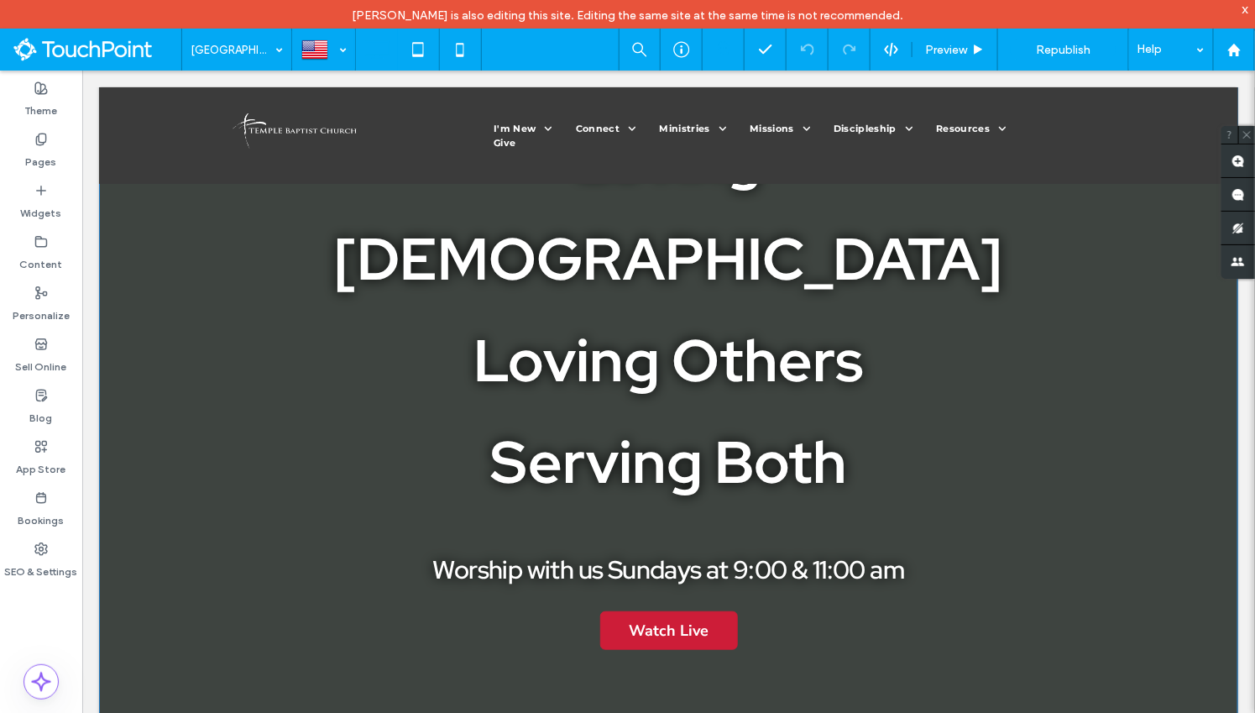
scroll to position [102, 0]
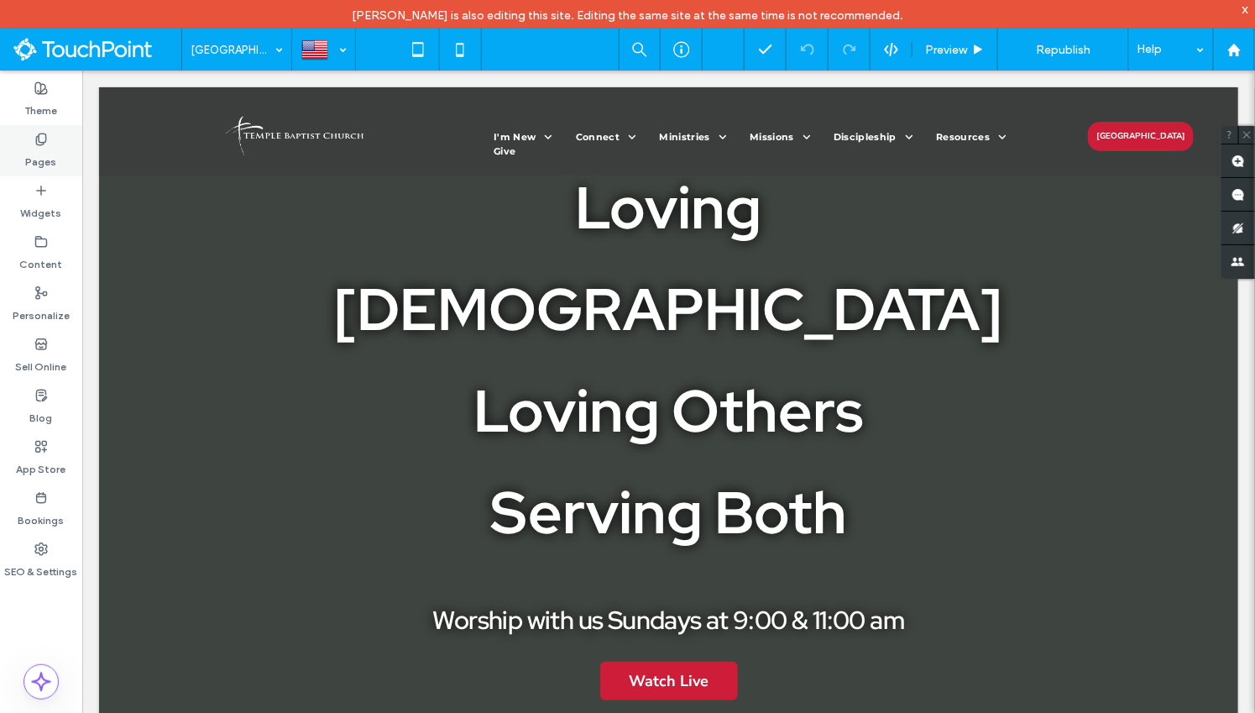
click at [53, 146] on label "Pages" at bounding box center [41, 158] width 31 height 24
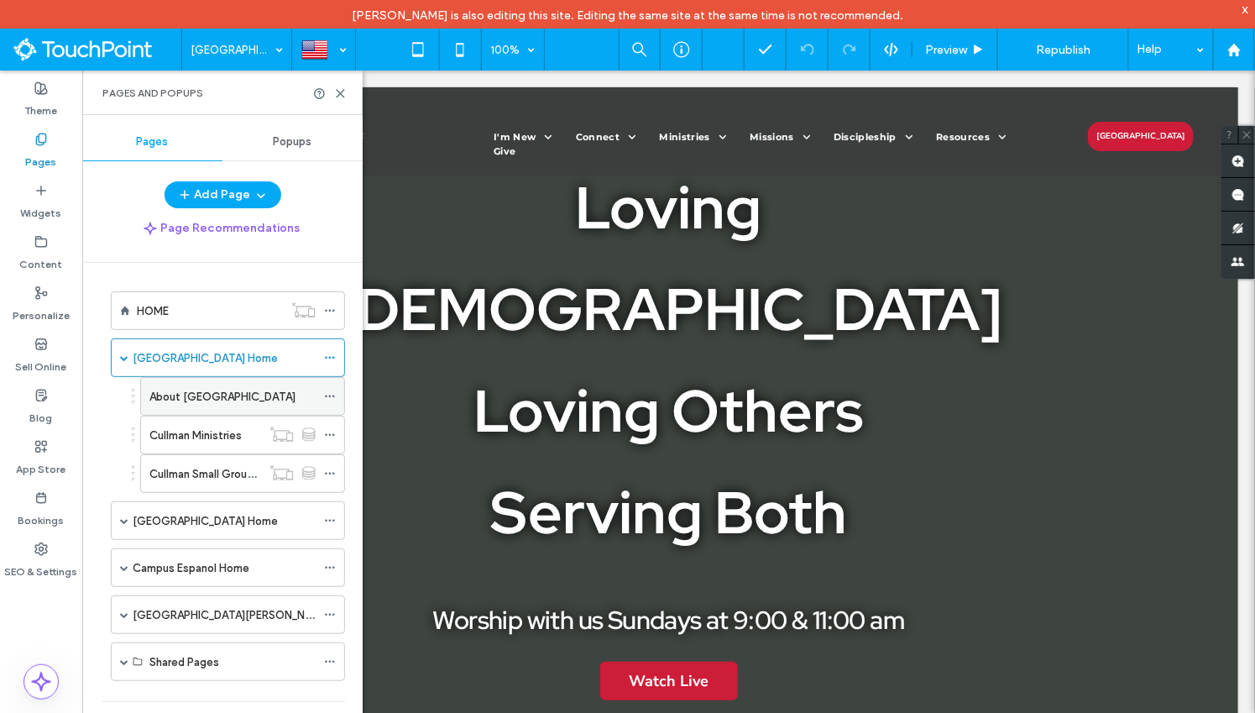
click at [181, 405] on div "About [GEOGRAPHIC_DATA]" at bounding box center [232, 396] width 166 height 37
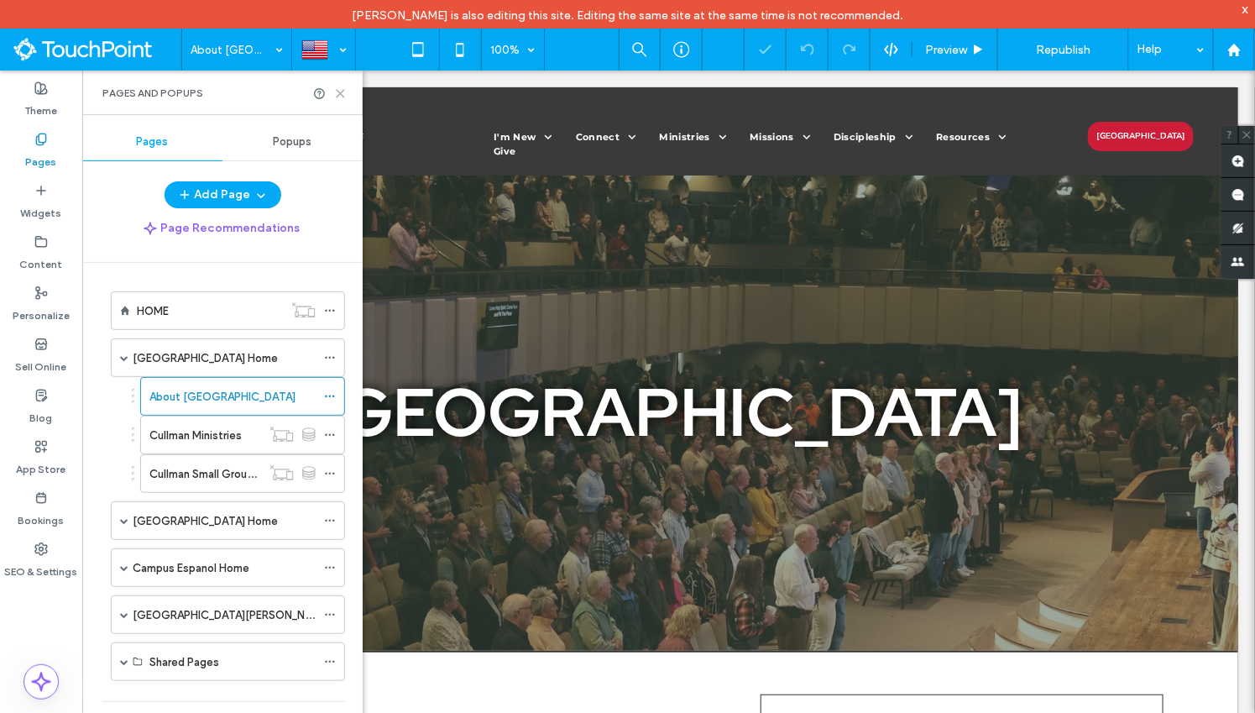
drag, startPoint x: 338, startPoint y: 96, endPoint x: 320, endPoint y: 279, distance: 184.0
click at [338, 96] on icon at bounding box center [340, 93] width 13 height 13
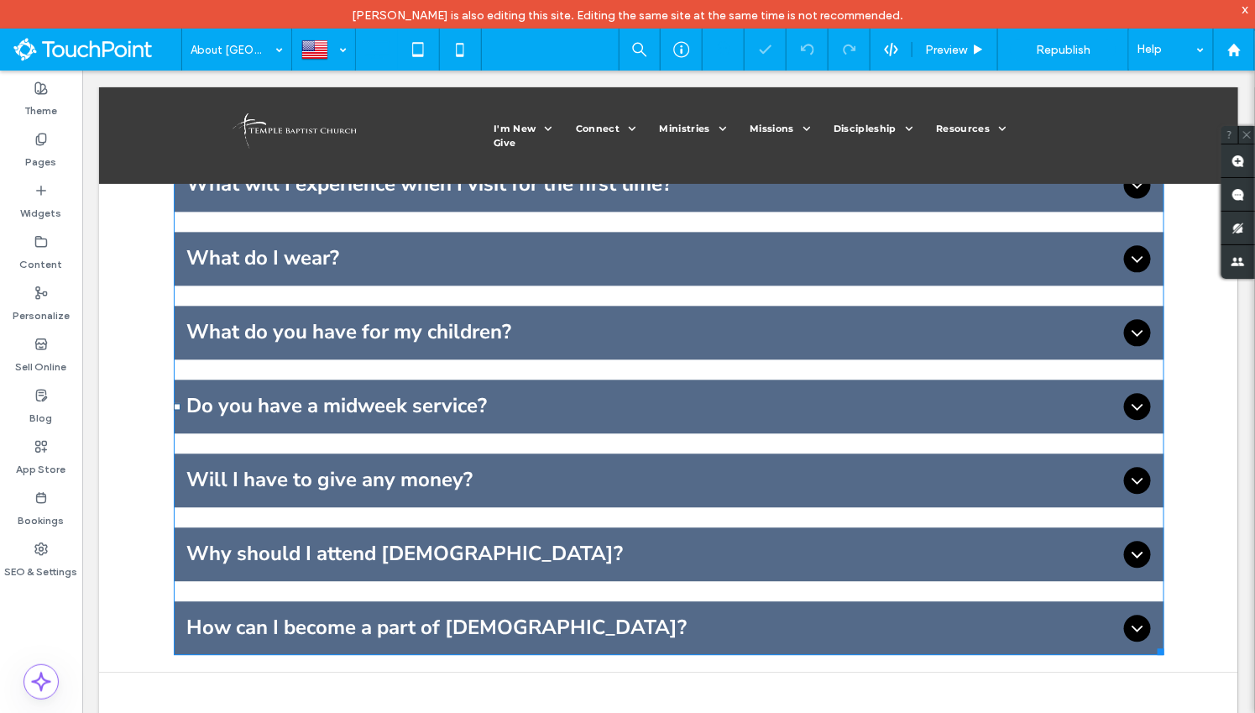
scroll to position [1187, 0]
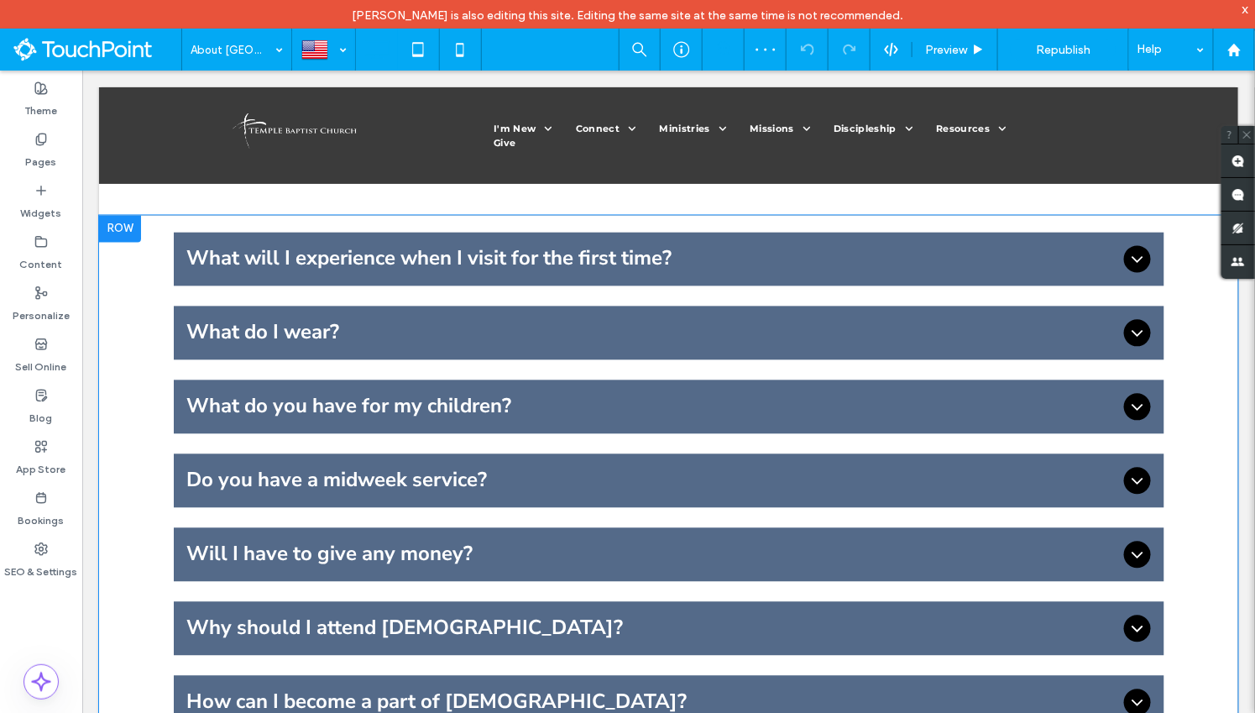
click at [124, 215] on div at bounding box center [119, 228] width 42 height 27
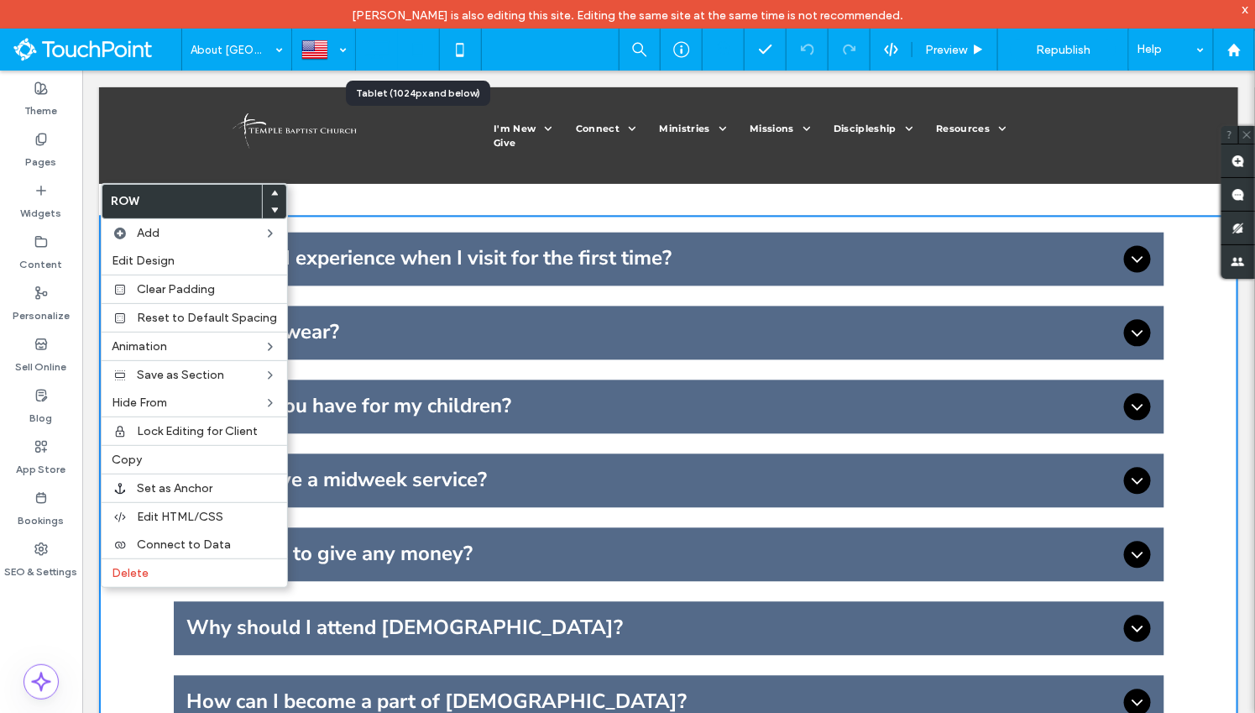
click at [418, 45] on icon at bounding box center [418, 50] width 34 height 34
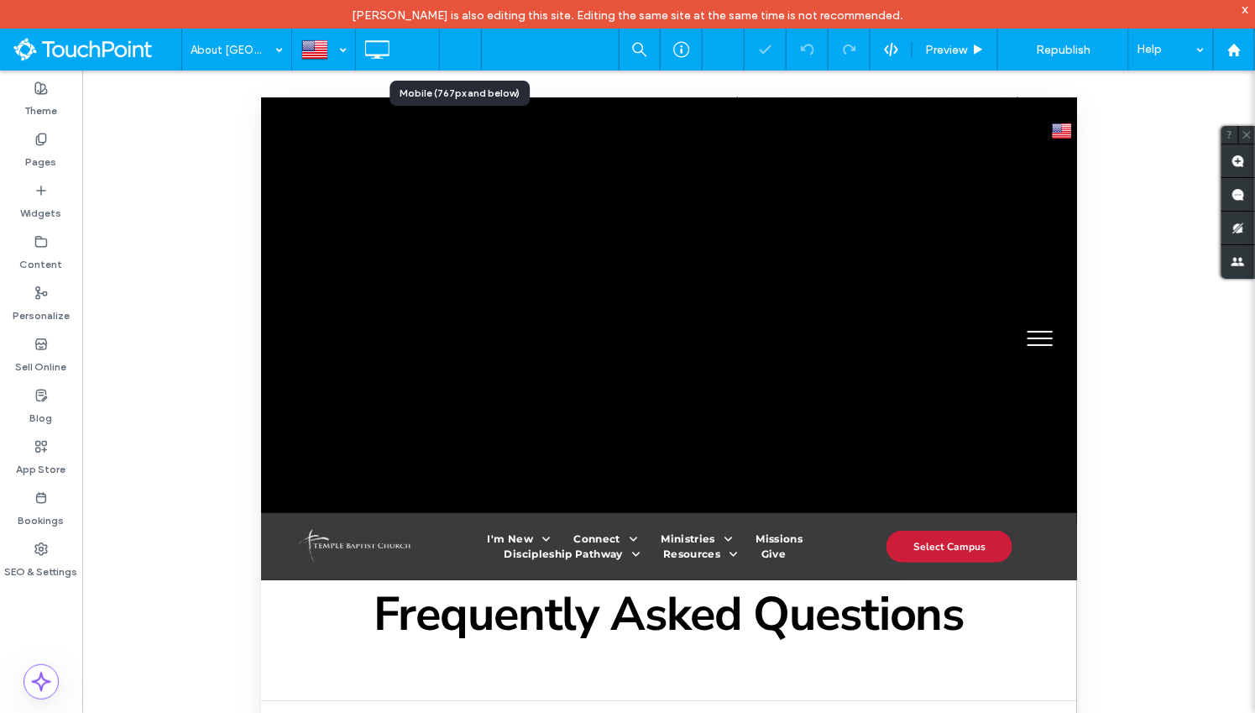
click at [465, 47] on icon at bounding box center [460, 50] width 34 height 34
